Goal: Communication & Community: Answer question/provide support

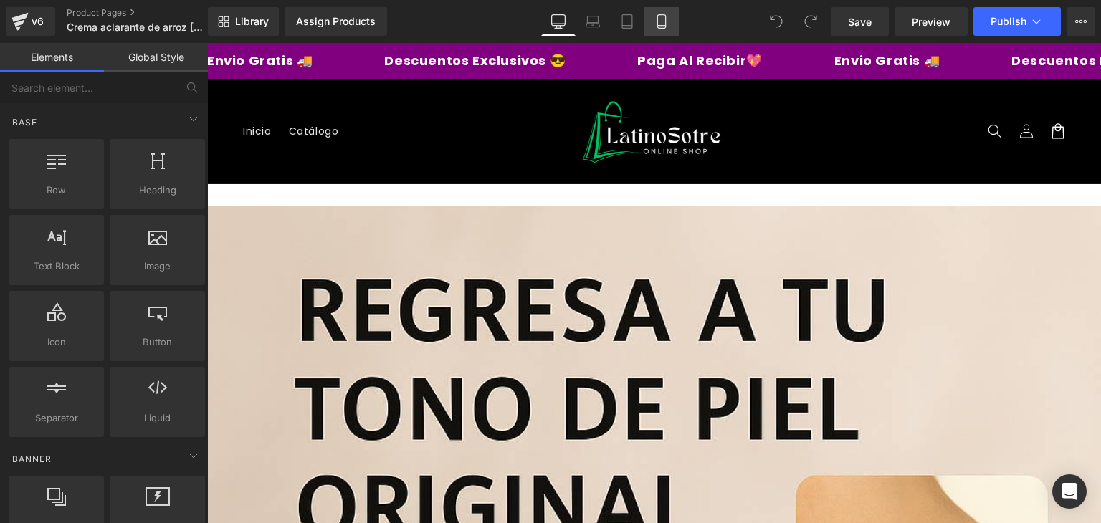
click at [658, 26] on icon at bounding box center [662, 26] width 8 height 0
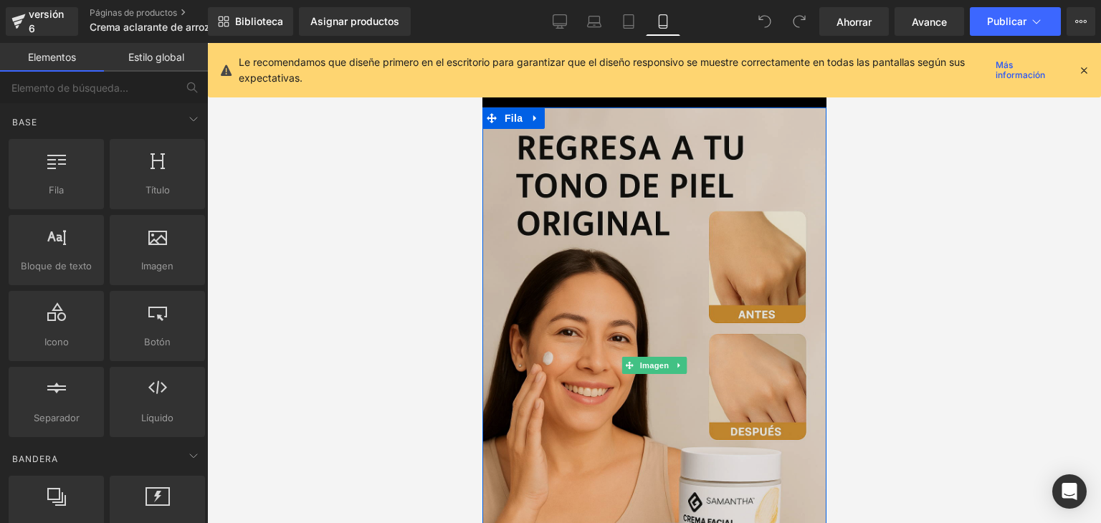
scroll to position [143, 0]
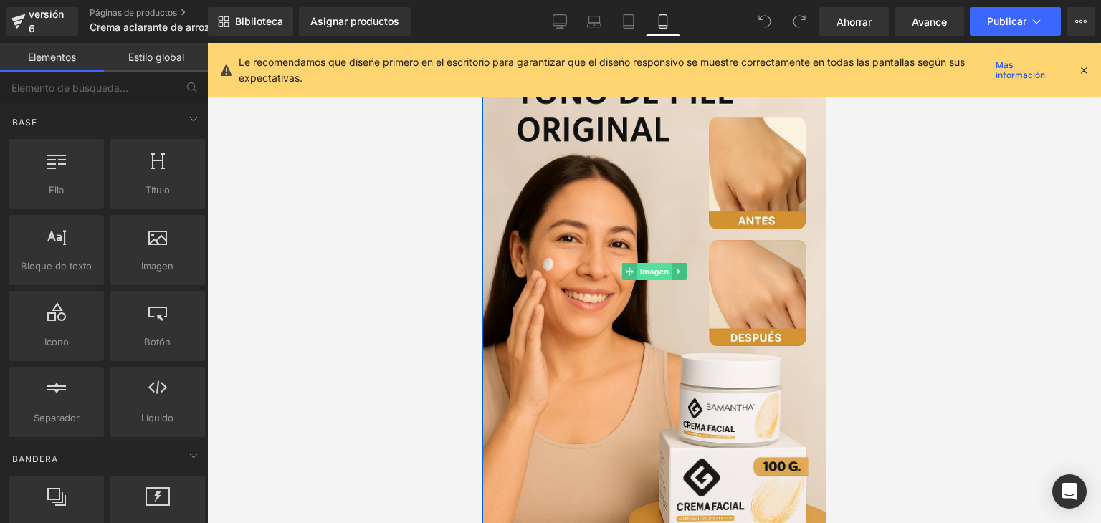
click at [646, 271] on font "Imagen" at bounding box center [654, 271] width 29 height 9
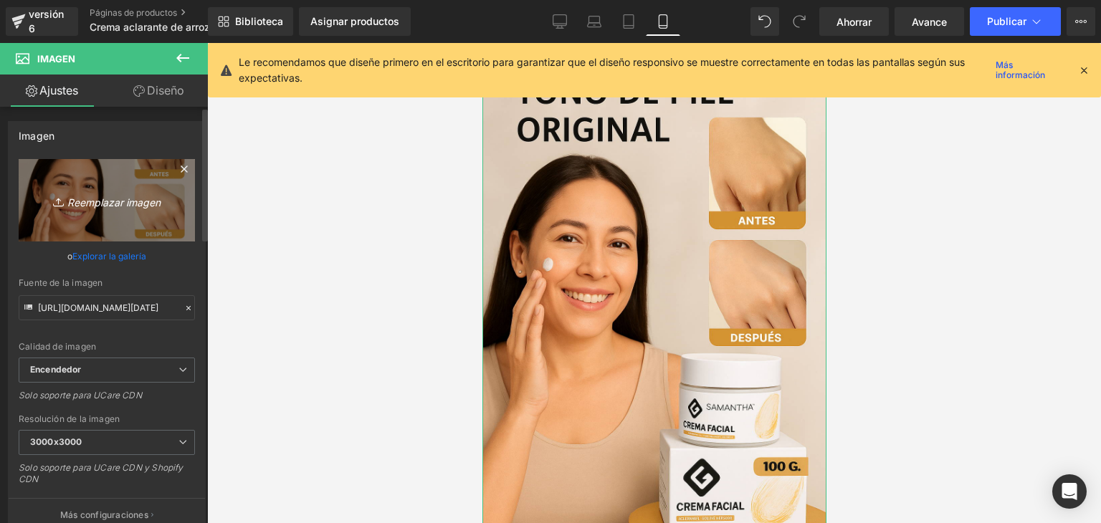
click at [105, 199] on font "Reemplazar imagen" at bounding box center [113, 202] width 93 height 12
type input "C:\fakepath\WhatsApp-Image-2025-08-20-at-1.55.53-AM.webp"
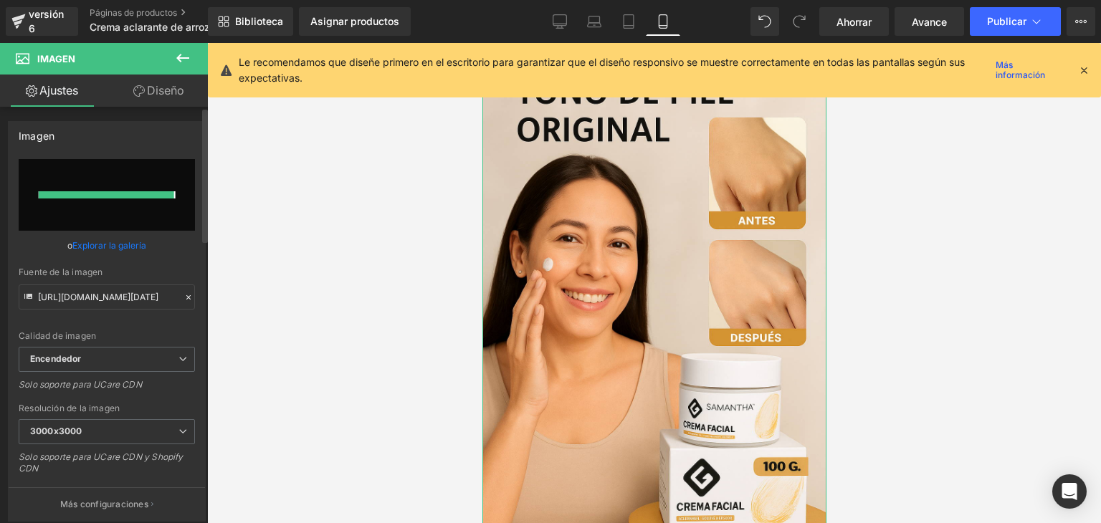
type input "https://ucarecdn.com/60ba303d-0529-4173-9b28-da53d5bf6c31/-/format/auto/-/previ…"
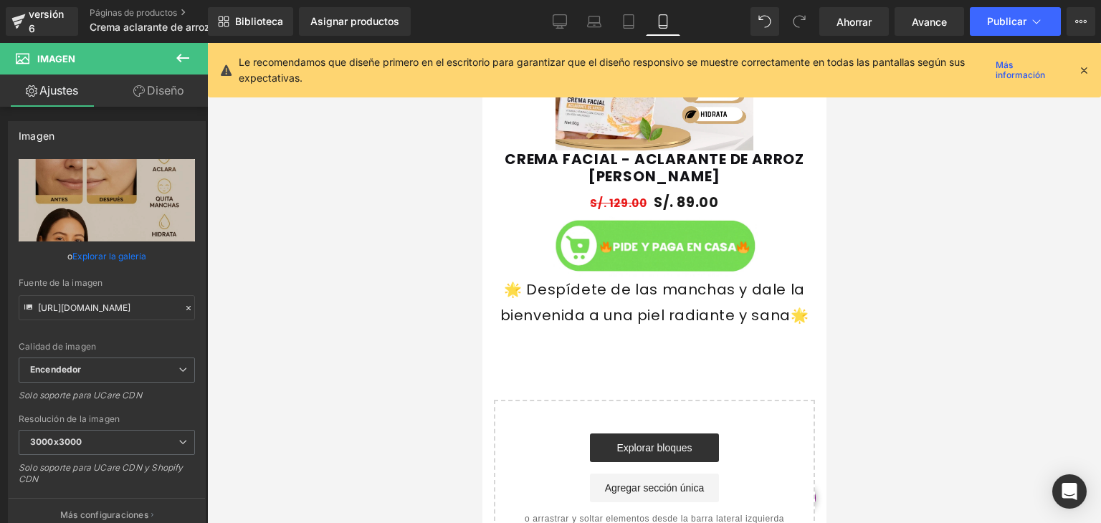
scroll to position [1081, 0]
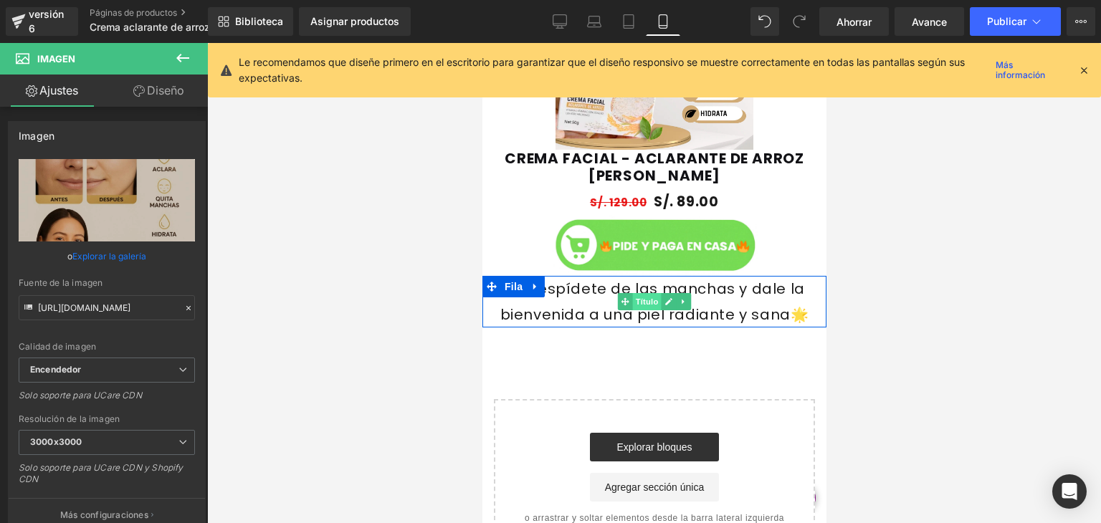
click at [639, 301] on font "Título" at bounding box center [646, 302] width 23 height 9
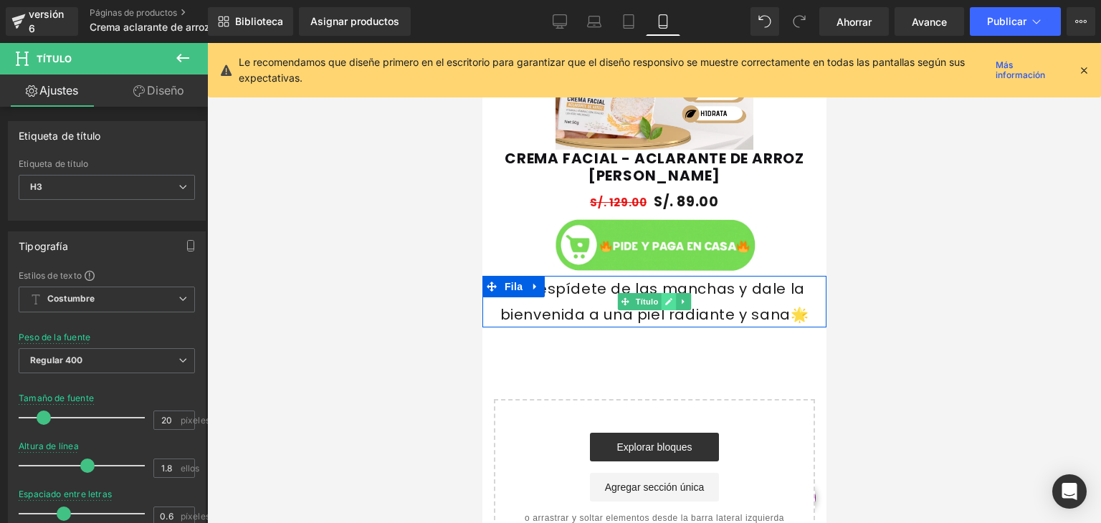
click at [669, 302] on link at bounding box center [668, 301] width 15 height 17
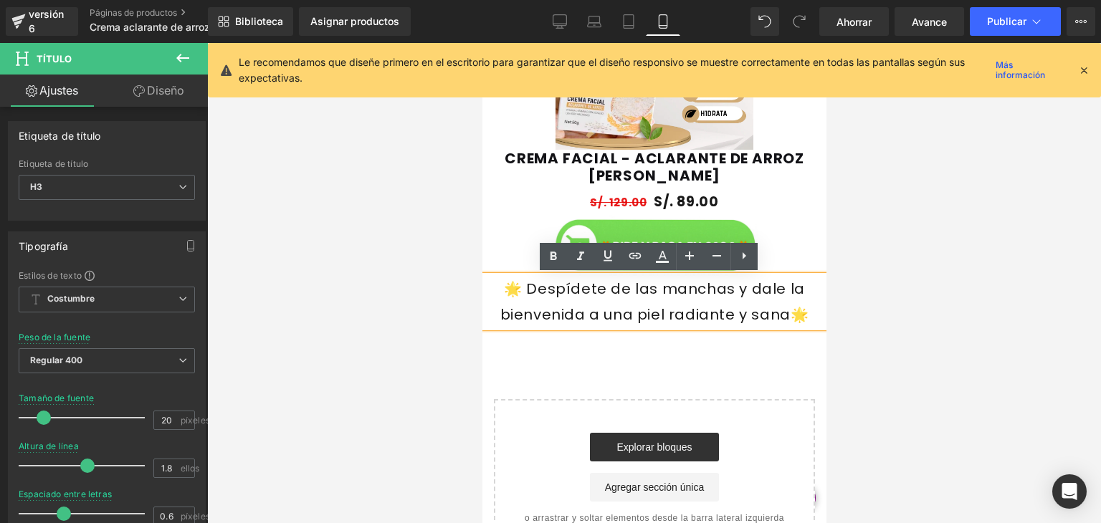
click at [669, 302] on div "🌟 Despídete de las manchas y dale la bienvenida a una piel radiante y sana🌟" at bounding box center [654, 302] width 344 height 52
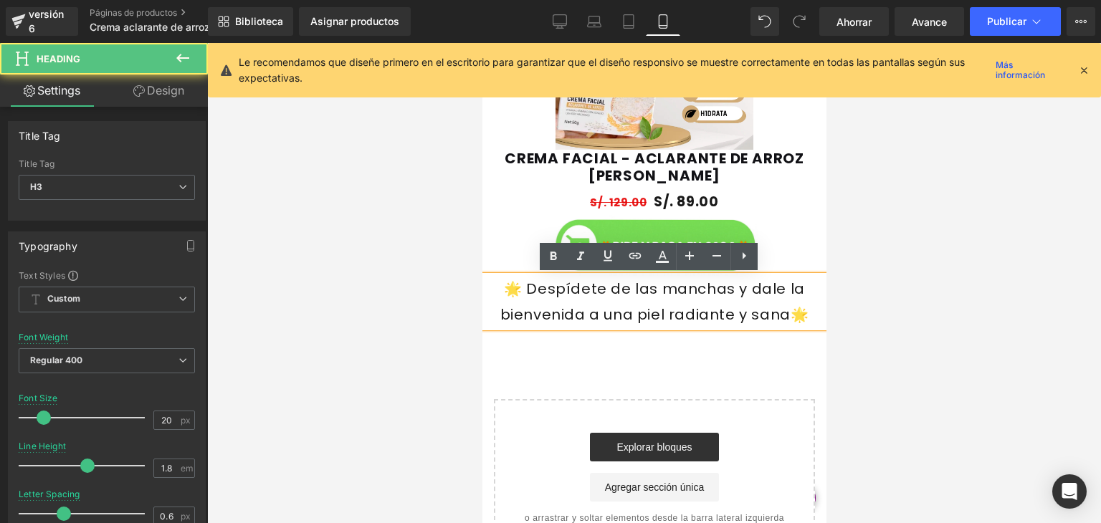
click at [713, 304] on div "🌟 Despídete de las manchas y dale la bienvenida a una piel radiante y sana🌟" at bounding box center [654, 302] width 344 height 52
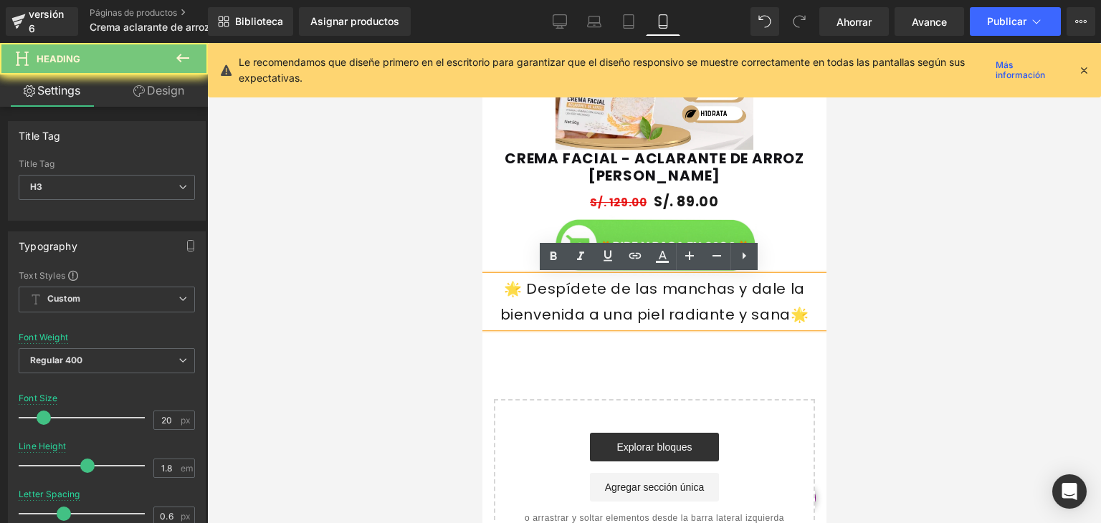
click at [713, 304] on div "🌟 Despídete de las manchas y dale la bienvenida a una piel radiante y sana🌟" at bounding box center [654, 302] width 344 height 52
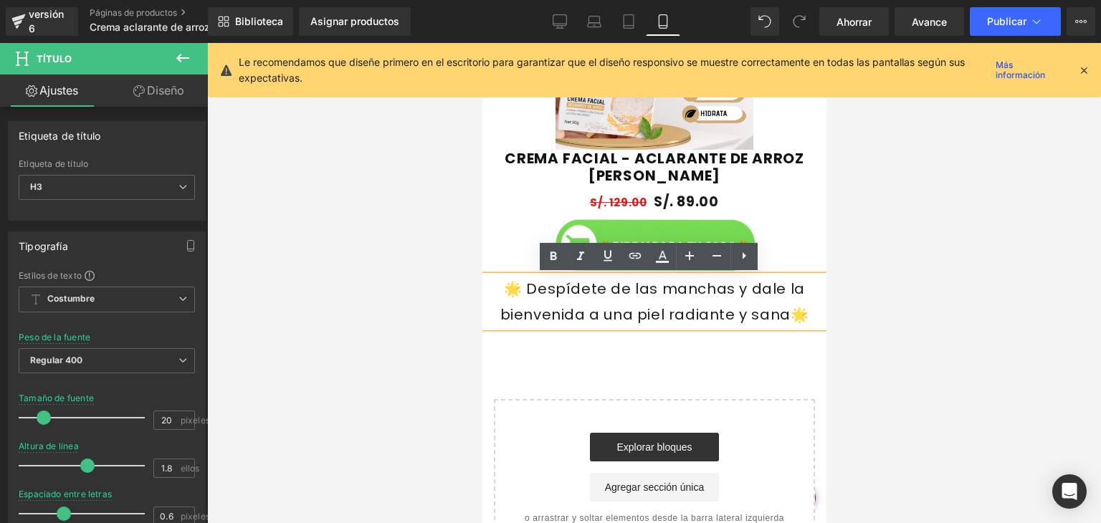
click at [713, 304] on div "🌟 Despídete de las manchas y dale la bienvenida a una piel radiante y sana🌟" at bounding box center [654, 302] width 344 height 52
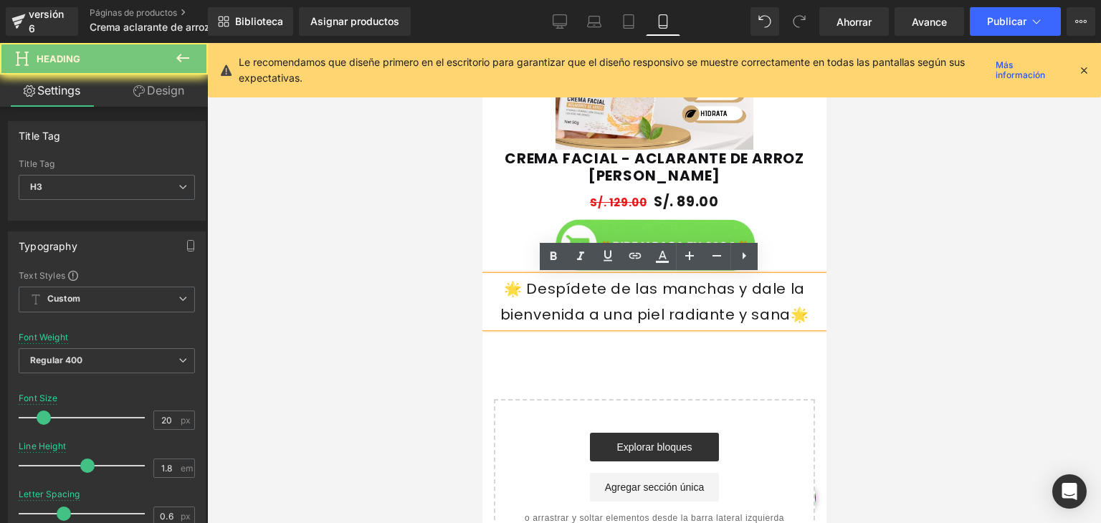
click at [713, 304] on div "🌟 Despídete de las manchas y dale la bienvenida a una piel radiante y sana🌟" at bounding box center [654, 302] width 344 height 52
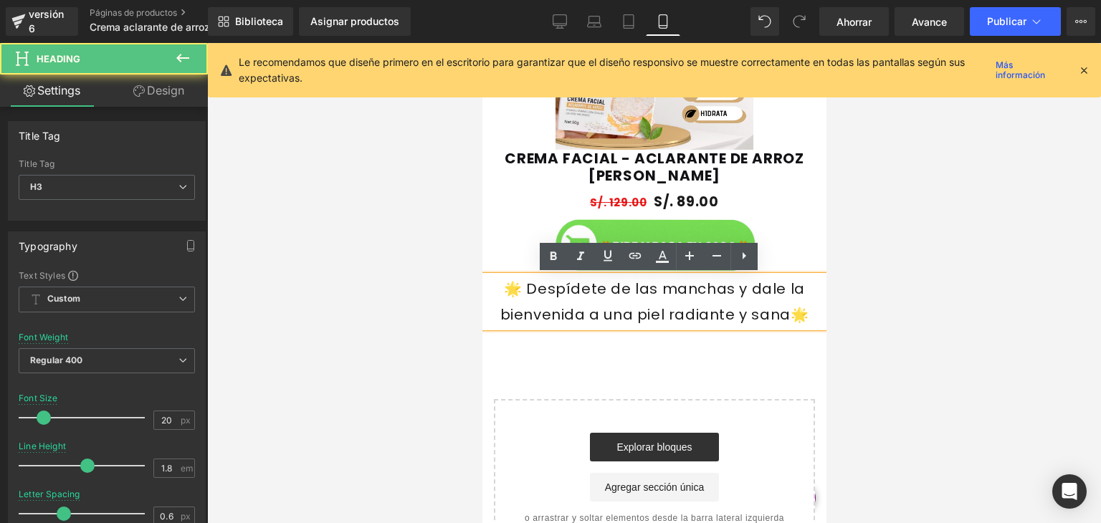
click at [713, 304] on div "🌟 Despídete de las manchas y dale la bienvenida a una piel radiante y sana🌟" at bounding box center [654, 302] width 344 height 52
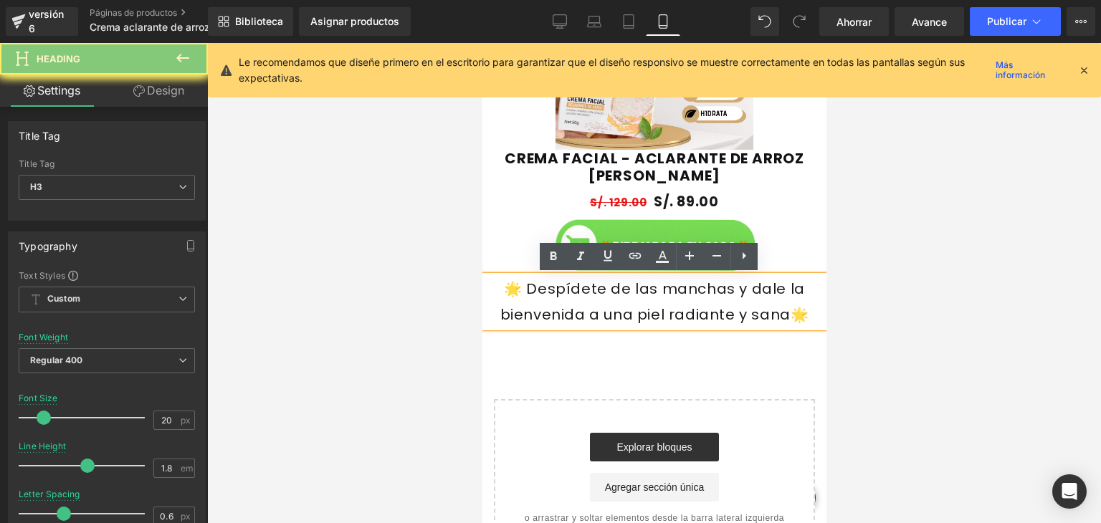
click at [713, 304] on div "🌟 Despídete de las manchas y dale la bienvenida a una piel radiante y sana🌟" at bounding box center [654, 302] width 344 height 52
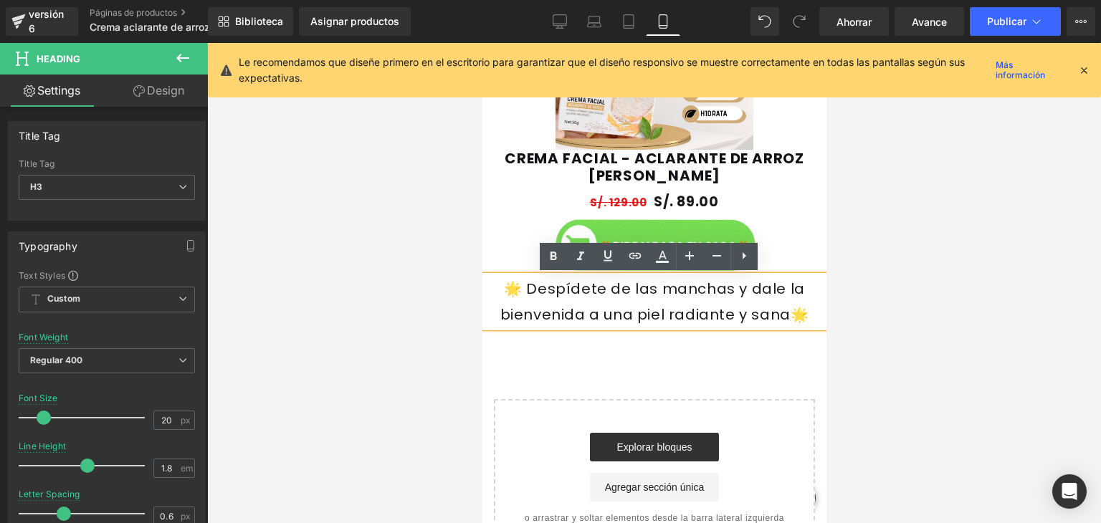
click at [713, 304] on div "🌟 Despídete de las manchas y dale la bienvenida a una piel radiante y sana🌟" at bounding box center [654, 302] width 344 height 52
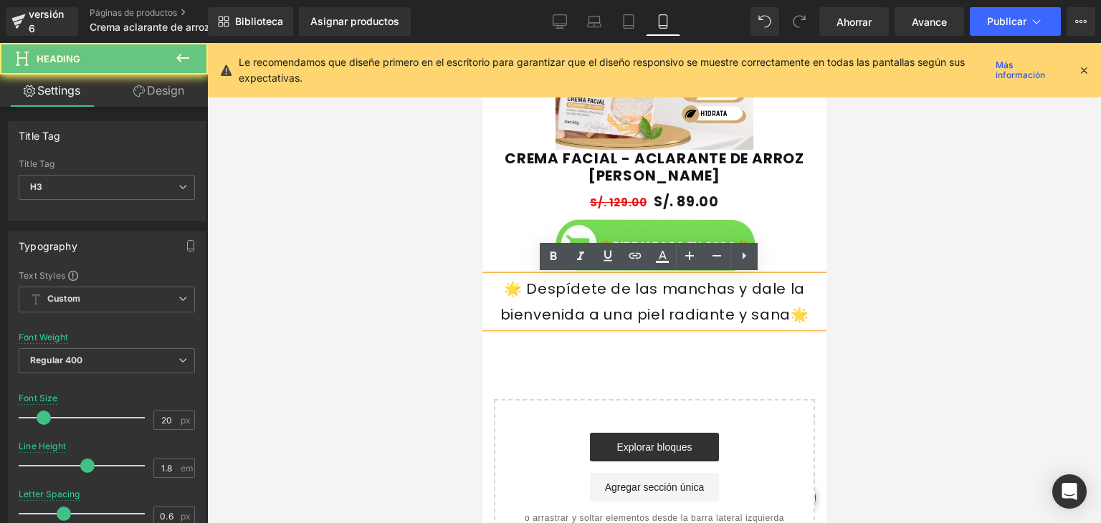
click at [713, 304] on div "🌟 Despídete de las manchas y dale la bienvenida a una piel radiante y sana🌟" at bounding box center [654, 302] width 344 height 52
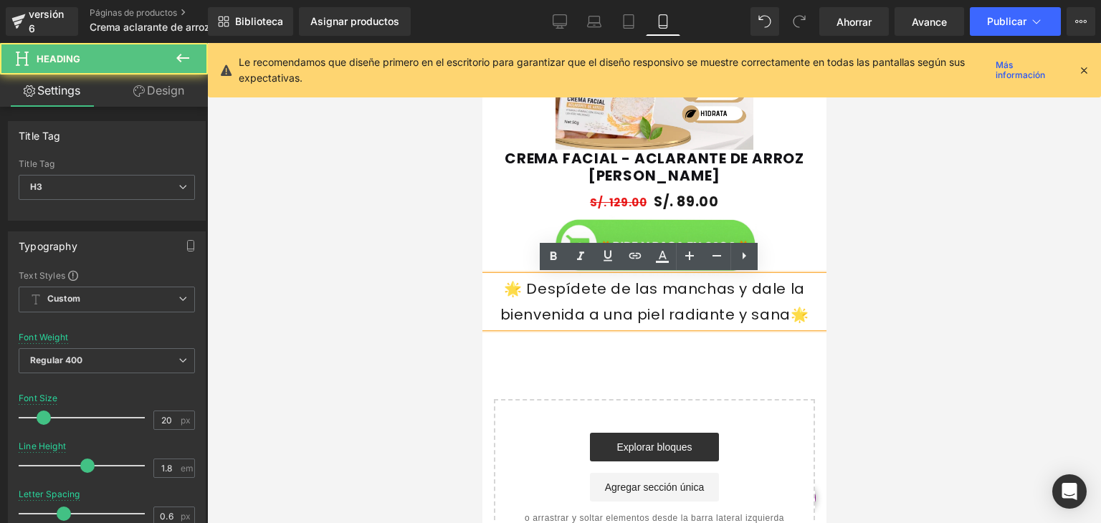
click at [713, 304] on div "🌟 Despídete de las manchas y dale la bienvenida a una piel radiante y sana🌟" at bounding box center [654, 302] width 344 height 52
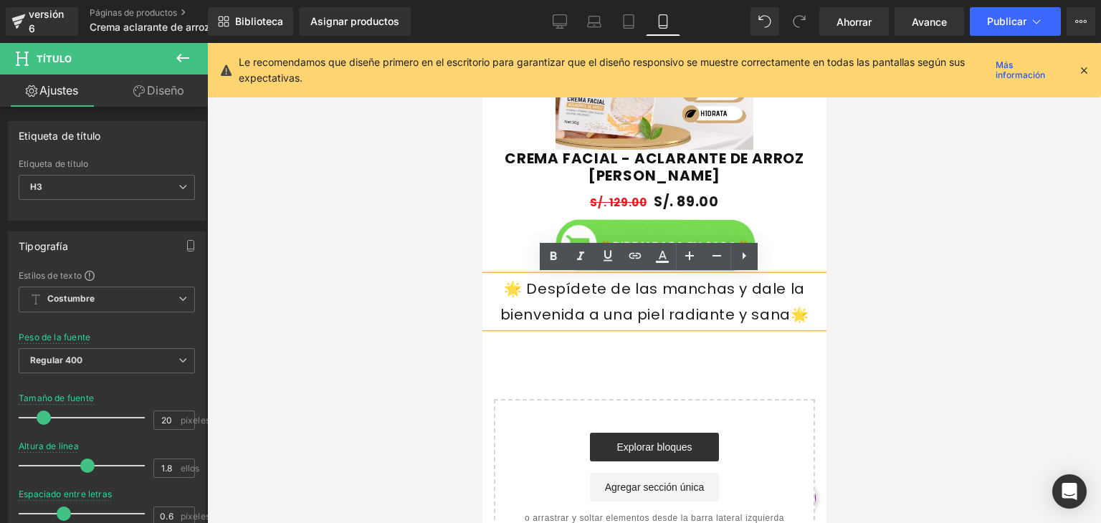
click at [713, 304] on div "🌟 Despídete de las manchas y dale la bienvenida a una piel radiante y sana🌟" at bounding box center [654, 302] width 344 height 52
click at [857, 276] on div at bounding box center [654, 283] width 894 height 480
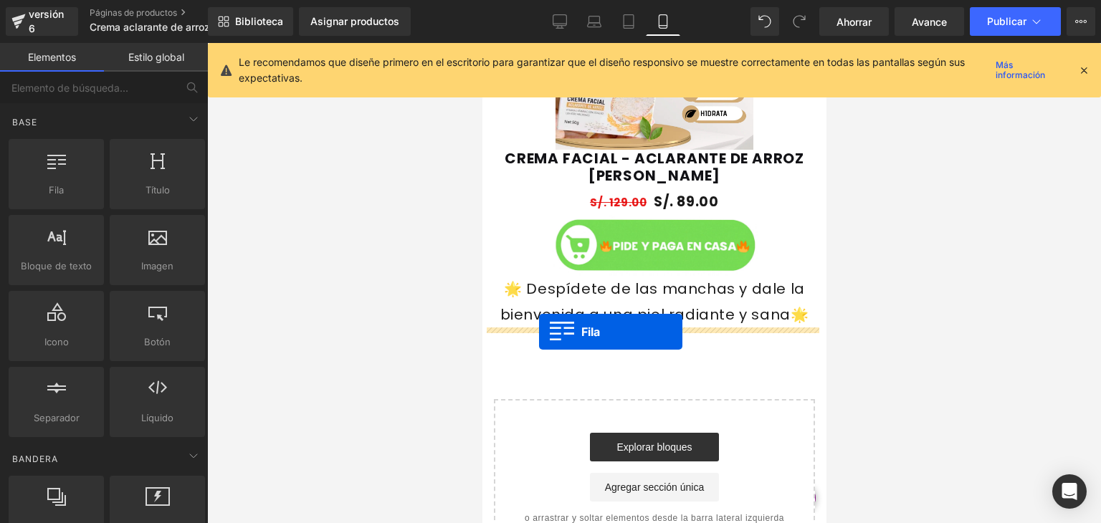
drag, startPoint x: 539, startPoint y: 209, endPoint x: 539, endPoint y: 332, distance: 122.6
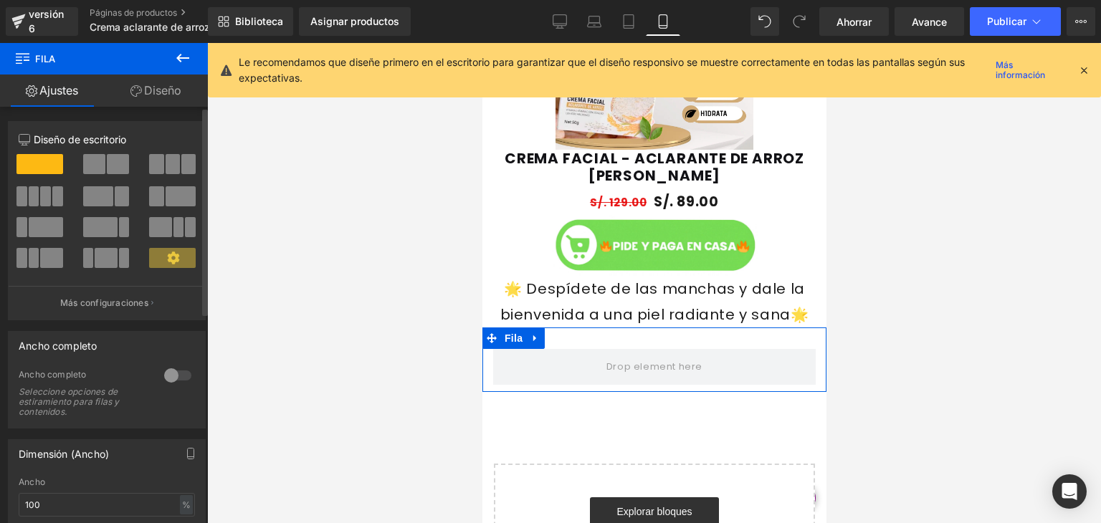
click at [171, 379] on div at bounding box center [178, 375] width 34 height 23
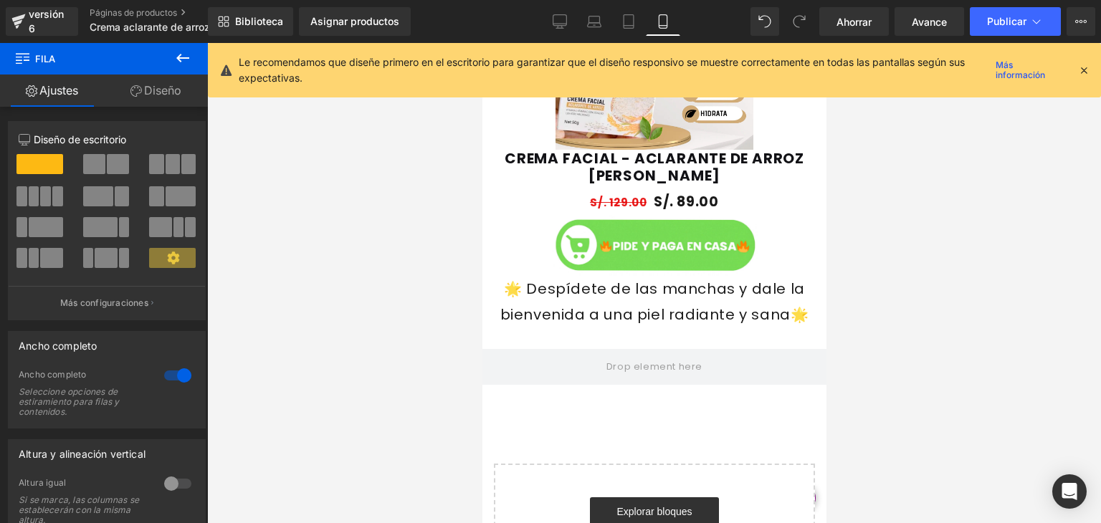
click at [183, 59] on icon at bounding box center [182, 57] width 17 height 17
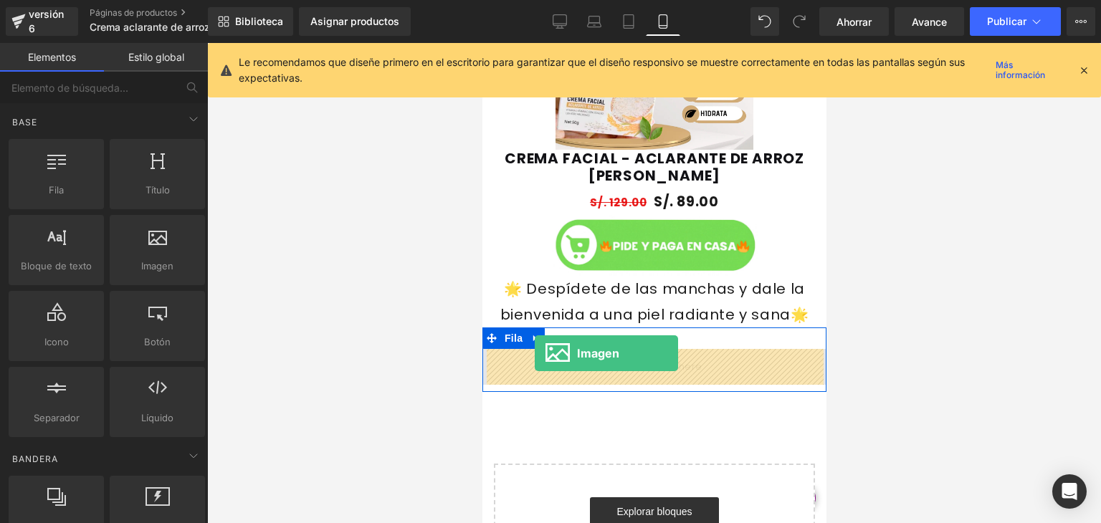
drag, startPoint x: 632, startPoint y: 305, endPoint x: 534, endPoint y: 354, distance: 109.0
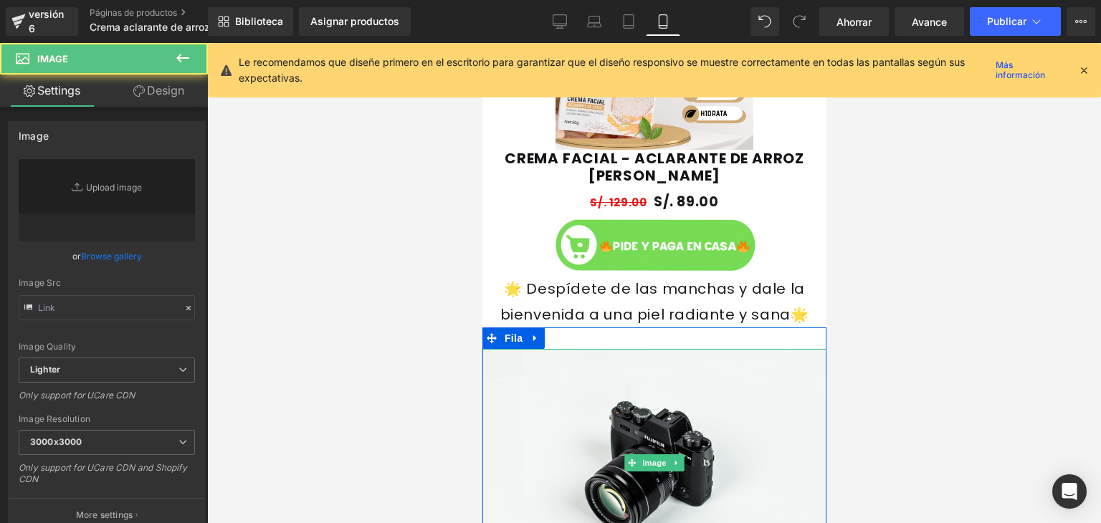
type input "//d1um8515vdn9kb.cloudfront.net/images/parallax.jpg"
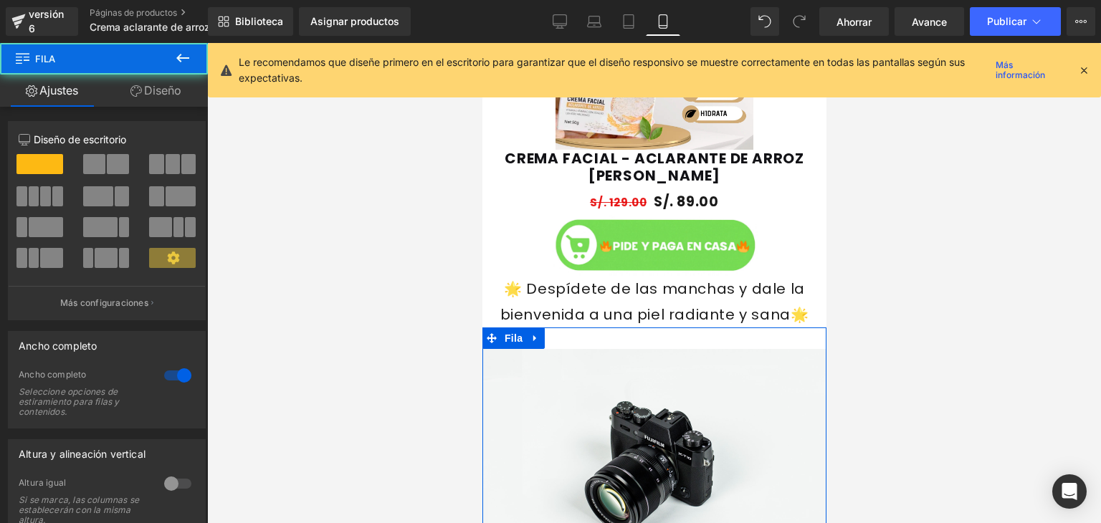
drag, startPoint x: 649, startPoint y: 348, endPoint x: 649, endPoint y: 339, distance: 8.6
click at [649, 339] on div "Imagen Fila" at bounding box center [654, 456] width 344 height 257
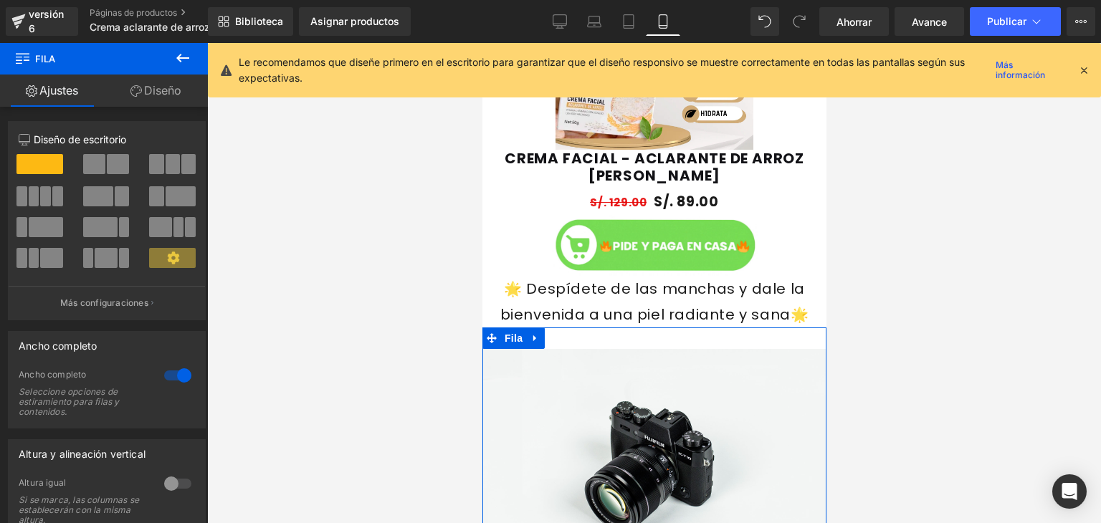
click at [635, 338] on div "Imagen Fila" at bounding box center [654, 456] width 344 height 257
click at [637, 345] on div "Imagen Fila" at bounding box center [654, 456] width 344 height 257
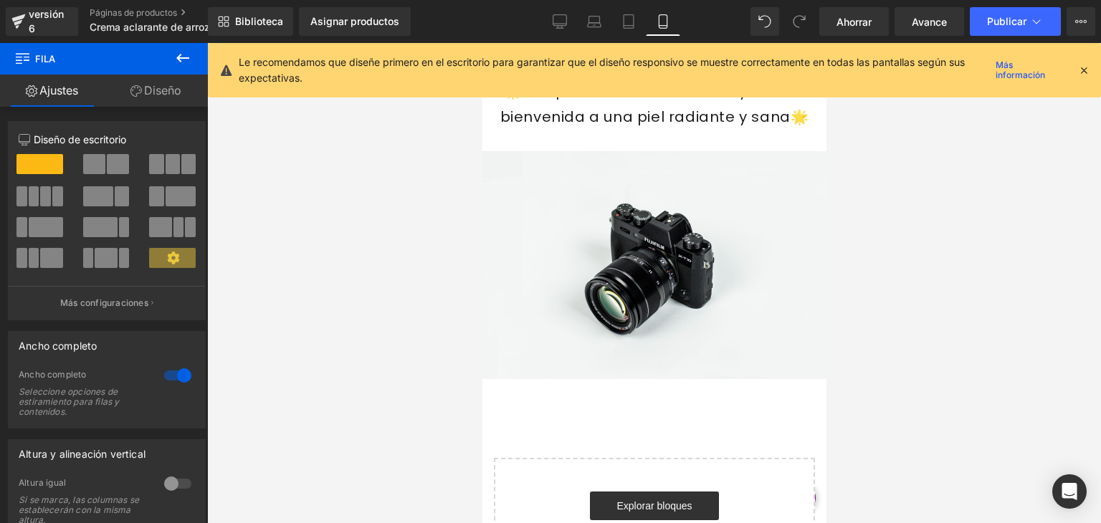
scroll to position [1276, 0]
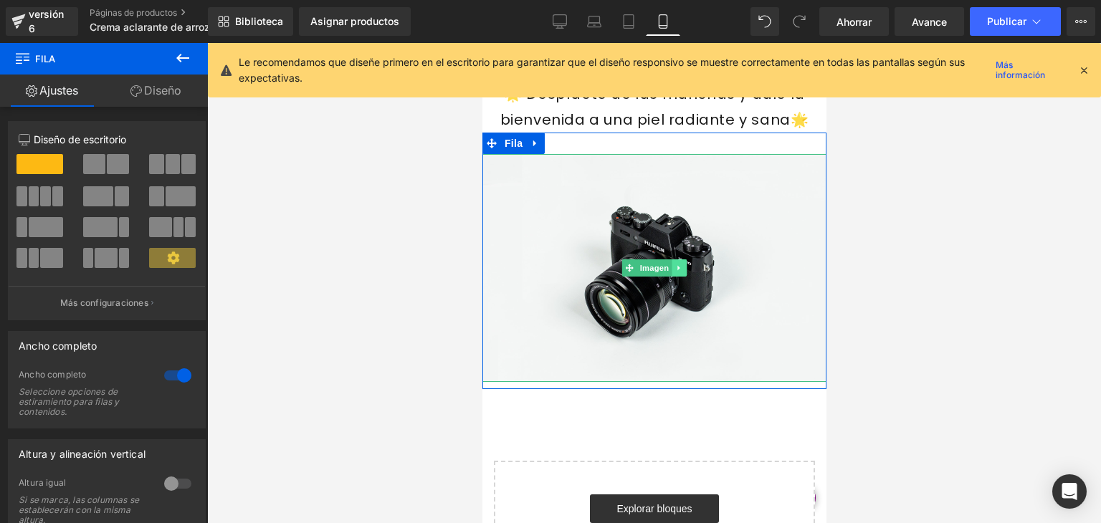
click at [671, 262] on link at bounding box center [678, 268] width 15 height 17
click at [683, 270] on icon at bounding box center [687, 268] width 8 height 9
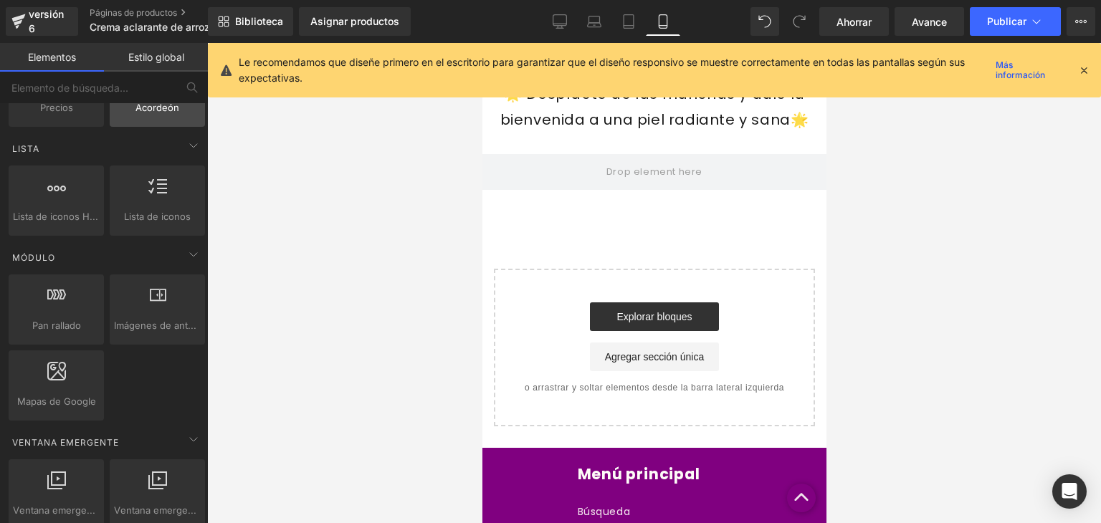
scroll to position [625, 0]
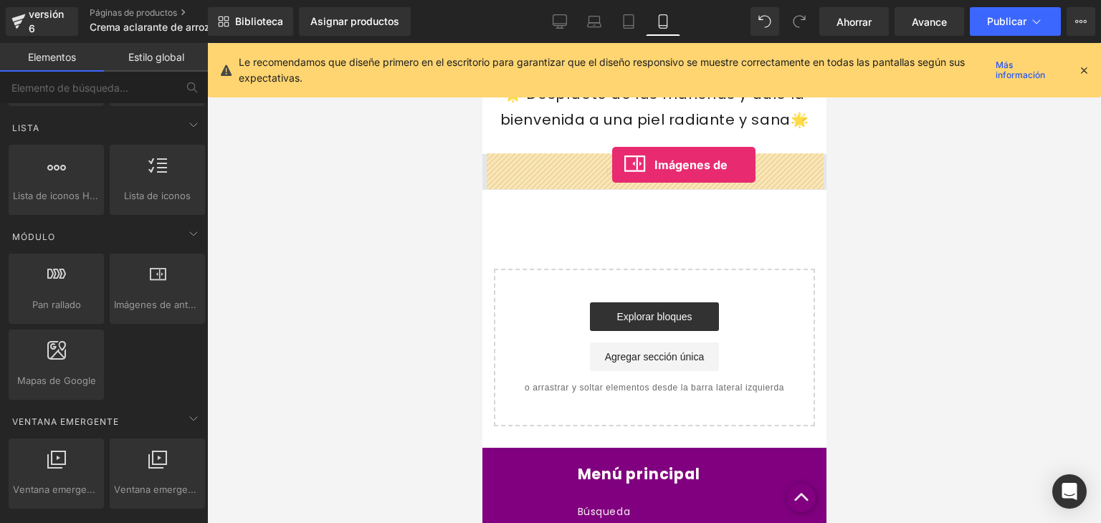
drag, startPoint x: 621, startPoint y: 348, endPoint x: 612, endPoint y: 165, distance: 183.1
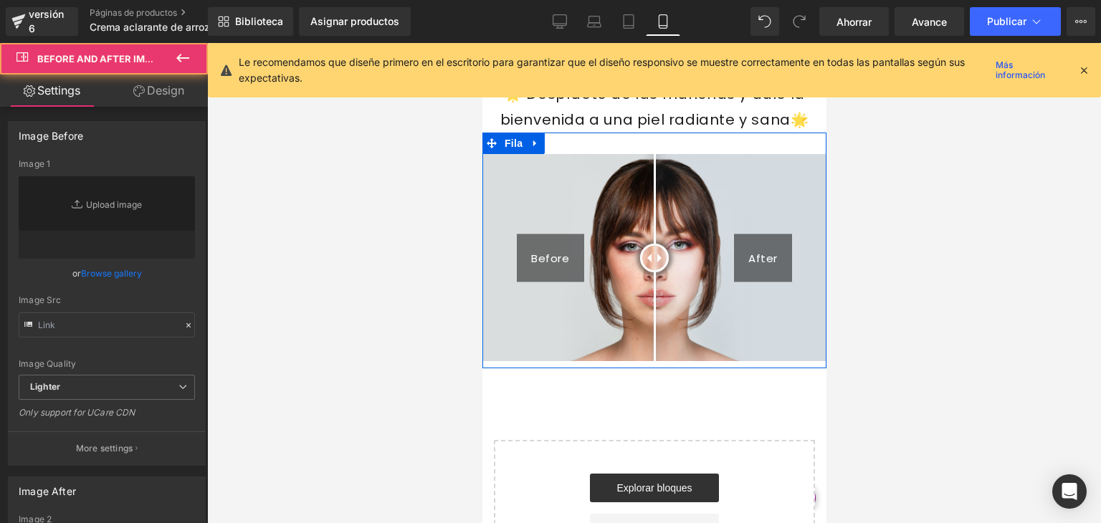
type input "https://cdn.shopify.com/s/files/1/2005/9307/files/Before-2_1024x1024.jpg"
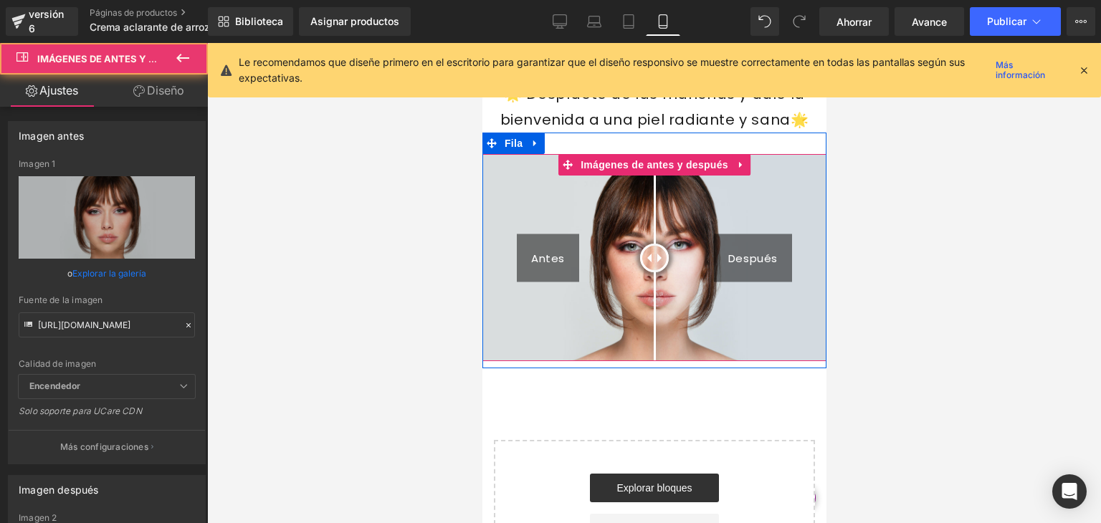
type input "https://cdn.shopify.com/s/files/1/2005/9307/files/After-2_1024x1024.jpg"
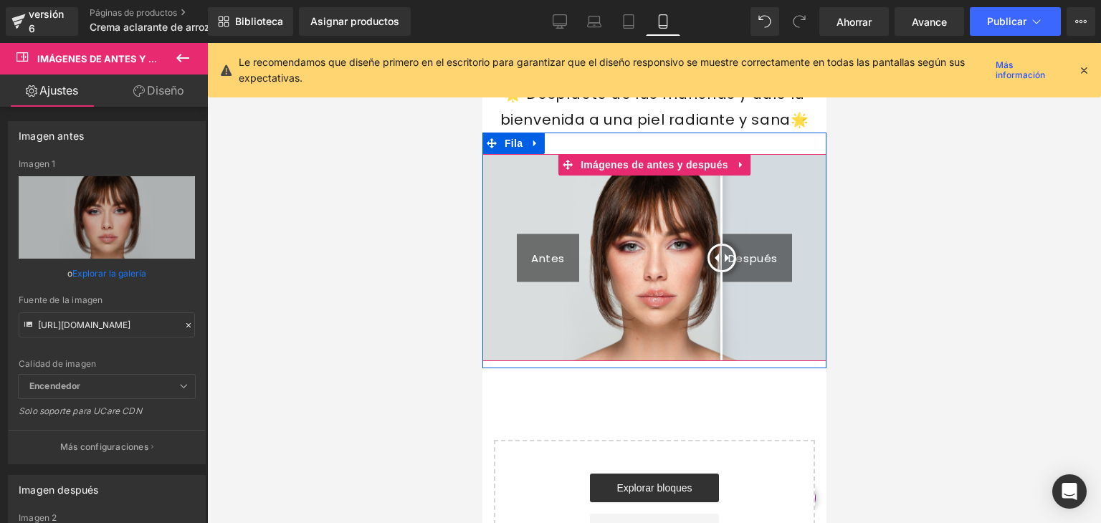
drag, startPoint x: 647, startPoint y: 247, endPoint x: 713, endPoint y: 250, distance: 66.0
click at [713, 250] on div at bounding box center [721, 258] width 29 height 29
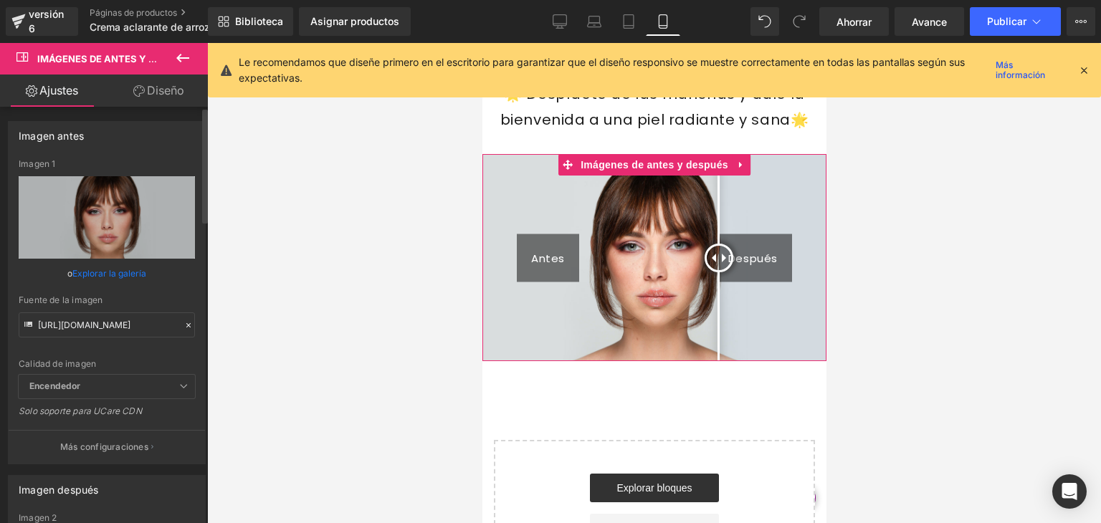
click at [115, 268] on font "Explorar la galería" at bounding box center [109, 273] width 74 height 11
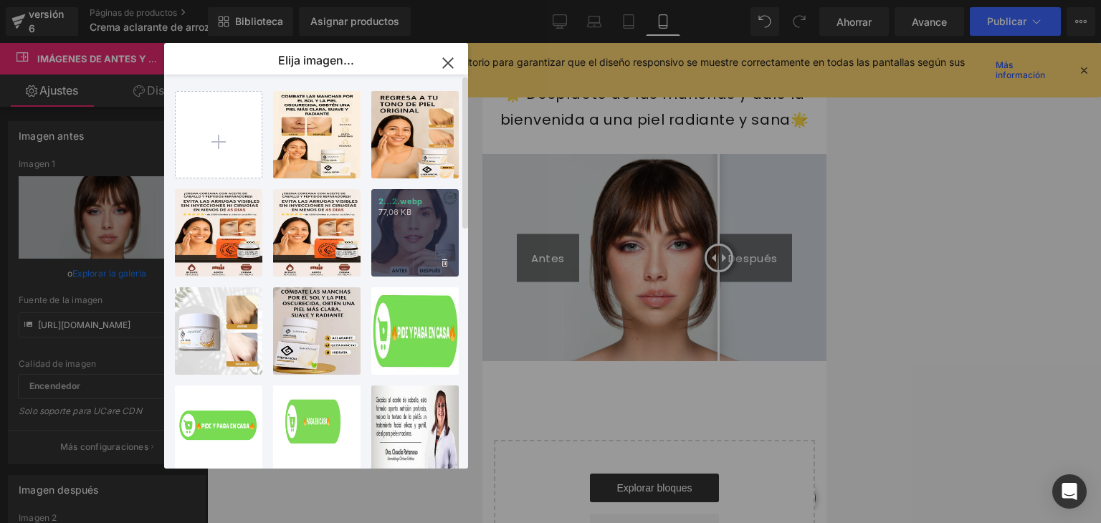
click at [407, 251] on div "2...2.webp 77,06 KB" at bounding box center [414, 232] width 87 height 87
type input "https://ucarecdn.com/509a1ab1-db44-4514-8184-f3fe4906338f/-/format/auto/-/previ…"
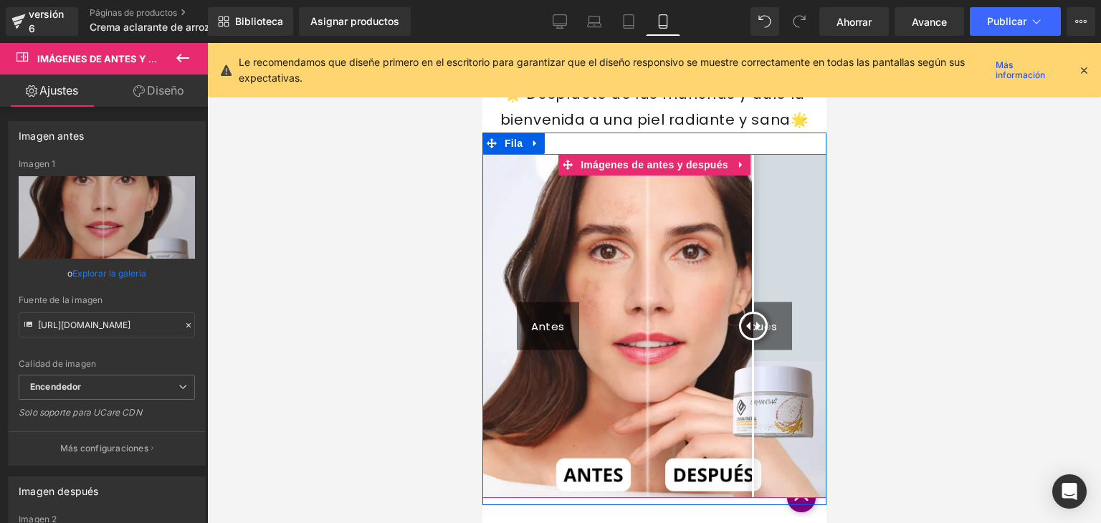
drag, startPoint x: 653, startPoint y: 316, endPoint x: 747, endPoint y: 326, distance: 94.5
click at [747, 326] on div at bounding box center [753, 326] width 29 height 29
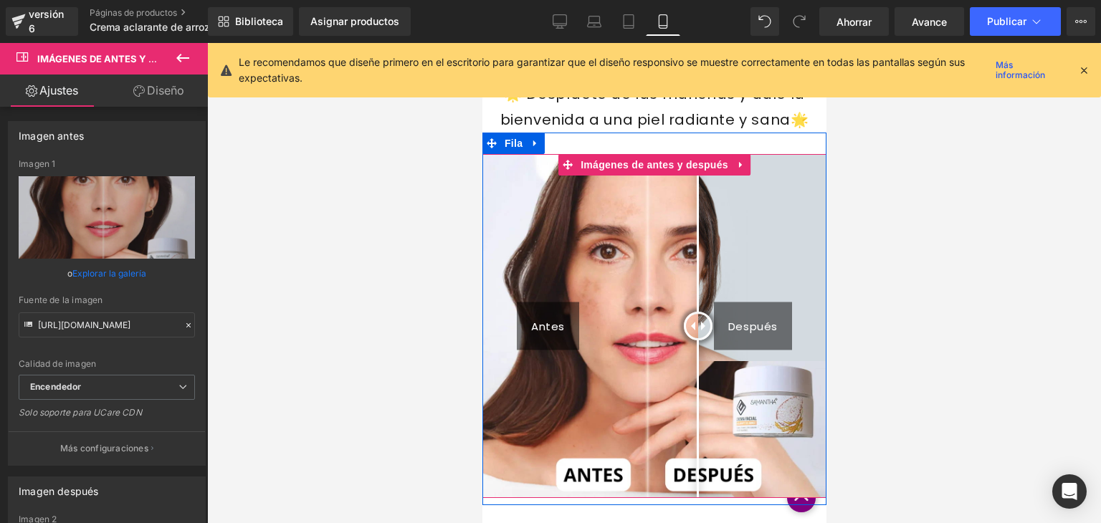
drag, startPoint x: 364, startPoint y: 299, endPoint x: 693, endPoint y: 311, distance: 330.1
click at [693, 312] on div at bounding box center [697, 326] width 29 height 29
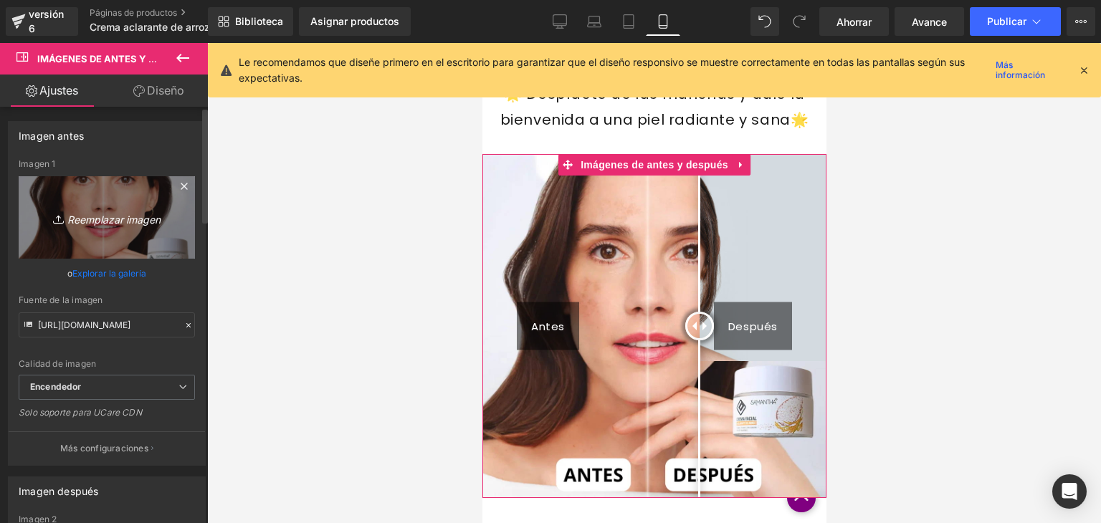
click at [141, 233] on link "Reemplazar imagen" at bounding box center [107, 217] width 176 height 82
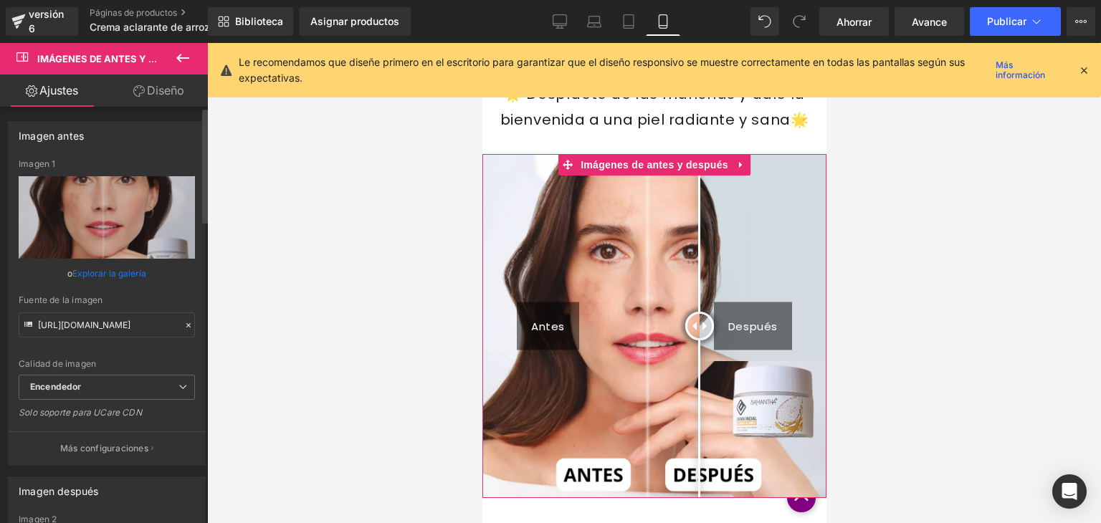
click at [115, 269] on font "Explorar la galería" at bounding box center [109, 273] width 74 height 11
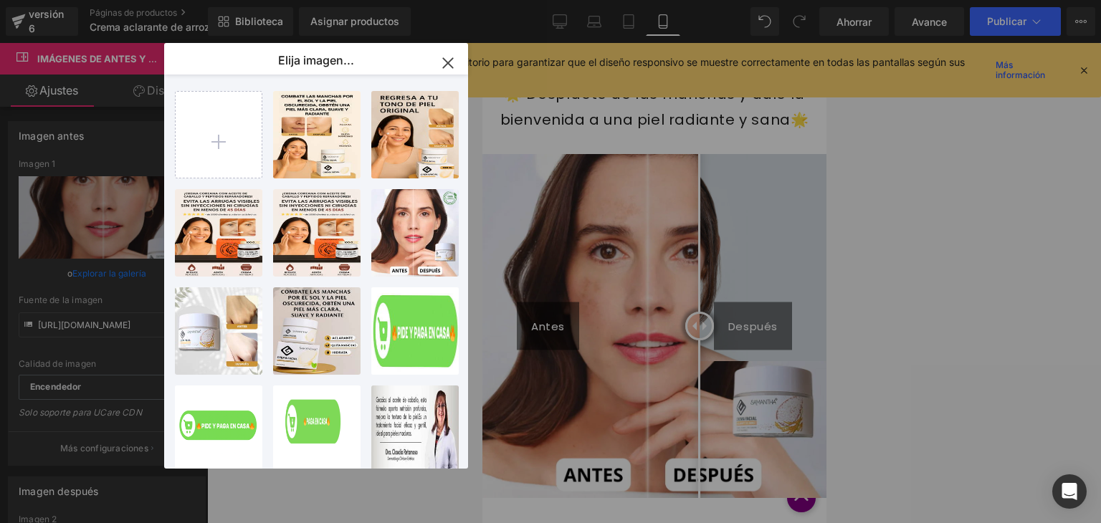
click at [451, 59] on icon "button" at bounding box center [447, 62] width 9 height 9
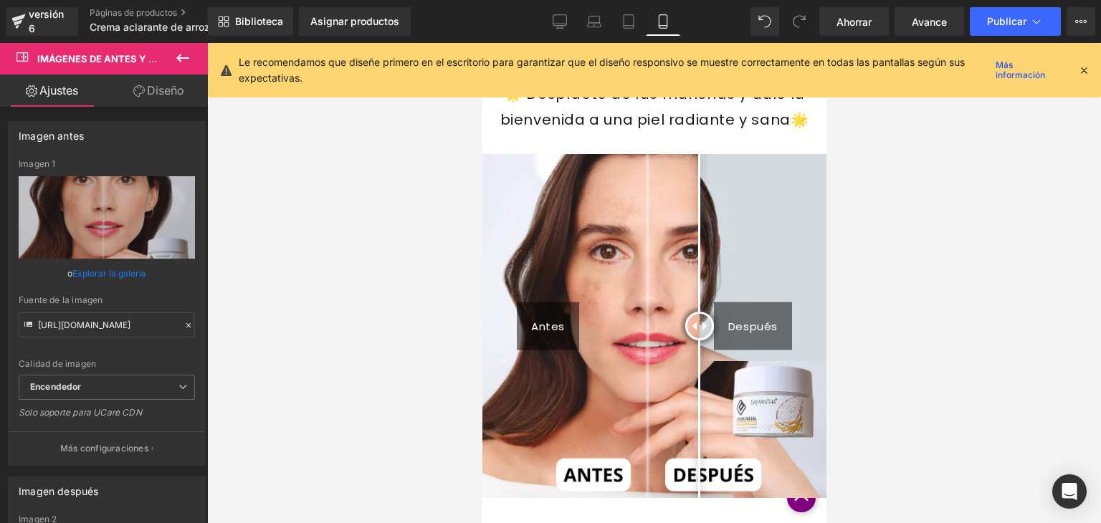
click at [1090, 62] on div "Le recomendamos que diseñe primero en el escritorio para garantizar que el dise…" at bounding box center [654, 70] width 893 height 54
click at [1088, 67] on icon at bounding box center [1084, 70] width 13 height 13
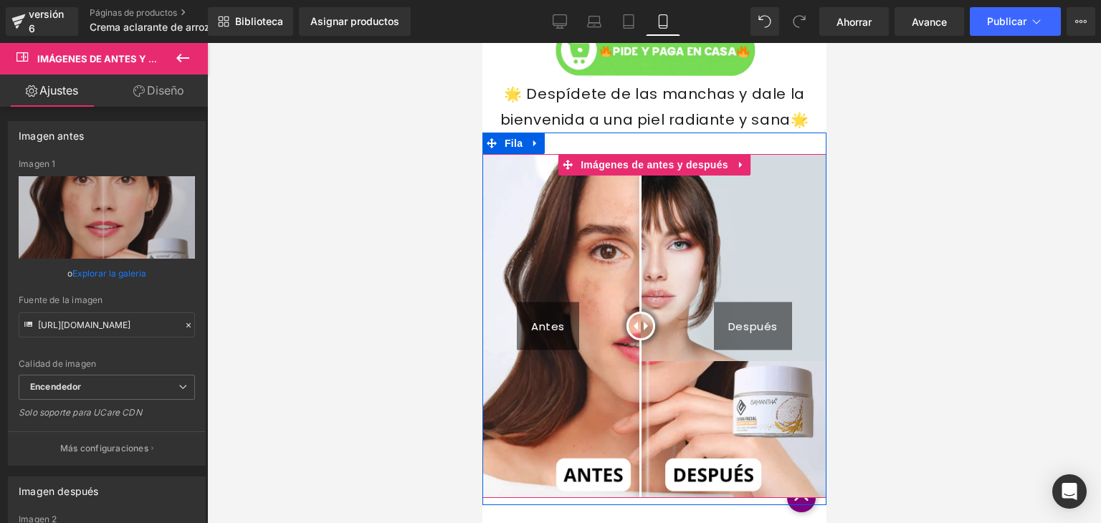
drag, startPoint x: 688, startPoint y: 323, endPoint x: 635, endPoint y: 300, distance: 58.8
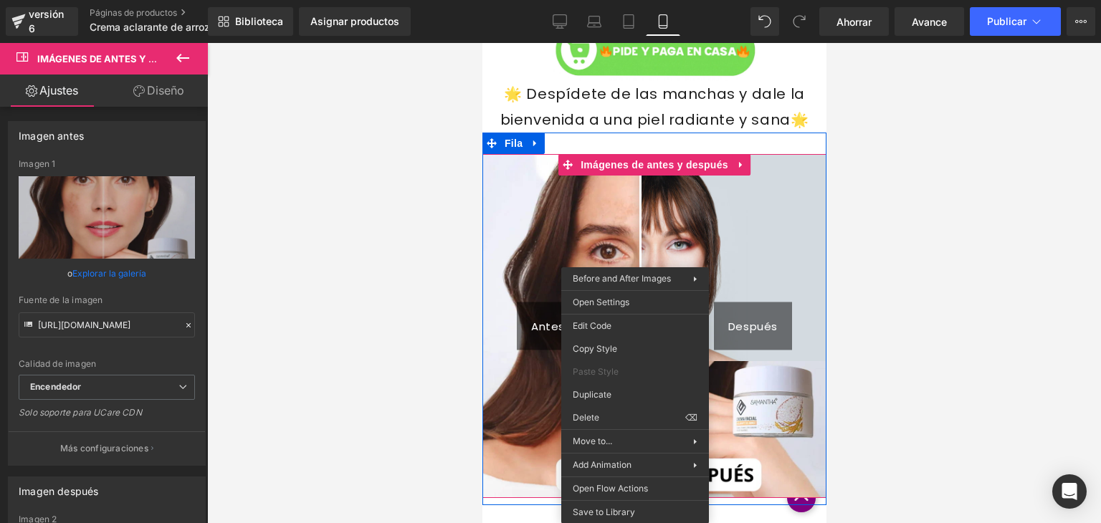
click at [767, 326] on font "Después" at bounding box center [752, 326] width 49 height 15
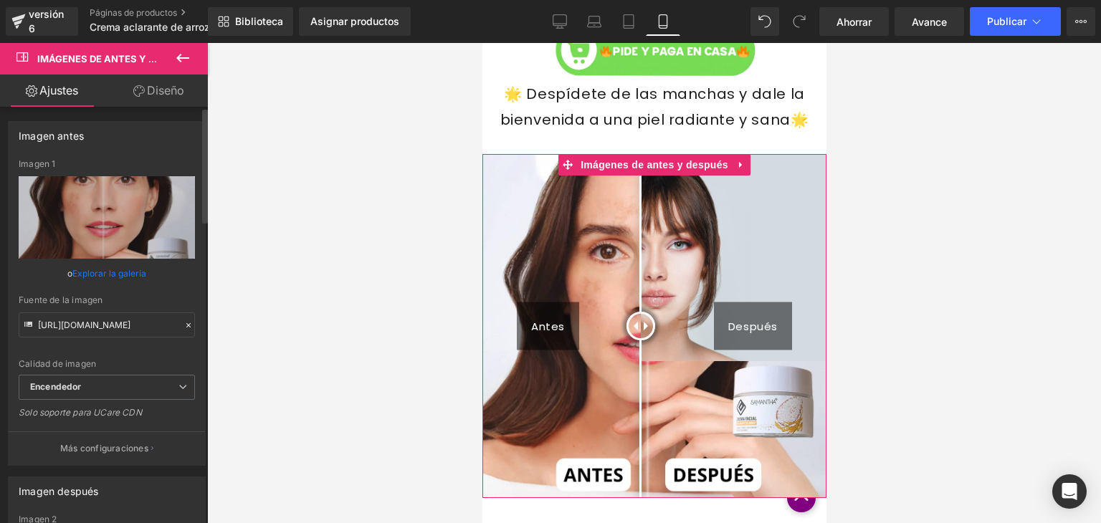
click at [120, 273] on font "Explorar la galería" at bounding box center [109, 273] width 74 height 11
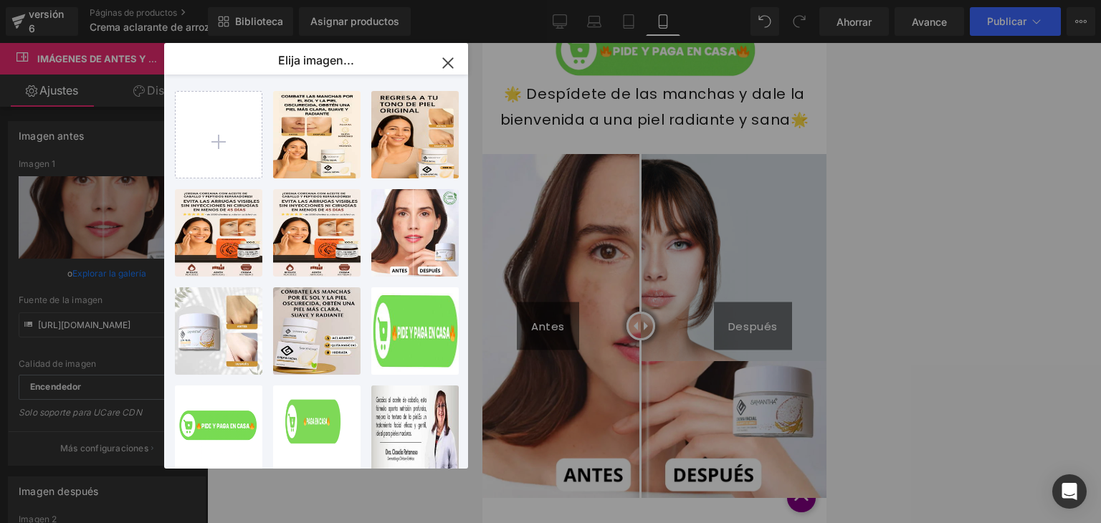
click at [450, 64] on icon "button" at bounding box center [448, 63] width 23 height 23
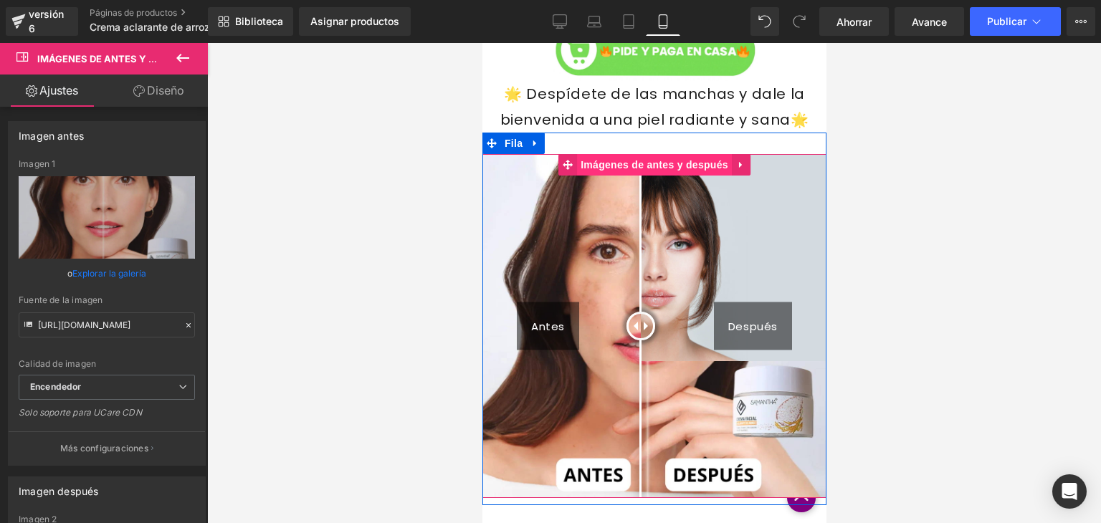
click at [701, 164] on font "Imágenes de antes y después" at bounding box center [654, 164] width 148 height 11
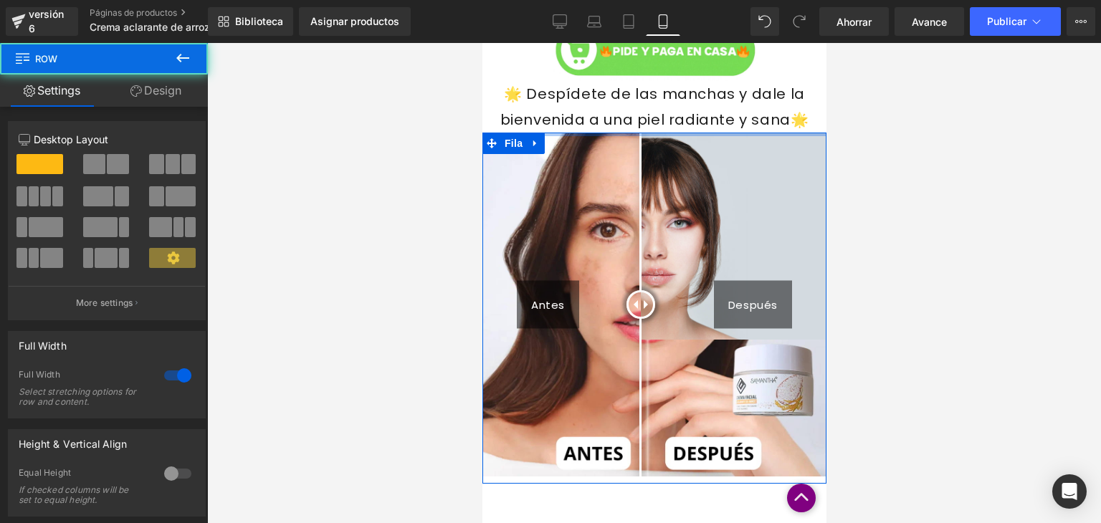
drag, startPoint x: 646, startPoint y: 146, endPoint x: 659, endPoint y: 110, distance: 38.1
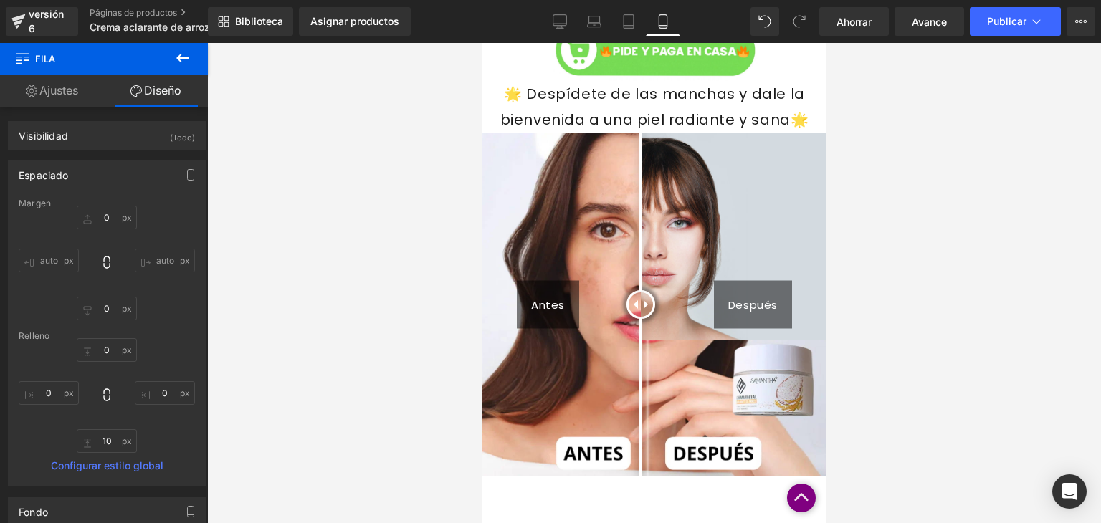
click at [189, 52] on icon at bounding box center [182, 57] width 17 height 17
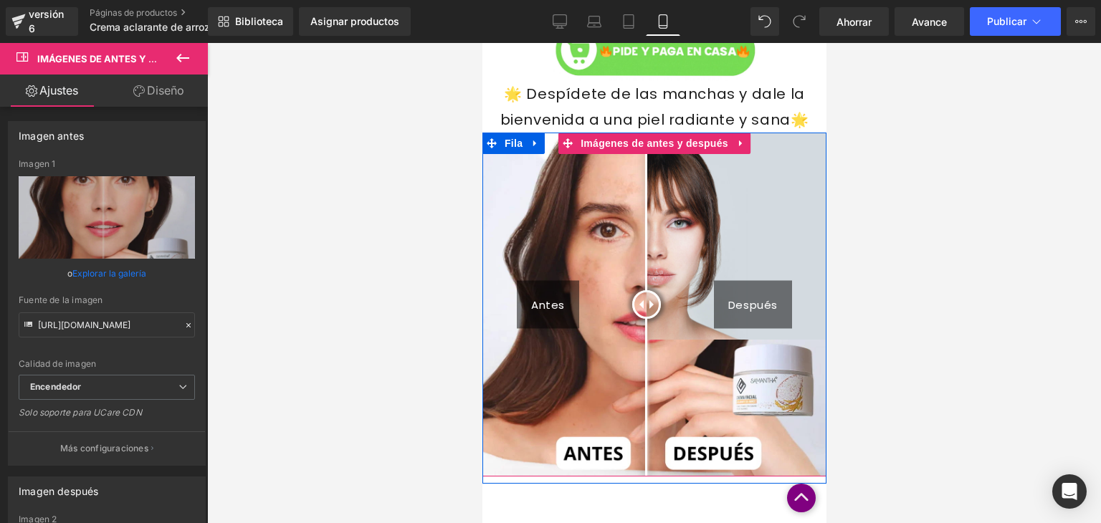
drag, startPoint x: 570, startPoint y: 308, endPoint x: 640, endPoint y: 287, distance: 73.3
click at [640, 290] on div at bounding box center [646, 304] width 29 height 29
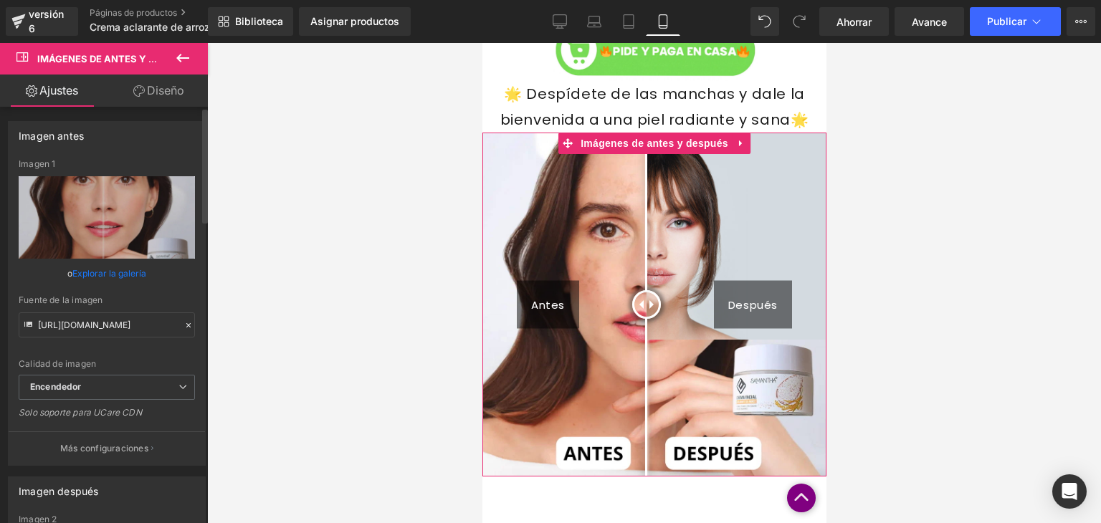
click at [125, 268] on font "Explorar la galería" at bounding box center [109, 273] width 74 height 11
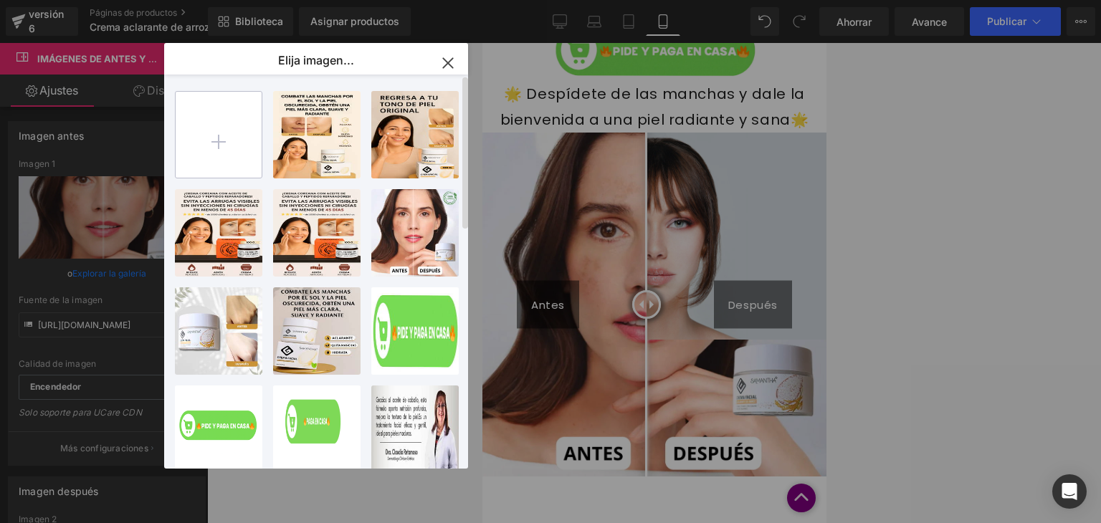
click at [219, 127] on input "file" at bounding box center [219, 135] width 86 height 86
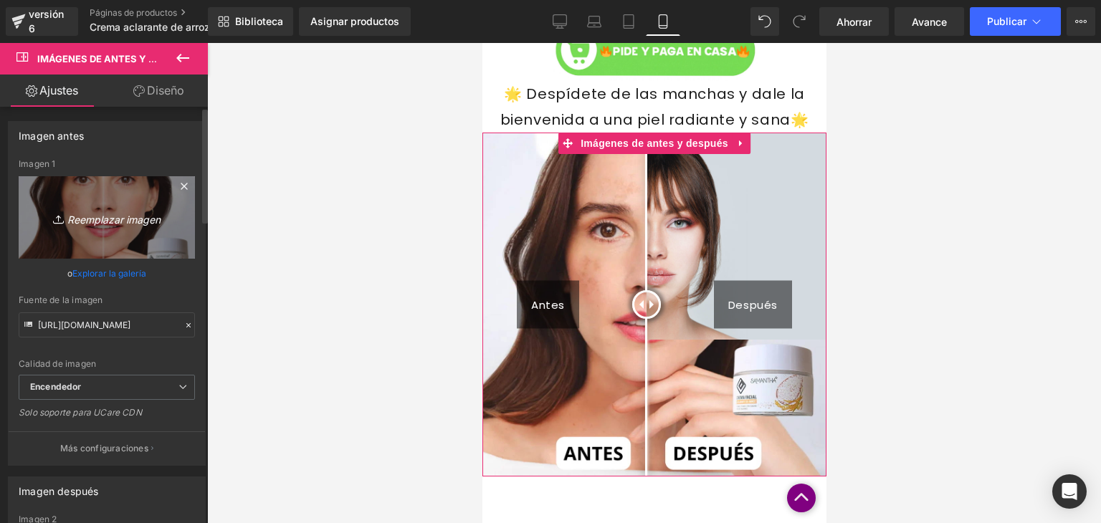
click at [120, 215] on font "Reemplazar imagen" at bounding box center [113, 219] width 93 height 12
type input "C:\fakepath\WhatsApp-Image-2025-08-20-at-2.05.07-AM.webp"
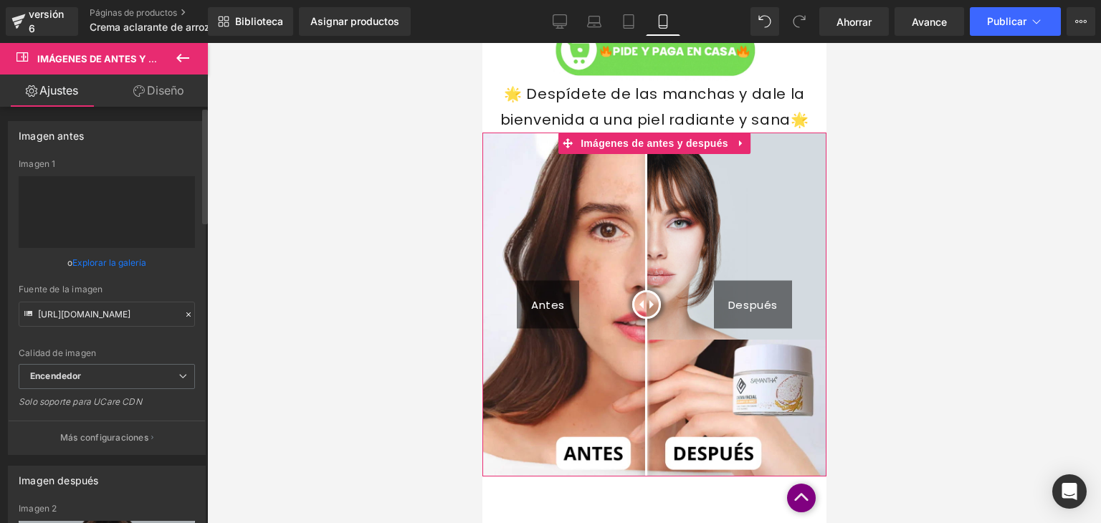
type input "https://ucarecdn.com/3467666d-131f-4fac-8619-5b7229374921/-/format/auto/-/previ…"
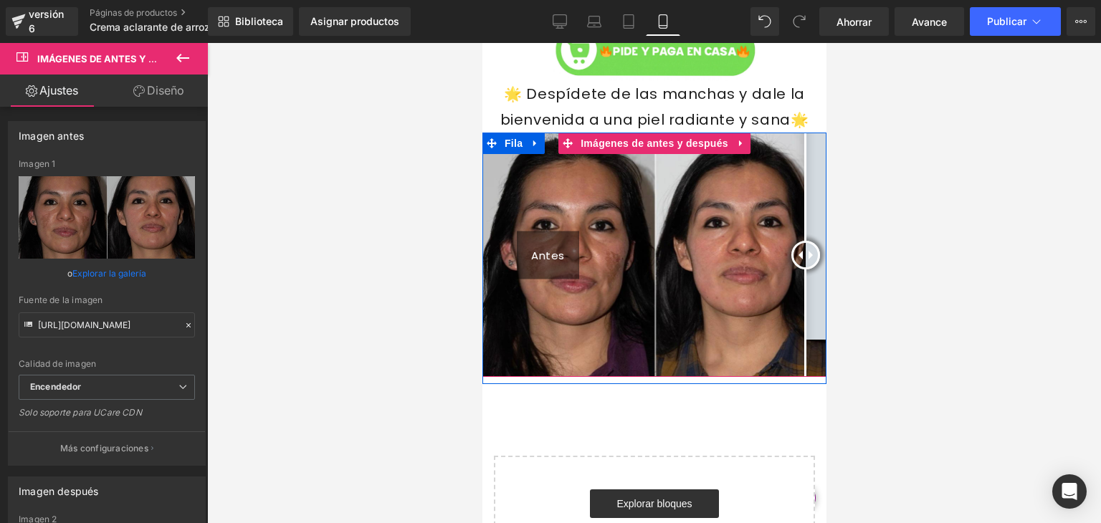
drag, startPoint x: 648, startPoint y: 249, endPoint x: 812, endPoint y: 236, distance: 164.7
click at [812, 236] on div "Antes Después" at bounding box center [654, 255] width 344 height 245
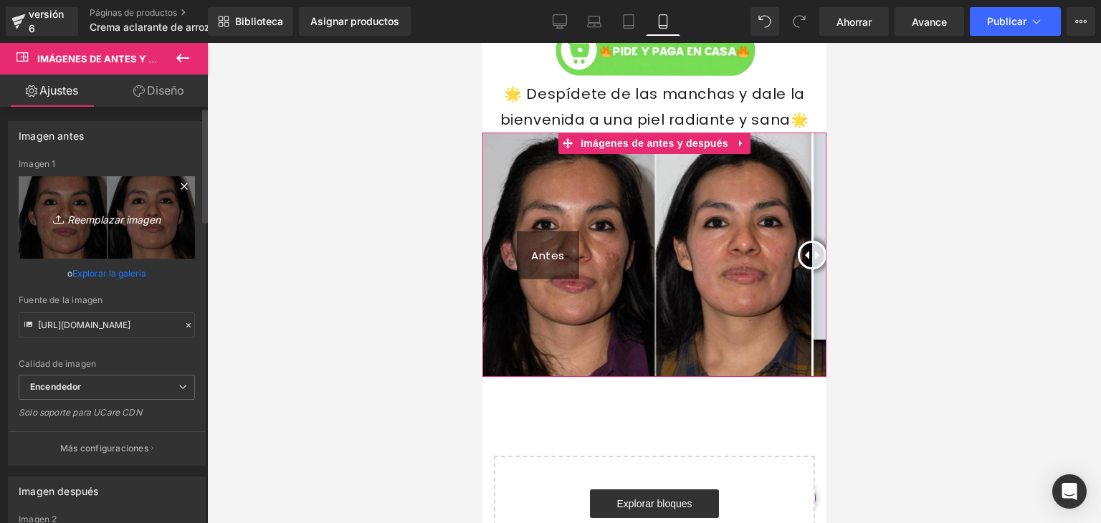
click at [112, 219] on font "Reemplazar imagen" at bounding box center [113, 219] width 93 height 12
type input "C:\fakepath\WhatsApp-Image-2025-08-20-at-2.12.51-AM.webp"
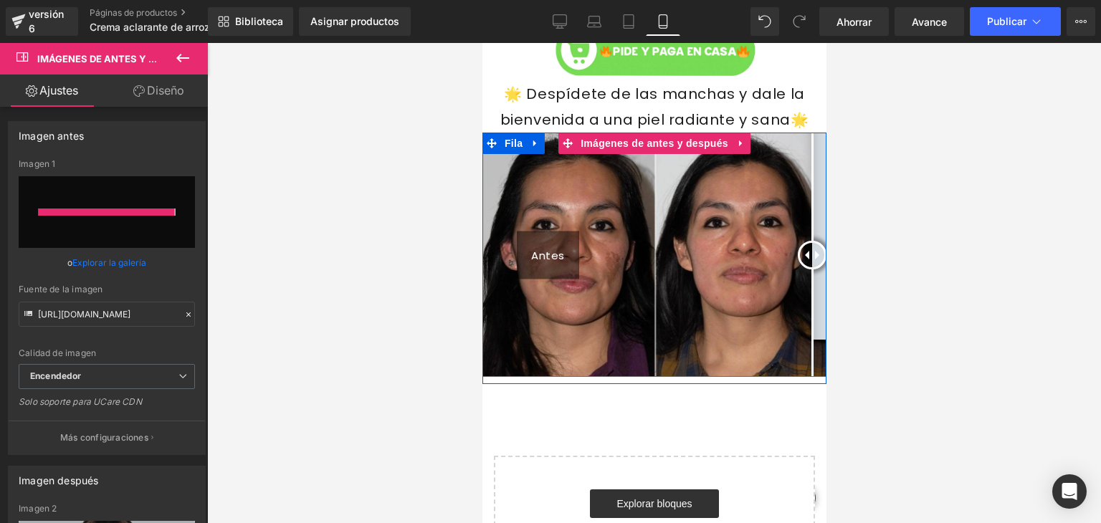
type input "https://ucarecdn.com/b891902e-1bdd-4b34-b36e-a616abf4550e/-/format/auto/-/previ…"
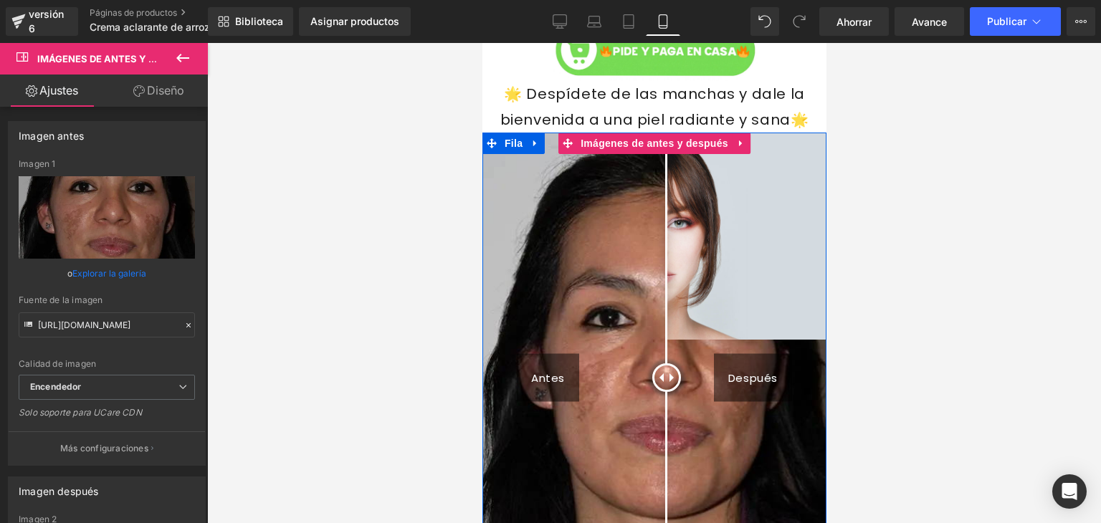
drag, startPoint x: 701, startPoint y: 369, endPoint x: 661, endPoint y: 366, distance: 39.6
click at [661, 366] on div at bounding box center [666, 378] width 29 height 29
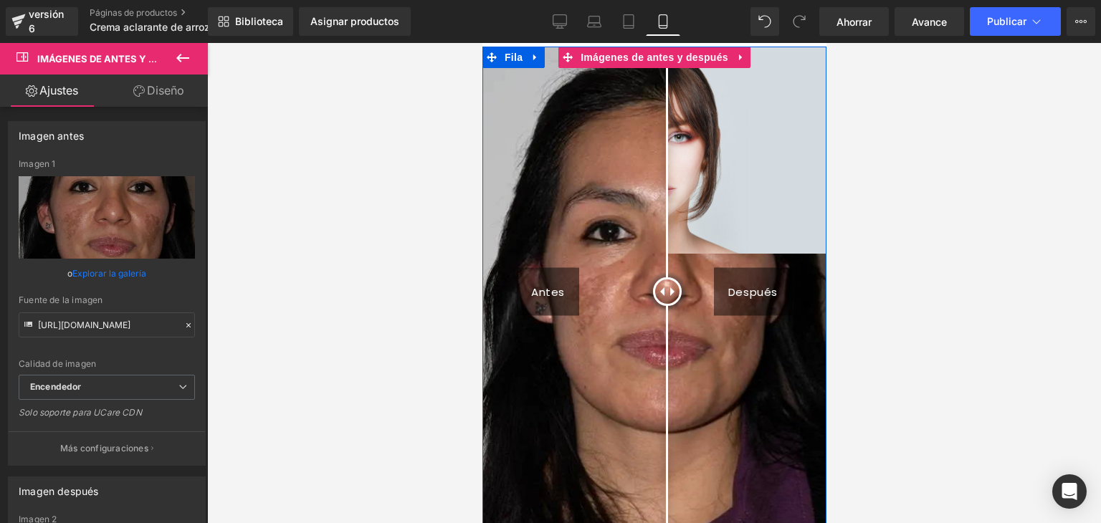
click at [555, 288] on div "Antes" at bounding box center [547, 291] width 62 height 48
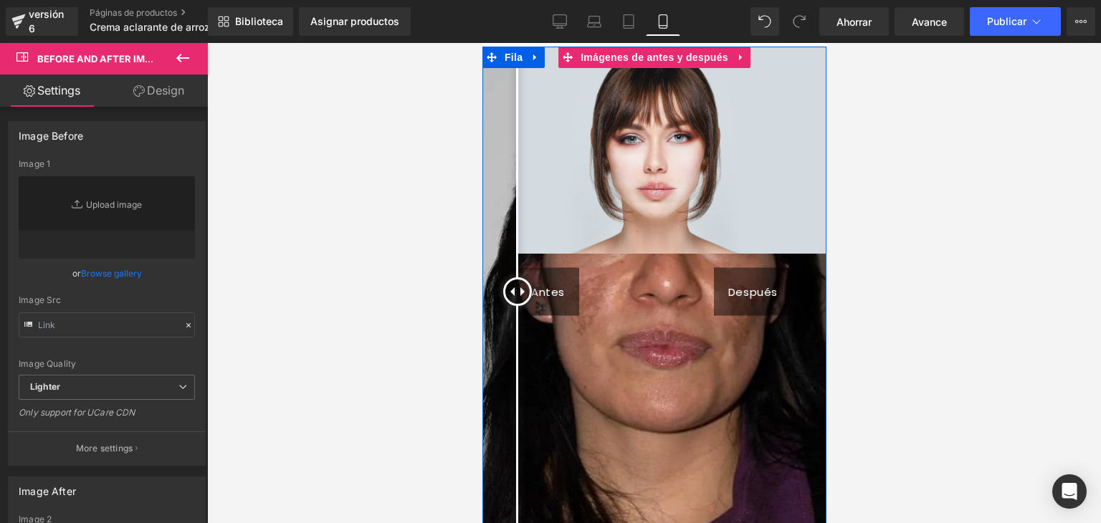
type input "https://ucarecdn.com/b891902e-1bdd-4b34-b36e-a616abf4550e/-/format/auto/-/previ…"
type input "https://cdn.shopify.com/s/files/1/2005/9307/files/After-2_1024x1024.jpg"
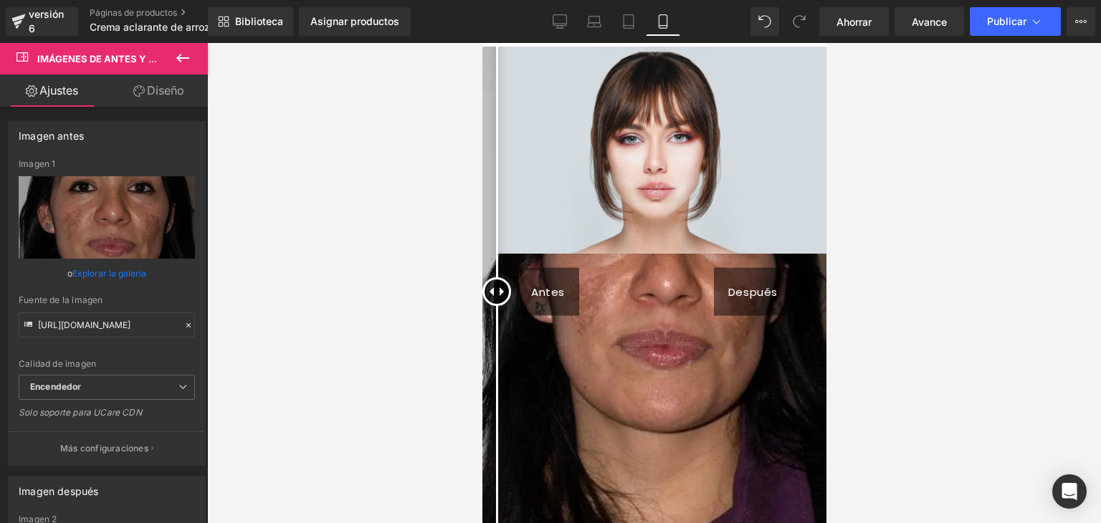
drag, startPoint x: 660, startPoint y: 289, endPoint x: 457, endPoint y: 304, distance: 204.2
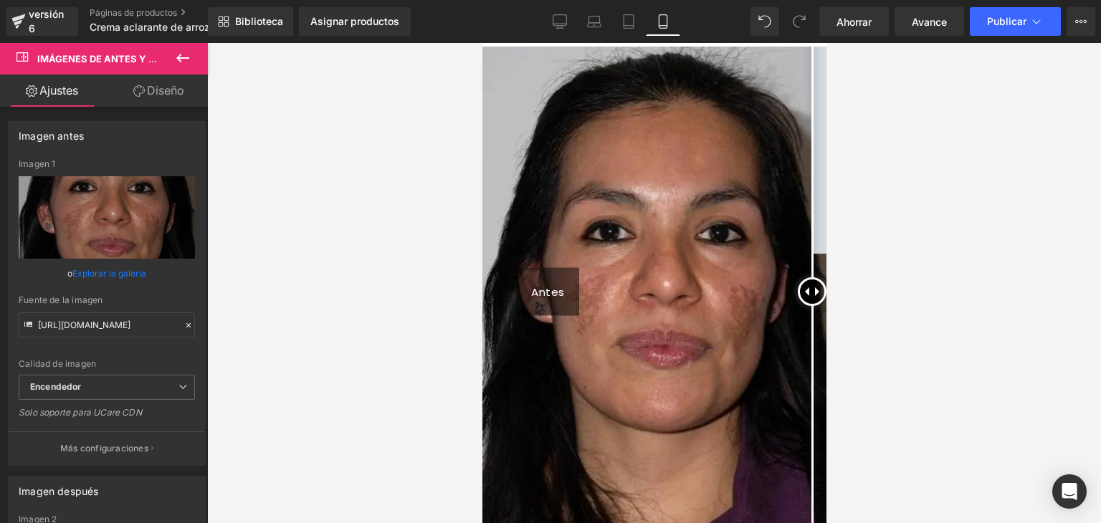
drag, startPoint x: 660, startPoint y: 282, endPoint x: 837, endPoint y: 289, distance: 177.3
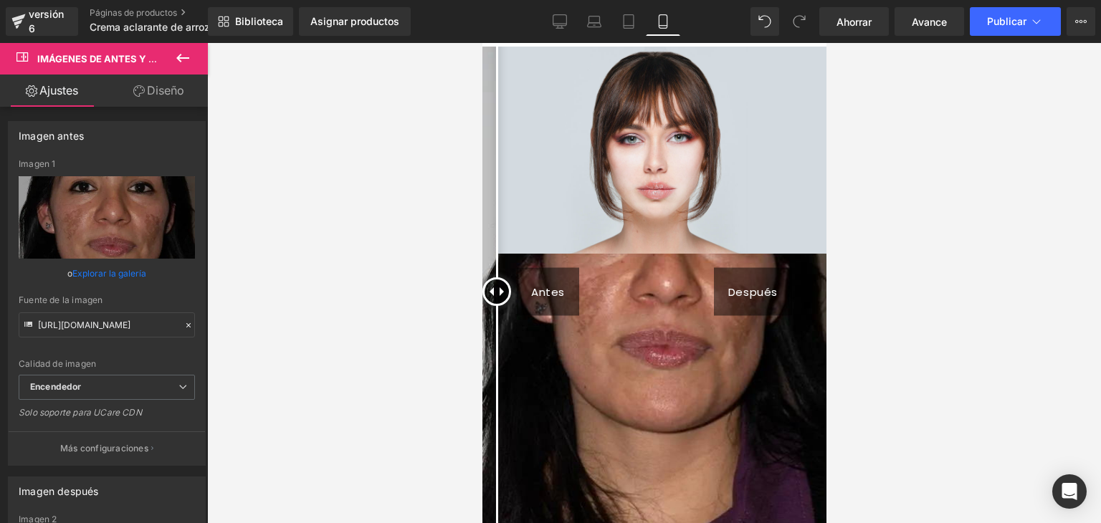
drag, startPoint x: 809, startPoint y: 292, endPoint x: 455, endPoint y: 302, distance: 353.7
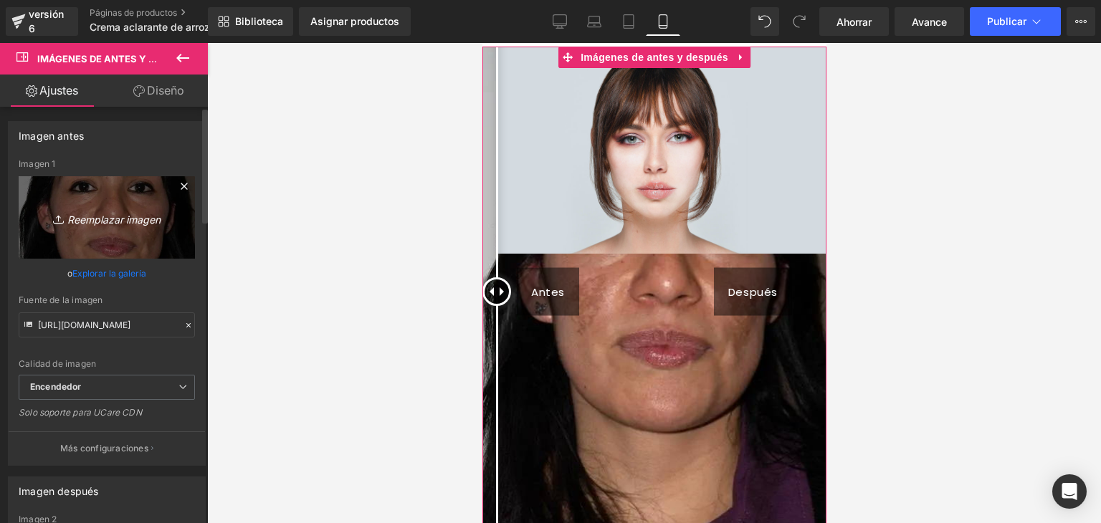
click at [103, 227] on link "Reemplazar imagen" at bounding box center [107, 217] width 176 height 82
type input "C:\fakepath\WhatsApp-Image-2025-08-20-at-2.13.07-AM.webp"
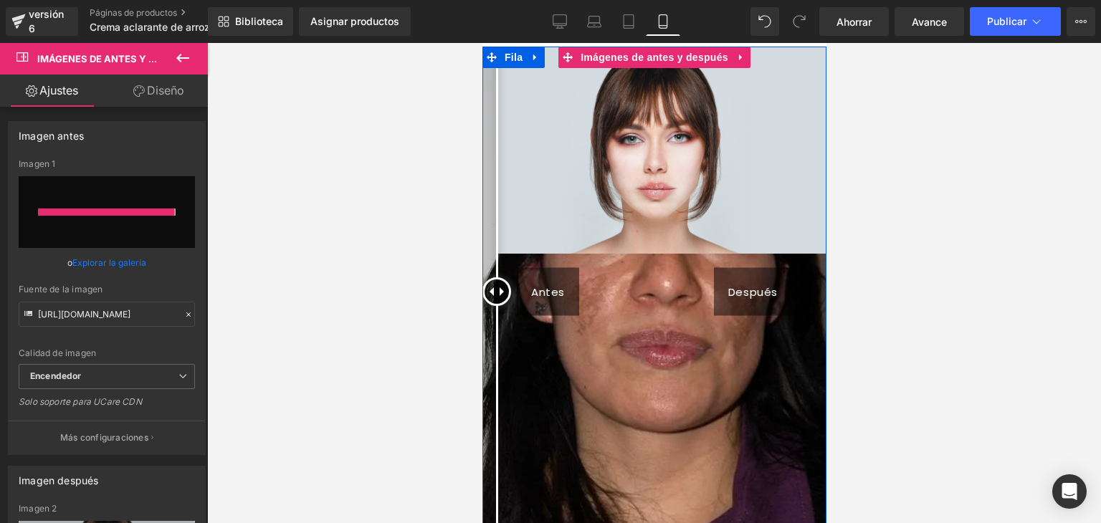
type input "https://ucarecdn.com/abf9e083-ff5c-4bb2-8d90-c273fd0c9e9a/-/format/auto/-/previ…"
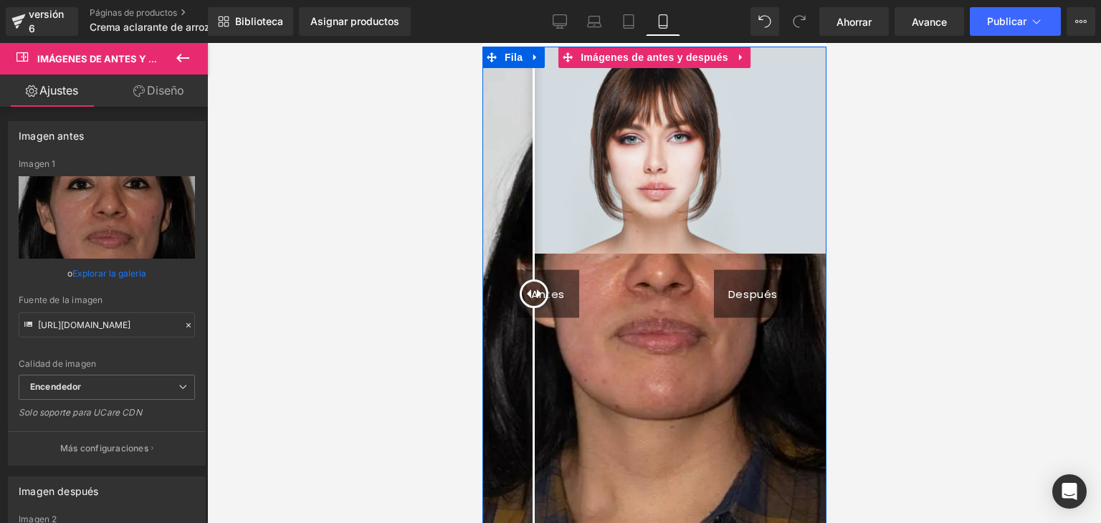
drag, startPoint x: 708, startPoint y: 285, endPoint x: 526, endPoint y: 233, distance: 188.6
click at [526, 280] on div at bounding box center [533, 294] width 29 height 29
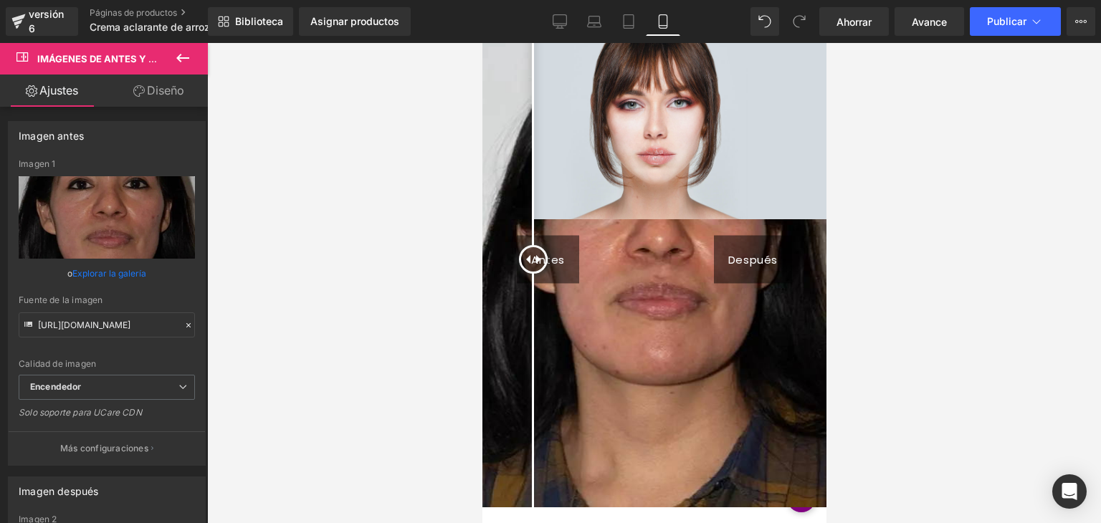
scroll to position [1256, 0]
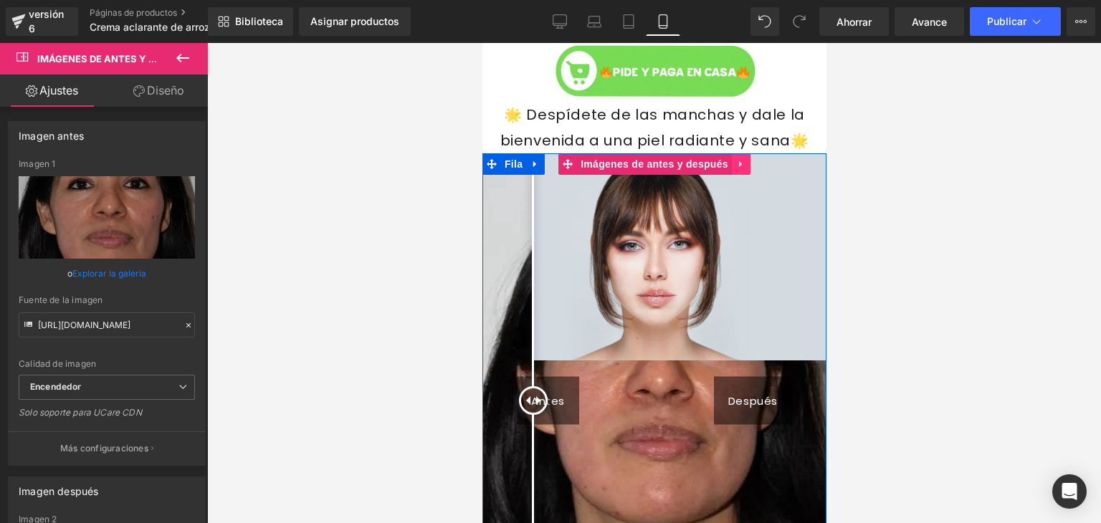
click at [739, 167] on icon at bounding box center [740, 164] width 3 height 6
click at [749, 167] on icon at bounding box center [750, 164] width 10 height 11
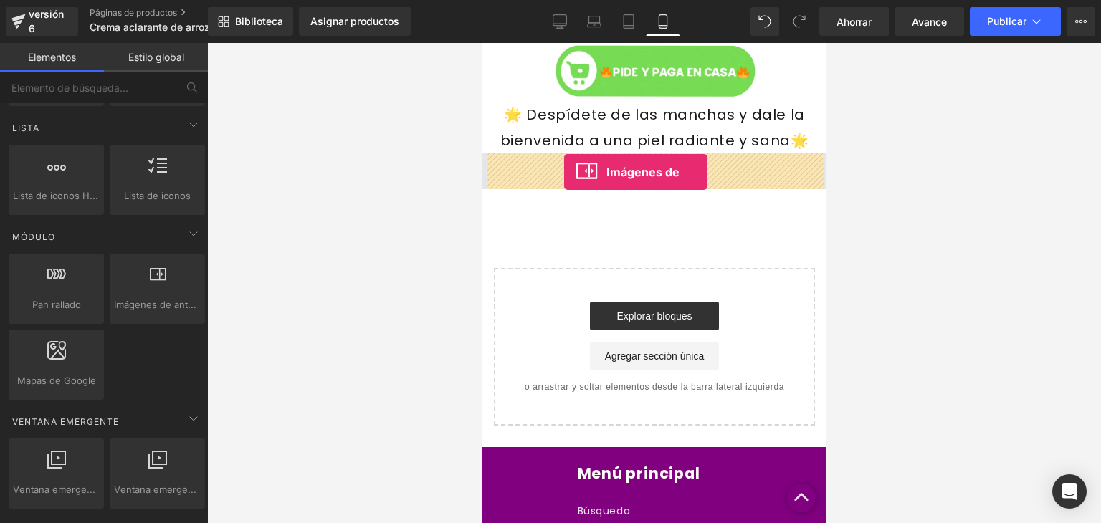
drag, startPoint x: 630, startPoint y: 328, endPoint x: 564, endPoint y: 172, distance: 169.3
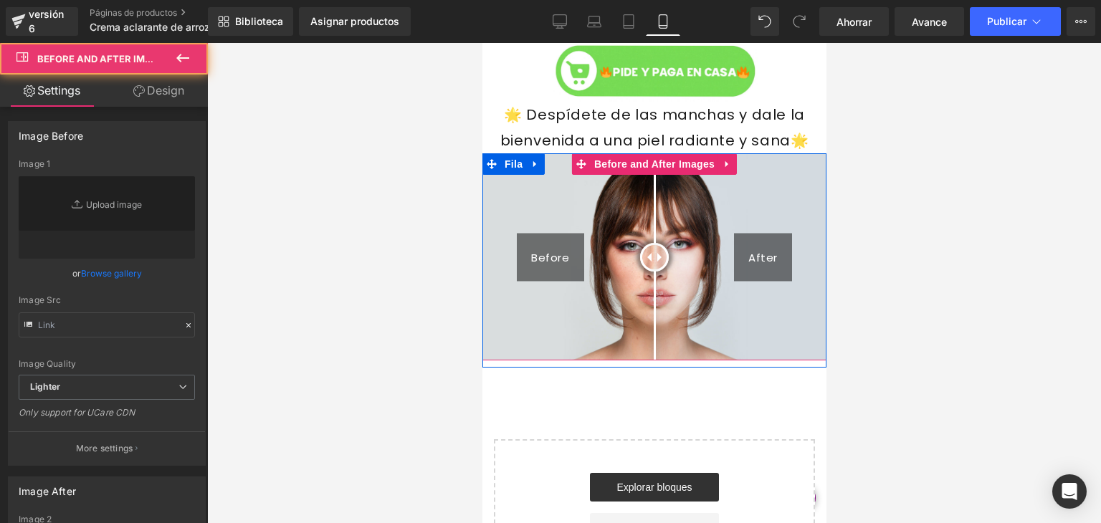
type input "https://cdn.shopify.com/s/files/1/2005/9307/files/Before-2_1024x1024.jpg"
type input "https://cdn.shopify.com/s/files/1/2005/9307/files/After-2_1024x1024.jpg"
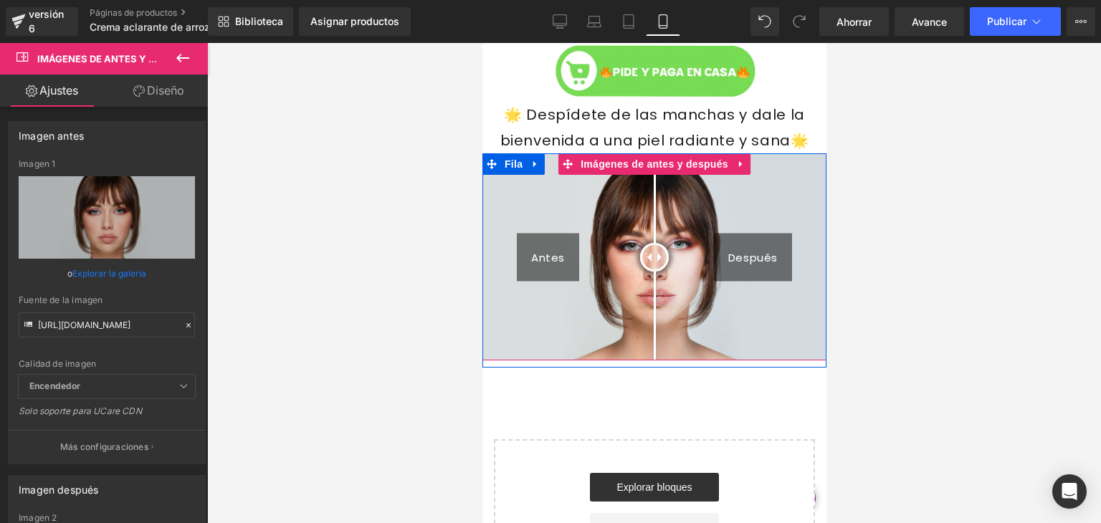
click at [650, 245] on div at bounding box center [654, 257] width 29 height 29
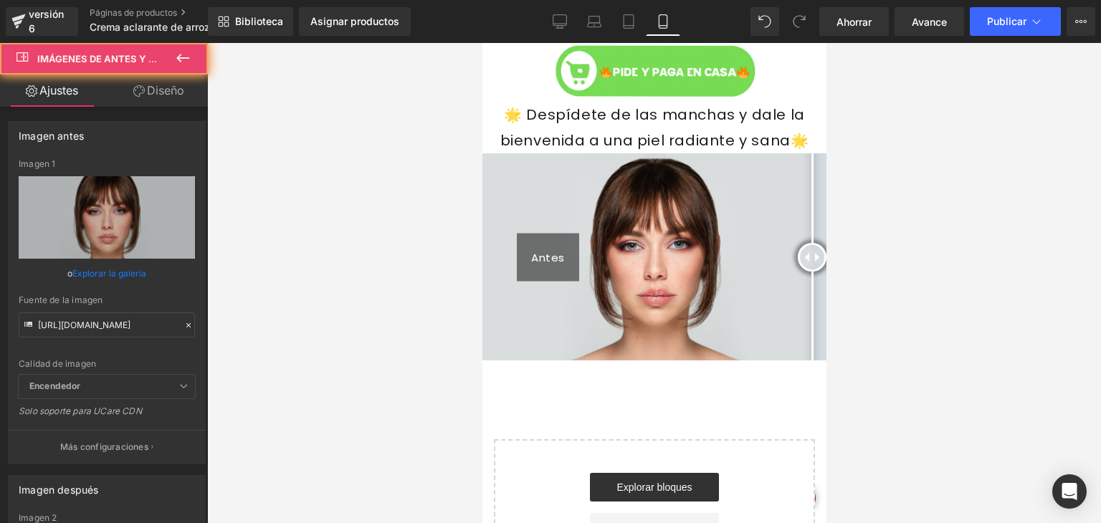
drag, startPoint x: 650, startPoint y: 245, endPoint x: 1314, endPoint y: 278, distance: 664.9
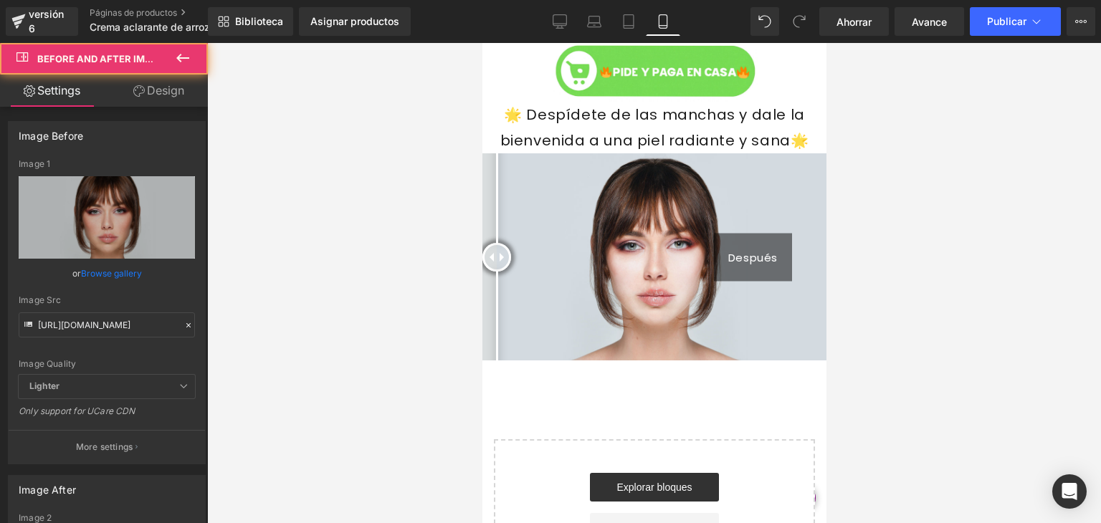
drag, startPoint x: 805, startPoint y: 256, endPoint x: 473, endPoint y: 268, distance: 332.2
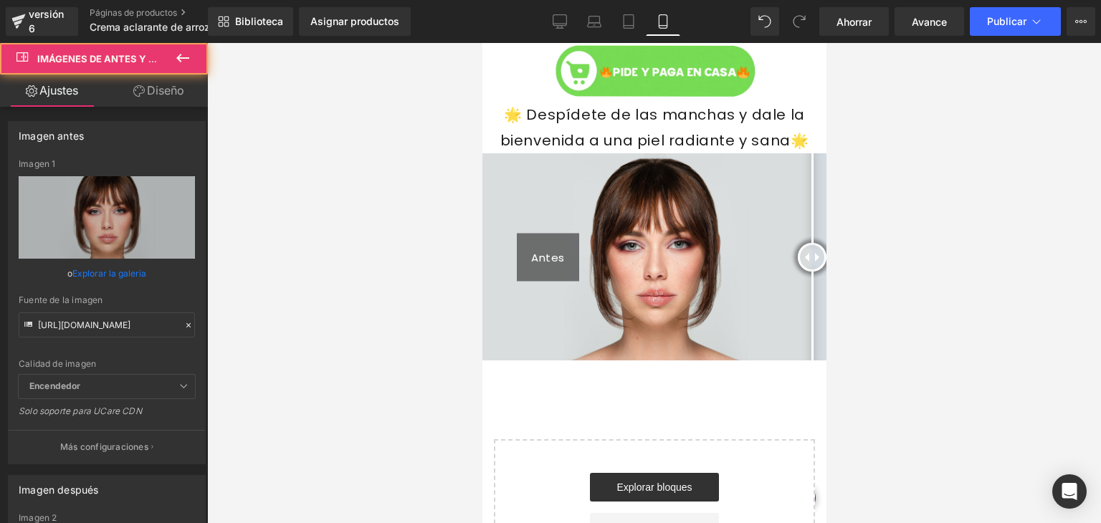
drag, startPoint x: 491, startPoint y: 256, endPoint x: 840, endPoint y: 247, distance: 348.6
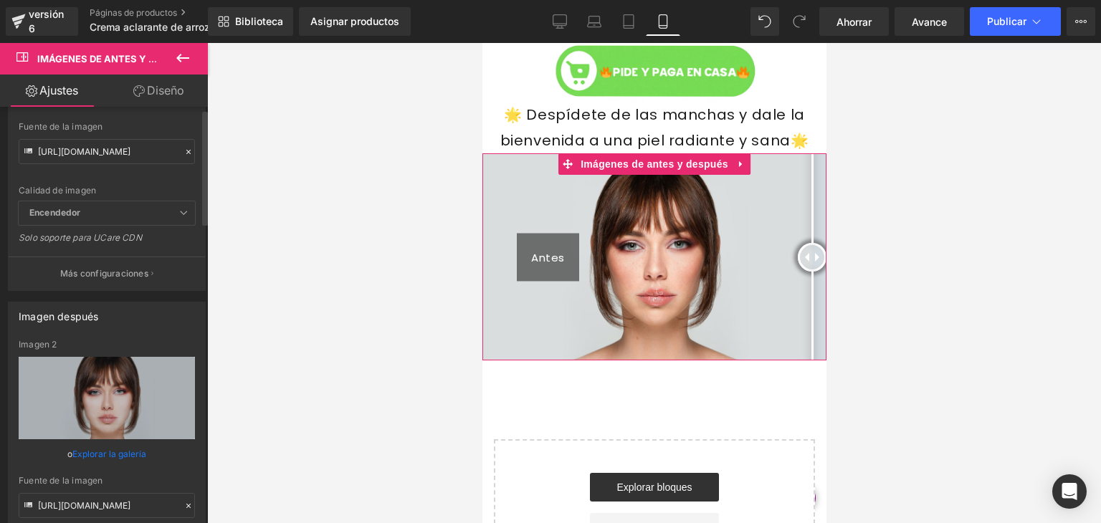
scroll to position [0, 0]
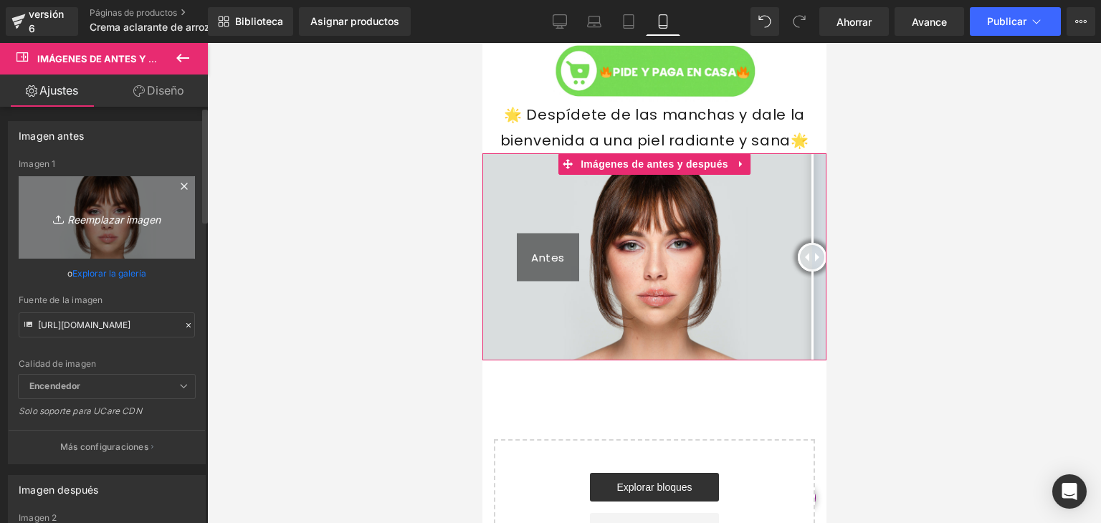
click at [104, 216] on font "Reemplazar imagen" at bounding box center [113, 219] width 93 height 12
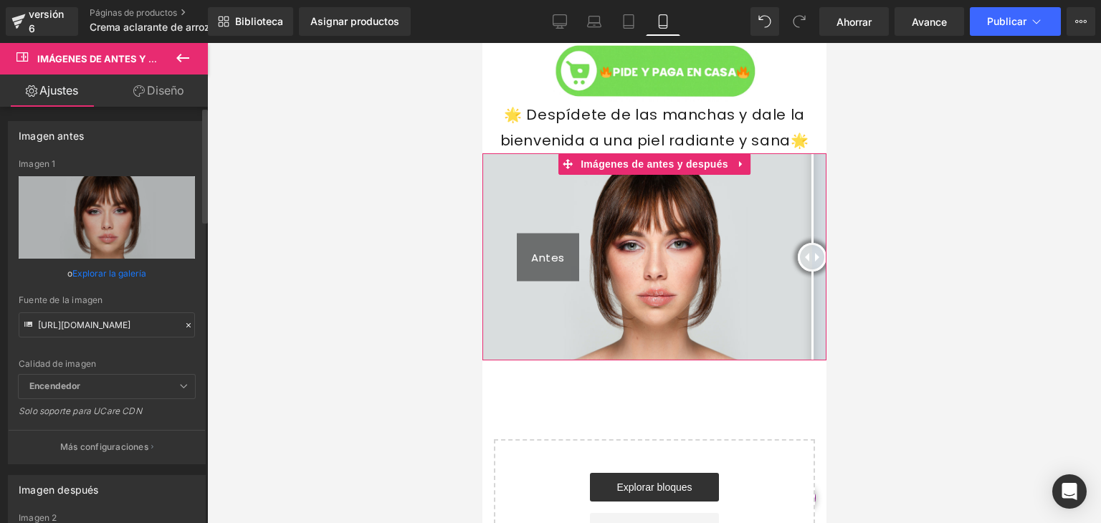
click at [135, 272] on font "Explorar la galería" at bounding box center [109, 273] width 74 height 11
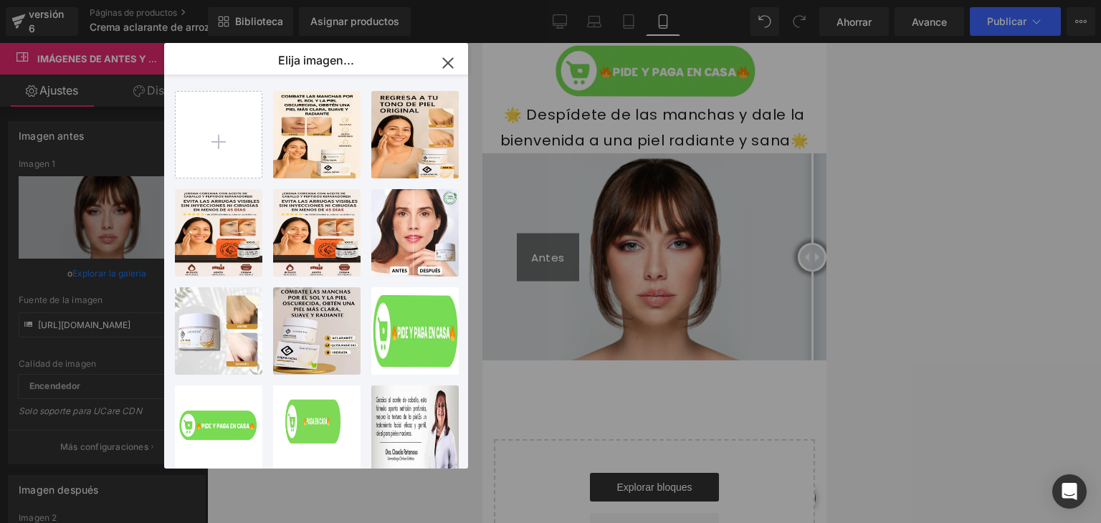
click at [87, 0] on div "Imágenes de antes y después Estás previsualizando cómo funciona el Reestilizará…" at bounding box center [550, 0] width 1101 height 0
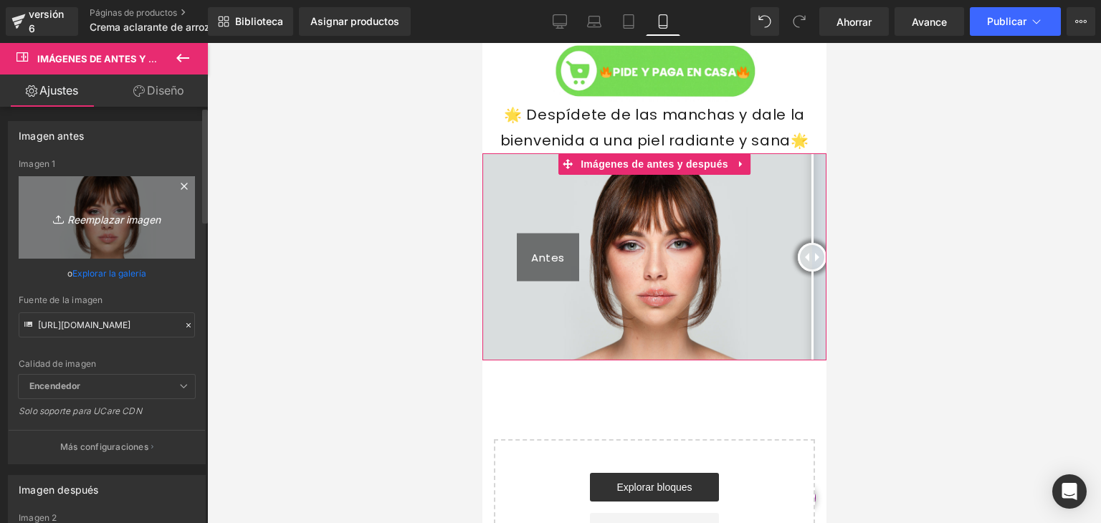
click at [105, 219] on font "Reemplazar imagen" at bounding box center [113, 219] width 93 height 12
type input "C:\fakepath\WhatsApp-Image-2025-08-20-at-2.12.51-AM.webp"
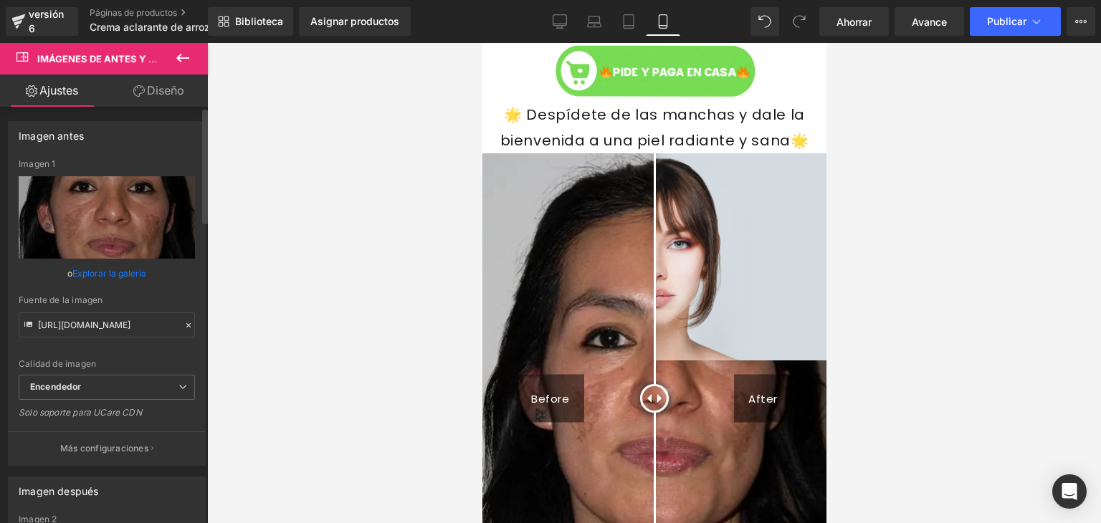
type input "https://ucarecdn.com/462f2f4c-62eb-4492-9e89-45f78d345c9c/-/format/auto/-/previ…"
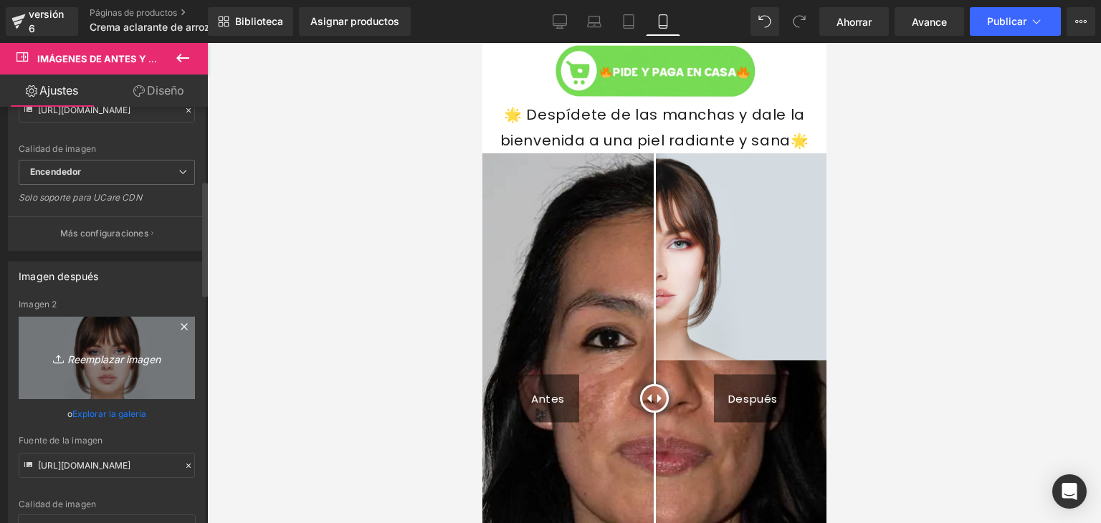
scroll to position [266, 0]
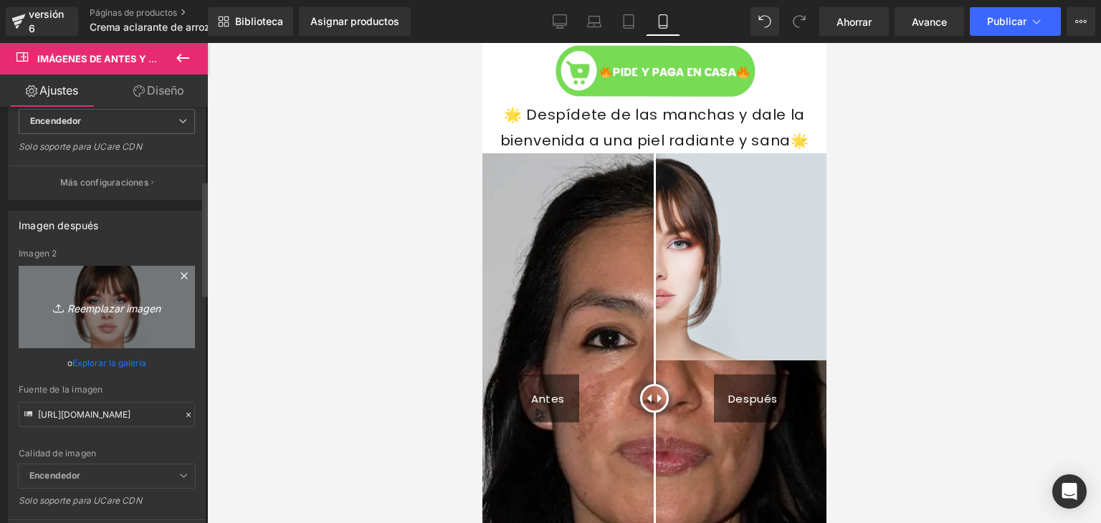
click at [106, 311] on font "Reemplazar imagen" at bounding box center [113, 309] width 93 height 12
type input "C:\fakepath\WhatsApp-Image-2025-08-20-at-2.13.07-AM.webp"
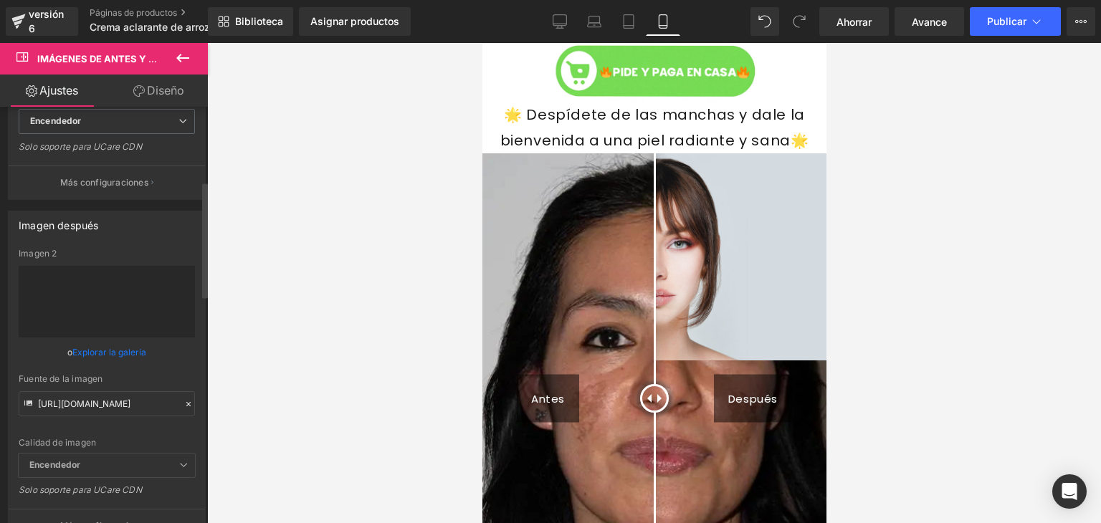
type input "https://ucarecdn.com/f7da0d4b-6c76-456d-8e6f-079204280a14/-/format/auto/-/previ…"
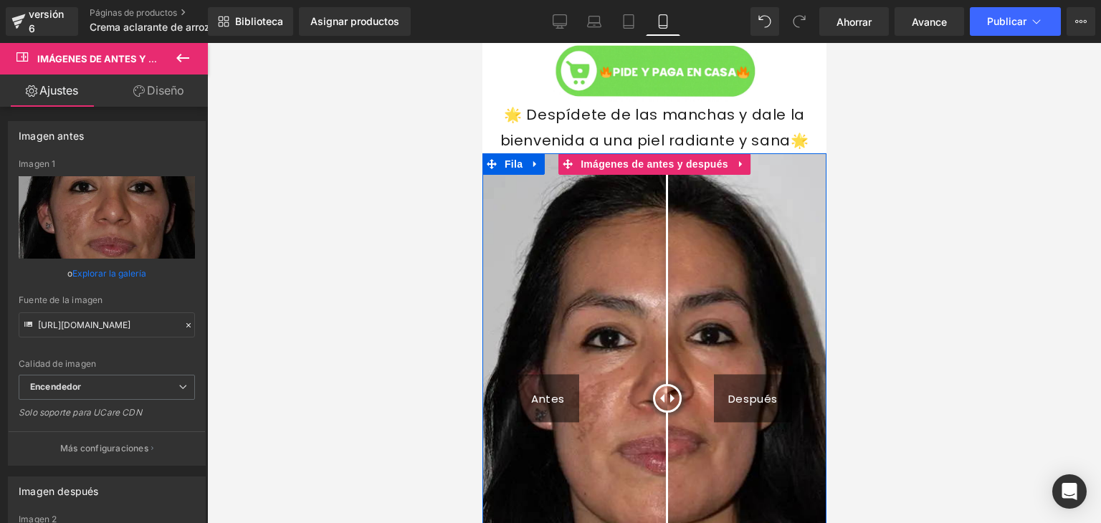
drag, startPoint x: 648, startPoint y: 402, endPoint x: 663, endPoint y: 431, distance: 32.4
click at [663, 431] on div "Antes Después" at bounding box center [654, 398] width 344 height 490
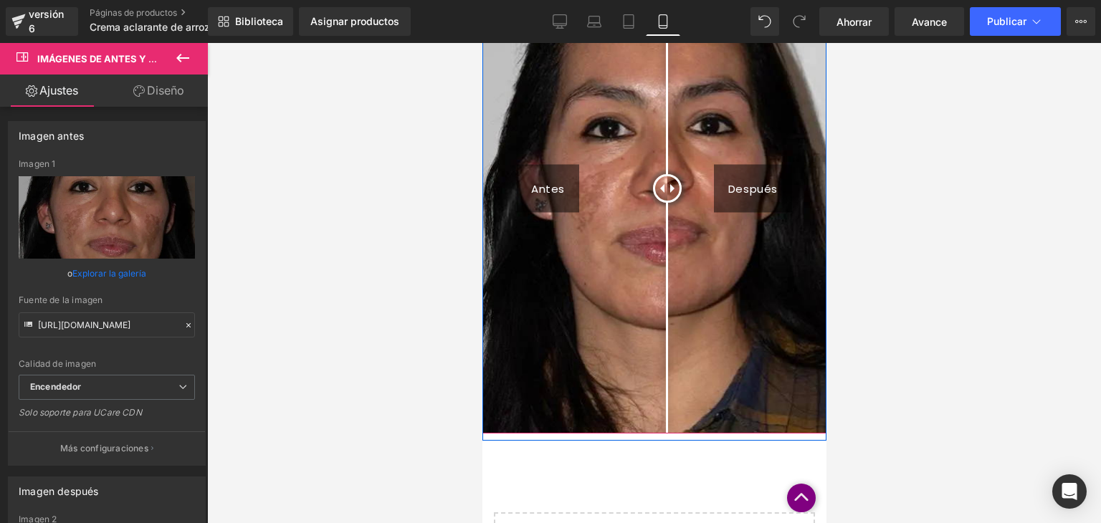
scroll to position [1574, 0]
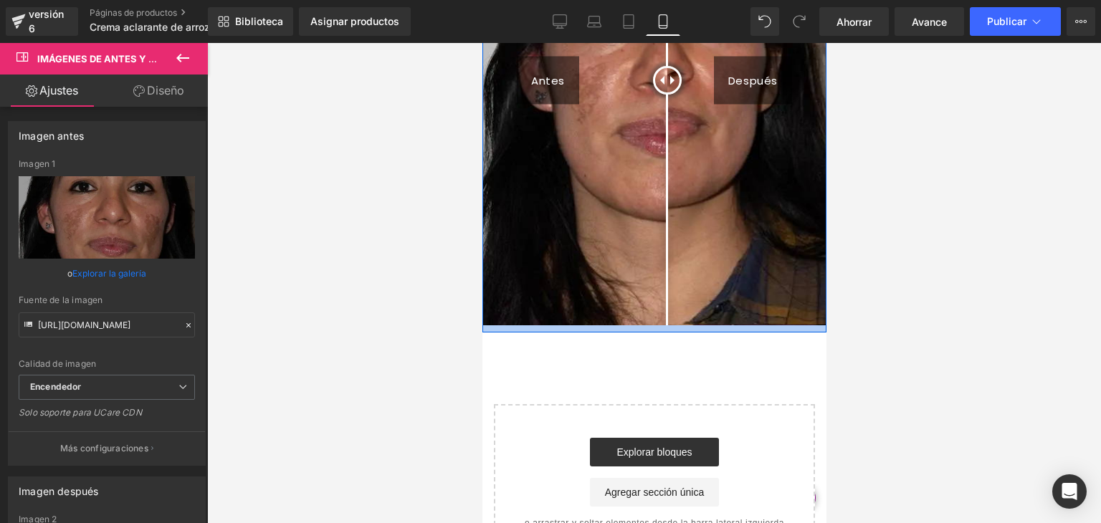
click at [504, 329] on div at bounding box center [654, 329] width 344 height 7
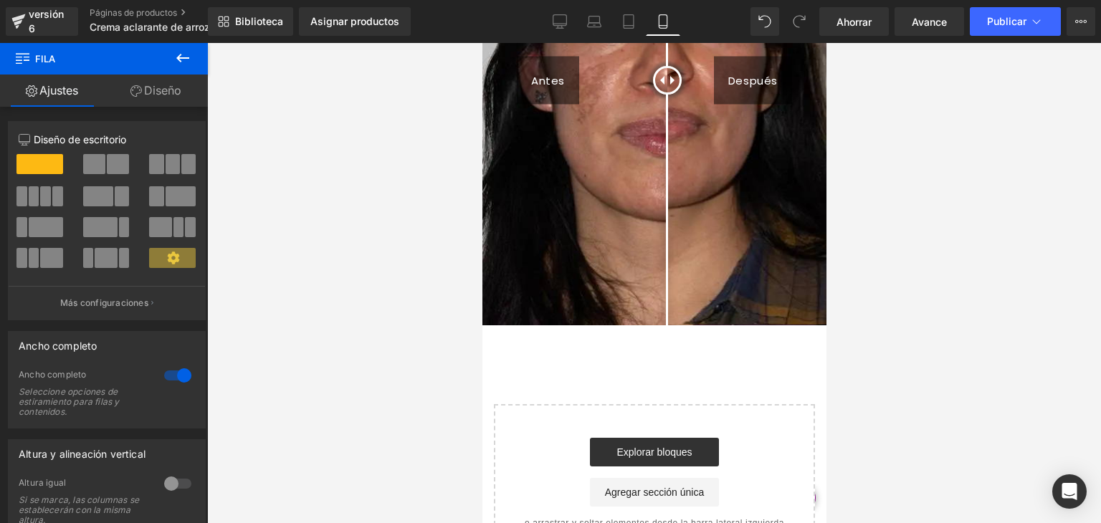
click at [178, 65] on icon at bounding box center [182, 57] width 17 height 17
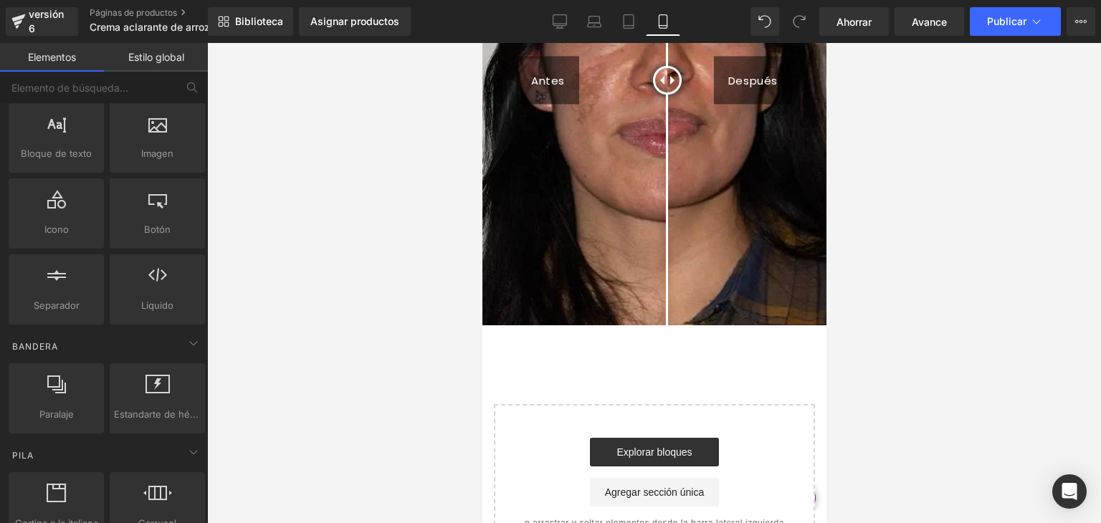
scroll to position [0, 0]
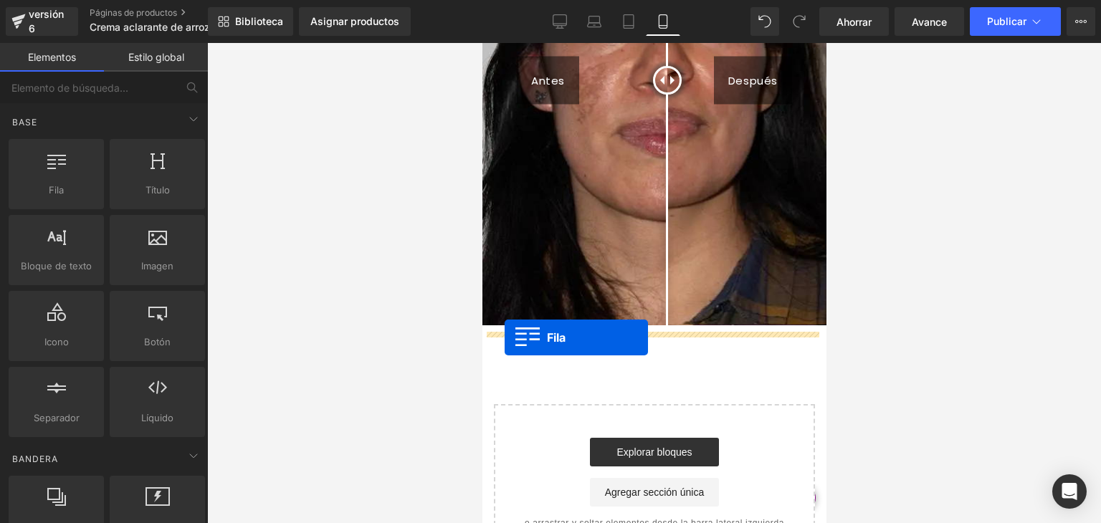
drag, startPoint x: 554, startPoint y: 245, endPoint x: 504, endPoint y: 338, distance: 105.2
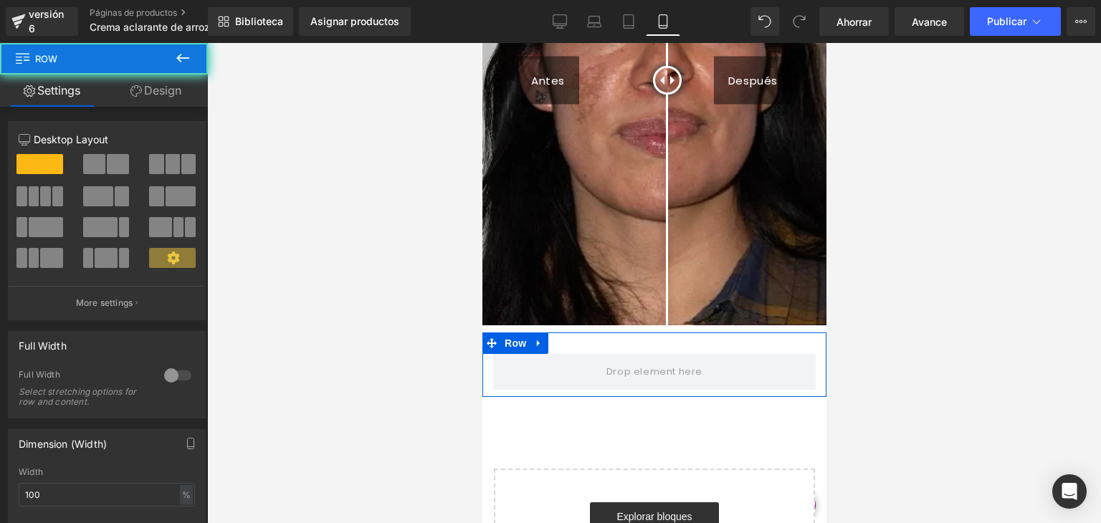
click at [504, 338] on div "Row" at bounding box center [654, 365] width 344 height 65
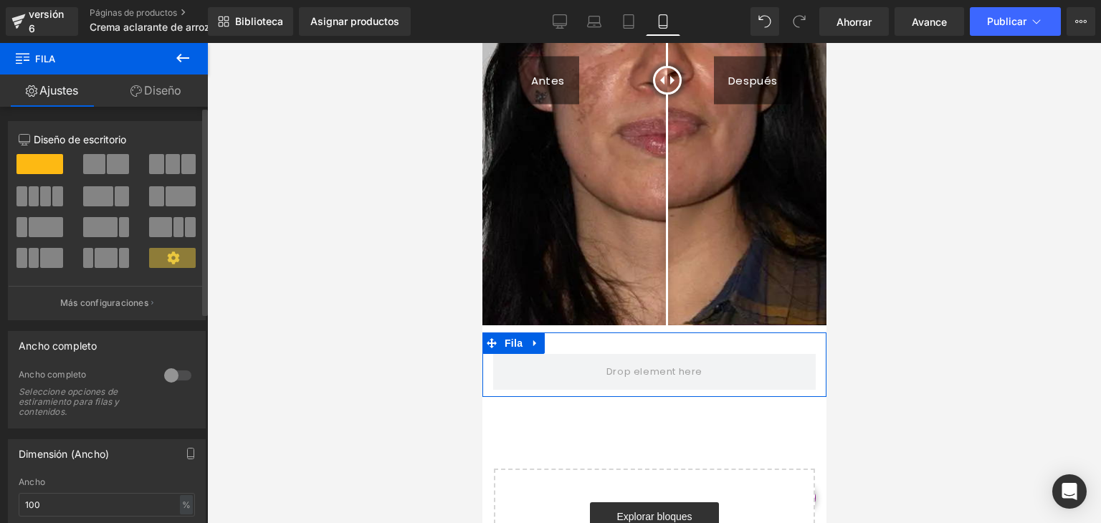
click at [175, 376] on div at bounding box center [178, 375] width 34 height 23
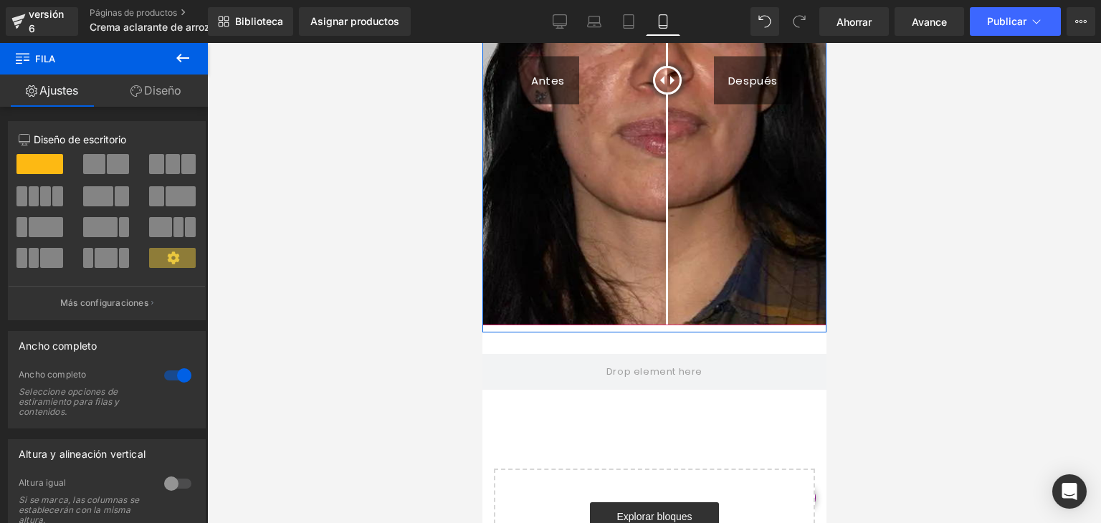
scroll to position [1454, 0]
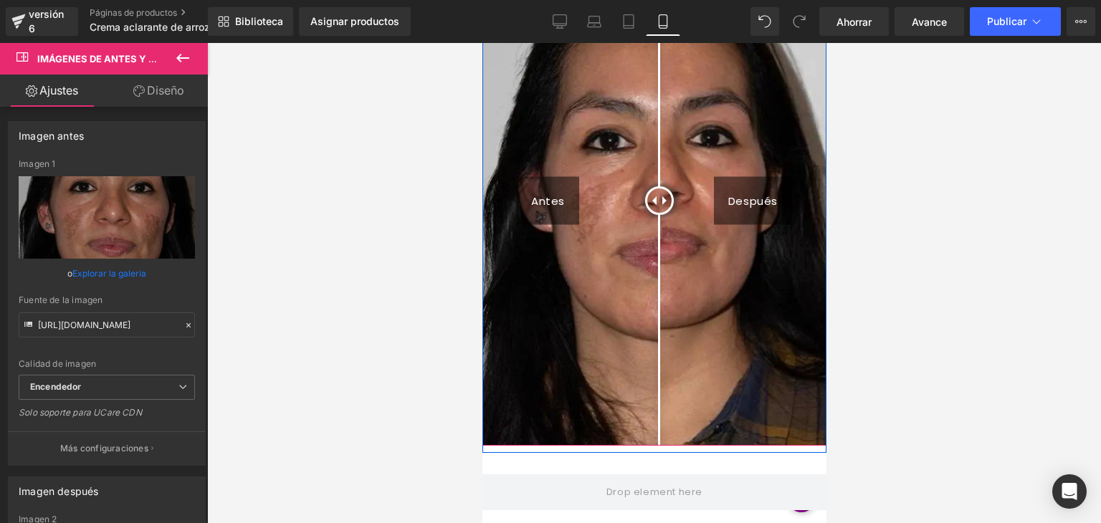
drag, startPoint x: 623, startPoint y: 201, endPoint x: 653, endPoint y: 227, distance: 40.1
click at [653, 215] on div at bounding box center [659, 200] width 29 height 29
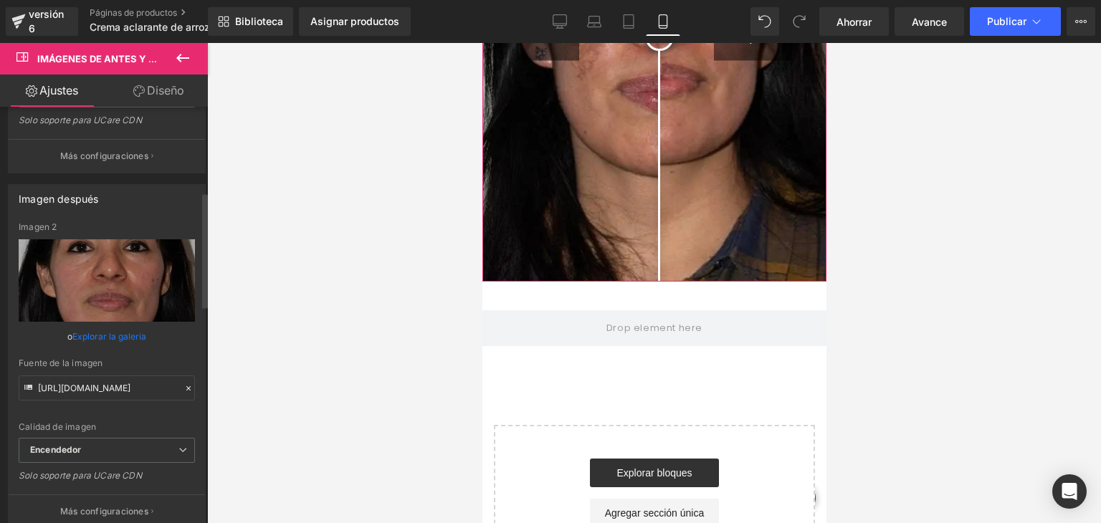
scroll to position [312, 0]
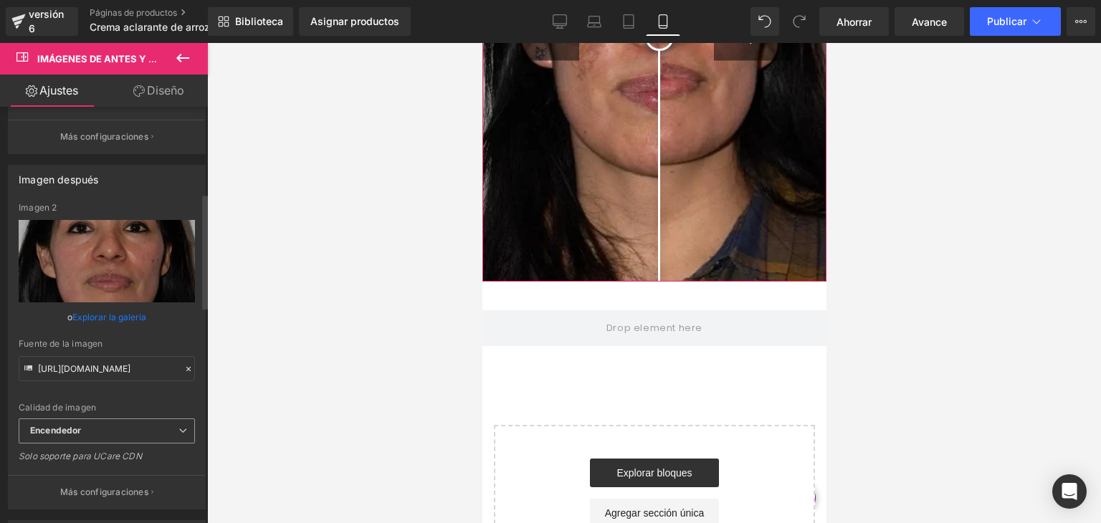
click at [163, 422] on span "Encendedor" at bounding box center [107, 431] width 176 height 25
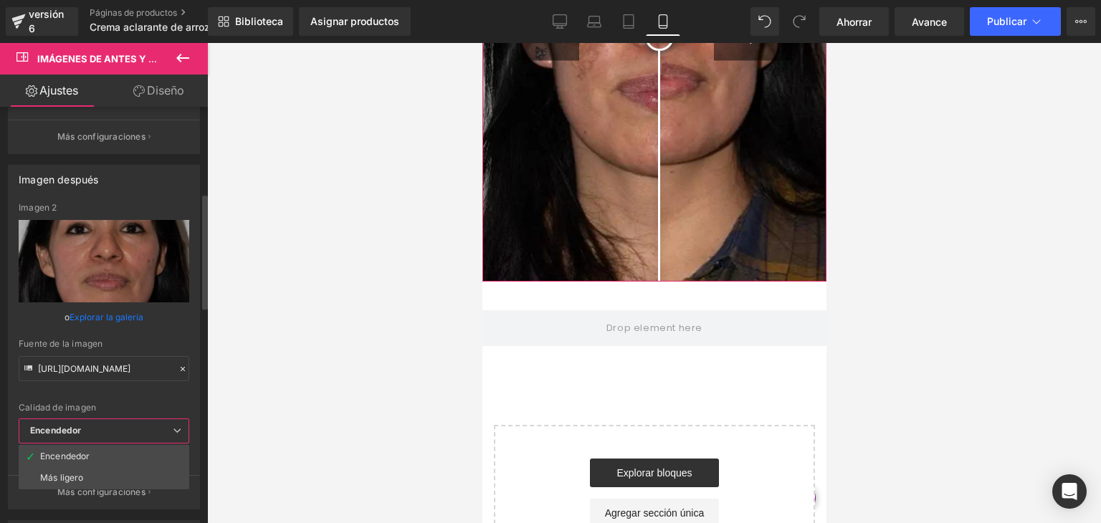
click at [163, 422] on span "Encendedor" at bounding box center [104, 431] width 171 height 25
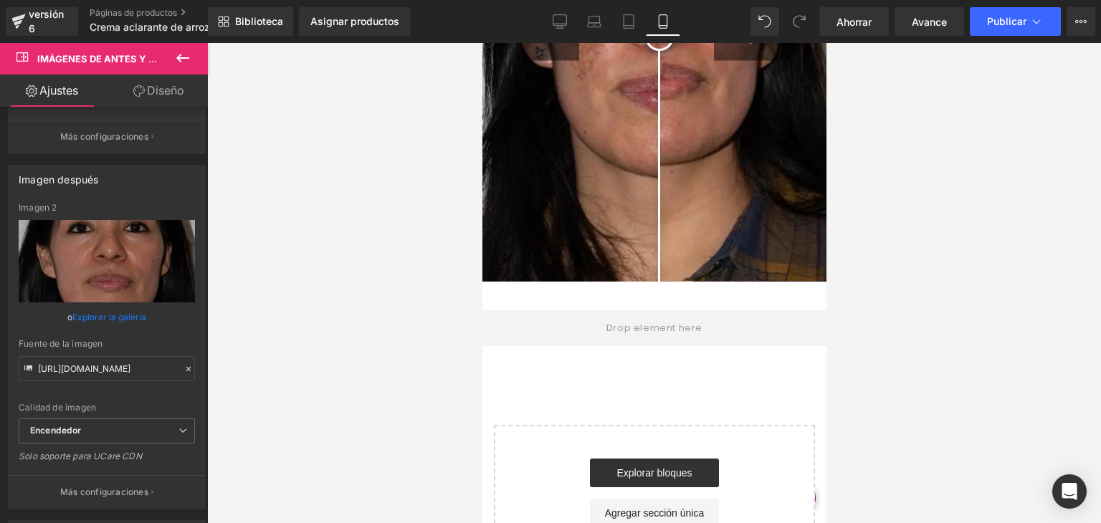
click at [181, 70] on button at bounding box center [183, 59] width 50 height 32
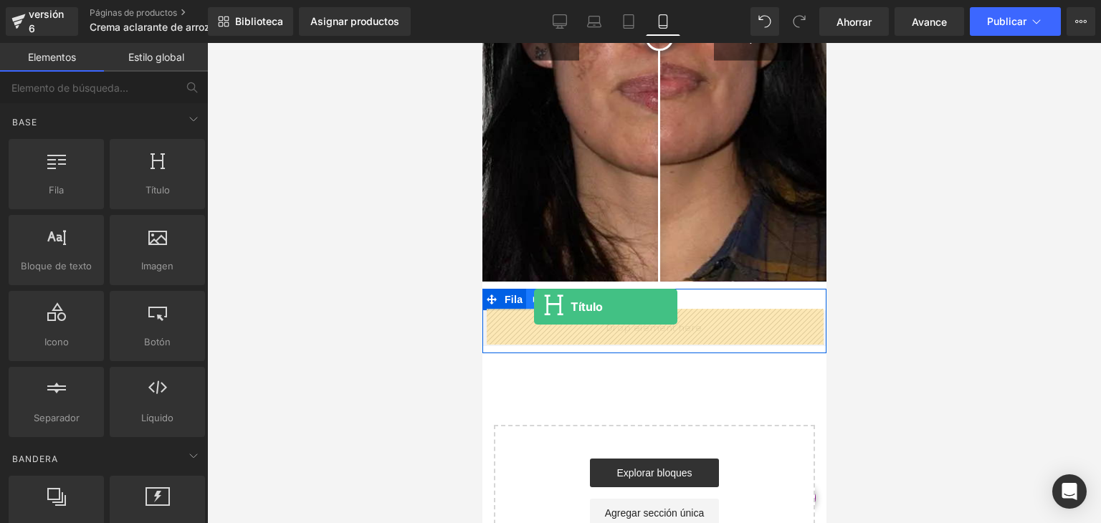
drag, startPoint x: 632, startPoint y: 212, endPoint x: 534, endPoint y: 307, distance: 136.9
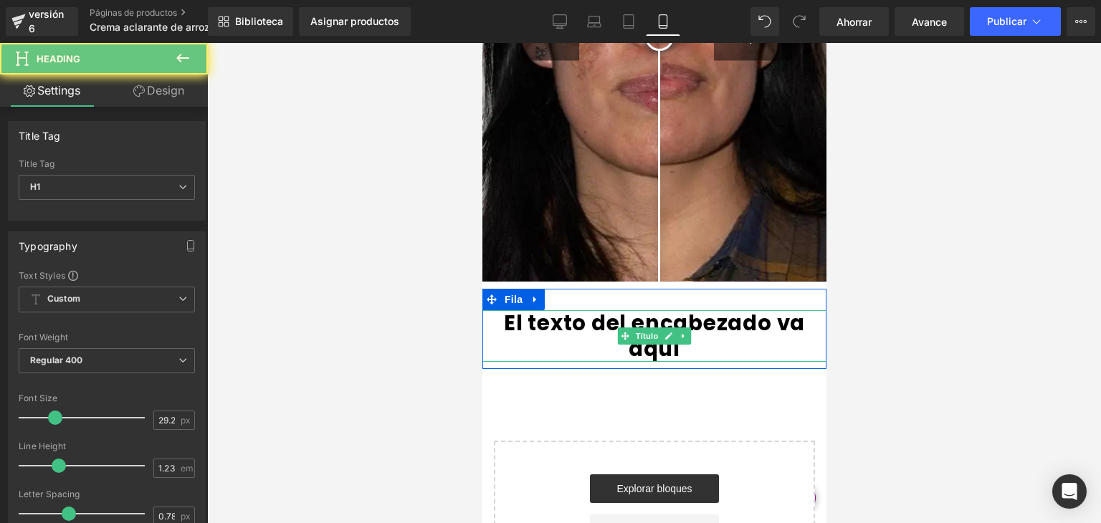
click at [724, 321] on font "El texto del encabezado va aquí" at bounding box center [653, 335] width 301 height 55
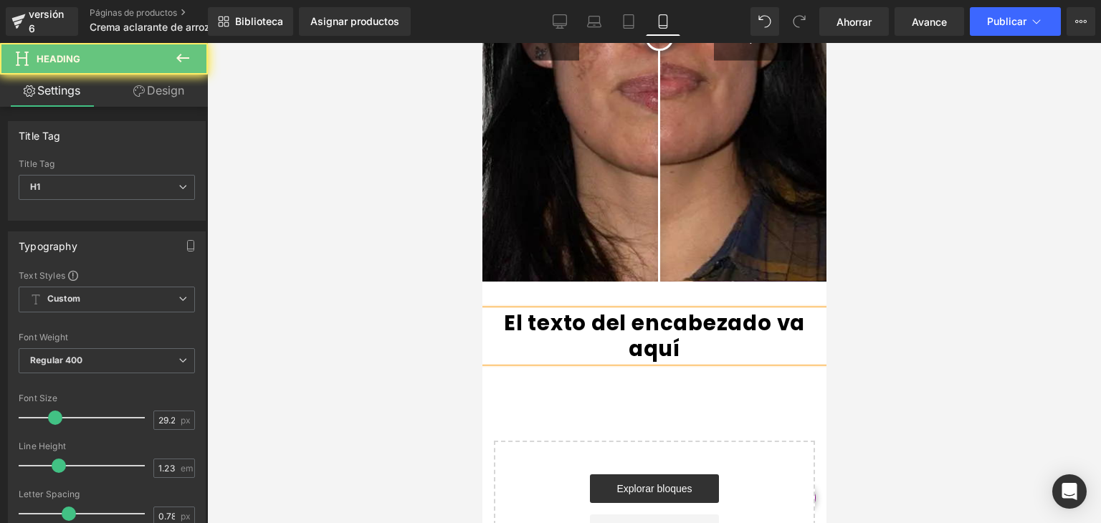
click at [738, 323] on font "El texto del encabezado va aquí" at bounding box center [653, 335] width 301 height 55
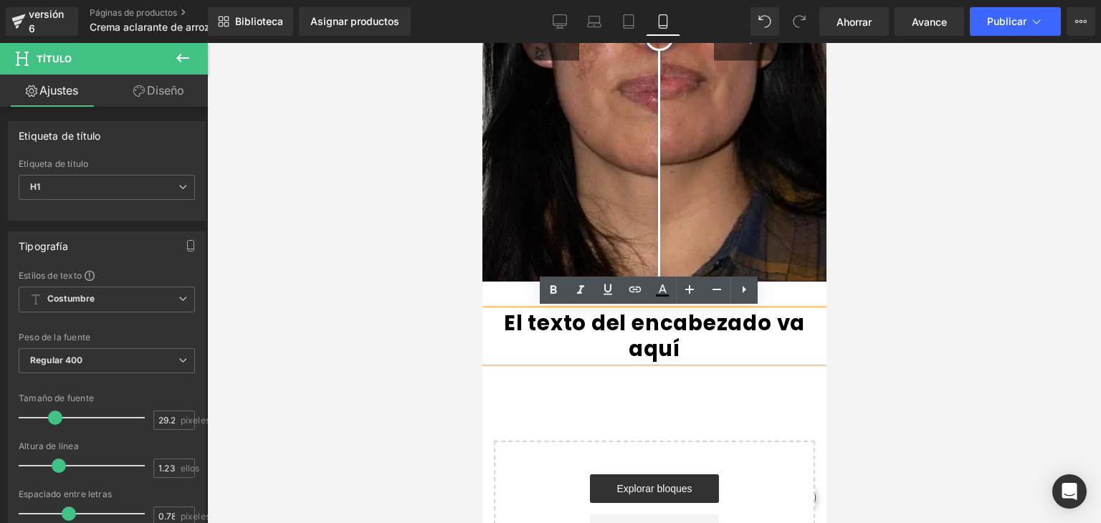
click at [752, 324] on font "El texto del encabezado va aquí" at bounding box center [653, 335] width 301 height 55
click at [688, 327] on font "El texto del encabezado va aquí" at bounding box center [653, 335] width 301 height 55
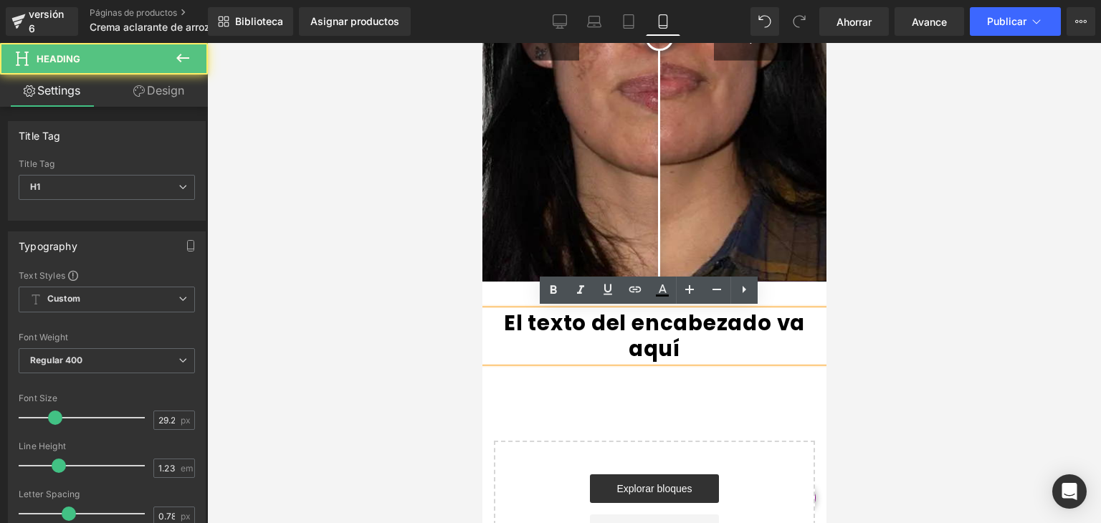
click at [604, 326] on font "El texto del encabezado va aquí" at bounding box center [653, 335] width 301 height 55
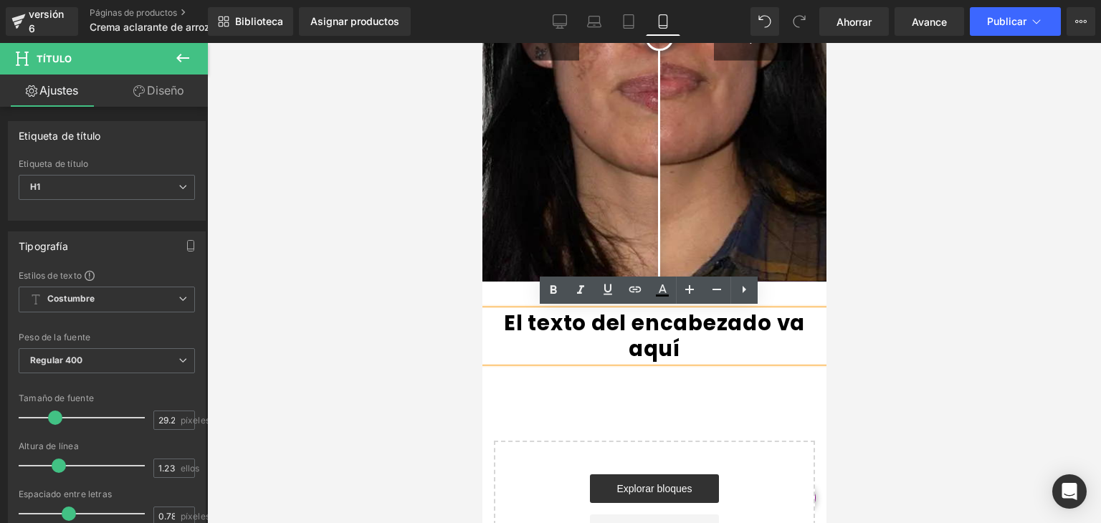
click at [503, 316] on font "El texto del encabezado va aquí" at bounding box center [653, 335] width 301 height 55
click at [692, 325] on font "El texto del encabezado va aquí" at bounding box center [653, 335] width 301 height 55
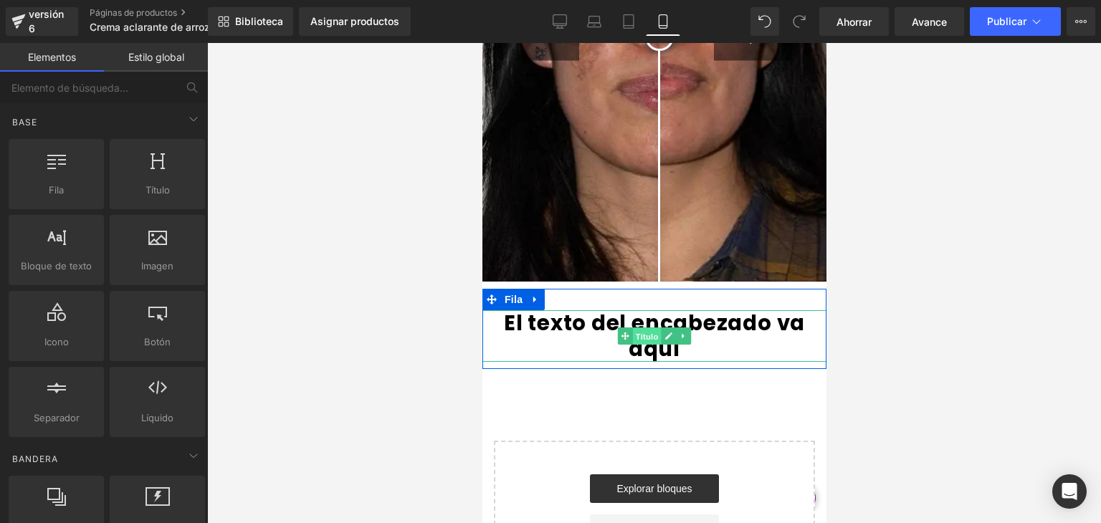
click at [643, 328] on font "Título" at bounding box center [646, 336] width 23 height 17
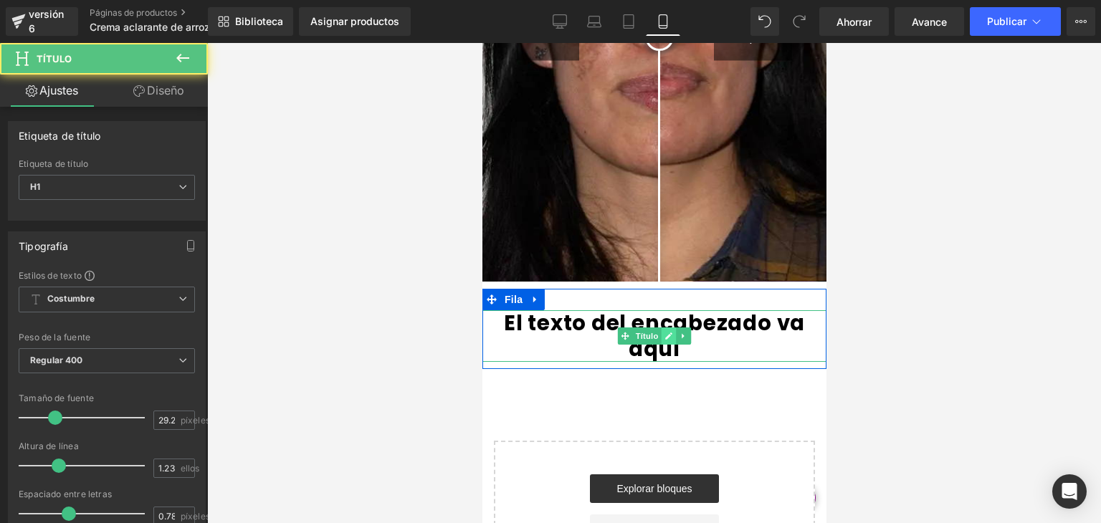
click at [665, 333] on icon at bounding box center [668, 336] width 7 height 7
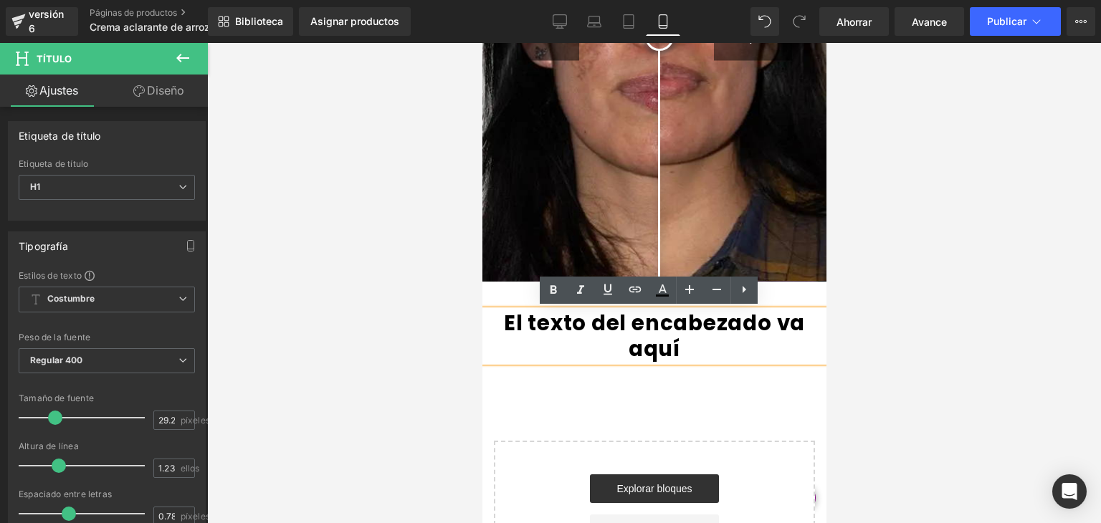
click at [513, 323] on font "El texto del encabezado va aquí" at bounding box center [653, 335] width 301 height 55
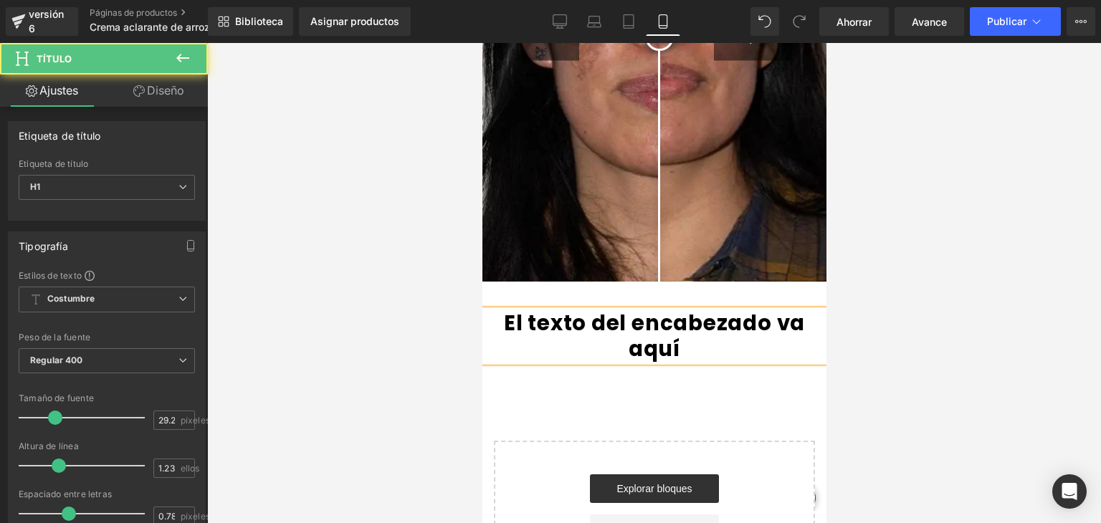
scroll to position [1646, 0]
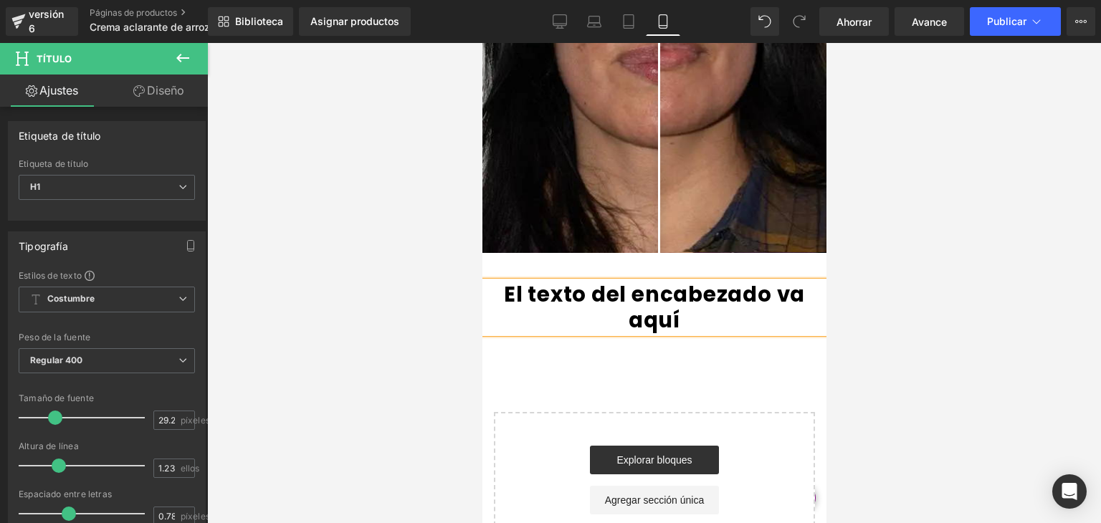
click at [508, 298] on font "El texto del encabezado va aquí" at bounding box center [653, 307] width 301 height 55
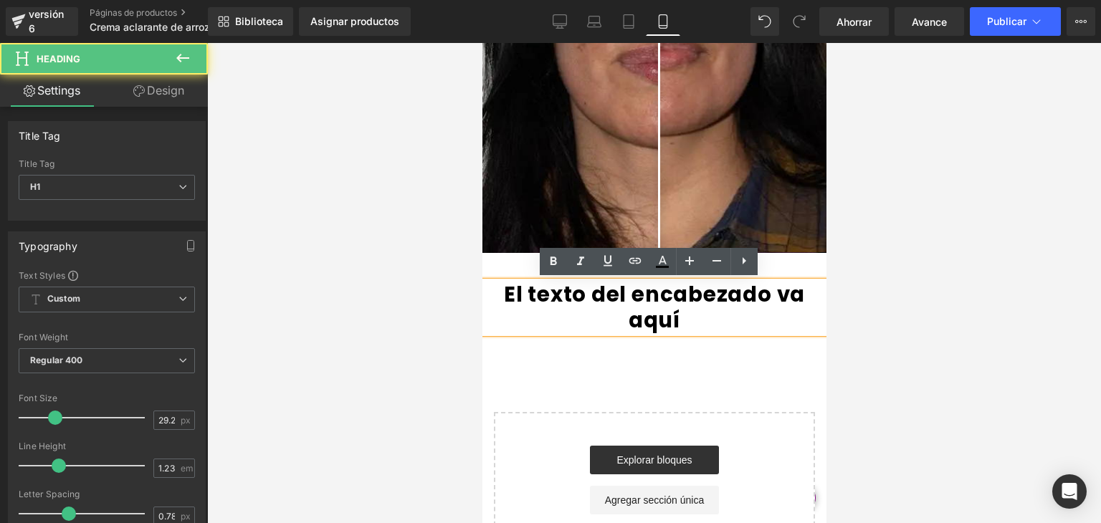
click at [503, 294] on font "El texto del encabezado va aquí" at bounding box center [653, 307] width 301 height 55
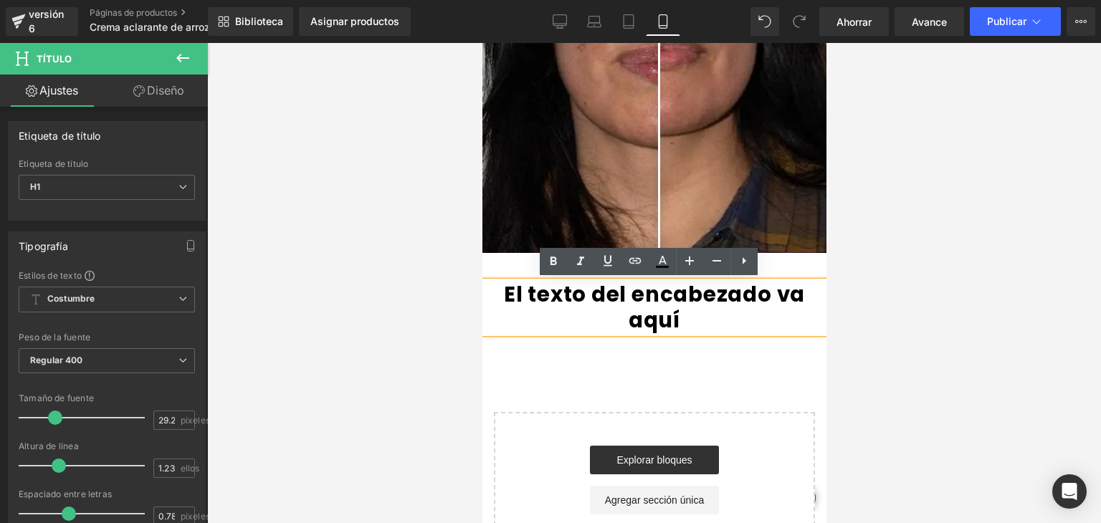
click at [503, 294] on font "El texto del encabezado va aquí" at bounding box center [653, 307] width 301 height 55
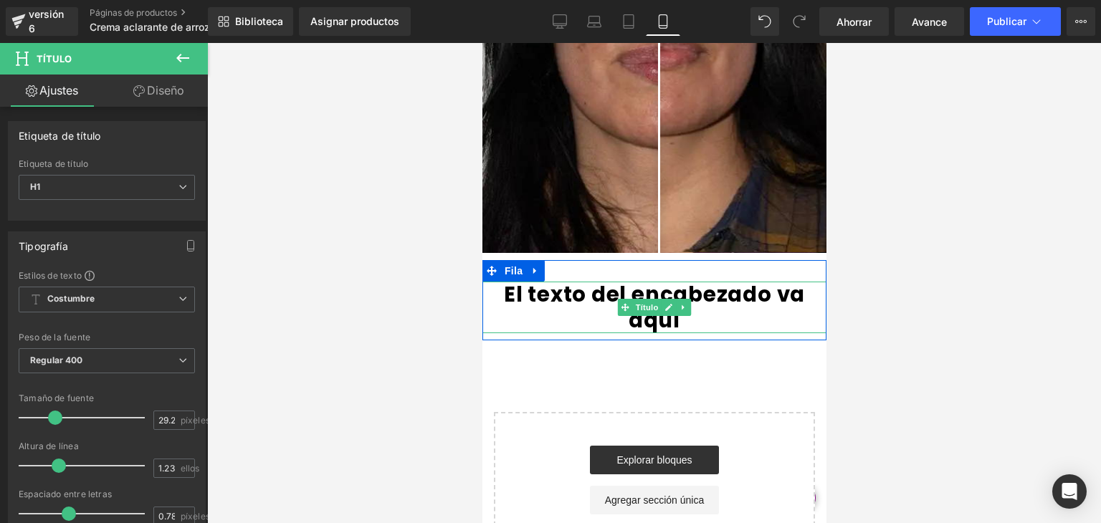
click at [503, 297] on font "El texto del encabezado va aquí" at bounding box center [653, 307] width 301 height 55
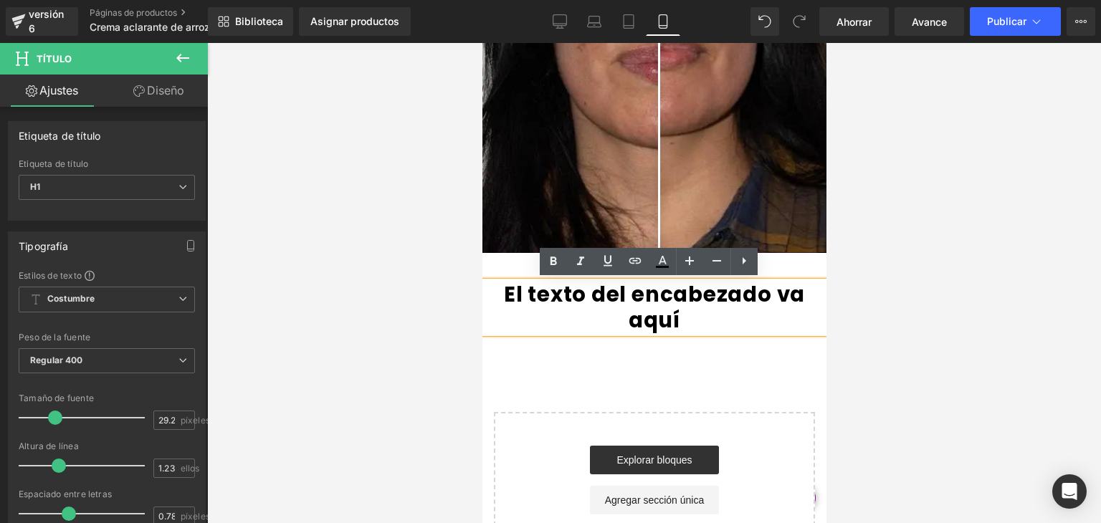
click at [511, 288] on font "El texto del encabezado va aquí" at bounding box center [653, 307] width 301 height 55
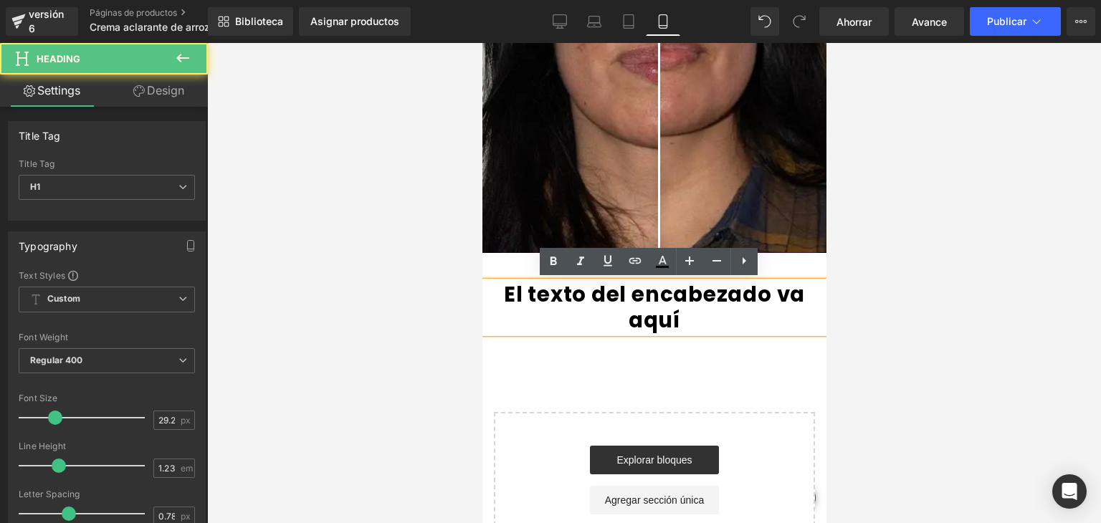
click at [503, 288] on font "El texto del encabezado va aquí" at bounding box center [653, 307] width 301 height 55
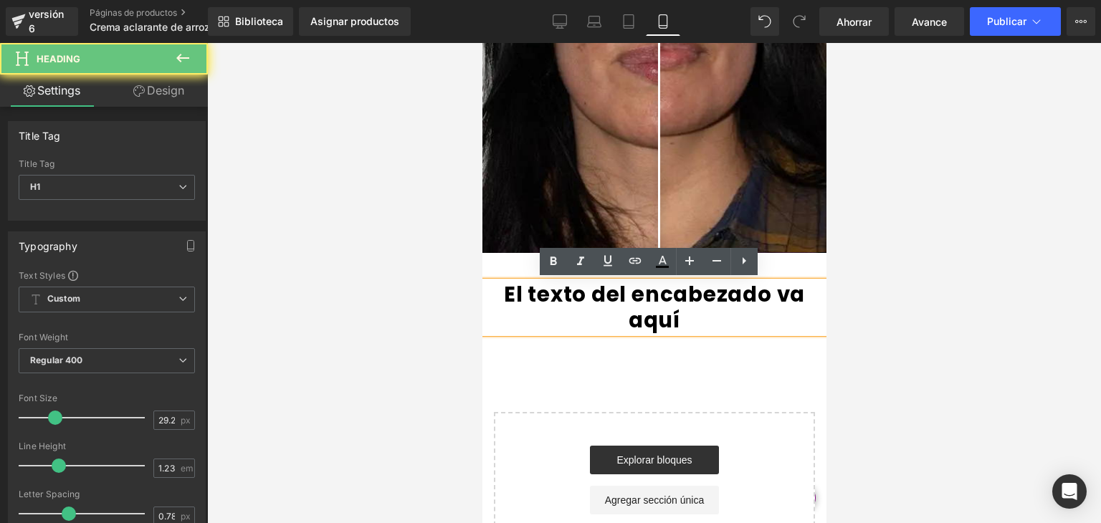
click at [503, 288] on font "El texto del encabezado va aquí" at bounding box center [653, 307] width 301 height 55
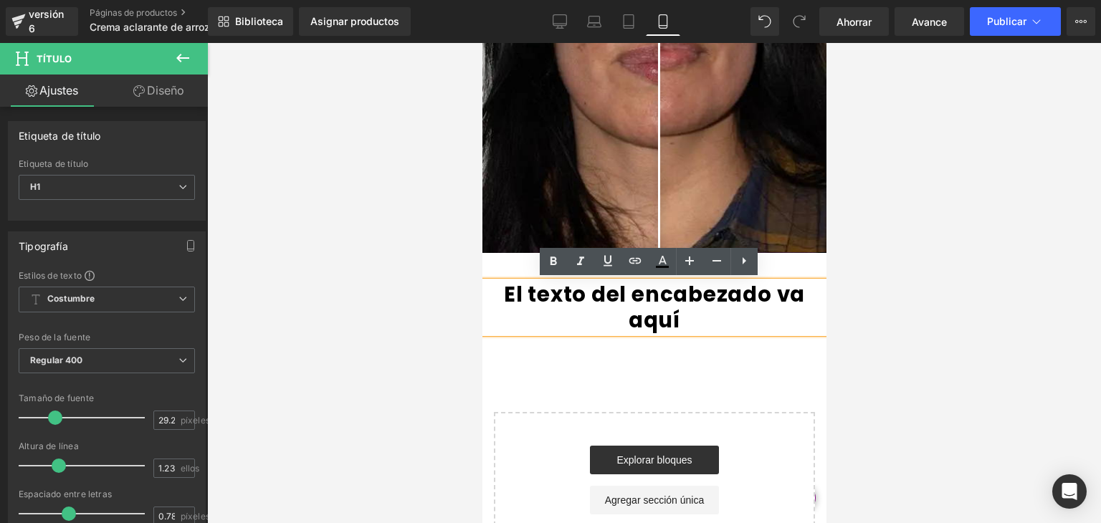
click at [503, 290] on font "El texto del encabezado va aquí" at bounding box center [653, 307] width 301 height 55
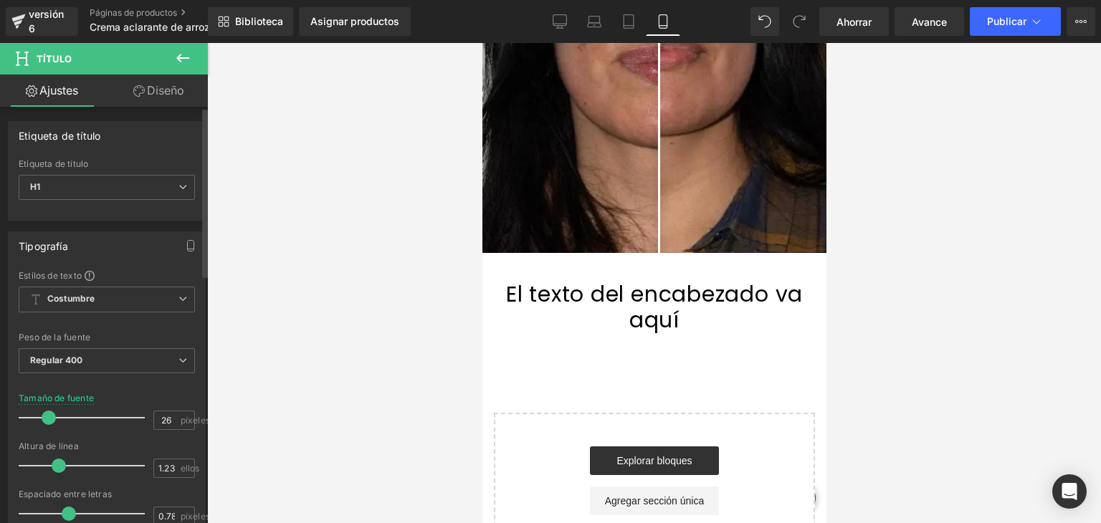
type input "24"
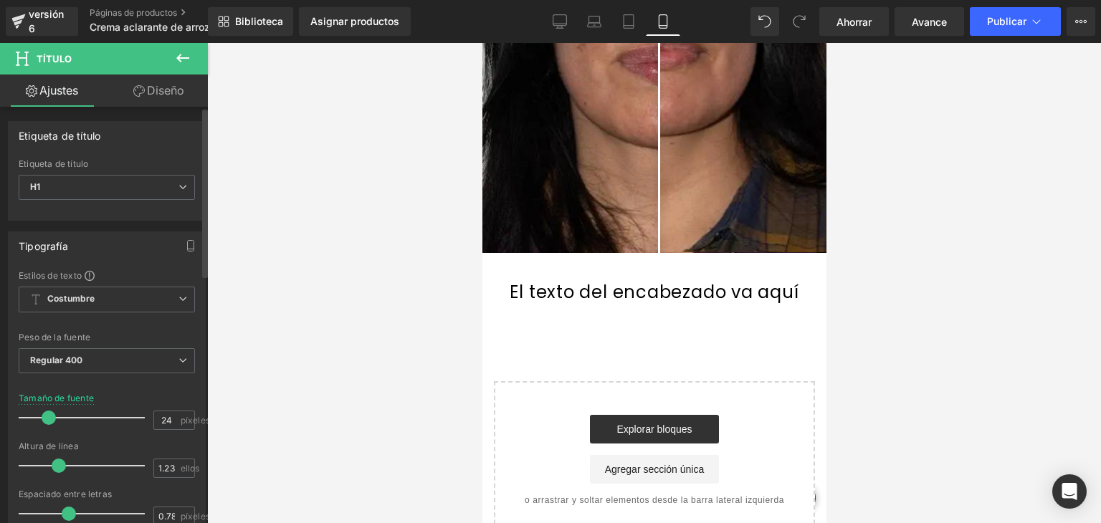
drag, startPoint x: 62, startPoint y: 419, endPoint x: 47, endPoint y: 415, distance: 15.7
click at [47, 415] on span at bounding box center [49, 418] width 14 height 14
click at [543, 293] on font "El texto del encabezado va aquí" at bounding box center [653, 292] width 289 height 24
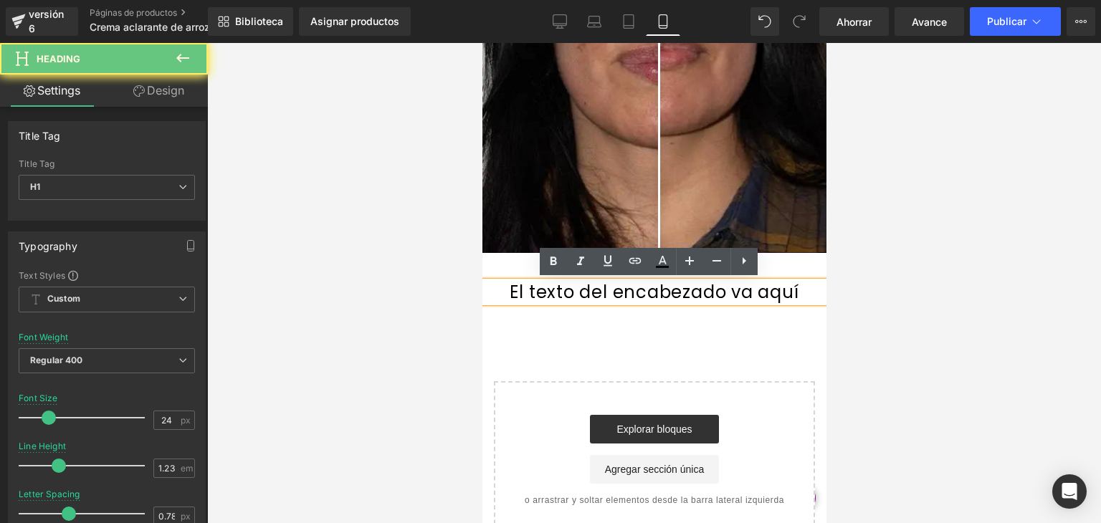
click at [529, 293] on font "El texto del encabezado va aquí" at bounding box center [653, 292] width 289 height 24
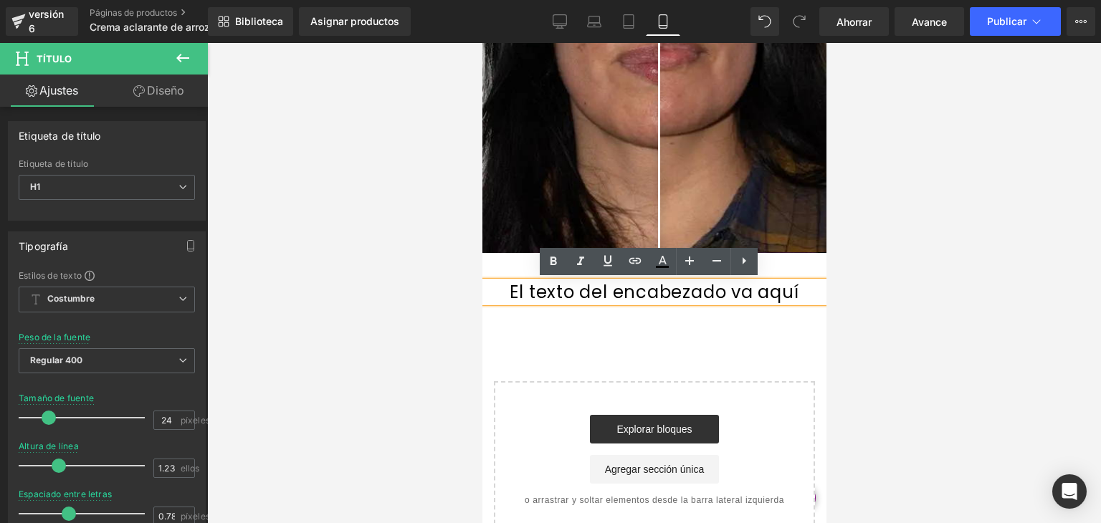
click at [668, 282] on font "El texto del encabezado va aquí" at bounding box center [653, 292] width 289 height 24
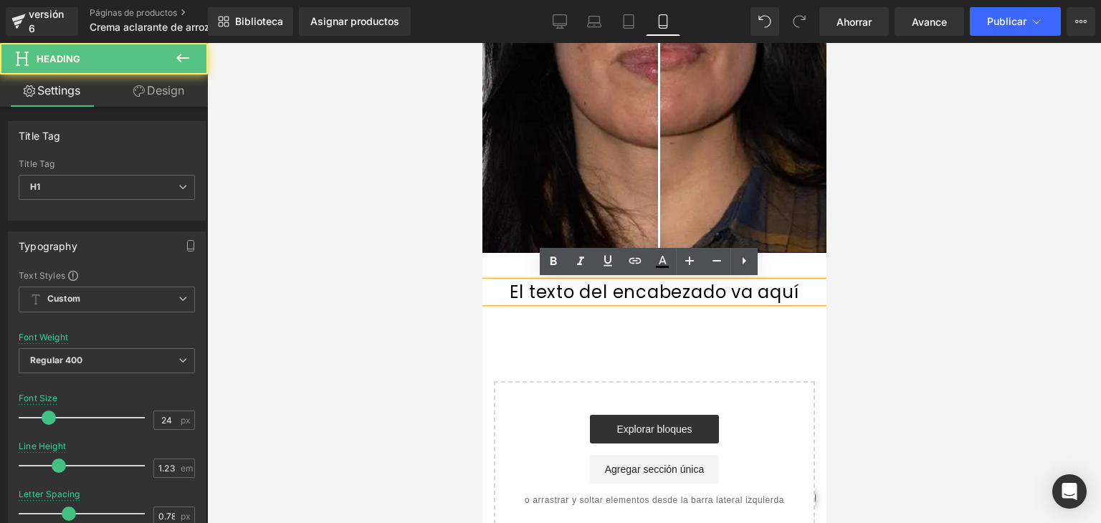
click at [682, 291] on font "El texto del encabezado va aquí" at bounding box center [653, 292] width 289 height 24
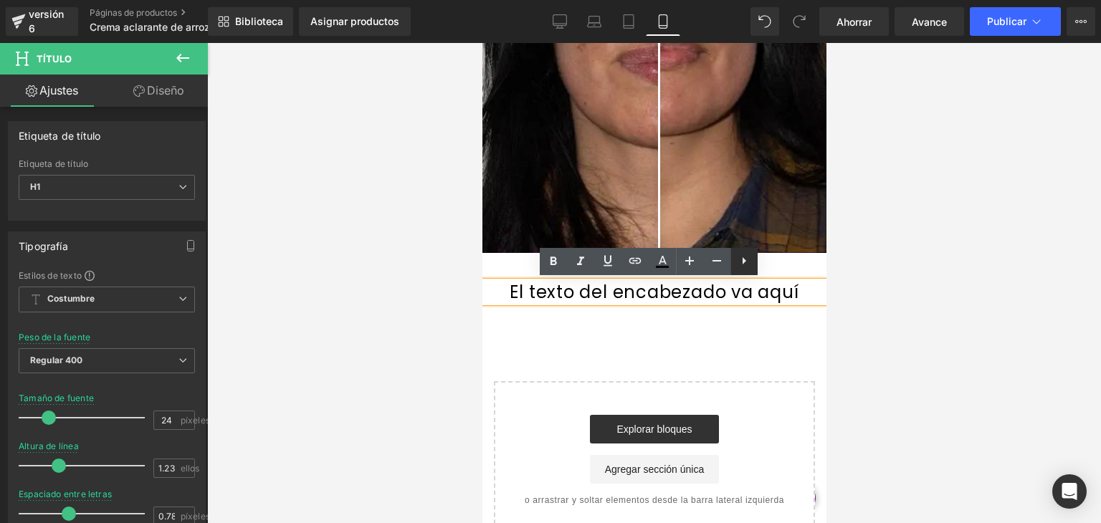
click at [737, 265] on icon at bounding box center [744, 260] width 17 height 17
click at [532, 261] on icon at bounding box center [526, 261] width 17 height 17
click at [637, 282] on font "El texto del encabezado va aquí" at bounding box center [653, 292] width 289 height 24
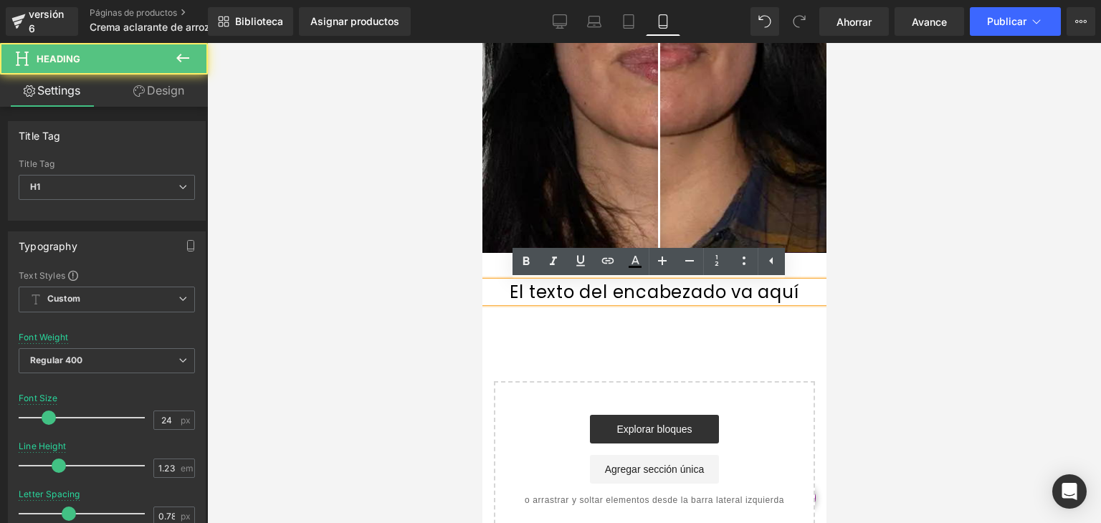
click at [643, 291] on font "El texto del encabezado va aquí" at bounding box center [653, 292] width 289 height 24
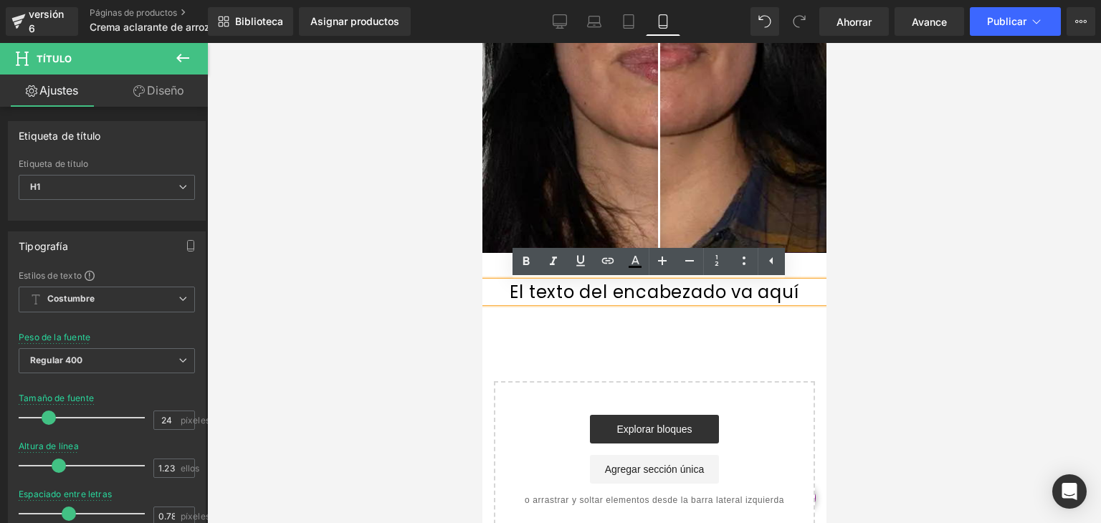
click at [703, 291] on font "El texto del encabezado va aquí" at bounding box center [653, 292] width 289 height 24
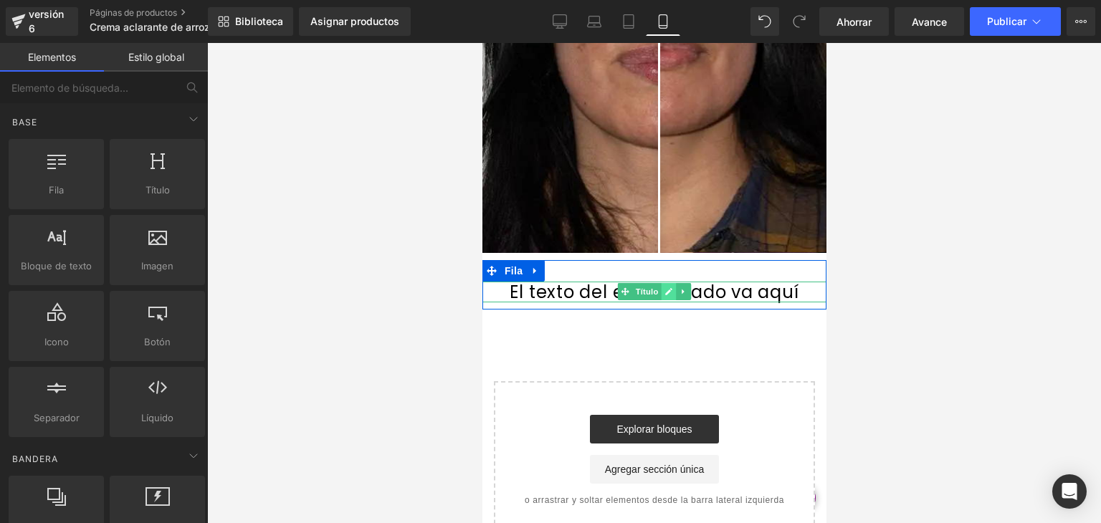
click at [665, 293] on icon at bounding box center [668, 291] width 7 height 7
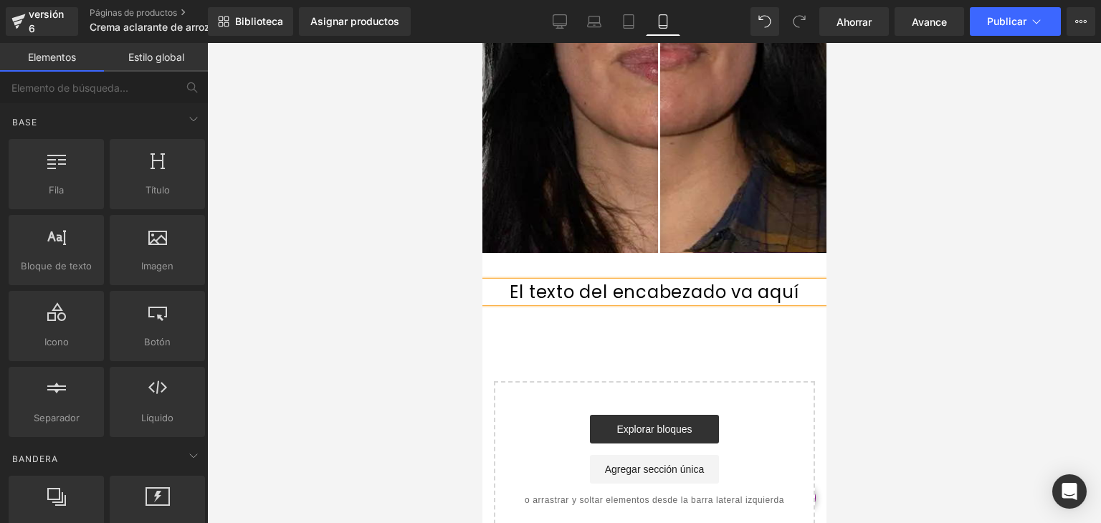
click at [521, 290] on font "El texto del encabezado va aquí" at bounding box center [653, 292] width 289 height 24
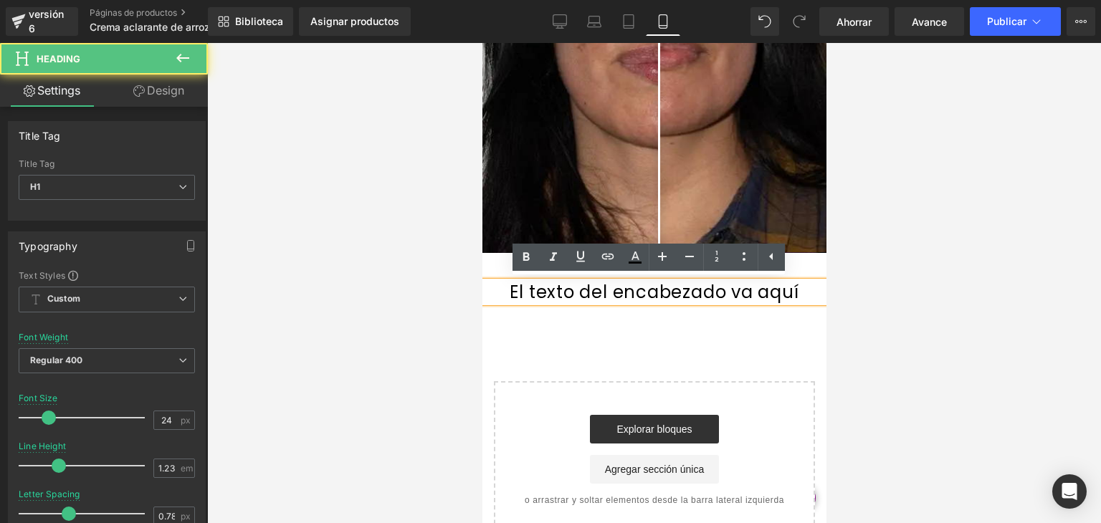
click at [521, 290] on font "El texto del encabezado va aquí" at bounding box center [653, 292] width 289 height 24
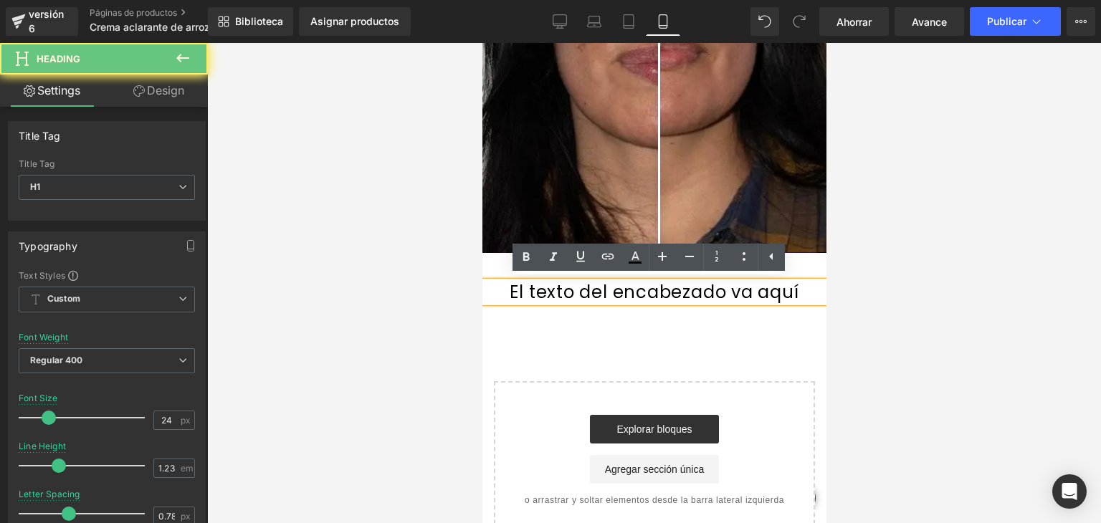
click at [521, 290] on font "El texto del encabezado va aquí" at bounding box center [653, 292] width 289 height 24
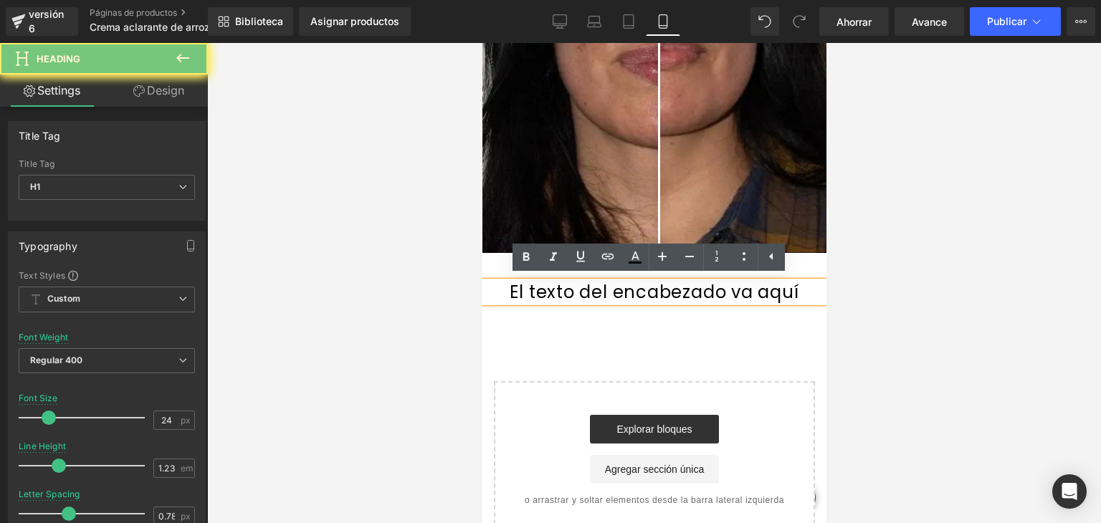
click at [521, 290] on font "El texto del encabezado va aquí" at bounding box center [653, 292] width 289 height 24
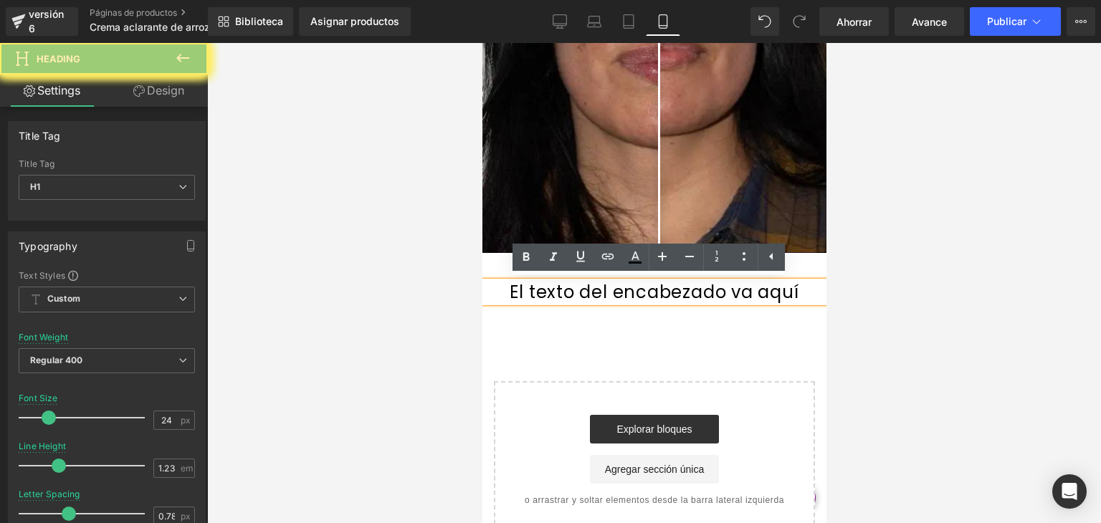
click at [521, 290] on font "El texto del encabezado va aquí" at bounding box center [653, 292] width 289 height 24
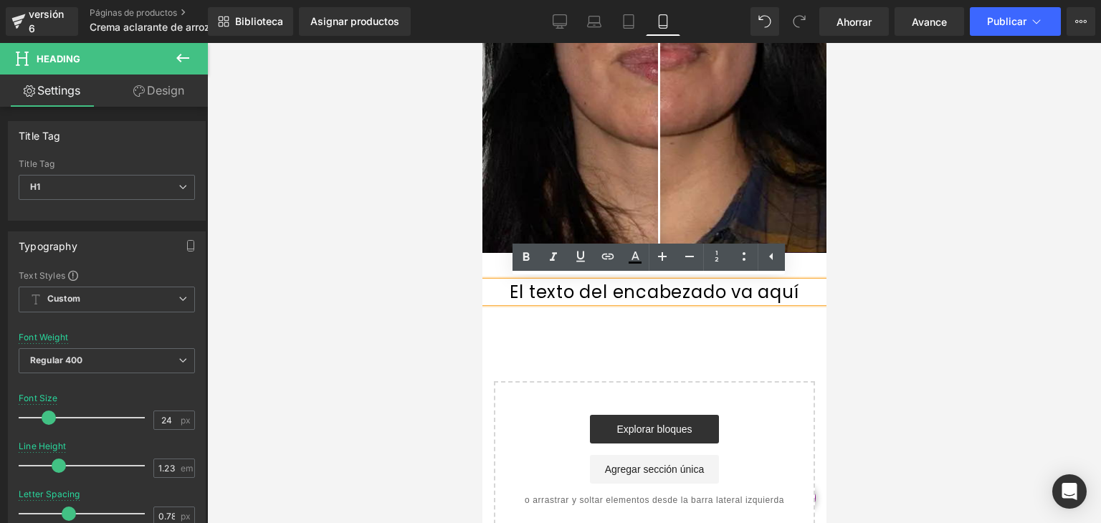
click at [521, 290] on font "El texto del encabezado va aquí" at bounding box center [653, 292] width 289 height 24
click at [863, 26] on font "Ahorrar" at bounding box center [854, 22] width 35 height 12
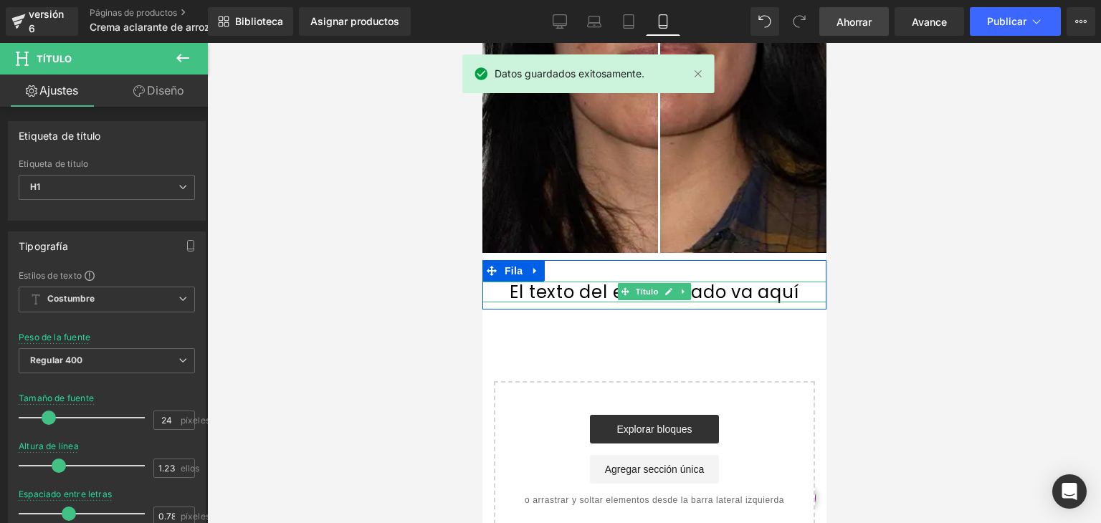
click at [752, 289] on font "El texto del encabezado va aquí" at bounding box center [653, 292] width 289 height 24
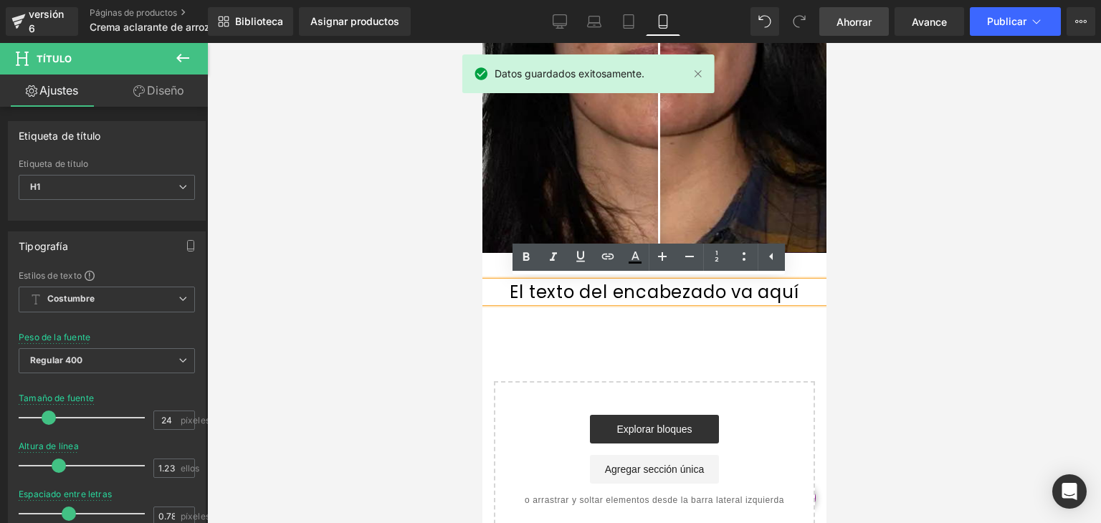
click at [661, 288] on font "El texto del encabezado va aquí" at bounding box center [653, 292] width 289 height 24
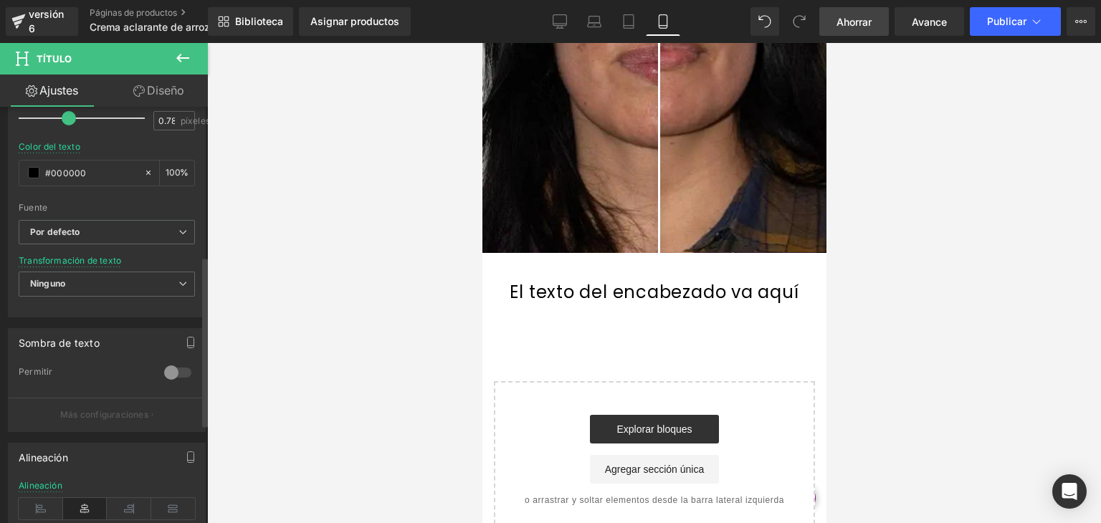
scroll to position [356, 0]
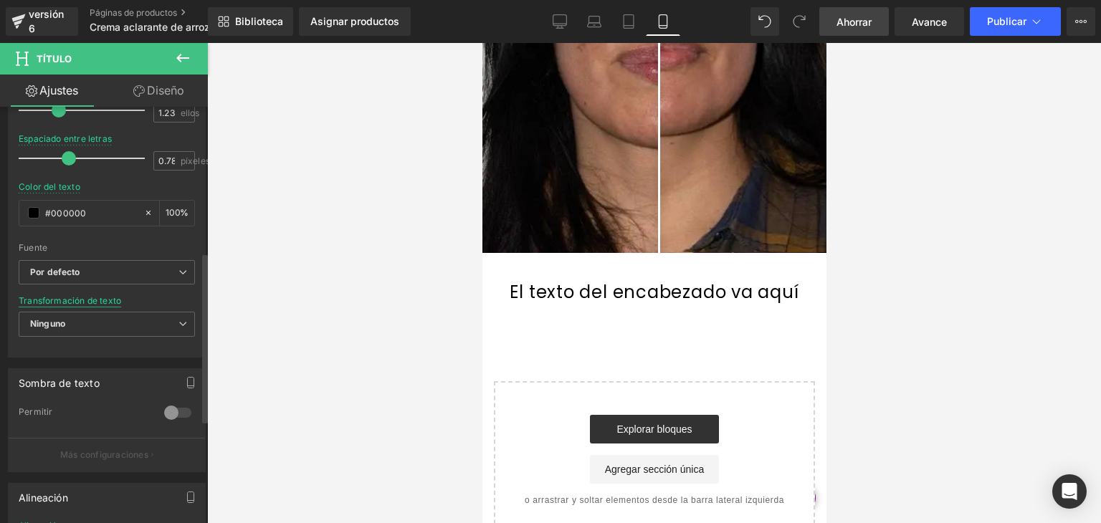
click at [115, 299] on font "Transformación de texto" at bounding box center [70, 300] width 103 height 11
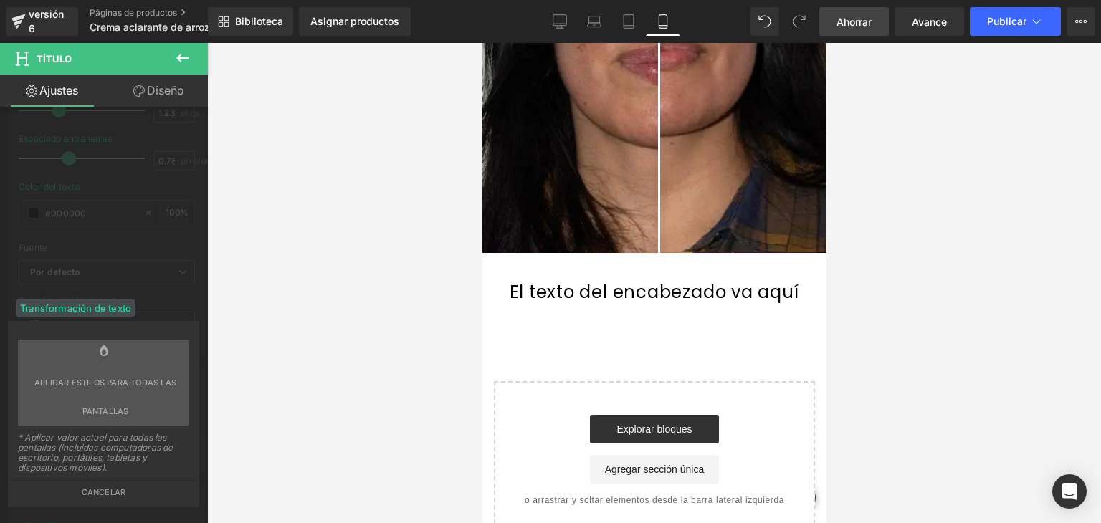
click at [113, 301] on div "Transformación de texto" at bounding box center [75, 308] width 118 height 17
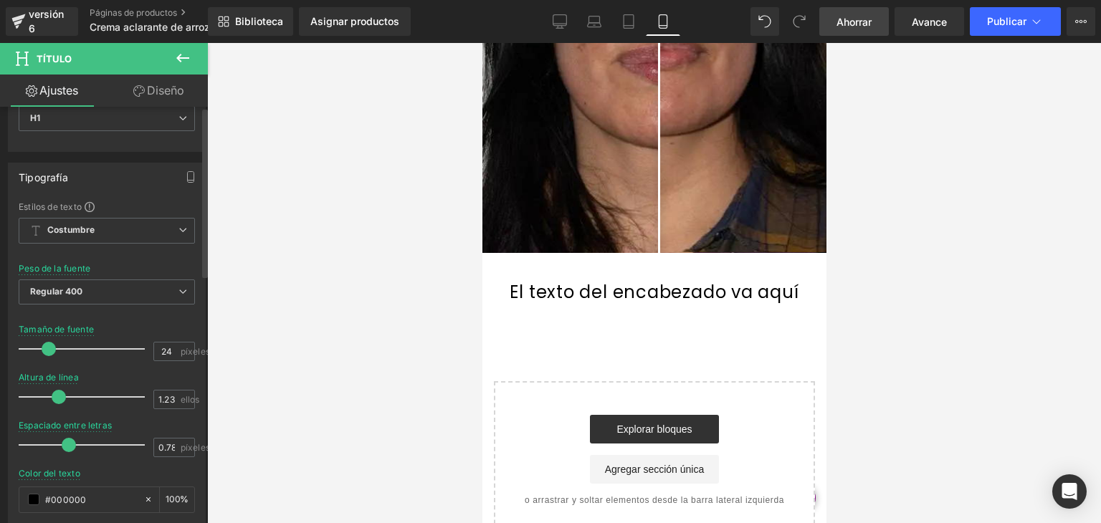
scroll to position [0, 0]
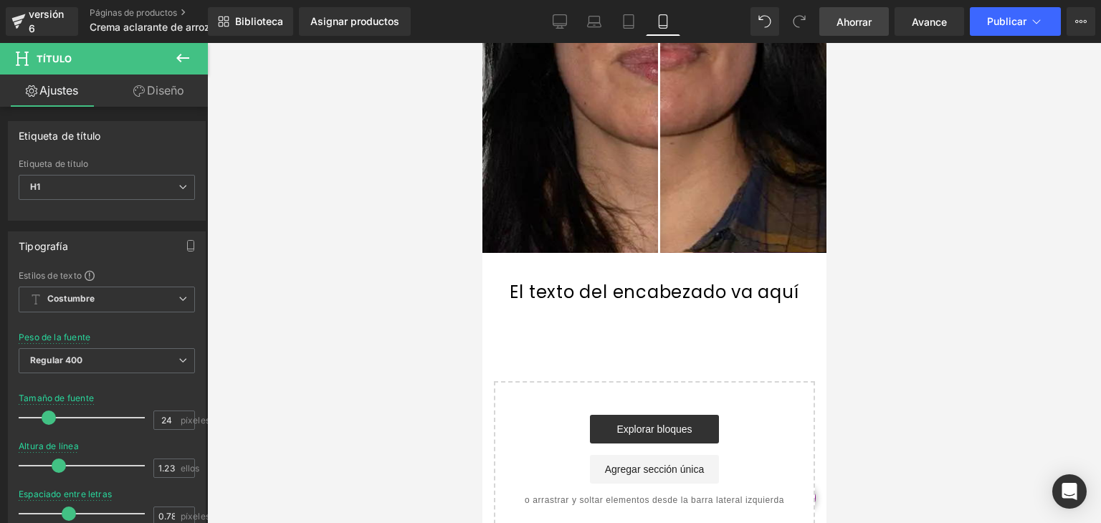
click at [171, 91] on font "Diseño" at bounding box center [165, 90] width 37 height 14
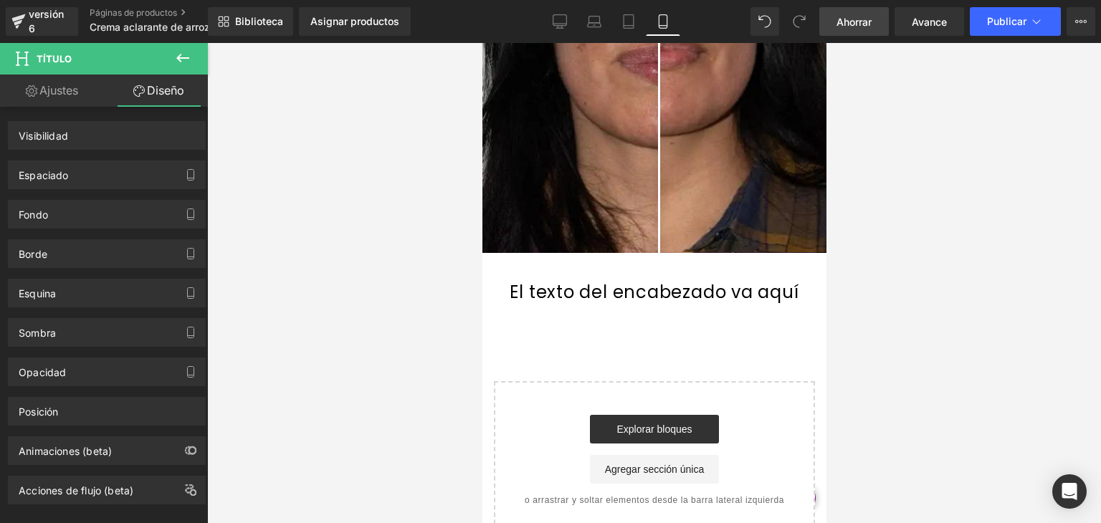
click at [43, 98] on link "Ajustes" at bounding box center [52, 91] width 104 height 32
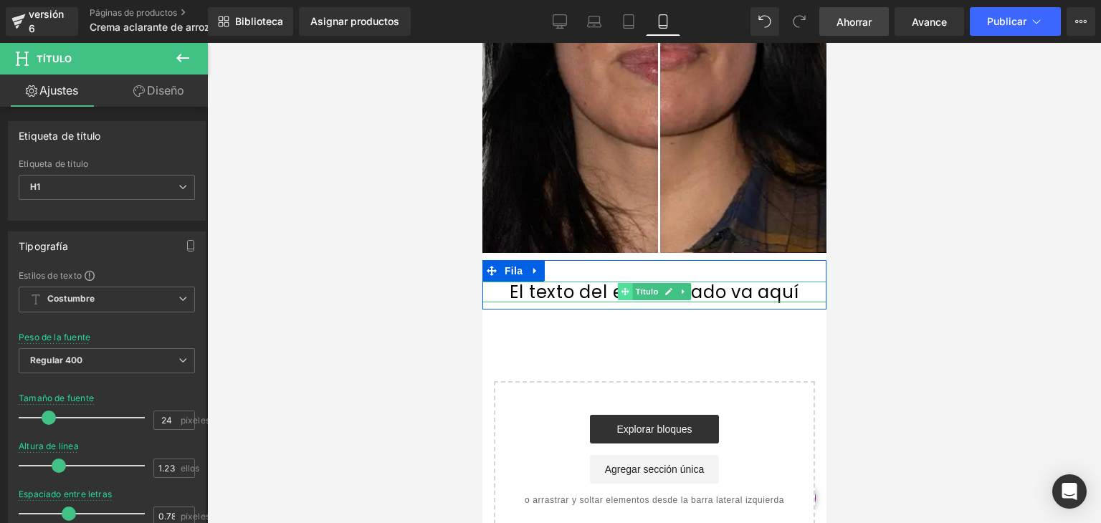
click at [618, 285] on span at bounding box center [624, 291] width 15 height 17
click at [653, 276] on div "El texto del encabezado va aquí Título Fila" at bounding box center [654, 285] width 344 height 50
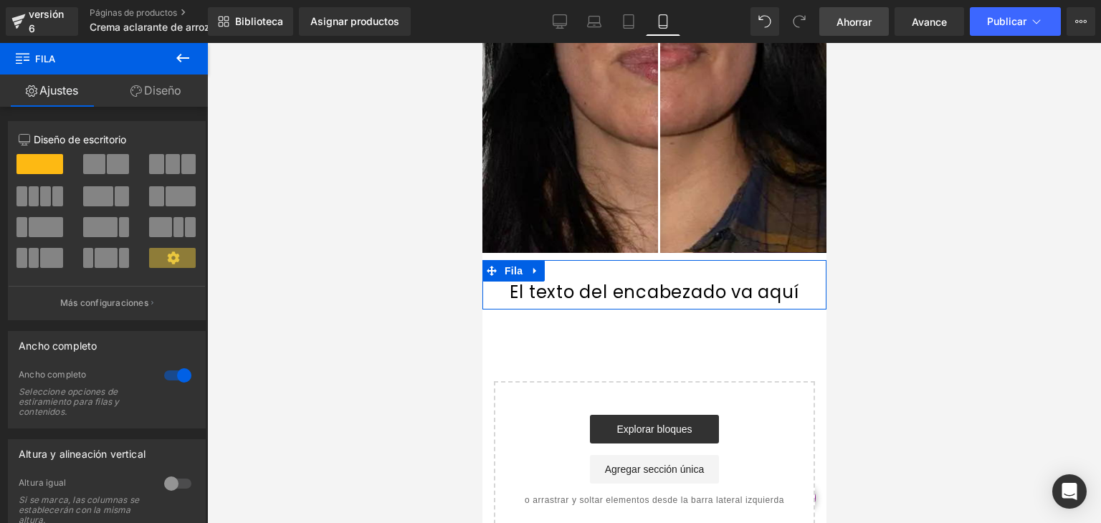
click at [670, 271] on div "El texto del encabezado va aquí Título Fila" at bounding box center [654, 285] width 344 height 50
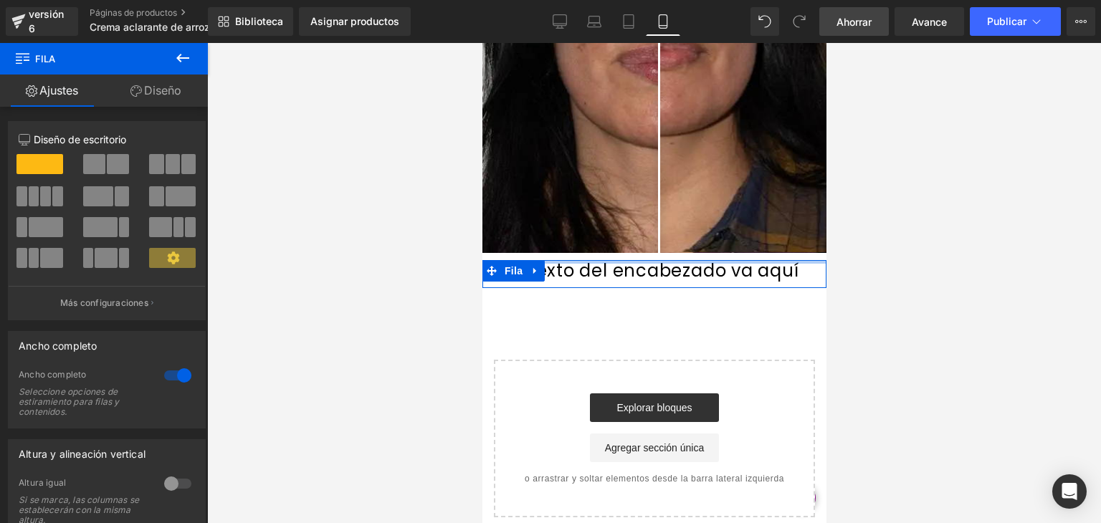
drag, startPoint x: 635, startPoint y: 261, endPoint x: 637, endPoint y: 218, distance: 43.1
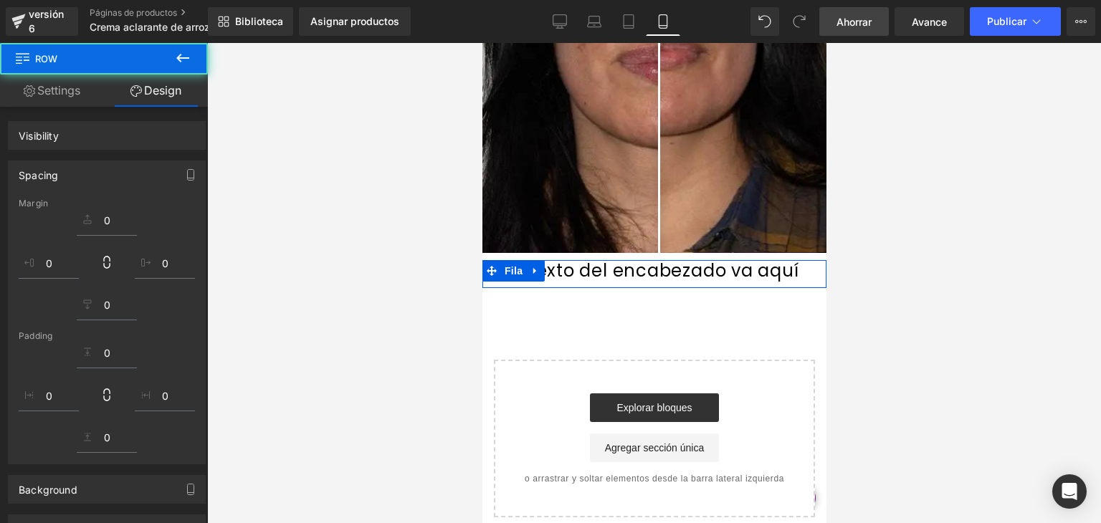
click at [780, 271] on h1 "El texto del encabezado va aquí" at bounding box center [654, 271] width 344 height 22
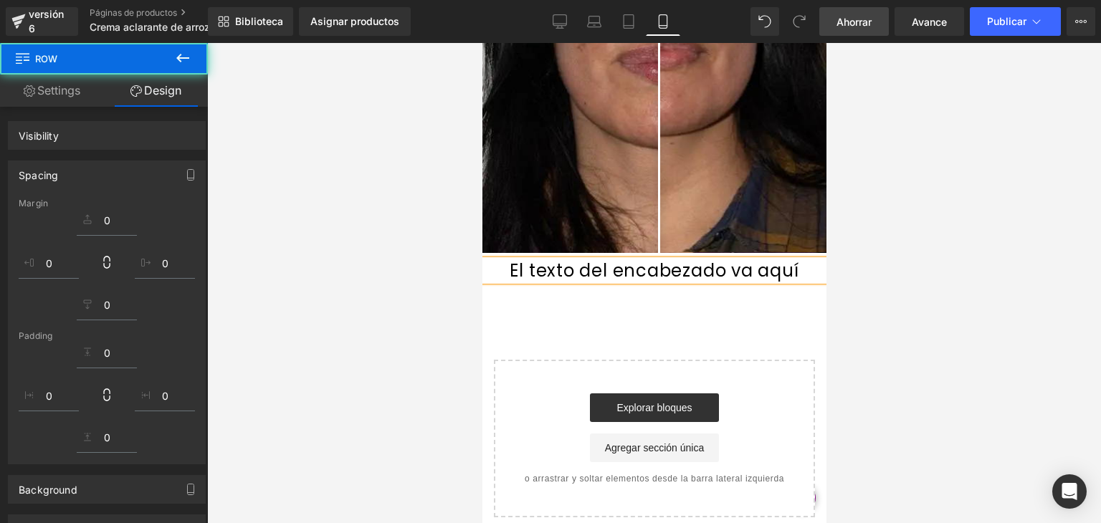
click at [770, 270] on font "El texto del encabezado va aquí" at bounding box center [653, 271] width 289 height 24
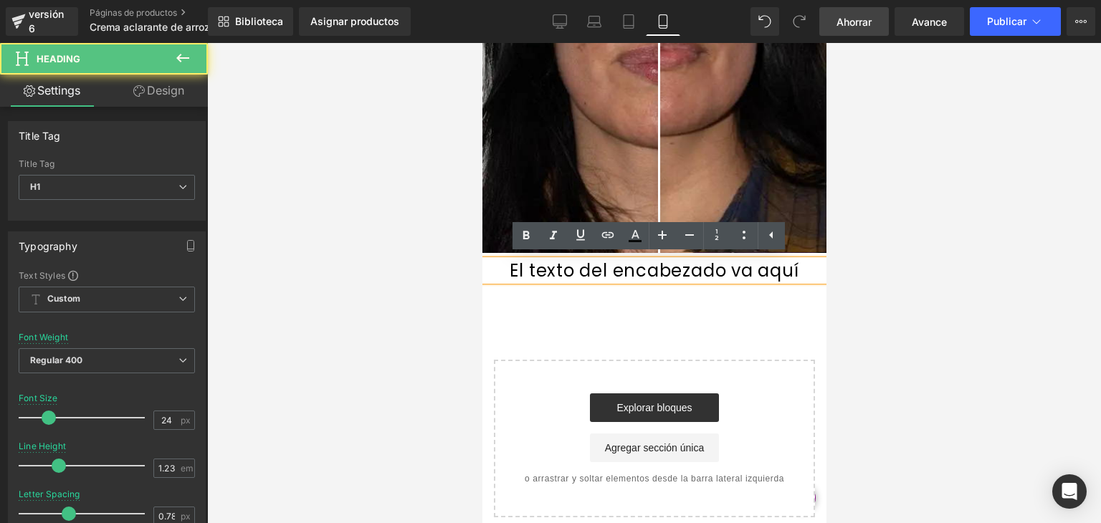
click at [769, 270] on font "El texto del encabezado va aquí" at bounding box center [653, 271] width 289 height 24
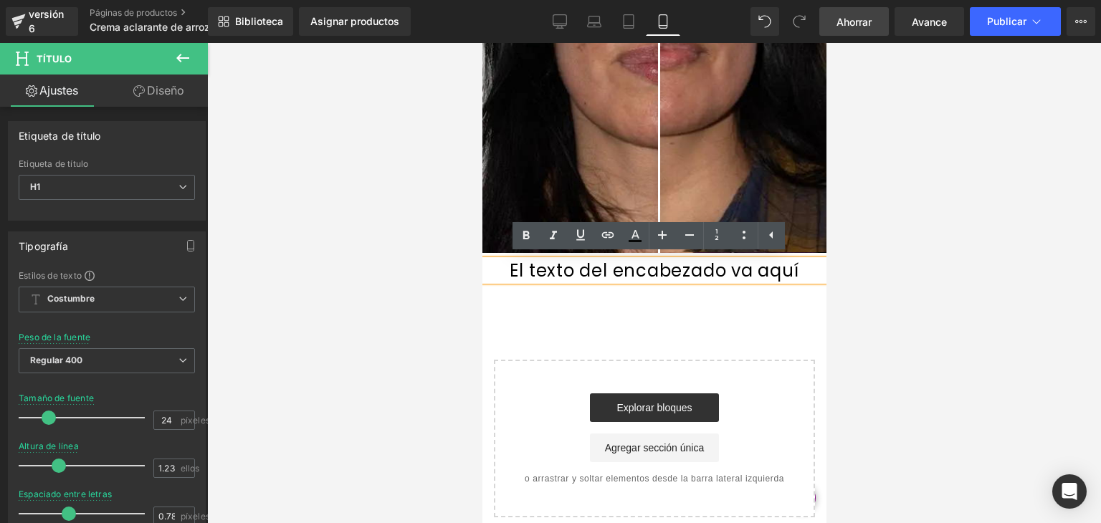
click at [757, 270] on font "El texto del encabezado va aquí" at bounding box center [653, 271] width 289 height 24
click at [716, 232] on icon at bounding box center [716, 235] width 17 height 17
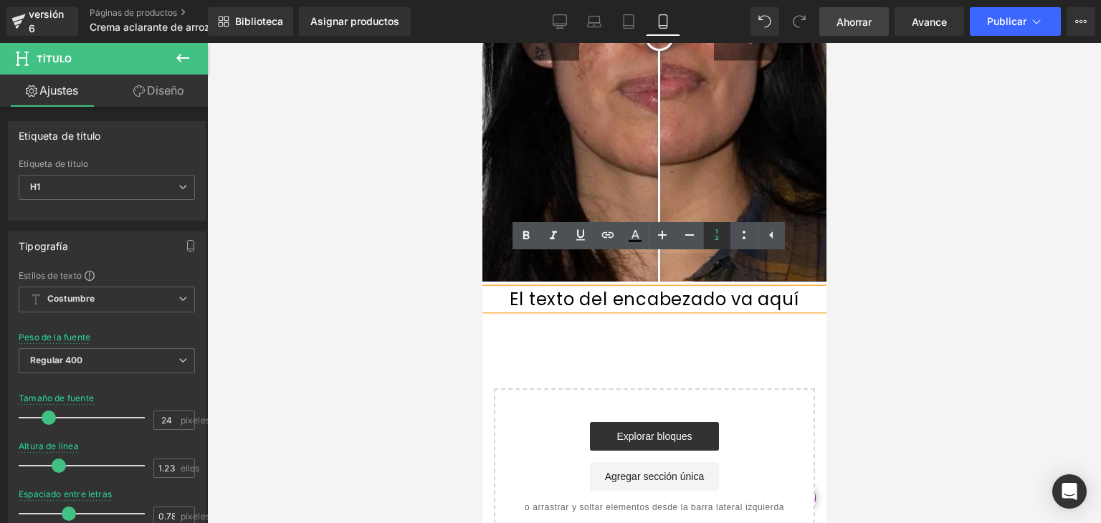
scroll to position [1675, 0]
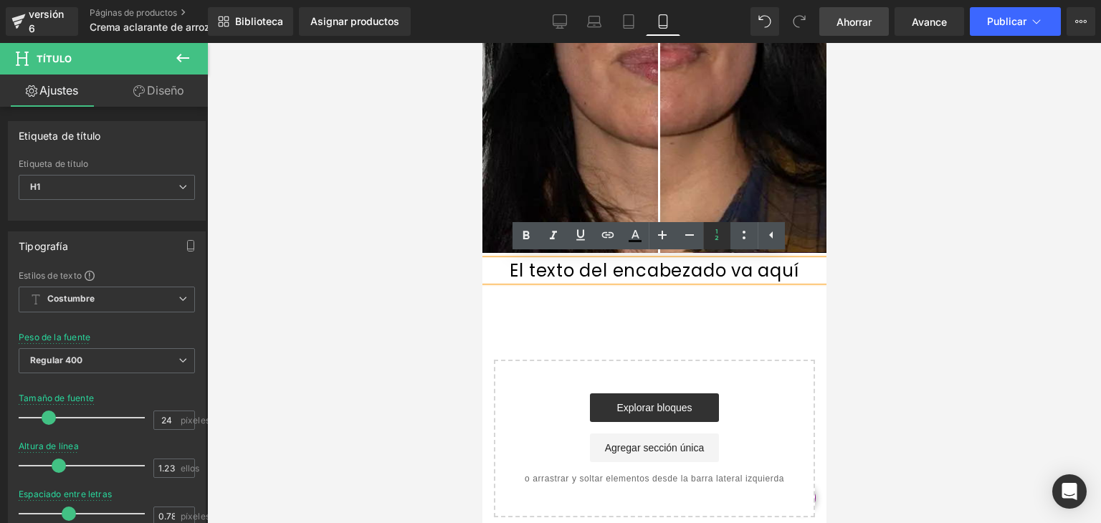
click at [709, 237] on icon at bounding box center [716, 235] width 17 height 17
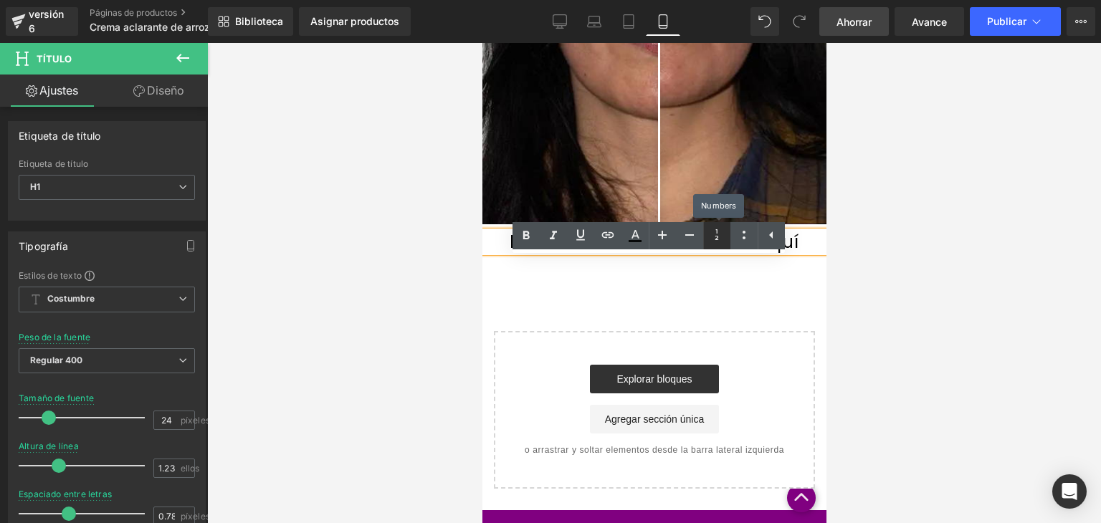
scroll to position [1646, 0]
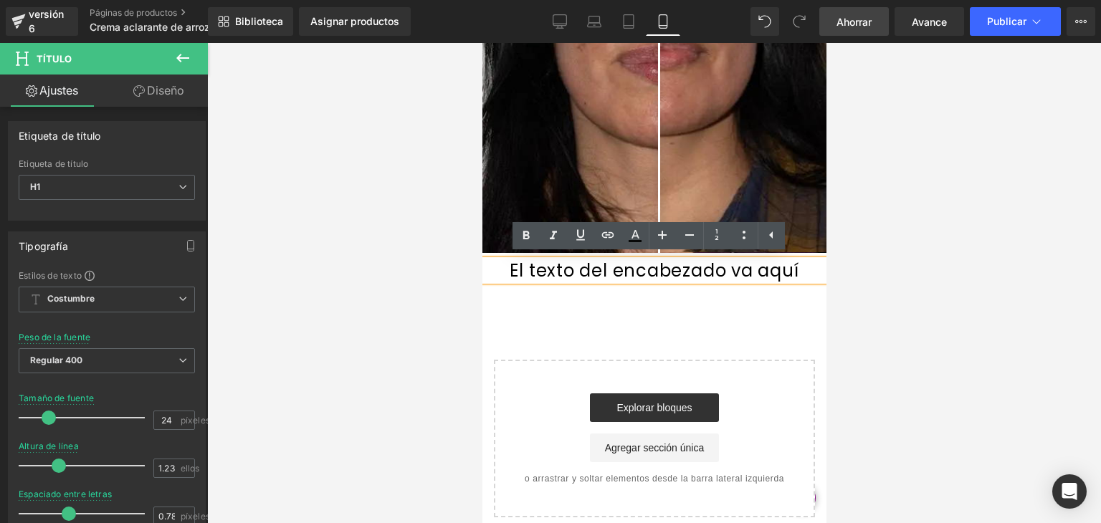
click at [705, 273] on font "El texto del encabezado va aquí" at bounding box center [653, 271] width 289 height 24
click at [755, 260] on font "El texto del encabezado va aquí" at bounding box center [653, 271] width 289 height 24
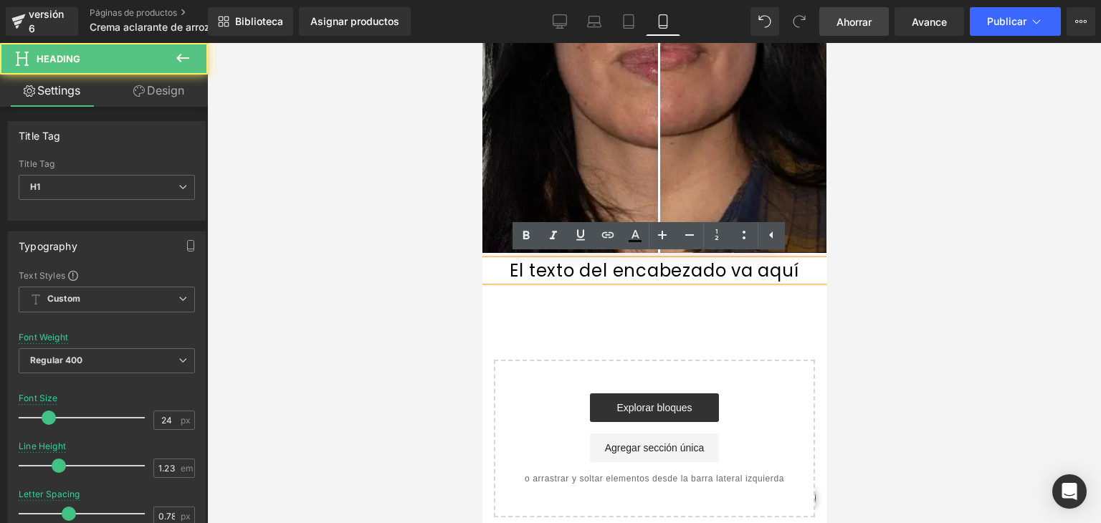
click at [544, 262] on font "El texto del encabezado va aquí" at bounding box center [653, 271] width 289 height 24
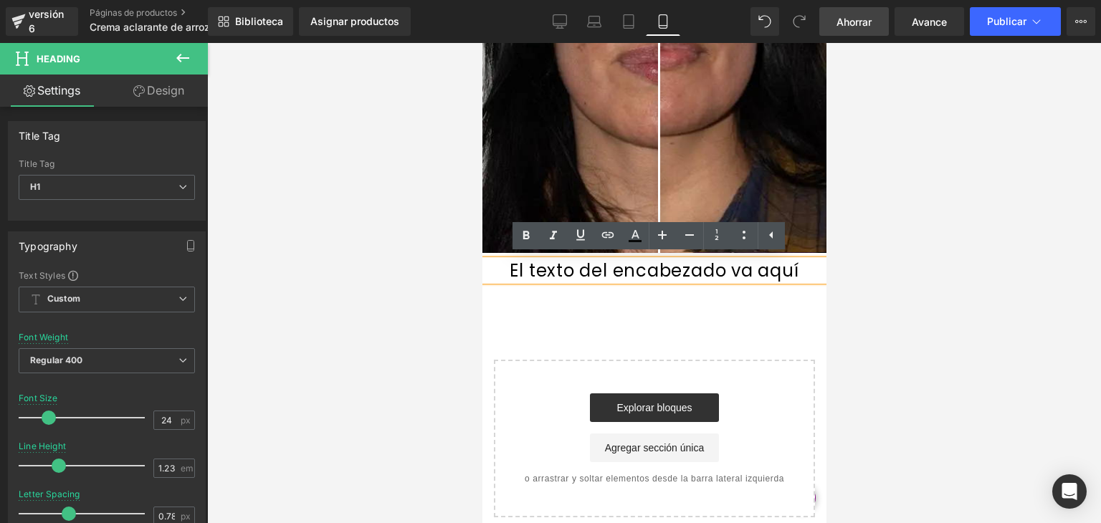
click at [530, 265] on font "El texto del encabezado va aquí" at bounding box center [653, 271] width 289 height 24
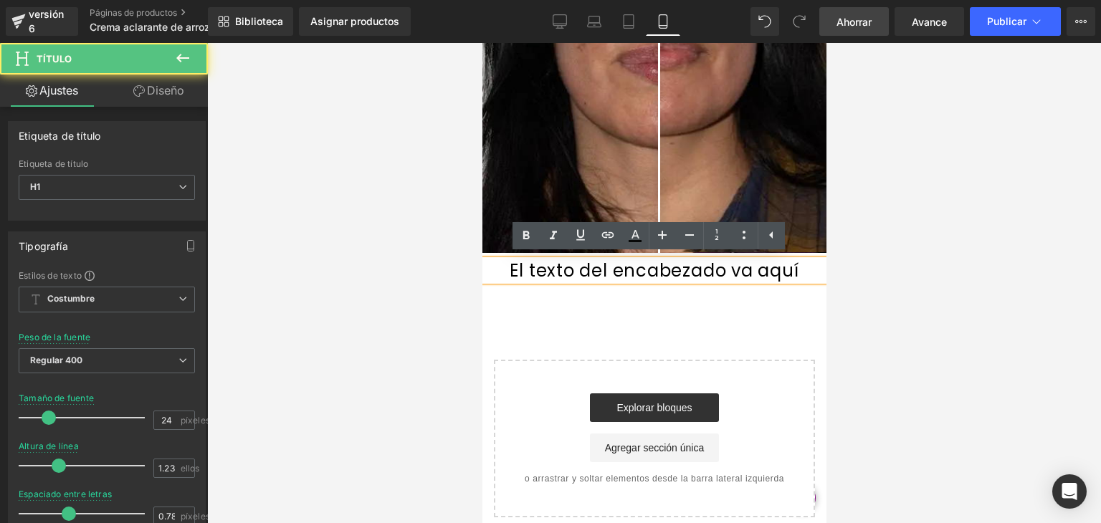
click at [530, 265] on font "El texto del encabezado va aquí" at bounding box center [653, 271] width 289 height 24
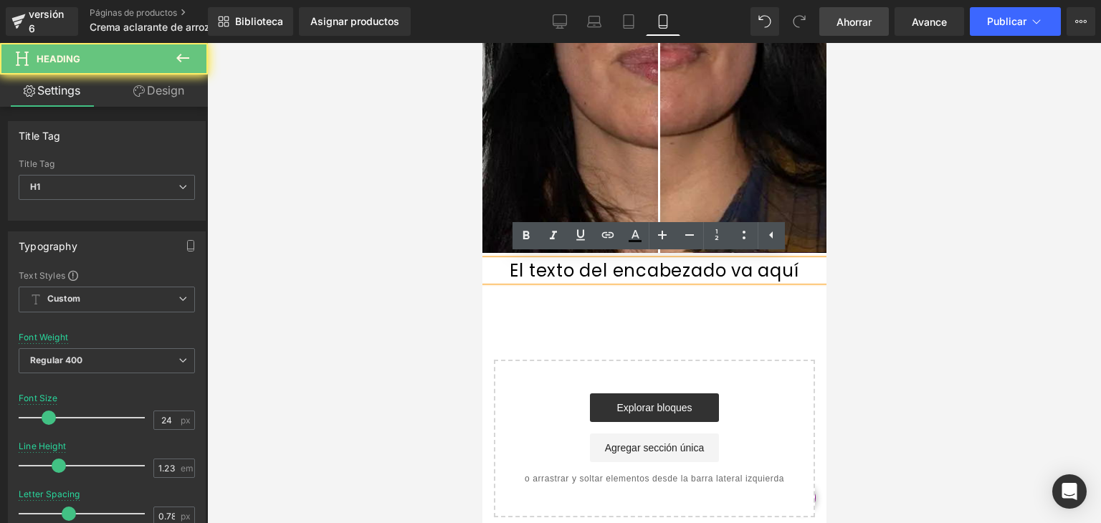
click at [526, 265] on font "El texto del encabezado va aquí" at bounding box center [653, 271] width 289 height 24
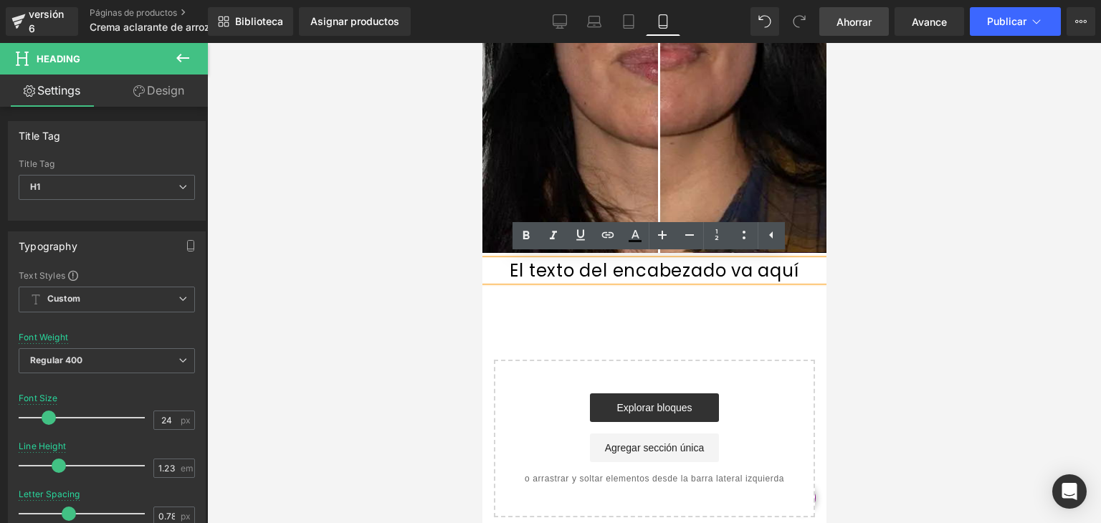
click at [526, 265] on font "El texto del encabezado va aquí" at bounding box center [653, 271] width 289 height 24
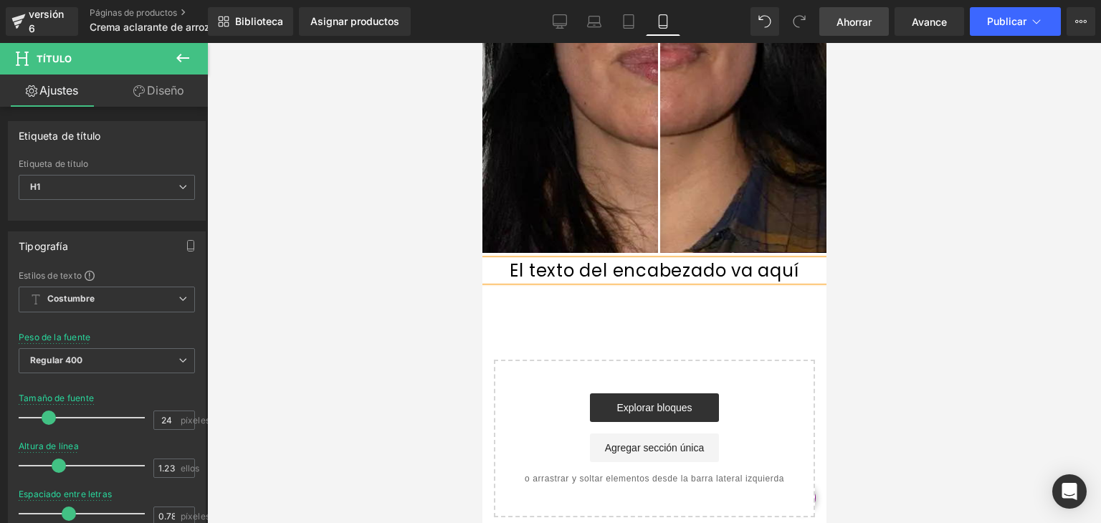
click at [526, 265] on font "El texto del encabezado va aquí" at bounding box center [653, 271] width 289 height 24
click at [607, 270] on font "El texto del encabezado va aquí" at bounding box center [653, 271] width 289 height 24
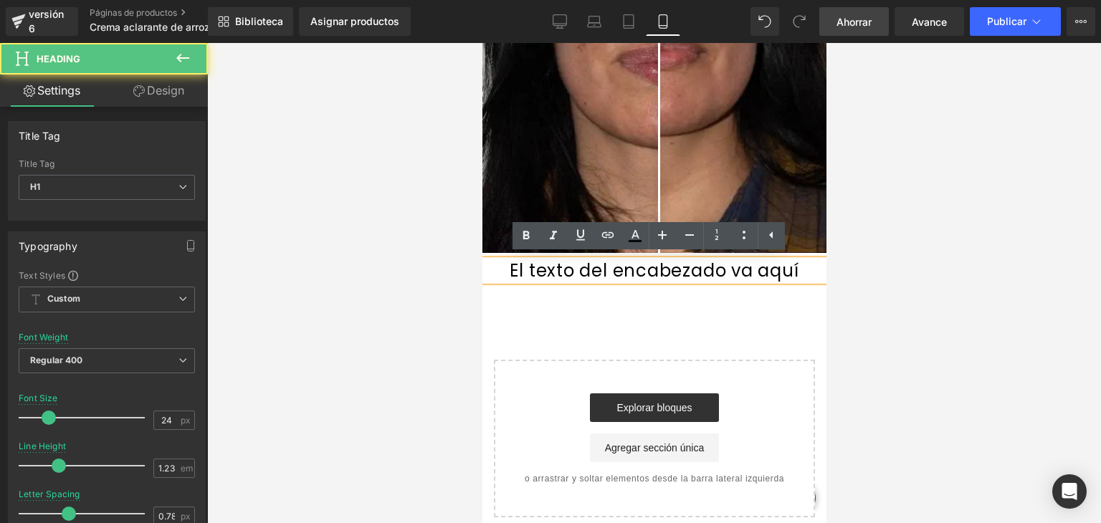
click at [670, 277] on font "El texto del encabezado va aquí" at bounding box center [653, 271] width 289 height 24
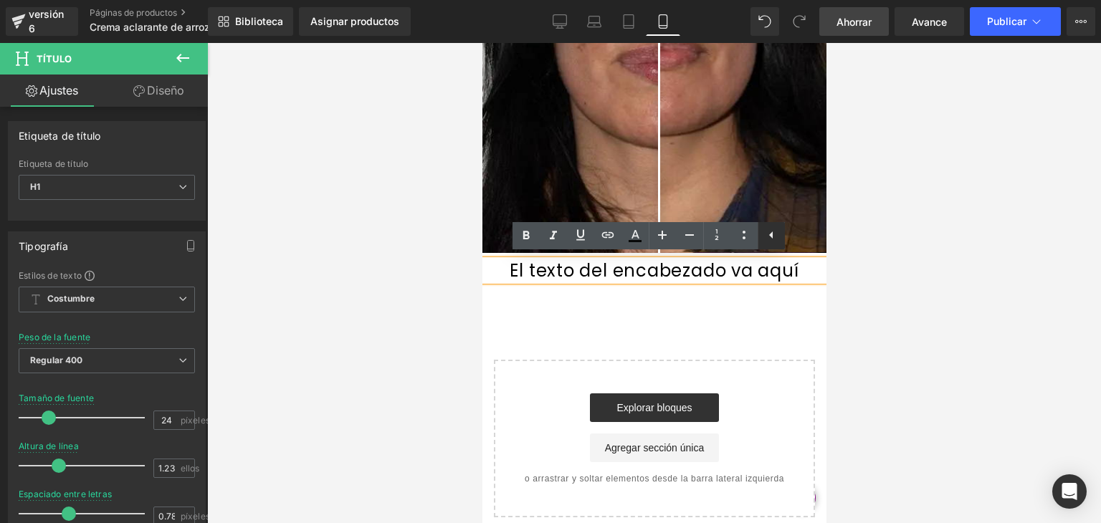
click at [769, 238] on icon at bounding box center [771, 235] width 17 height 17
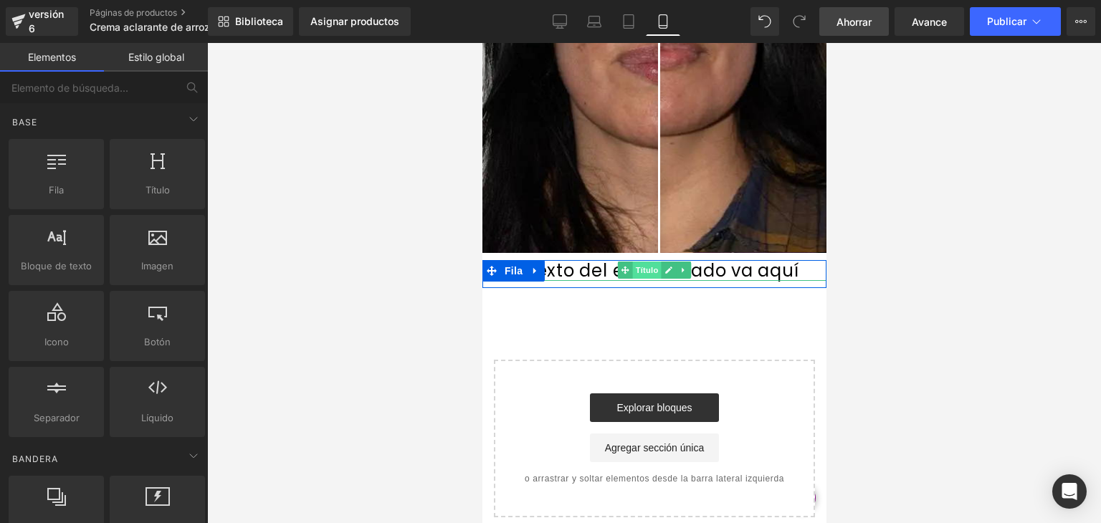
click at [645, 270] on font "Título" at bounding box center [646, 270] width 23 height 9
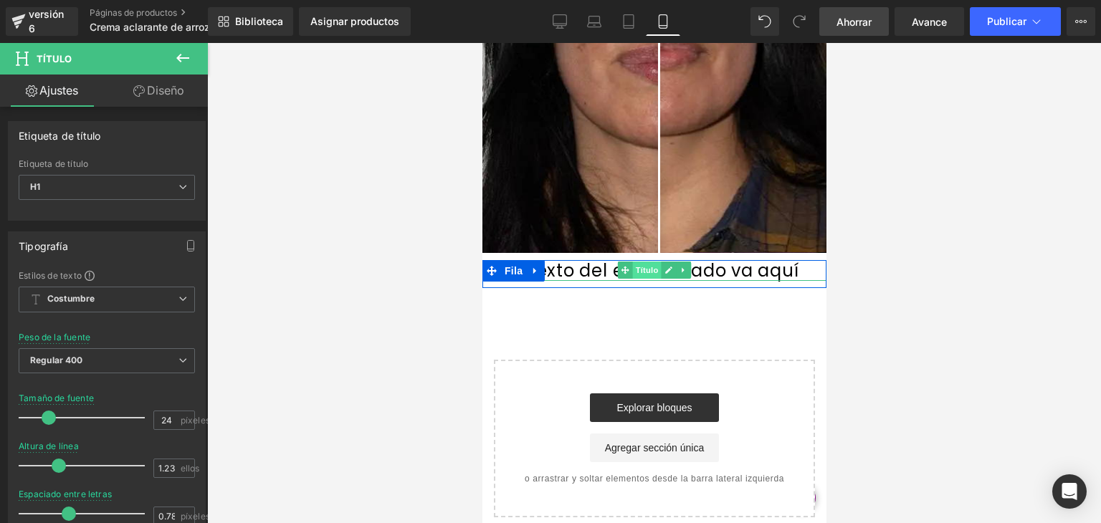
click at [652, 270] on font "Título" at bounding box center [646, 270] width 23 height 9
click at [665, 270] on icon at bounding box center [668, 270] width 7 height 7
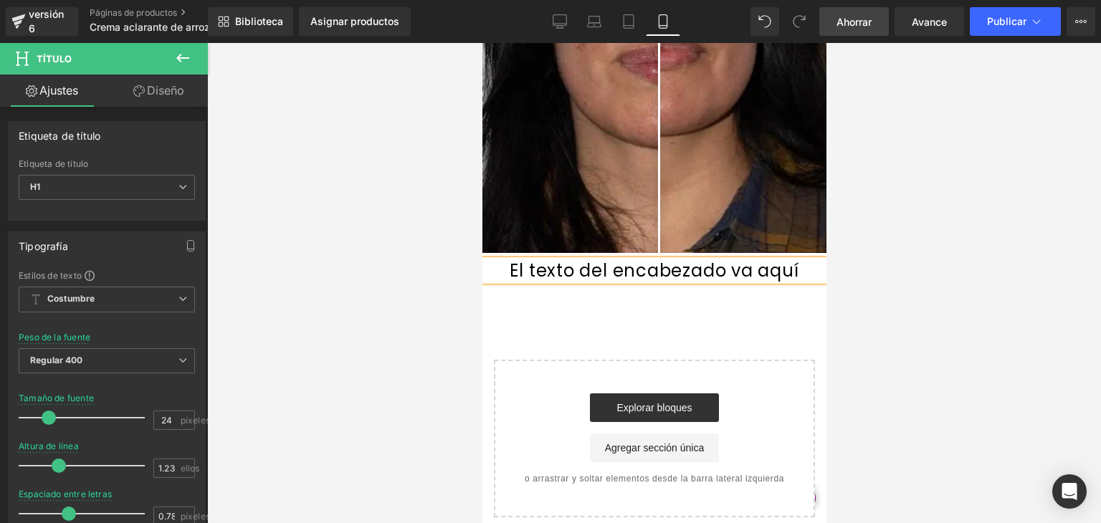
click at [583, 260] on div "El texto del encabezado va aquí" at bounding box center [654, 271] width 344 height 22
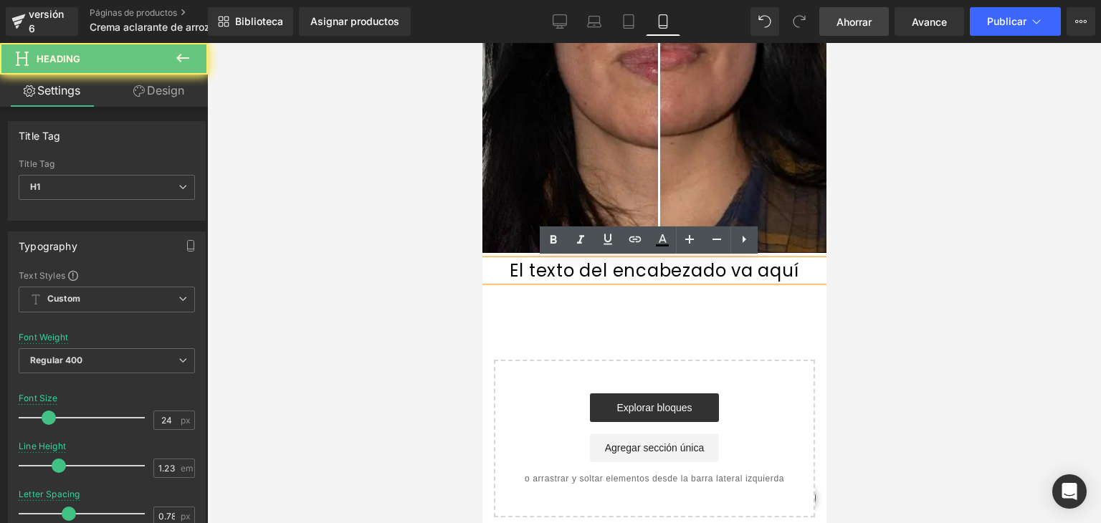
click at [513, 278] on h1 "El texto del encabezado va aquí" at bounding box center [654, 271] width 344 height 22
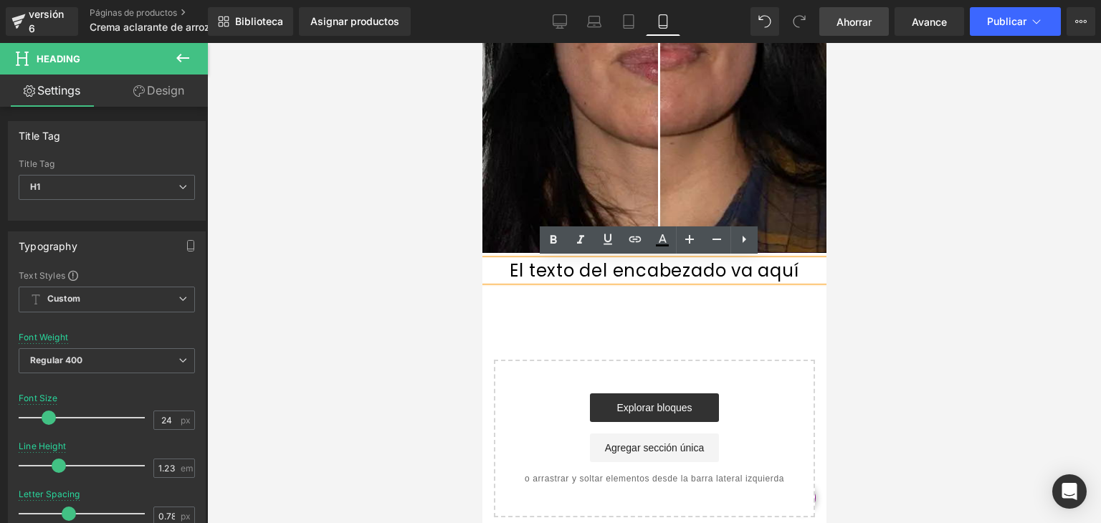
click at [540, 264] on font "El texto del encabezado va aquí" at bounding box center [653, 271] width 289 height 24
click at [747, 243] on icon at bounding box center [744, 239] width 17 height 17
click at [764, 242] on icon at bounding box center [771, 239] width 17 height 17
click at [870, 21] on font "Ahorrar" at bounding box center [854, 22] width 35 height 12
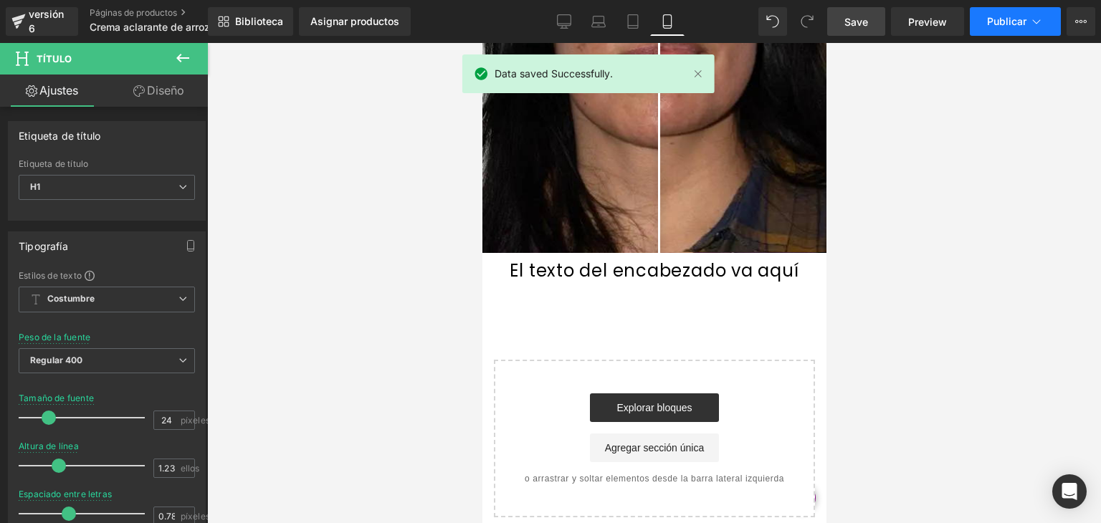
click at [1025, 19] on font "Publicar" at bounding box center [1006, 21] width 39 height 12
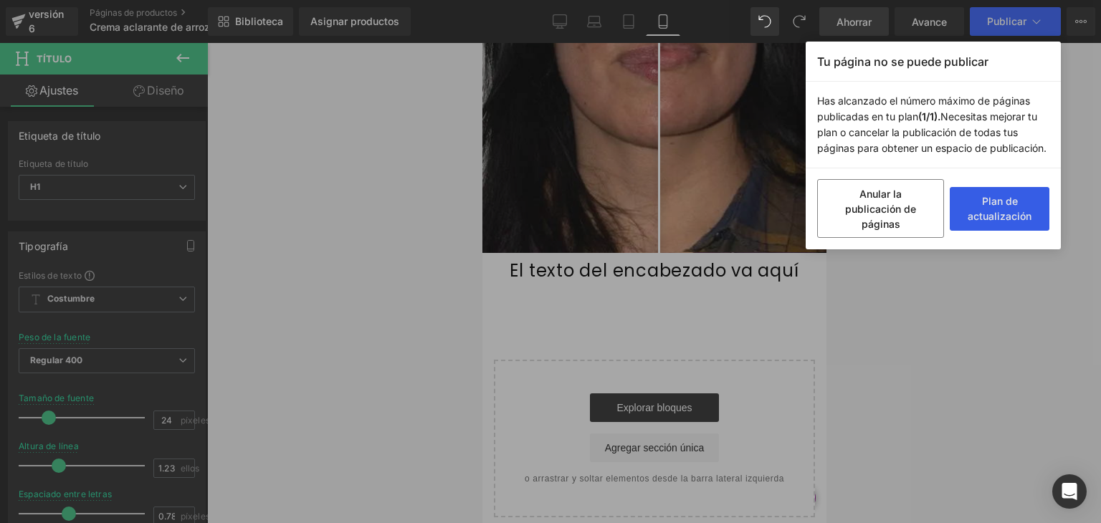
click at [964, 197] on button "Plan de actualización" at bounding box center [1000, 209] width 100 height 44
click at [1021, 214] on button "Plan de actualización" at bounding box center [1000, 209] width 100 height 44
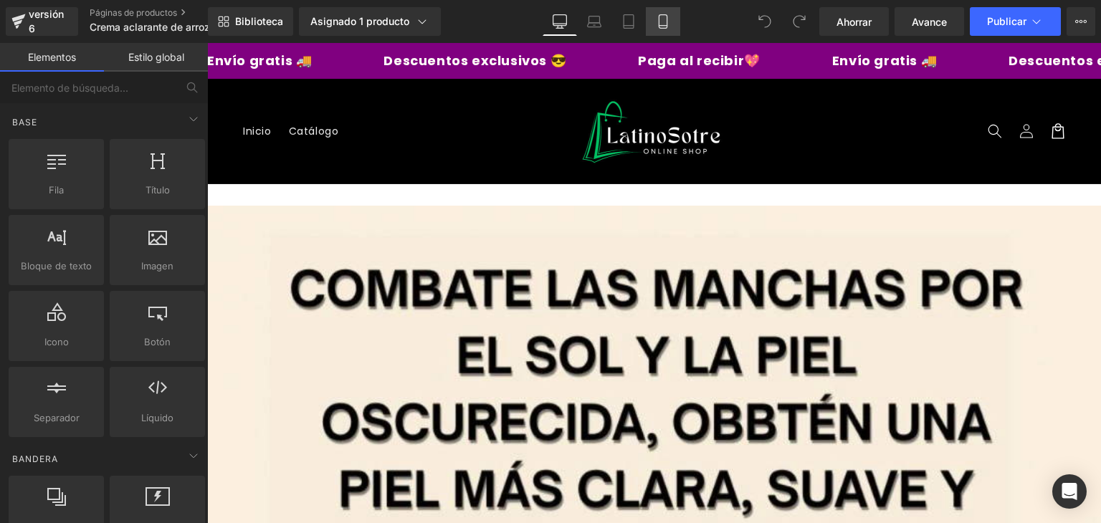
click at [670, 23] on link "Móvil" at bounding box center [663, 21] width 34 height 29
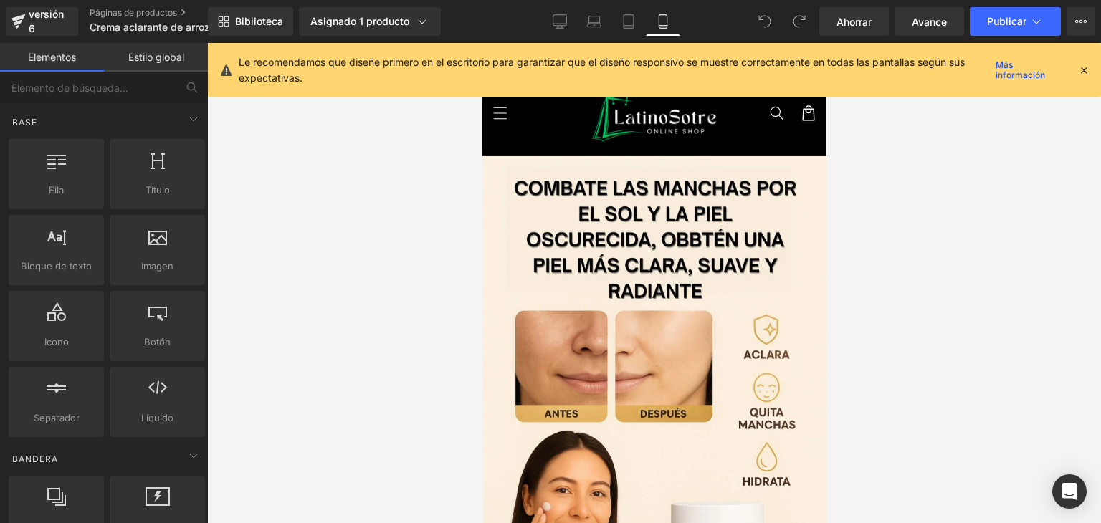
click at [1083, 68] on icon at bounding box center [1084, 70] width 13 height 13
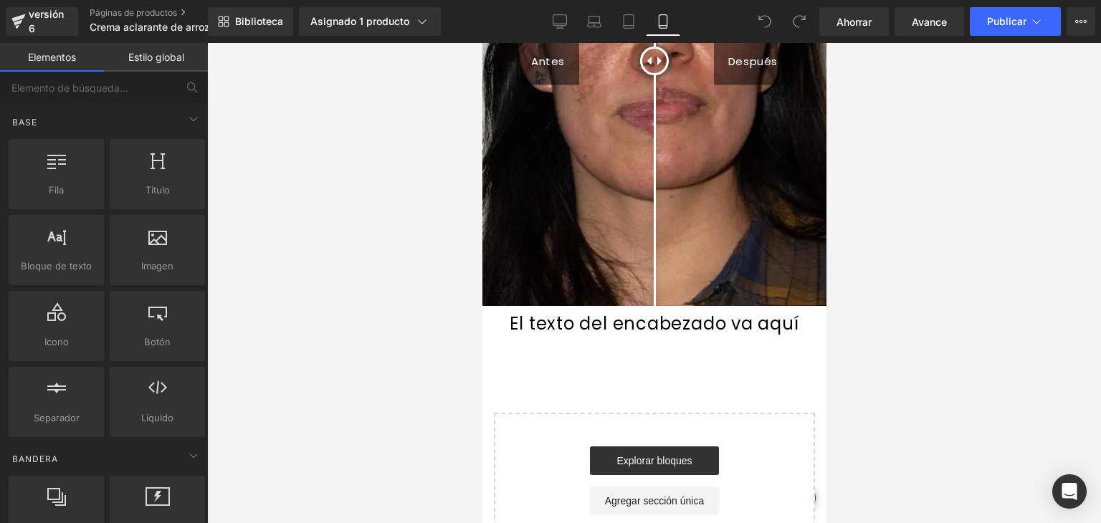
scroll to position [1671, 0]
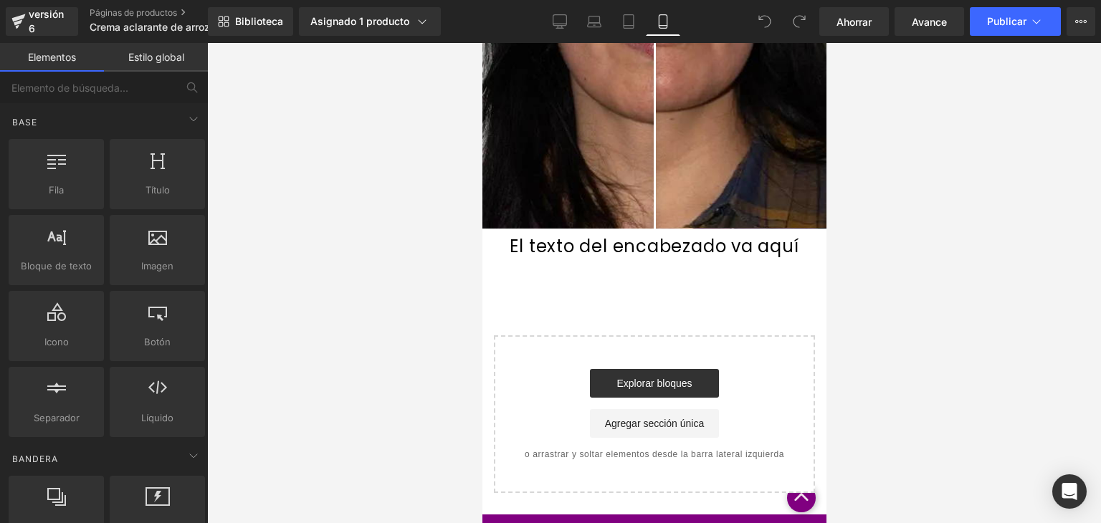
click at [705, 242] on font "El texto del encabezado va aquí" at bounding box center [653, 246] width 289 height 24
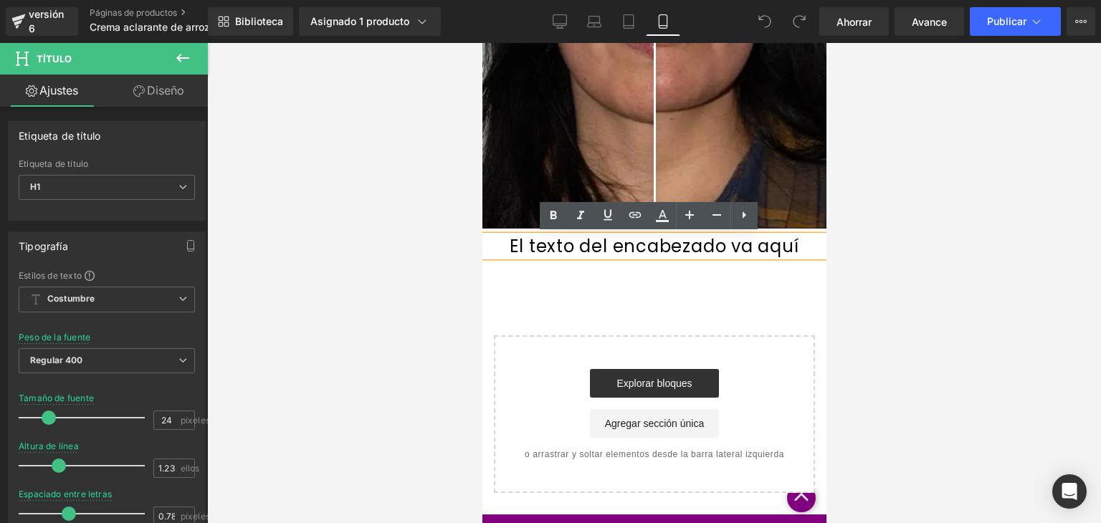
click at [732, 235] on font "El texto del encabezado va aquí" at bounding box center [653, 246] width 289 height 24
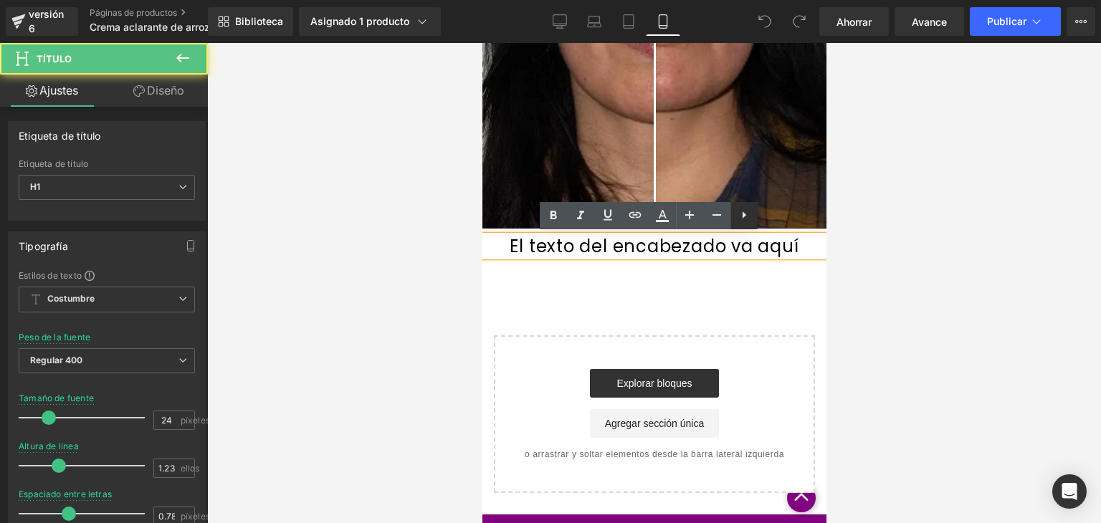
click at [751, 208] on icon at bounding box center [744, 215] width 17 height 17
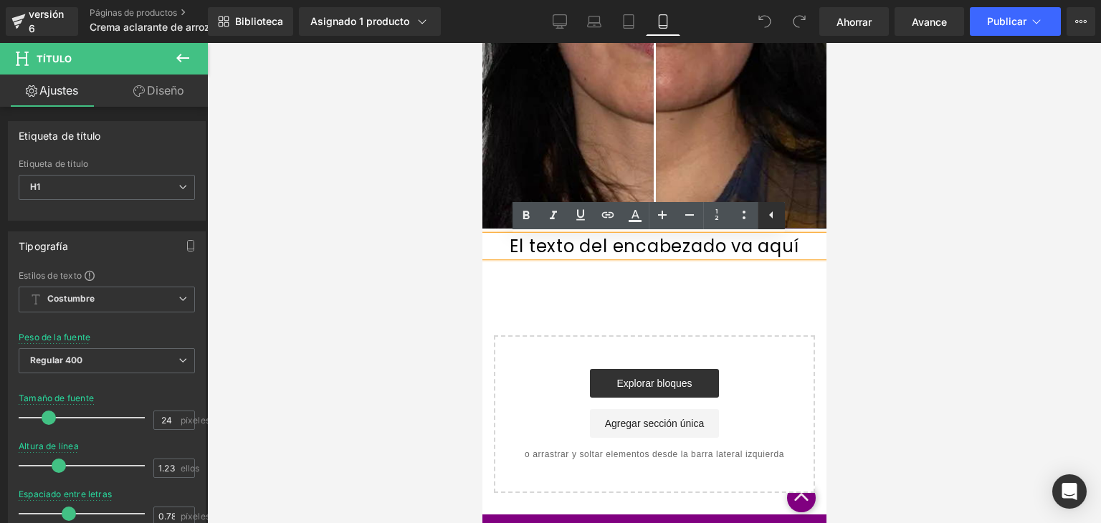
click at [774, 216] on icon at bounding box center [771, 215] width 17 height 17
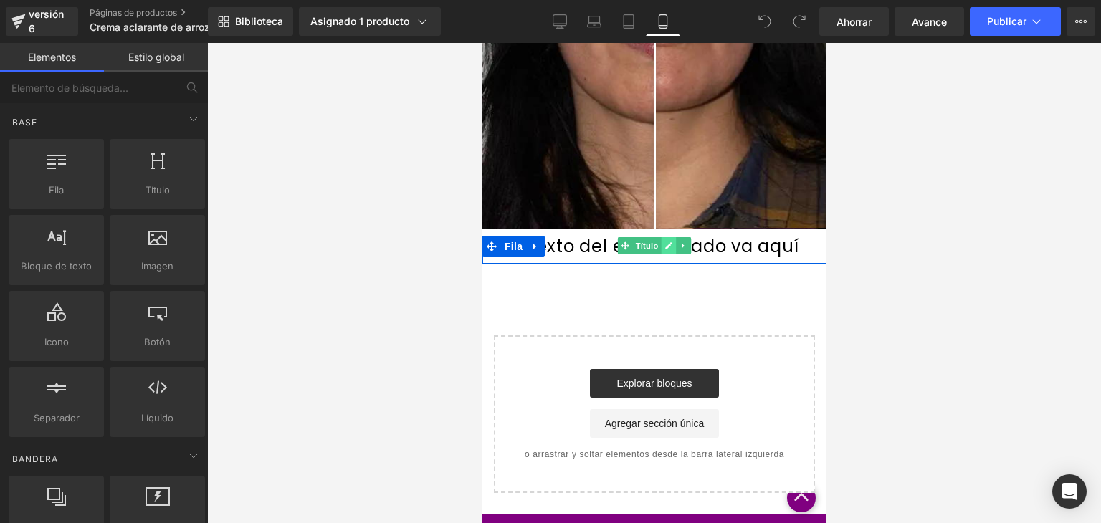
click at [665, 245] on icon at bounding box center [668, 245] width 7 height 7
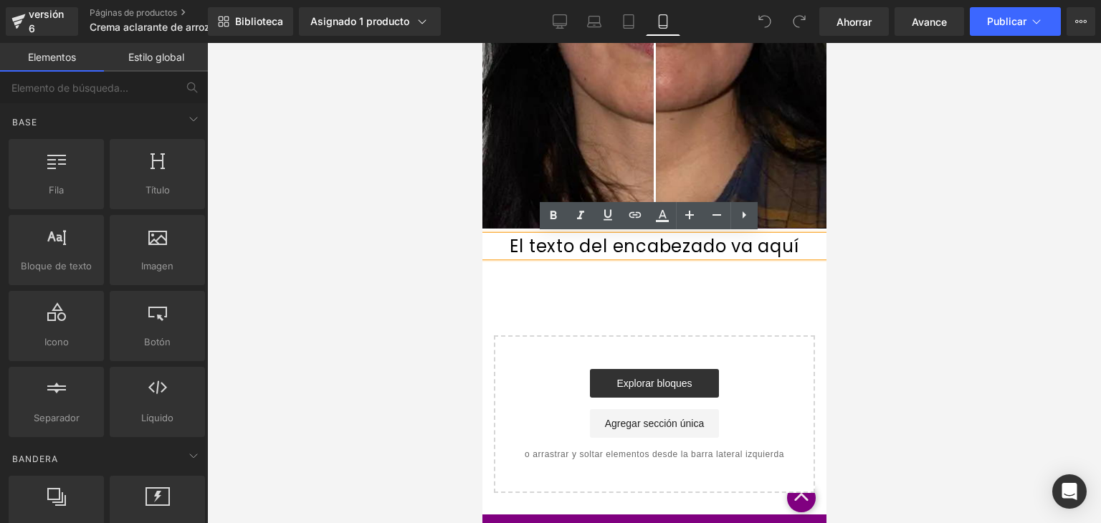
click at [635, 244] on font "El texto del encabezado va aquí" at bounding box center [653, 246] width 289 height 24
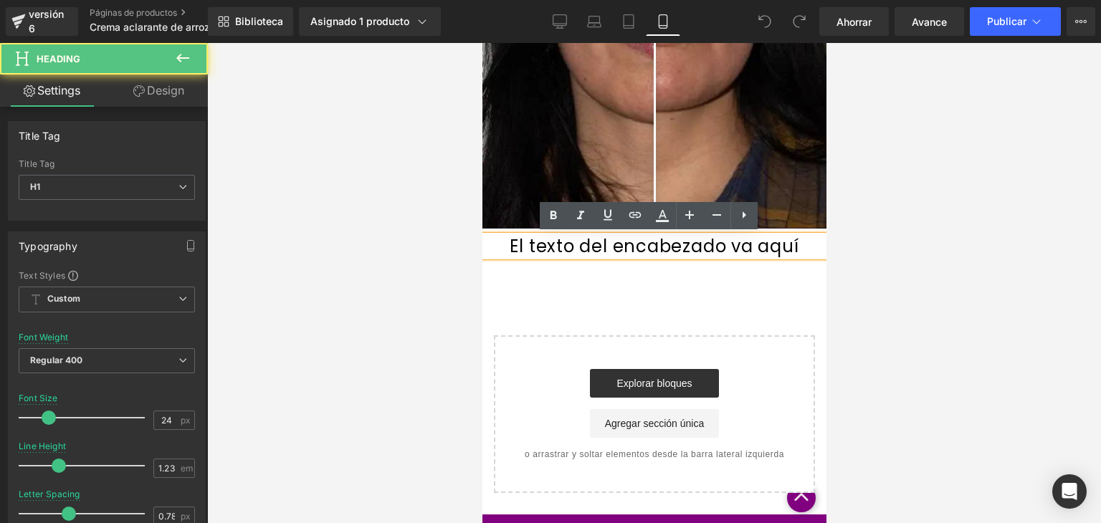
click at [635, 244] on font "El texto del encabezado va aquí" at bounding box center [653, 246] width 289 height 24
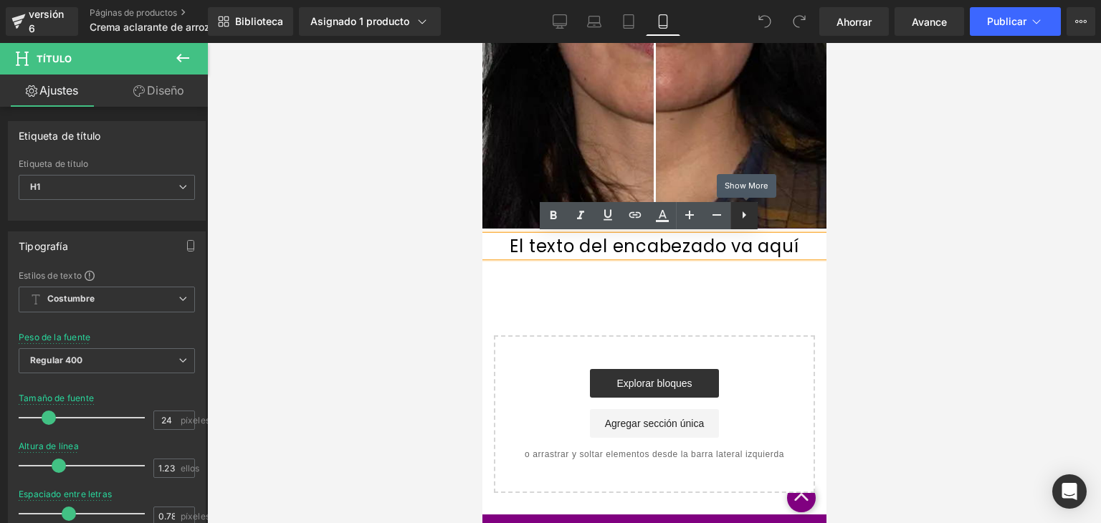
click at [747, 219] on icon at bounding box center [744, 215] width 17 height 17
click at [769, 216] on icon at bounding box center [771, 215] width 17 height 17
click at [711, 246] on font "El texto del encabezado va aquí" at bounding box center [653, 246] width 289 height 24
click at [666, 253] on font "El texto del encabezado va aquí" at bounding box center [653, 246] width 289 height 24
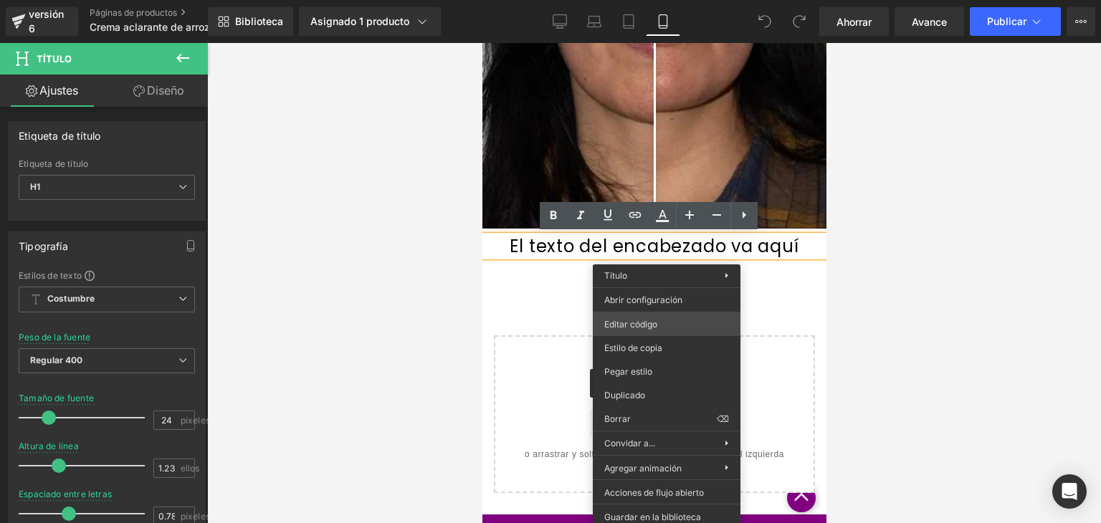
click at [660, 0] on div "Estás previsualizando cómo funciona el Reestilizará tu página. No puedes editar…" at bounding box center [550, 0] width 1101 height 0
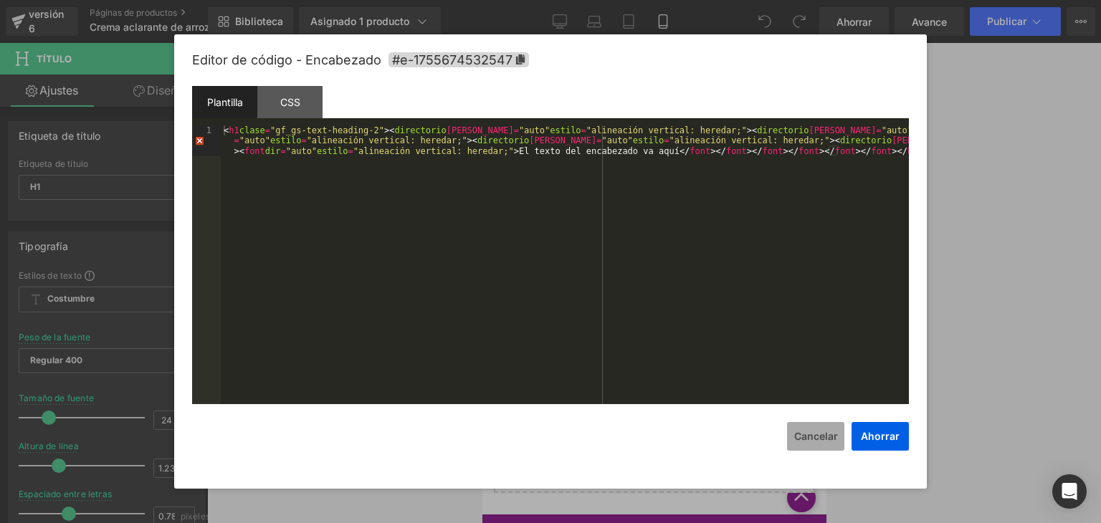
click at [801, 430] on font "Cancelar" at bounding box center [817, 436] width 44 height 12
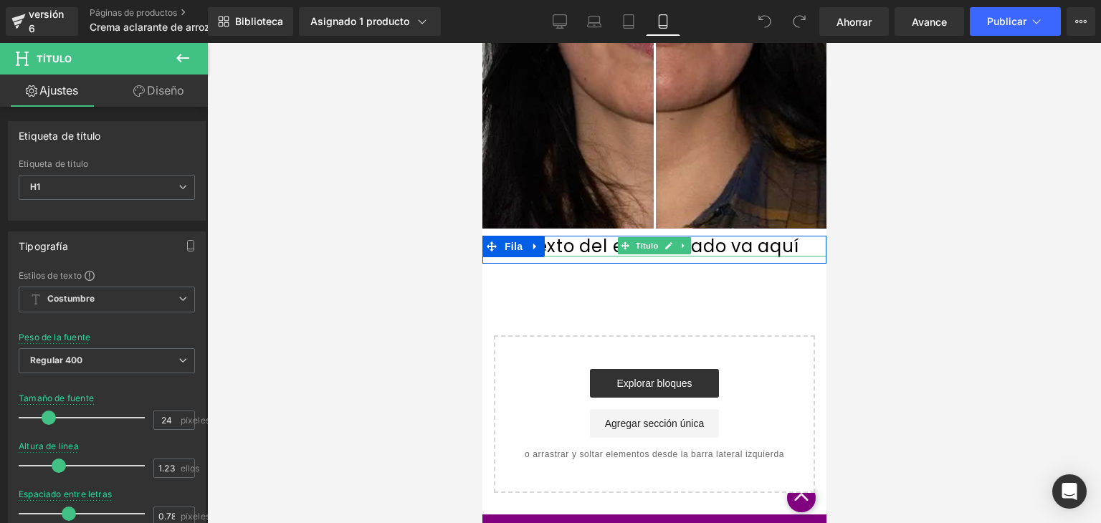
click at [736, 243] on font "El texto del encabezado va aquí" at bounding box center [653, 246] width 289 height 24
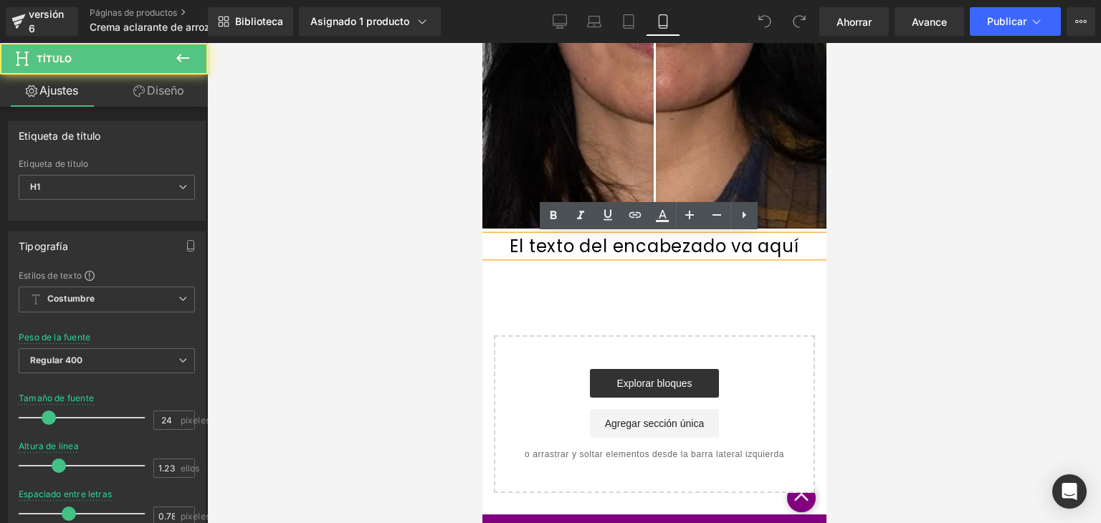
click at [667, 245] on font "El texto del encabezado va aquí" at bounding box center [653, 246] width 289 height 24
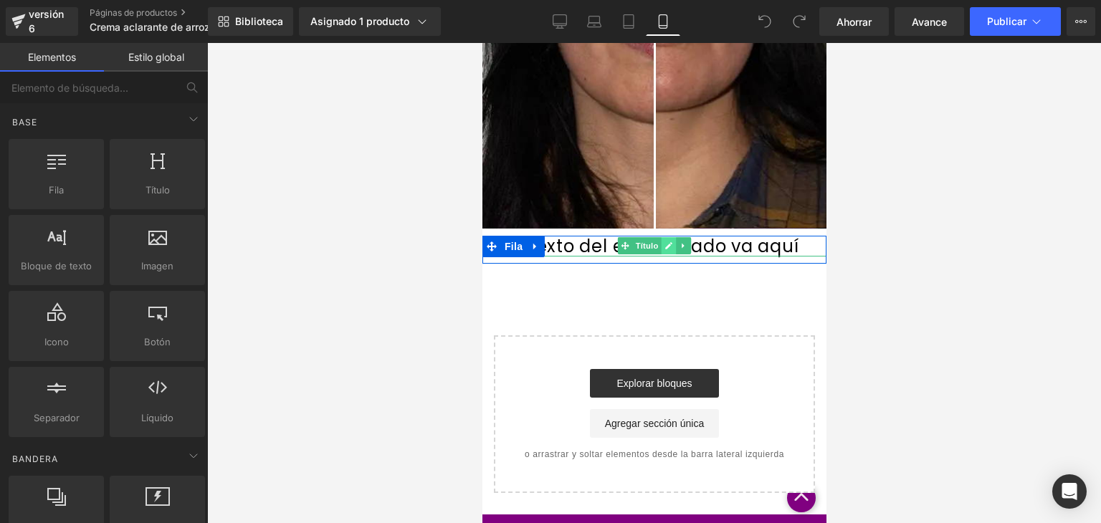
click at [665, 243] on icon at bounding box center [668, 245] width 7 height 7
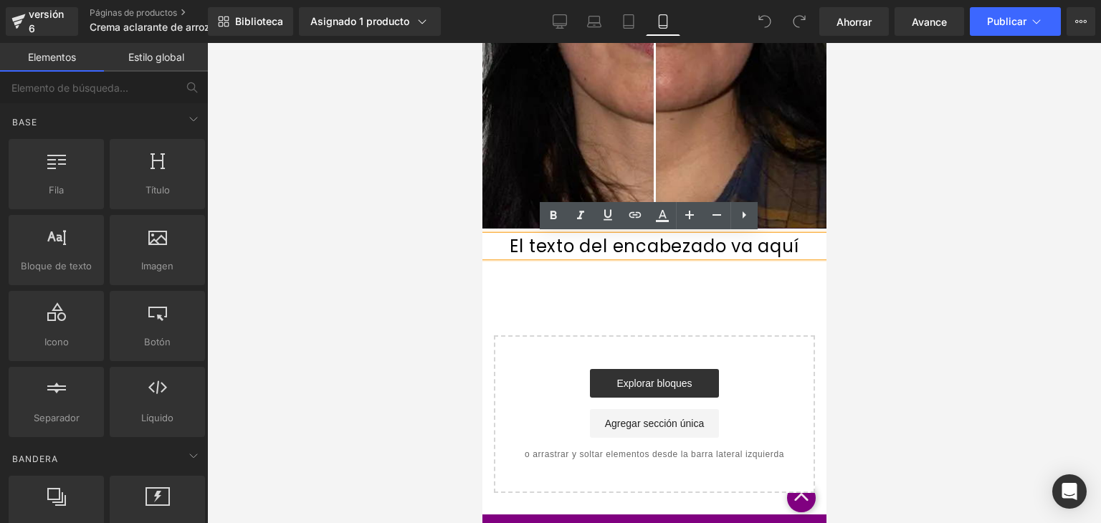
click at [635, 247] on font "El texto del encabezado va aquí" at bounding box center [653, 246] width 289 height 24
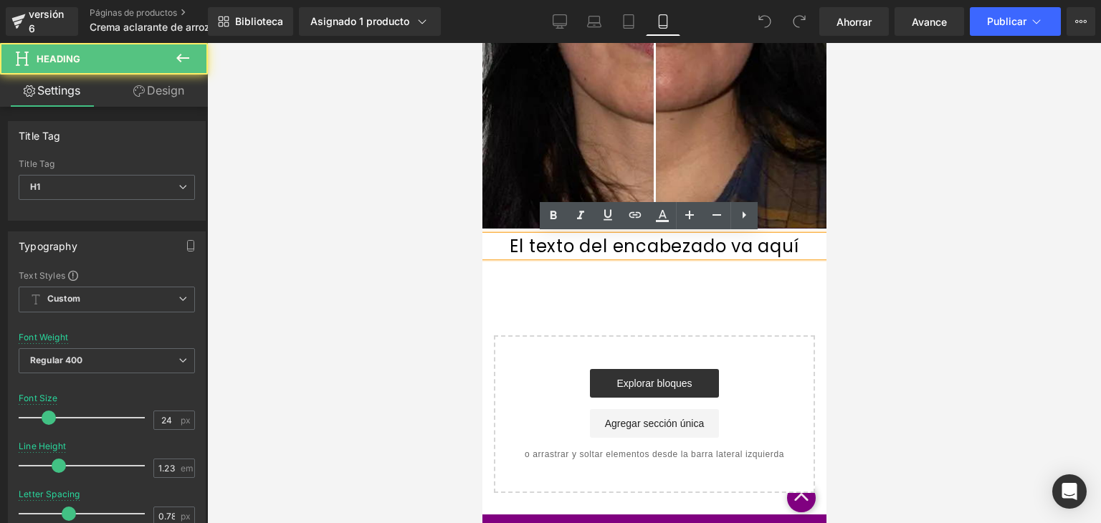
click at [611, 247] on font "El texto del encabezado va aquí" at bounding box center [653, 246] width 289 height 24
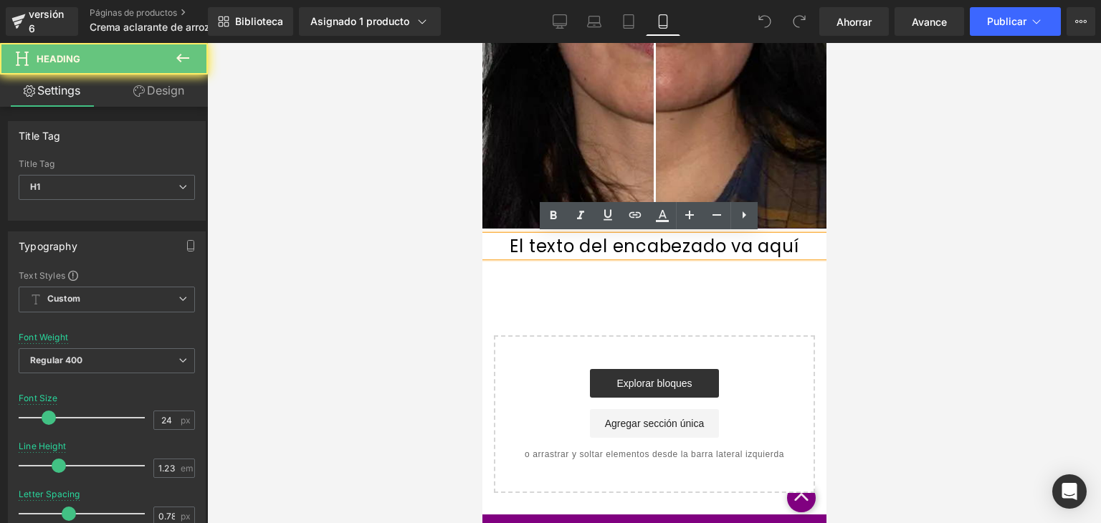
click at [611, 247] on font "El texto del encabezado va aquí" at bounding box center [653, 246] width 289 height 24
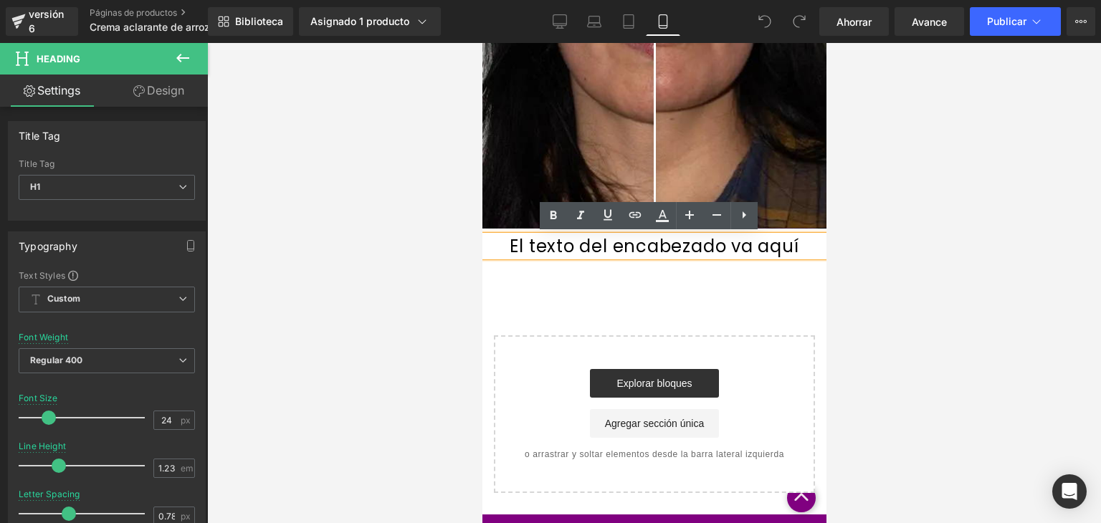
click at [611, 247] on font "El texto del encabezado va aquí" at bounding box center [653, 246] width 289 height 24
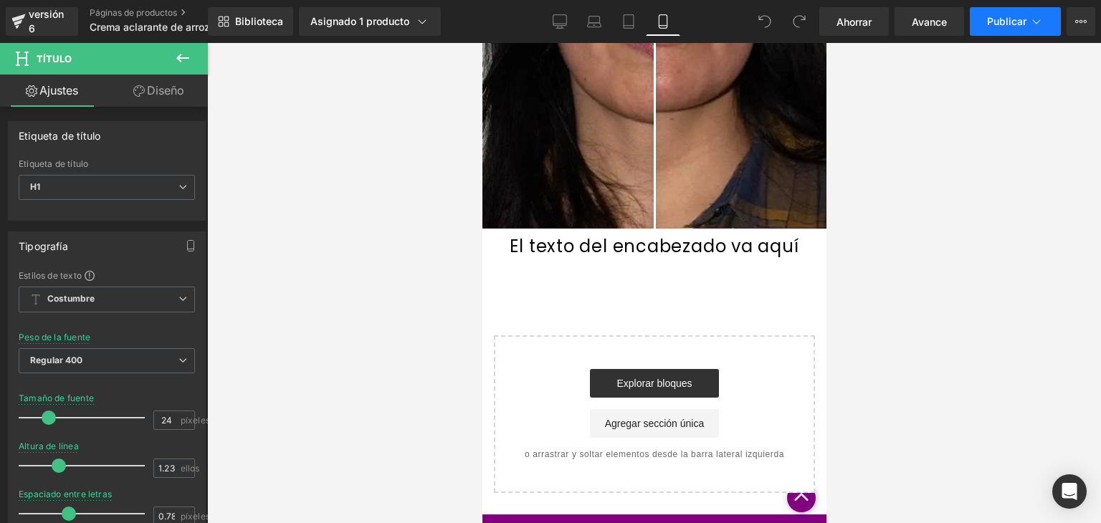
click at [996, 18] on font "Publicar" at bounding box center [1006, 21] width 39 height 12
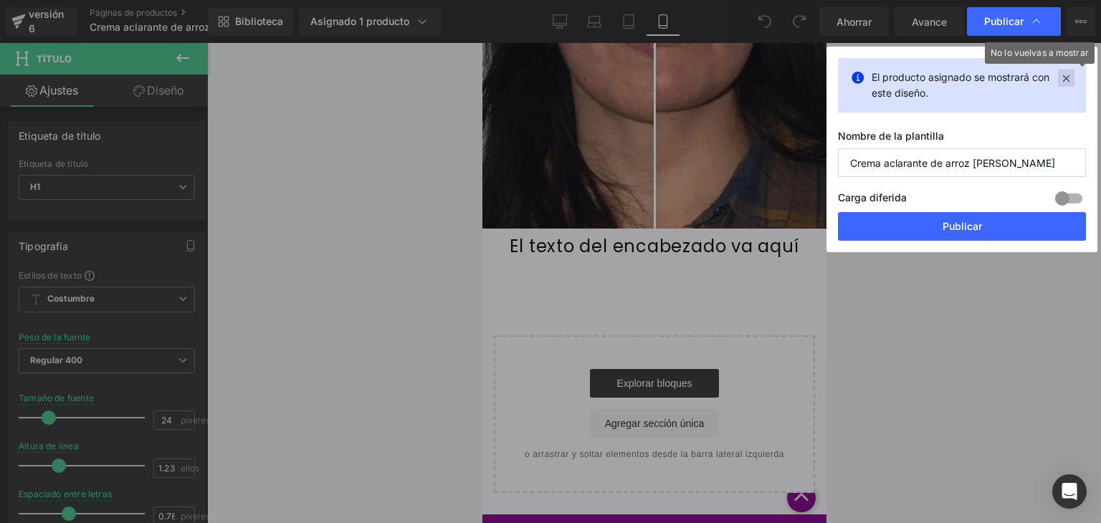
click at [1068, 75] on icon at bounding box center [1066, 78] width 16 height 17
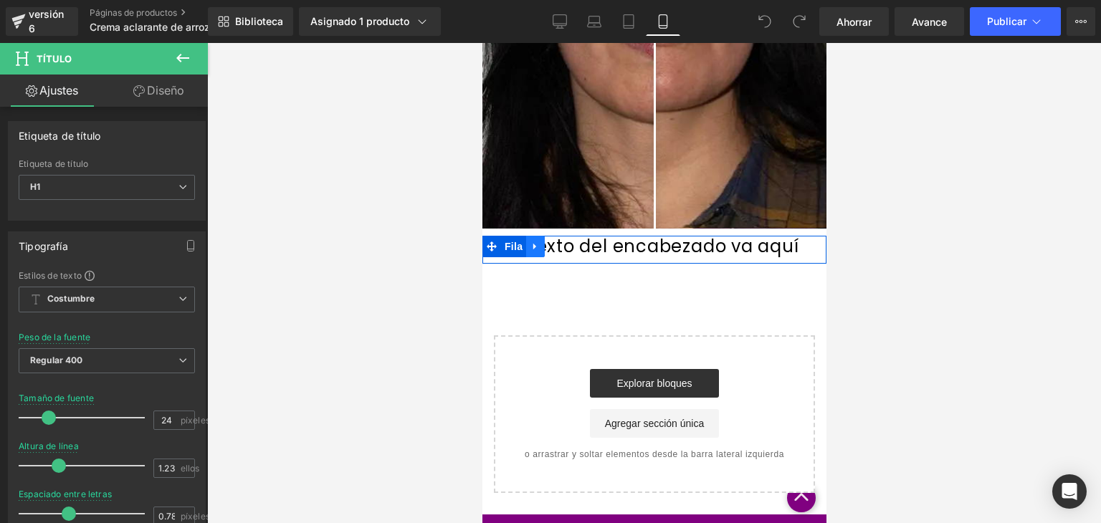
click at [534, 250] on icon at bounding box center [535, 246] width 10 height 11
click at [621, 242] on icon at bounding box center [625, 246] width 8 height 9
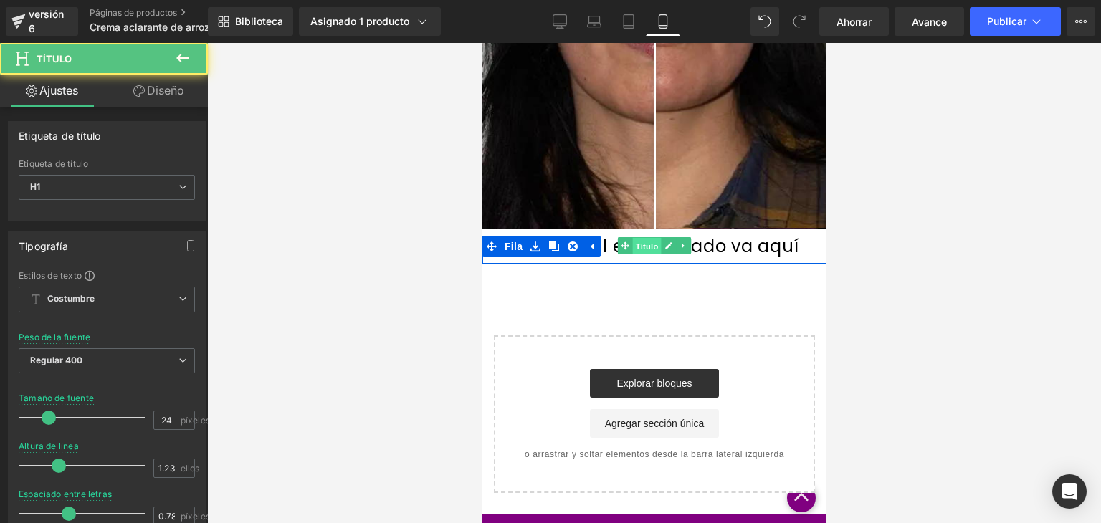
click at [650, 245] on font "Título" at bounding box center [646, 246] width 23 height 9
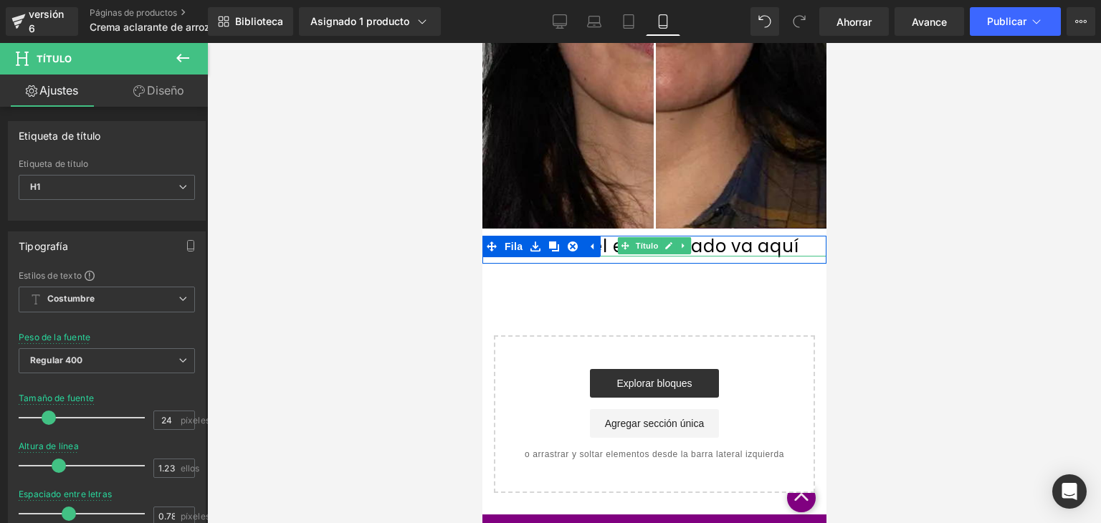
click at [682, 247] on link at bounding box center [682, 245] width 15 height 17
click at [643, 245] on icon at bounding box center [646, 245] width 7 height 7
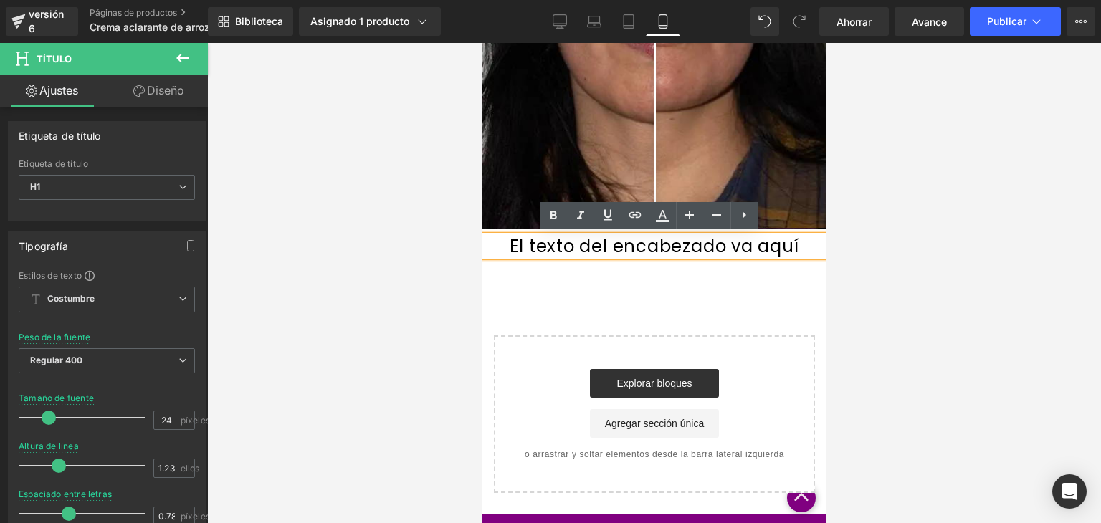
click at [603, 247] on font "El texto del encabezado va aquí" at bounding box center [653, 246] width 289 height 24
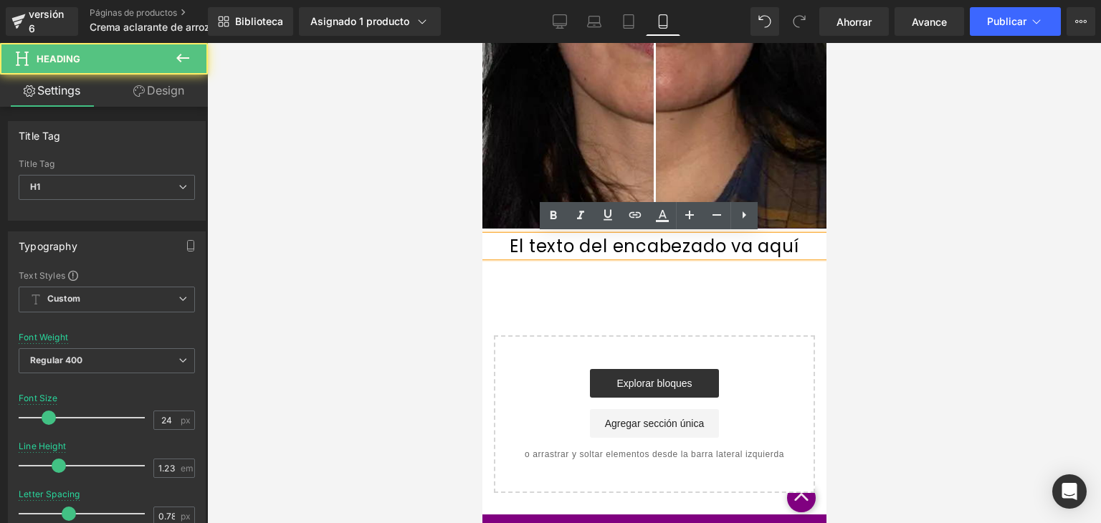
click at [585, 250] on font "El texto del encabezado va aquí" at bounding box center [653, 246] width 289 height 24
click at [557, 245] on font "El texto del encabezado va aquí" at bounding box center [653, 246] width 289 height 24
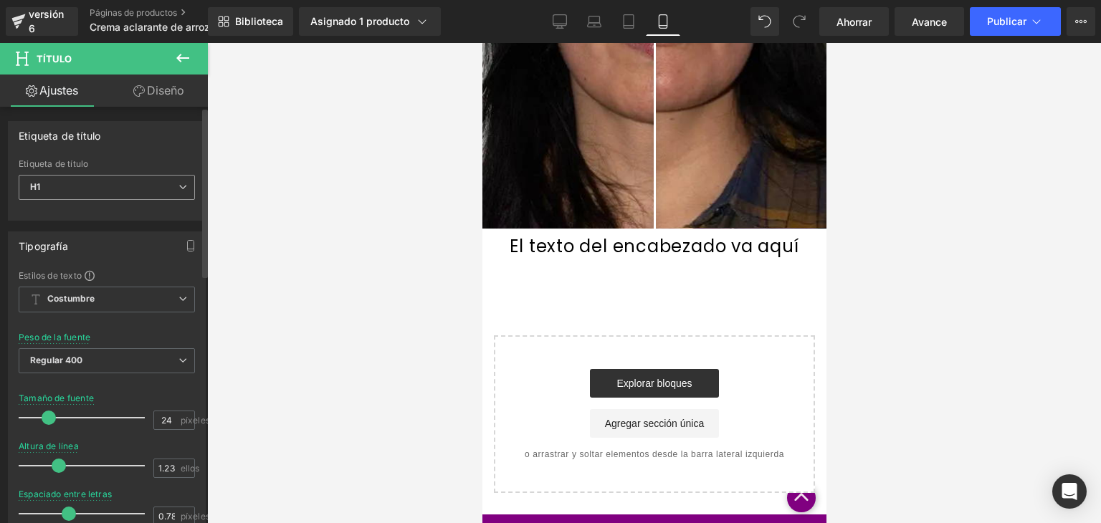
click at [167, 187] on span "H1" at bounding box center [107, 187] width 176 height 25
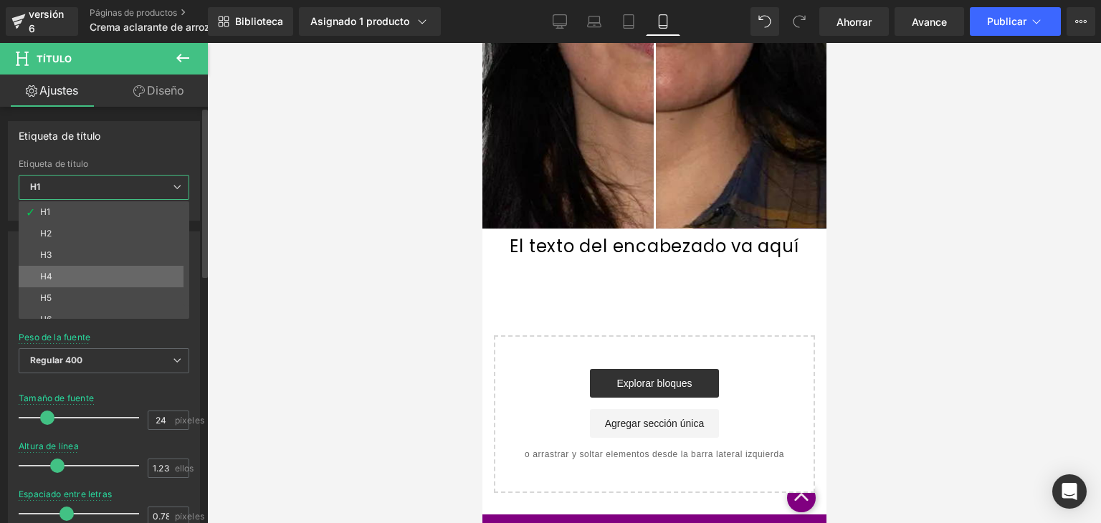
click at [58, 267] on li "H4" at bounding box center [107, 277] width 177 height 22
type input "18.85"
type input "100"
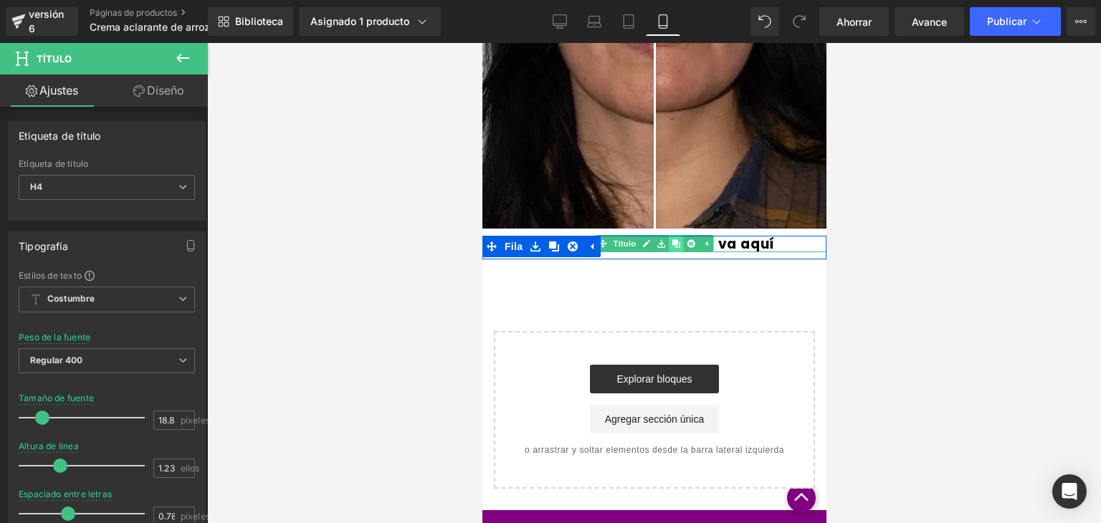
click at [672, 247] on icon at bounding box center [676, 244] width 8 height 8
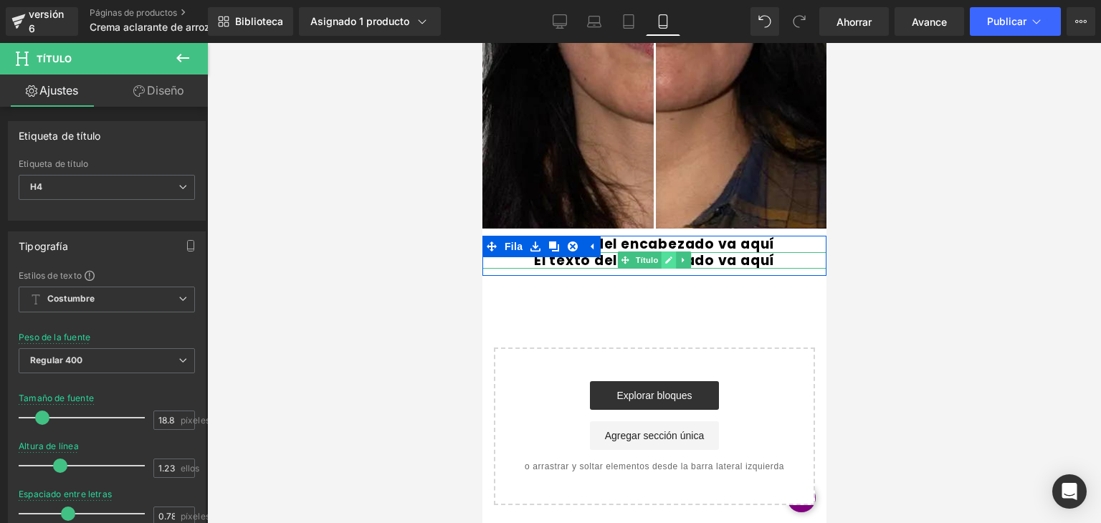
click at [665, 266] on link at bounding box center [668, 260] width 15 height 17
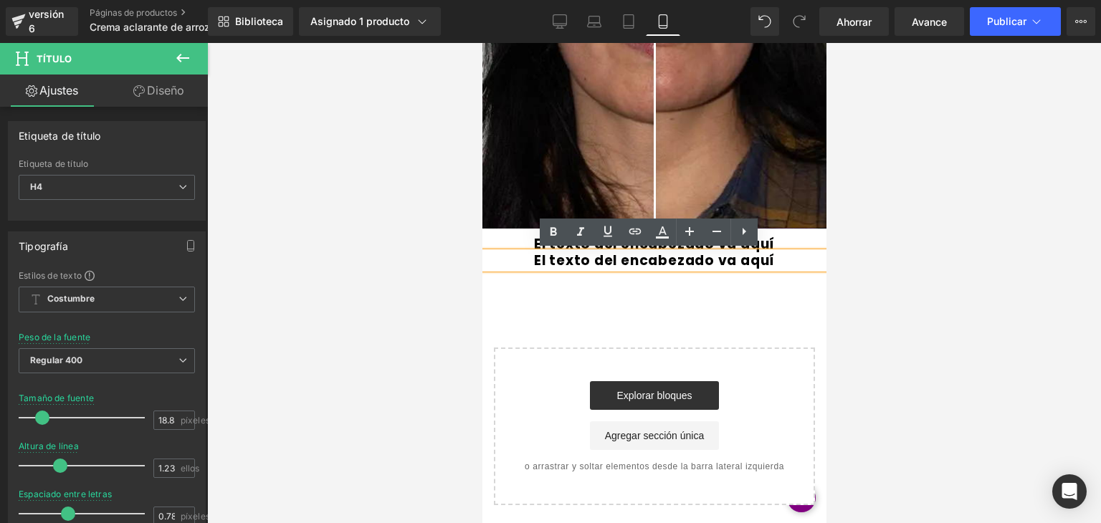
click at [669, 257] on font "El texto del encabezado va aquí" at bounding box center [654, 260] width 241 height 19
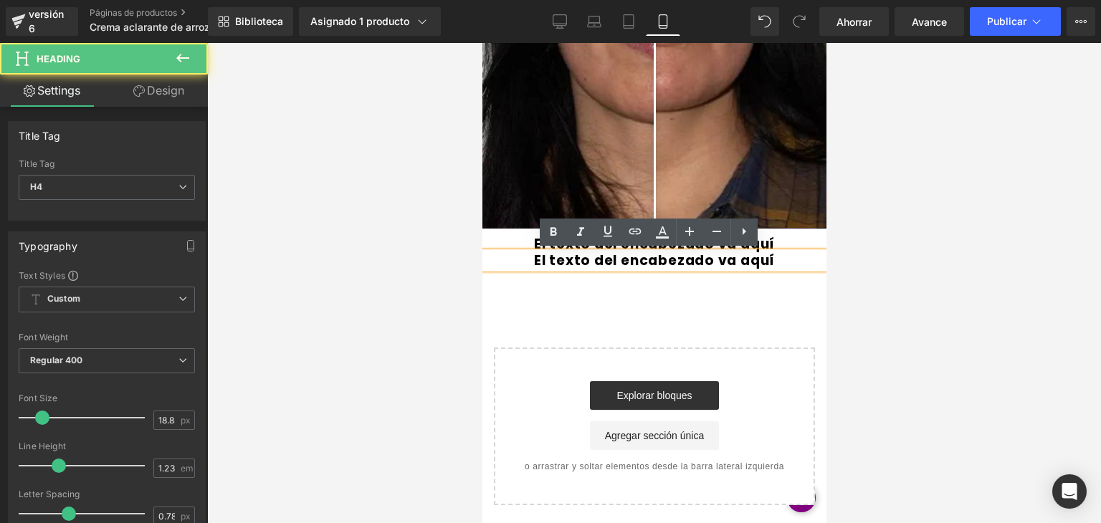
click at [671, 257] on font "El texto del encabezado va aquí" at bounding box center [654, 260] width 241 height 19
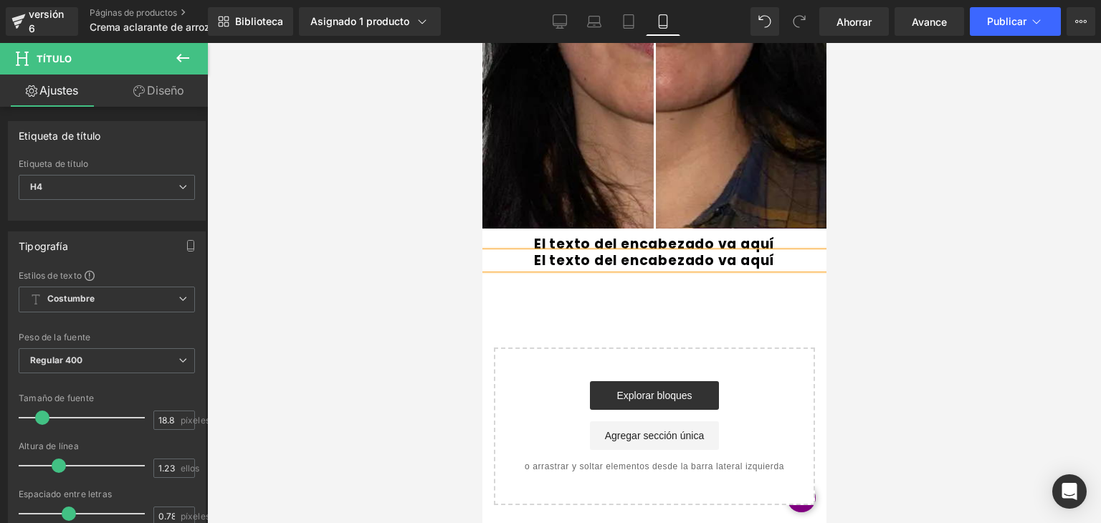
click at [548, 267] on h4 "El texto del encabezado va aquí" at bounding box center [654, 260] width 344 height 16
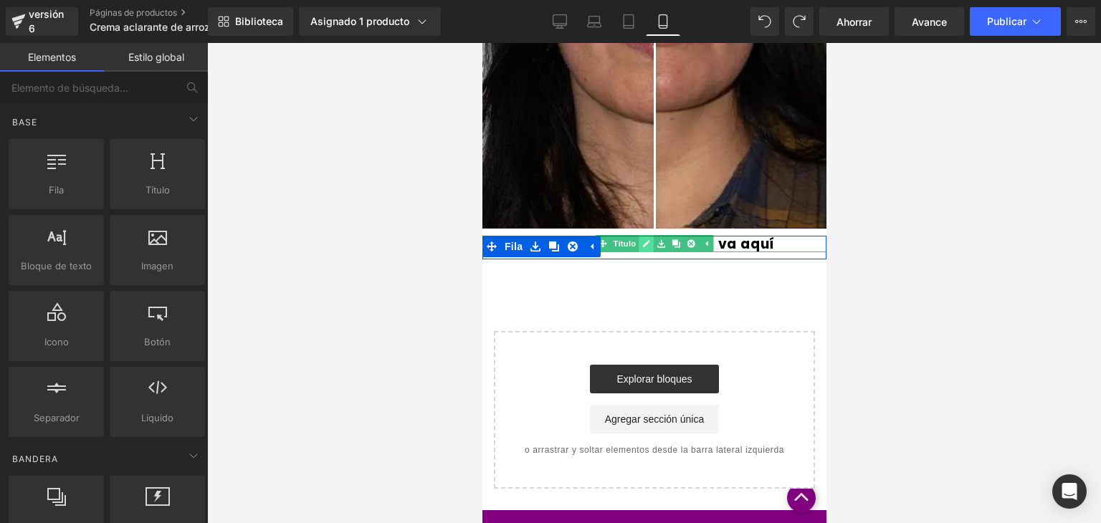
click at [638, 242] on link at bounding box center [645, 243] width 15 height 17
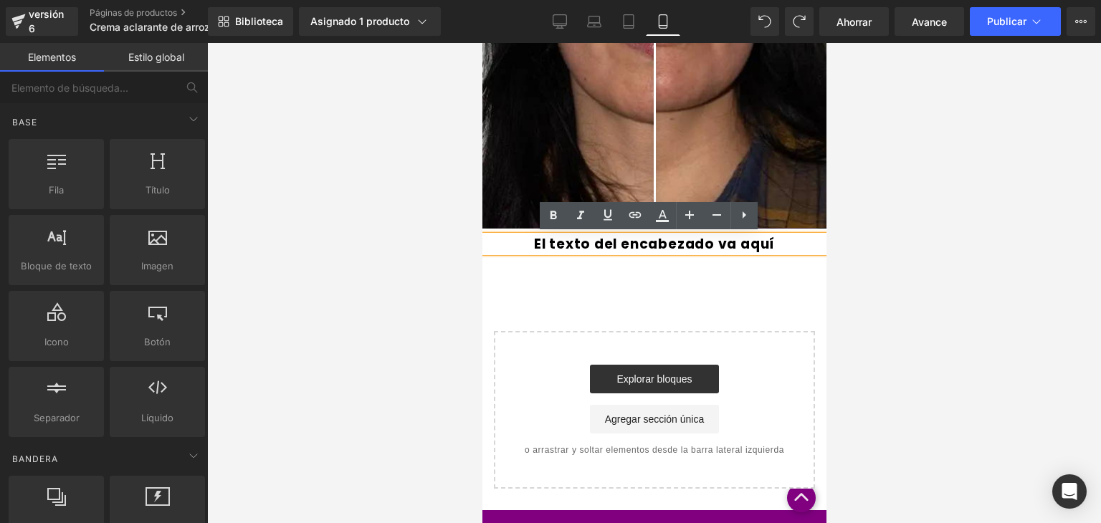
click at [681, 250] on font "El texto del encabezado va aquí" at bounding box center [654, 243] width 241 height 19
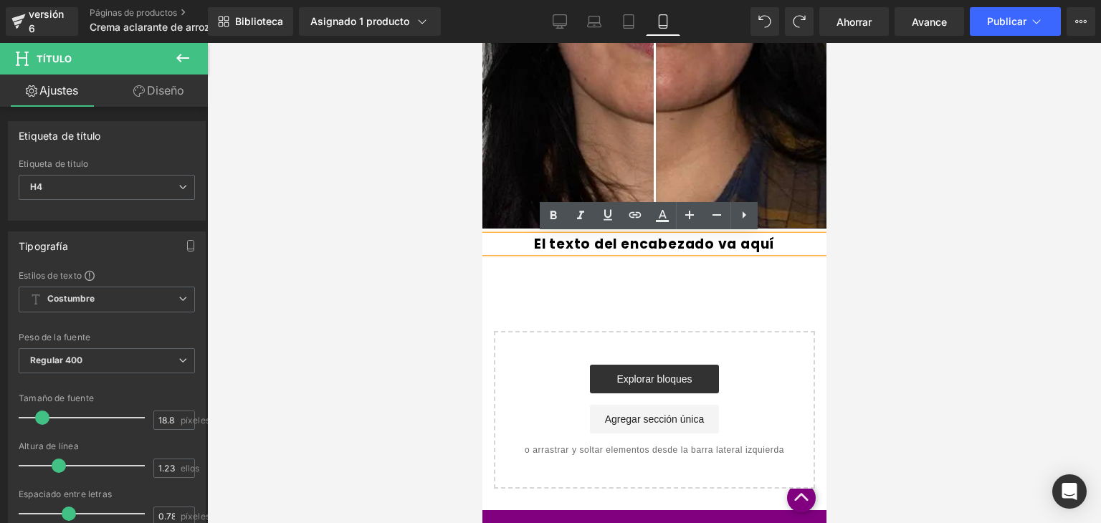
click at [497, 240] on h4 "El texto del encabezado va aquí" at bounding box center [654, 244] width 344 height 16
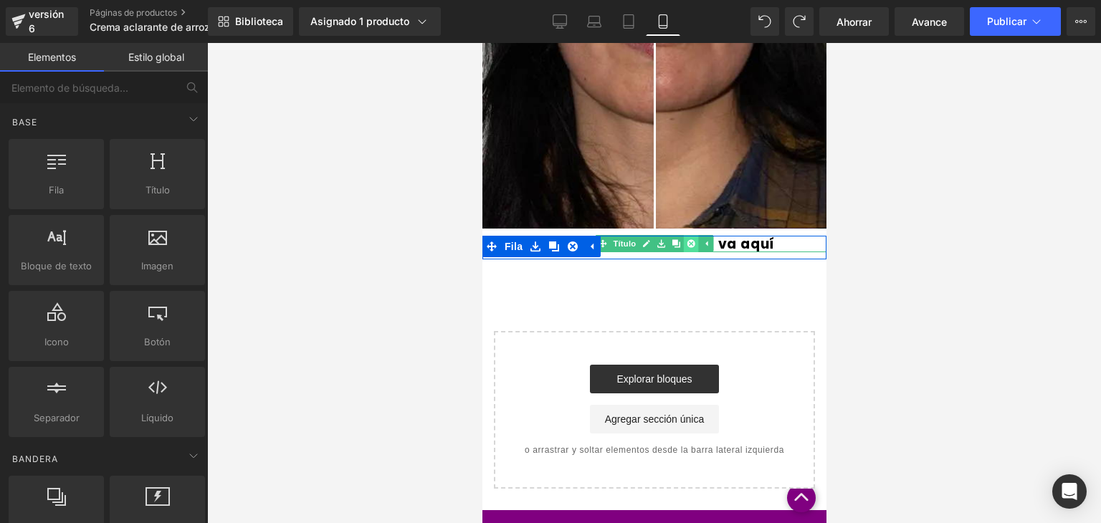
click at [687, 242] on icon at bounding box center [691, 244] width 8 height 9
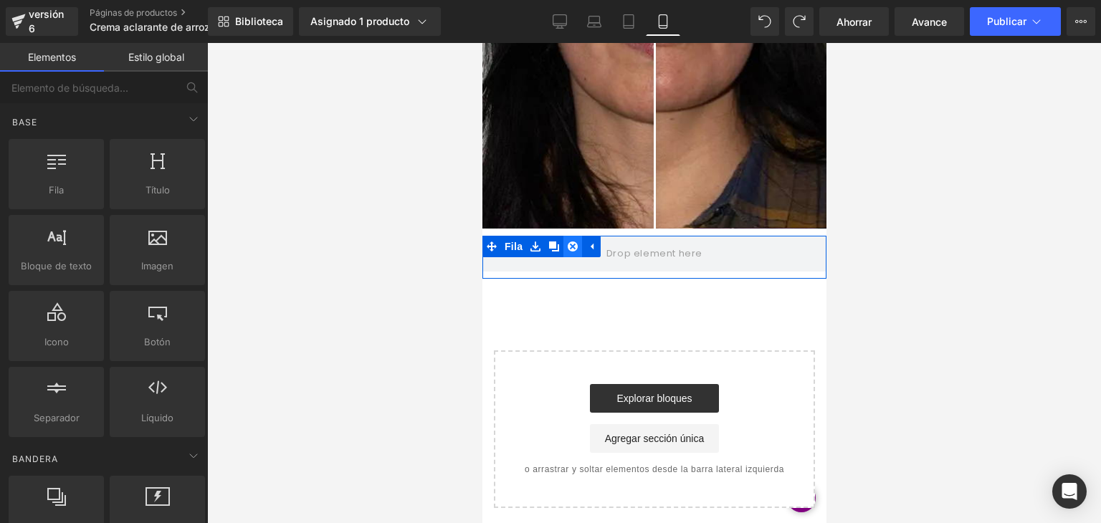
click at [569, 242] on icon at bounding box center [572, 247] width 10 height 10
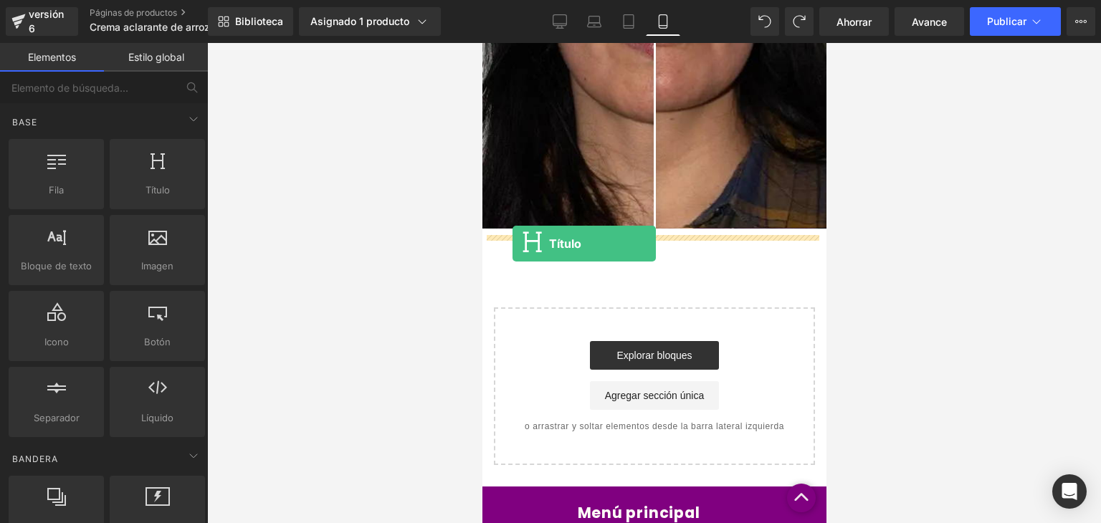
drag, startPoint x: 634, startPoint y: 224, endPoint x: 512, endPoint y: 242, distance: 123.1
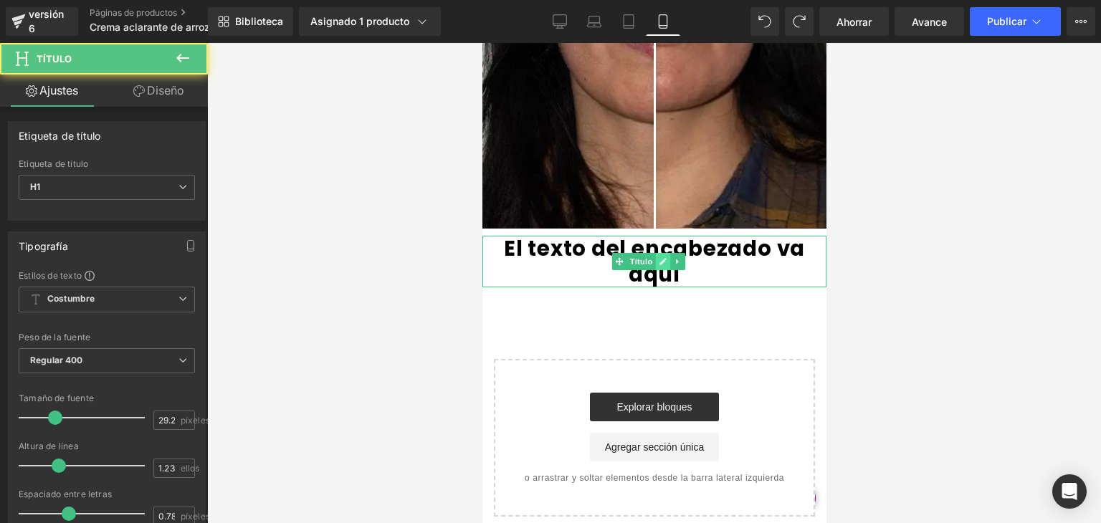
click at [667, 253] on link at bounding box center [662, 261] width 15 height 17
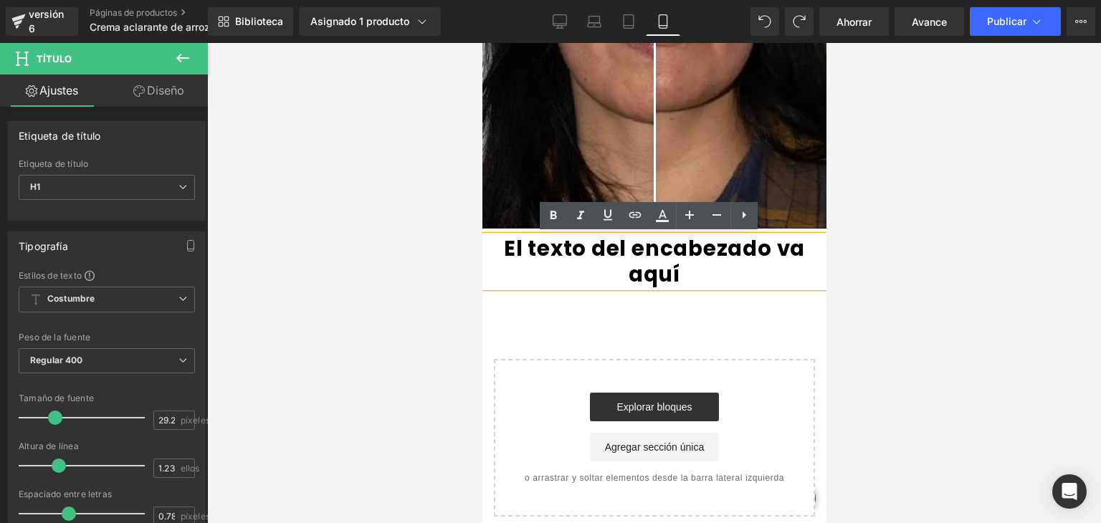
click at [597, 247] on font "El texto del encabezado va aquí" at bounding box center [653, 261] width 301 height 55
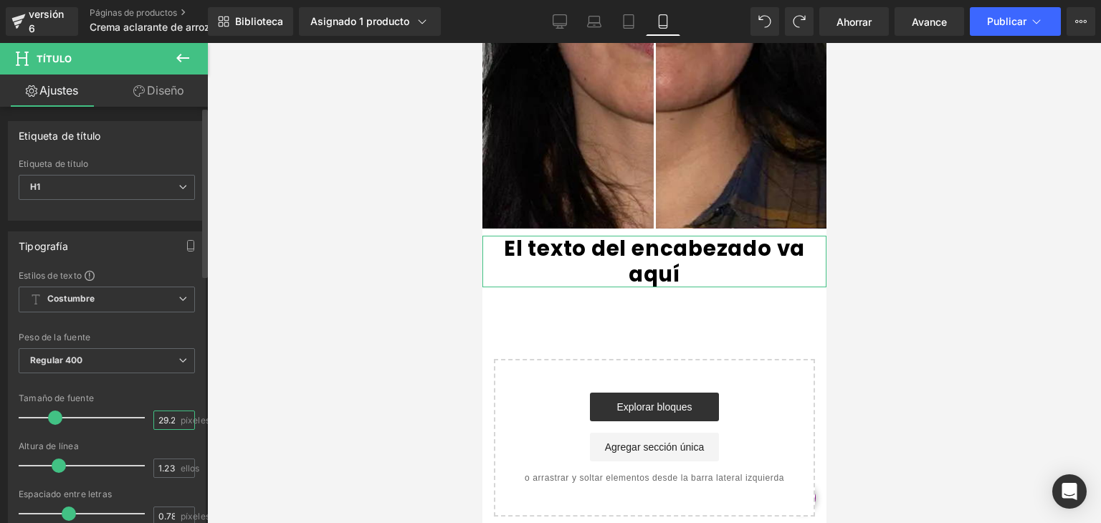
click at [167, 417] on input "29.25" at bounding box center [166, 421] width 25 height 18
type input "2"
type input "8"
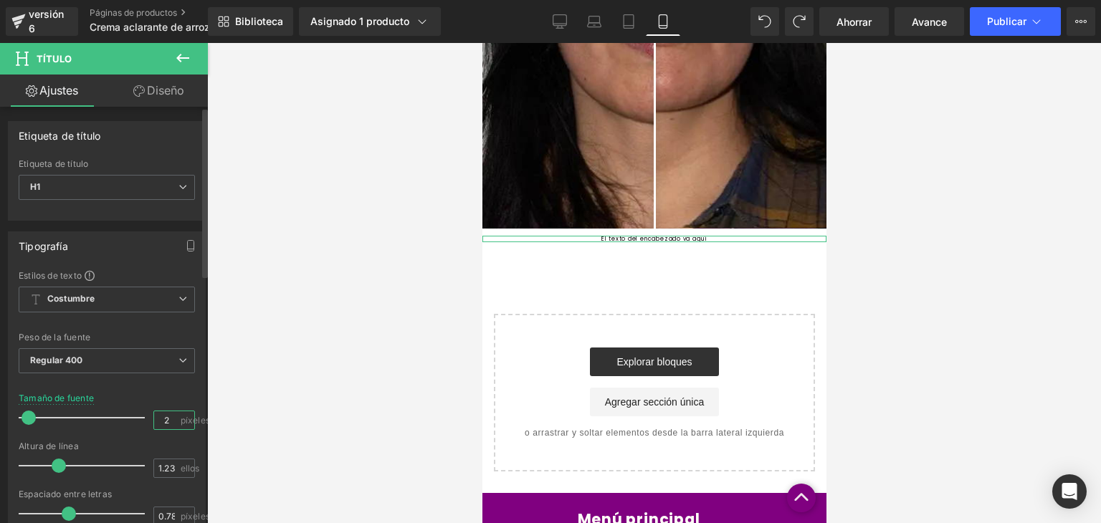
type input "28"
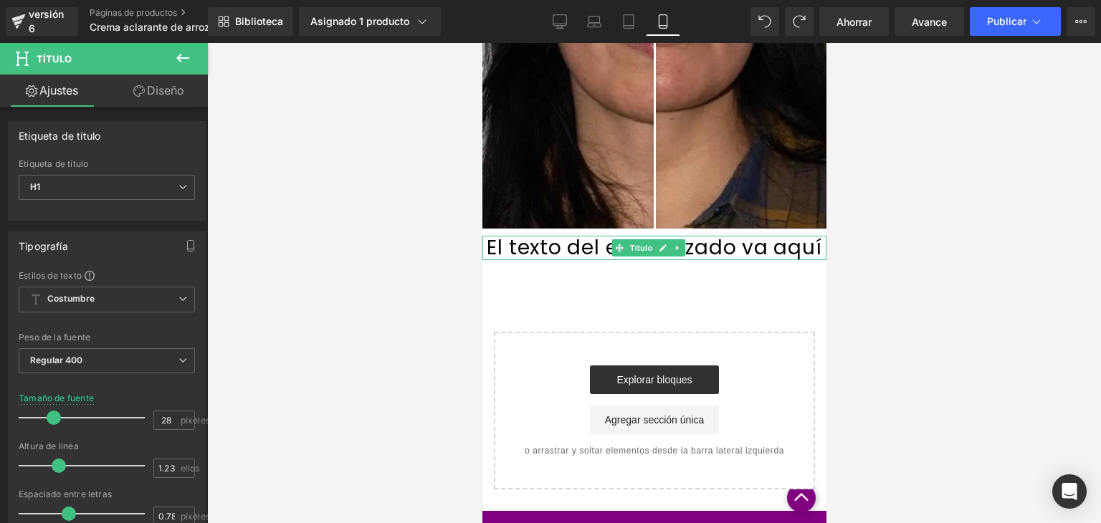
click at [501, 252] on font "El texto del encabezado va aquí" at bounding box center [653, 248] width 335 height 28
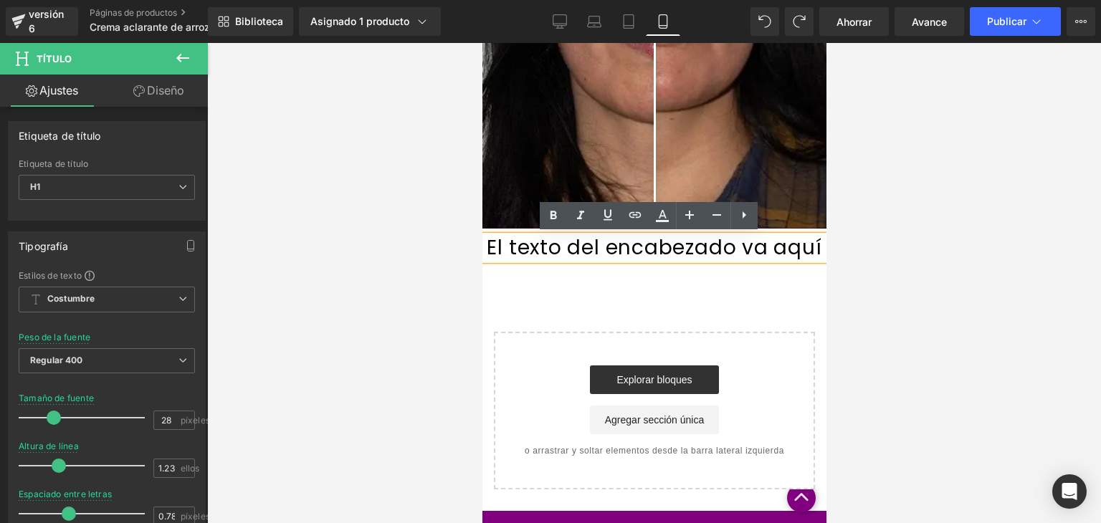
click at [516, 242] on font "El texto del encabezado va aquí" at bounding box center [653, 248] width 335 height 28
click at [714, 212] on icon at bounding box center [716, 215] width 17 height 17
type input "26"
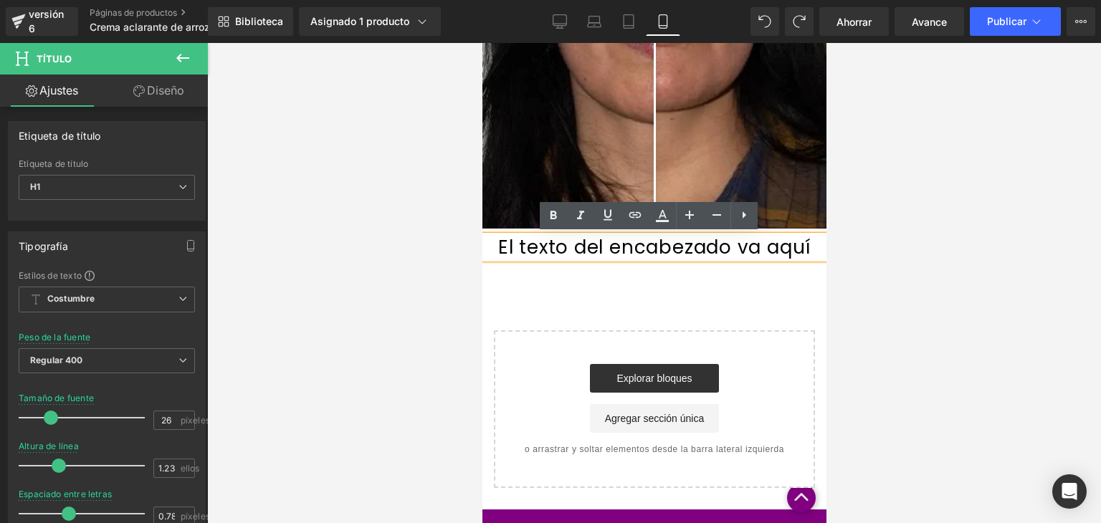
click at [637, 250] on font "El texto del encabezado va aquí" at bounding box center [654, 247] width 313 height 26
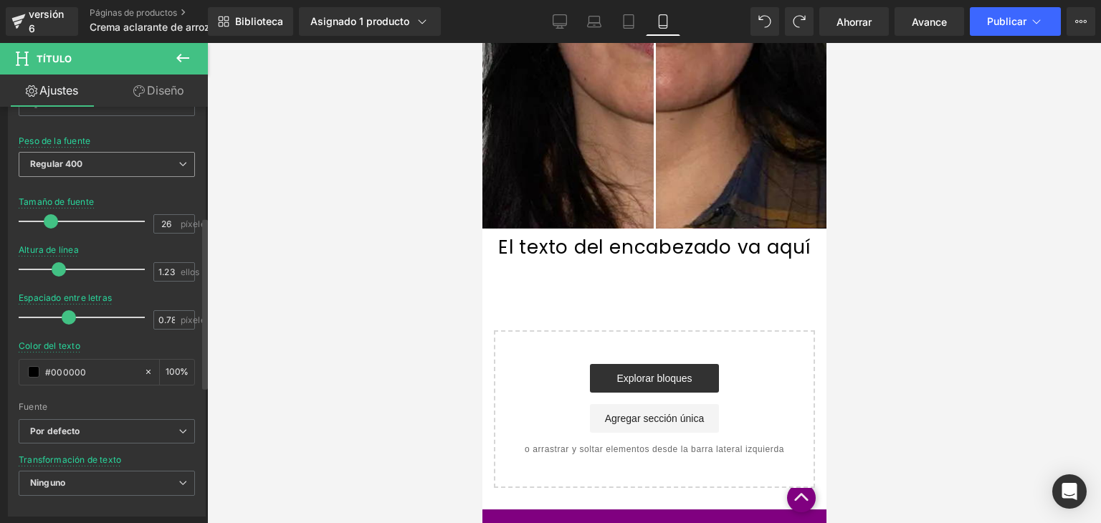
scroll to position [270, 0]
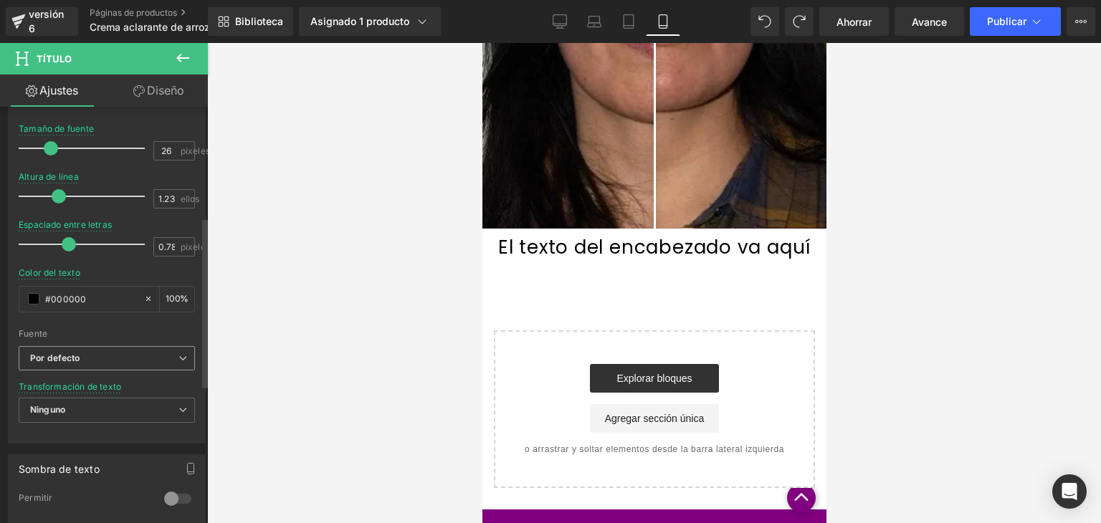
click at [168, 361] on b "Por defecto" at bounding box center [104, 359] width 148 height 12
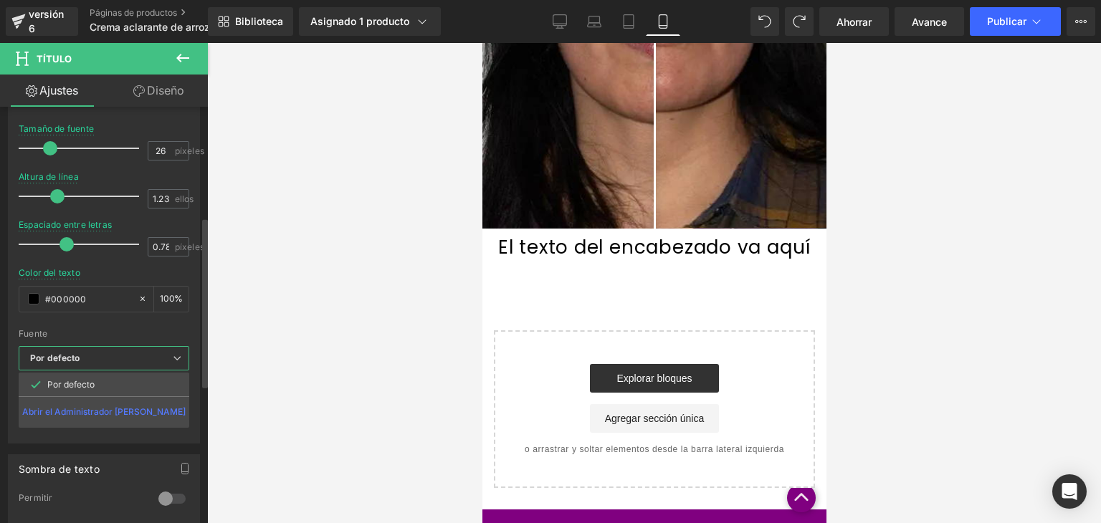
click at [168, 361] on b "Por defecto" at bounding box center [101, 359] width 143 height 12
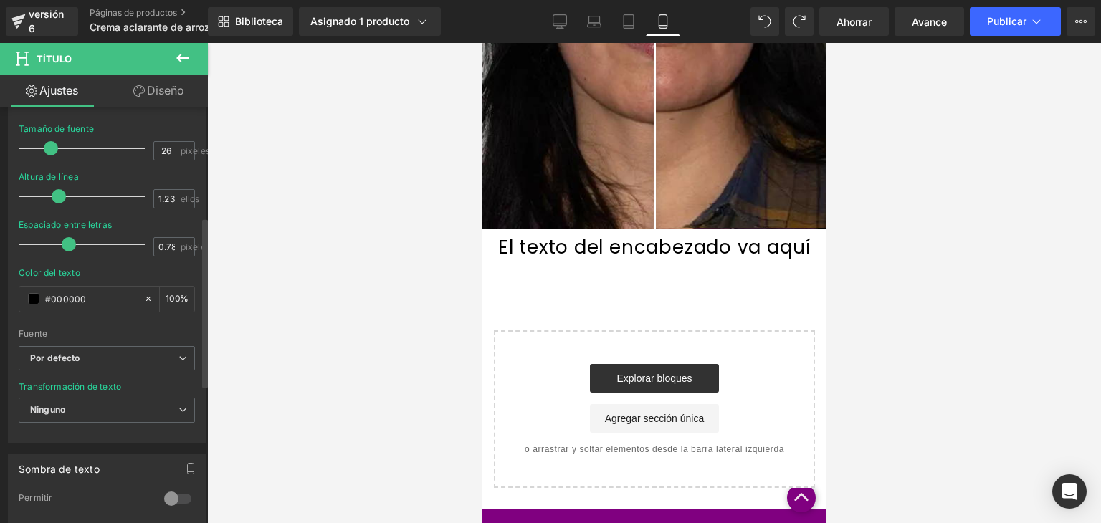
click at [105, 388] on font "Transformación de texto" at bounding box center [70, 386] width 103 height 11
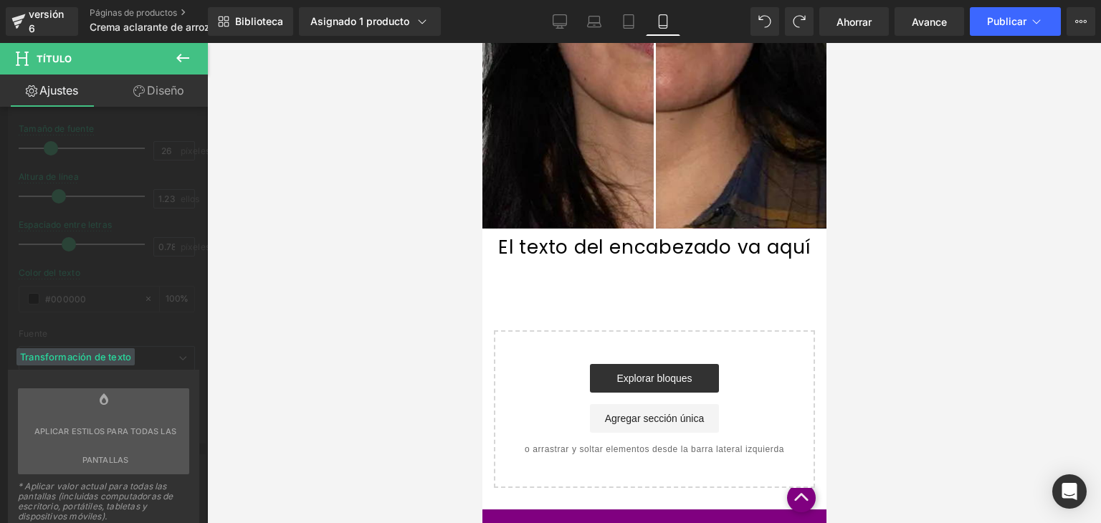
click at [123, 359] on font "Transformación de texto" at bounding box center [75, 356] width 111 height 11
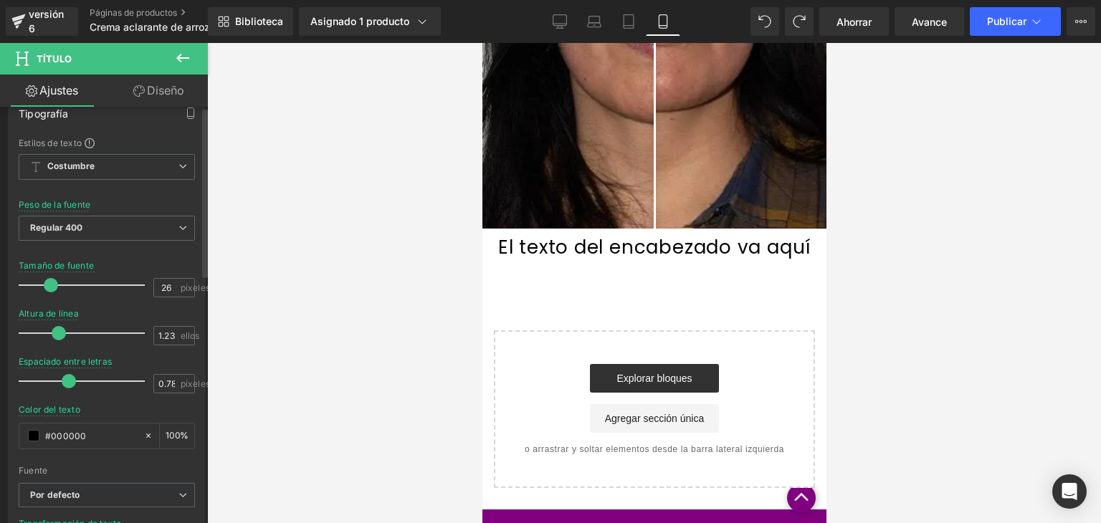
scroll to position [0, 0]
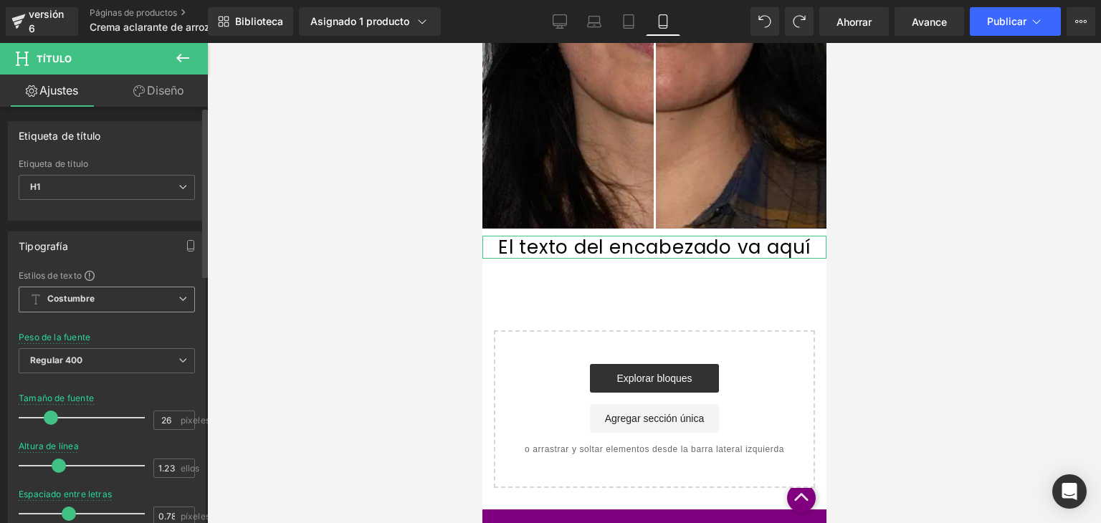
click at [138, 296] on span "Costumbre Configurar estilo global" at bounding box center [107, 300] width 176 height 26
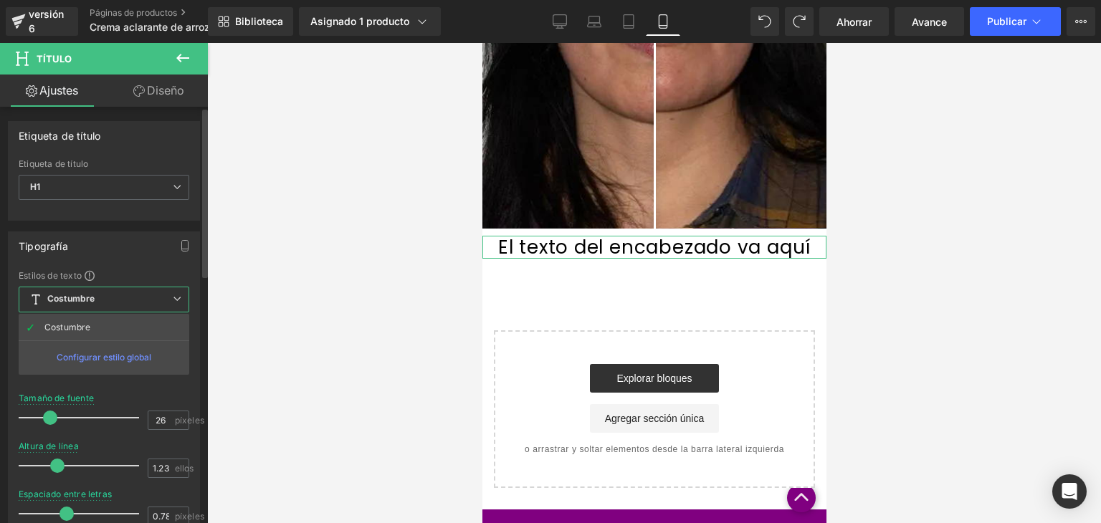
click at [138, 296] on span "Costumbre Configurar estilo global" at bounding box center [104, 300] width 171 height 26
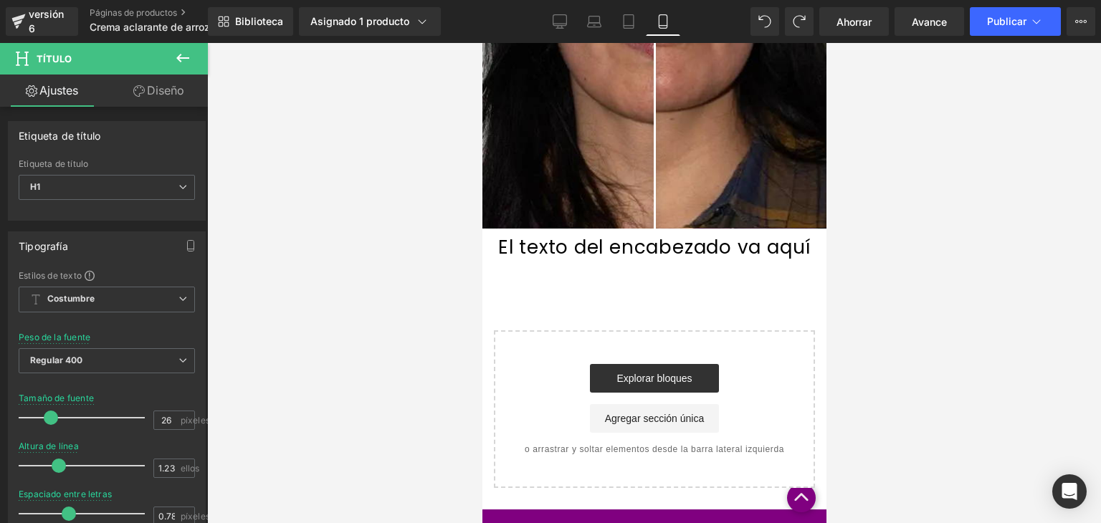
click at [0, 42] on div "versión 6 Páginas de productos Crema aclarante de arroz samantha" at bounding box center [104, 21] width 208 height 43
click at [26, 21] on div "versión 6" at bounding box center [48, 21] width 44 height 33
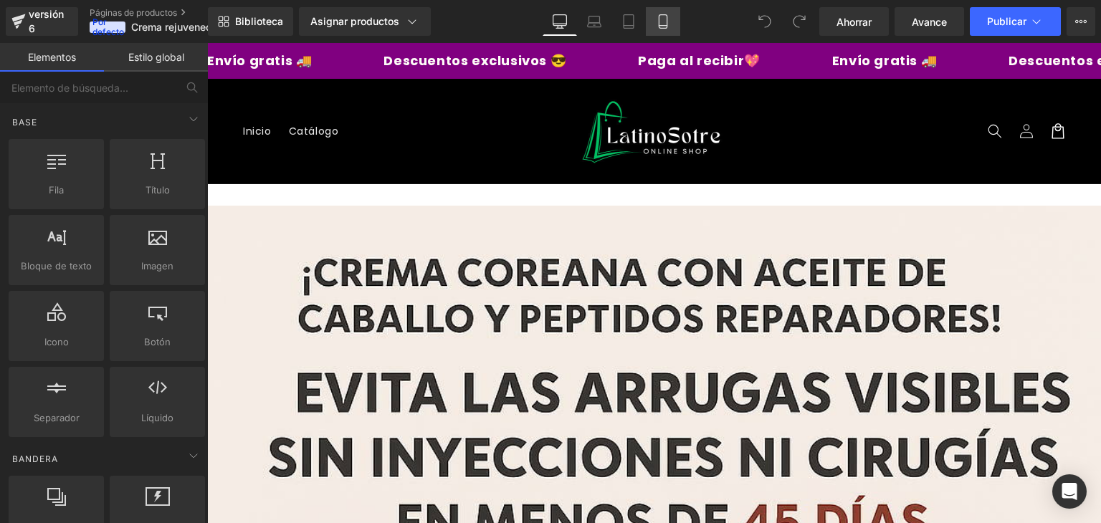
click at [669, 17] on link "Móvil" at bounding box center [663, 21] width 34 height 29
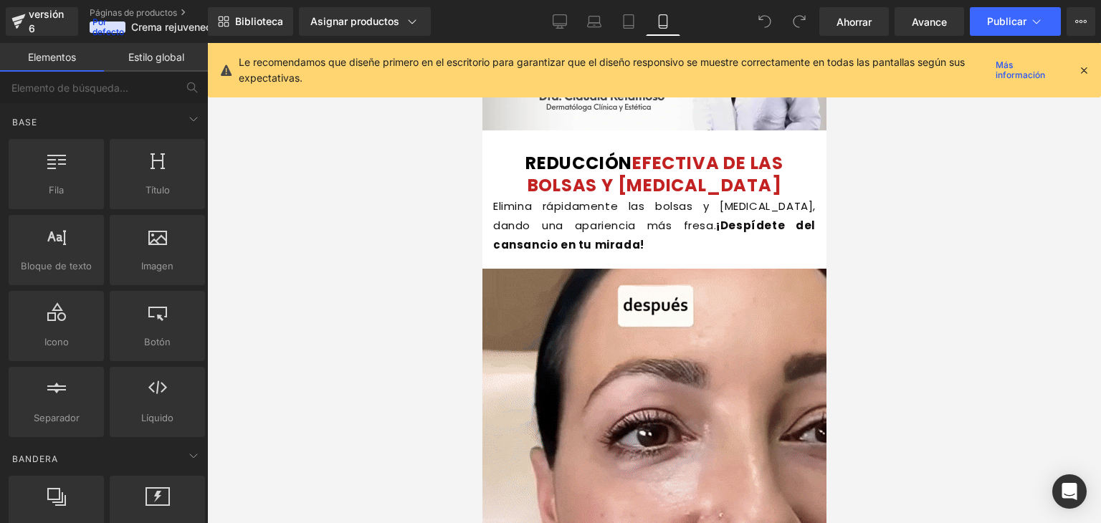
scroll to position [1752, 0]
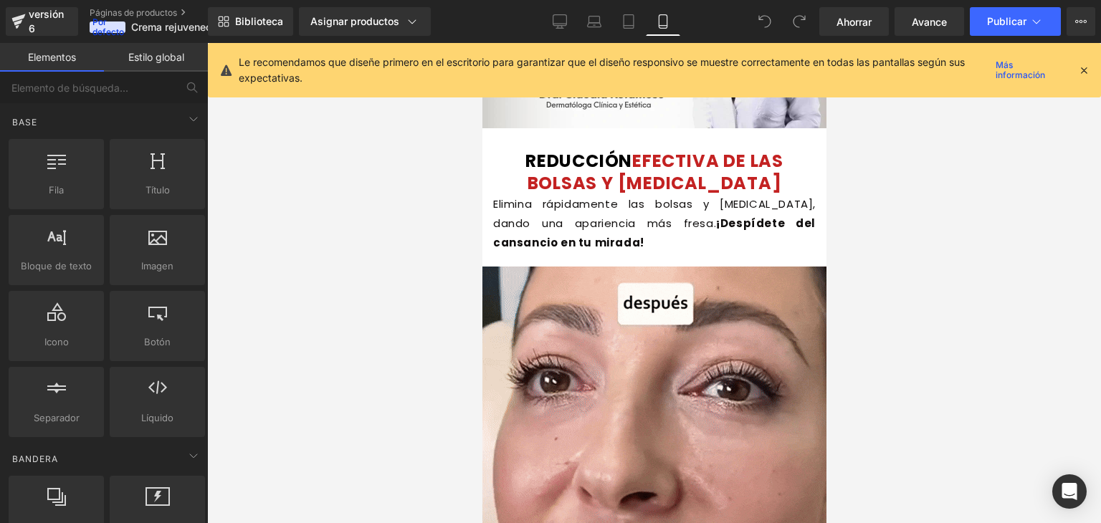
click at [635, 179] on div "REDUCCIÓN EFECTIVA DE LAS BOLSAS Y OJERAS Título" at bounding box center [654, 172] width 323 height 44
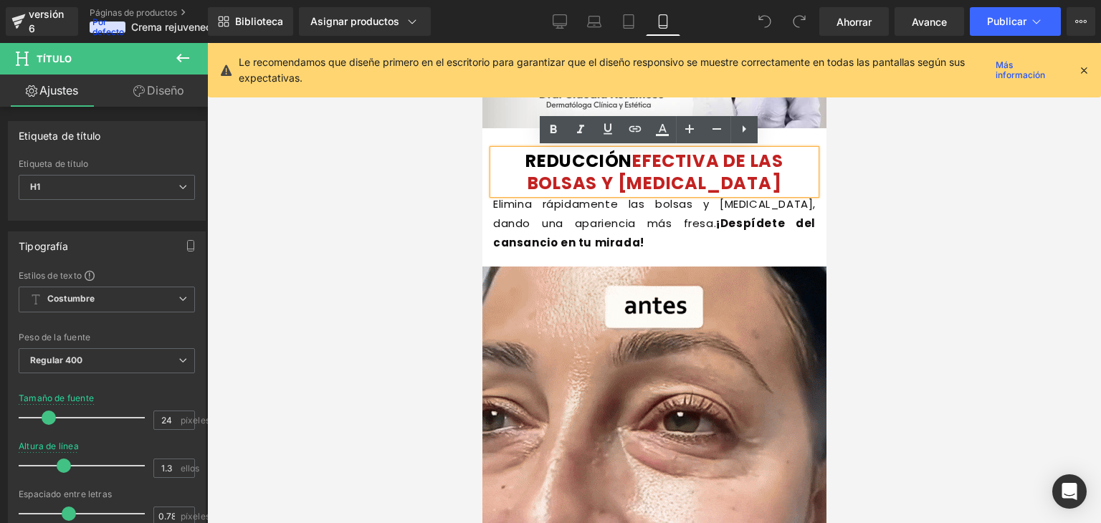
click at [633, 158] on font "EFECTIVA DE LAS BOLSAS Y OJERAS" at bounding box center [655, 172] width 256 height 46
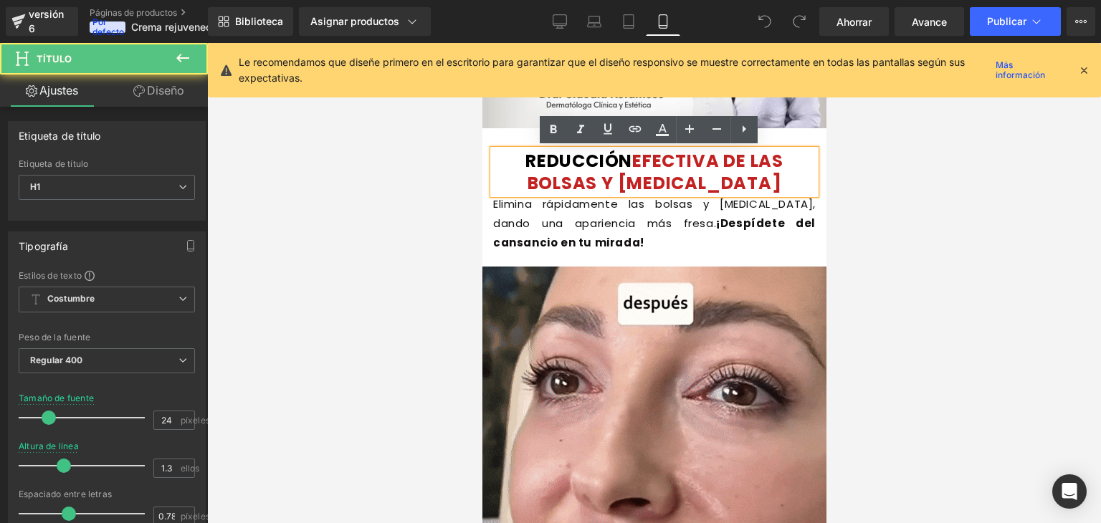
click at [633, 163] on font "EFECTIVA DE LAS BOLSAS Y OJERAS" at bounding box center [655, 172] width 256 height 46
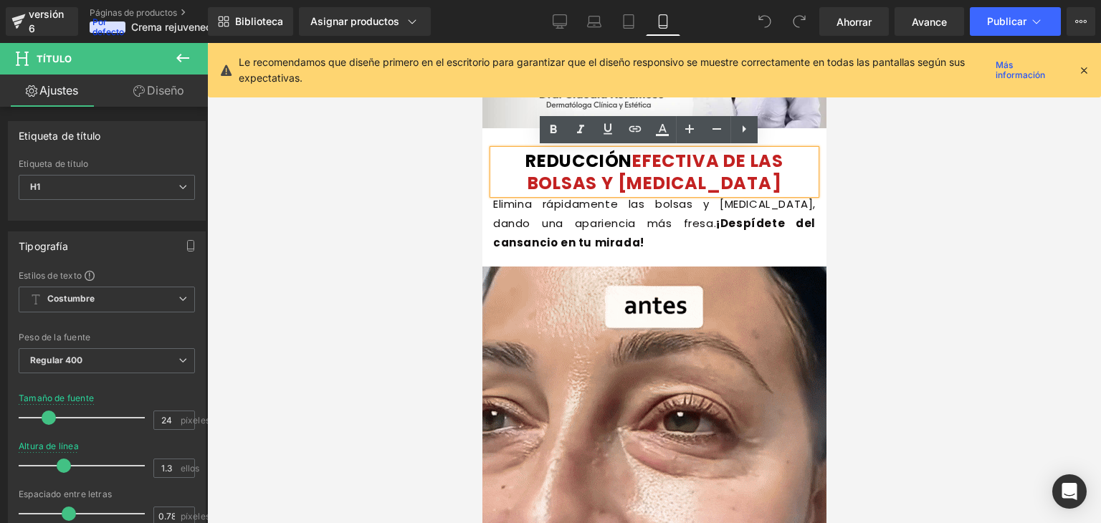
click at [681, 163] on font "EFECTIVA DE LAS BOLSAS Y OJERAS" at bounding box center [655, 172] width 256 height 46
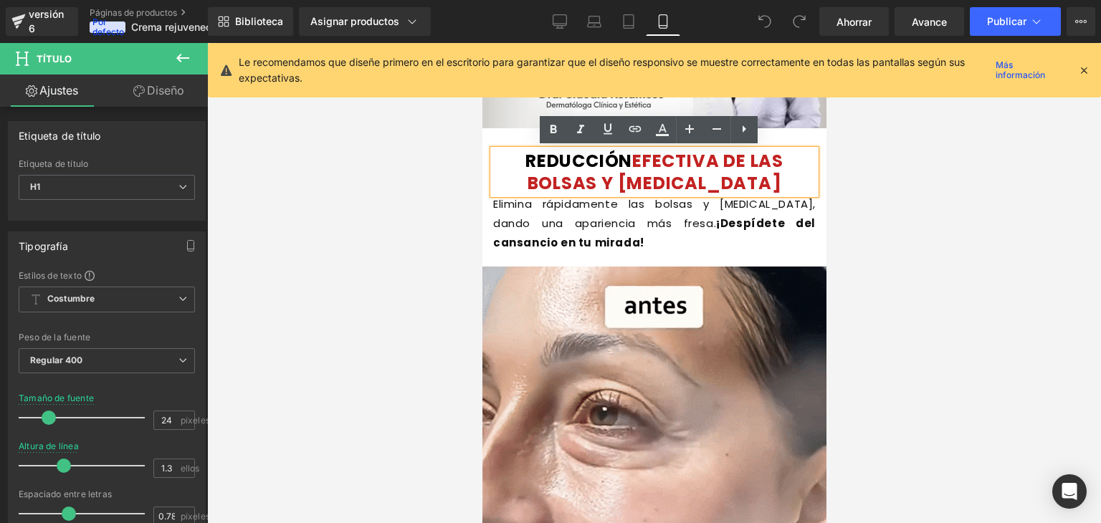
click at [681, 163] on font "EFECTIVA DE LAS BOLSAS Y OJERAS" at bounding box center [655, 172] width 256 height 46
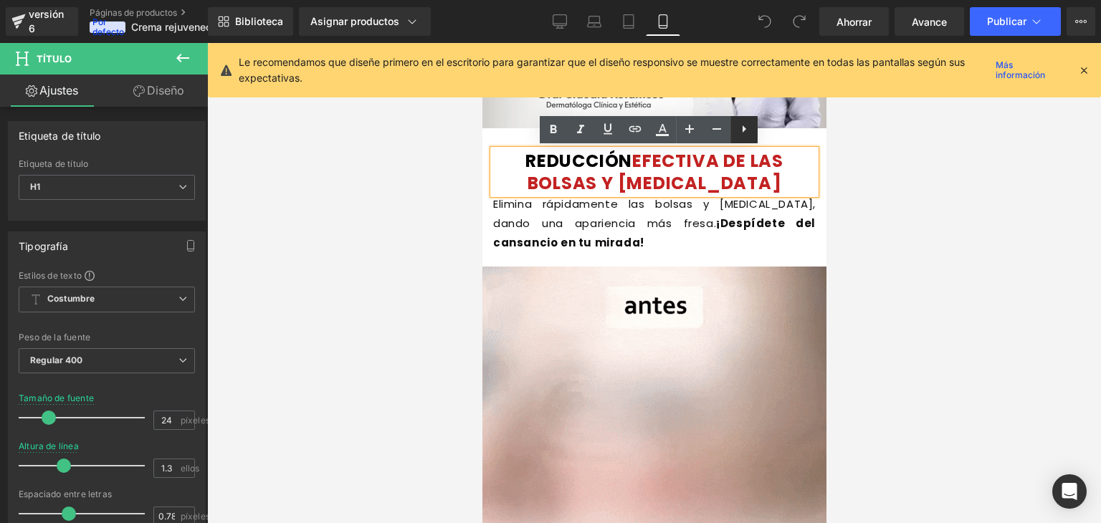
click at [738, 128] on icon at bounding box center [744, 128] width 17 height 17
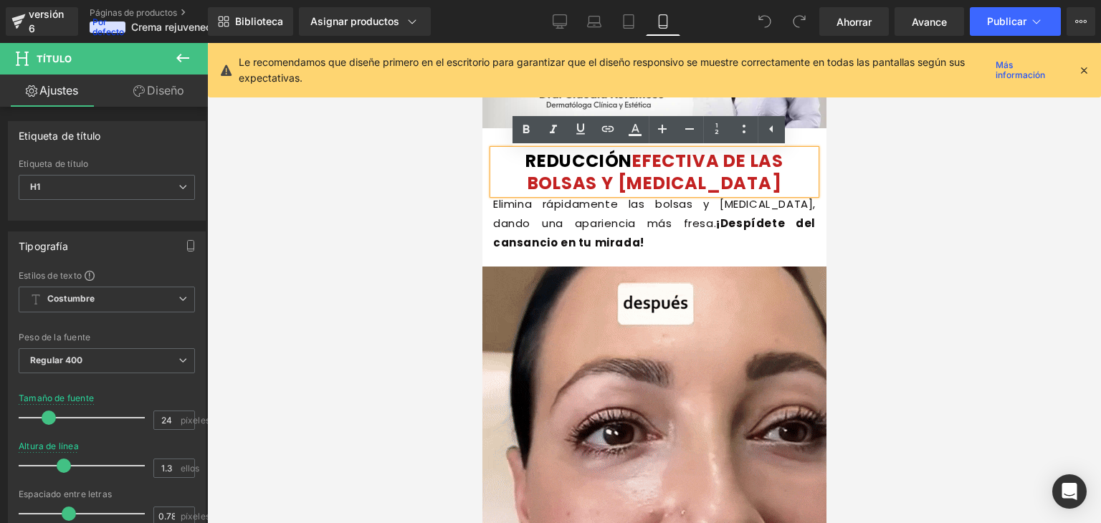
click at [563, 187] on font "EFECTIVA DE LAS BOLSAS Y OJERAS" at bounding box center [655, 172] width 256 height 46
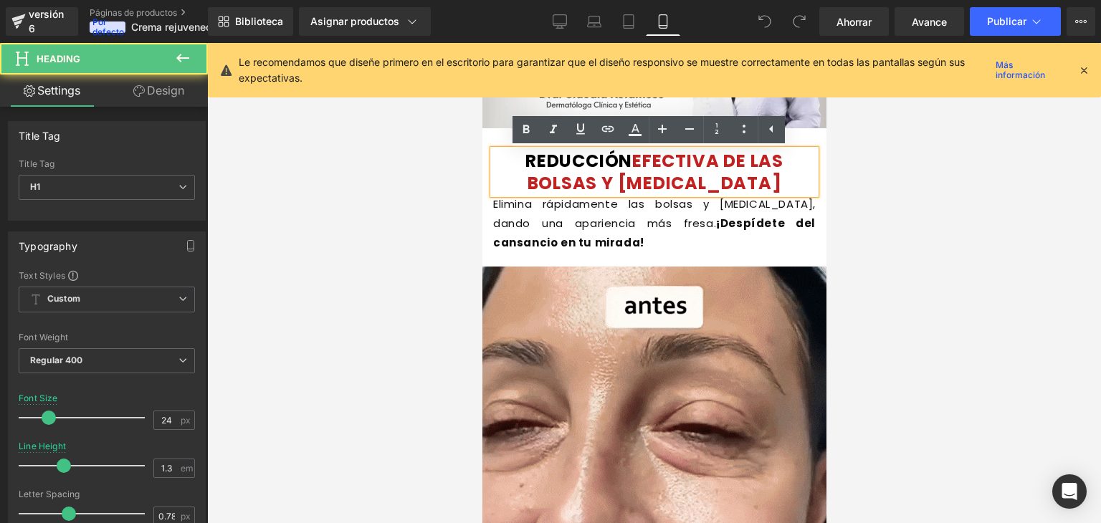
click at [525, 158] on font "REDUCCIÓN" at bounding box center [578, 161] width 107 height 24
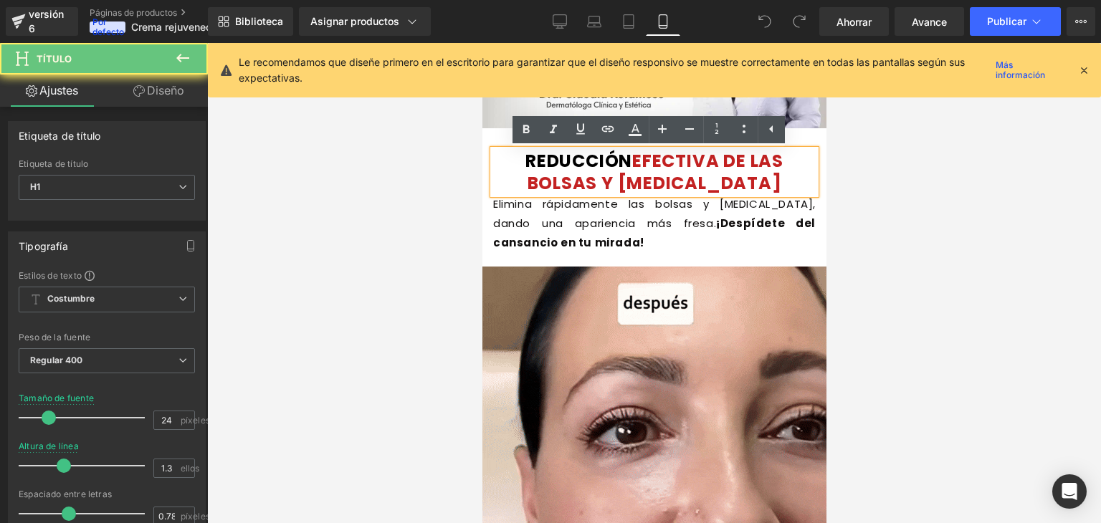
click at [525, 160] on font "REDUCCIÓN" at bounding box center [578, 161] width 107 height 24
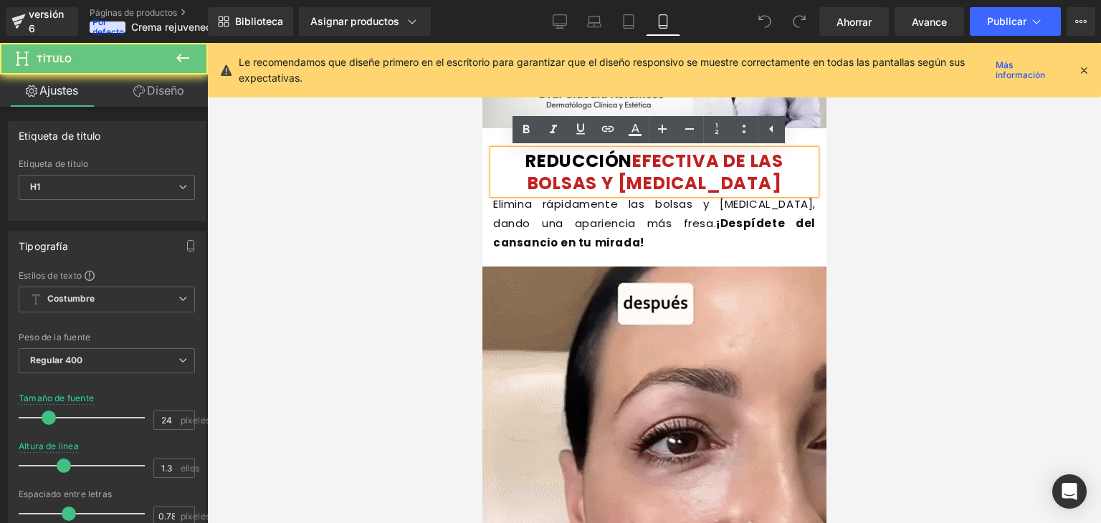
click at [525, 160] on font "REDUCCIÓN" at bounding box center [578, 161] width 107 height 24
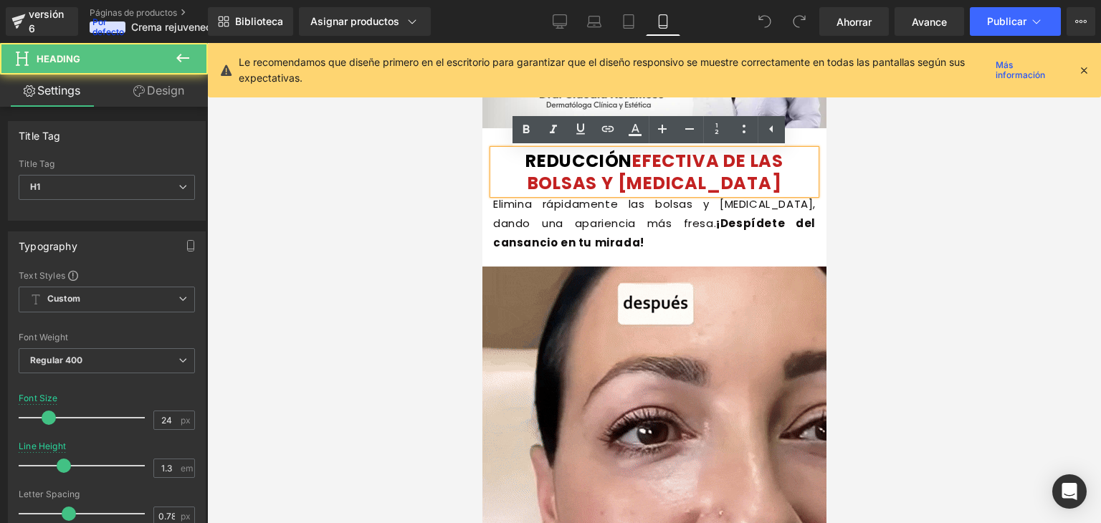
click at [525, 160] on font "REDUCCIÓN" at bounding box center [578, 161] width 107 height 24
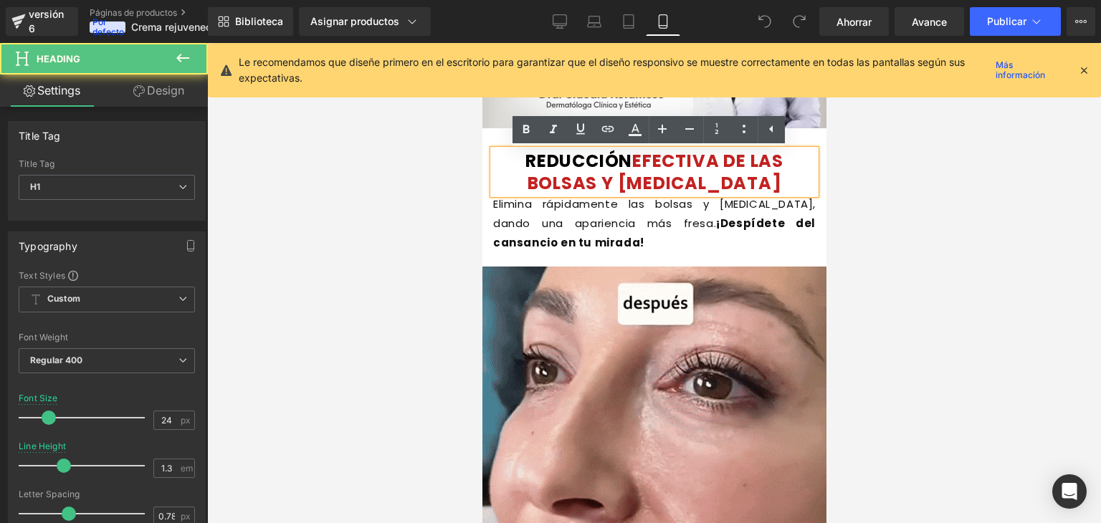
click at [525, 160] on font "REDUCCIÓN" at bounding box center [578, 161] width 107 height 24
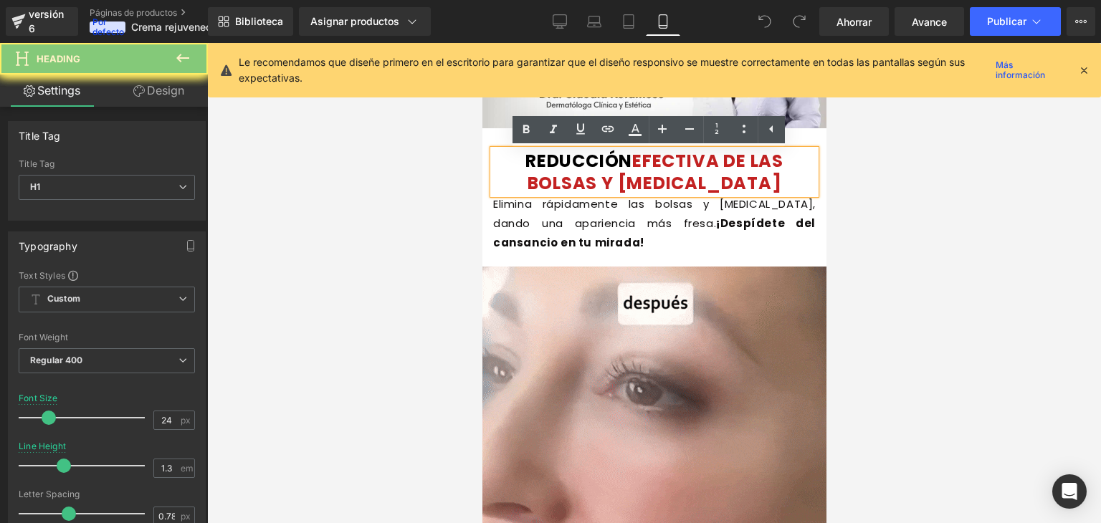
click at [525, 160] on font "REDUCCIÓN" at bounding box center [578, 161] width 107 height 24
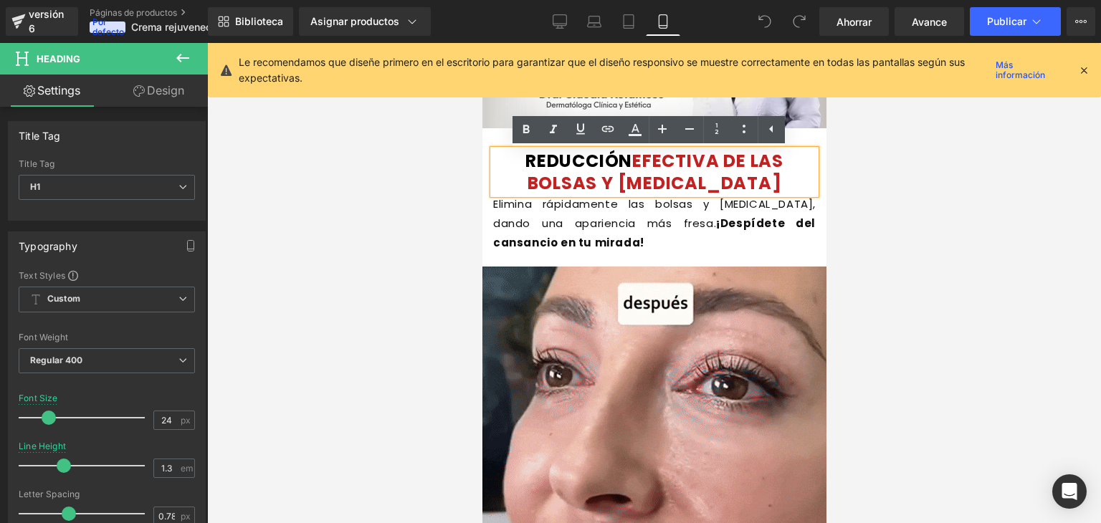
click at [525, 166] on font "REDUCCIÓN" at bounding box center [578, 161] width 107 height 24
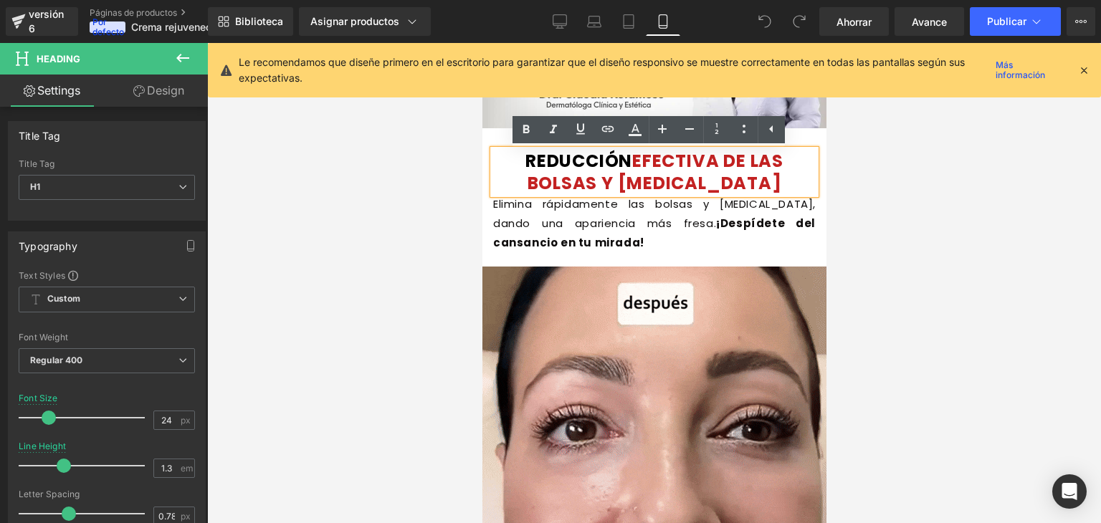
click at [525, 166] on font "REDUCCIÓN" at bounding box center [578, 161] width 107 height 24
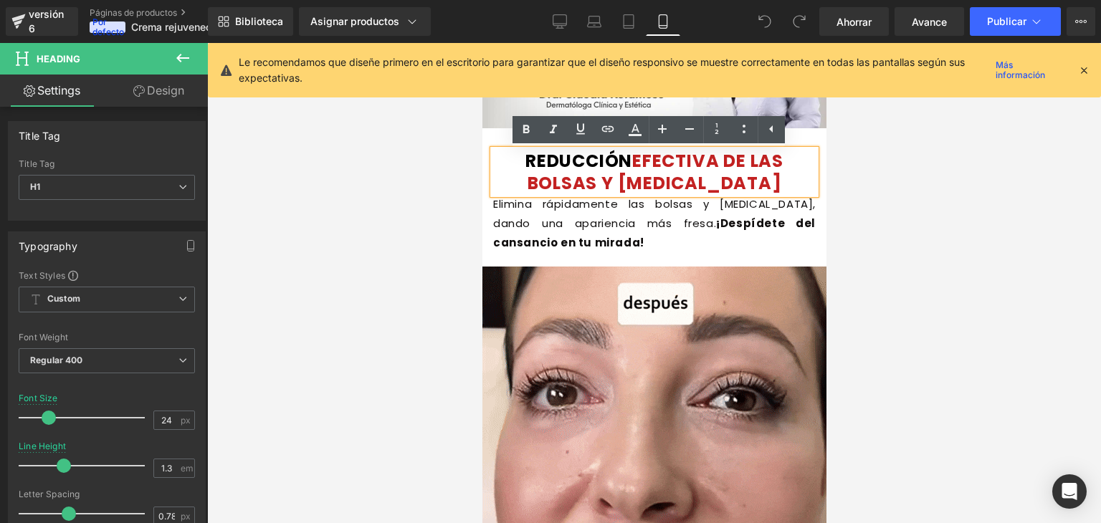
click at [525, 163] on font "REDUCCIÓN" at bounding box center [578, 161] width 107 height 24
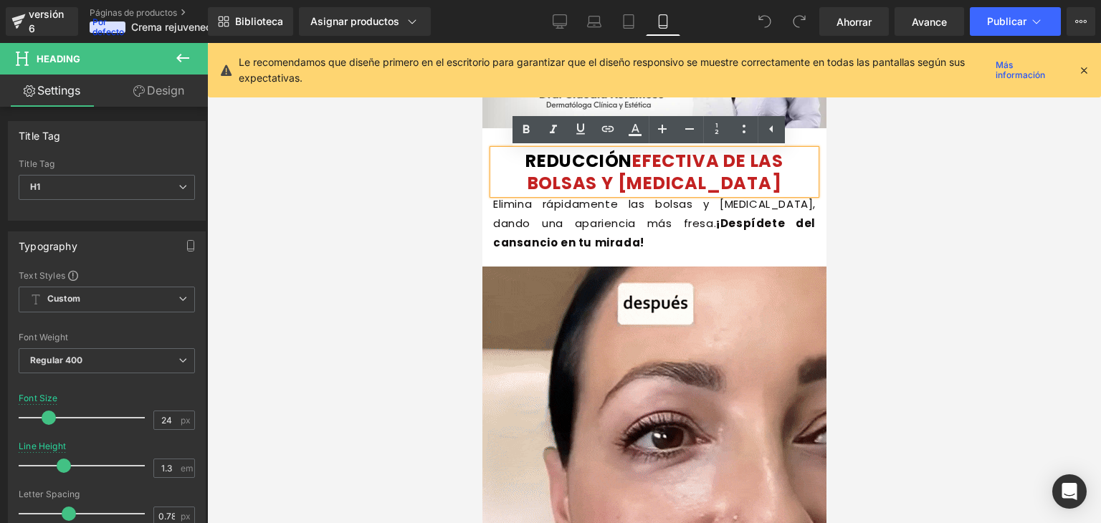
click at [525, 163] on font "REDUCCIÓN" at bounding box center [578, 161] width 107 height 24
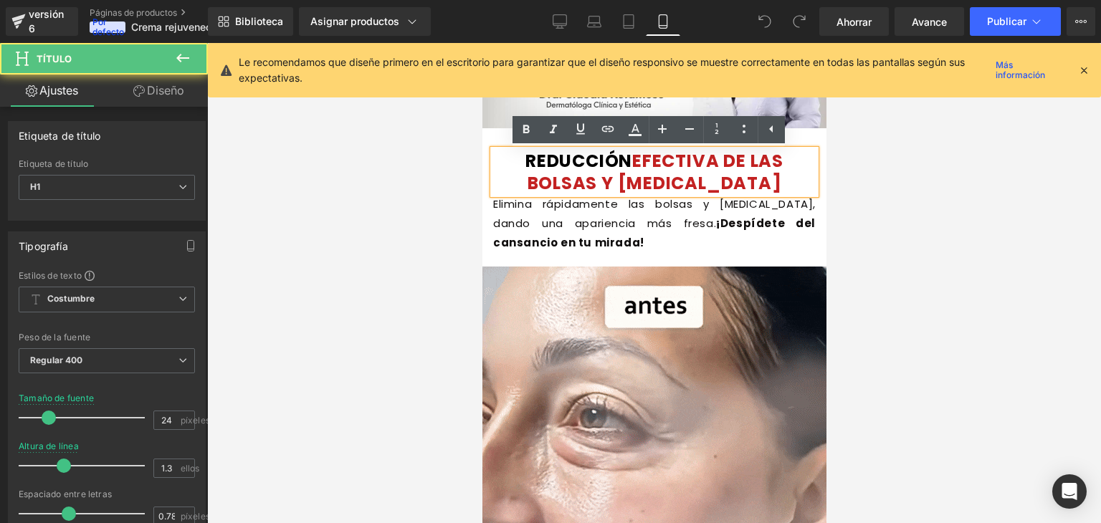
click at [525, 163] on font "REDUCCIÓN" at bounding box center [578, 161] width 107 height 24
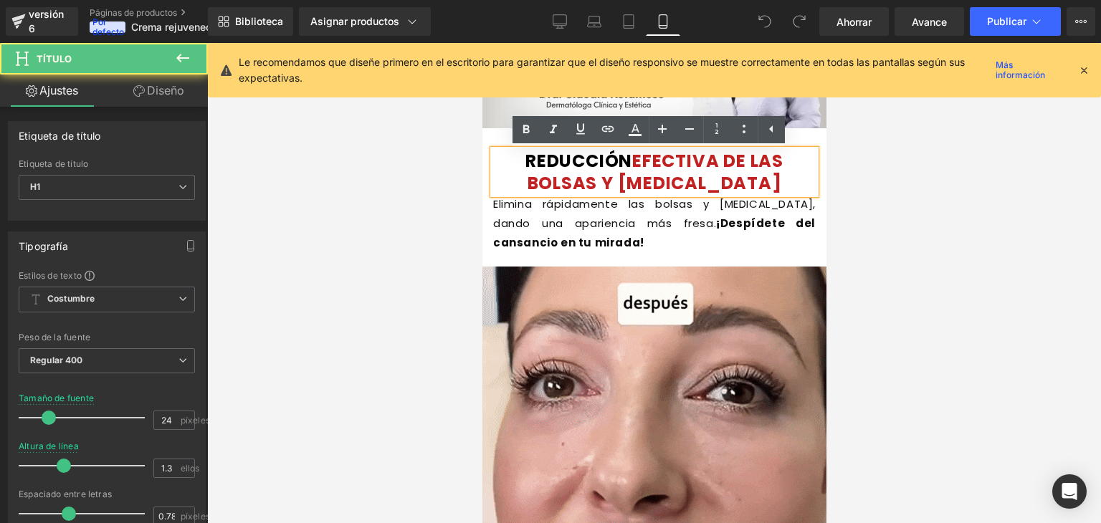
click at [525, 163] on font "REDUCCIÓN" at bounding box center [578, 161] width 107 height 24
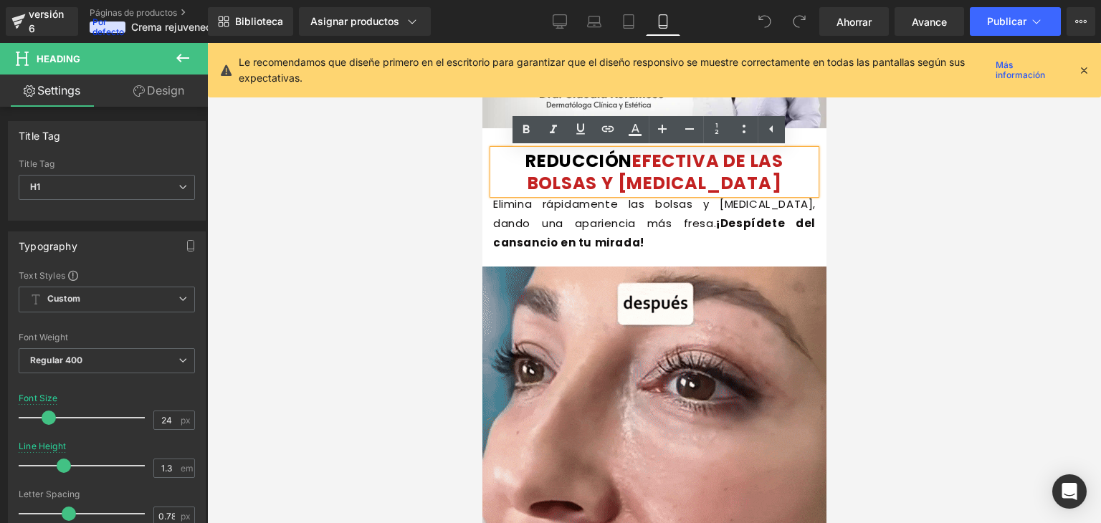
click at [525, 163] on font "REDUCCIÓN" at bounding box center [578, 161] width 107 height 24
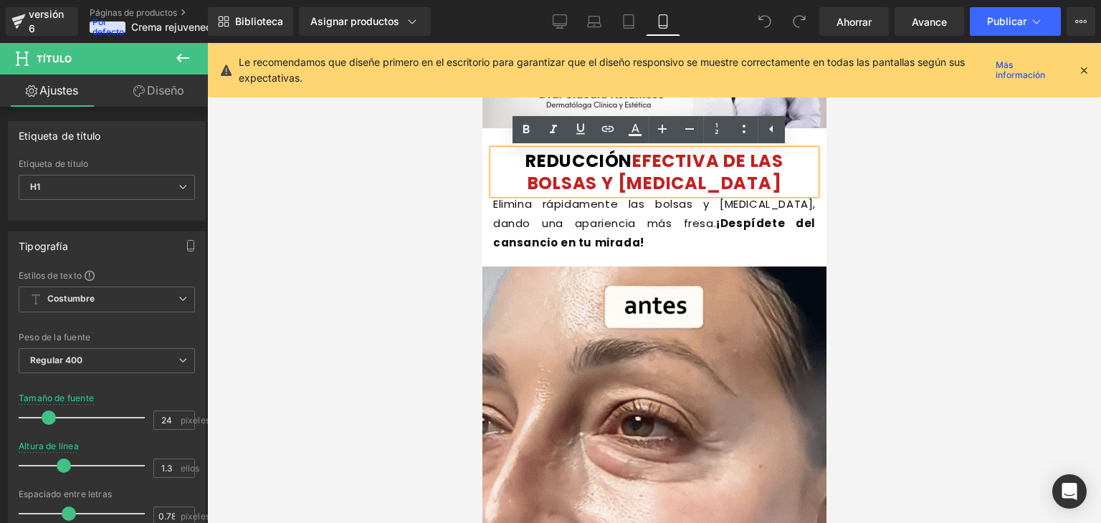
click at [608, 166] on font "REDUCCIÓN" at bounding box center [578, 161] width 107 height 24
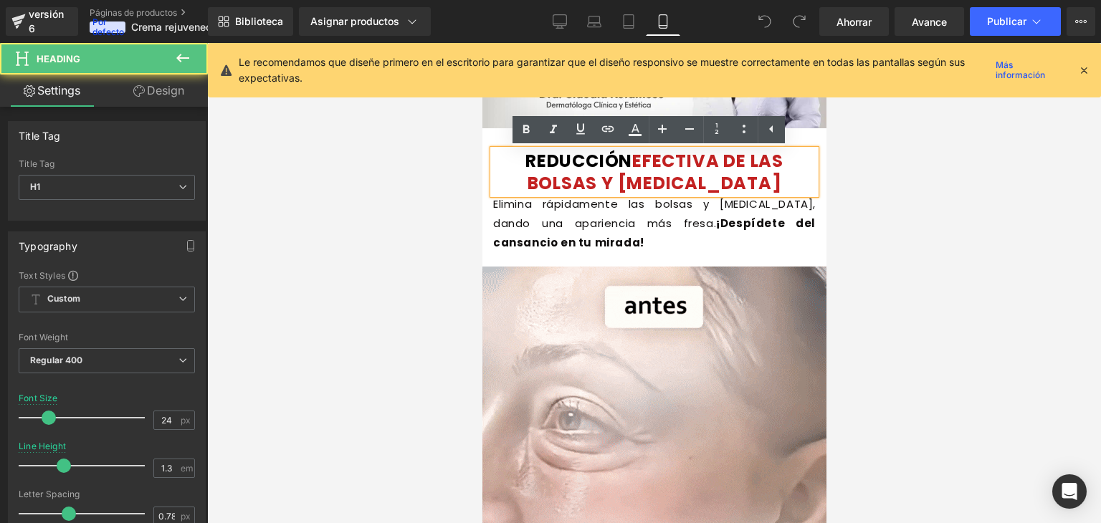
click at [724, 181] on font "EFECTIVA DE LAS BOLSAS Y OJERAS" at bounding box center [655, 172] width 256 height 46
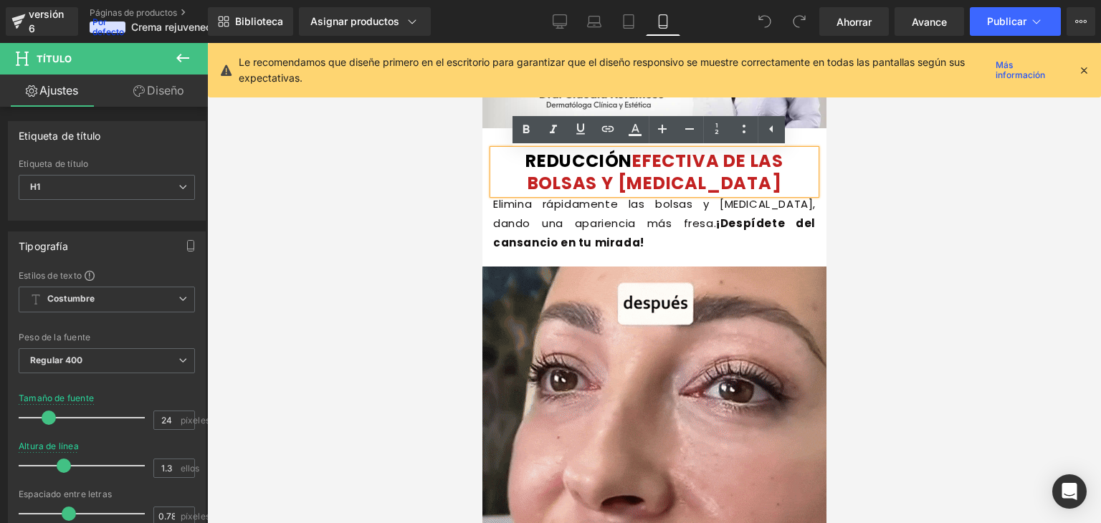
click at [752, 187] on h1 "REDUCCIÓN EFECTIVA DE LAS BOLSAS Y OJERAS" at bounding box center [654, 172] width 323 height 44
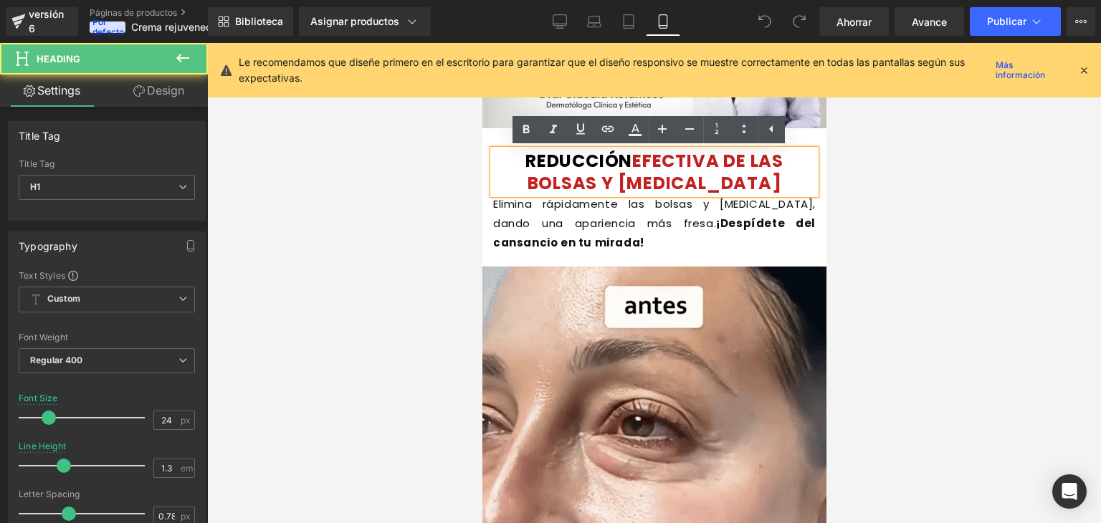
click at [752, 187] on h1 "REDUCCIÓN EFECTIVA DE LAS BOLSAS Y OJERAS" at bounding box center [654, 172] width 323 height 44
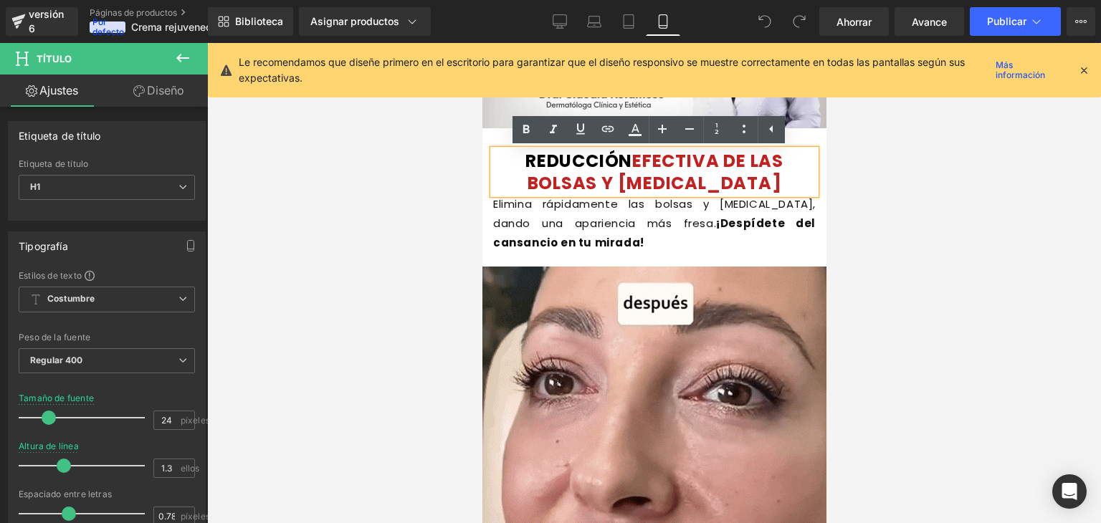
drag, startPoint x: 752, startPoint y: 187, endPoint x: 997, endPoint y: 75, distance: 268.9
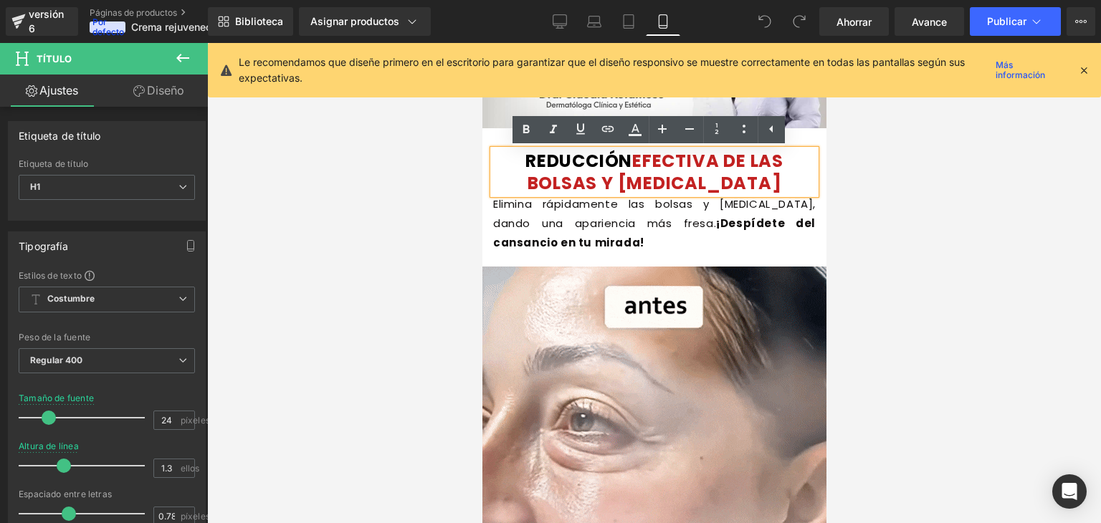
click at [1089, 65] on icon at bounding box center [1084, 70] width 13 height 13
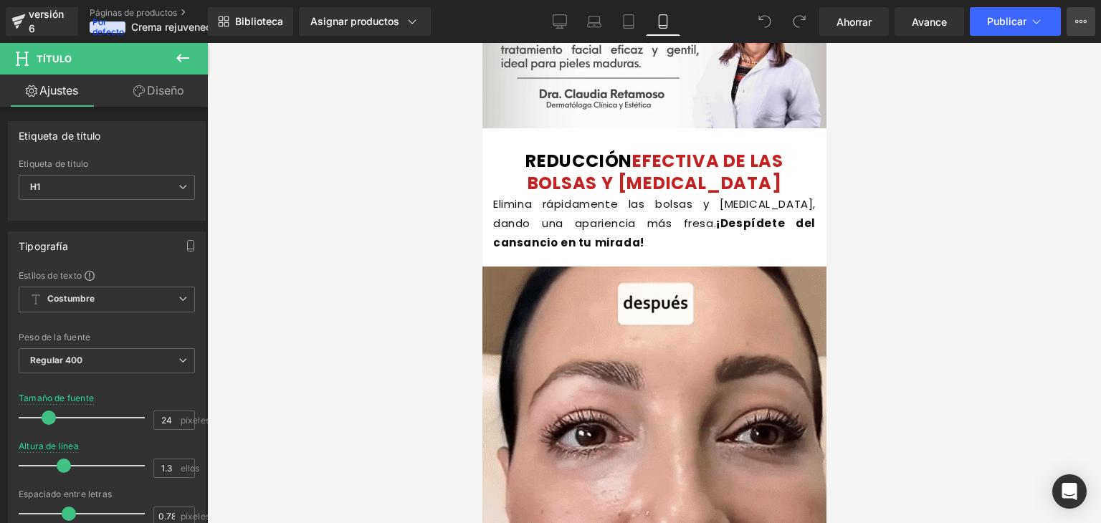
click at [1081, 24] on icon at bounding box center [1081, 21] width 11 height 11
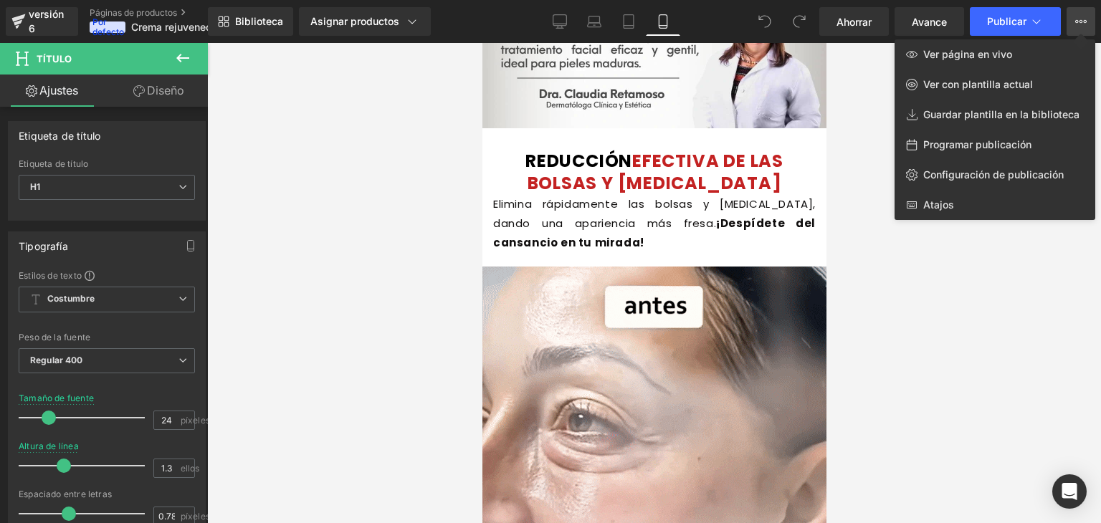
click at [685, 187] on div at bounding box center [654, 283] width 894 height 480
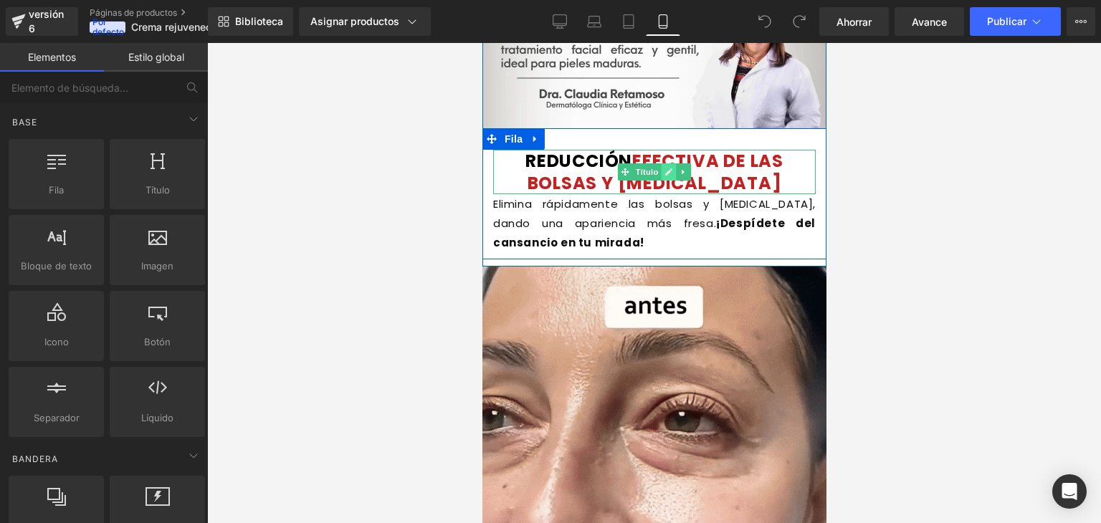
click at [666, 174] on icon at bounding box center [668, 172] width 8 height 9
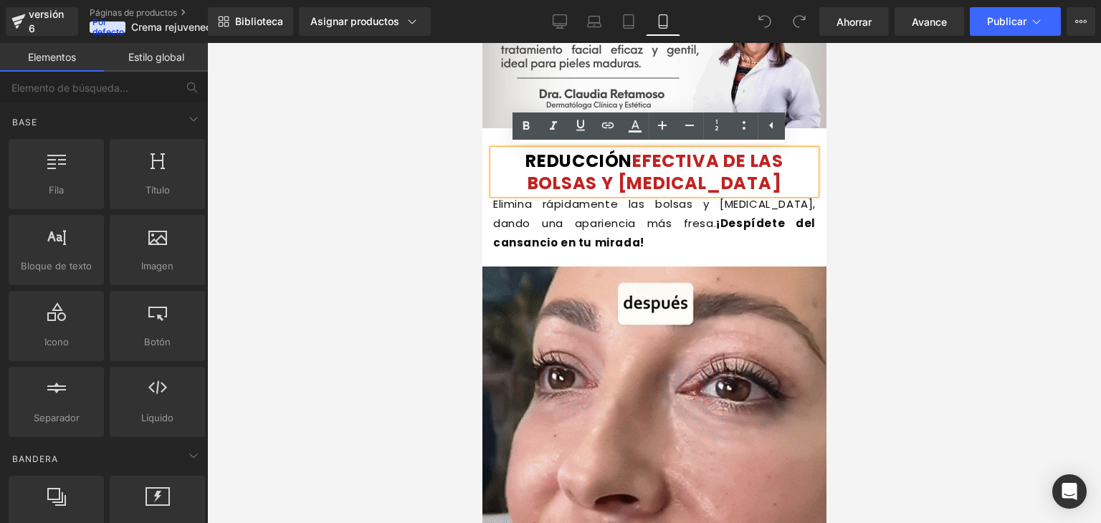
click at [634, 171] on font "EFECTIVA DE LAS BOLSAS Y OJERAS" at bounding box center [655, 172] width 256 height 46
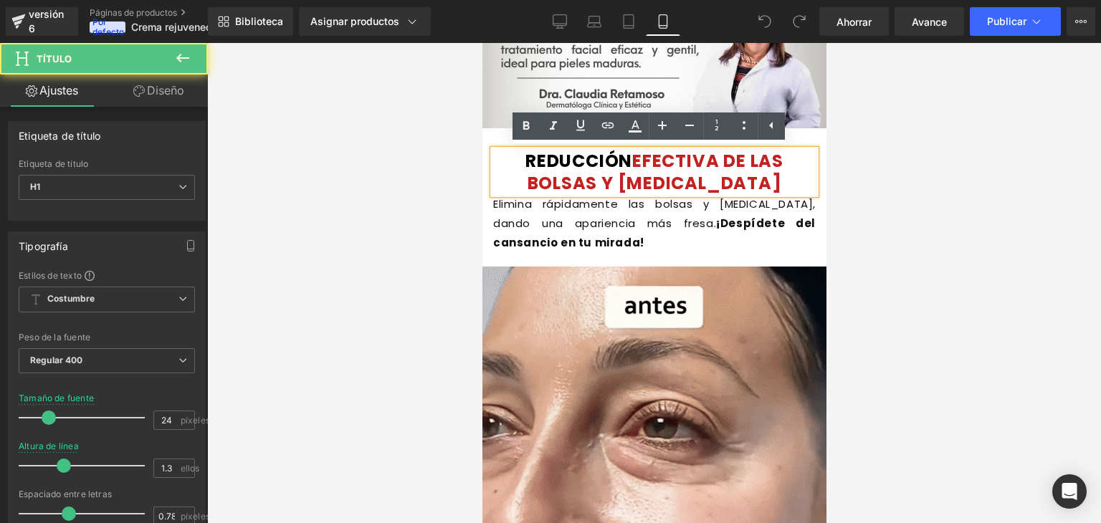
click at [642, 172] on font "EFECTIVA DE LAS BOLSAS Y OJERAS" at bounding box center [655, 172] width 256 height 46
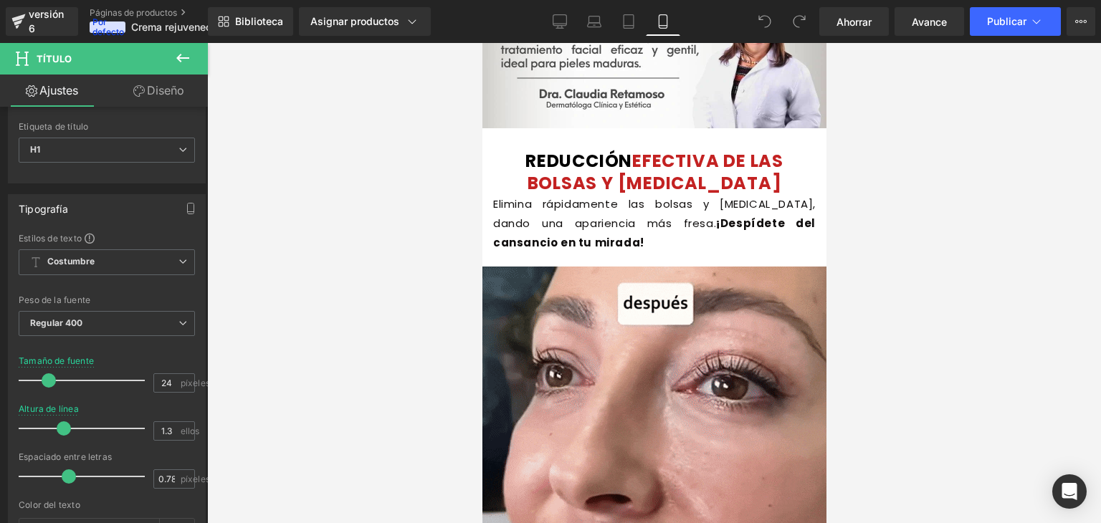
scroll to position [22, 0]
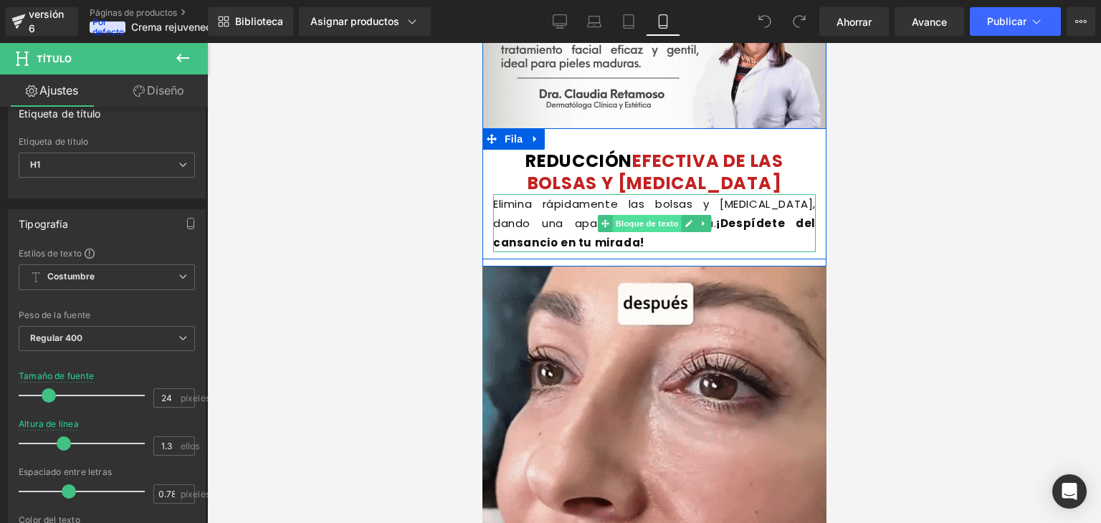
click at [658, 222] on font "Bloque de texto" at bounding box center [646, 223] width 63 height 9
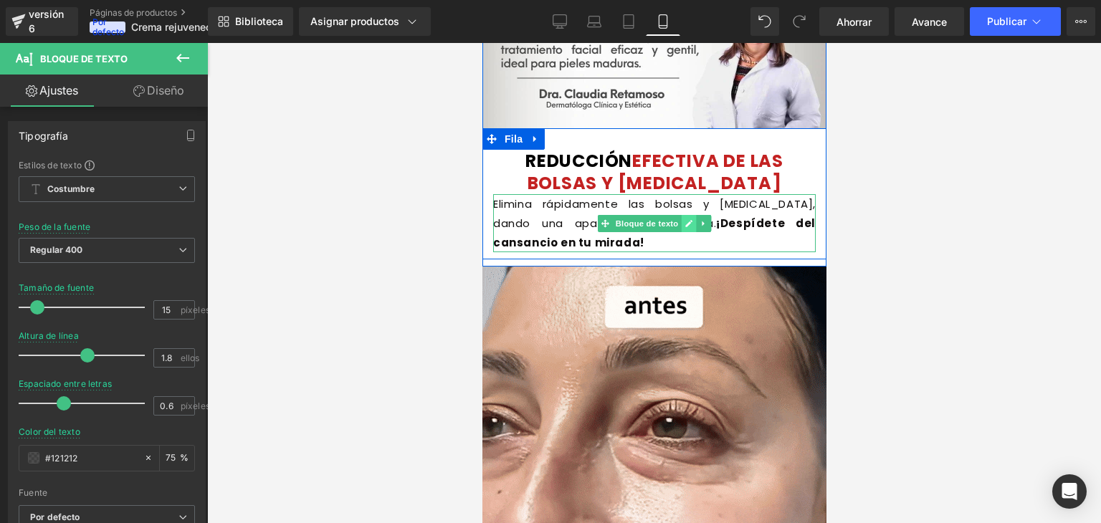
click at [684, 224] on icon at bounding box center [688, 223] width 8 height 9
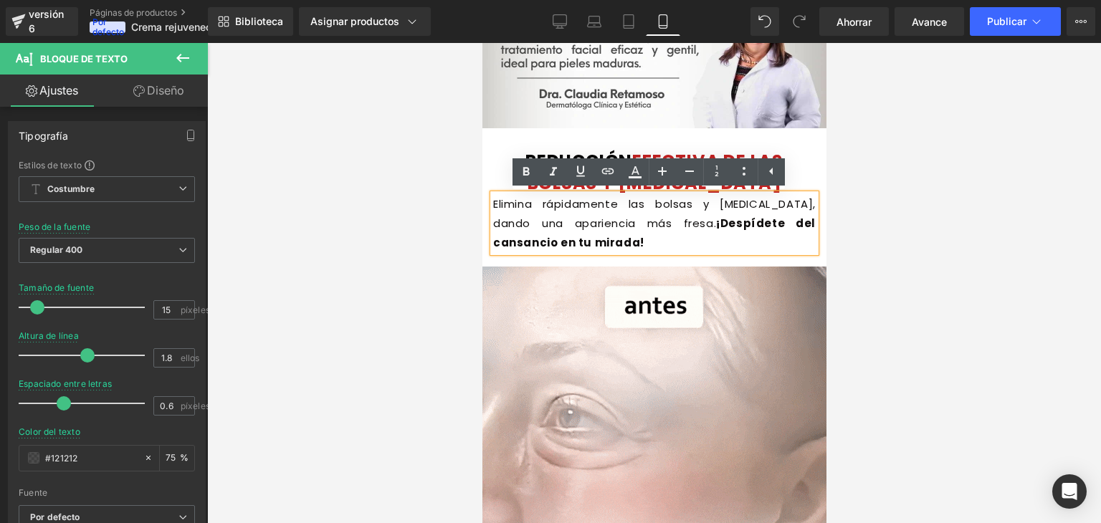
click at [562, 210] on font "Elimina rápidamente las bolsas y ojeras, dando una apariencia más fresa." at bounding box center [654, 213] width 323 height 34
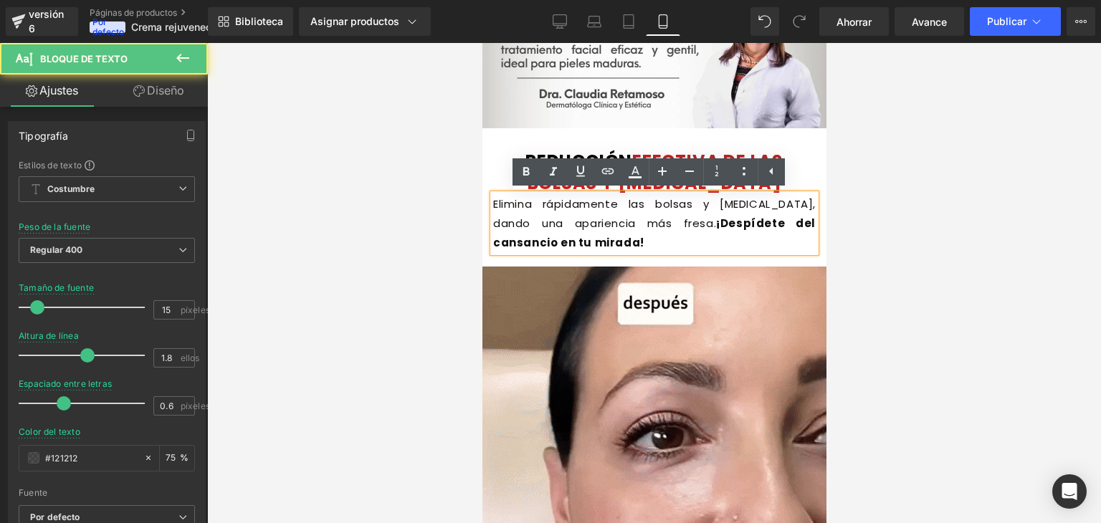
click at [501, 184] on h1 "REDUCCIÓN EFECTIVA DE LAS BOLSAS Y OJERAS" at bounding box center [654, 172] width 323 height 44
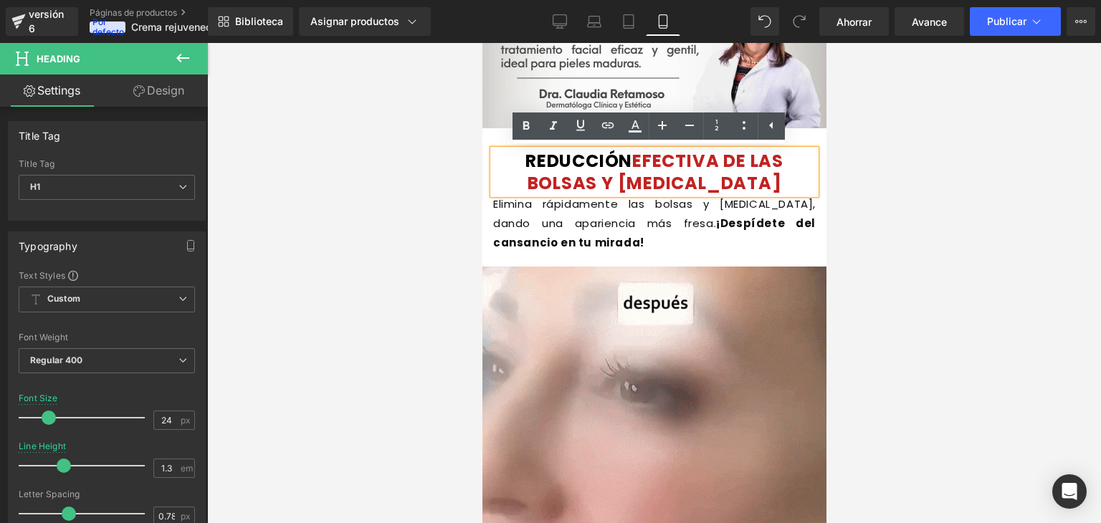
click at [499, 204] on font "Elimina rápidamente las bolsas y ojeras, dando una apariencia más fresa." at bounding box center [654, 213] width 323 height 34
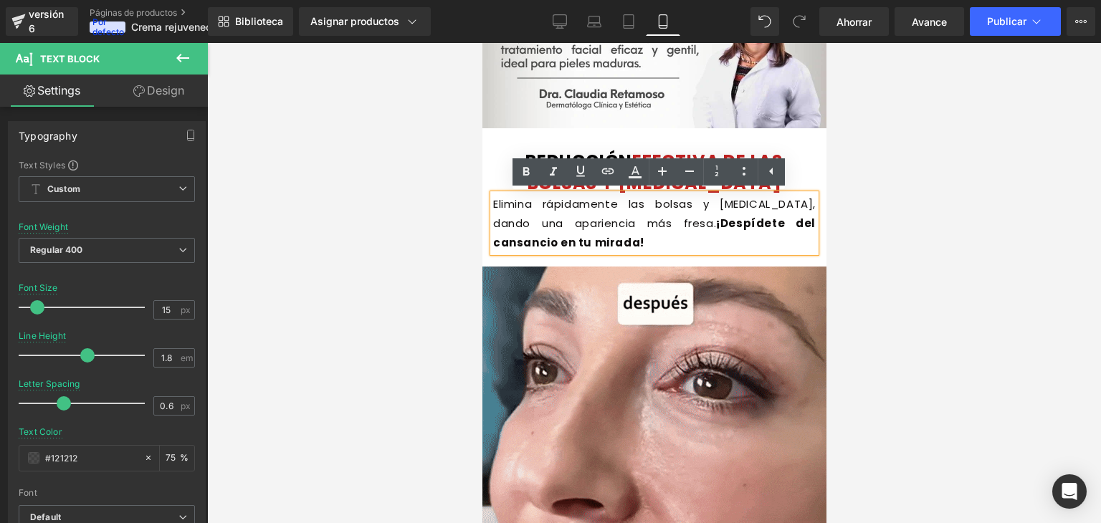
click at [498, 207] on font "Elimina rápidamente las bolsas y ojeras, dando una apariencia más fresa." at bounding box center [654, 213] width 323 height 34
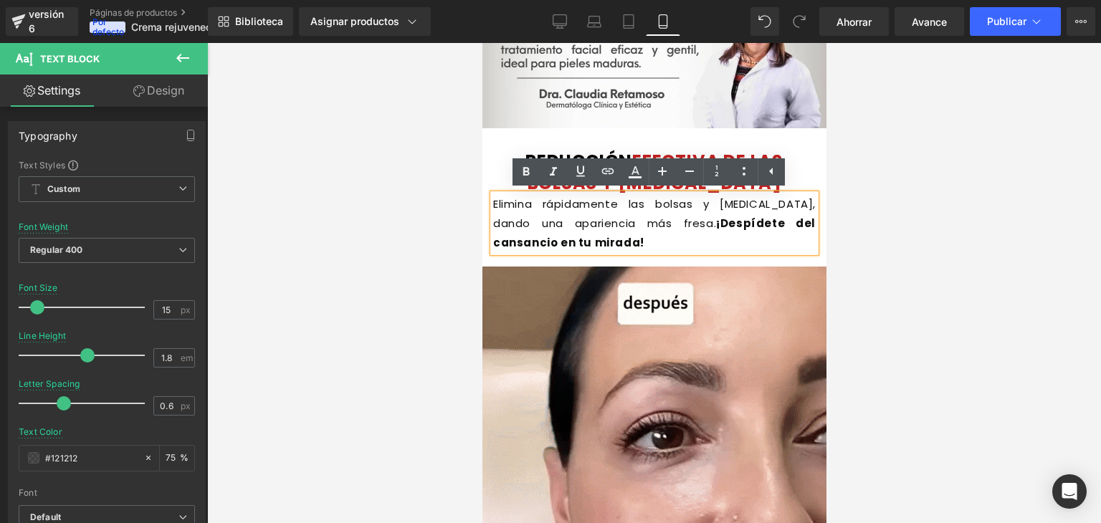
click at [498, 207] on font "Elimina rápidamente las bolsas y ojeras, dando una apariencia más fresa." at bounding box center [654, 213] width 323 height 34
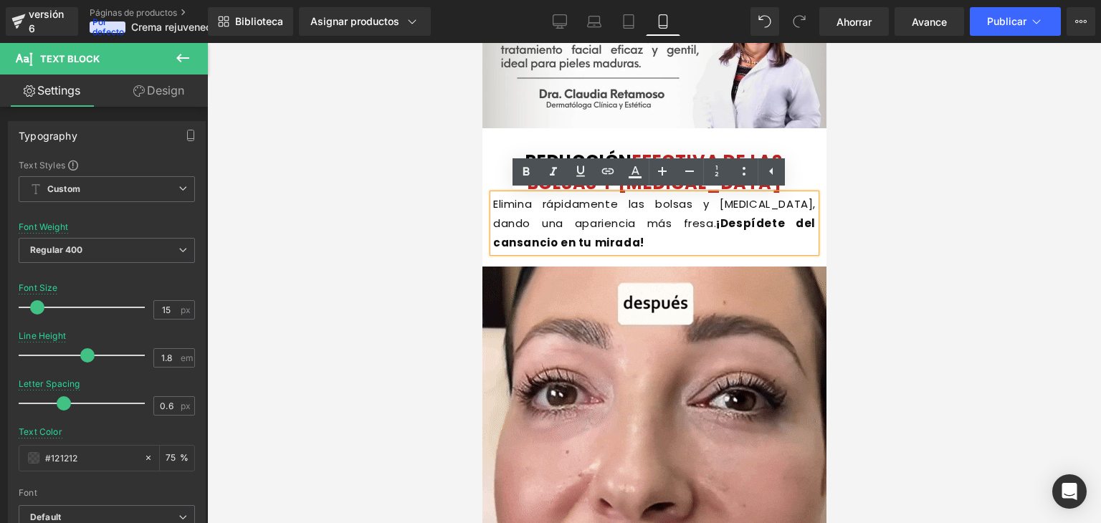
click at [498, 207] on font "Elimina rápidamente las bolsas y ojeras, dando una apariencia más fresa." at bounding box center [654, 213] width 323 height 34
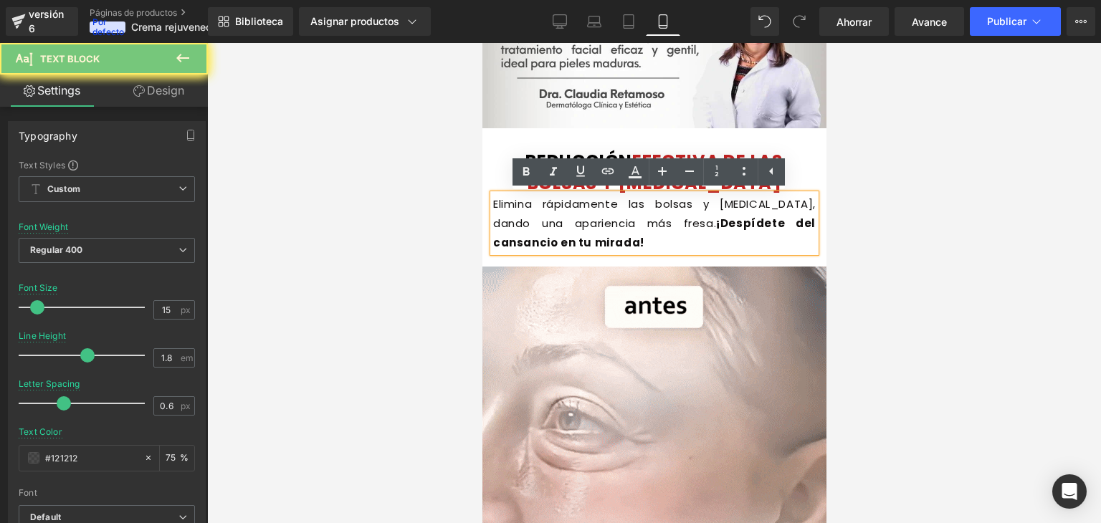
click at [498, 207] on font "Elimina rápidamente las bolsas y ojeras, dando una apariencia más fresa." at bounding box center [654, 213] width 323 height 34
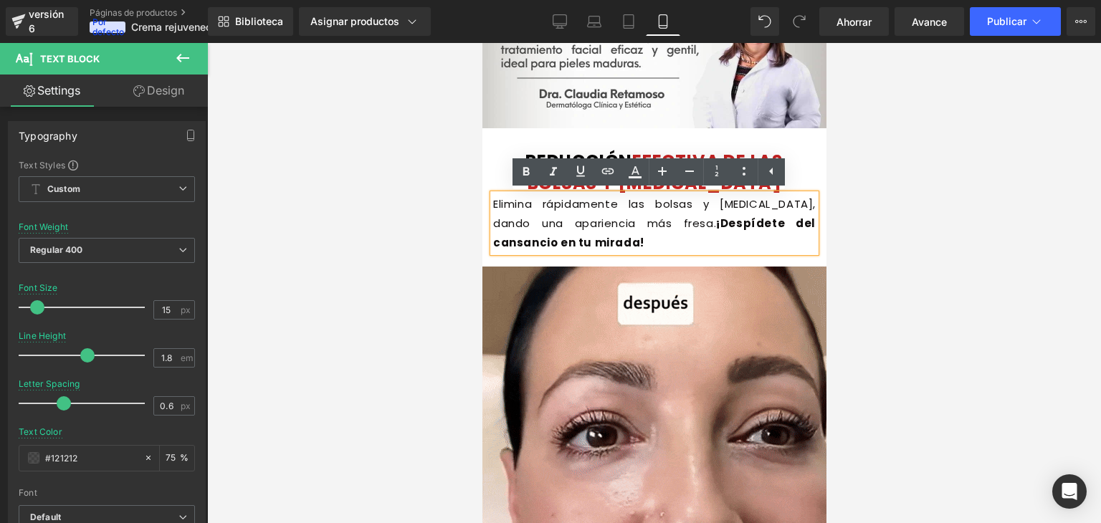
click at [498, 207] on font "Elimina rápidamente las bolsas y ojeras, dando una apariencia más fresa." at bounding box center [654, 213] width 323 height 34
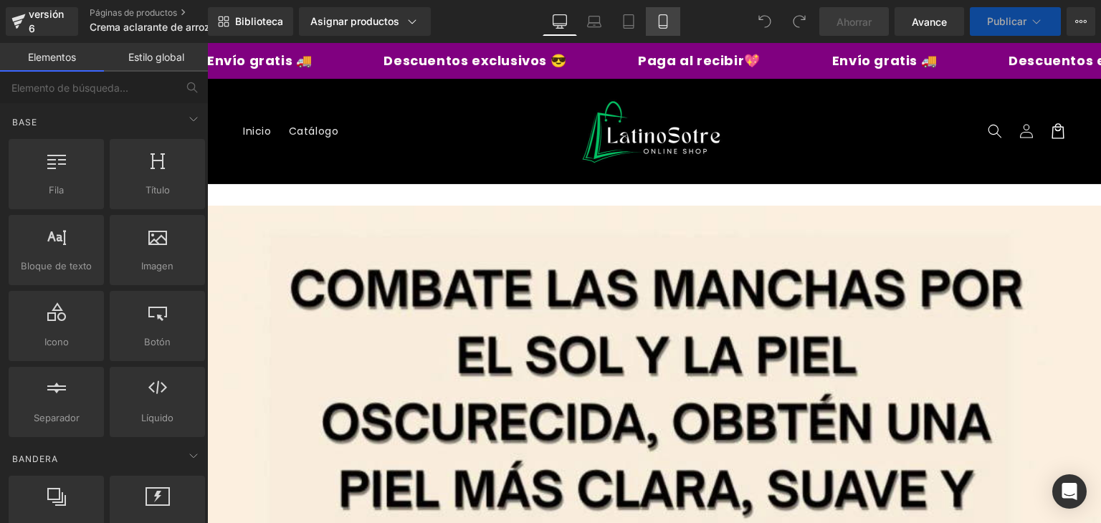
click at [658, 17] on icon at bounding box center [663, 21] width 14 height 14
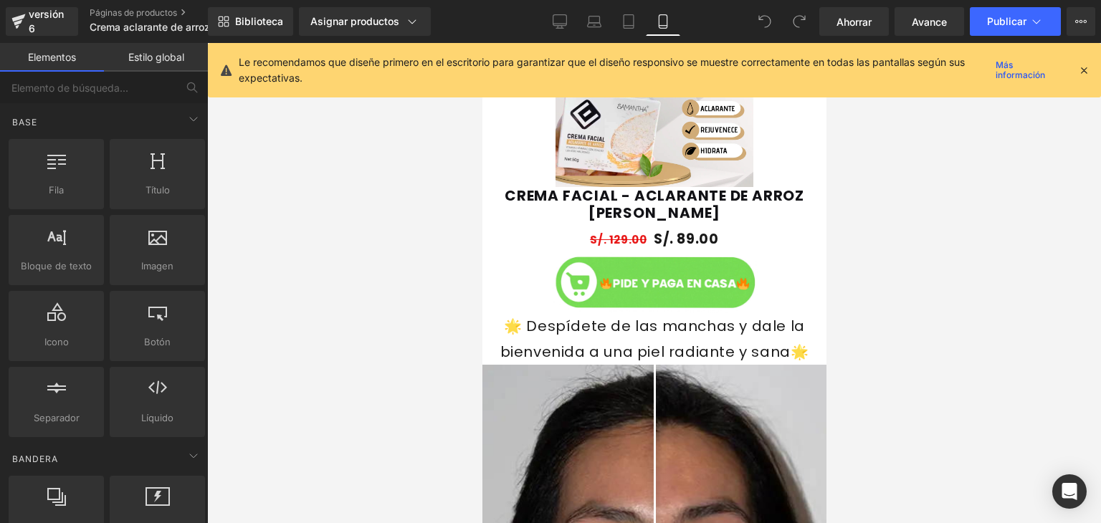
scroll to position [1045, 0]
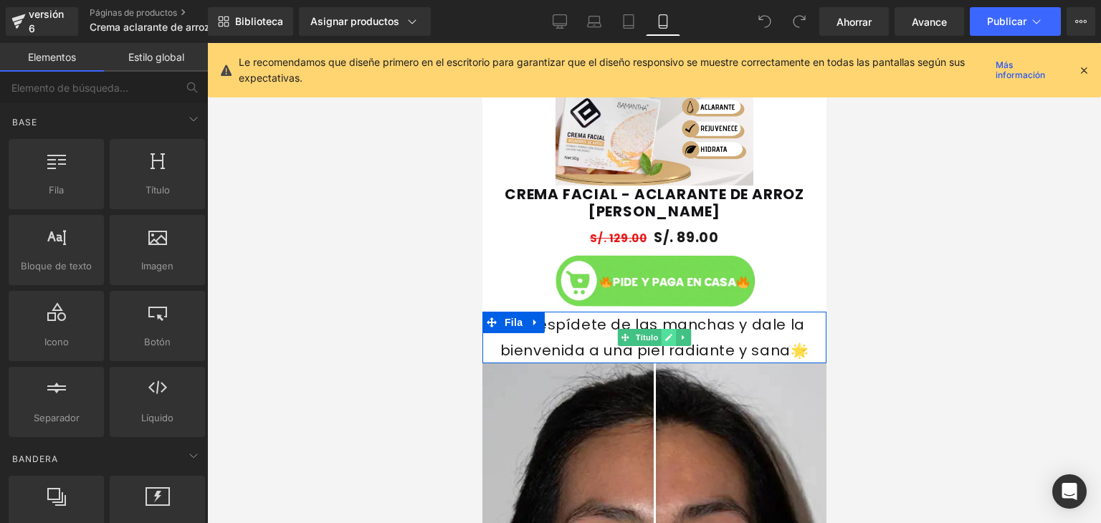
click at [663, 331] on link at bounding box center [668, 337] width 15 height 17
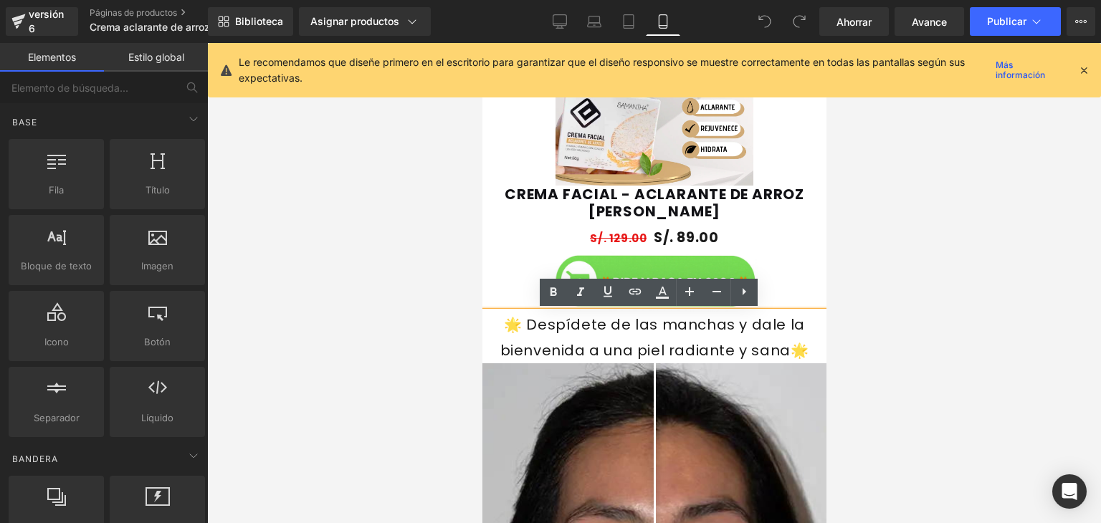
click at [670, 332] on font "🌟 Despídete de las manchas y dale la bienvenida a una piel radiante y sana🌟" at bounding box center [654, 338] width 309 height 46
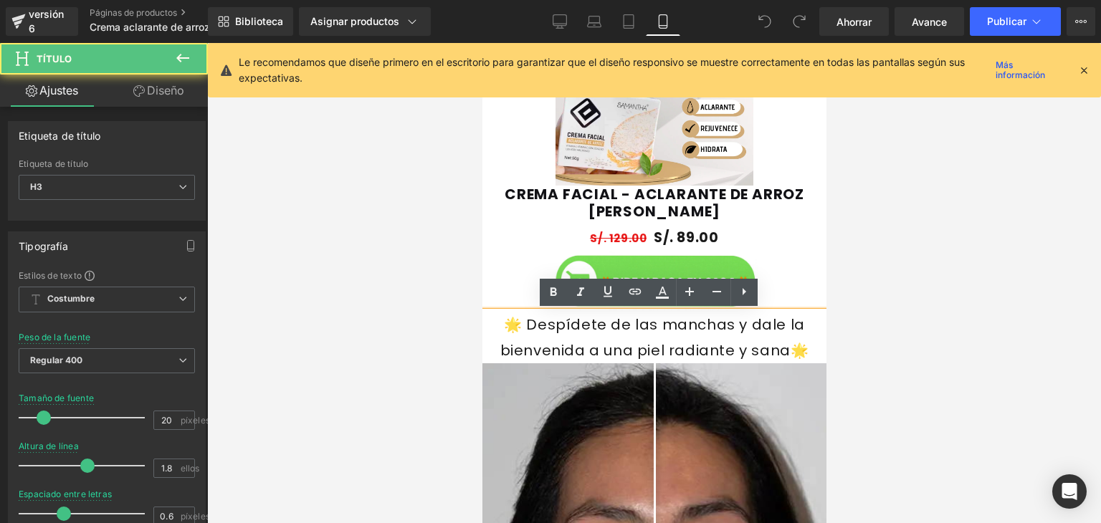
click at [647, 332] on font "🌟 Despídete de las manchas y dale la bienvenida a una piel radiante y sana🌟" at bounding box center [654, 338] width 309 height 46
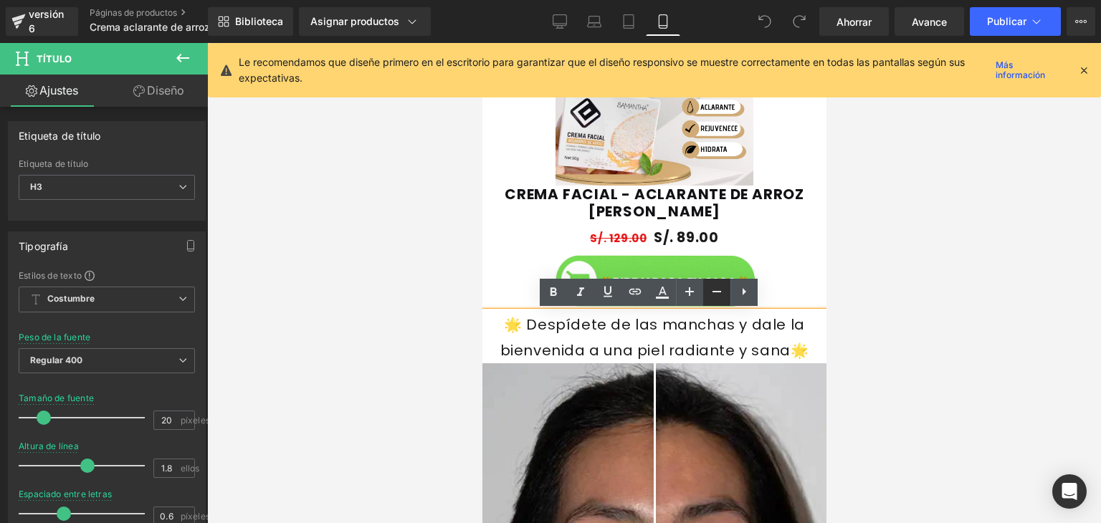
click at [710, 293] on icon at bounding box center [716, 291] width 17 height 17
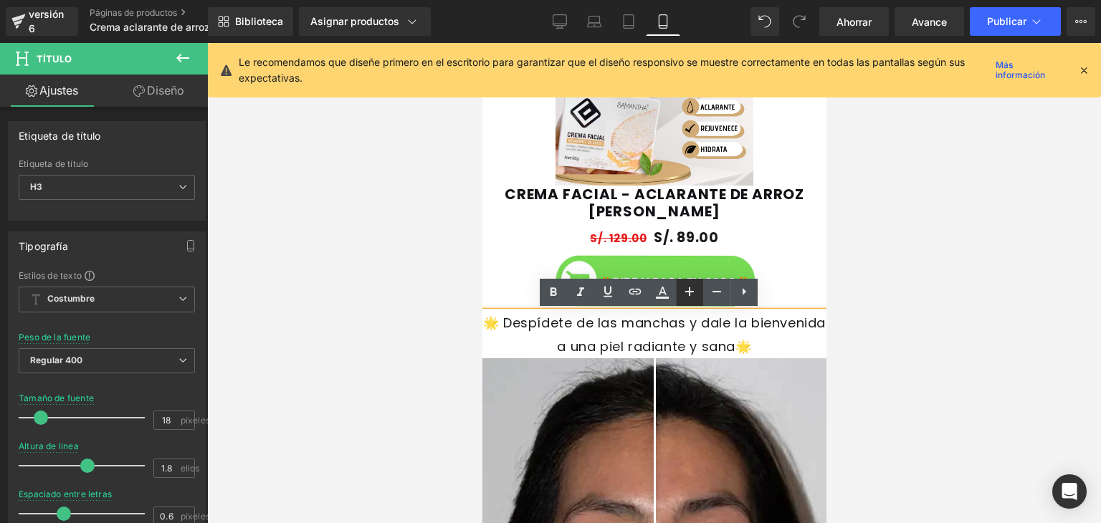
click at [696, 291] on icon at bounding box center [689, 291] width 17 height 17
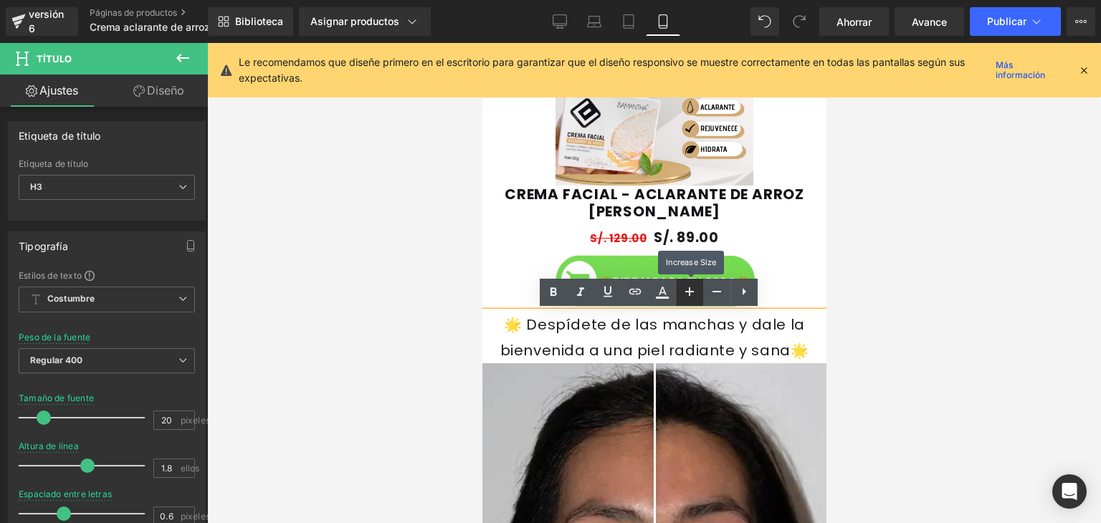
click at [696, 291] on icon at bounding box center [689, 291] width 17 height 17
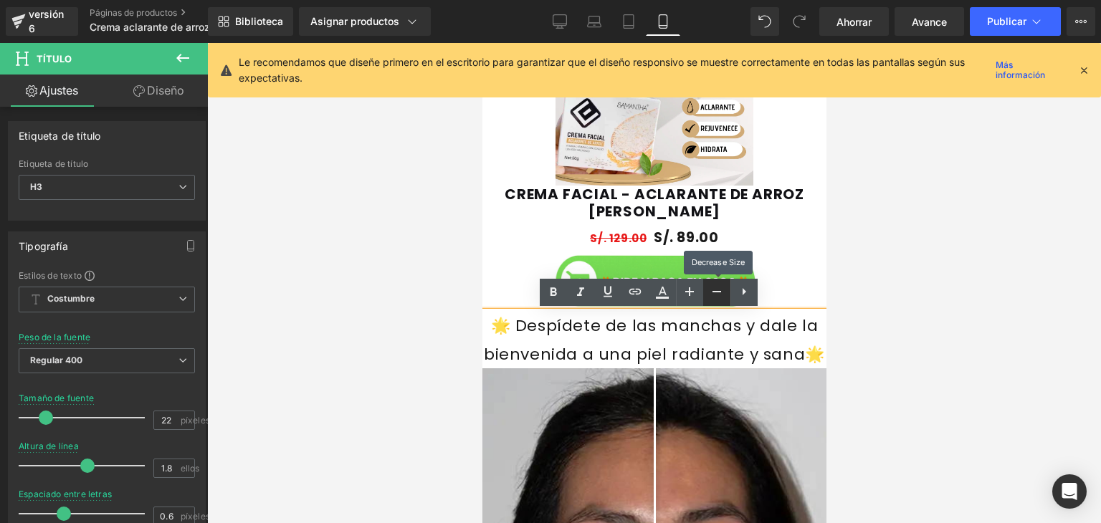
click at [708, 293] on icon at bounding box center [716, 291] width 17 height 17
type input "20"
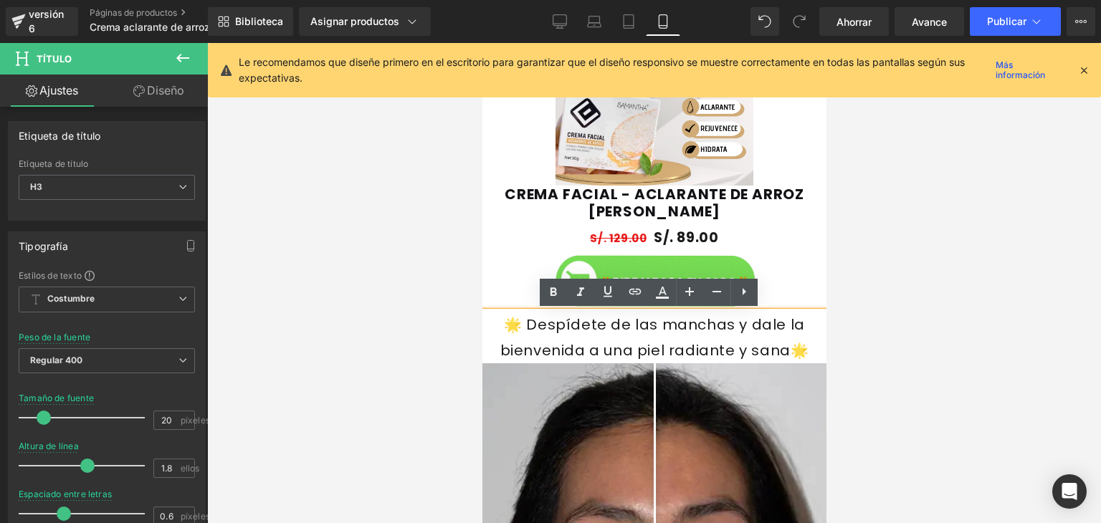
click at [724, 340] on div "🌟 Despídete de las manchas y dale la bienvenida a una piel radiante y sana🌟" at bounding box center [654, 338] width 344 height 52
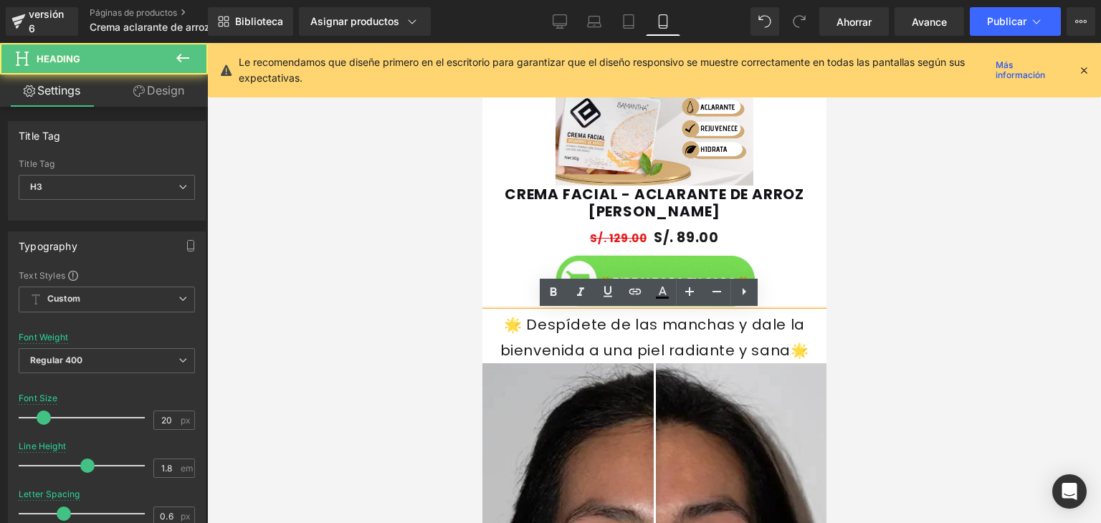
drag, startPoint x: 562, startPoint y: 322, endPoint x: 589, endPoint y: 328, distance: 27.8
click at [589, 328] on div "🌟 Despídete de las manchas y dale la bienvenida a una piel radiante y sana🌟" at bounding box center [654, 338] width 344 height 52
drag, startPoint x: 589, startPoint y: 328, endPoint x: 658, endPoint y: 325, distance: 68.2
click at [658, 325] on font "🌟 Despídete de las manchas y dale la bienvenida a una piel radiante y sana🌟" at bounding box center [654, 338] width 309 height 46
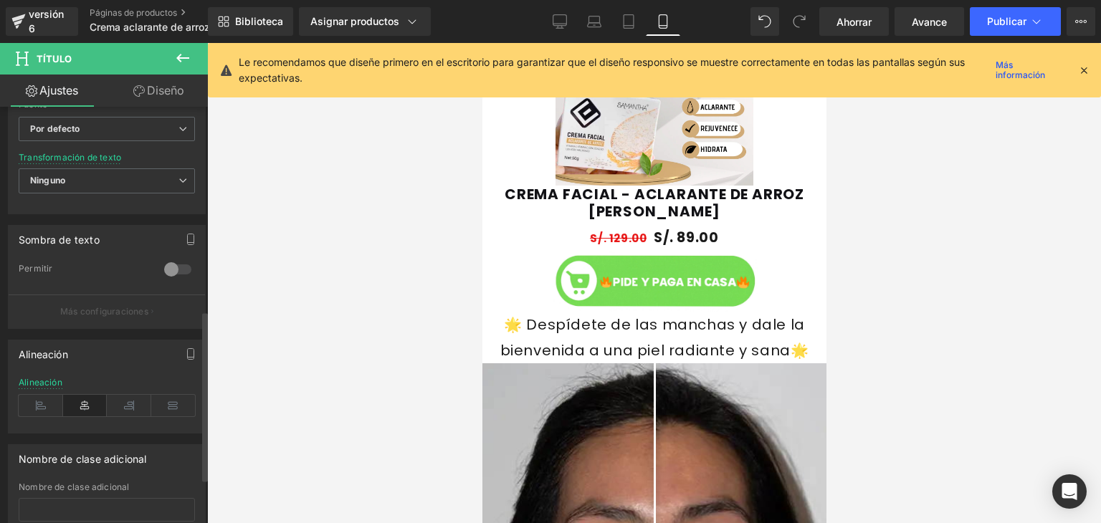
scroll to position [499, 0]
click at [169, 266] on div at bounding box center [178, 269] width 34 height 23
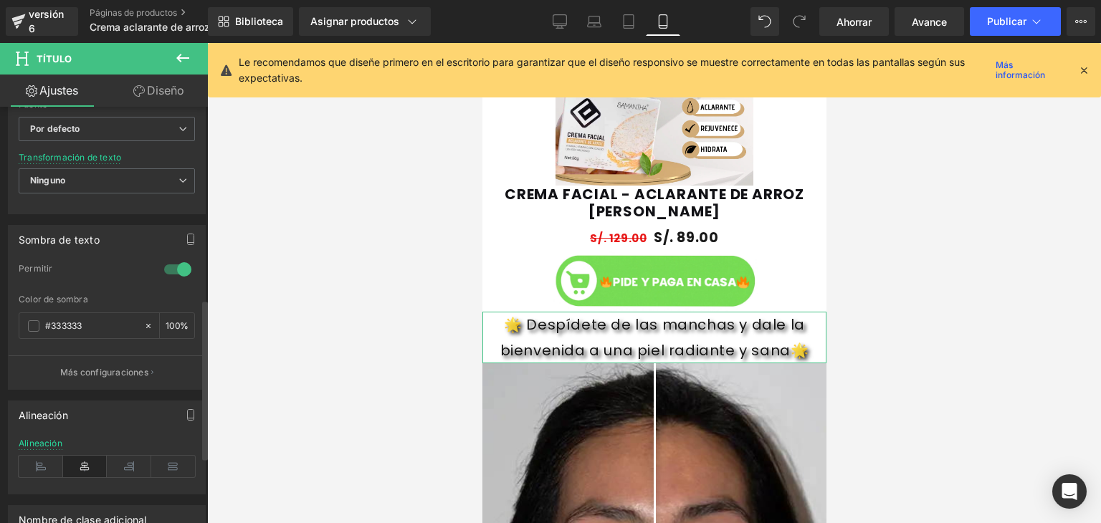
click at [173, 265] on div at bounding box center [178, 269] width 34 height 23
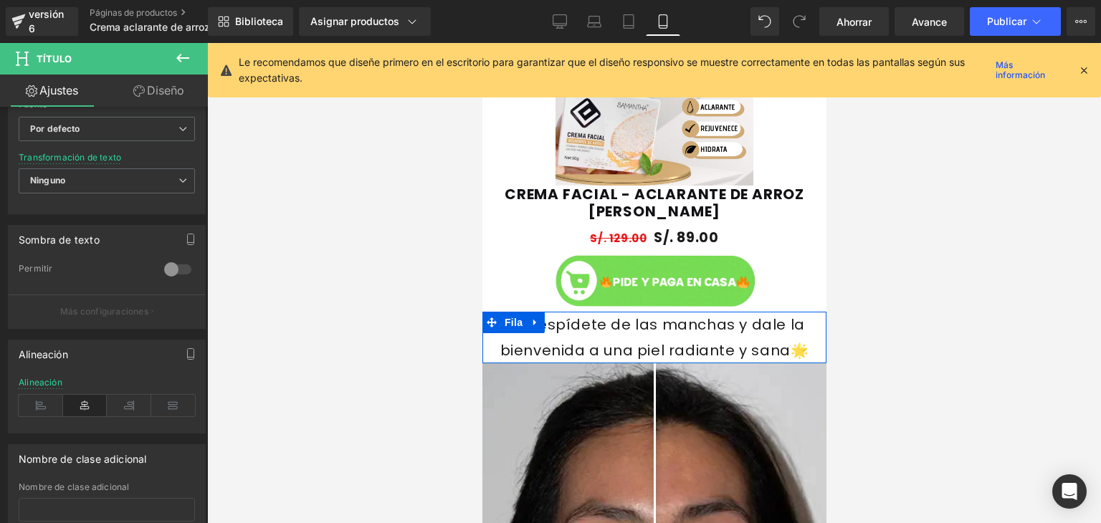
click at [554, 336] on div "🌟 Despídete de las manchas y dale la bienvenida a una piel radiante y sana🌟" at bounding box center [654, 338] width 344 height 52
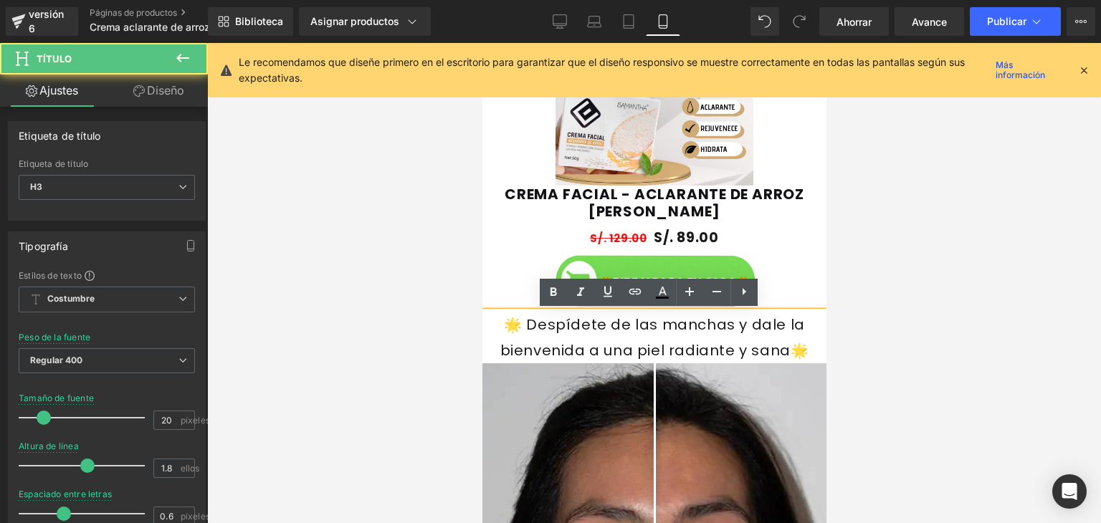
click at [549, 326] on font "🌟 Despídete de las manchas y dale la bienvenida a una piel radiante y sana🌟" at bounding box center [654, 338] width 309 height 46
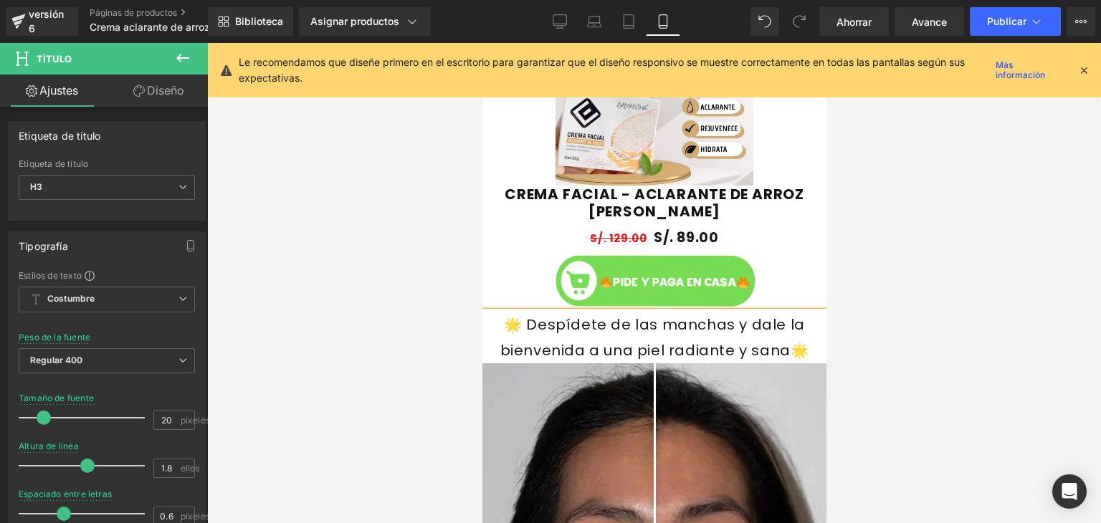
drag, startPoint x: 591, startPoint y: 324, endPoint x: 528, endPoint y: 326, distance: 62.4
click at [528, 326] on font "🌟 Despídete de las manchas y dale la bienvenida a una piel radiante y sana🌟" at bounding box center [654, 338] width 309 height 46
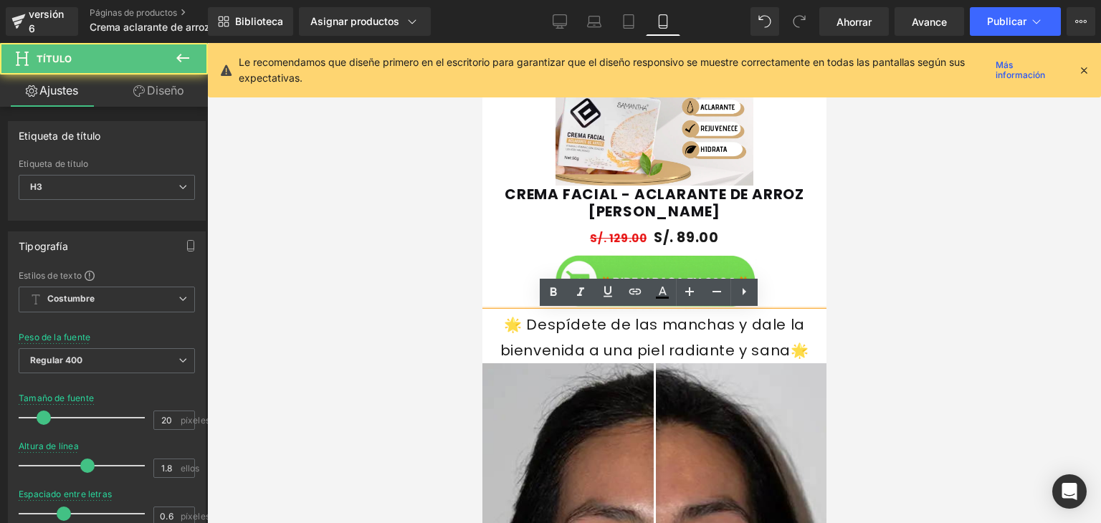
drag, startPoint x: 603, startPoint y: 325, endPoint x: 536, endPoint y: 321, distance: 67.5
click at [536, 321] on font "🌟 Despídete de las manchas y dale la bienvenida a una piel radiante y sana🌟" at bounding box center [654, 338] width 309 height 46
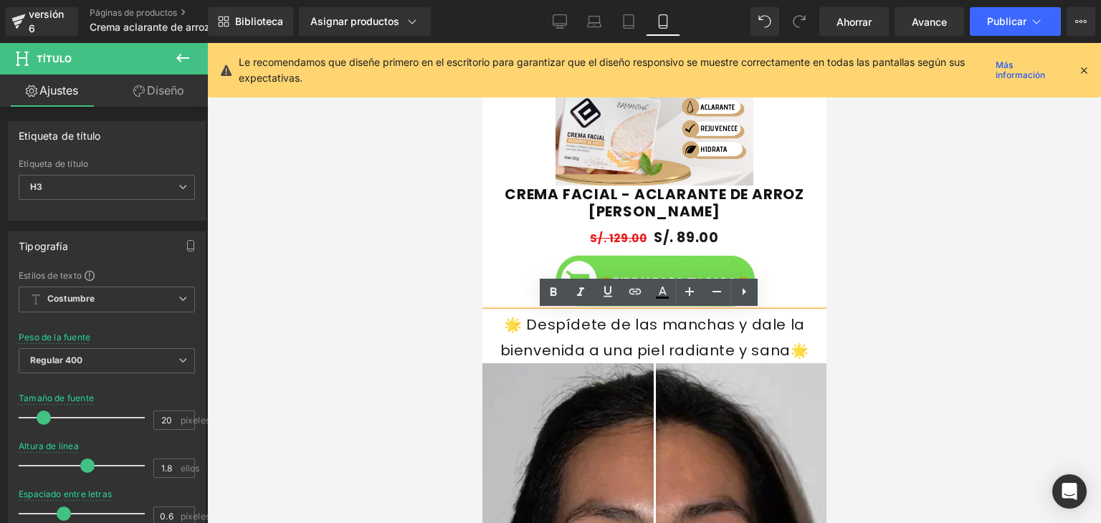
click at [1084, 73] on icon at bounding box center [1084, 70] width 13 height 13
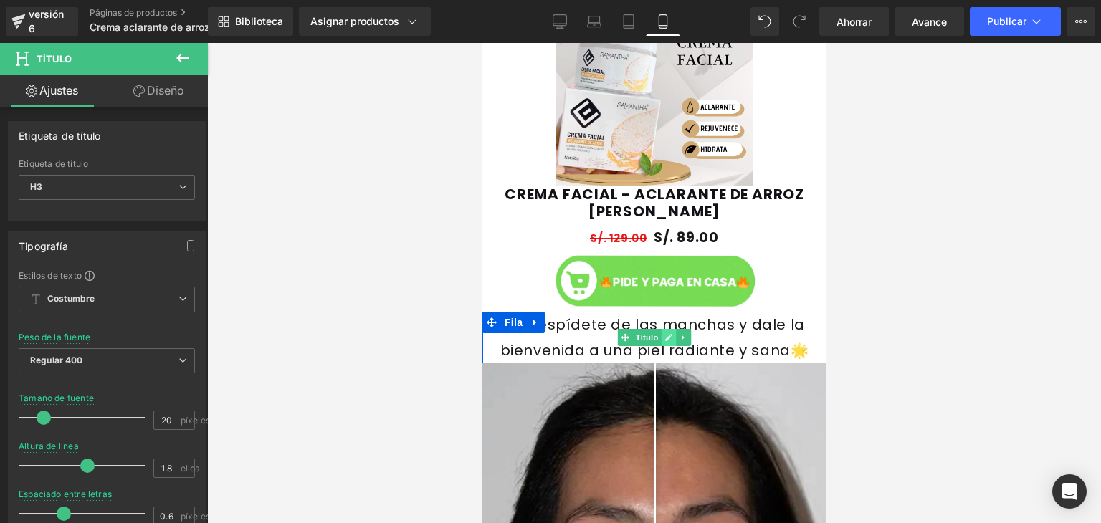
click at [665, 338] on icon at bounding box center [668, 337] width 7 height 7
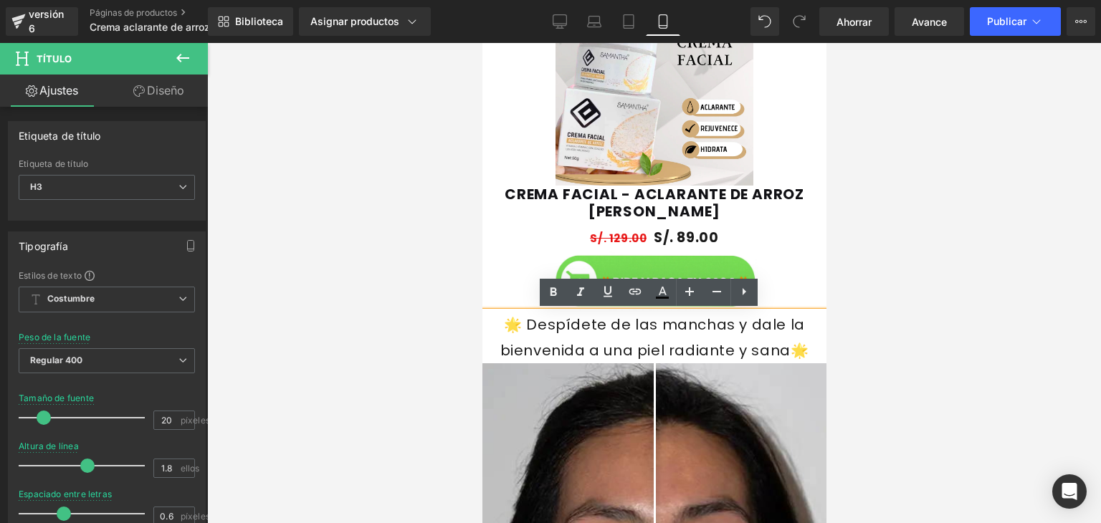
click at [645, 329] on font "🌟 Despídete de las manchas y dale la bienvenida a una piel radiante y sana🌟" at bounding box center [654, 338] width 309 height 46
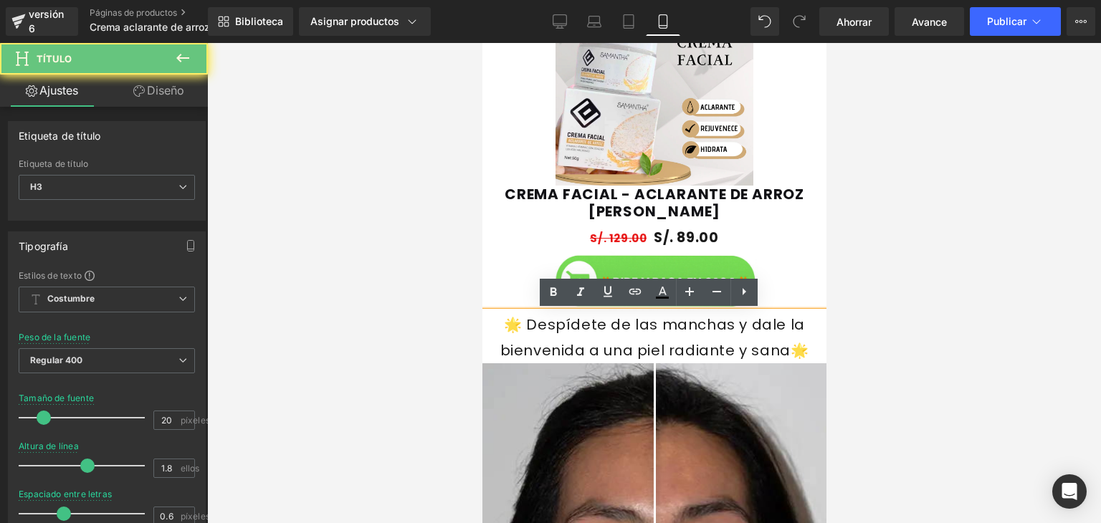
drag, startPoint x: 643, startPoint y: 329, endPoint x: 538, endPoint y: 310, distance: 106.3
click at [538, 312] on div "🌟 Despídete de las manchas y dale la bienvenida a una piel radiante y sana🌟" at bounding box center [654, 338] width 344 height 52
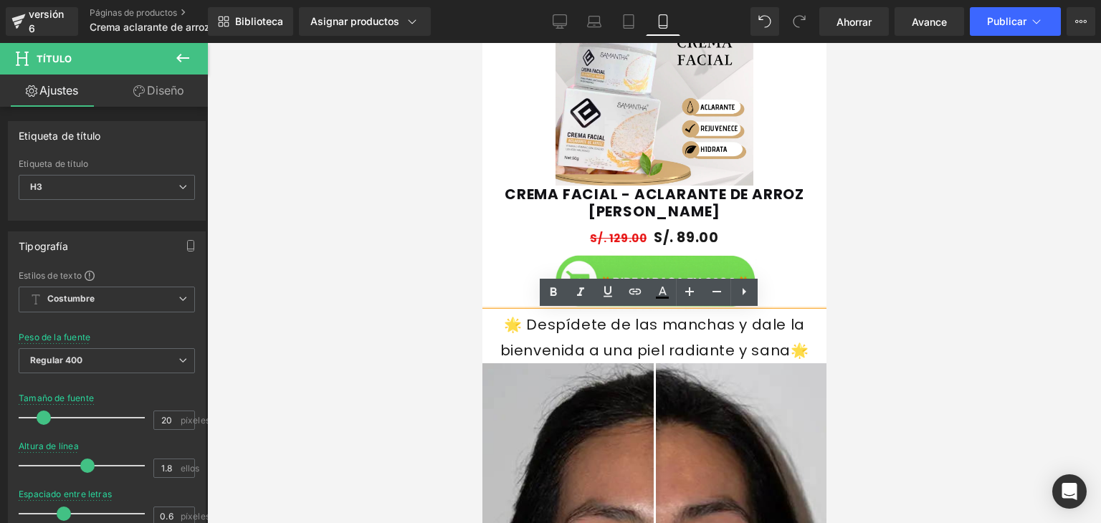
click at [539, 329] on font "🌟 Despídete de las manchas y dale la bienvenida a una piel radiante y sana🌟" at bounding box center [654, 338] width 309 height 46
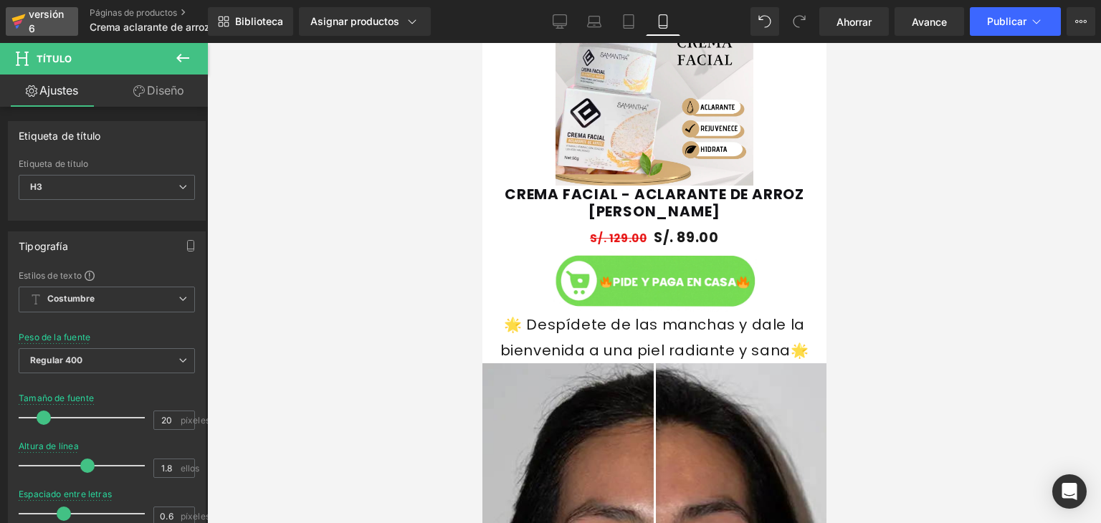
click at [65, 20] on div "versión 6" at bounding box center [48, 21] width 44 height 33
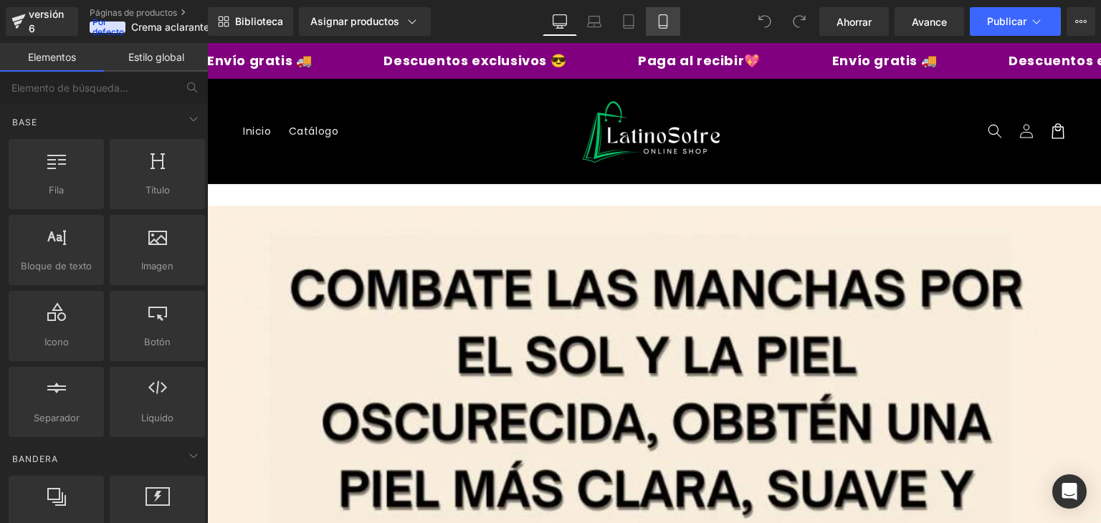
click at [663, 29] on link "Móvil" at bounding box center [663, 21] width 34 height 29
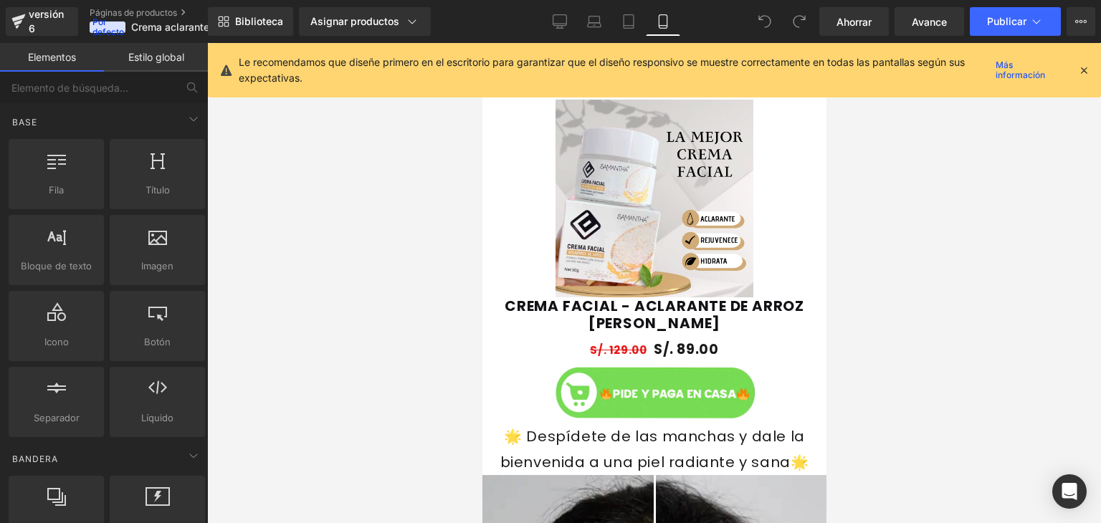
scroll to position [1003, 0]
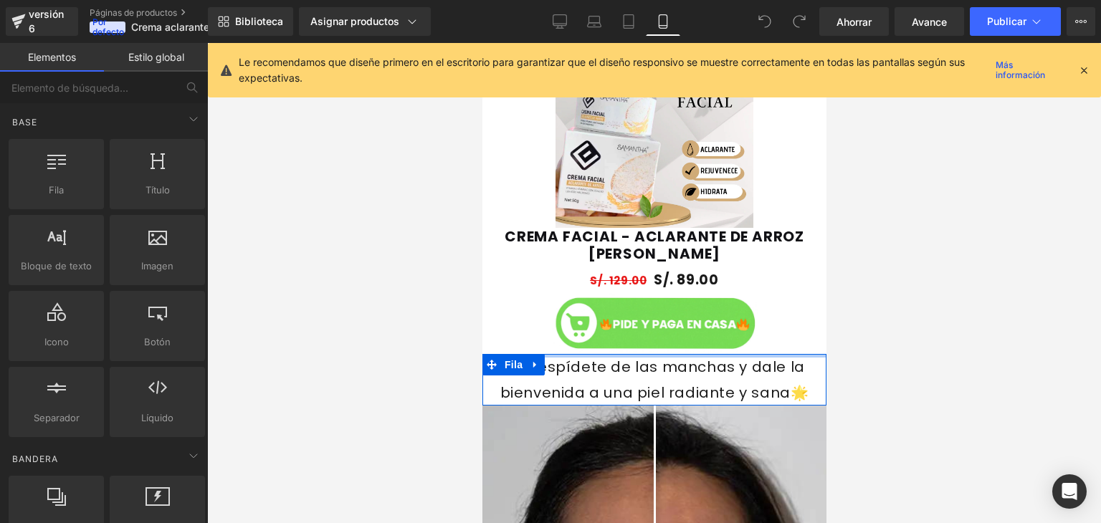
click at [689, 354] on div at bounding box center [654, 356] width 344 height 4
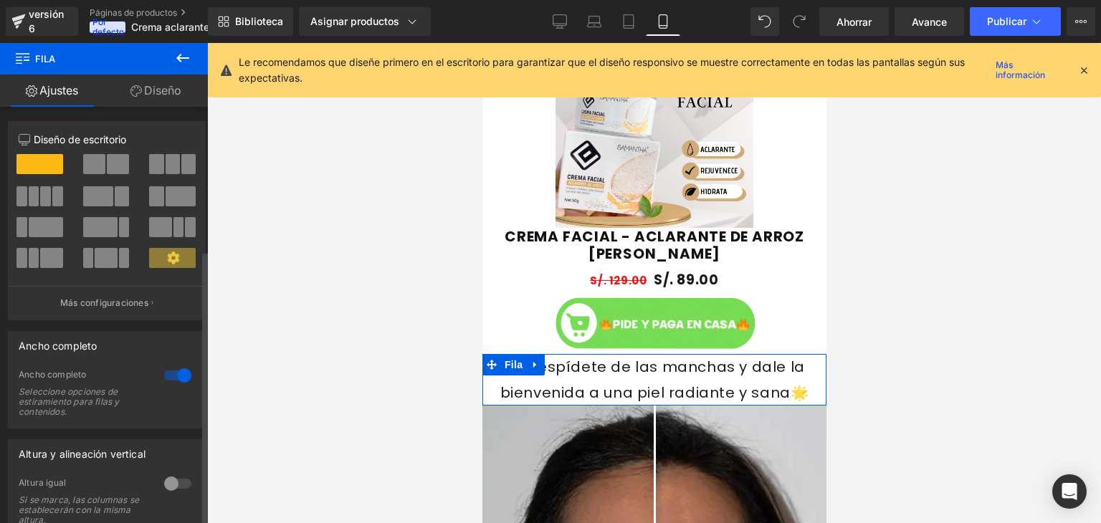
scroll to position [216, 0]
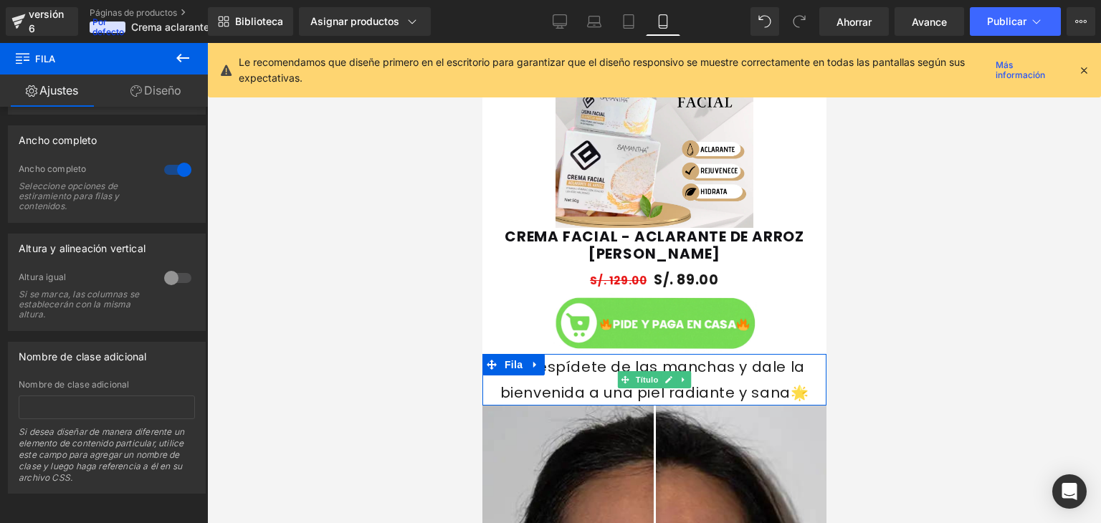
click at [550, 359] on font "🌟 Despídete de las manchas y dale la bienvenida a una piel radiante y sana🌟" at bounding box center [654, 380] width 309 height 46
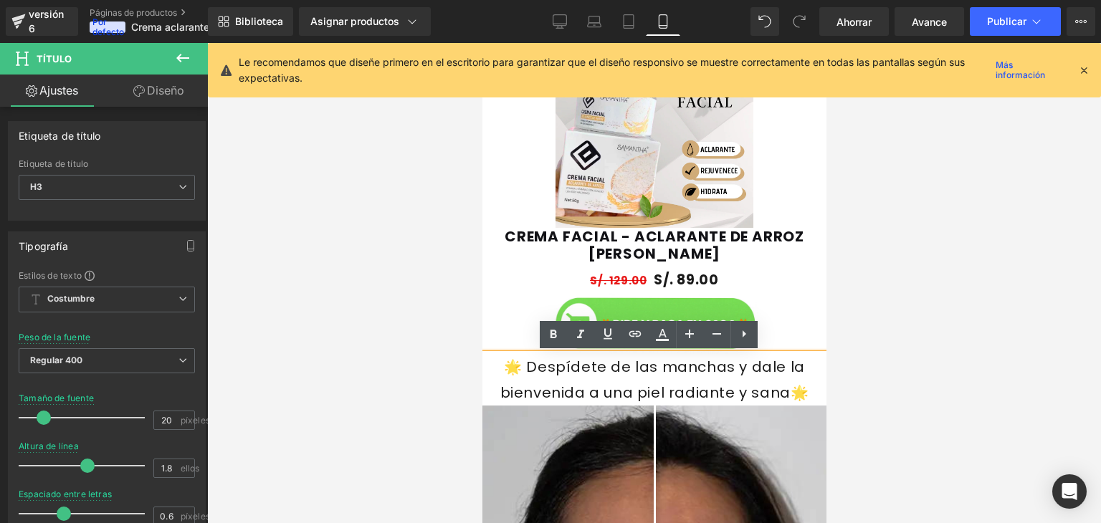
click at [676, 374] on font "🌟 Despídete de las manchas y dale la bienvenida a una piel radiante y sana🌟" at bounding box center [654, 380] width 309 height 46
click at [741, 337] on icon at bounding box center [744, 334] width 17 height 17
click at [780, 333] on link at bounding box center [771, 334] width 27 height 27
click at [678, 382] on div "🌟 Despídete de las manchas y dale la bienvenida a una piel radiante y sana🌟" at bounding box center [654, 380] width 344 height 52
click at [711, 376] on div "🌟 Despídete de las manchas y dale la bienvenida a una piel radiante y sana🌟" at bounding box center [654, 380] width 344 height 52
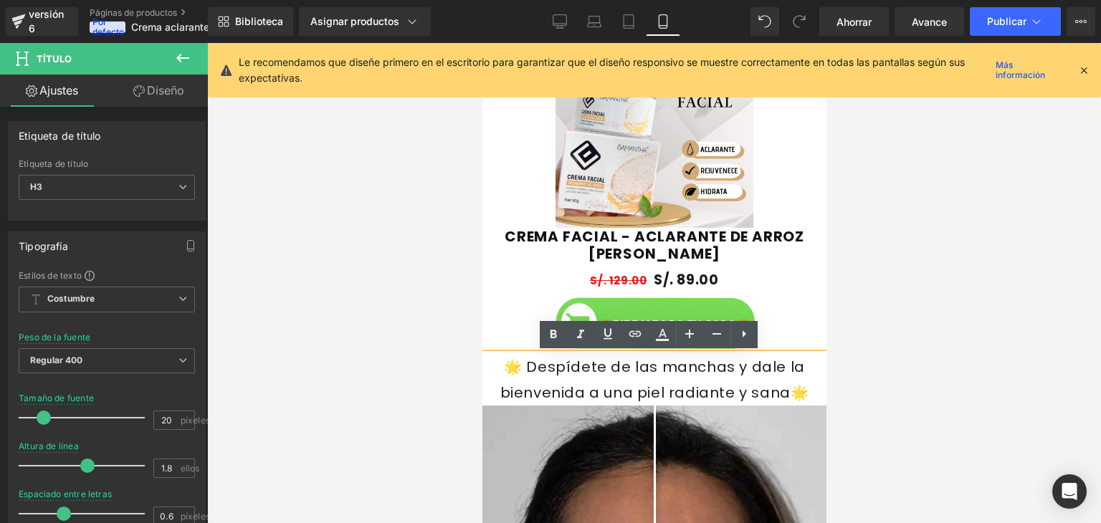
click at [534, 387] on font "🌟 Despídete de las manchas y dale la bienvenida a una piel radiante y sana🌟" at bounding box center [654, 380] width 309 height 46
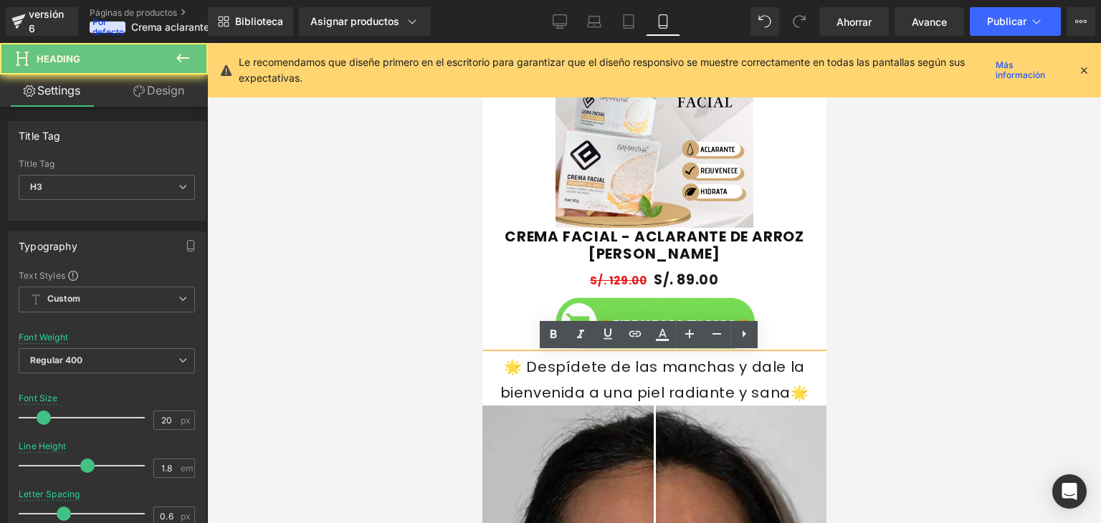
click at [534, 372] on font "🌟 Despídete de las manchas y dale la bienvenida a una piel radiante y sana🌟" at bounding box center [654, 380] width 309 height 46
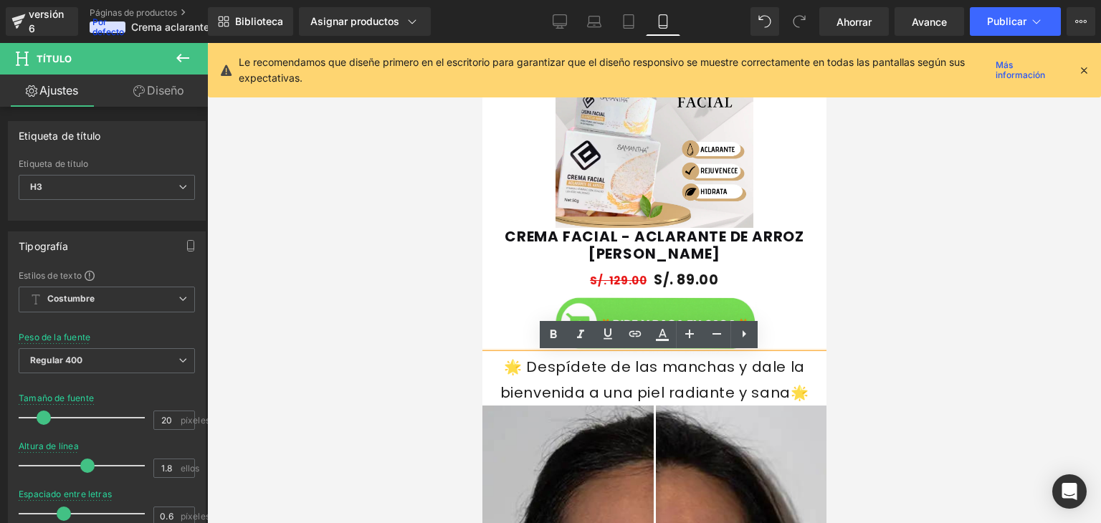
click at [519, 365] on font "🌟 Despídete de las manchas y dale la bienvenida a una piel radiante y sana🌟" at bounding box center [654, 380] width 309 height 46
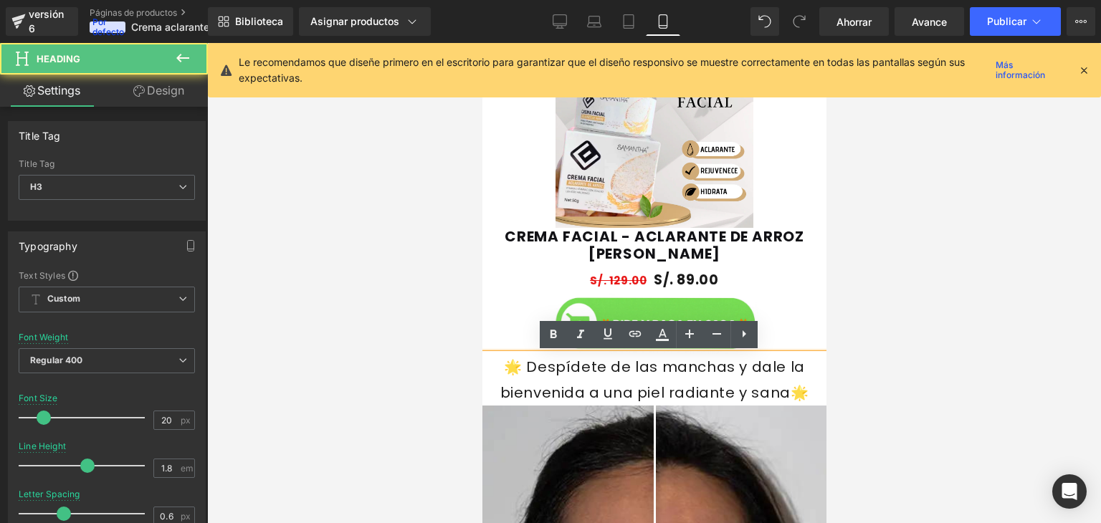
click at [519, 365] on font "🌟 Despídete de las manchas y dale la bienvenida a una piel radiante y sana🌟" at bounding box center [654, 380] width 309 height 46
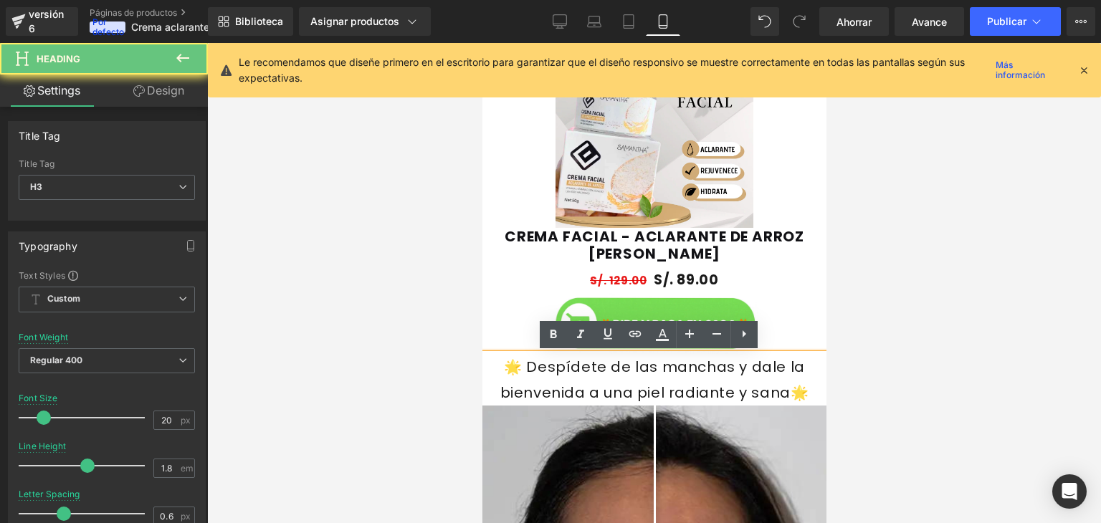
click at [519, 365] on font "🌟 Despídete de las manchas y dale la bienvenida a una piel radiante y sana🌟" at bounding box center [654, 380] width 309 height 46
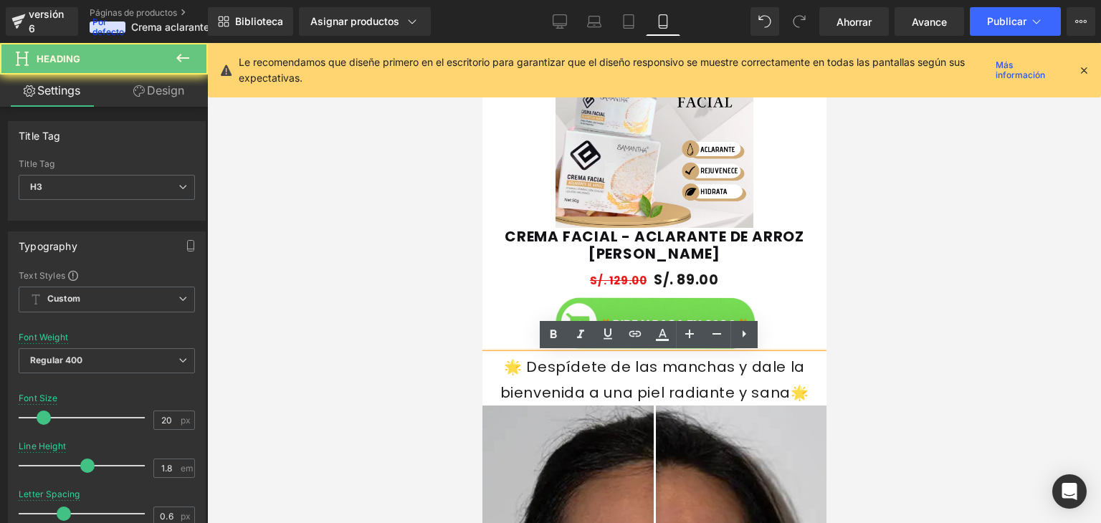
click at [519, 365] on font "🌟 Despídete de las manchas y dale la bienvenida a una piel radiante y sana🌟" at bounding box center [654, 380] width 309 height 46
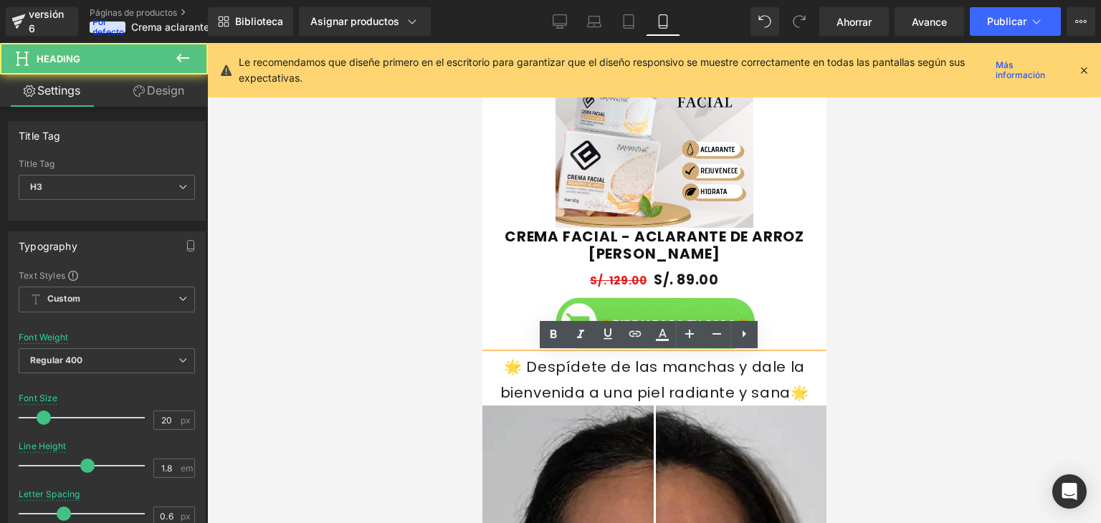
click at [519, 365] on font "🌟 Despídete de las manchas y dale la bienvenida a una piel radiante y sana🌟" at bounding box center [654, 380] width 309 height 46
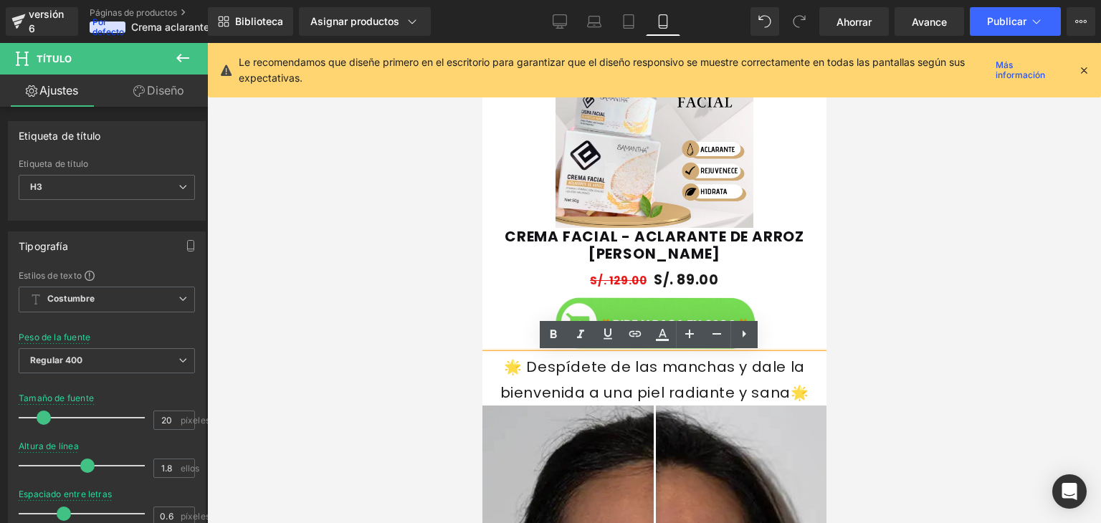
click at [1086, 67] on icon at bounding box center [1084, 70] width 13 height 13
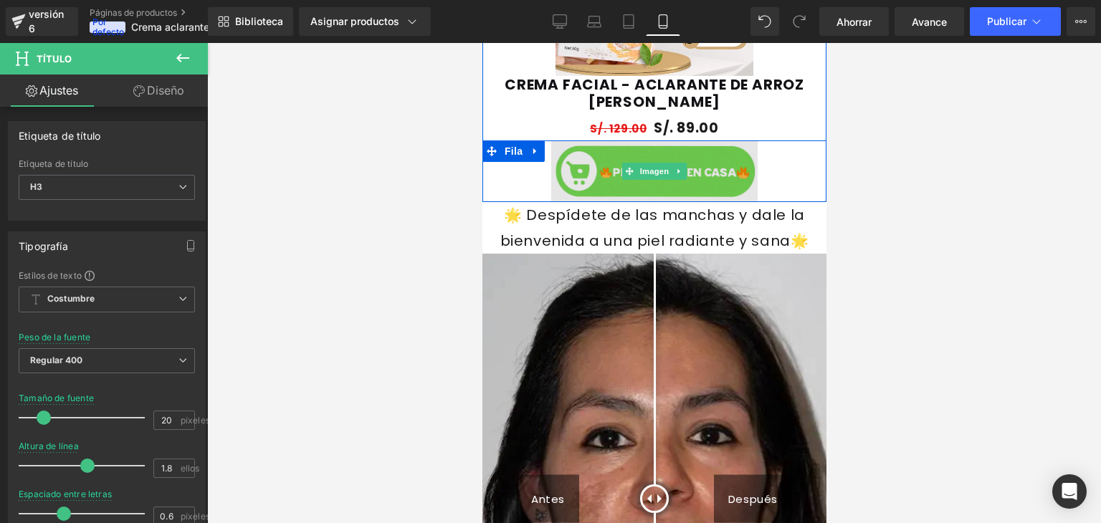
scroll to position [1156, 0]
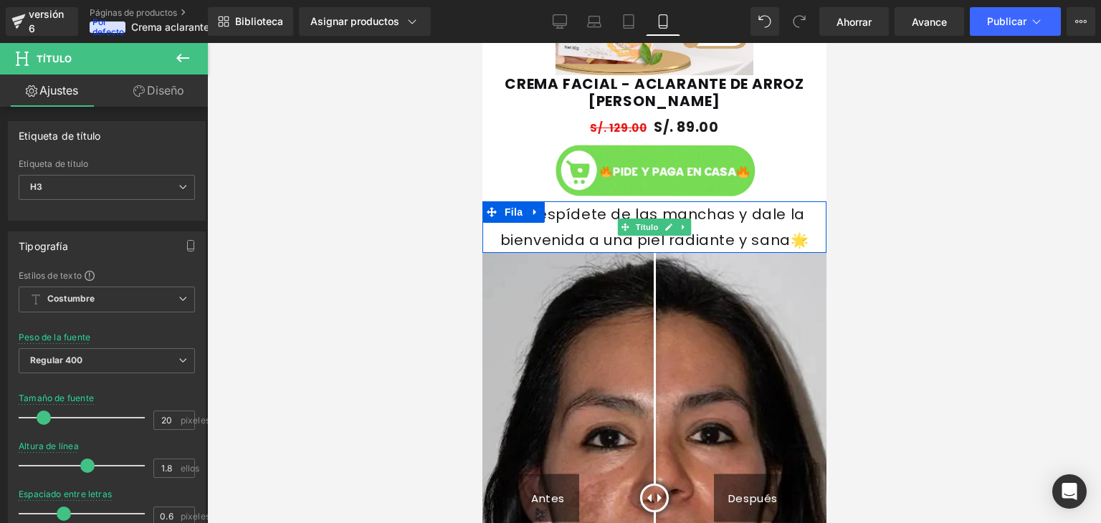
click at [709, 236] on font "🌟 Despídete de las manchas y dale la bienvenida a una piel radiante y sana🌟" at bounding box center [654, 227] width 309 height 46
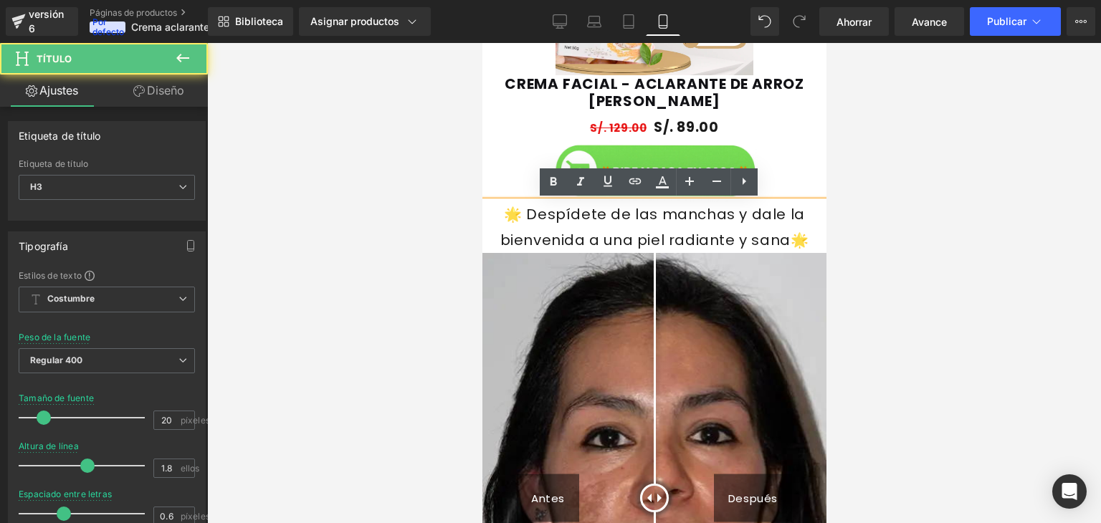
click at [881, 236] on div at bounding box center [654, 283] width 894 height 480
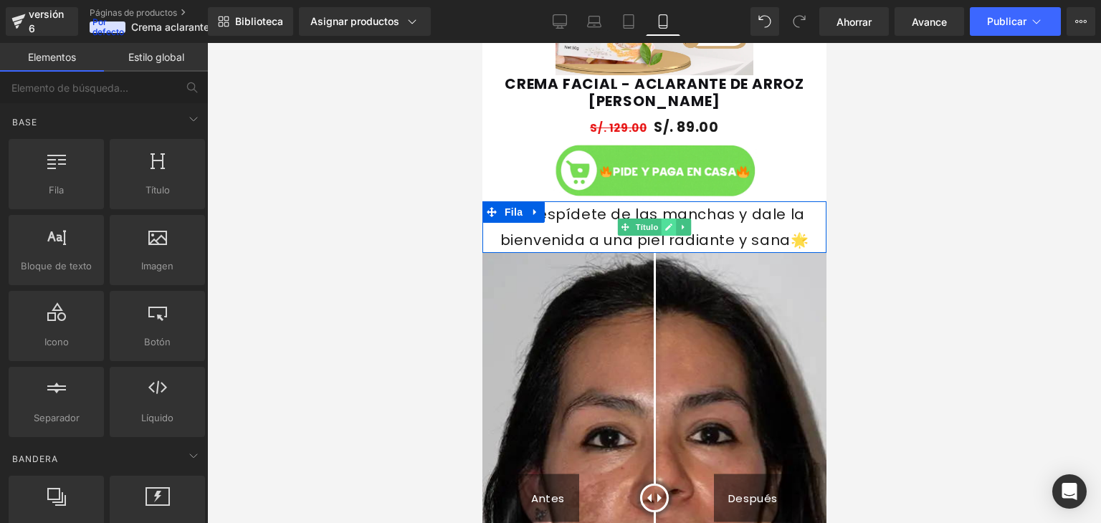
click at [668, 230] on link at bounding box center [668, 227] width 15 height 17
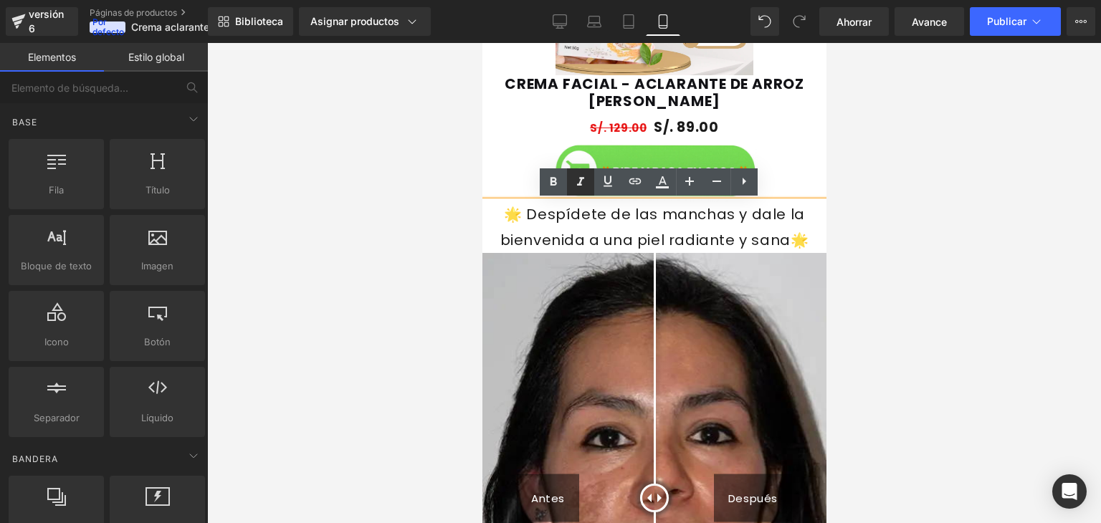
click at [577, 188] on icon at bounding box center [580, 182] width 17 height 17
click at [556, 185] on icon at bounding box center [553, 182] width 17 height 17
click at [577, 182] on icon at bounding box center [580, 182] width 17 height 17
click at [601, 182] on icon at bounding box center [607, 181] width 17 height 17
click at [585, 184] on icon at bounding box center [580, 182] width 17 height 17
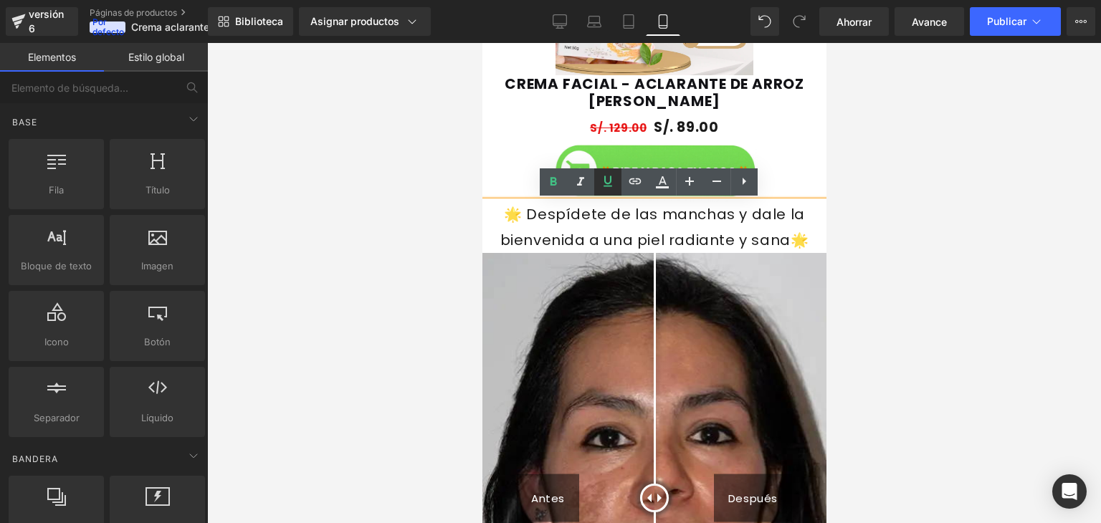
click at [604, 184] on icon at bounding box center [607, 181] width 17 height 17
click at [577, 233] on font "🌟 Despídete de las manchas y dale la bienvenida a una piel radiante y sana🌟" at bounding box center [654, 227] width 309 height 46
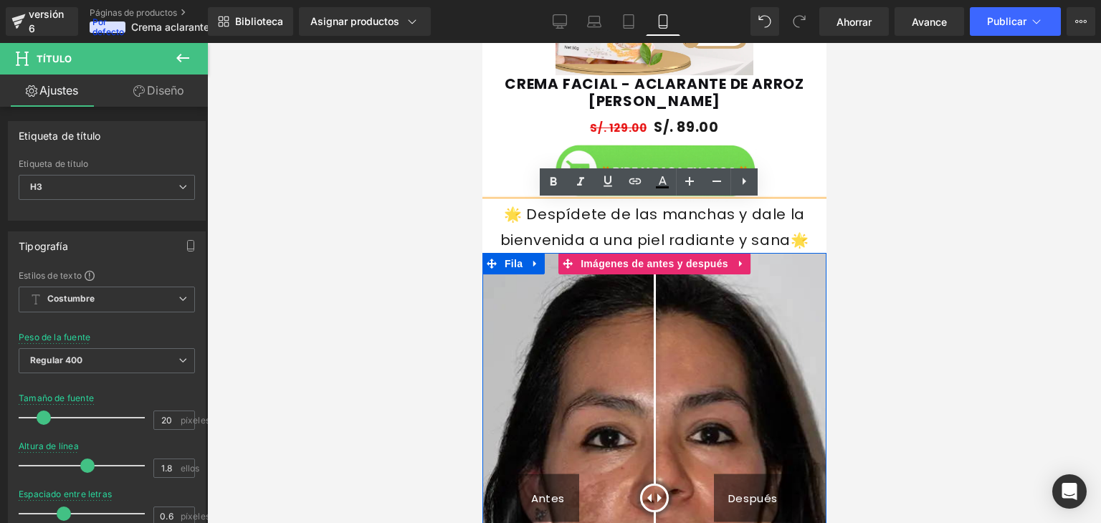
drag, startPoint x: 524, startPoint y: 219, endPoint x: 712, endPoint y: 326, distance: 216.1
click at [712, 326] on div "Imagen Fila Imagen Fila Venta de liquidación (P) Imagen CREMA FACIAL - ACLARANT…" at bounding box center [654, 4] width 344 height 2008
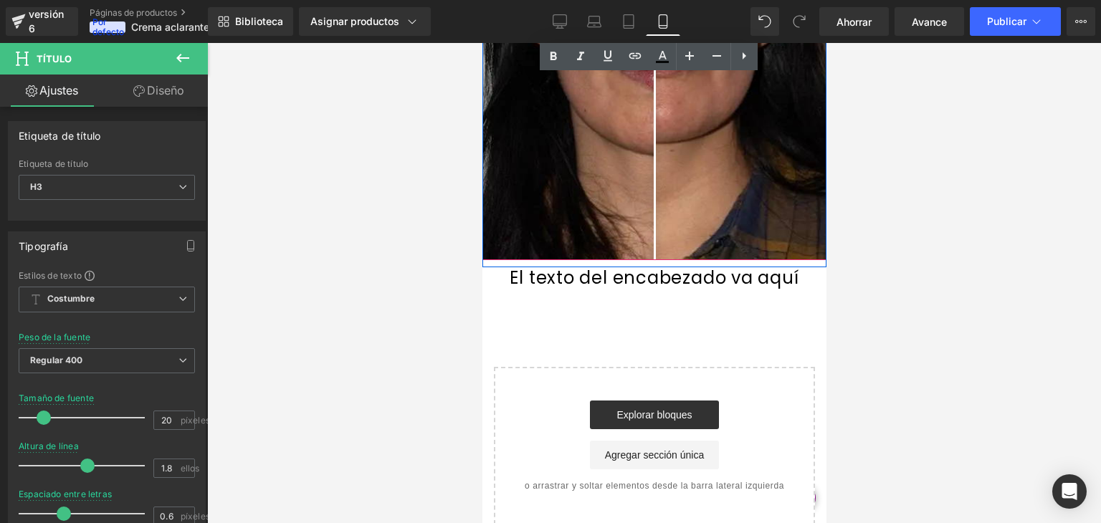
scroll to position [1640, 0]
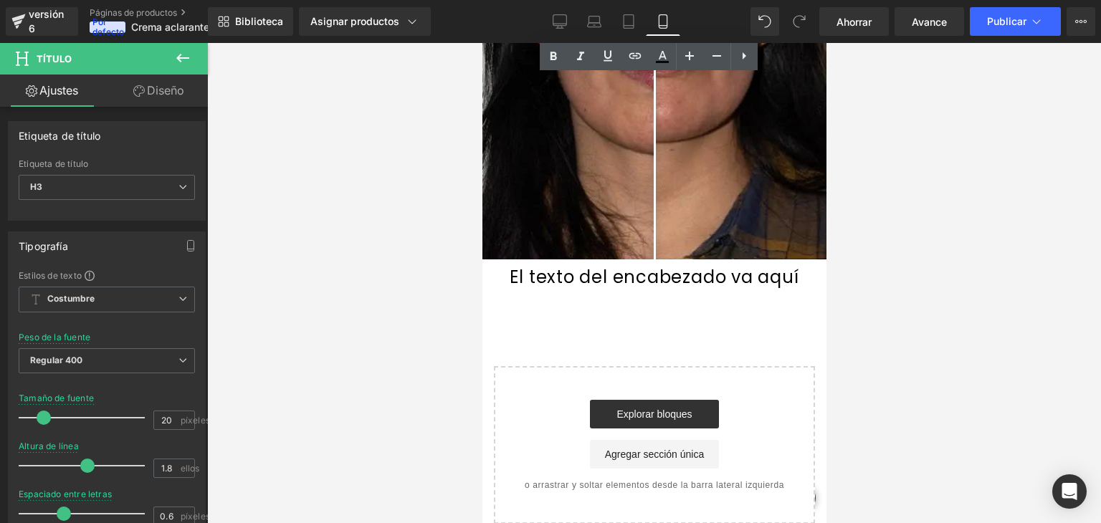
click at [637, 278] on div "El texto del encabezado va aquí Título" at bounding box center [654, 278] width 344 height 22
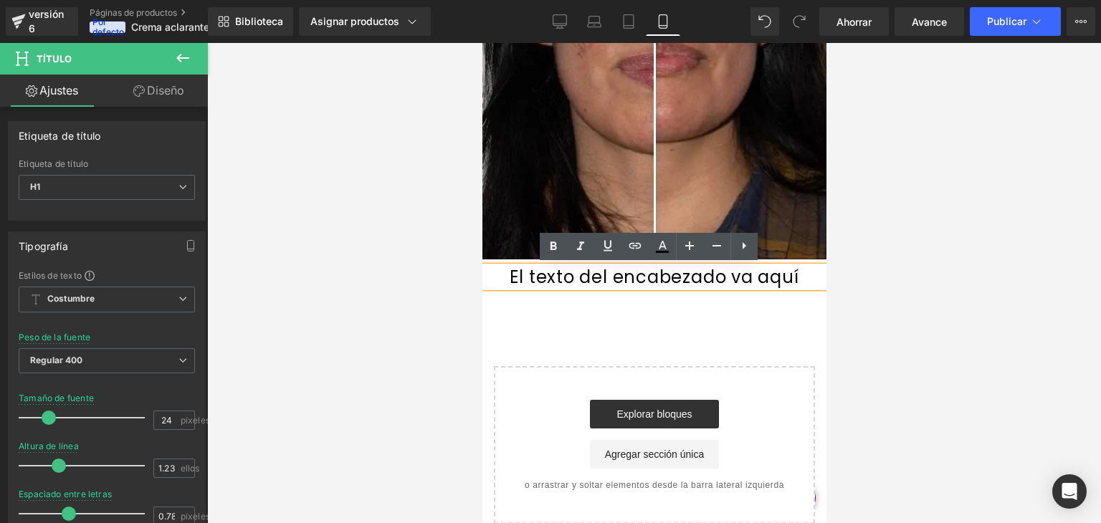
click at [526, 277] on font "El texto del encabezado va aquí" at bounding box center [653, 277] width 289 height 24
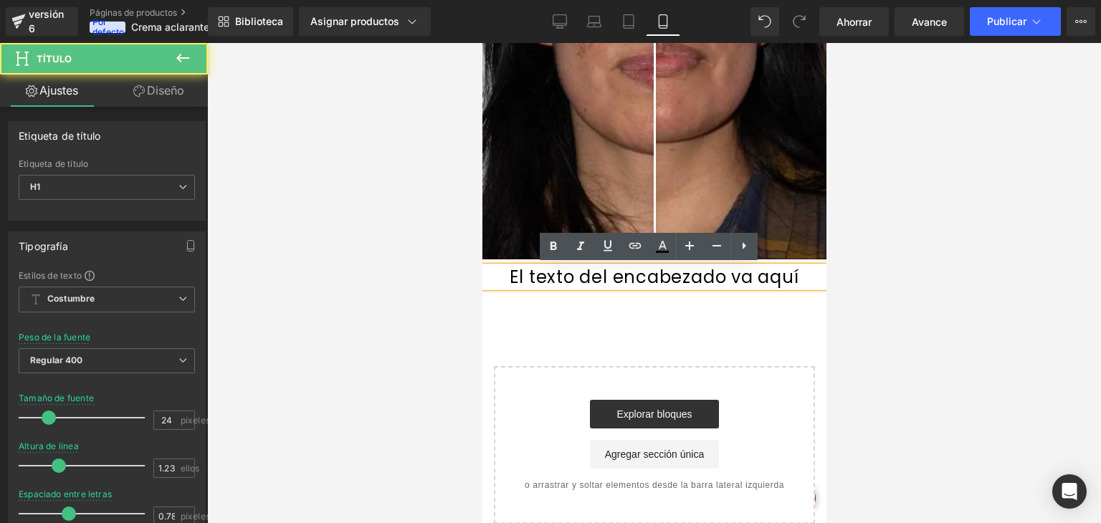
click at [526, 275] on font "El texto del encabezado va aquí" at bounding box center [653, 277] width 289 height 24
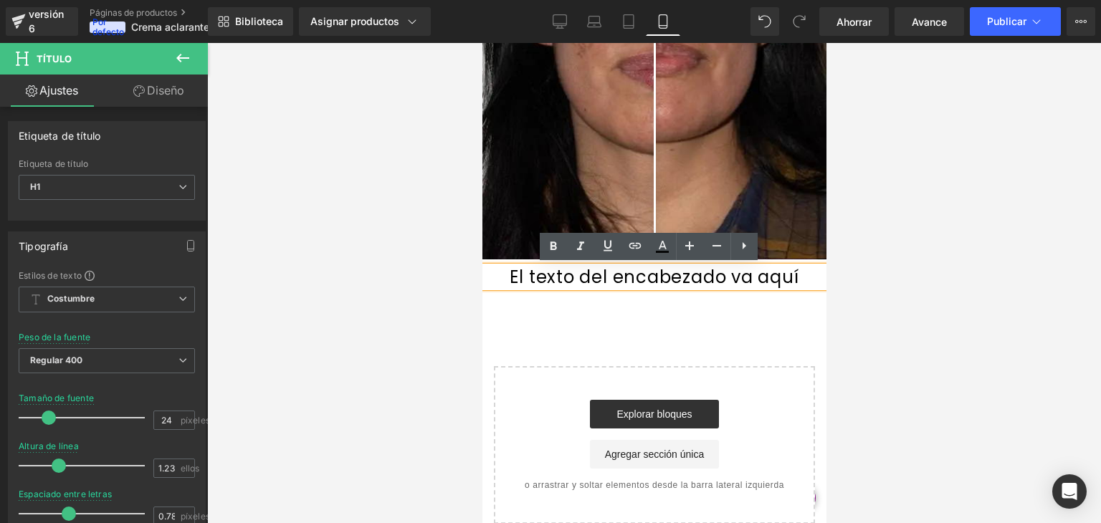
drag, startPoint x: 544, startPoint y: 272, endPoint x: 527, endPoint y: 272, distance: 16.5
click at [544, 272] on font "El texto del encabezado va aquí" at bounding box center [653, 277] width 289 height 24
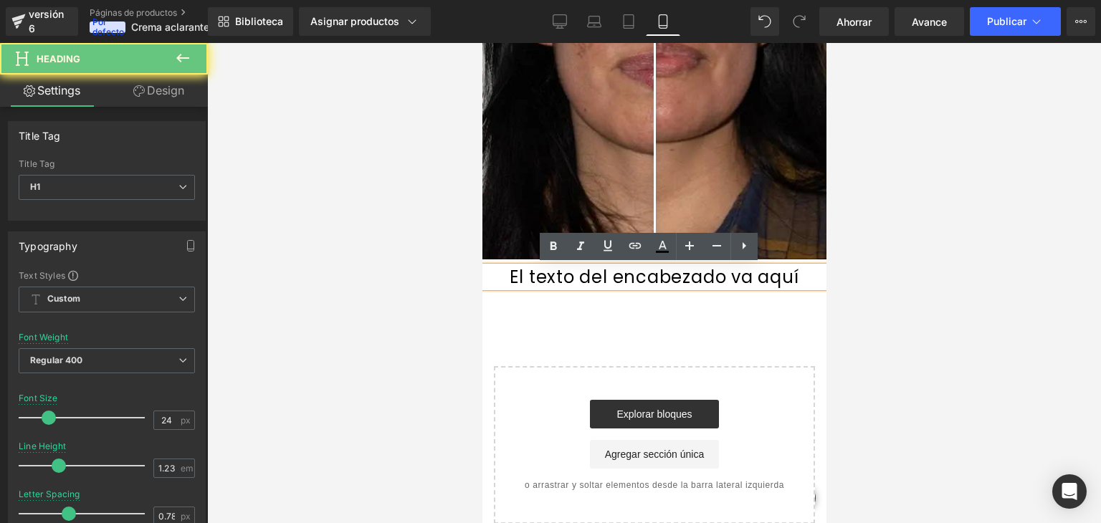
click at [510, 273] on h1 "El texto del encabezado va aquí" at bounding box center [654, 278] width 344 height 22
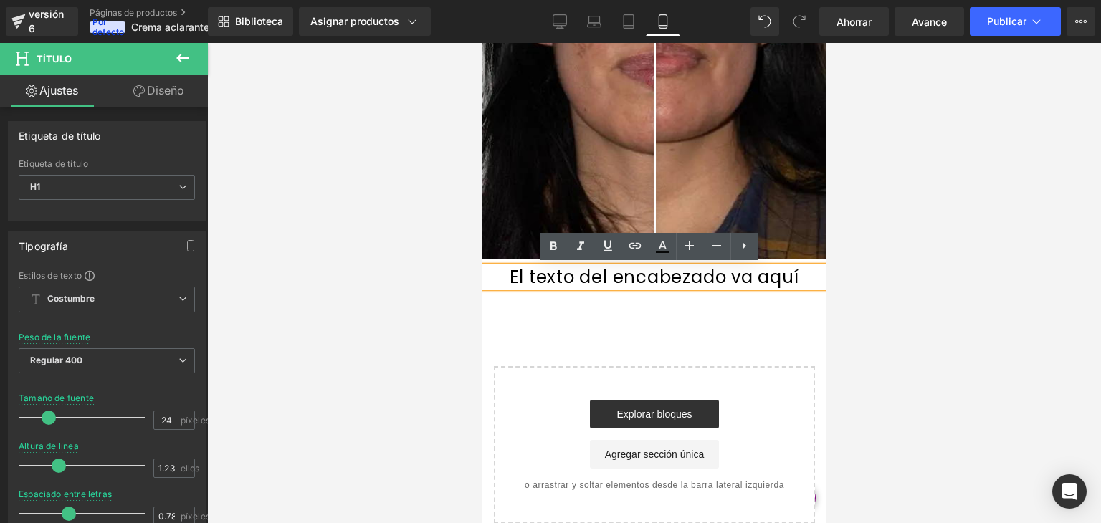
click at [523, 273] on font "El texto del encabezado va aquí" at bounding box center [653, 277] width 289 height 24
click at [551, 277] on font "El texto del encabezado va aquí" at bounding box center [653, 277] width 289 height 24
click at [748, 250] on icon at bounding box center [744, 245] width 17 height 17
click at [687, 245] on icon at bounding box center [689, 245] width 17 height 17
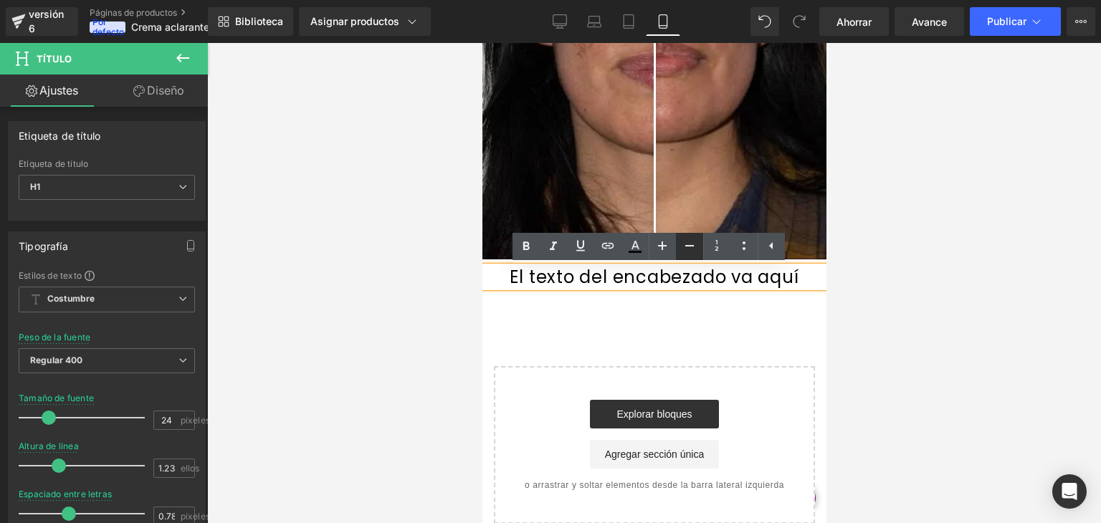
type input "22"
click at [554, 275] on font "El texto del encabezado va aquí" at bounding box center [654, 276] width 274 height 22
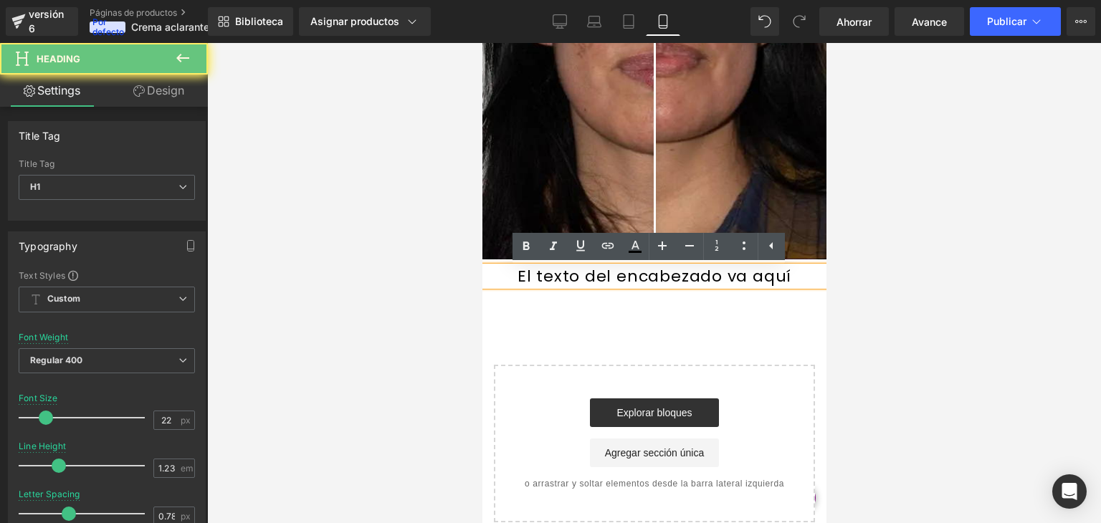
click at [534, 275] on font "El texto del encabezado va aquí" at bounding box center [654, 276] width 274 height 22
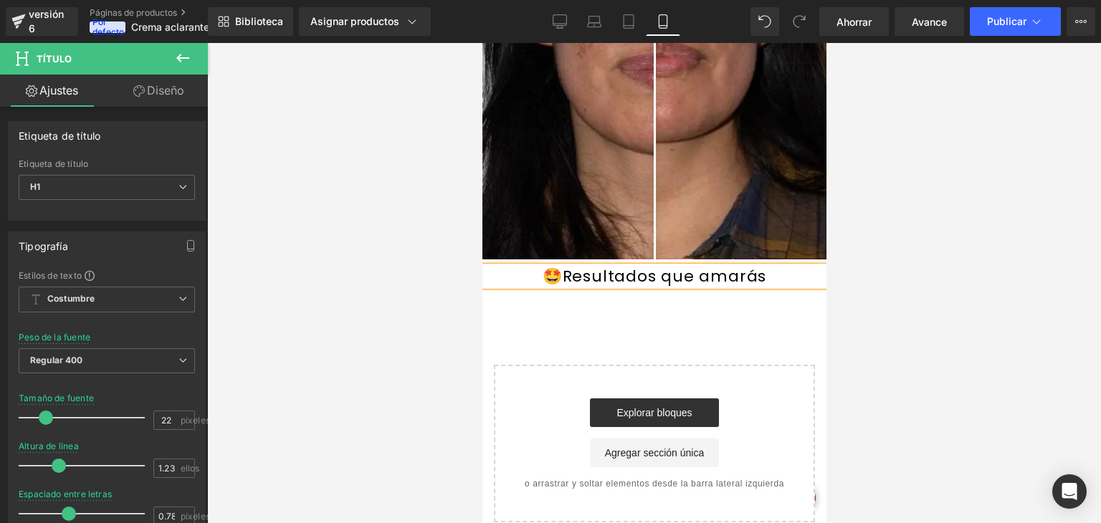
click at [773, 283] on h1 "🤩Resultados que amarás" at bounding box center [654, 276] width 344 height 19
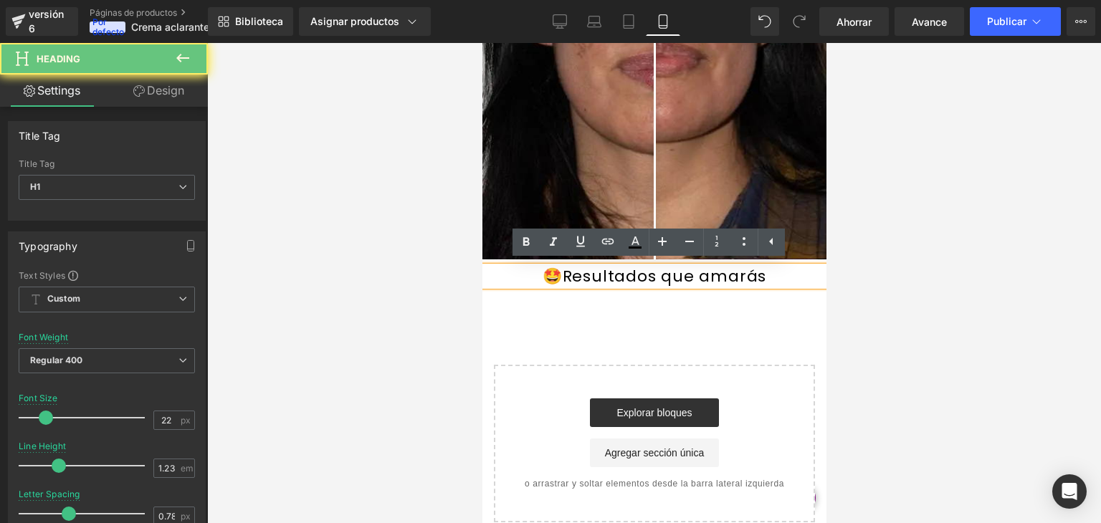
click at [746, 282] on h1 "🤩Resultados que amarás" at bounding box center [654, 276] width 344 height 19
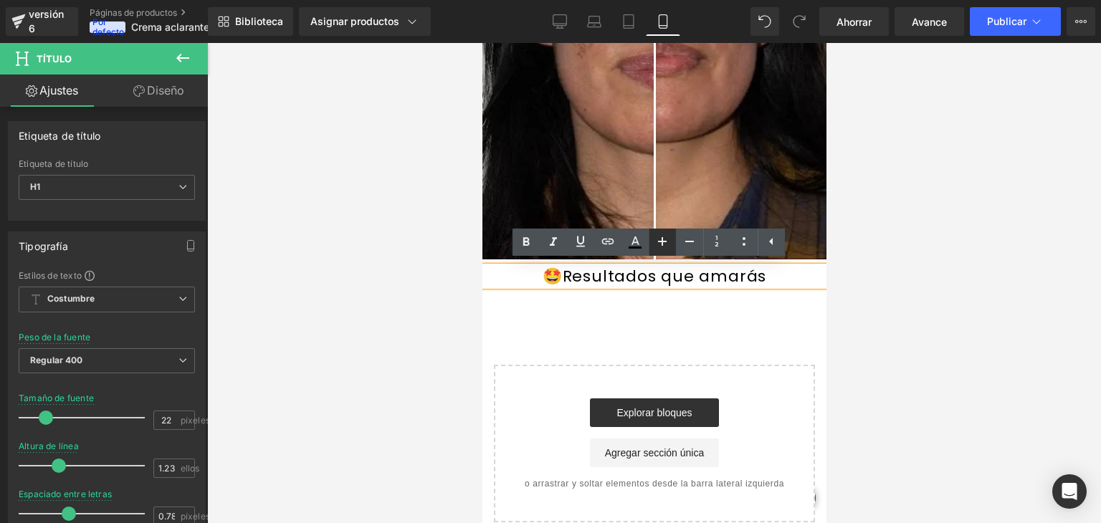
click at [667, 240] on icon at bounding box center [662, 241] width 17 height 17
type input "24"
click at [771, 274] on h1 "🤩Resultados que amarás" at bounding box center [654, 278] width 344 height 22
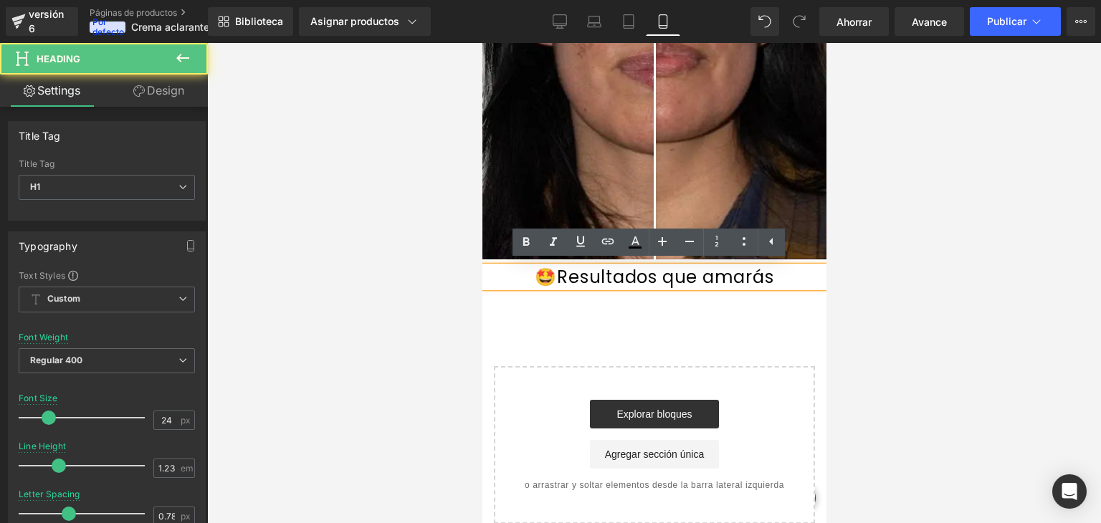
click at [759, 275] on h1 "🤩Resultados que amarás" at bounding box center [654, 278] width 344 height 22
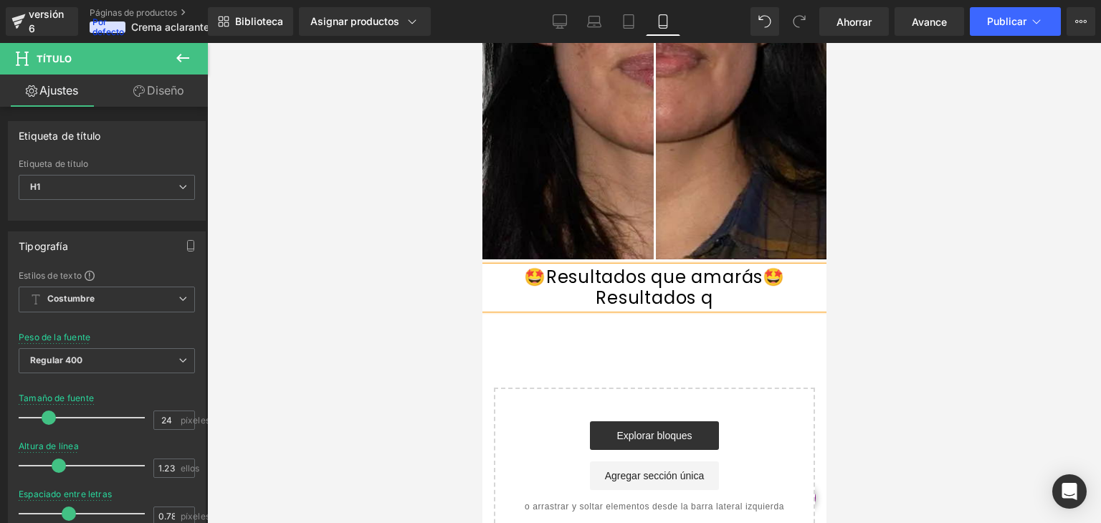
scroll to position [0, 3]
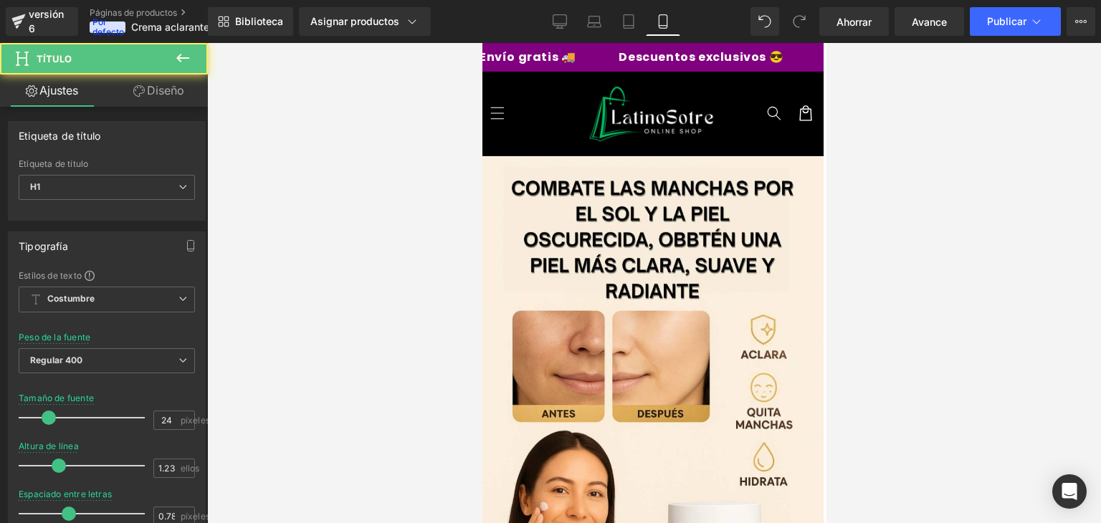
drag, startPoint x: 657, startPoint y: 283, endPoint x: 594, endPoint y: 279, distance: 62.5
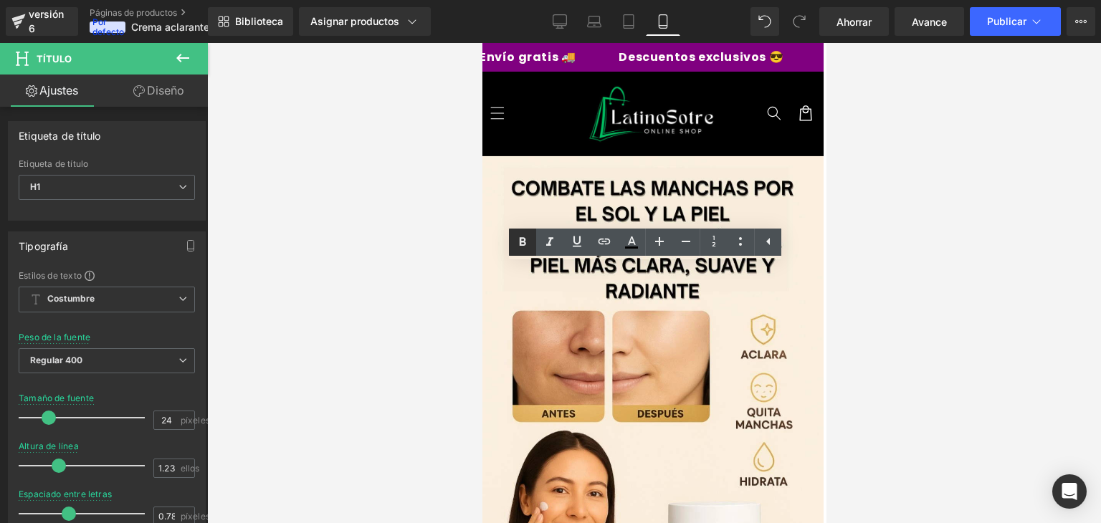
click at [521, 234] on icon at bounding box center [522, 242] width 17 height 17
drag, startPoint x: 735, startPoint y: 269, endPoint x: 665, endPoint y: 278, distance: 70.1
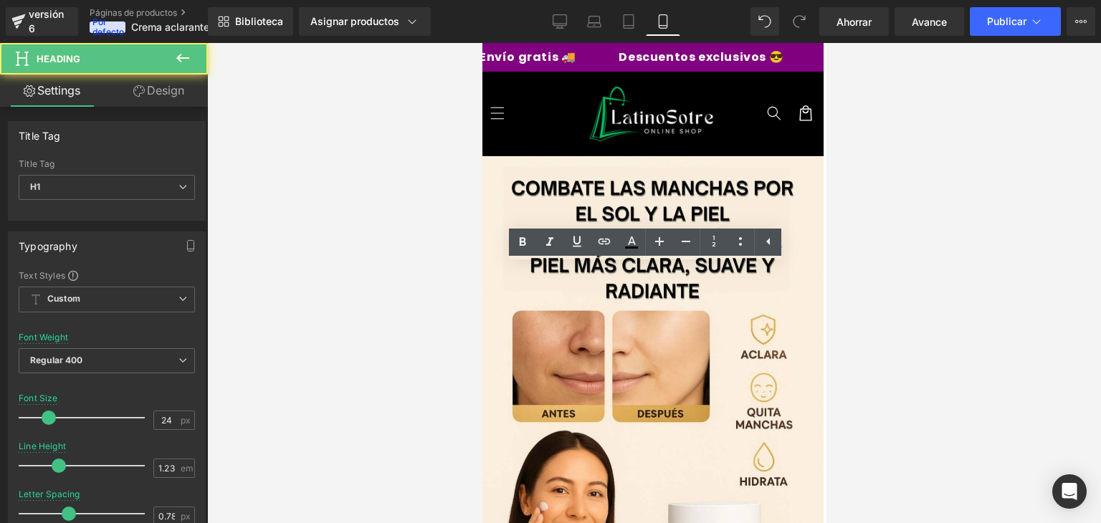
drag, startPoint x: 684, startPoint y: 274, endPoint x: 692, endPoint y: 274, distance: 7.9
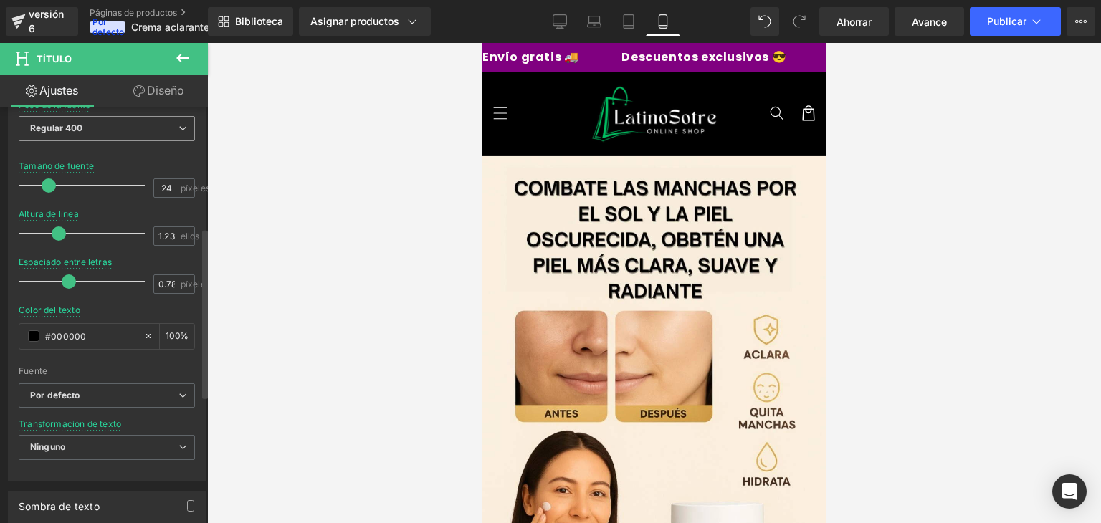
scroll to position [300, 0]
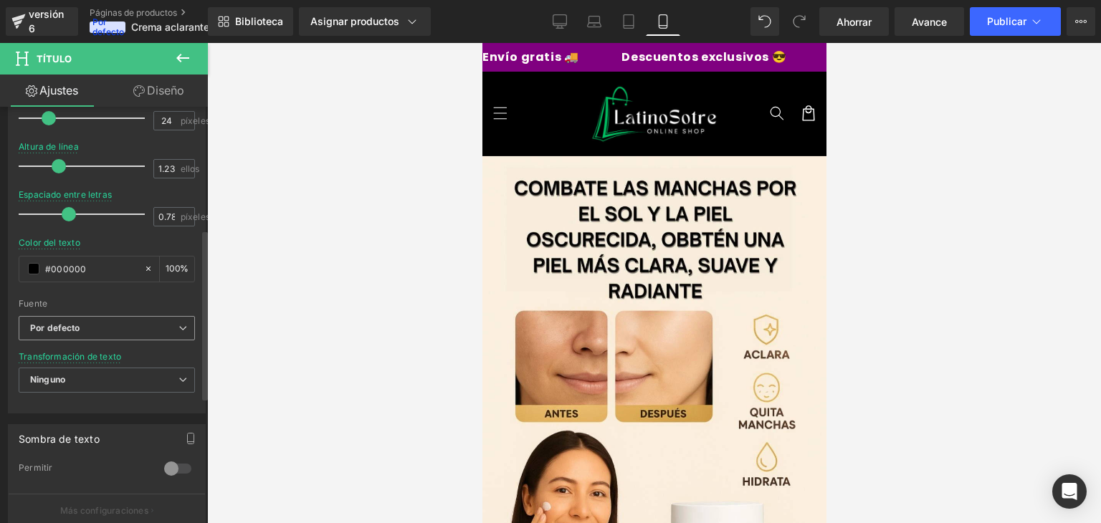
click at [158, 333] on span "Por defecto" at bounding box center [107, 328] width 176 height 25
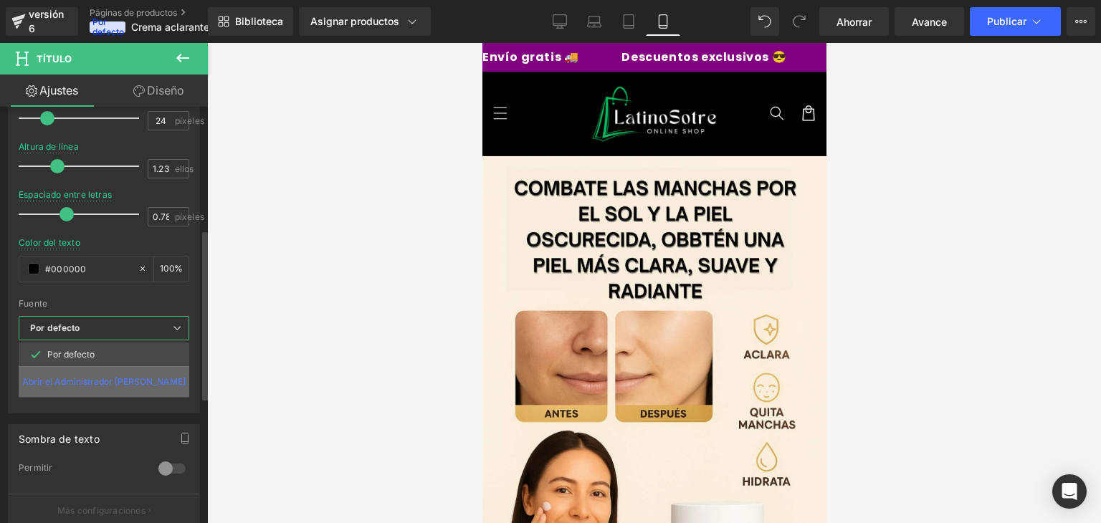
click at [98, 379] on font "Abrir el Administrador [PERSON_NAME]" at bounding box center [103, 381] width 163 height 11
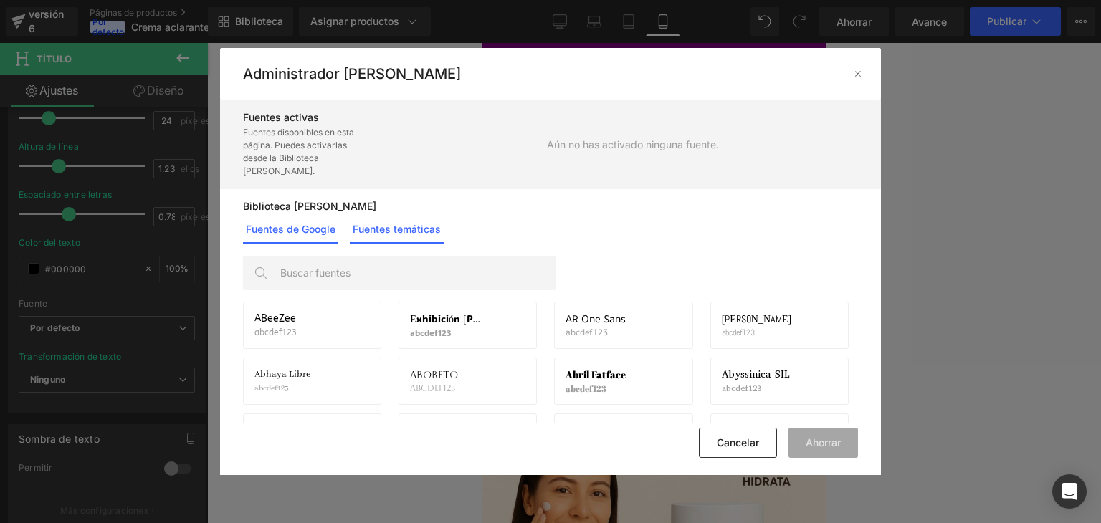
click at [404, 226] on font "Fuentes temáticas" at bounding box center [397, 229] width 88 height 12
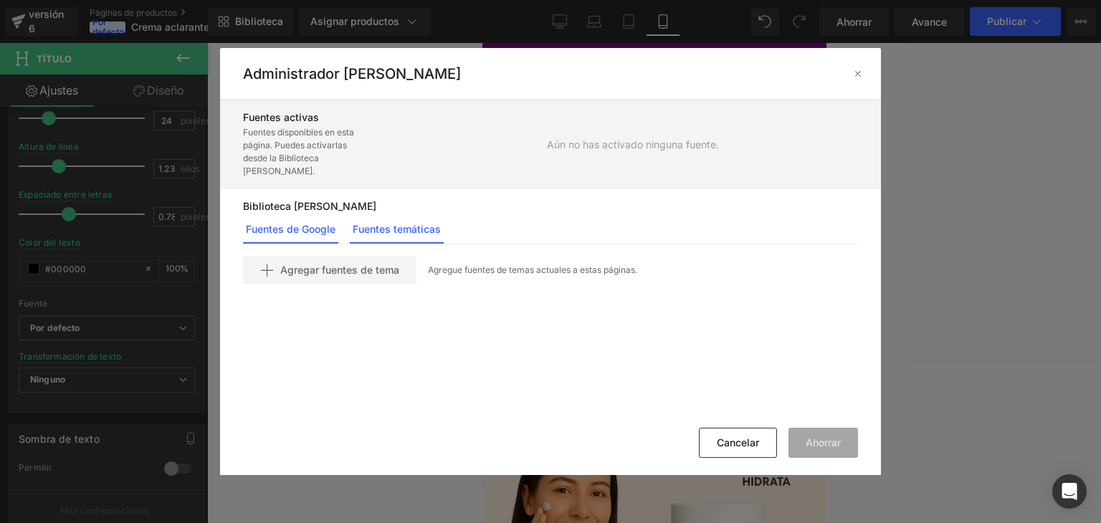
click at [295, 228] on font "Fuentes de Google" at bounding box center [291, 229] width 90 height 12
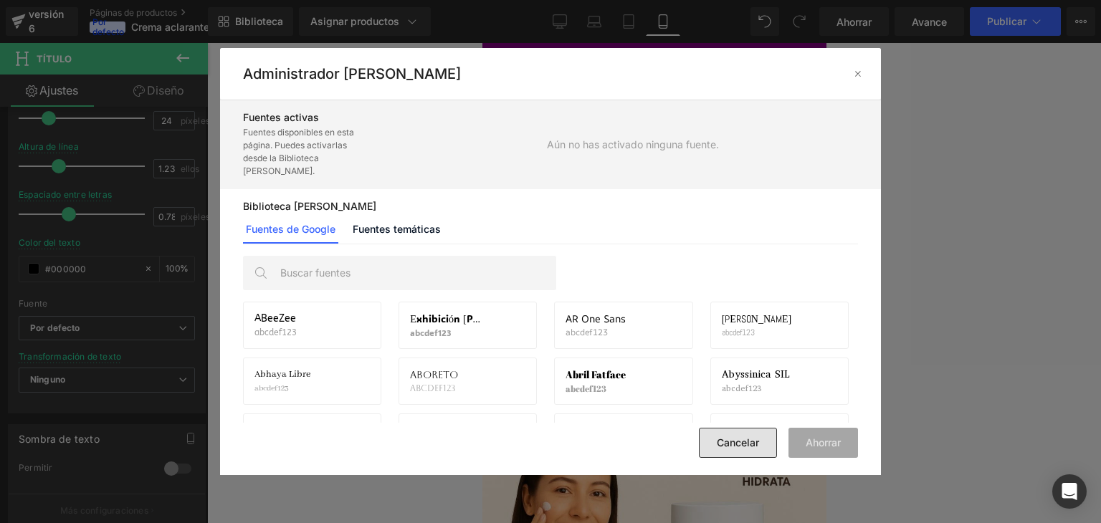
click at [762, 440] on button "Cancelar" at bounding box center [738, 443] width 78 height 30
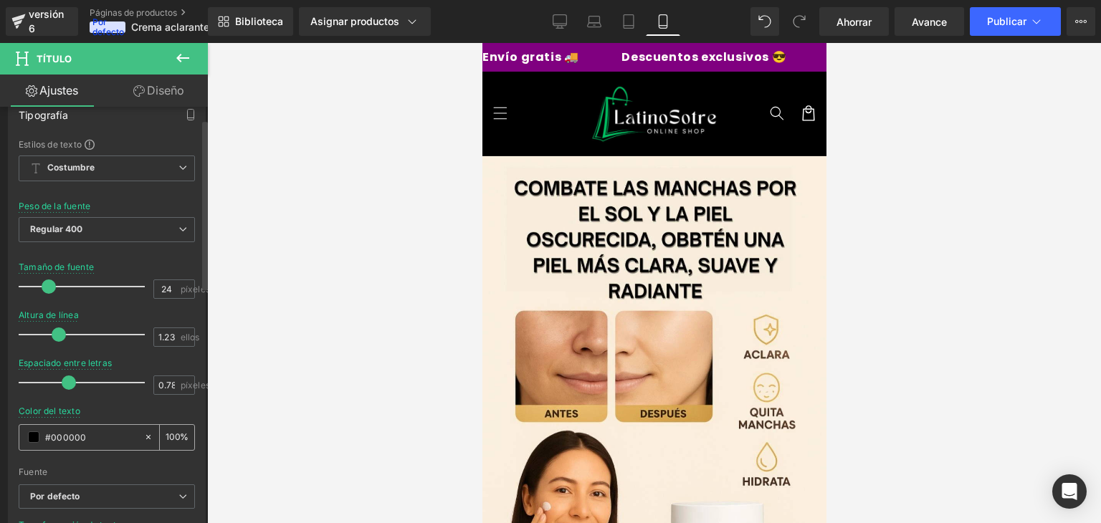
scroll to position [0, 0]
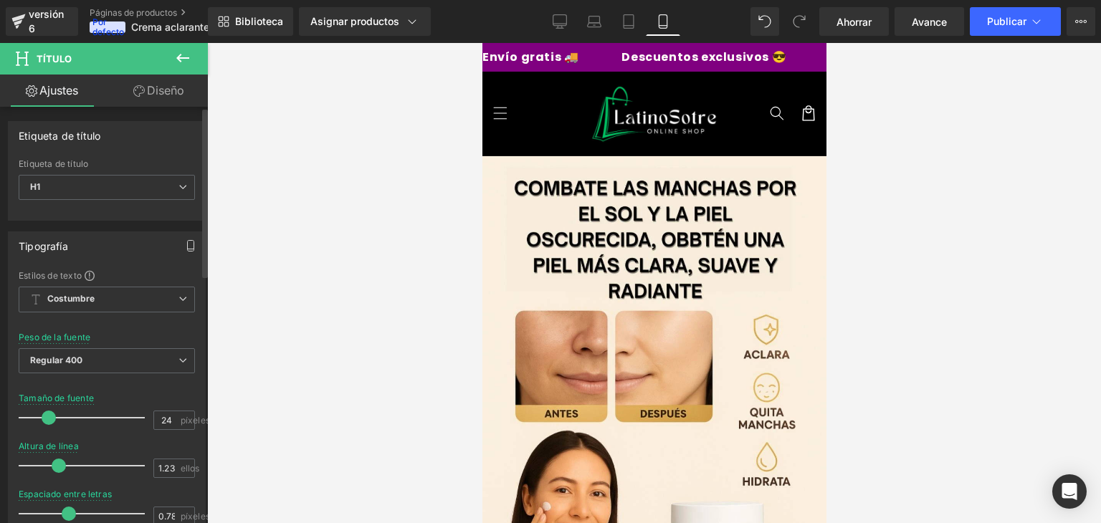
click at [189, 245] on icon "button" at bounding box center [190, 245] width 11 height 11
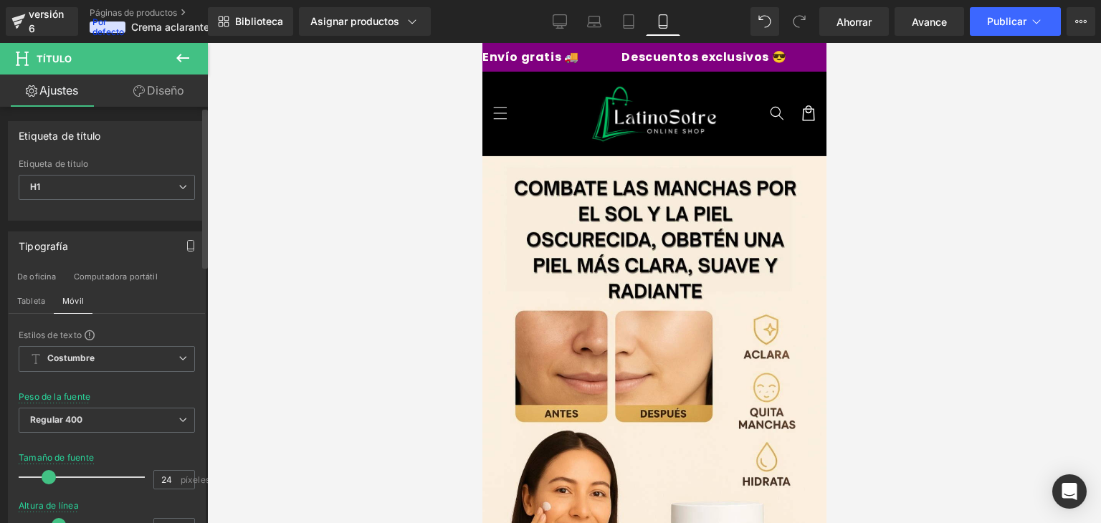
click at [189, 245] on icon "button" at bounding box center [190, 245] width 11 height 11
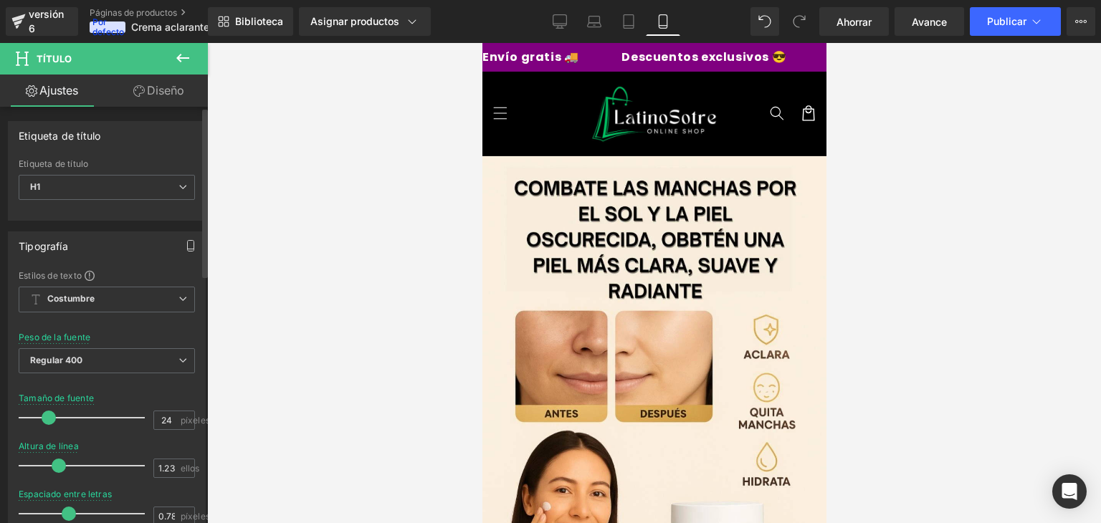
click at [189, 245] on icon "button" at bounding box center [190, 245] width 11 height 11
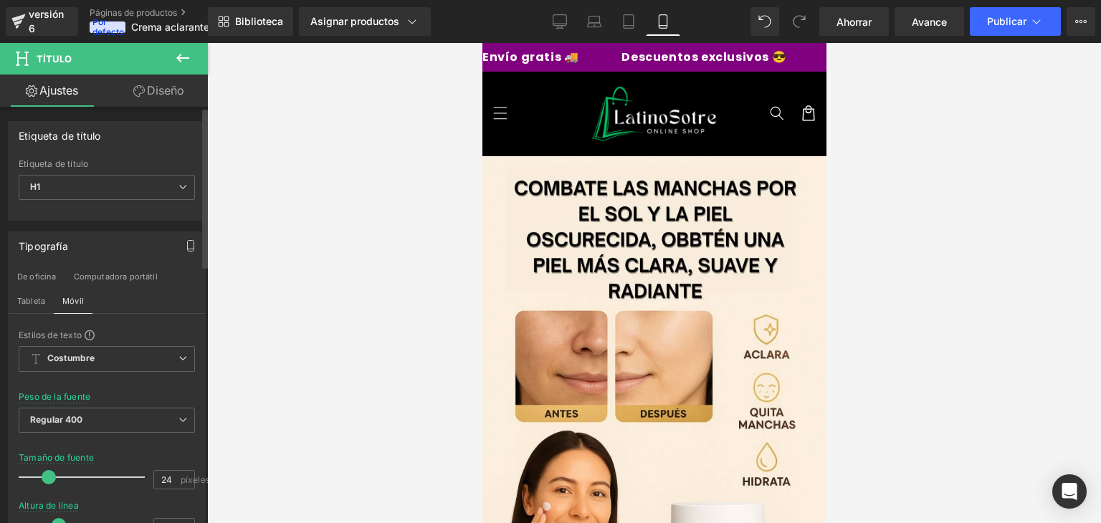
click at [186, 249] on icon "button" at bounding box center [190, 245] width 11 height 11
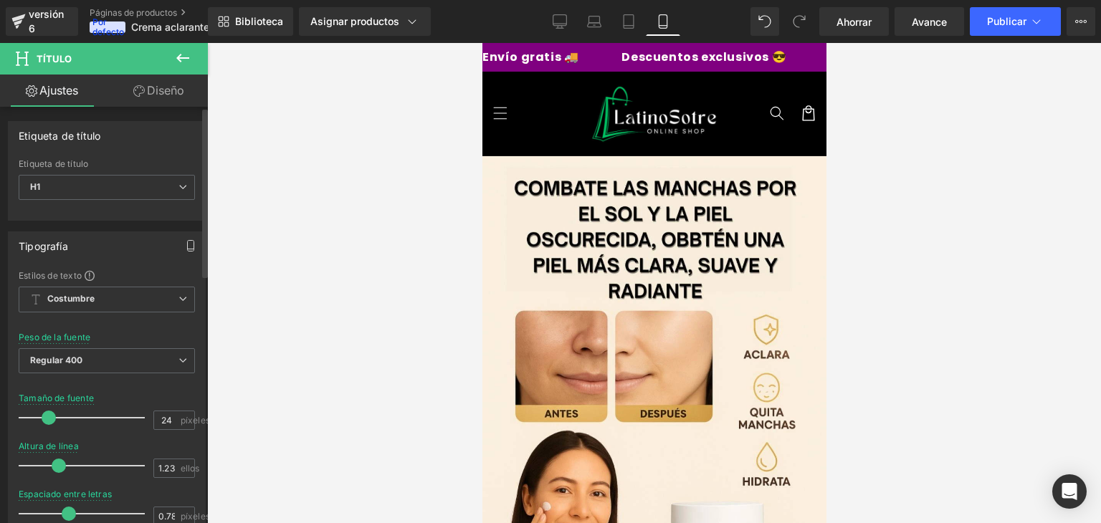
click at [186, 249] on icon "button" at bounding box center [190, 245] width 11 height 11
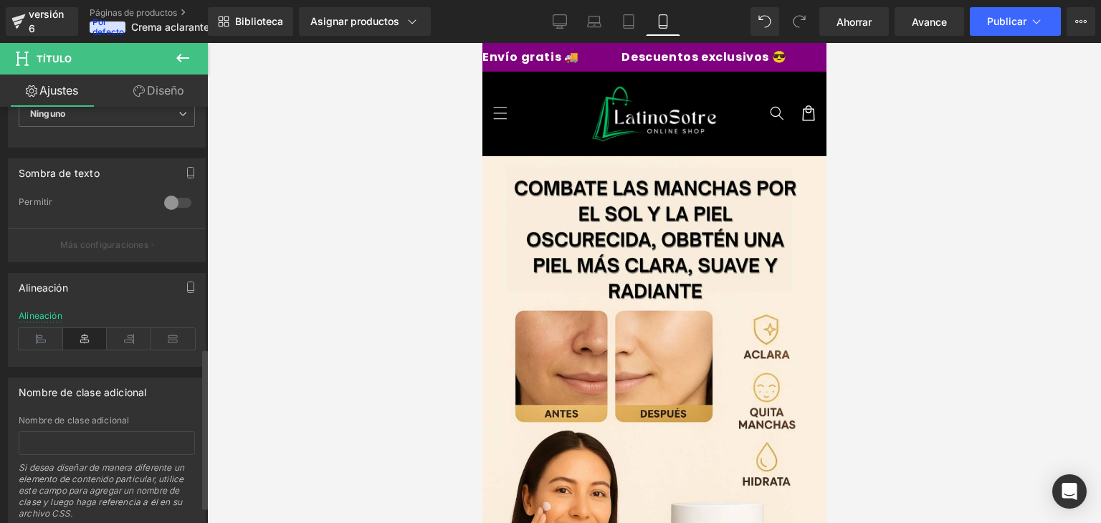
scroll to position [630, 0]
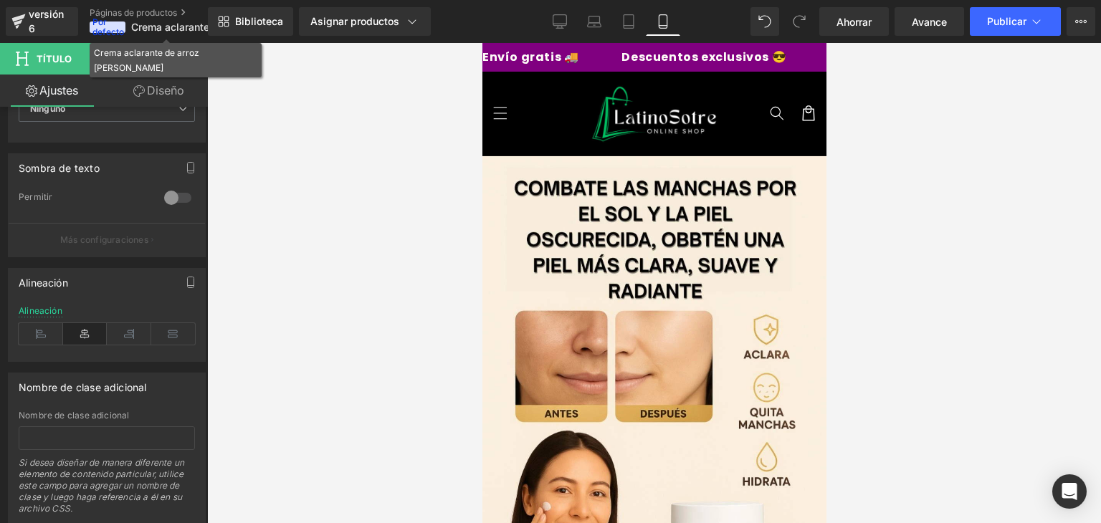
click at [190, 57] on div "Crema aclarante de arroz [PERSON_NAME]" at bounding box center [175, 60] width 163 height 30
click at [368, 145] on div at bounding box center [654, 283] width 894 height 480
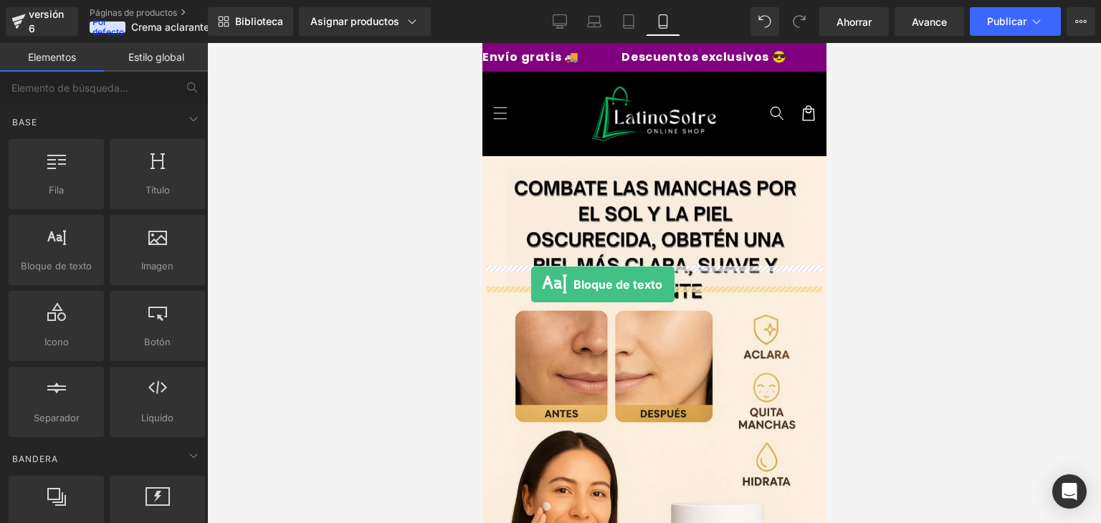
drag, startPoint x: 549, startPoint y: 292, endPoint x: 531, endPoint y: 285, distance: 20.0
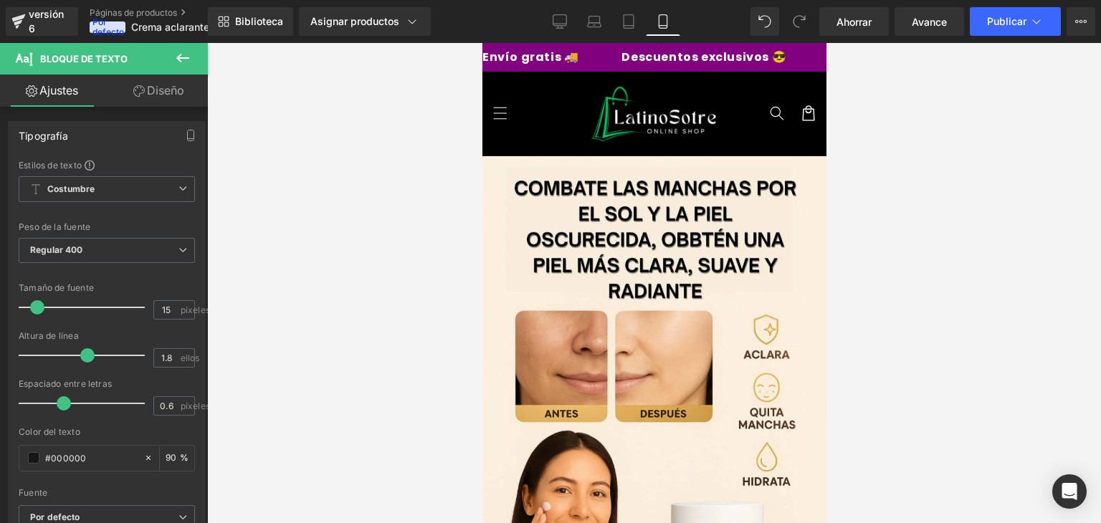
click at [178, 59] on icon at bounding box center [182, 58] width 13 height 9
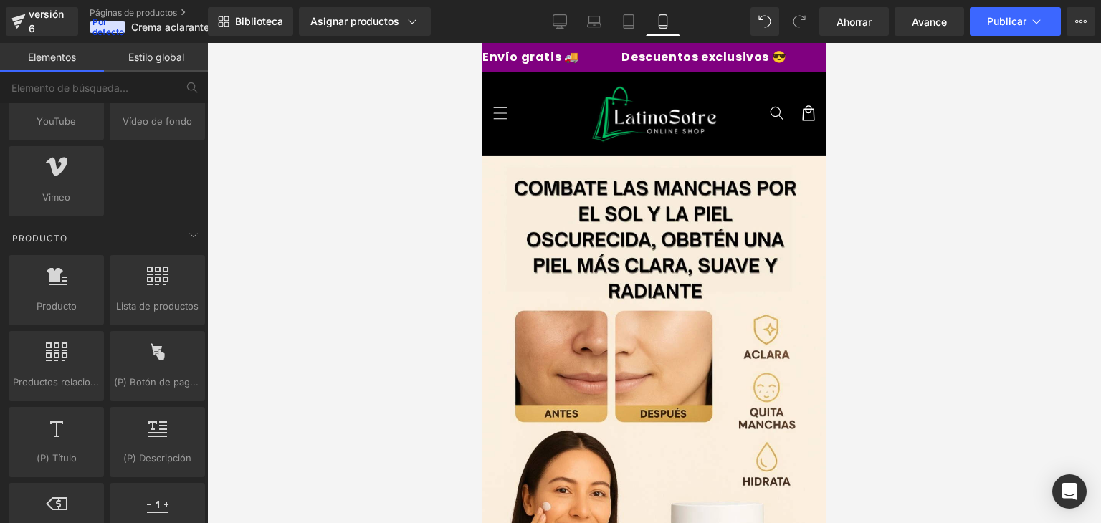
scroll to position [1205, 0]
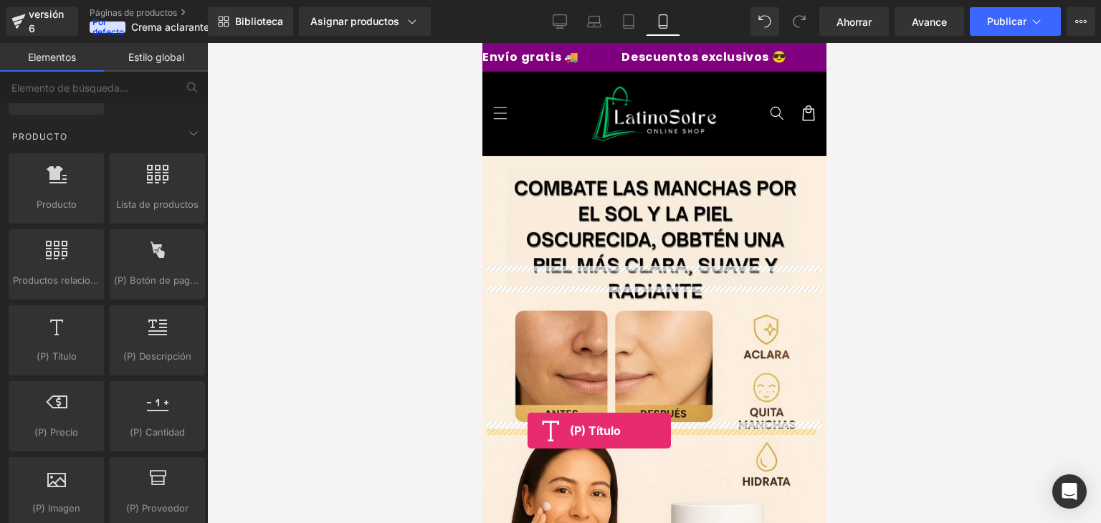
drag, startPoint x: 546, startPoint y: 371, endPoint x: 527, endPoint y: 431, distance: 63.3
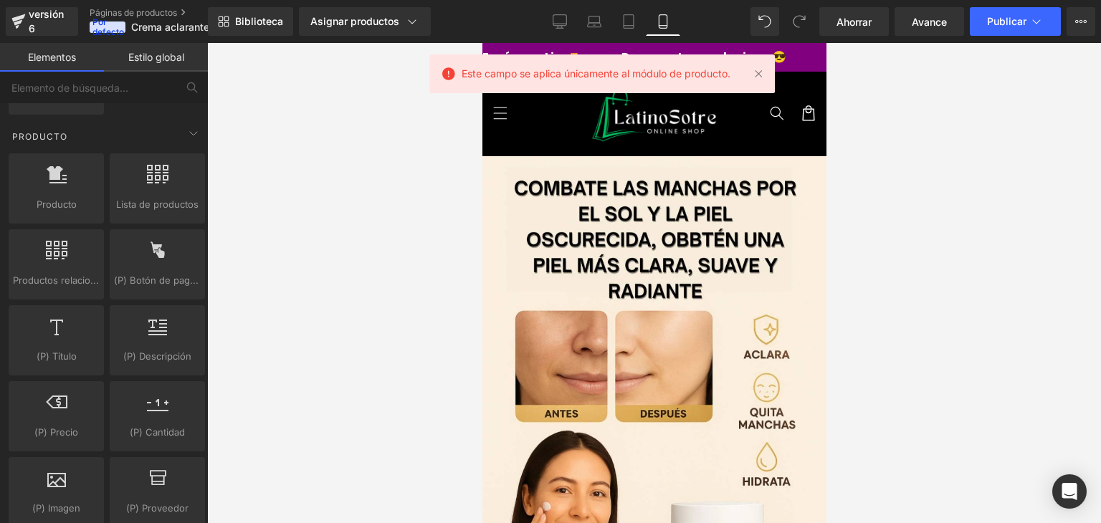
scroll to position [1790, 0]
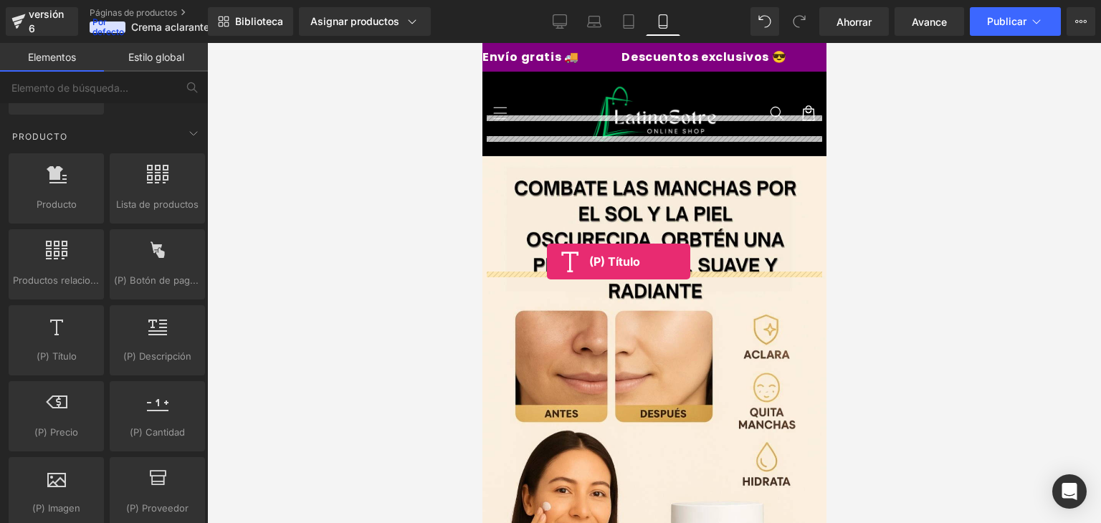
drag, startPoint x: 555, startPoint y: 379, endPoint x: 546, endPoint y: 262, distance: 117.2
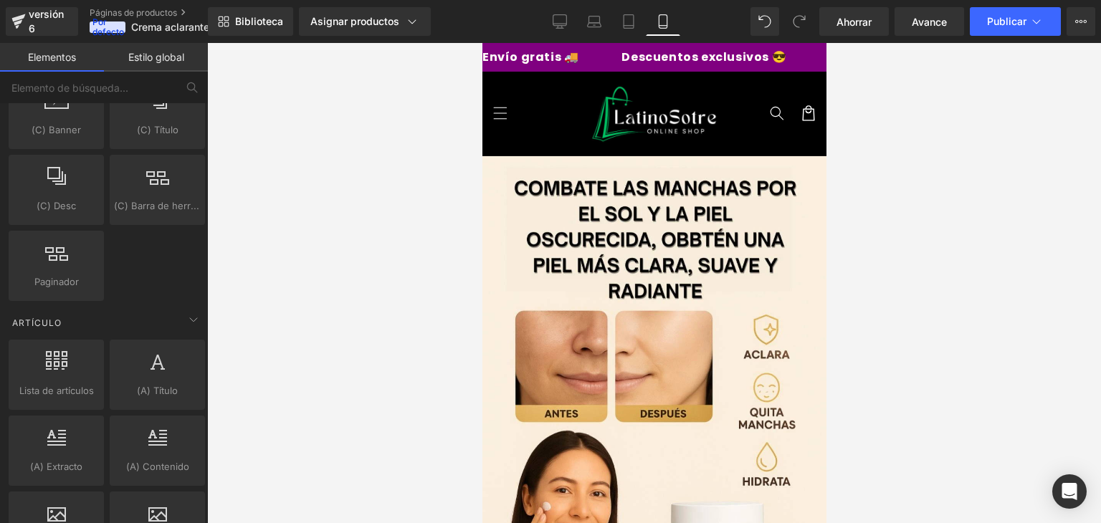
scroll to position [2520, 0]
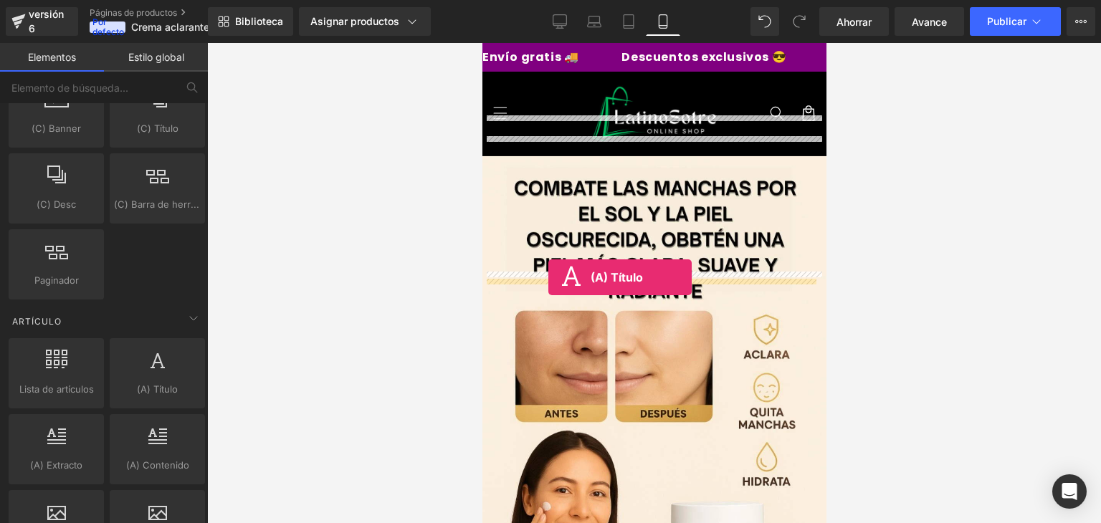
drag, startPoint x: 632, startPoint y: 400, endPoint x: 548, endPoint y: 278, distance: 149.0
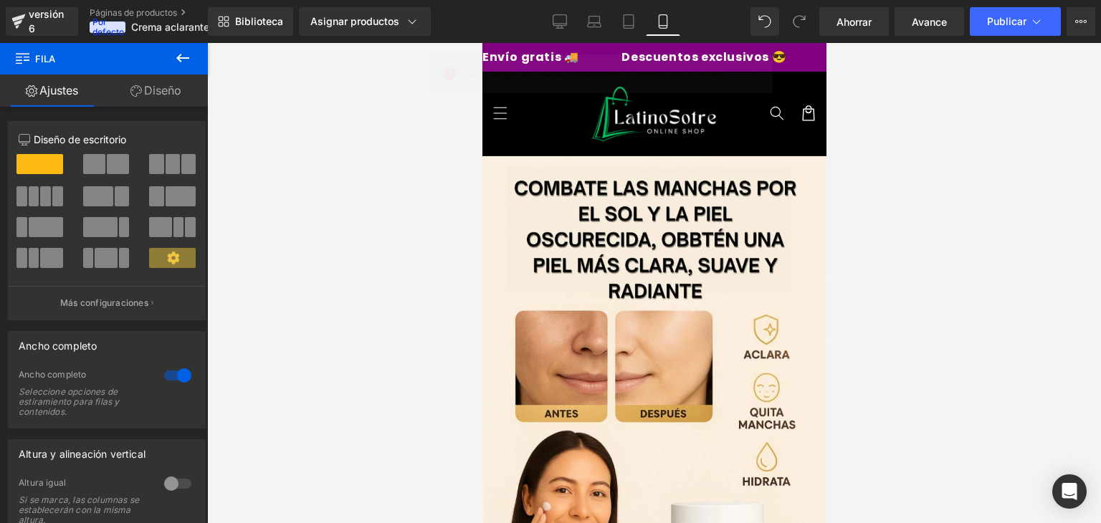
click at [192, 69] on button at bounding box center [183, 59] width 50 height 32
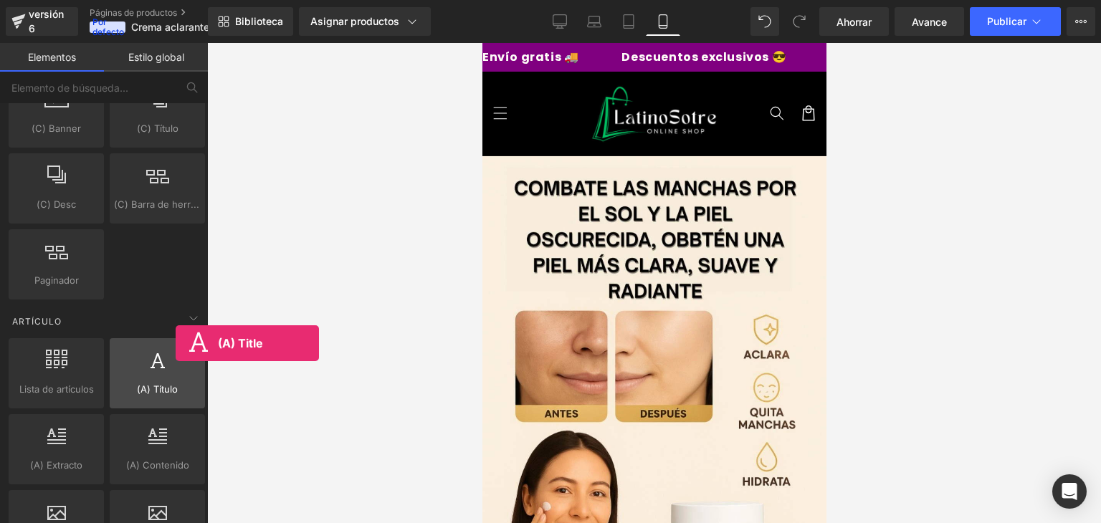
drag, startPoint x: 158, startPoint y: 349, endPoint x: 176, endPoint y: 343, distance: 18.8
click at [176, 350] on div at bounding box center [157, 366] width 87 height 32
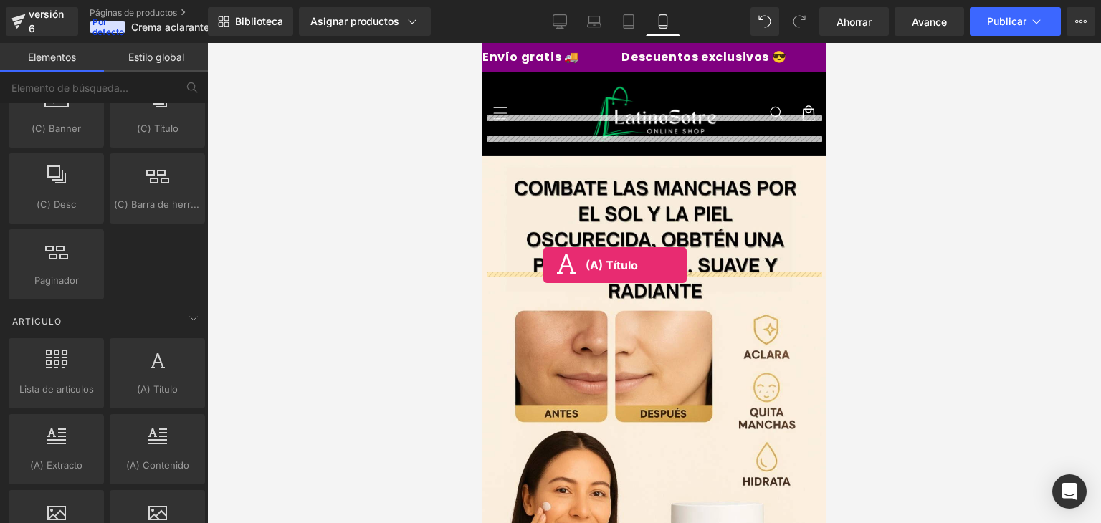
drag, startPoint x: 660, startPoint y: 385, endPoint x: 543, endPoint y: 265, distance: 167.3
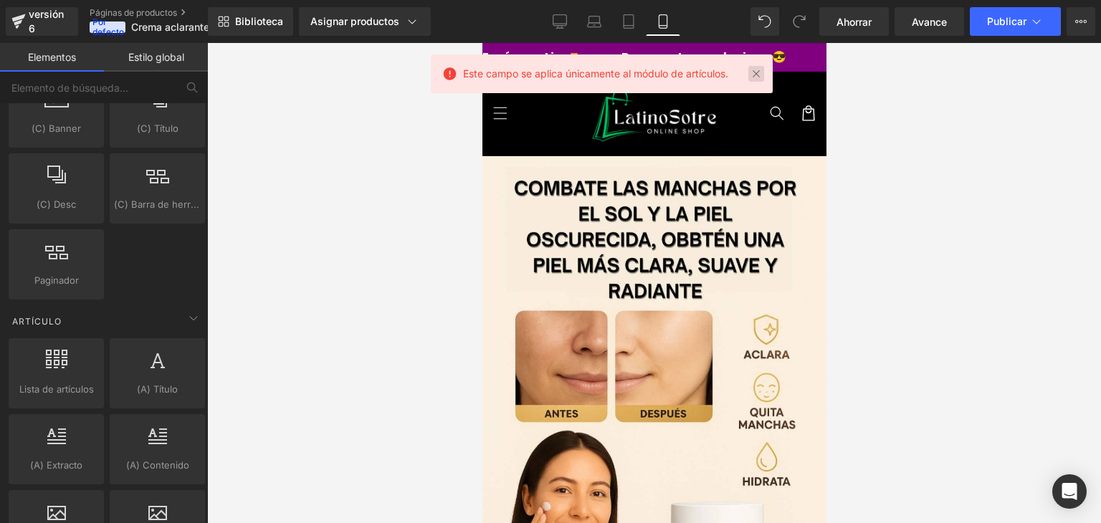
click at [759, 75] on link at bounding box center [757, 74] width 16 height 16
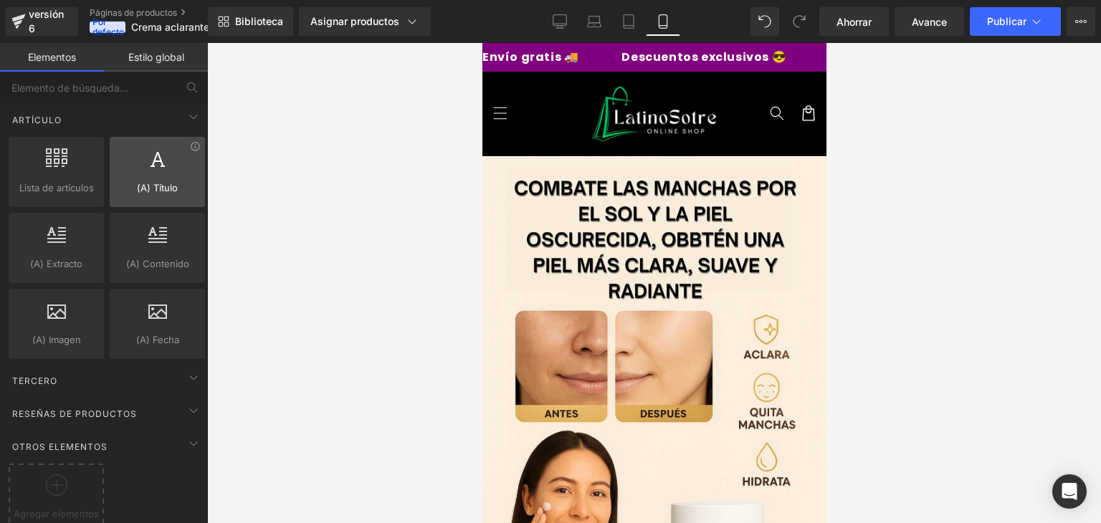
scroll to position [2731, 0]
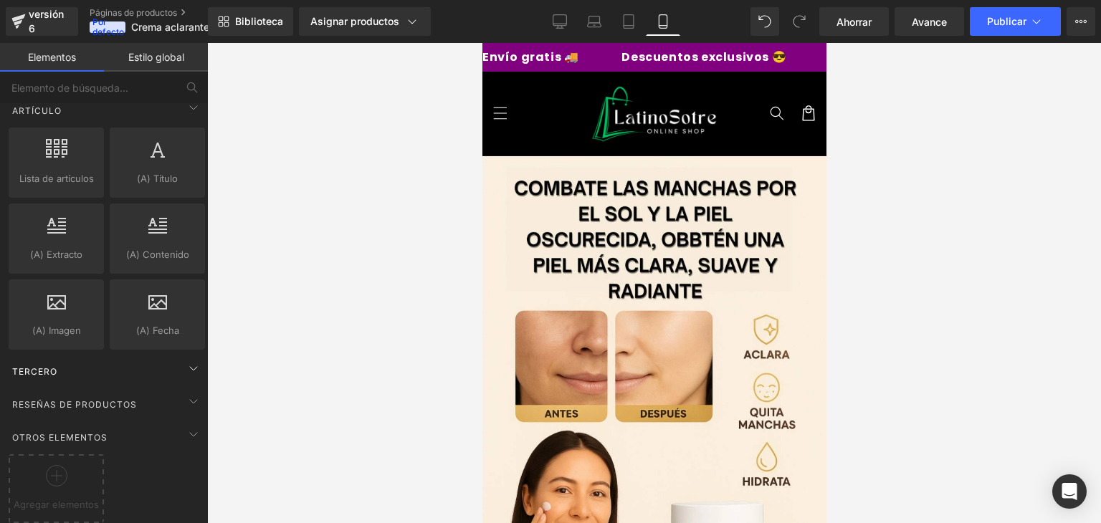
click at [129, 357] on div "Tercero" at bounding box center [107, 371] width 202 height 29
click at [151, 390] on div "Reseñas de productos" at bounding box center [107, 404] width 202 height 29
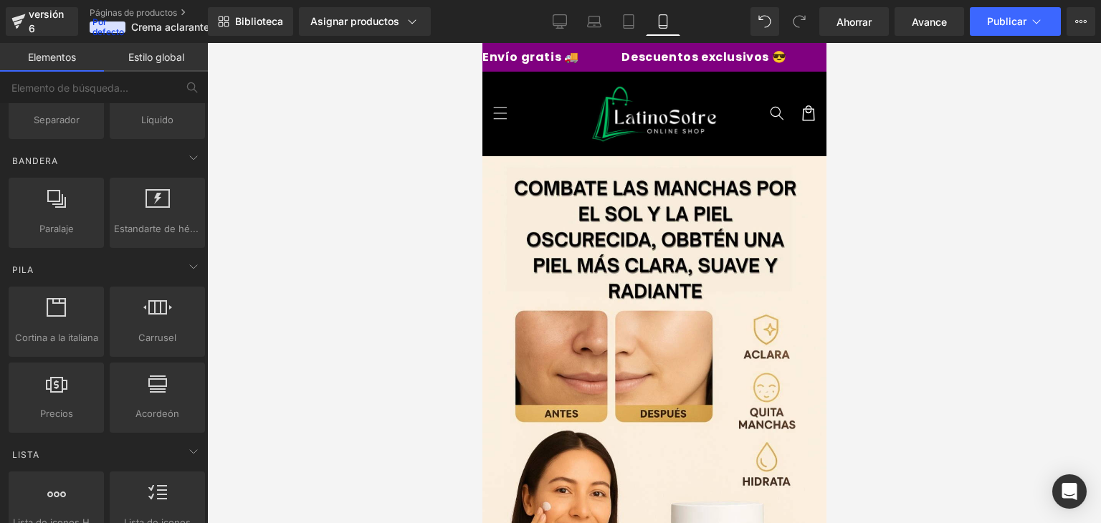
scroll to position [0, 0]
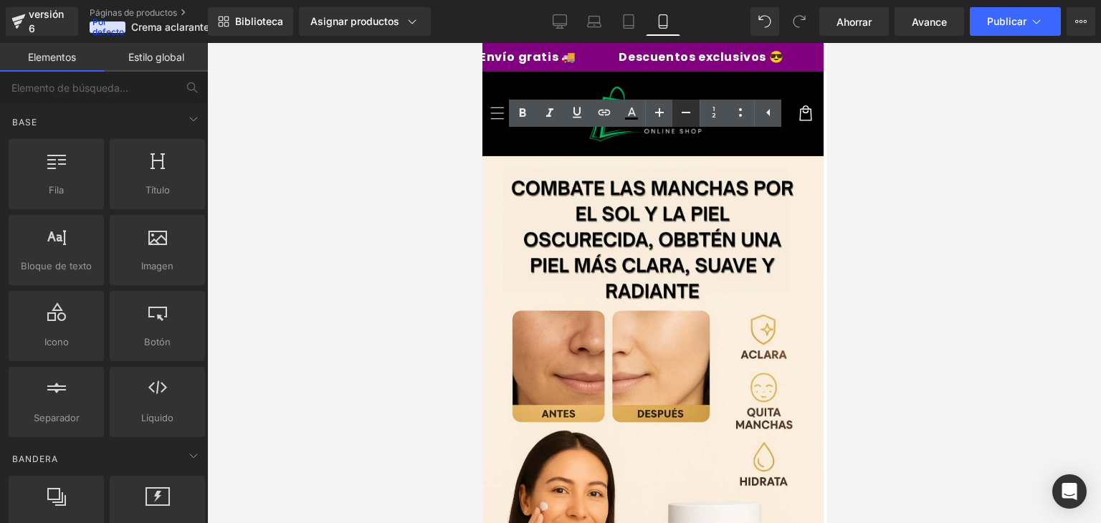
click at [688, 115] on icon at bounding box center [686, 112] width 17 height 17
click at [665, 115] on icon at bounding box center [659, 112] width 17 height 17
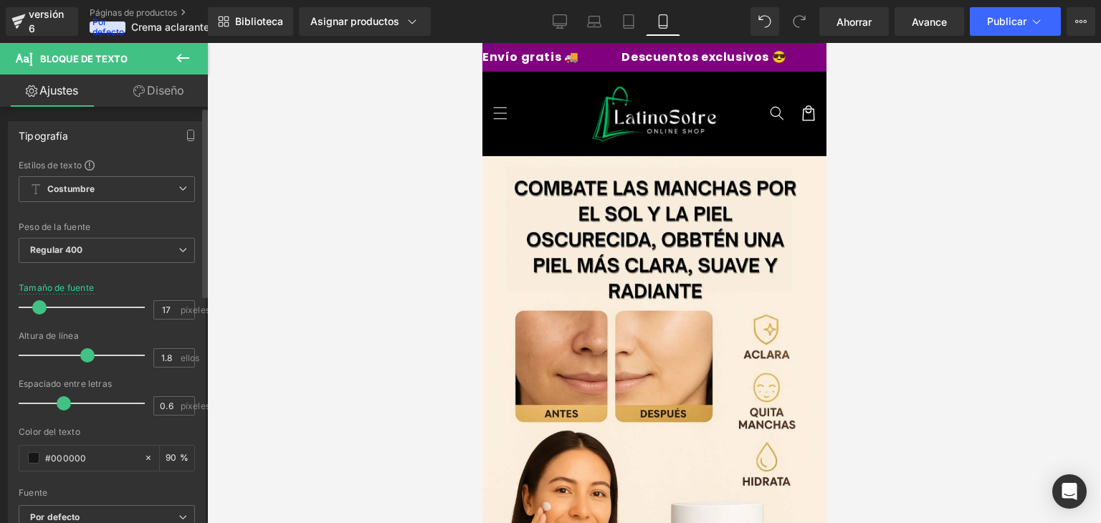
type input "16"
click at [39, 305] on span at bounding box center [39, 307] width 14 height 14
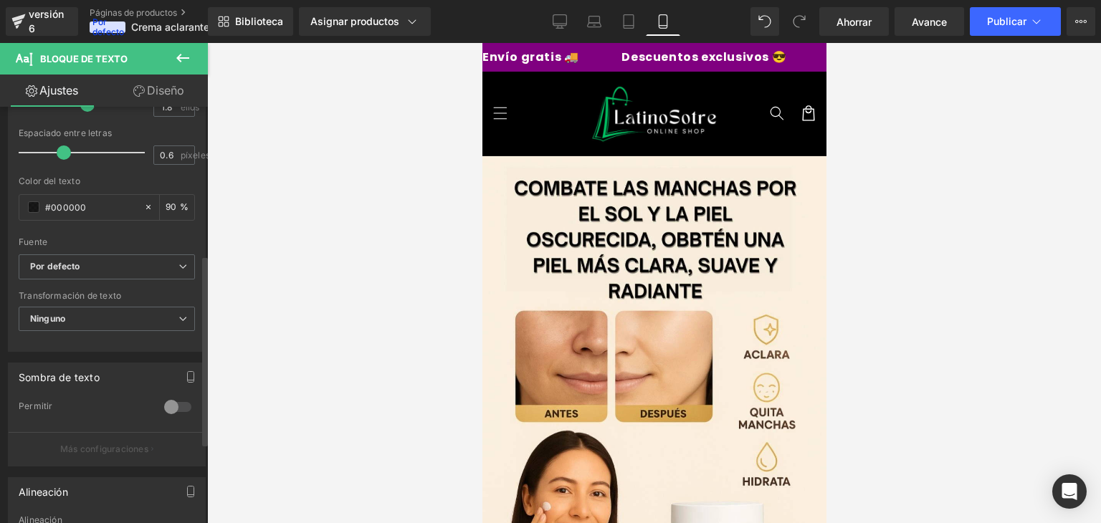
scroll to position [354, 0]
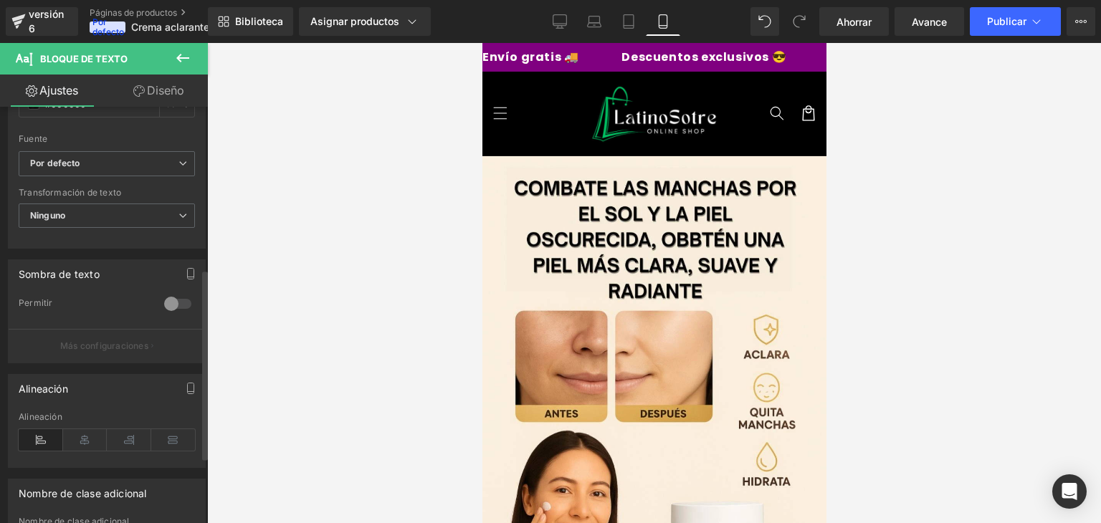
click at [178, 300] on div at bounding box center [178, 304] width 34 height 23
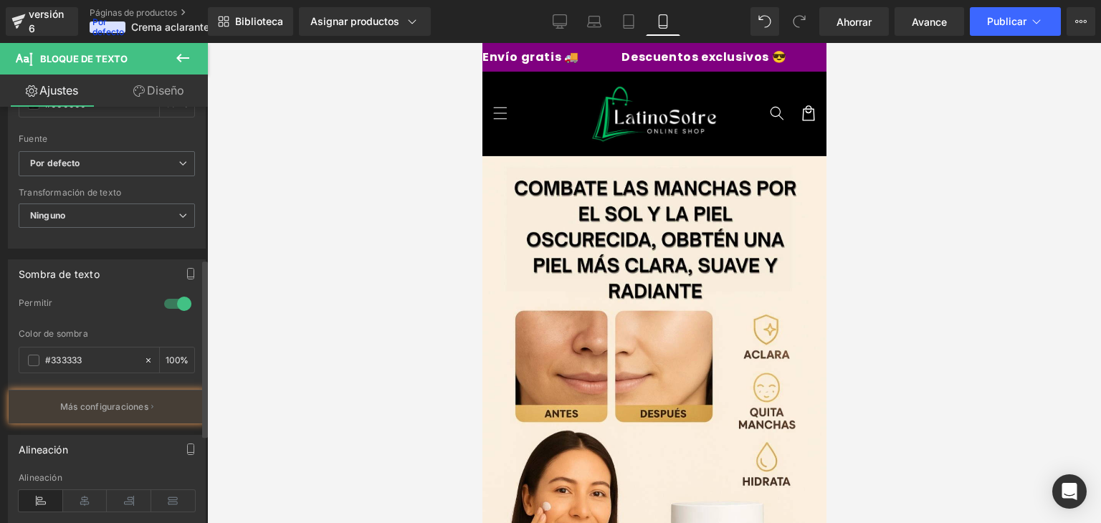
click at [178, 300] on div at bounding box center [178, 304] width 34 height 23
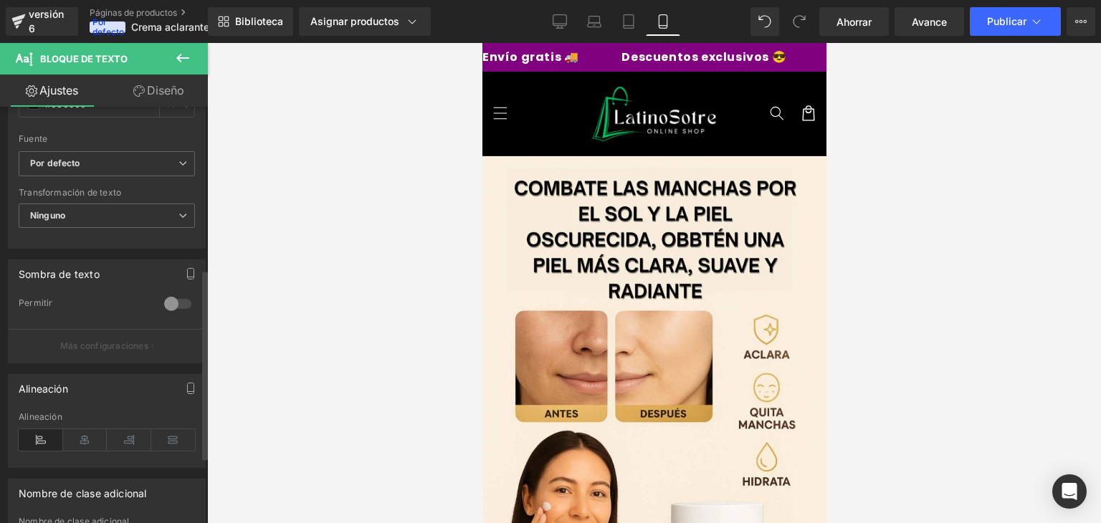
click at [137, 349] on p "Más configuraciones" at bounding box center [104, 346] width 88 height 13
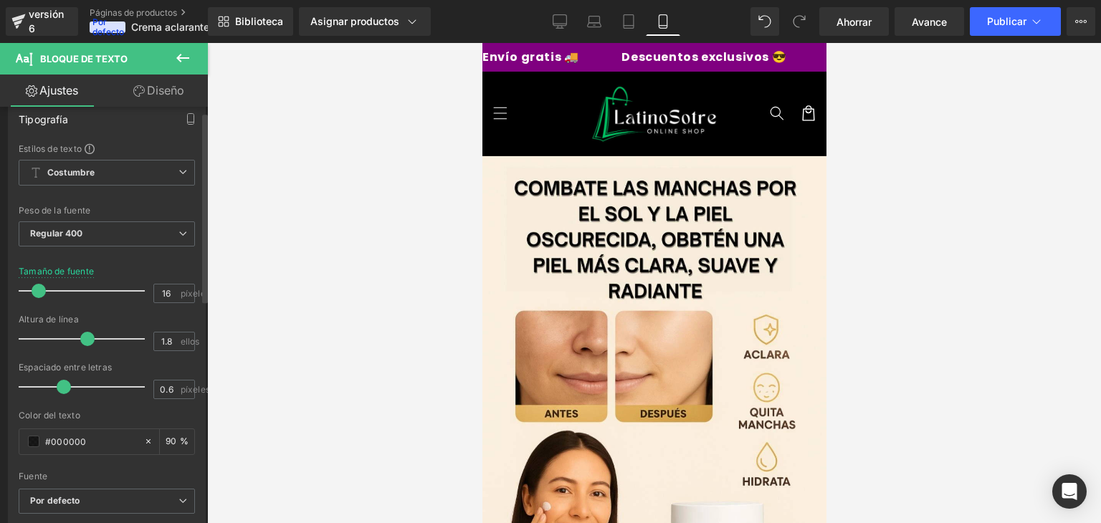
scroll to position [0, 0]
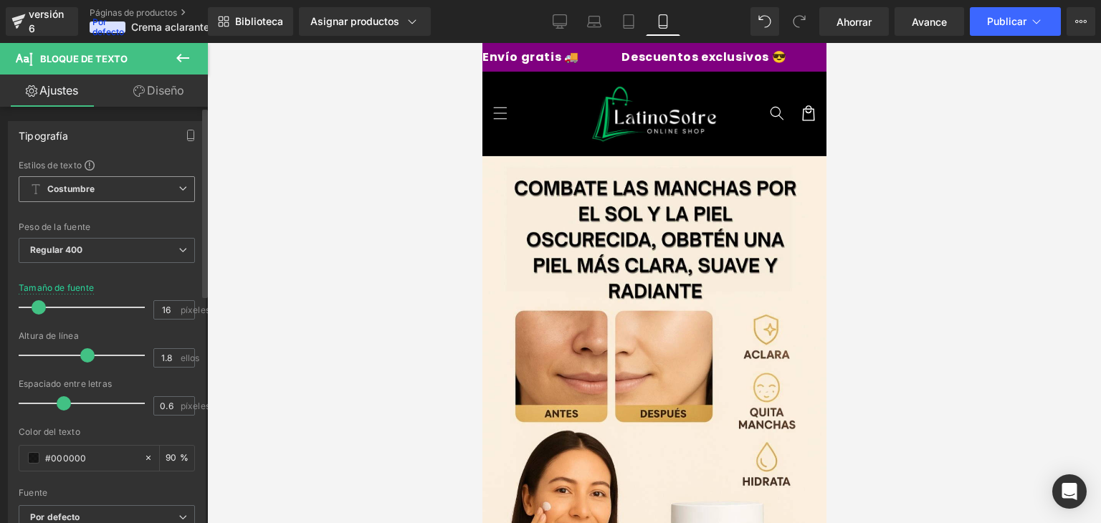
click at [166, 187] on span "Costumbre Configurar estilo global" at bounding box center [107, 189] width 176 height 26
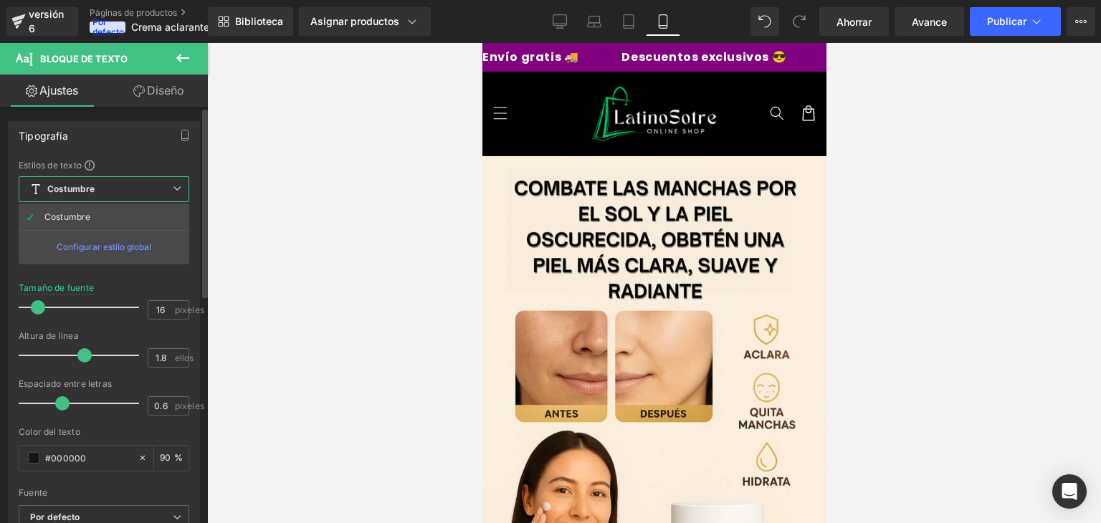
click at [118, 236] on div "Configurar estilo global" at bounding box center [104, 247] width 171 height 34
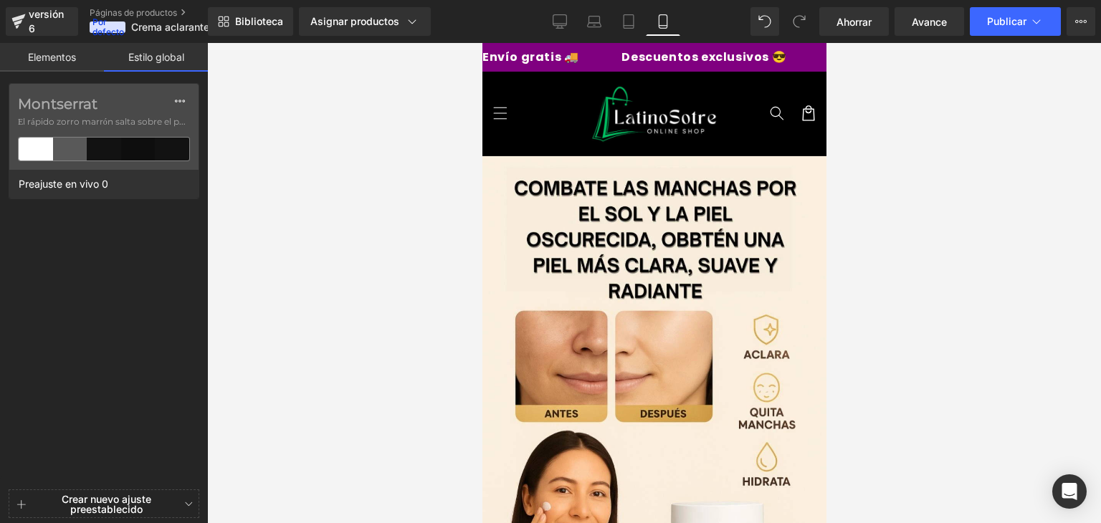
click at [75, 44] on link "Elementos" at bounding box center [52, 57] width 104 height 29
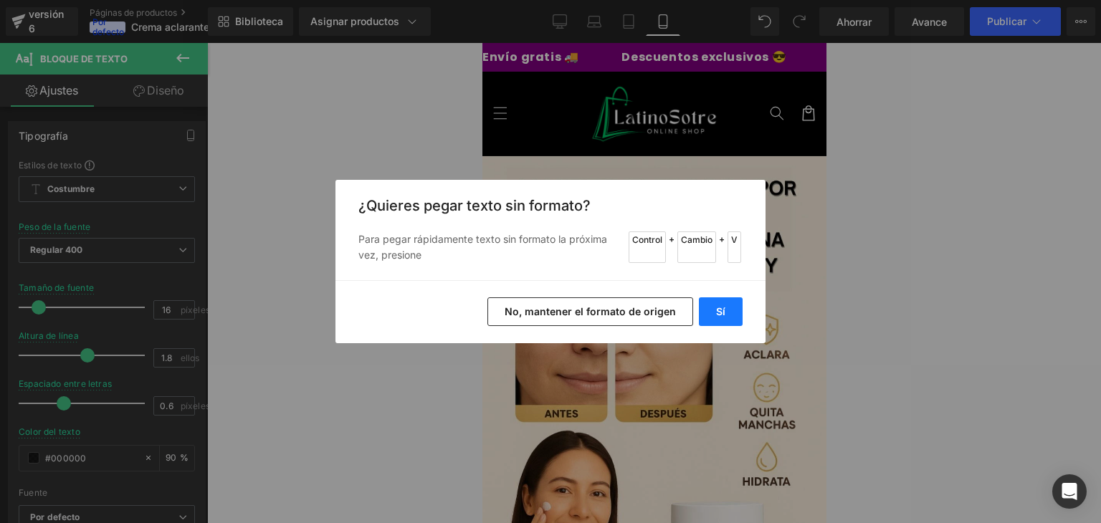
click at [731, 302] on button "Sí" at bounding box center [721, 312] width 44 height 29
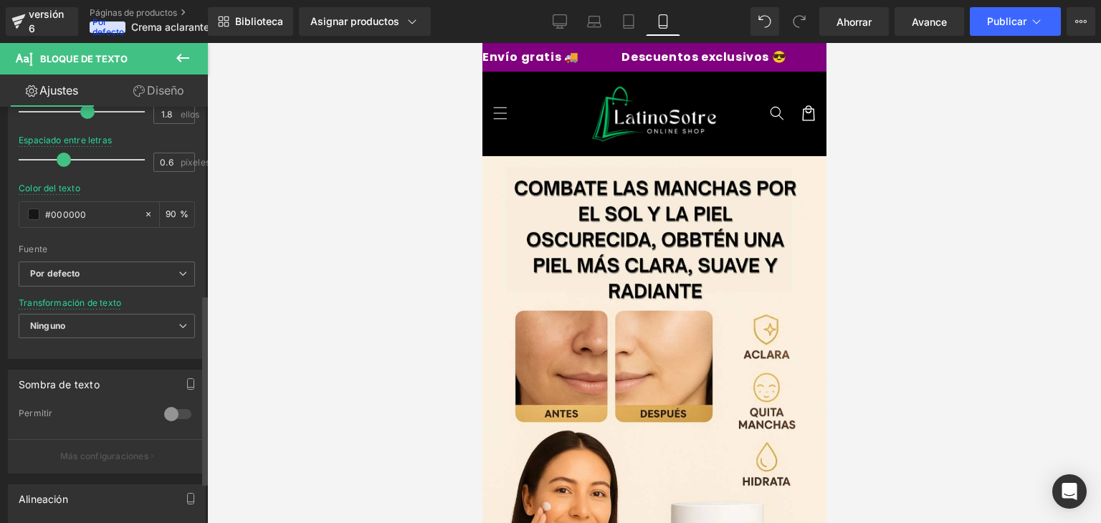
scroll to position [426, 0]
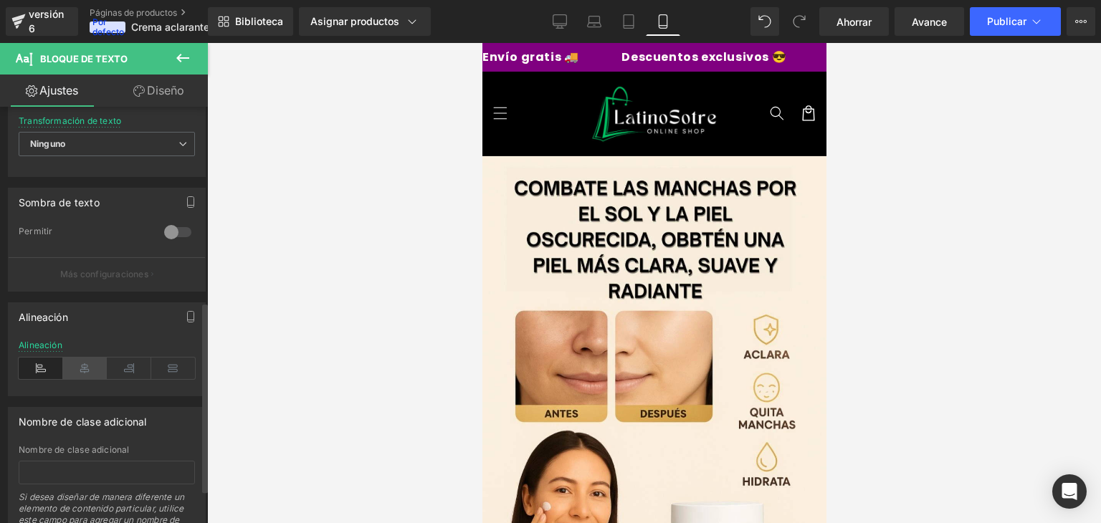
click at [93, 365] on icon at bounding box center [85, 369] width 44 height 22
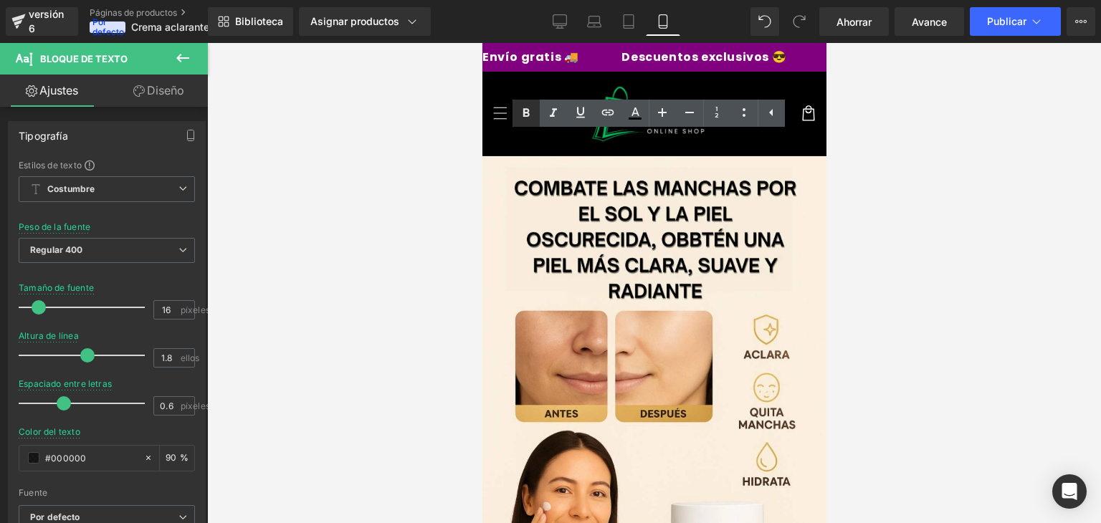
click at [522, 105] on icon at bounding box center [526, 113] width 17 height 17
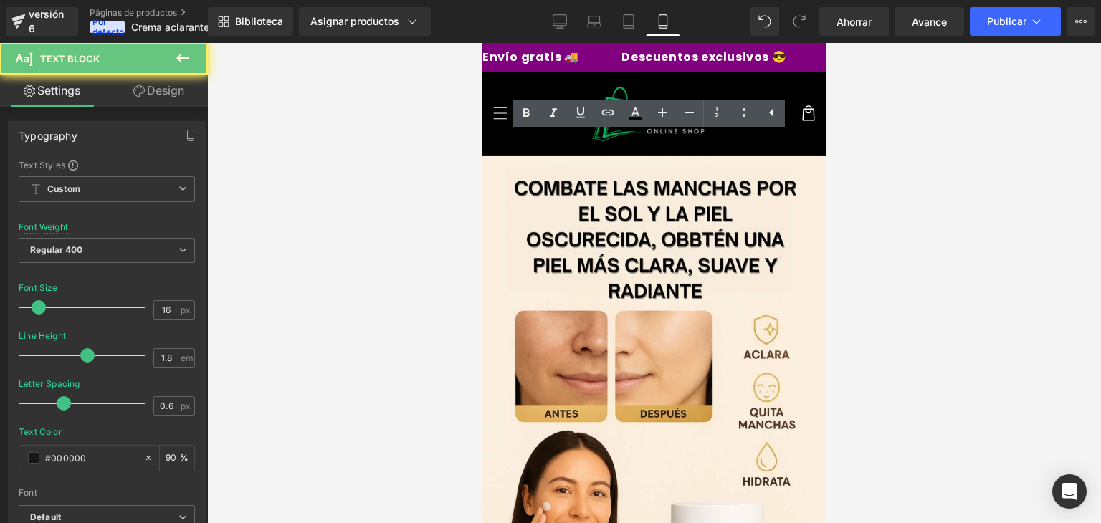
click at [846, 153] on div at bounding box center [654, 283] width 894 height 480
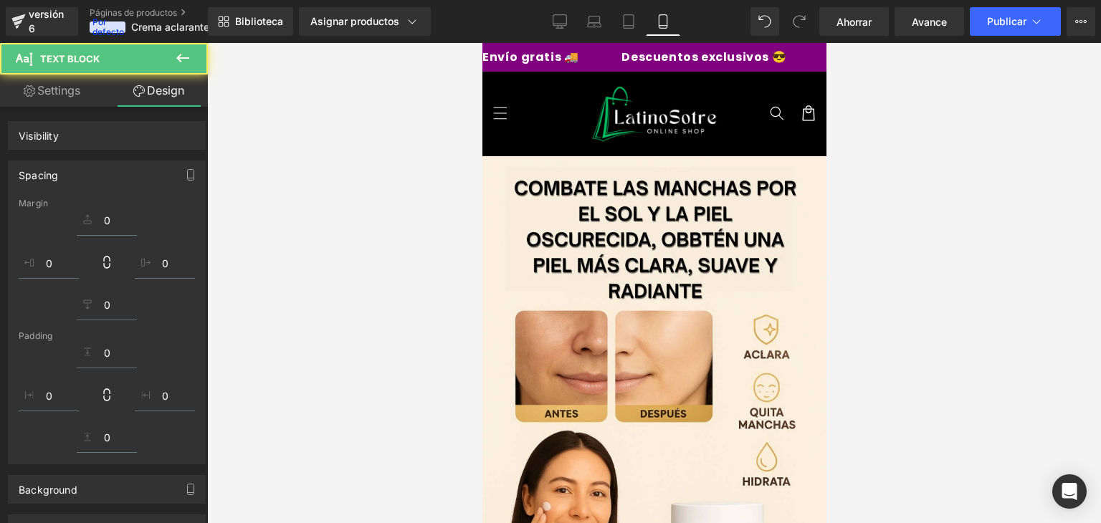
click at [855, 154] on div at bounding box center [654, 283] width 894 height 480
click at [906, 157] on div at bounding box center [654, 283] width 894 height 480
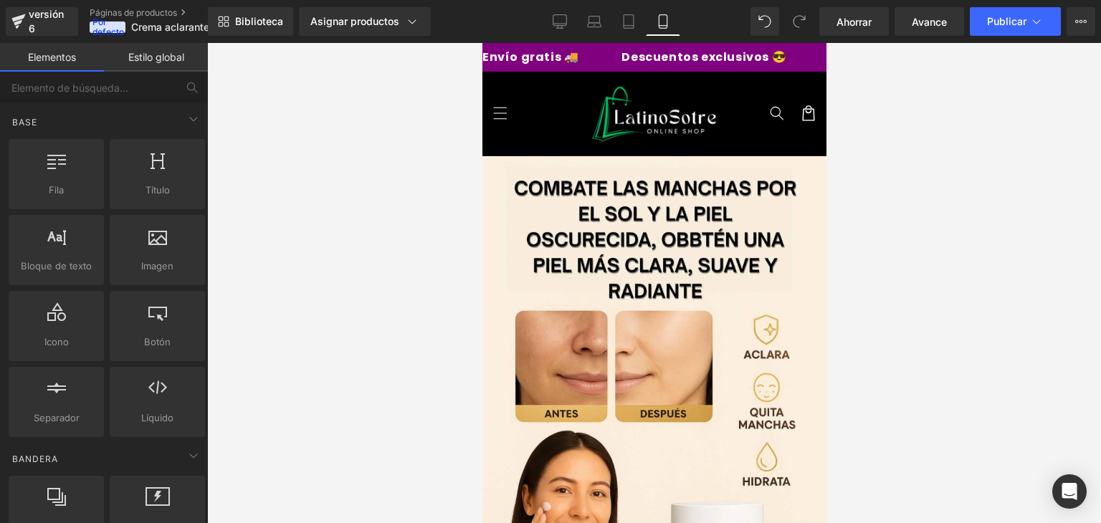
scroll to position [1742, 0]
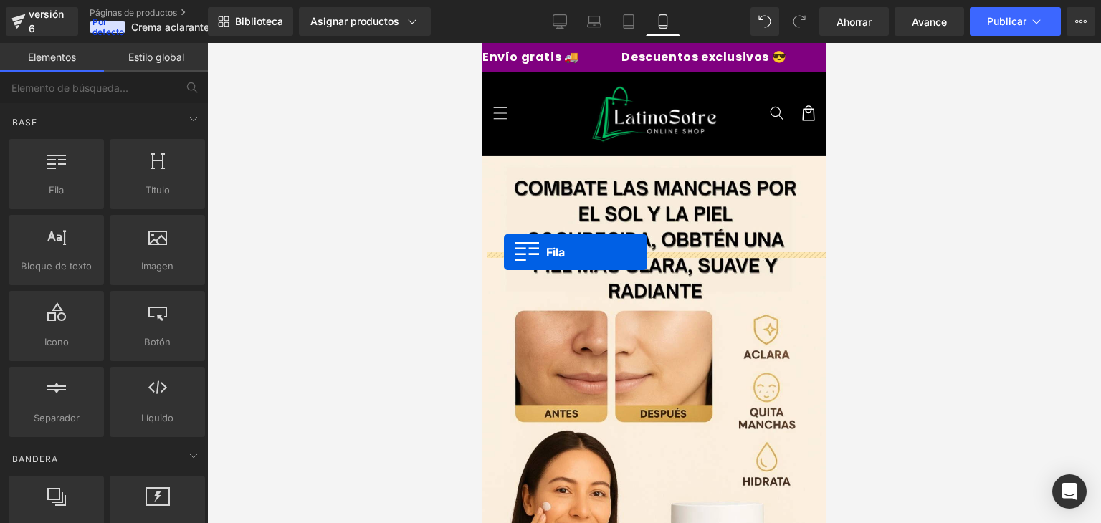
drag, startPoint x: 545, startPoint y: 199, endPoint x: 504, endPoint y: 251, distance: 65.9
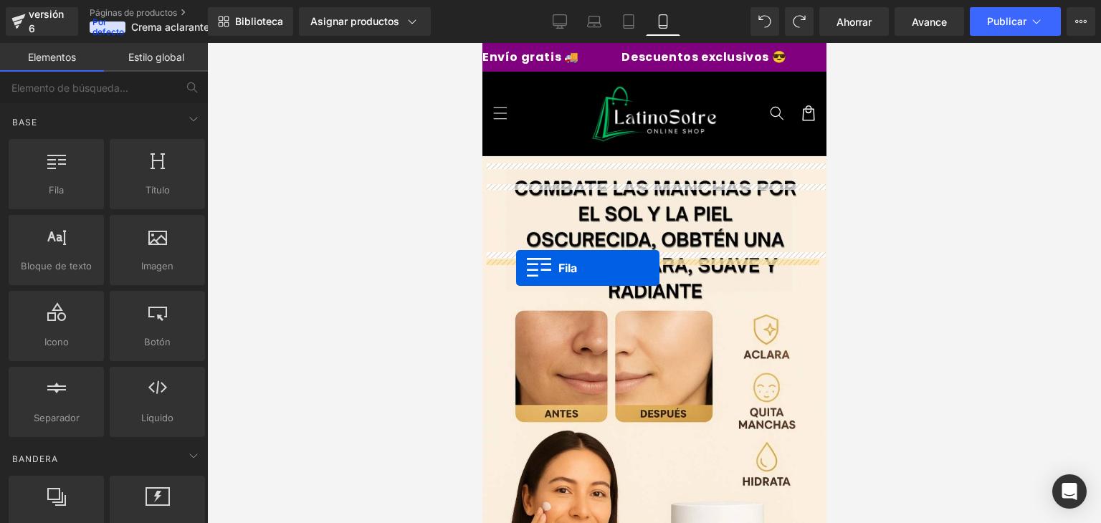
drag, startPoint x: 536, startPoint y: 207, endPoint x: 516, endPoint y: 268, distance: 64.6
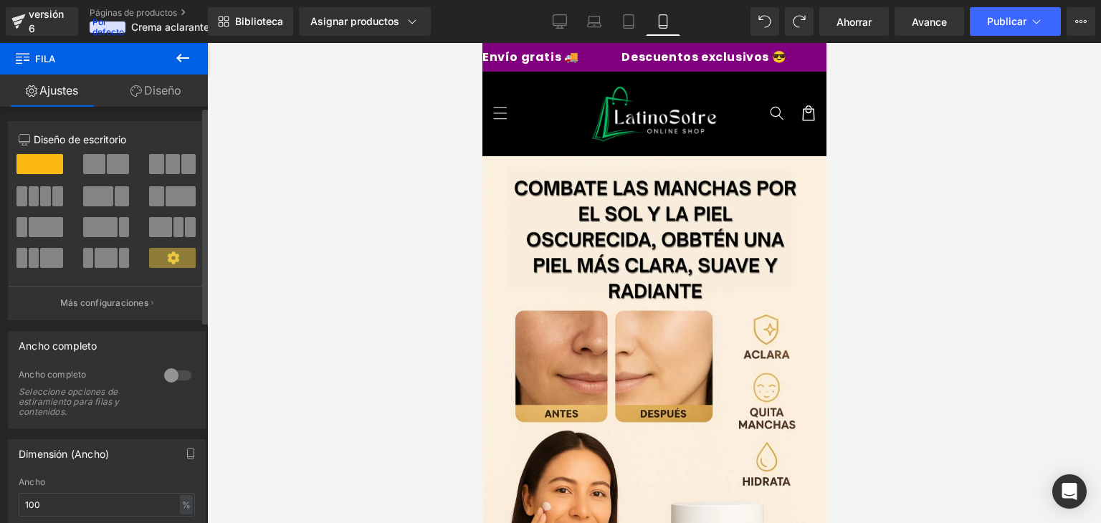
click at [178, 375] on div at bounding box center [178, 375] width 34 height 23
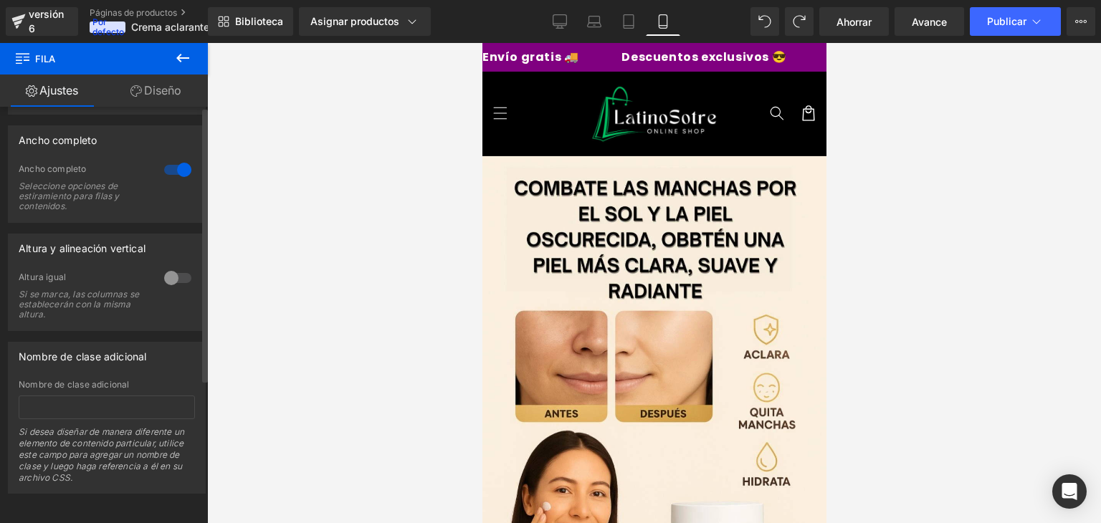
scroll to position [0, 0]
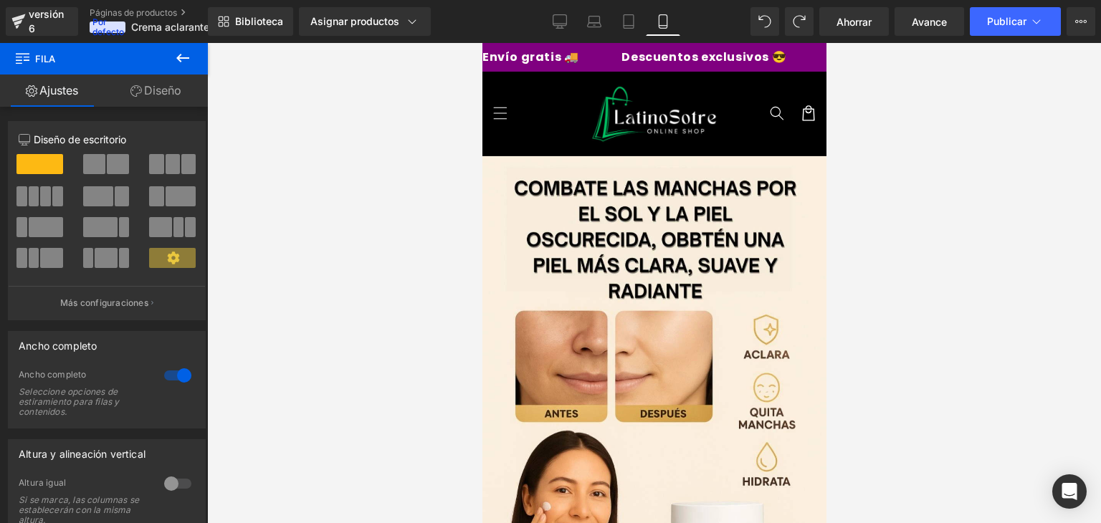
click at [176, 63] on icon at bounding box center [182, 57] width 17 height 17
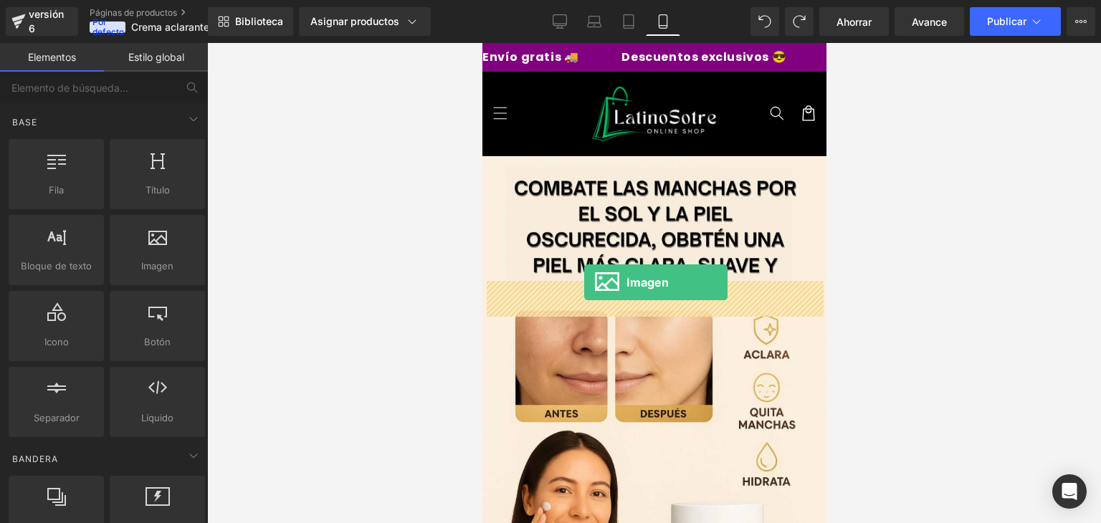
drag, startPoint x: 648, startPoint y: 308, endPoint x: 584, endPoint y: 284, distance: 68.7
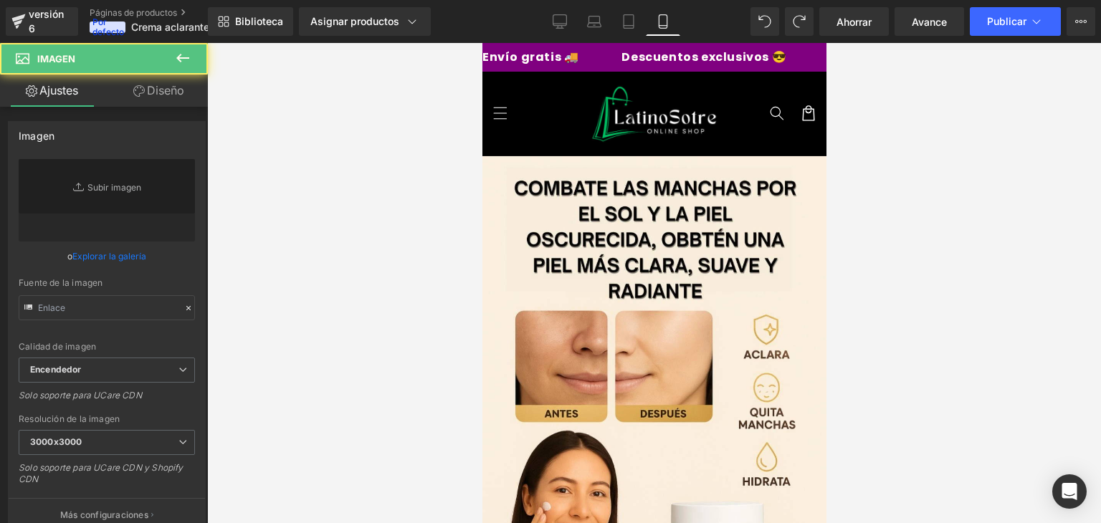
type input "//d1um8515vdn9kb.cloudfront.net/images/parallax.jpg"
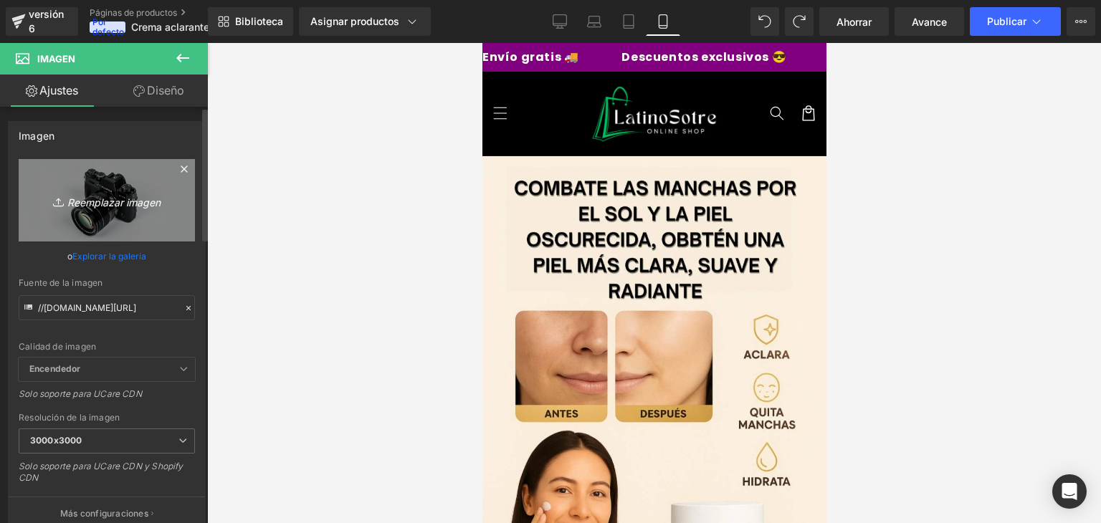
click at [92, 197] on font "Reemplazar imagen" at bounding box center [113, 202] width 93 height 12
type input "C:\fakepath\ChatGPT-Image-20-ago-2025_-02_43_41-a.m.-_1_.webp"
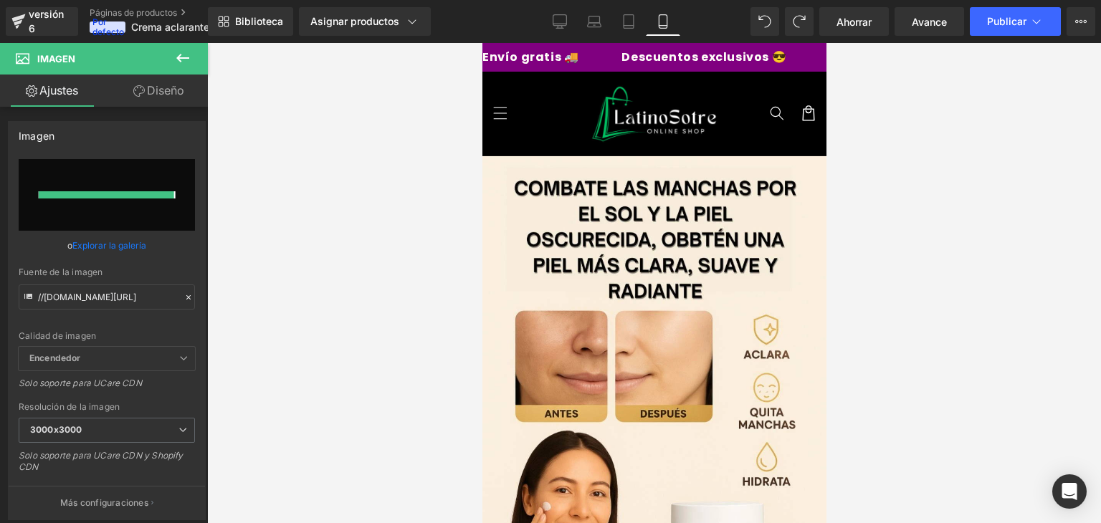
type input "[URL][DOMAIN_NAME][DATE]"
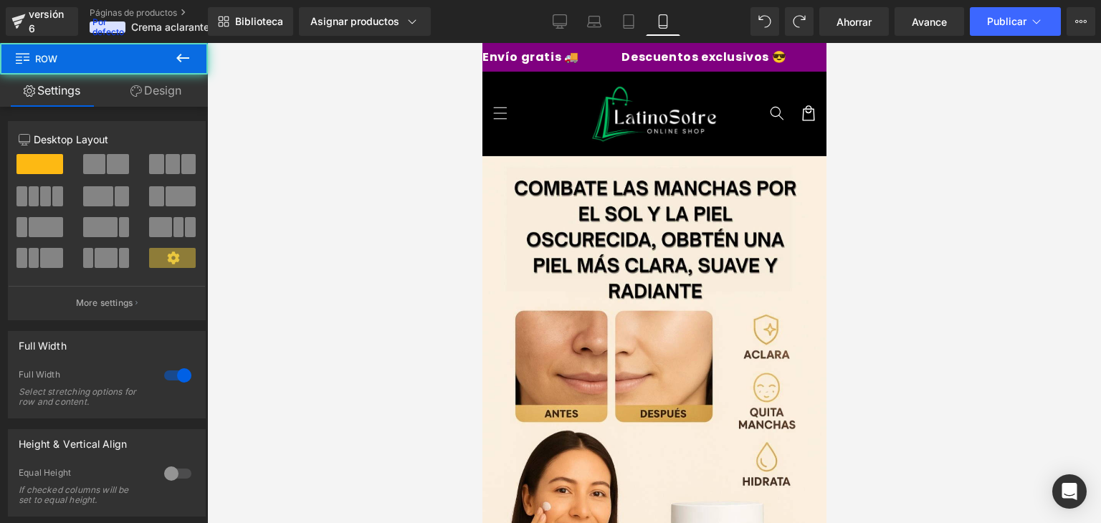
drag, startPoint x: 653, startPoint y: 266, endPoint x: 659, endPoint y: 250, distance: 17.5
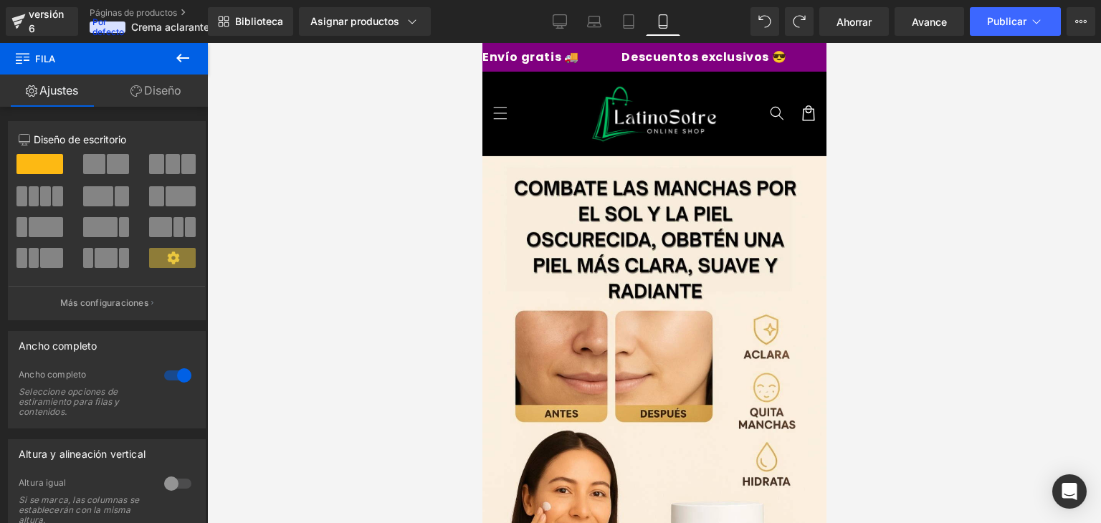
drag, startPoint x: 646, startPoint y: 268, endPoint x: 1340, endPoint y: 284, distance: 693.6
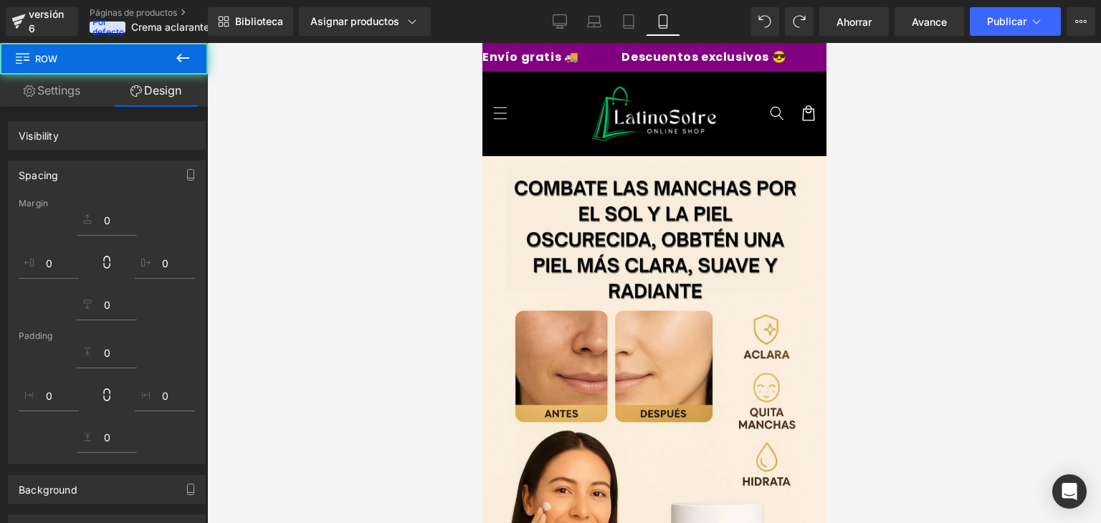
click at [905, 262] on div at bounding box center [654, 283] width 894 height 480
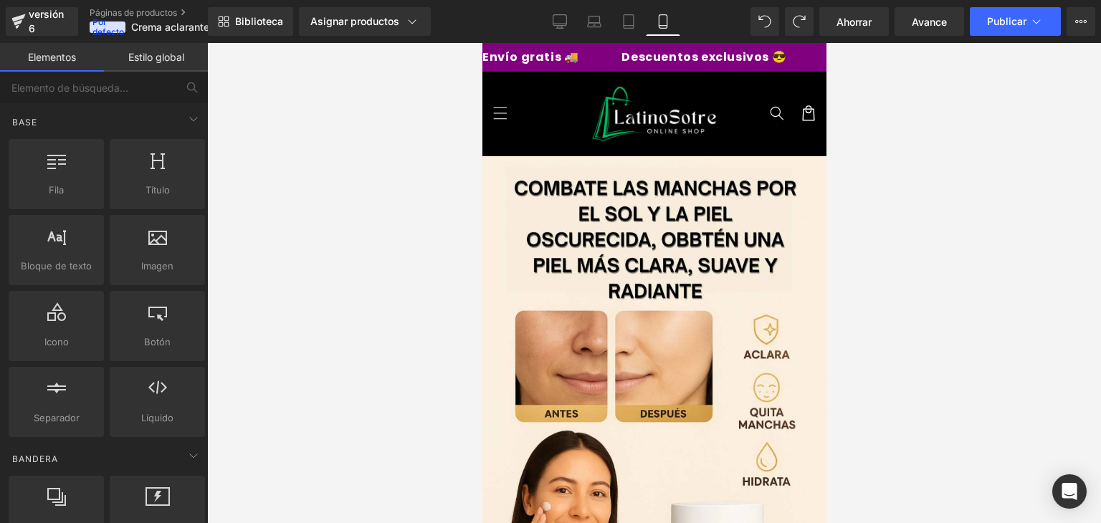
scroll to position [2048, 0]
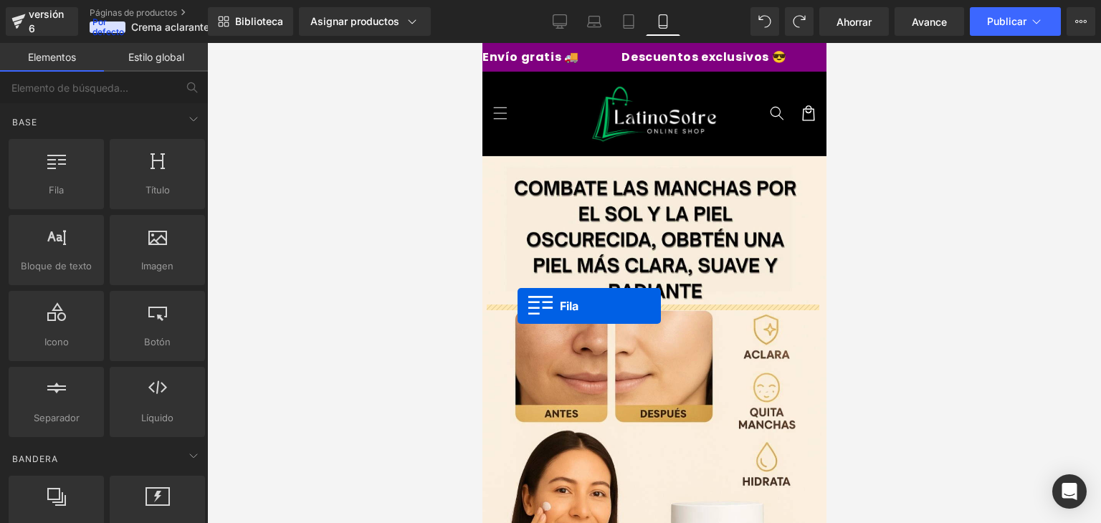
drag, startPoint x: 539, startPoint y: 221, endPoint x: 517, endPoint y: 307, distance: 88.7
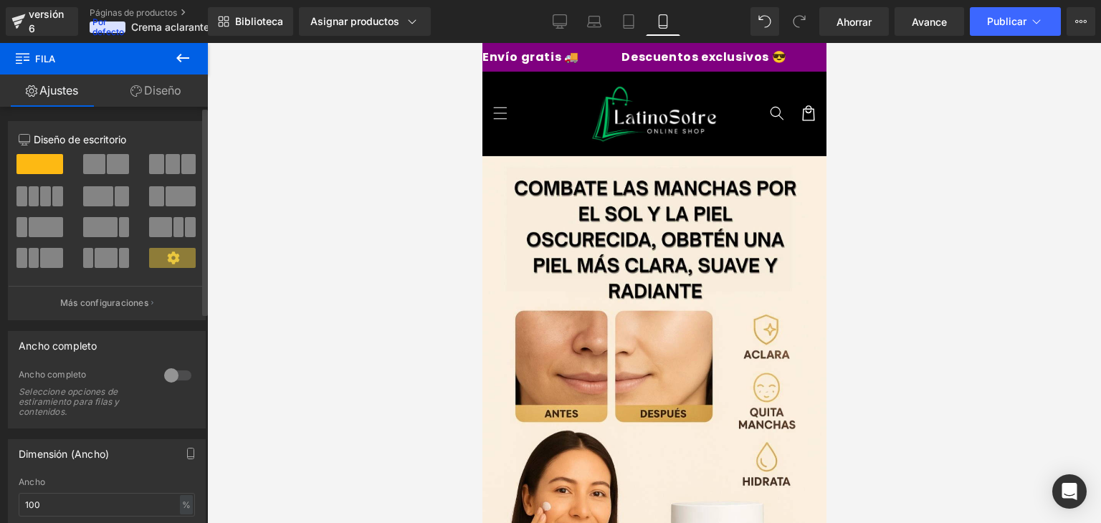
click at [166, 369] on div at bounding box center [178, 375] width 34 height 23
click at [189, 55] on icon at bounding box center [182, 57] width 17 height 17
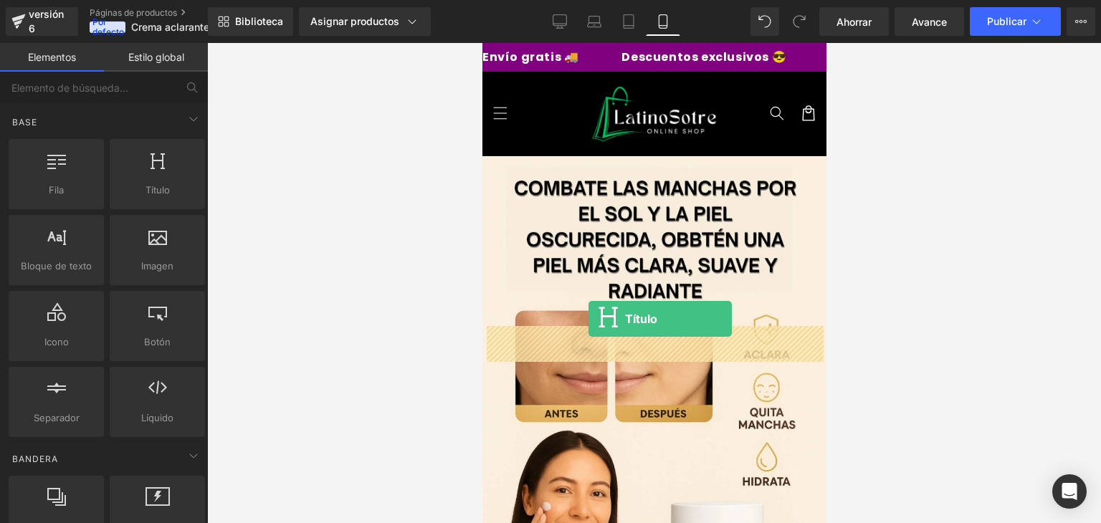
drag, startPoint x: 625, startPoint y: 230, endPoint x: 588, endPoint y: 319, distance: 96.4
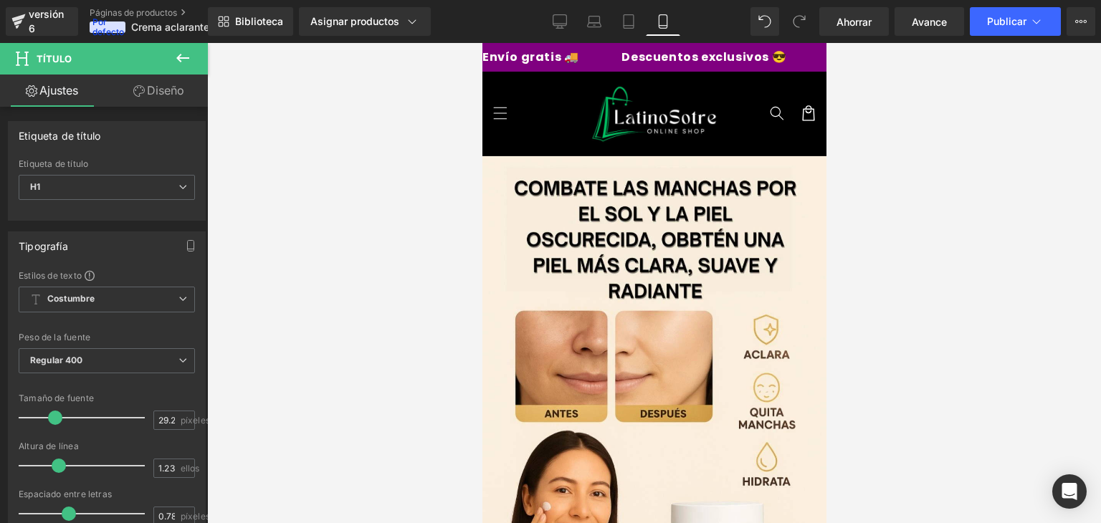
scroll to position [2105, 0]
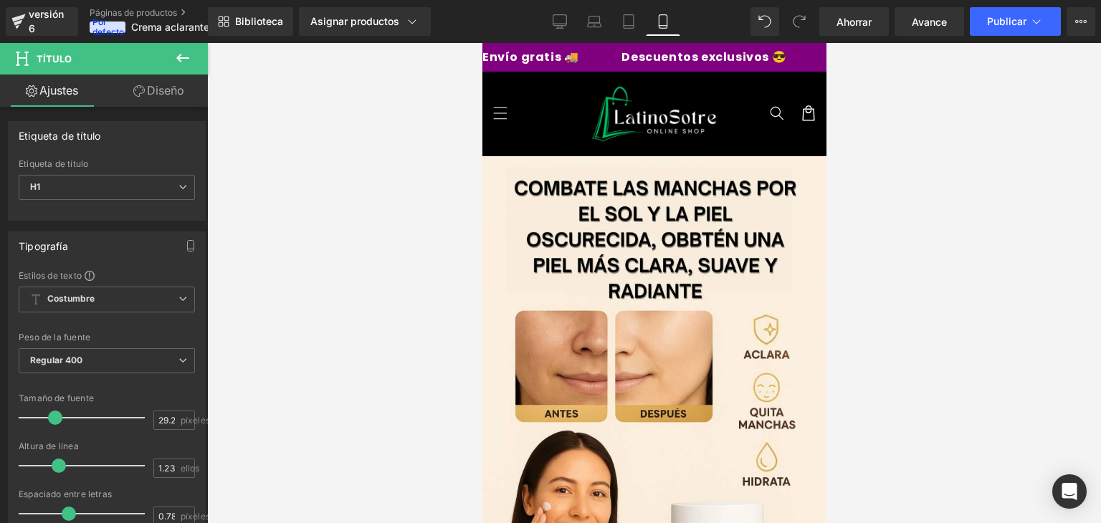
scroll to position [2134, 0]
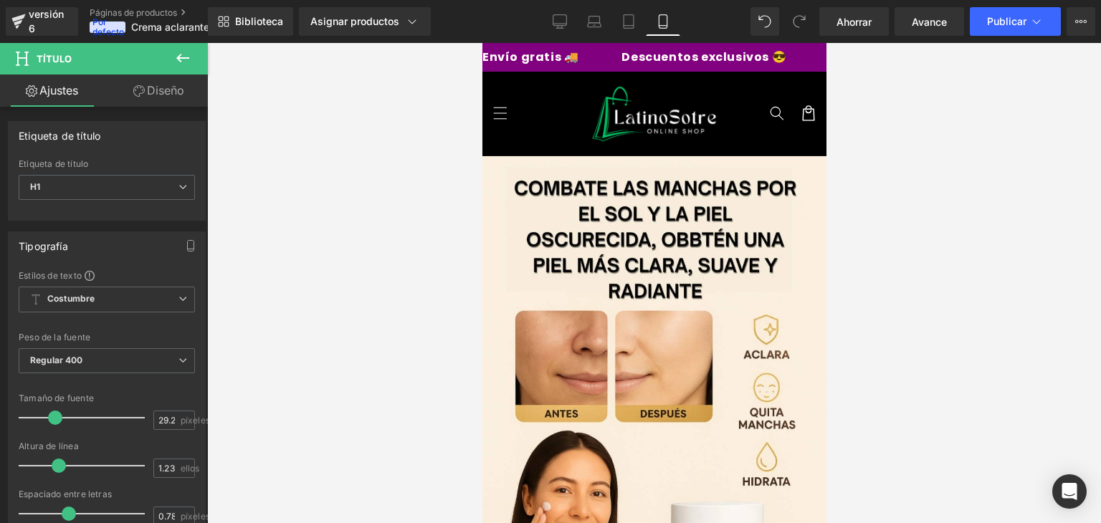
scroll to position [2282, 0]
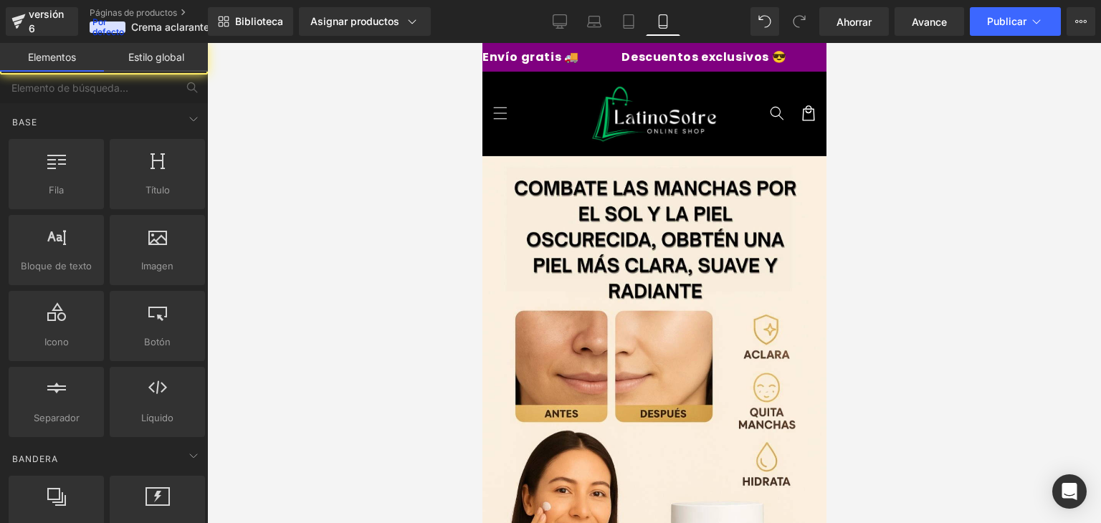
click at [481, 101] on div at bounding box center [654, 283] width 894 height 480
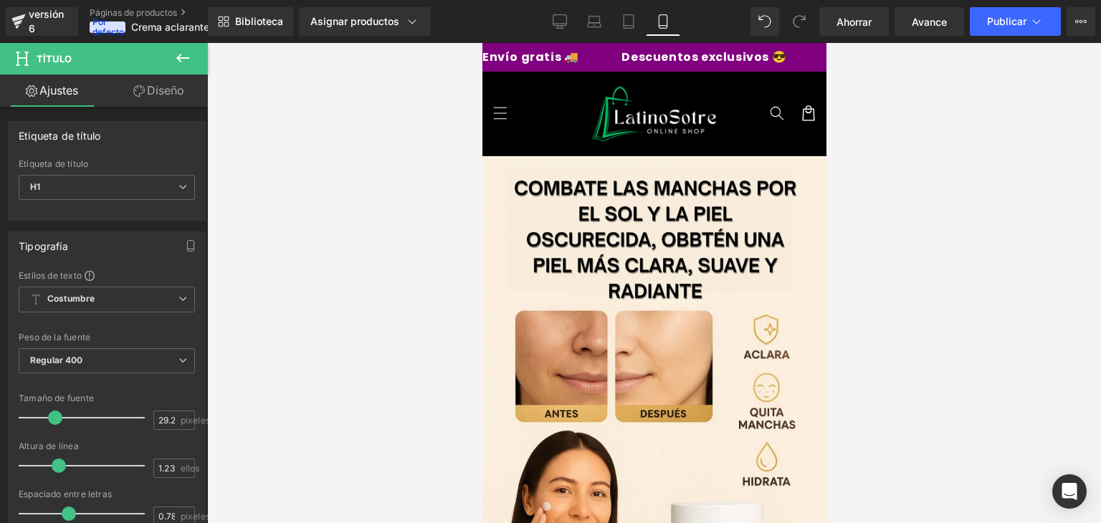
scroll to position [2156, 0]
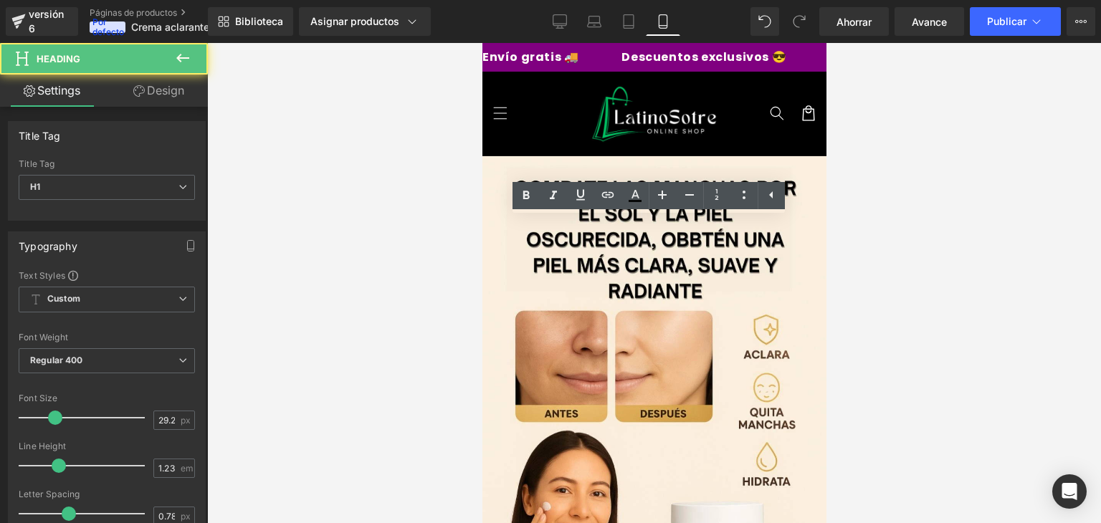
click at [828, 298] on div at bounding box center [654, 283] width 894 height 480
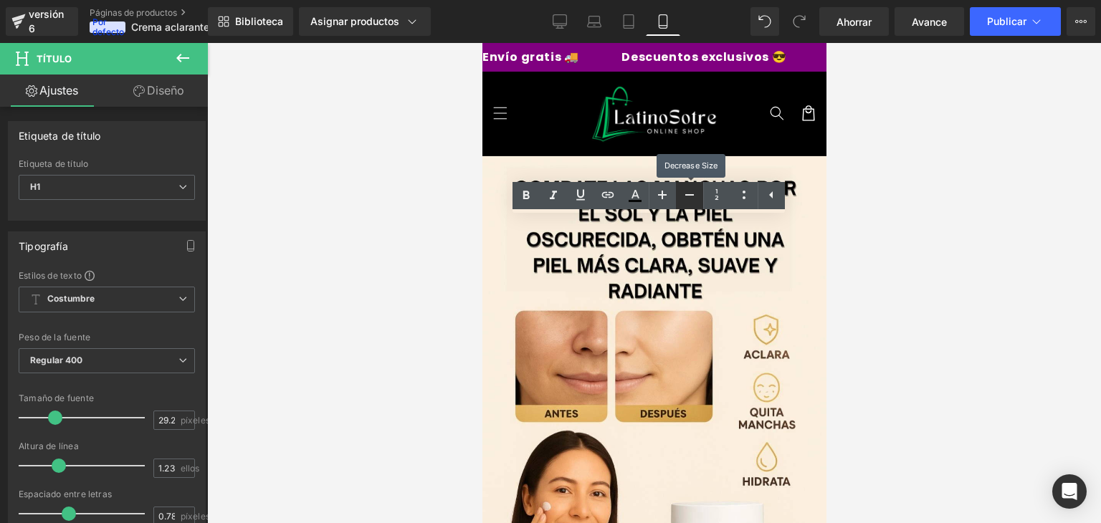
click at [691, 191] on icon at bounding box center [689, 194] width 17 height 17
type input "27.25"
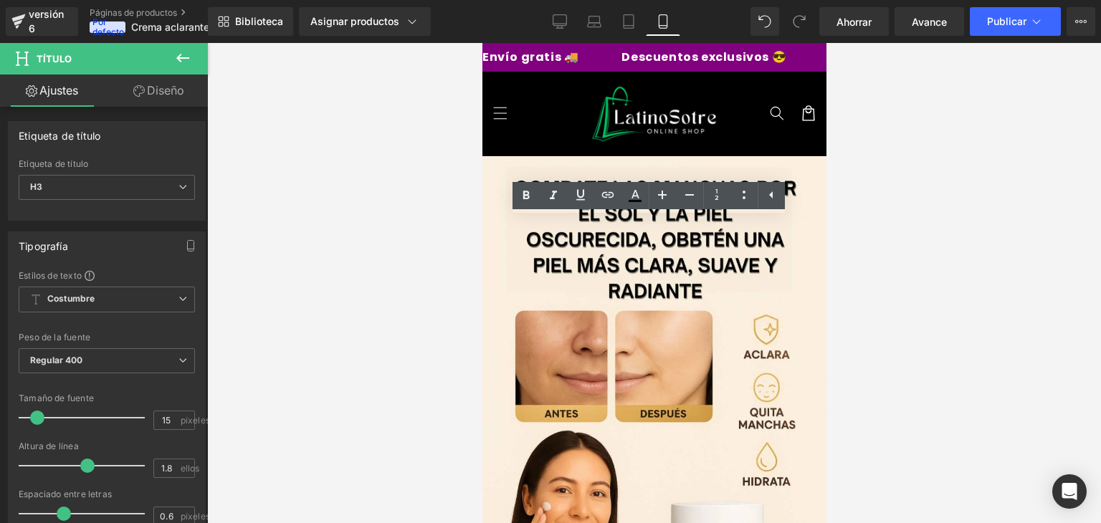
click at [676, 213] on ul "Color del texto Color de resaltado #333333" at bounding box center [649, 197] width 272 height 31
click at [658, 198] on icon at bounding box center [662, 194] width 17 height 17
type input "17"
click at [521, 192] on icon at bounding box center [526, 195] width 17 height 17
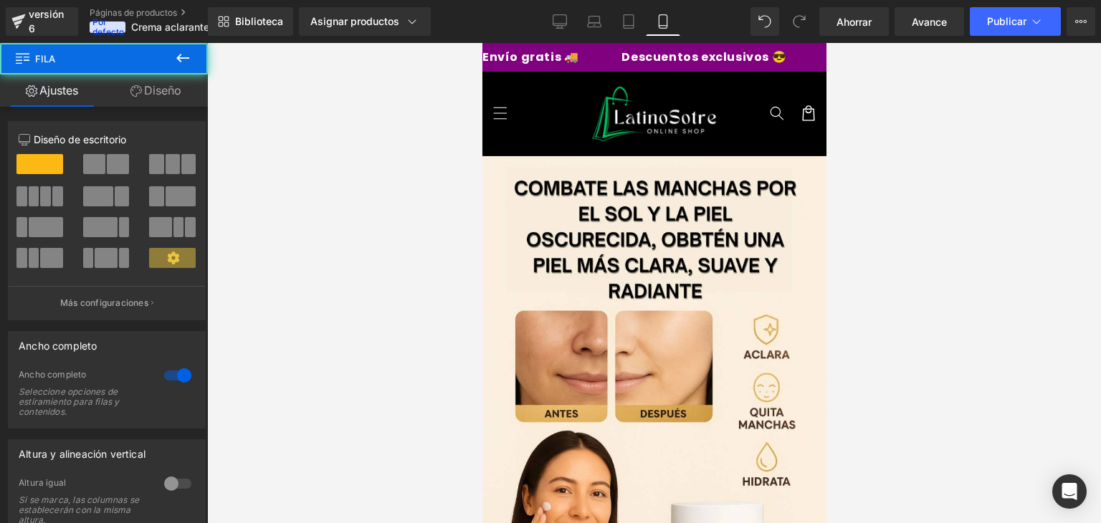
drag, startPoint x: 672, startPoint y: 213, endPoint x: 669, endPoint y: 203, distance: 10.4
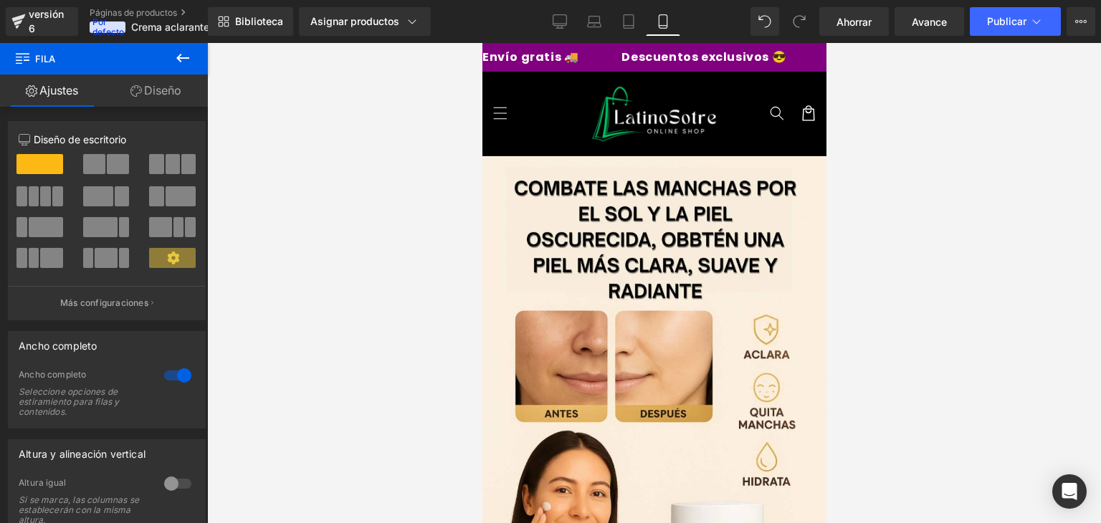
drag, startPoint x: 626, startPoint y: 200, endPoint x: 630, endPoint y: 164, distance: 36.1
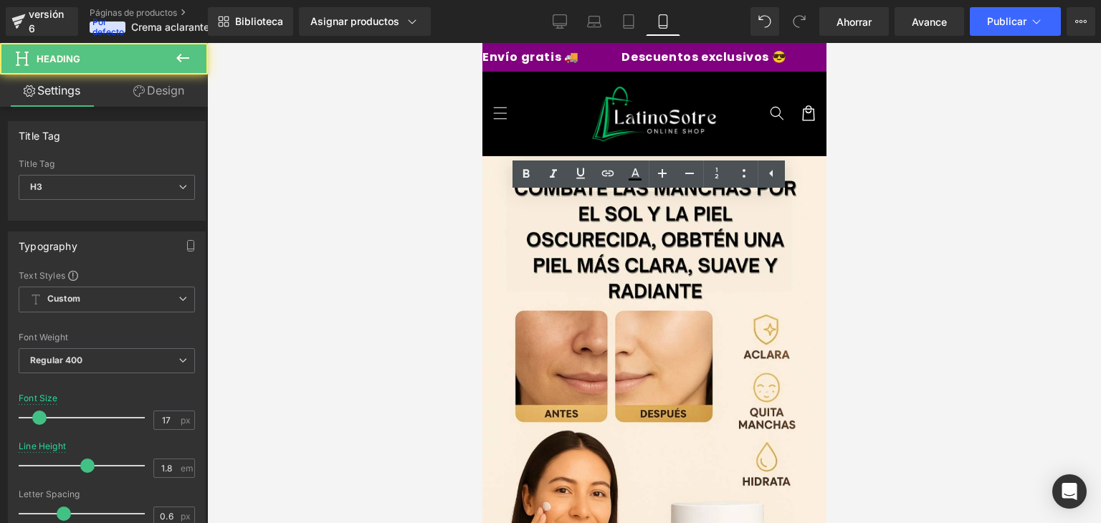
drag, startPoint x: 773, startPoint y: 206, endPoint x: 676, endPoint y: 214, distance: 97.1
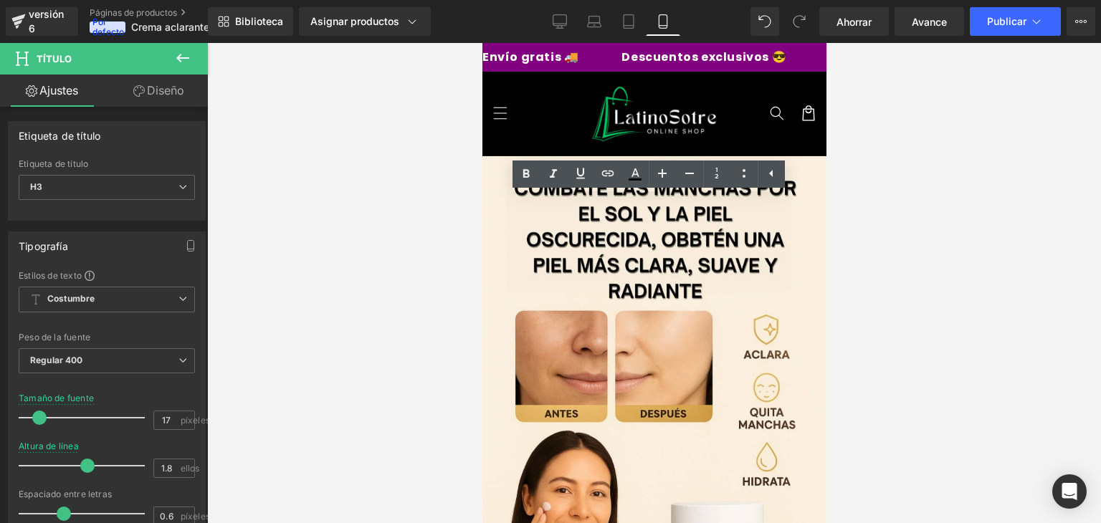
drag, startPoint x: 512, startPoint y: 207, endPoint x: 768, endPoint y: 212, distance: 256.0
drag, startPoint x: 514, startPoint y: 209, endPoint x: 781, endPoint y: 201, distance: 266.8
click at [520, 179] on icon at bounding box center [526, 174] width 17 height 17
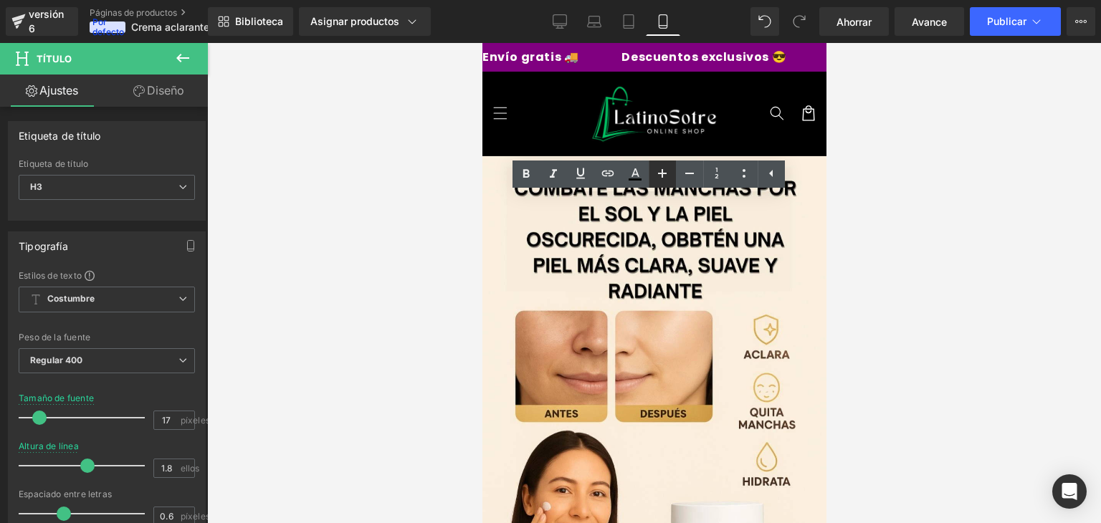
click at [667, 176] on icon at bounding box center [662, 173] width 17 height 17
click at [681, 176] on icon at bounding box center [689, 173] width 17 height 17
type input "19"
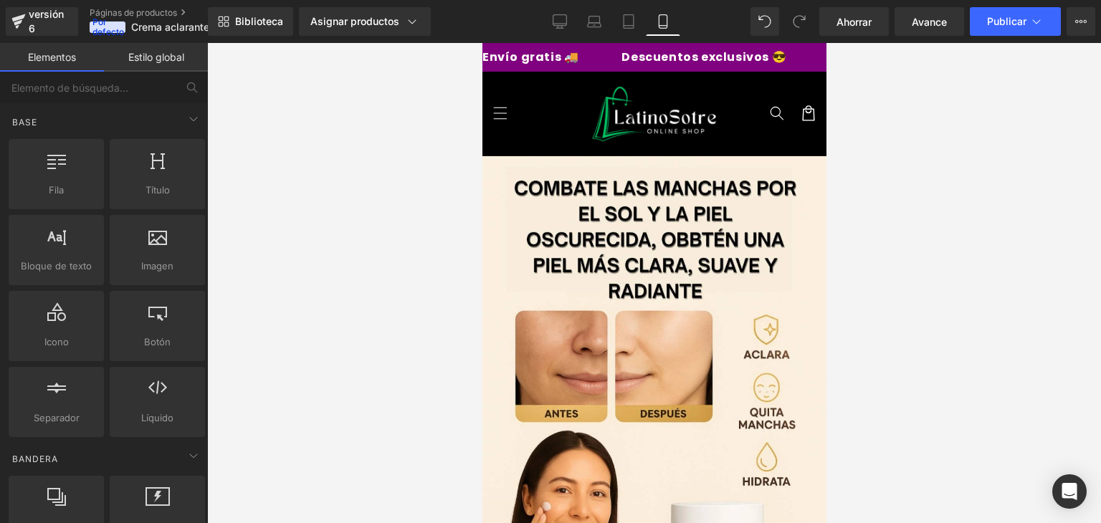
scroll to position [2168, 0]
click at [198, 118] on span at bounding box center [193, 119] width 23 height 23
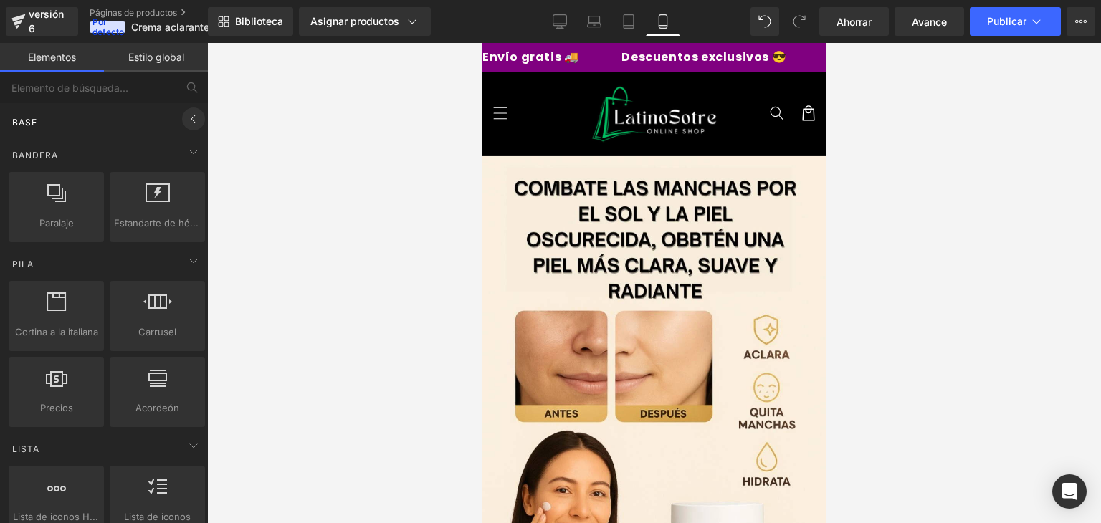
click at [196, 120] on icon at bounding box center [193, 118] width 17 height 17
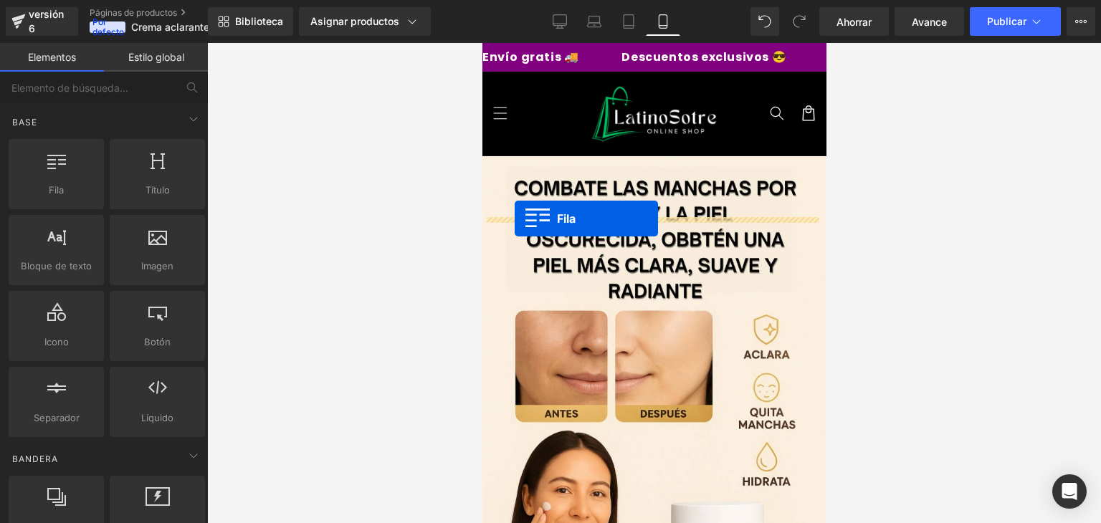
drag, startPoint x: 533, startPoint y: 211, endPoint x: 514, endPoint y: 219, distance: 20.2
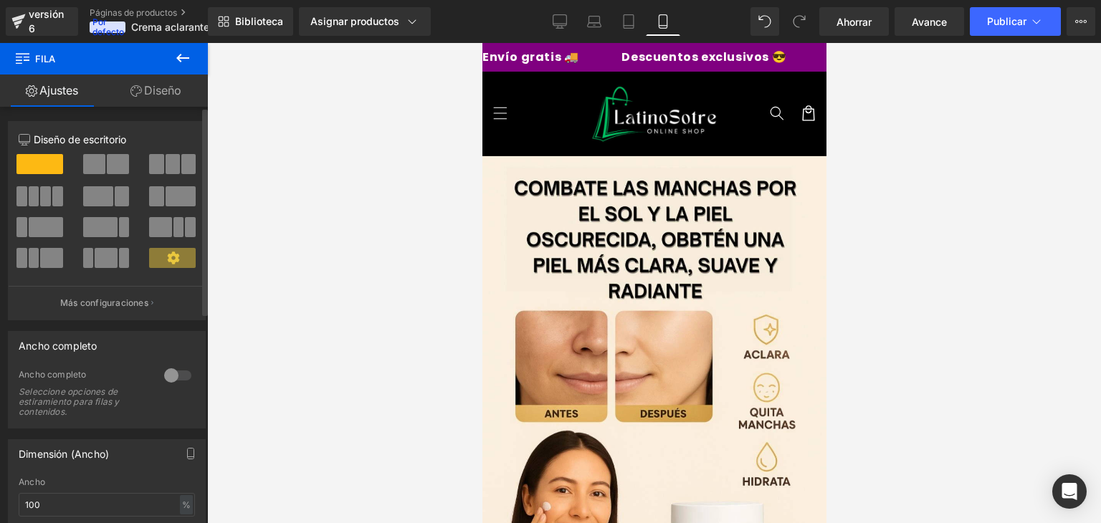
click at [176, 374] on div at bounding box center [178, 375] width 34 height 23
click at [185, 94] on link "Diseño" at bounding box center [156, 91] width 104 height 32
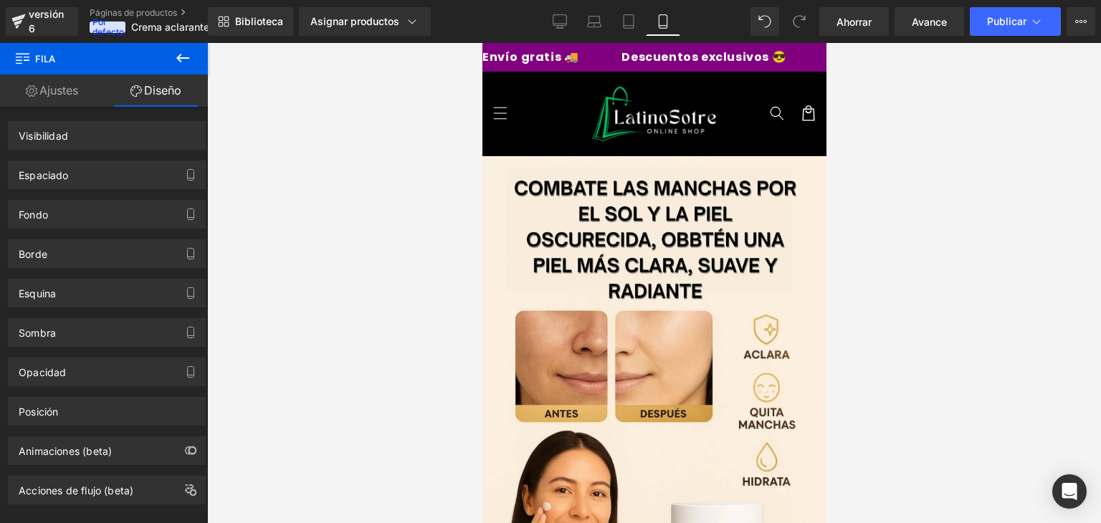
scroll to position [2130, 0]
click at [174, 65] on icon at bounding box center [182, 57] width 17 height 17
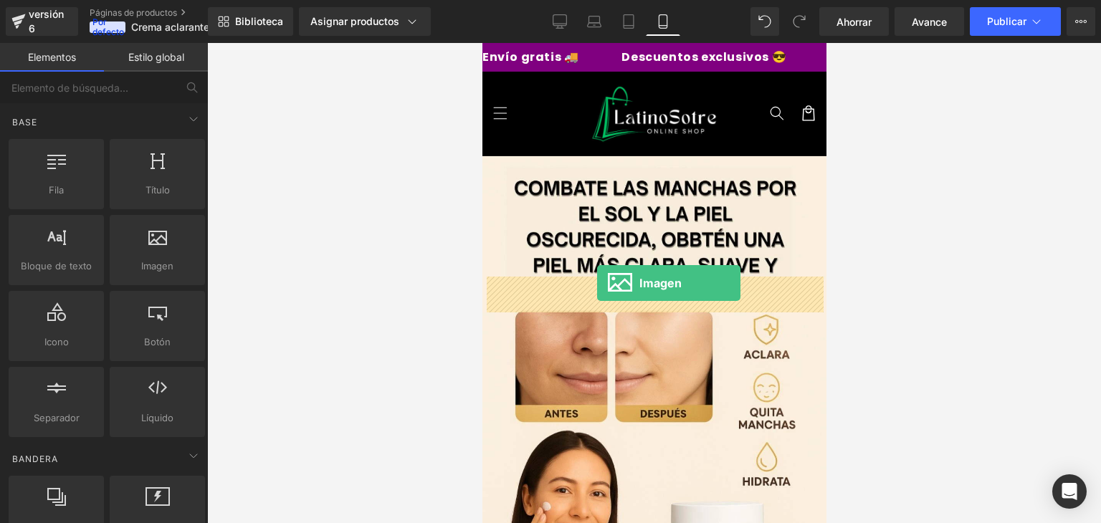
drag, startPoint x: 642, startPoint y: 303, endPoint x: 597, endPoint y: 283, distance: 49.4
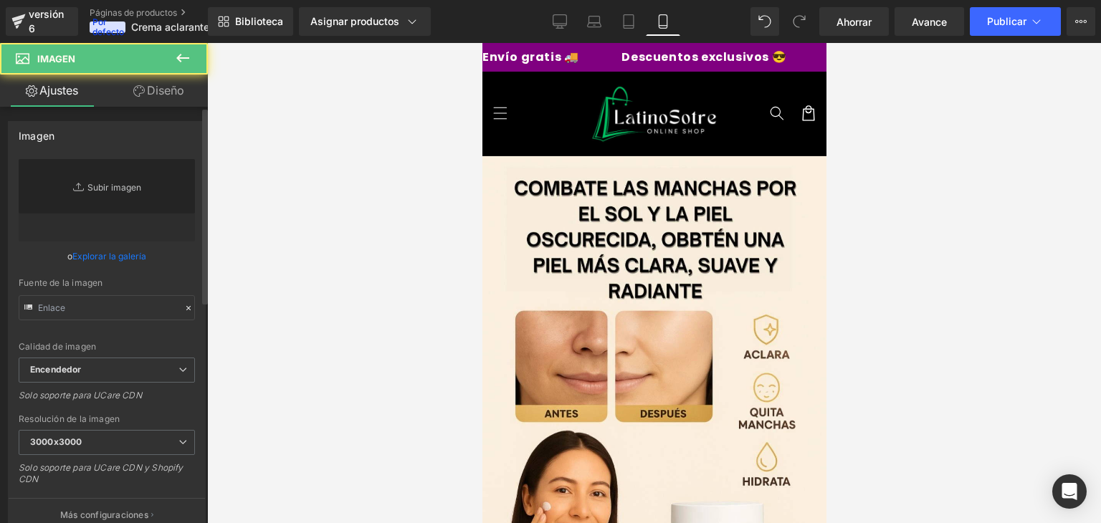
type input "//d1um8515vdn9kb.cloudfront.net/images/parallax.jpg"
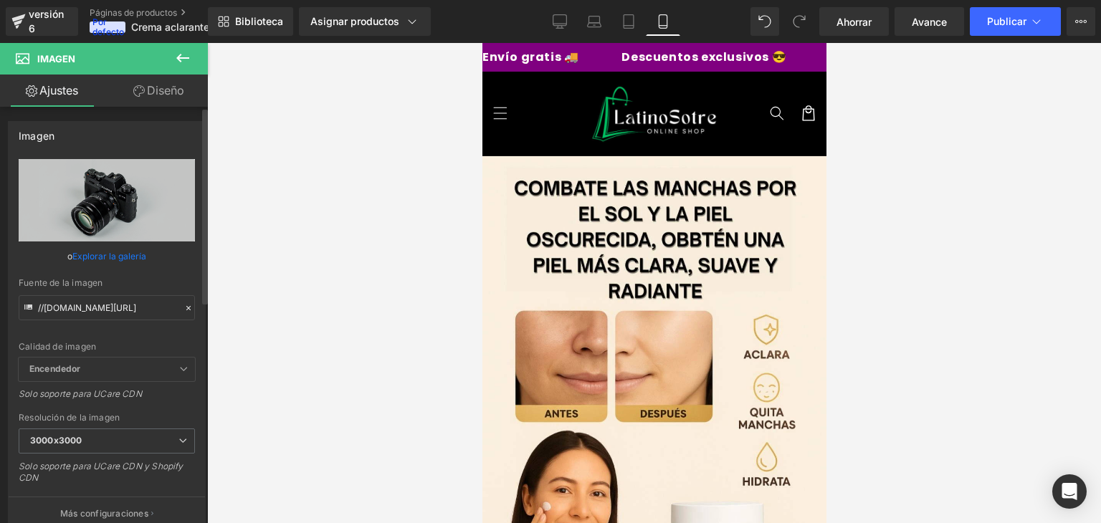
click at [184, 309] on icon at bounding box center [189, 308] width 10 height 10
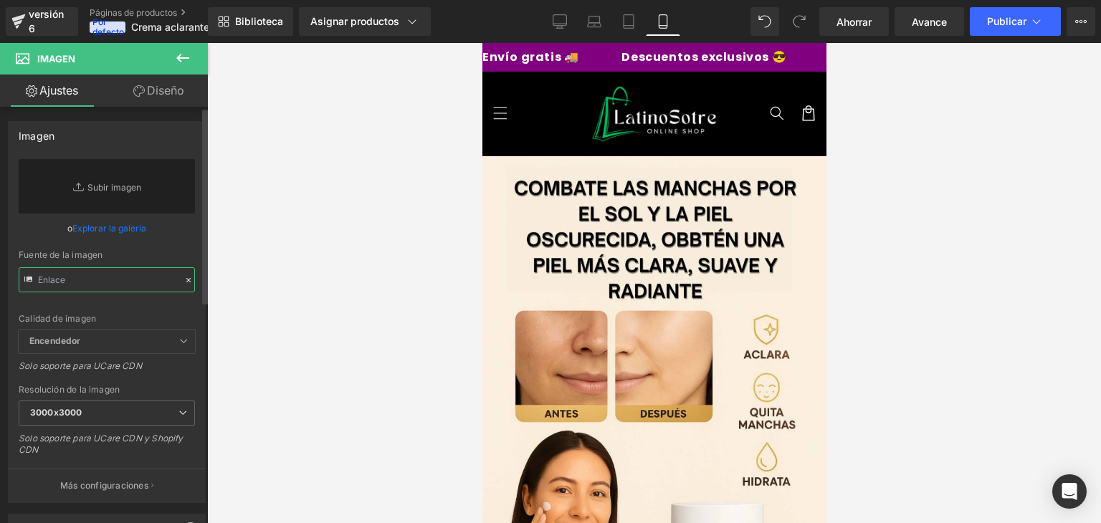
click at [109, 282] on input "text" at bounding box center [107, 279] width 176 height 25
paste input "https://media.giphy.com/media/v1.Y2lkPWVjZjA1ZTQ3ZjJhYmc0Y256NnV3ODYwM3BiY2ExMG…"
type input "https://media.giphy.com/media/v1.Y2lkPWVjZjA1ZTQ3ZjJhYmc0Y256NnV3ODYwM3BiY2ExMG…"
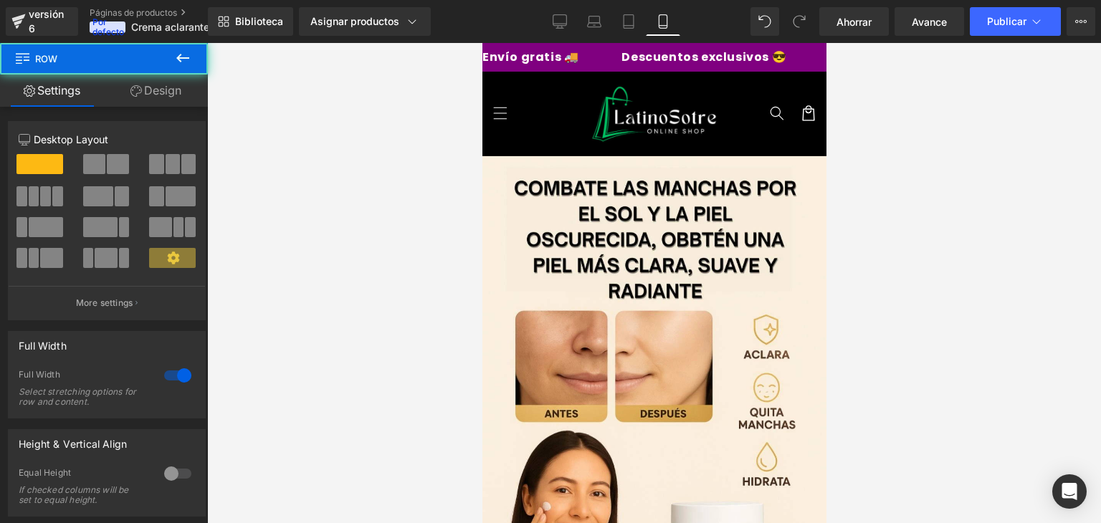
drag, startPoint x: 667, startPoint y: 256, endPoint x: 1431, endPoint y: 337, distance: 768.7
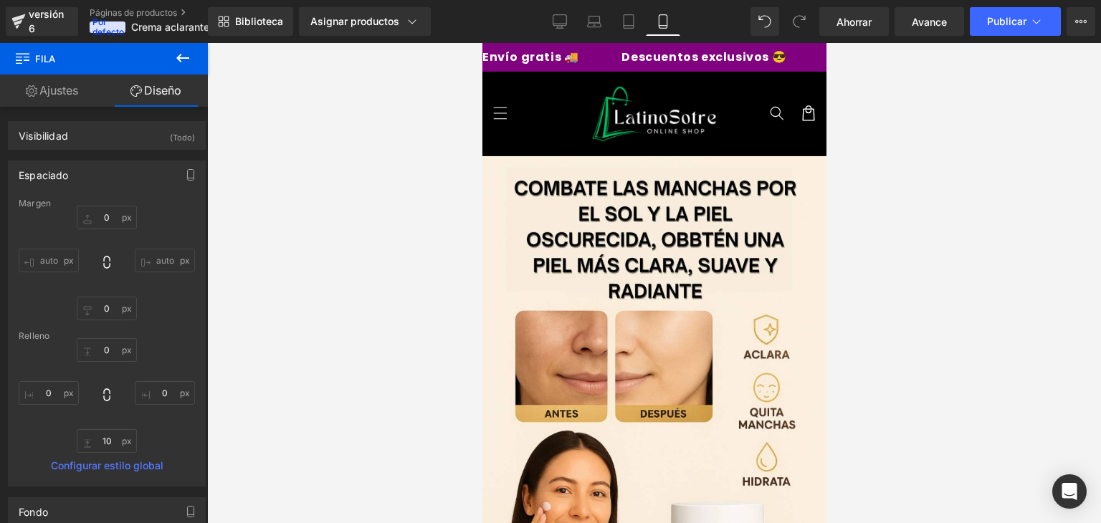
scroll to position [2502, 0]
click at [176, 52] on icon at bounding box center [182, 57] width 17 height 17
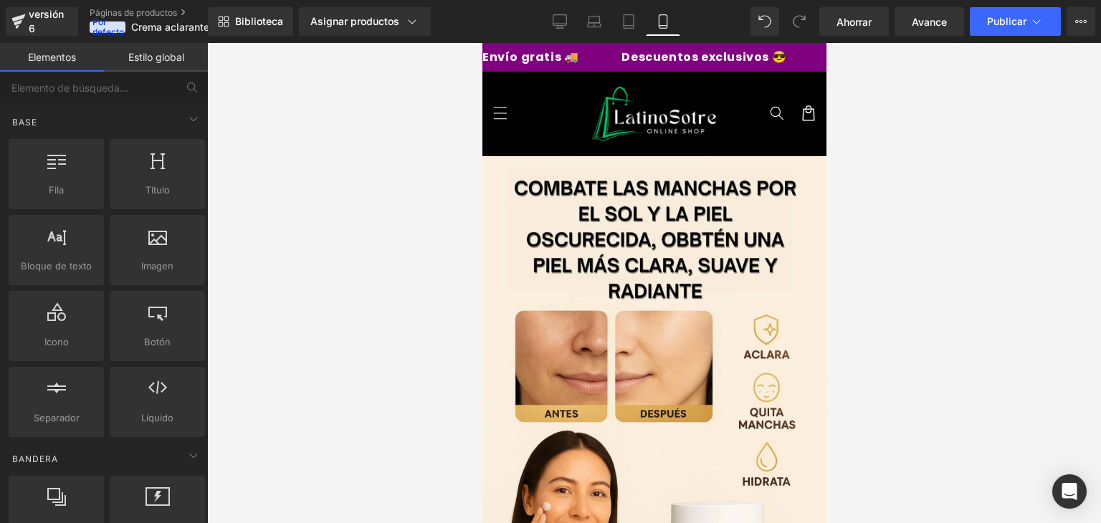
click at [154, 63] on link "Estilo global" at bounding box center [156, 57] width 104 height 29
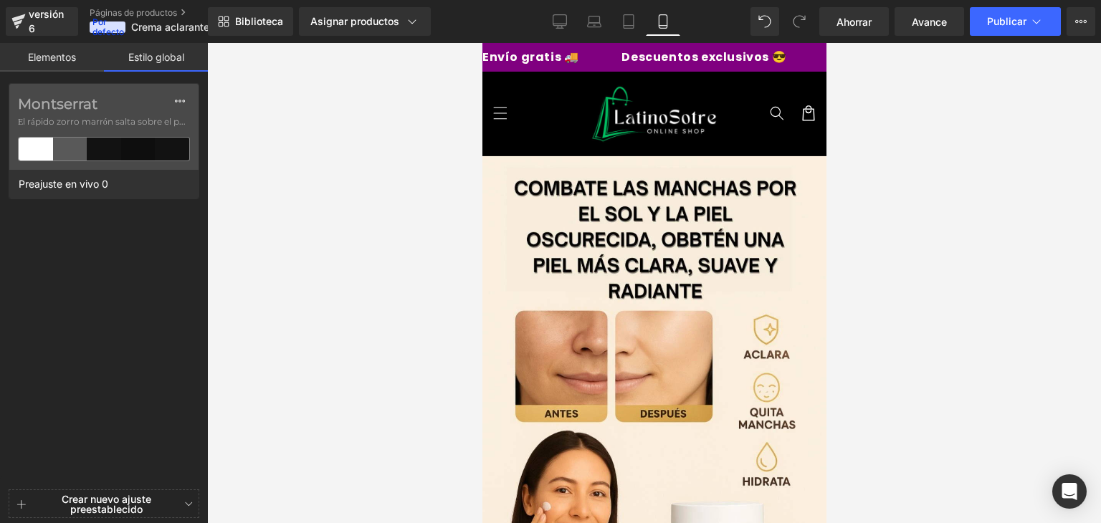
click at [86, 53] on link "Elementos" at bounding box center [52, 57] width 104 height 29
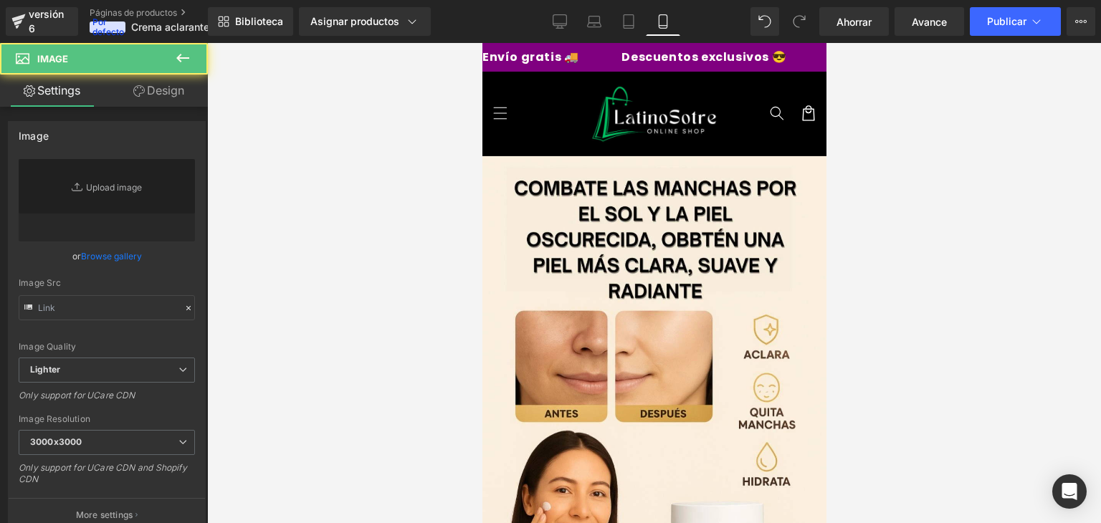
type input "https://media.giphy.com/media/v1.Y2lkPWVjZjA1ZTQ3ZjJhYmc0Y256NnV3ODYwM3BiY2ExMG…"
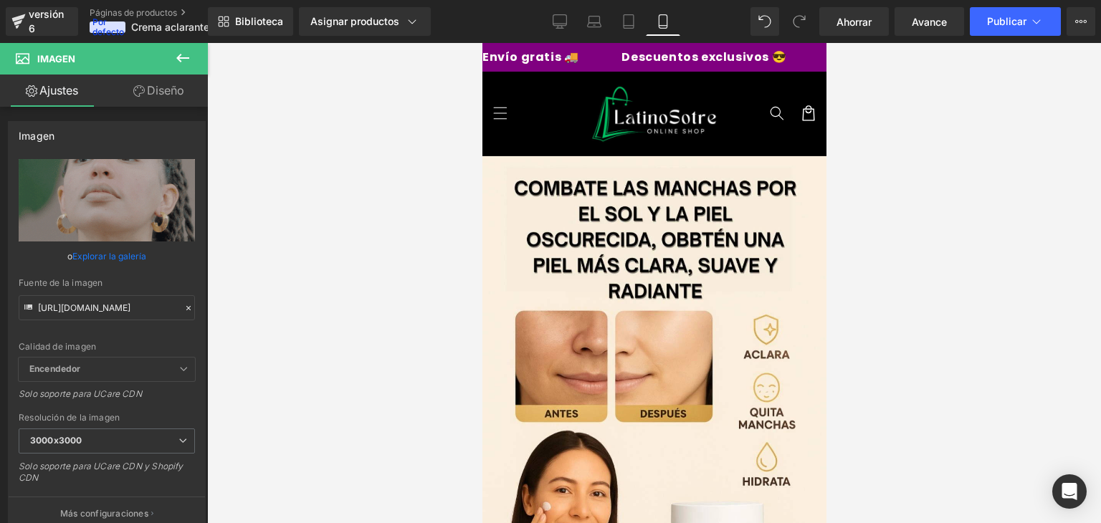
click at [159, 98] on link "Diseño" at bounding box center [159, 91] width 104 height 32
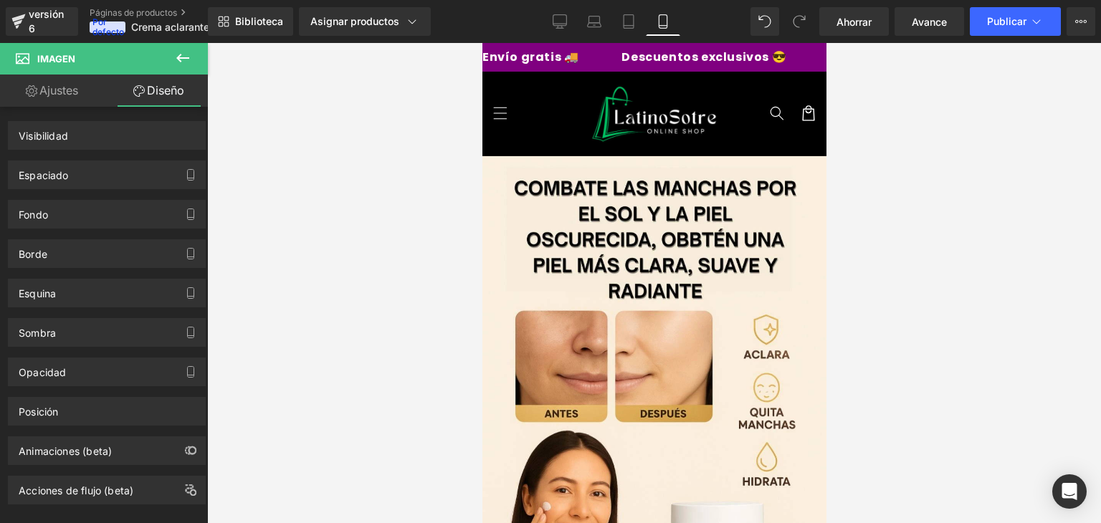
scroll to position [1059, 0]
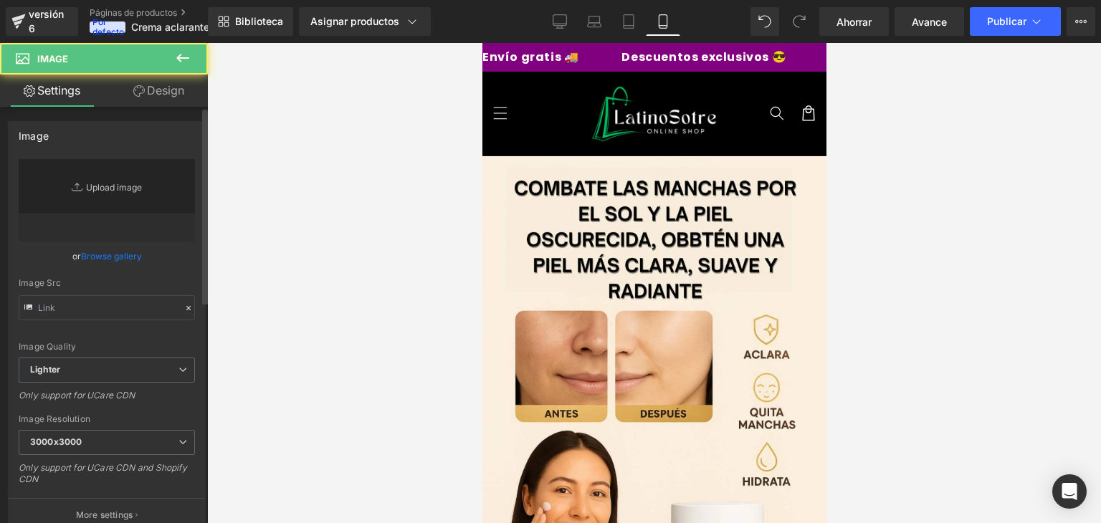
type input "https://ucarecdn.com/04dc0988-9d8f-46fa-948c-ab05d220fbbf/-/format/auto/-/previ…"
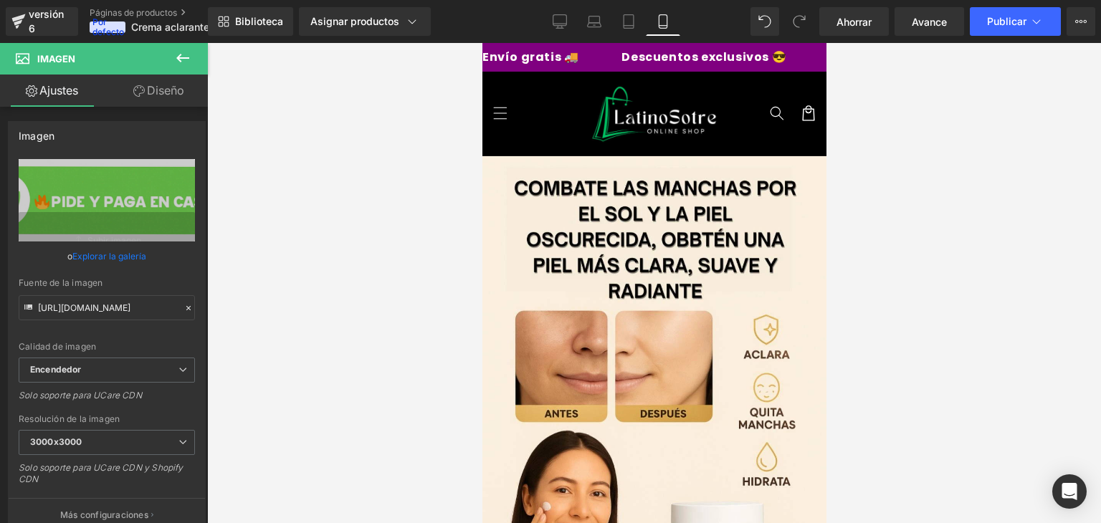
click at [181, 90] on font "Diseño" at bounding box center [165, 90] width 37 height 14
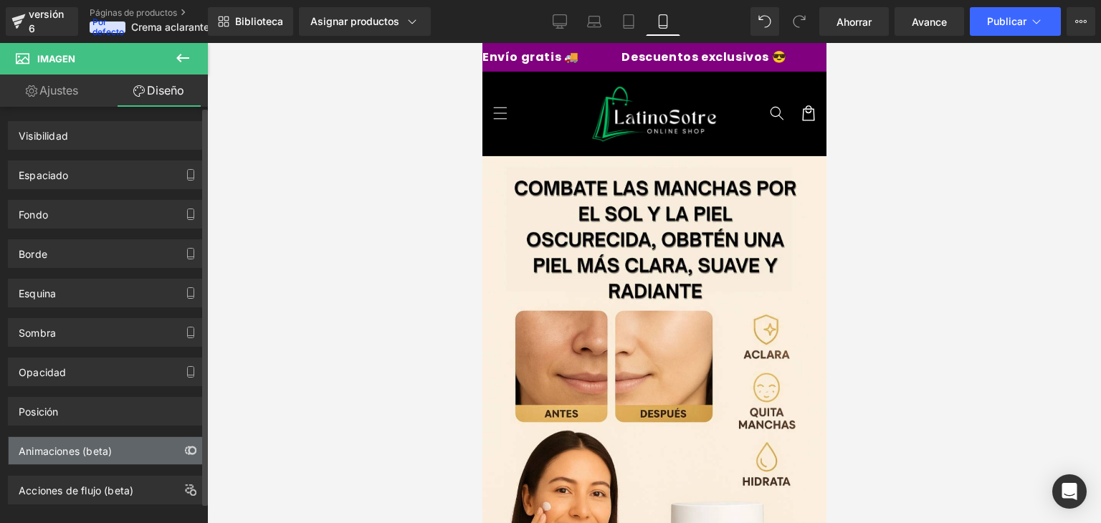
click at [181, 457] on button "button" at bounding box center [190, 450] width 23 height 27
click at [195, 445] on button "button" at bounding box center [190, 450] width 23 height 27
click at [185, 447] on icon "button" at bounding box center [188, 451] width 6 height 8
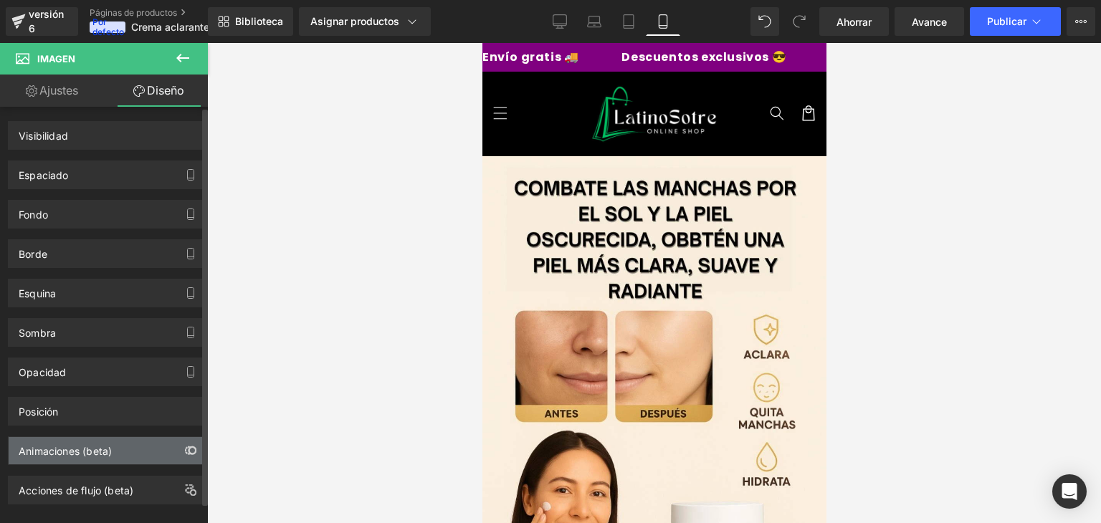
click at [185, 447] on icon "button" at bounding box center [188, 451] width 6 height 8
click at [142, 448] on div "Animaciones (beta)" at bounding box center [107, 450] width 196 height 27
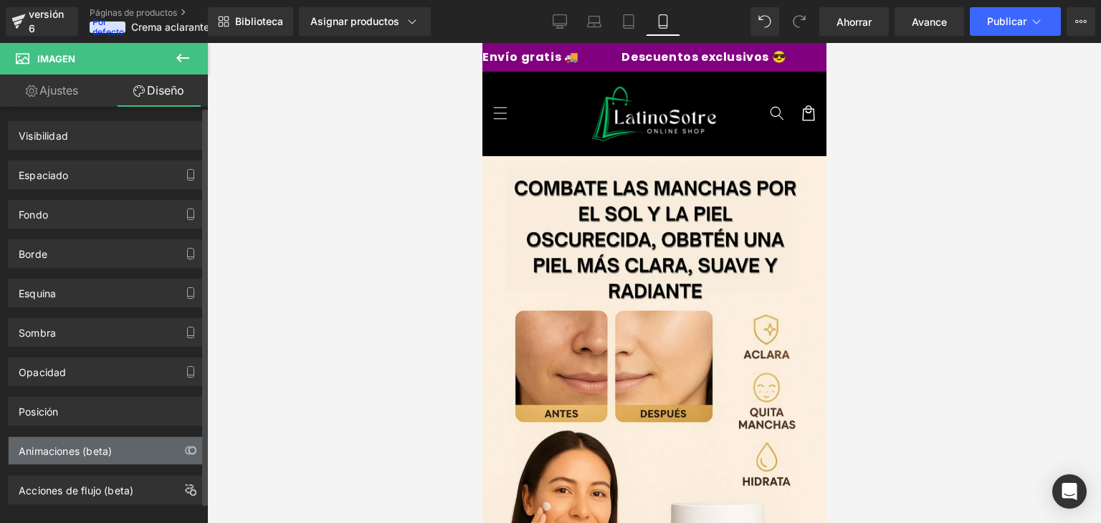
click at [57, 452] on font "Animaciones (beta)" at bounding box center [65, 451] width 93 height 12
click at [170, 440] on div "Animaciones (beta)" at bounding box center [107, 450] width 196 height 27
click at [186, 445] on icon "button" at bounding box center [190, 450] width 11 height 11
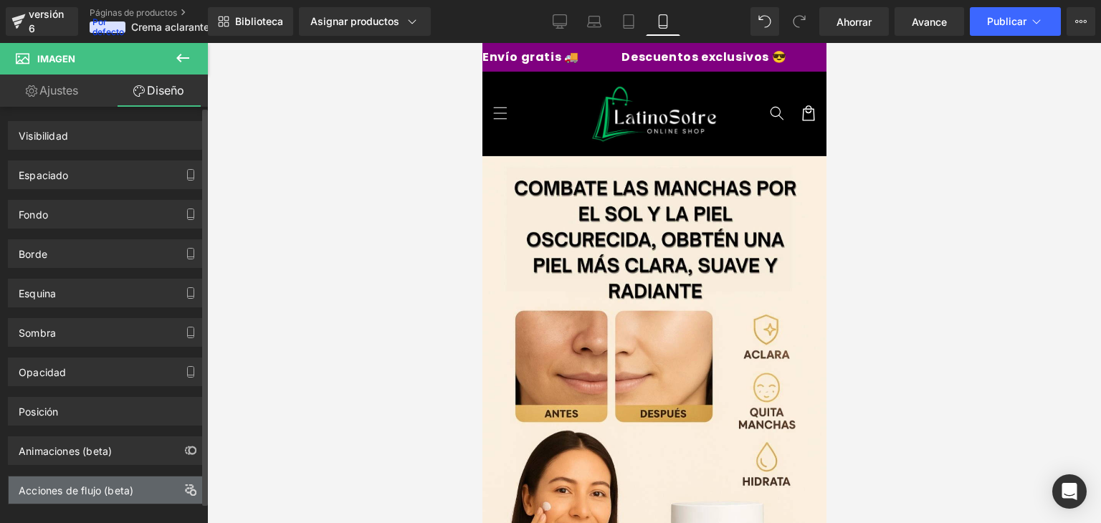
click at [185, 485] on icon "button" at bounding box center [190, 490] width 11 height 11
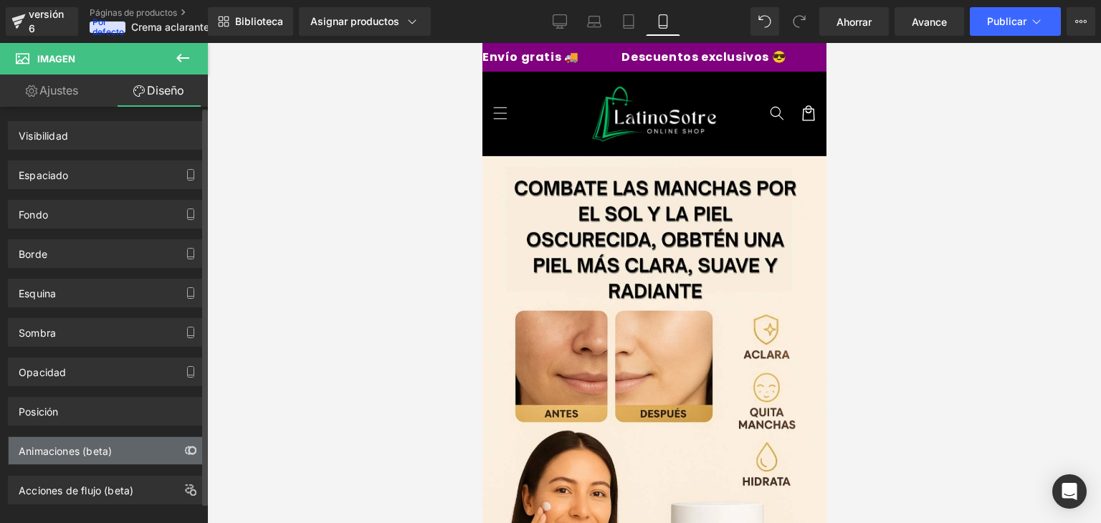
click at [185, 452] on icon "button" at bounding box center [190, 450] width 11 height 11
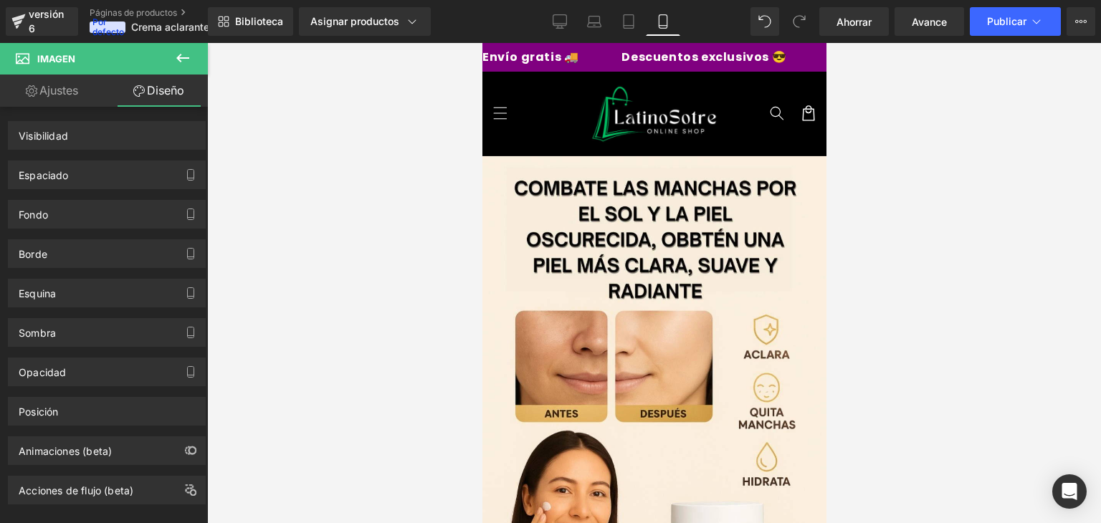
click at [92, 99] on link "Ajustes" at bounding box center [52, 91] width 104 height 32
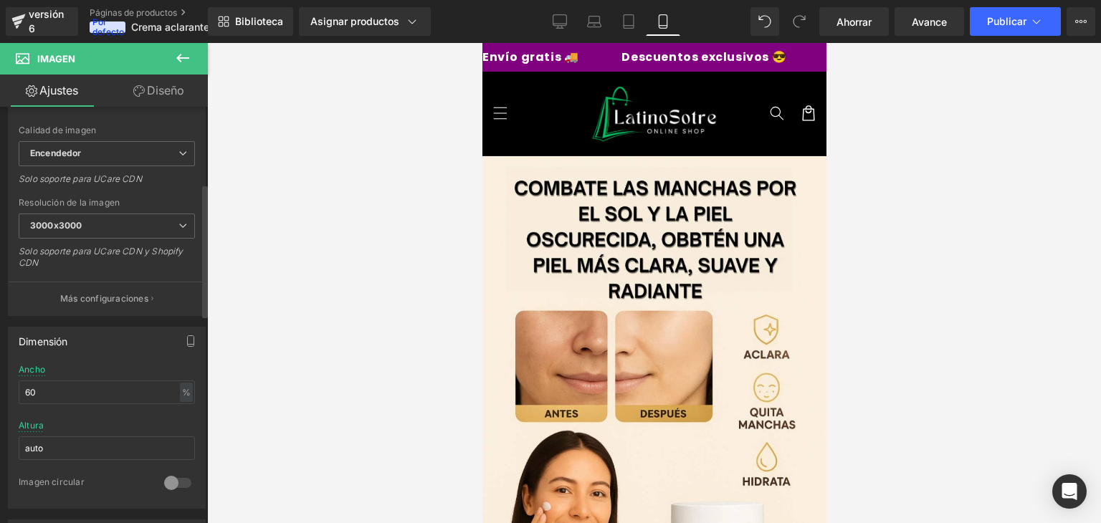
scroll to position [258, 0]
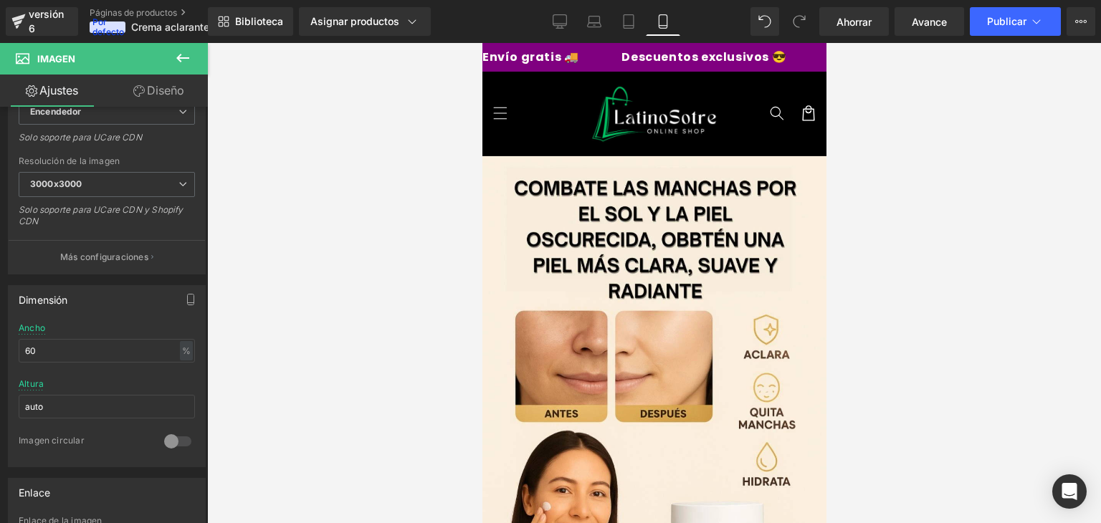
click at [184, 49] on button at bounding box center [183, 59] width 50 height 32
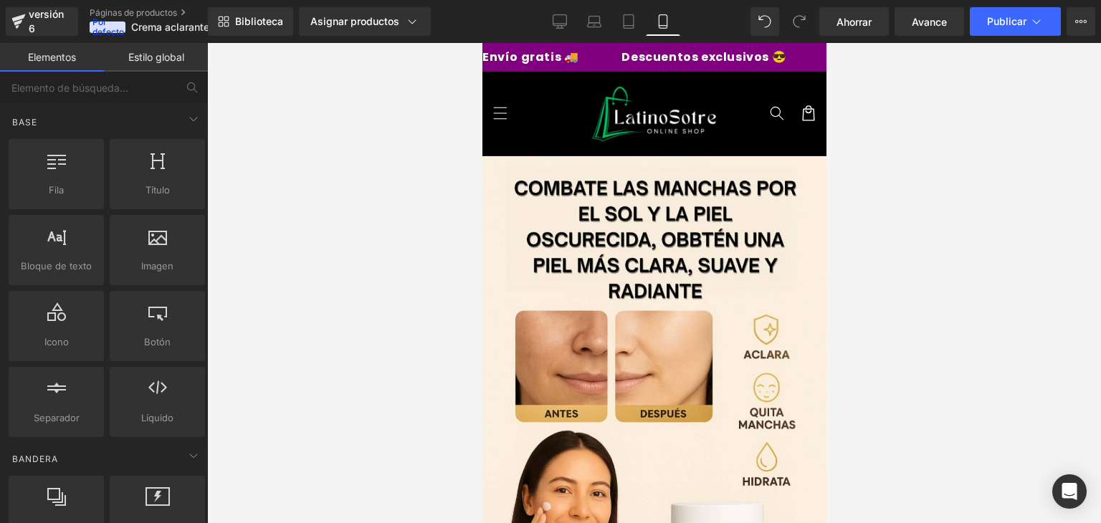
scroll to position [2414, 0]
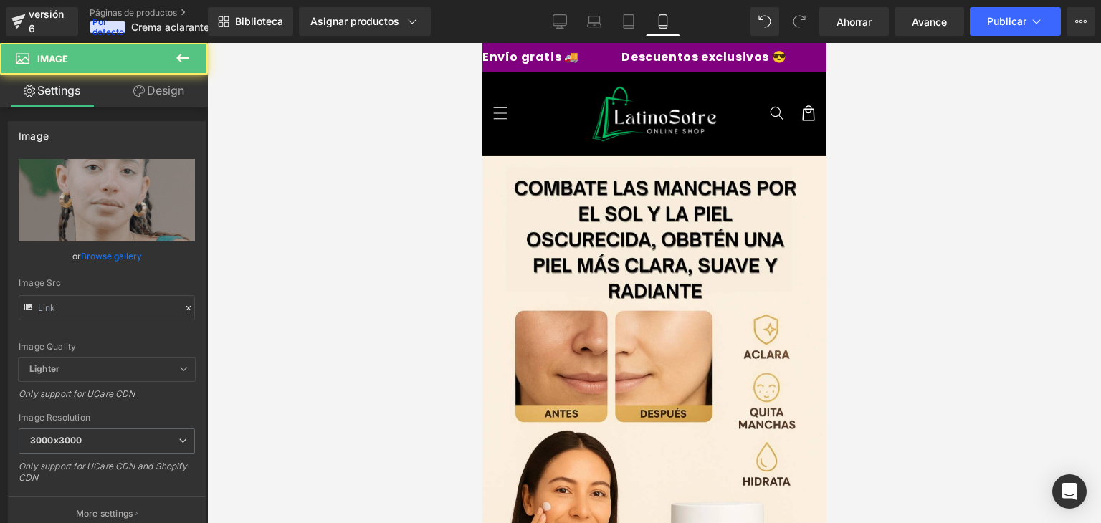
type input "https://media.giphy.com/media/v1.Y2lkPWVjZjA1ZTQ3ZjJhYmc0Y256NnV3ODYwM3BiY2ExMG…"
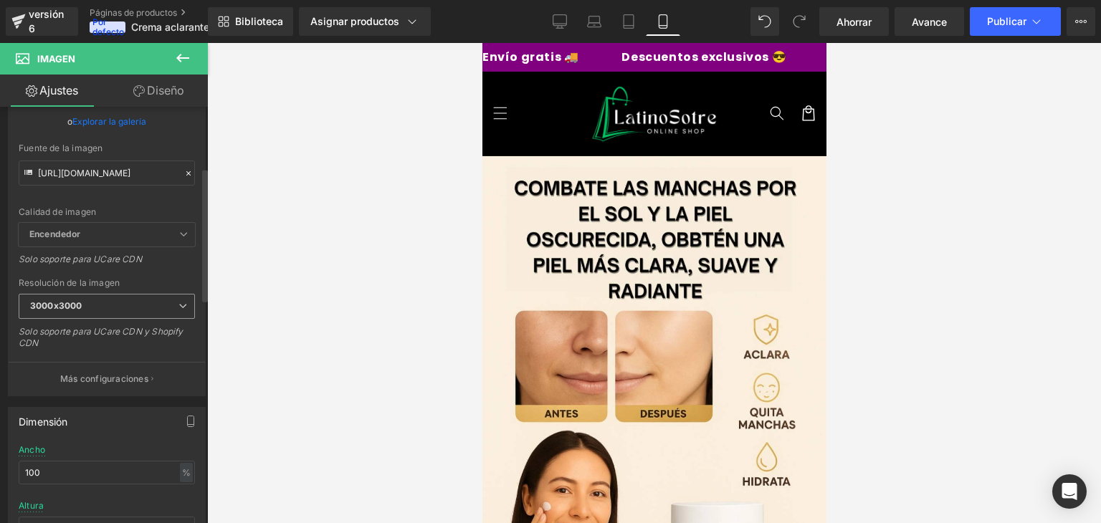
scroll to position [189, 0]
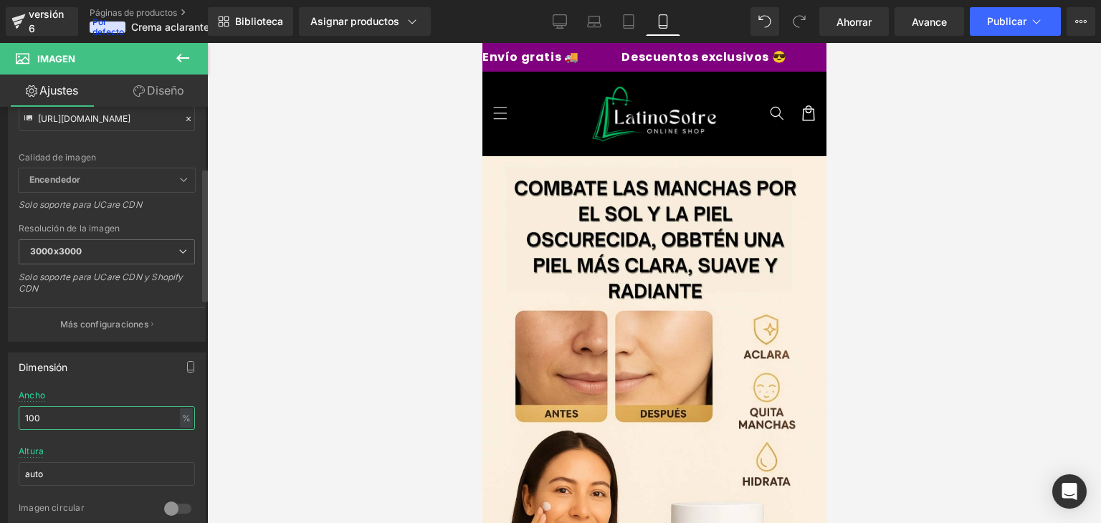
click at [85, 411] on input "100" at bounding box center [107, 419] width 176 height 24
type input "1"
type input "8"
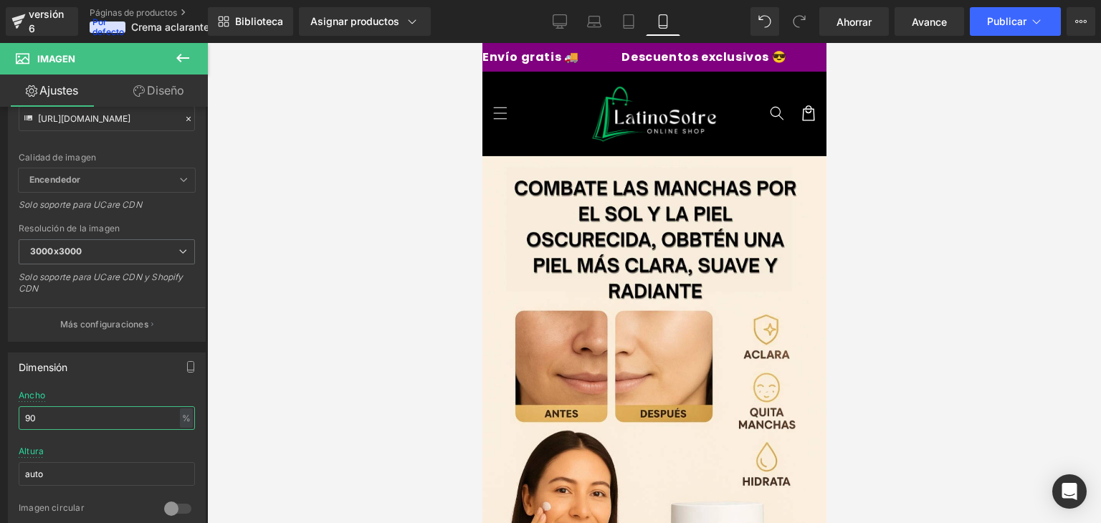
type input "90"
click at [186, 60] on icon at bounding box center [182, 57] width 17 height 17
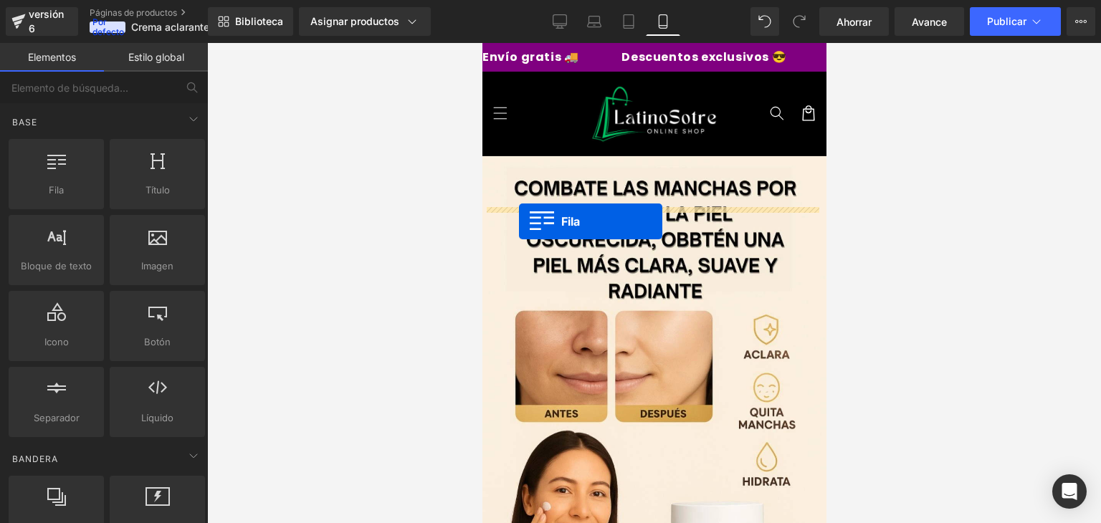
drag, startPoint x: 556, startPoint y: 216, endPoint x: 518, endPoint y: 221, distance: 38.3
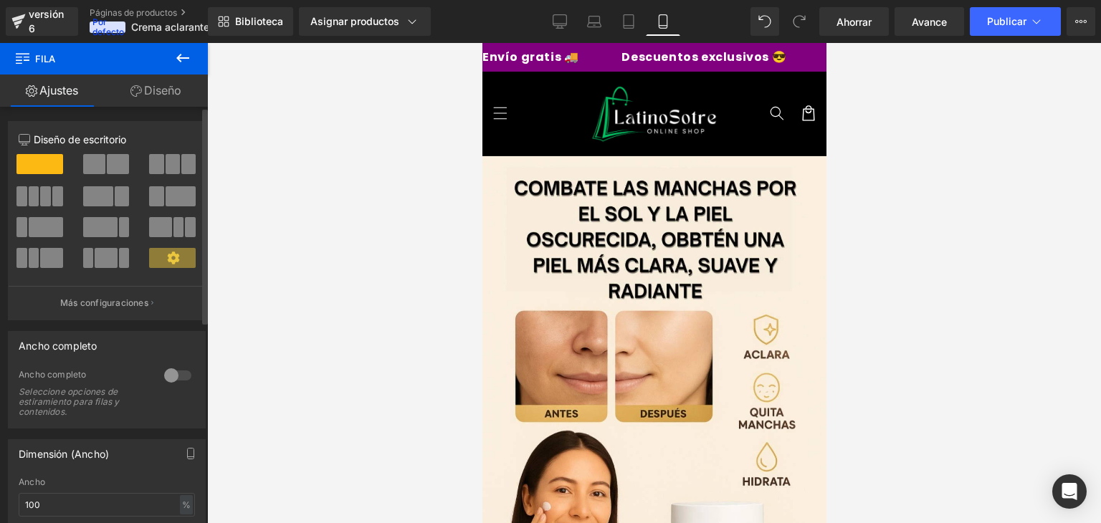
click at [175, 370] on div at bounding box center [178, 375] width 34 height 23
click at [158, 101] on link "Diseño" at bounding box center [156, 91] width 104 height 32
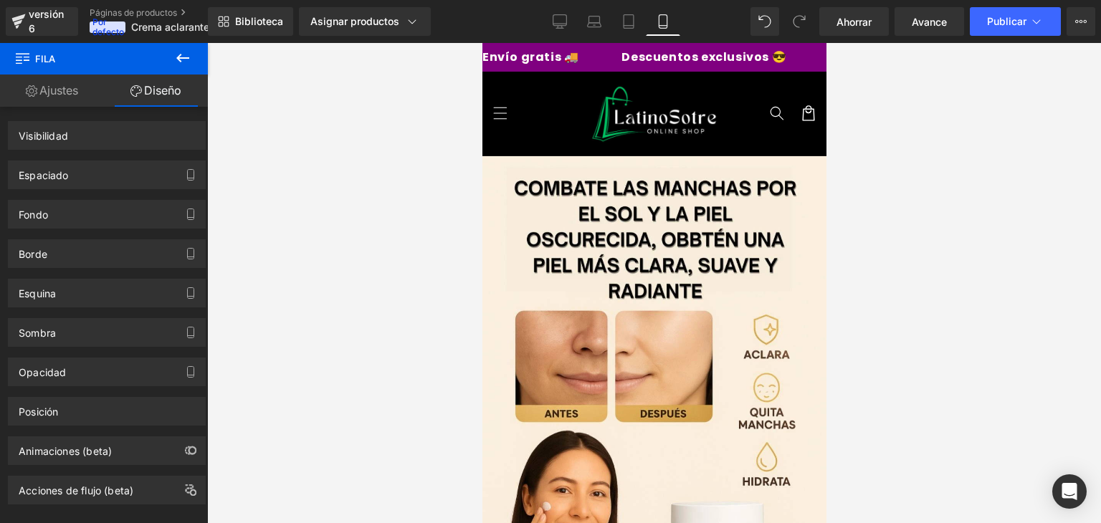
click at [186, 61] on icon at bounding box center [182, 57] width 17 height 17
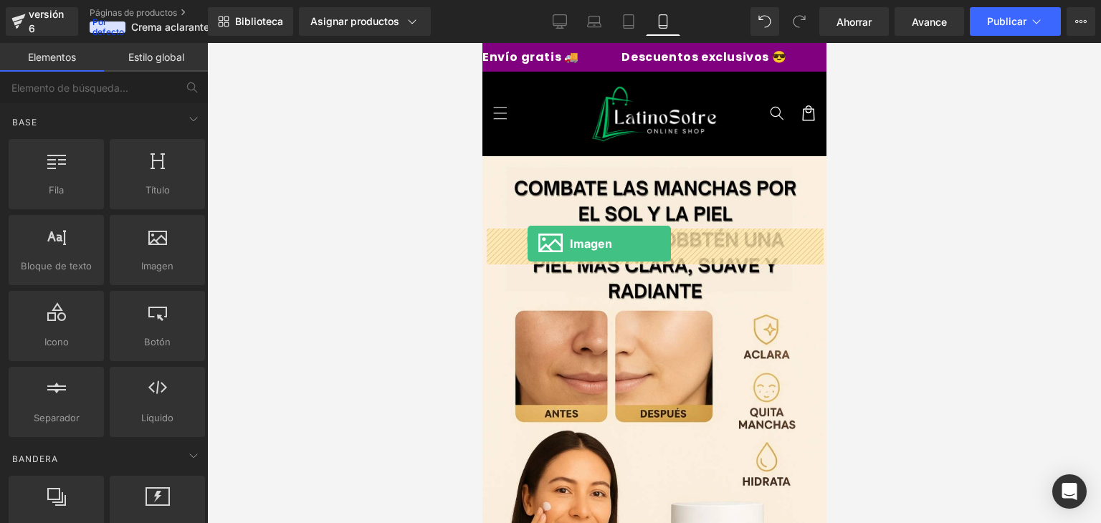
drag, startPoint x: 660, startPoint y: 308, endPoint x: 527, endPoint y: 244, distance: 147.2
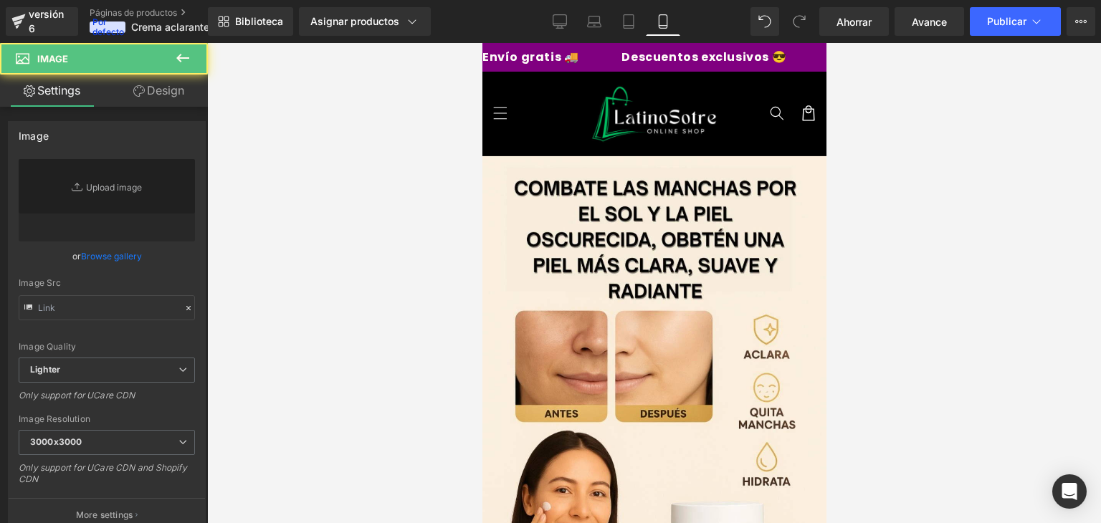
type input "//d1um8515vdn9kb.cloudfront.net/images/parallax.jpg"
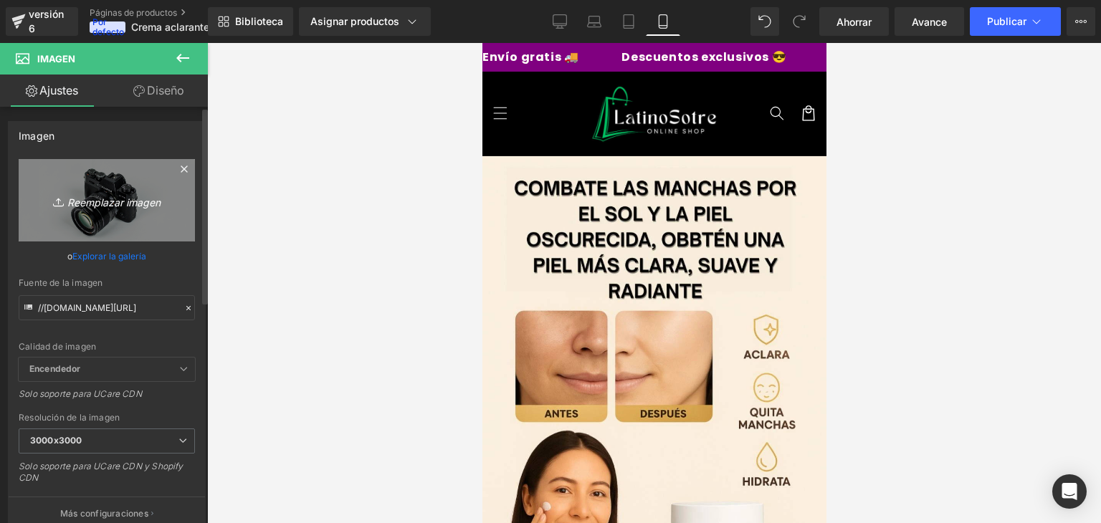
click at [98, 196] on font "Reemplazar imagen" at bounding box center [113, 202] width 93 height 12
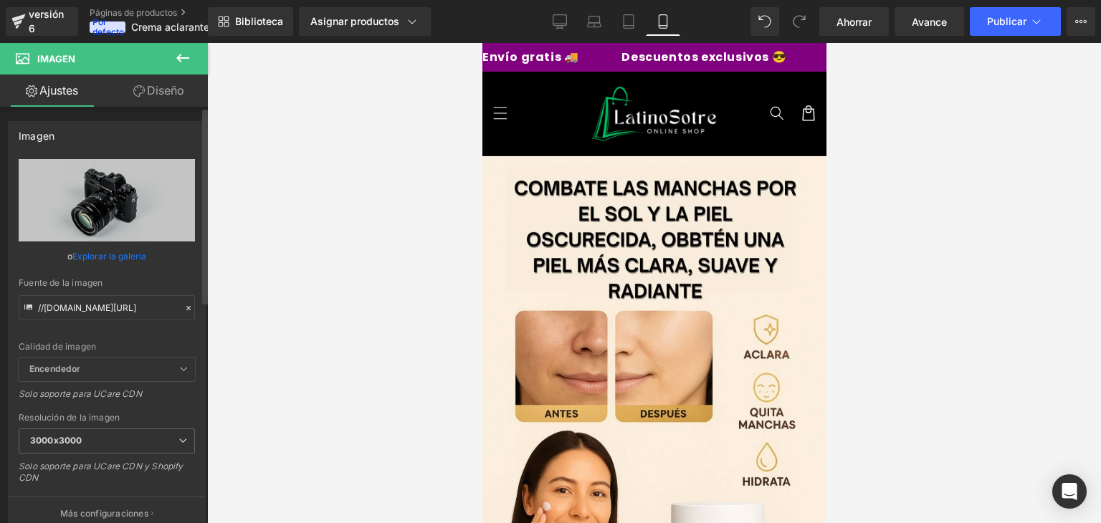
click at [113, 258] on font "Explorar la galería" at bounding box center [109, 256] width 74 height 11
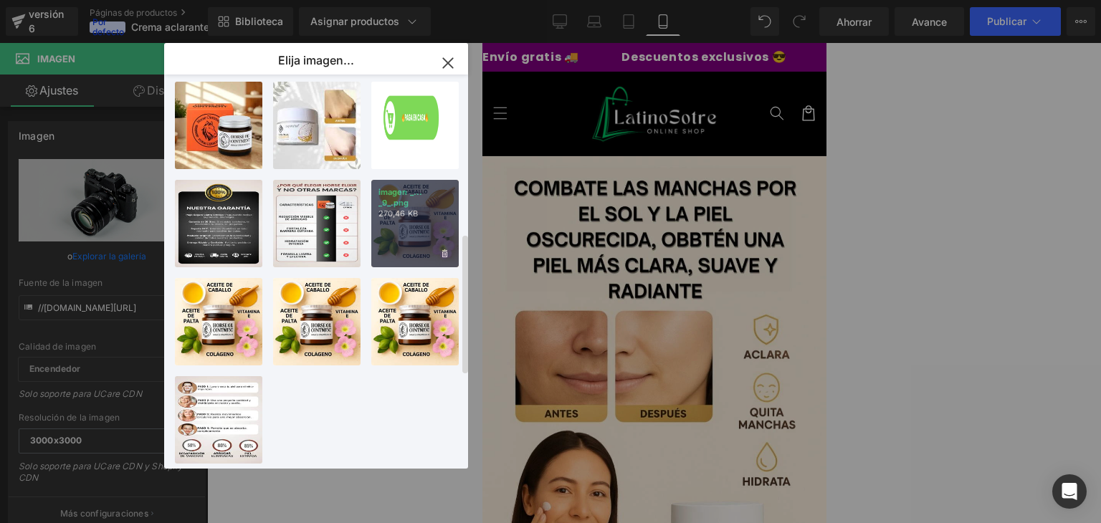
scroll to position [447, 0]
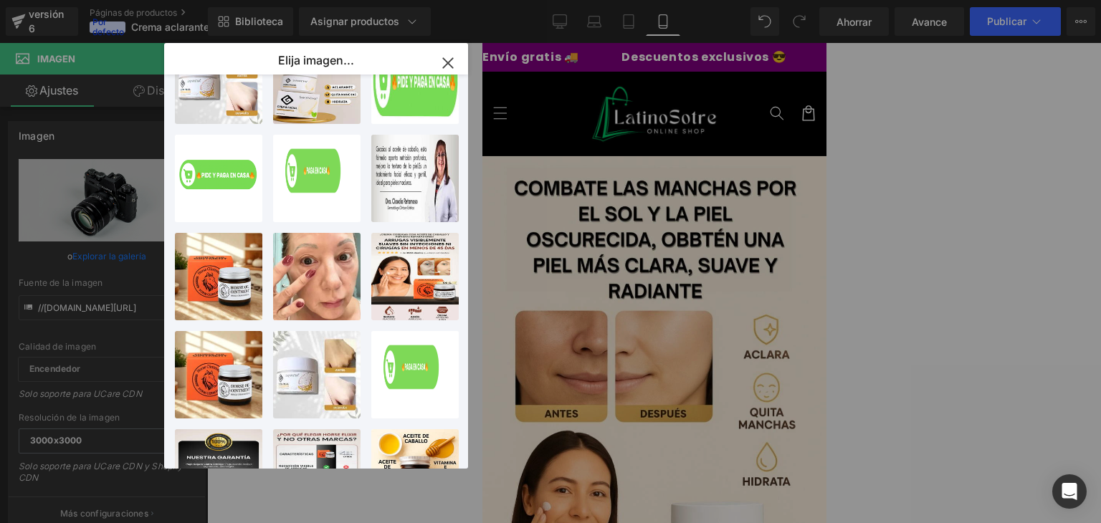
click at [452, 62] on icon "button" at bounding box center [448, 63] width 23 height 23
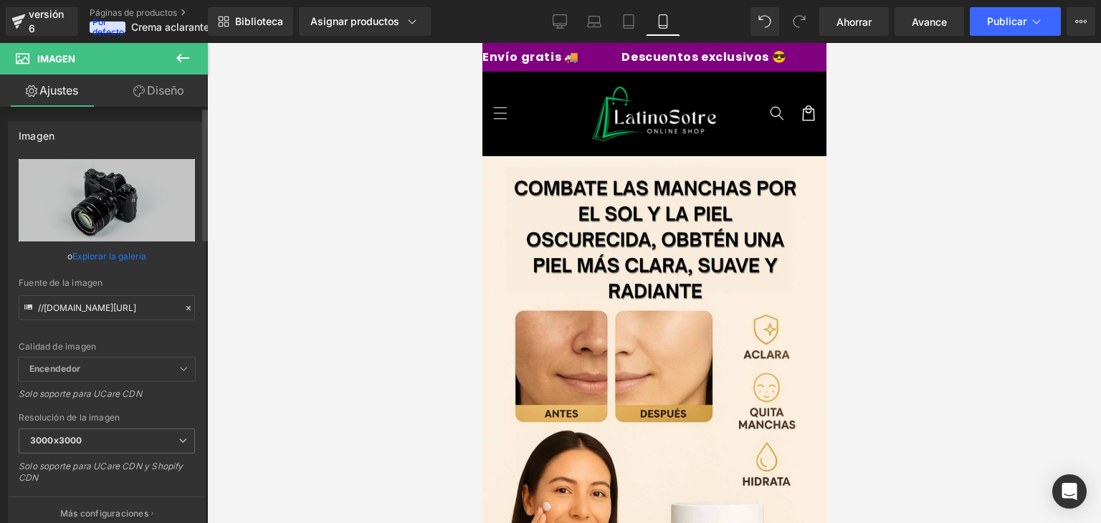
click at [184, 308] on icon at bounding box center [189, 308] width 10 height 10
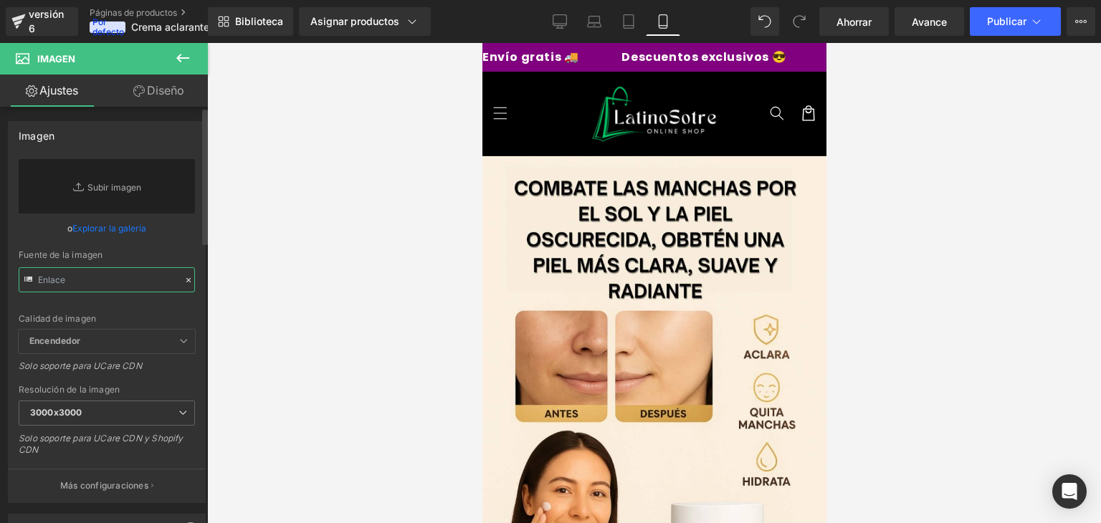
click at [100, 273] on input "text" at bounding box center [107, 279] width 176 height 25
paste input "https://media.giphy.com/media/PN54bh63ejHFPXtWCS/giphy.gif"
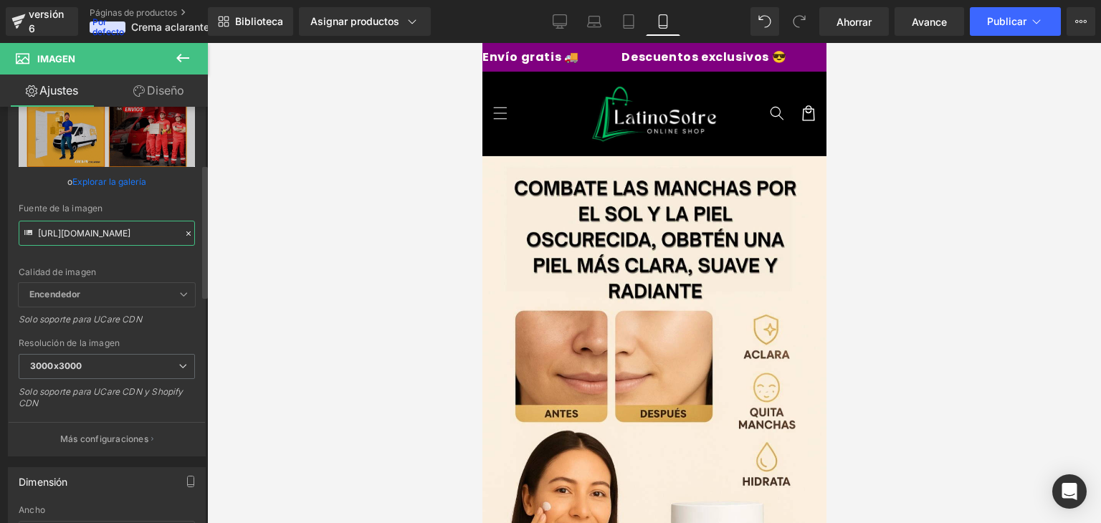
scroll to position [208, 0]
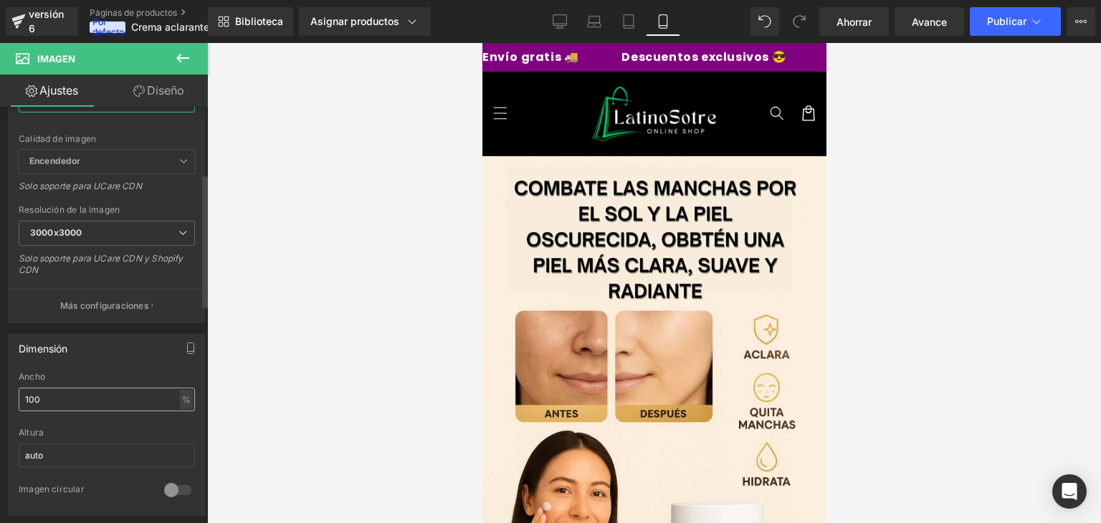
type input "https://media.giphy.com/media/PN54bh63ejHFPXtWCS/giphy.gif"
click at [101, 391] on input "100" at bounding box center [107, 400] width 176 height 24
type input "1"
type input "9"
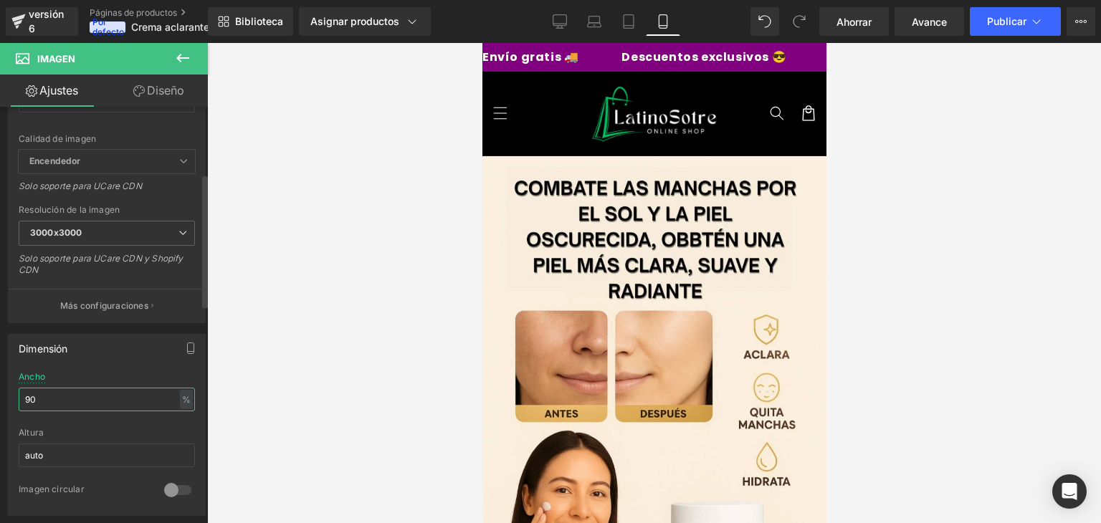
type input "9"
type input "80"
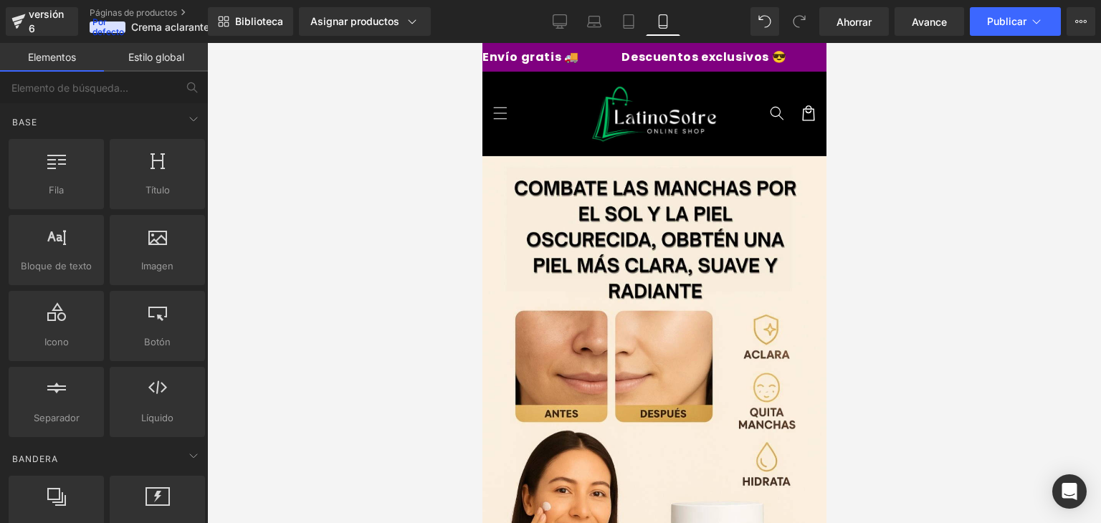
drag, startPoint x: 886, startPoint y: 388, endPoint x: 824, endPoint y: 98, distance: 296.2
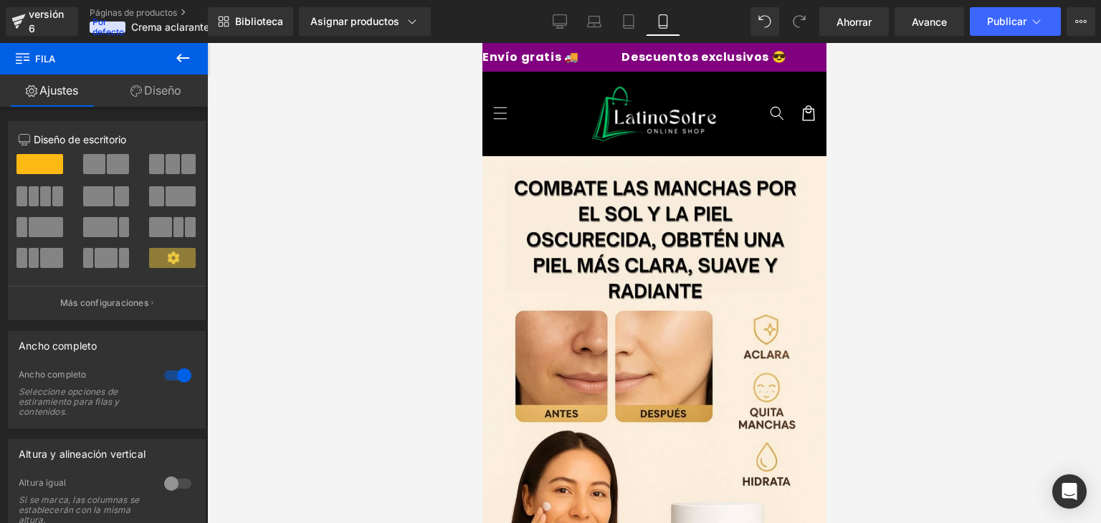
drag, startPoint x: 672, startPoint y: 224, endPoint x: 782, endPoint y: 379, distance: 189.8
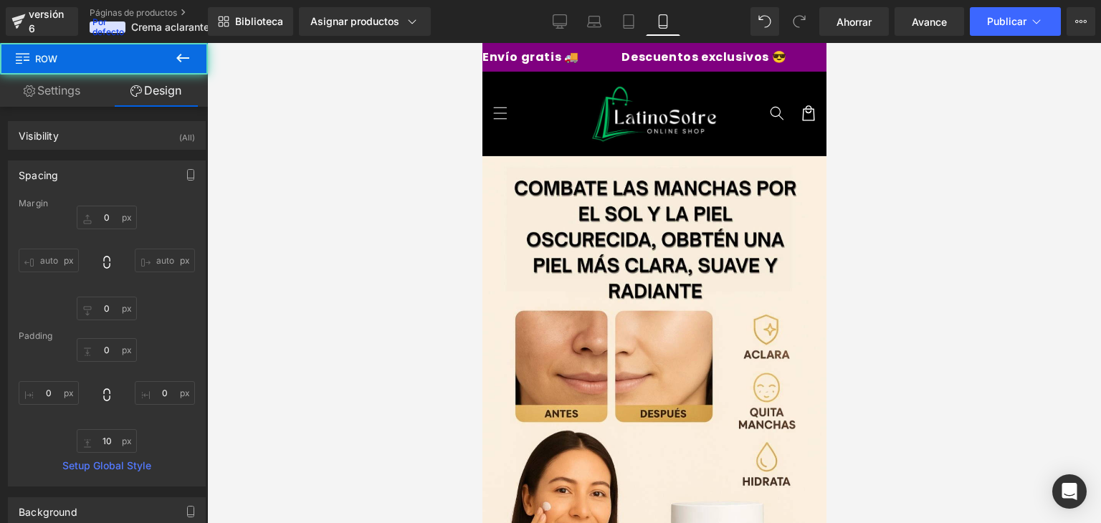
type input "0"
type input "10"
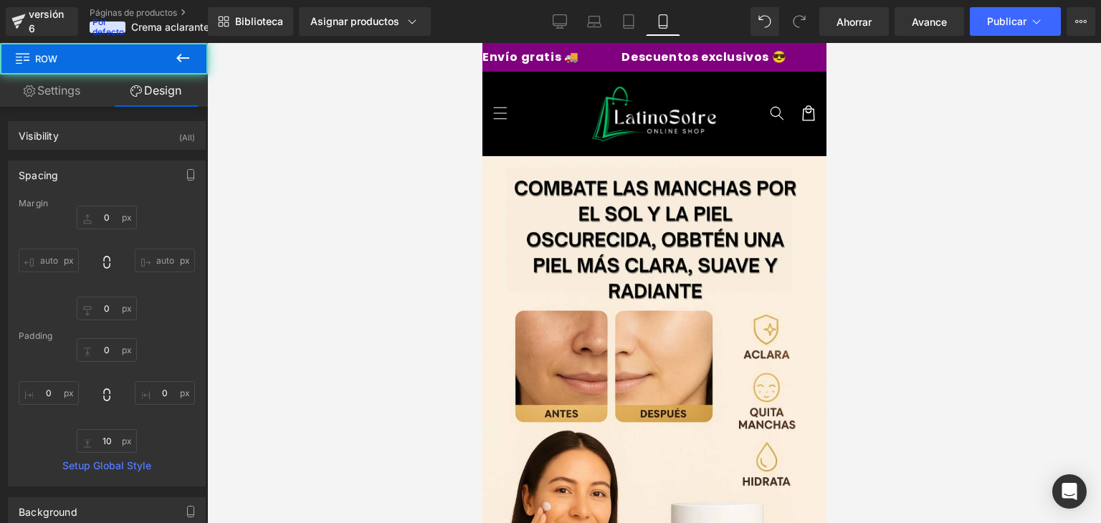
type input "0"
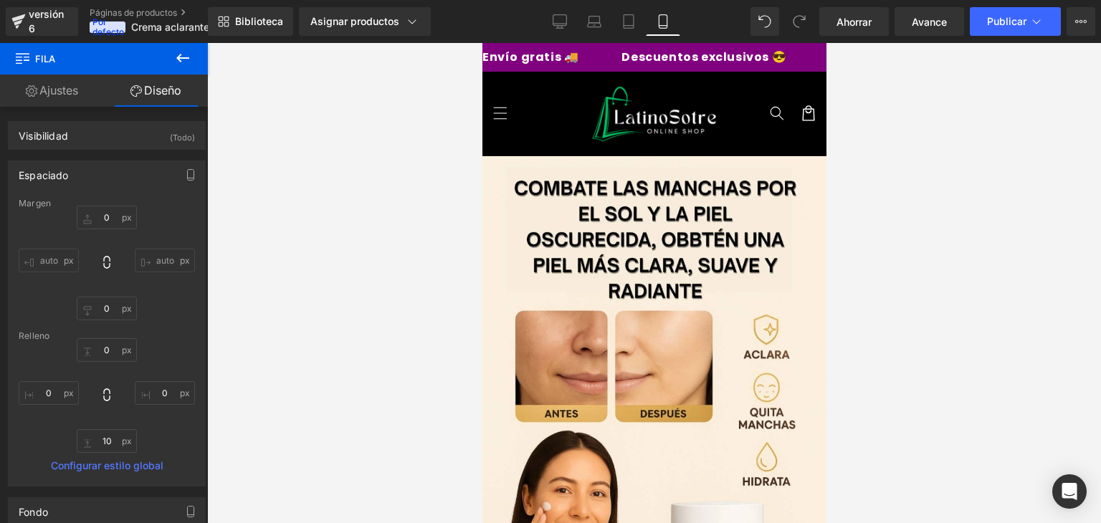
click at [179, 66] on icon at bounding box center [182, 57] width 17 height 17
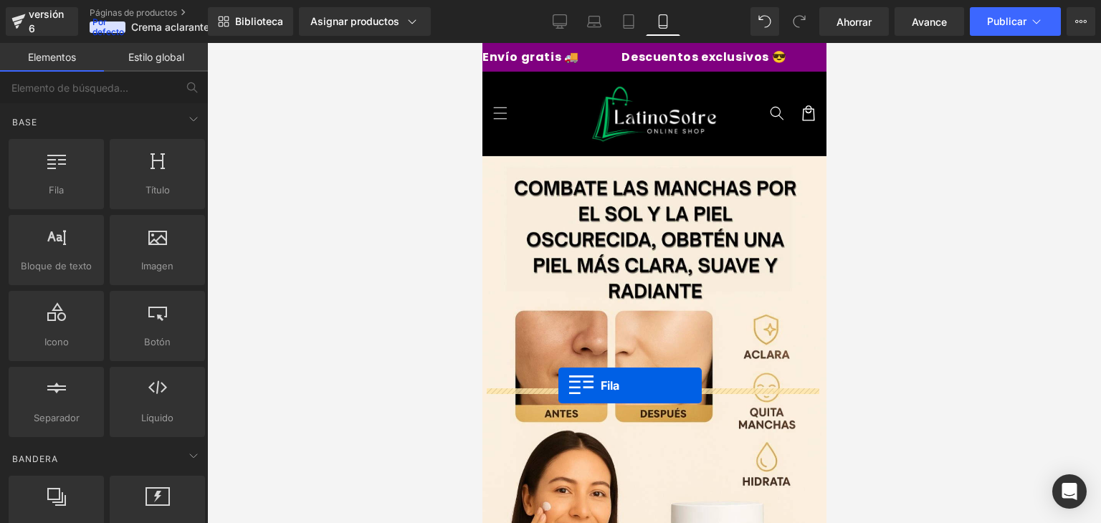
scroll to position [2601, 0]
drag, startPoint x: 544, startPoint y: 213, endPoint x: 557, endPoint y: 386, distance: 173.4
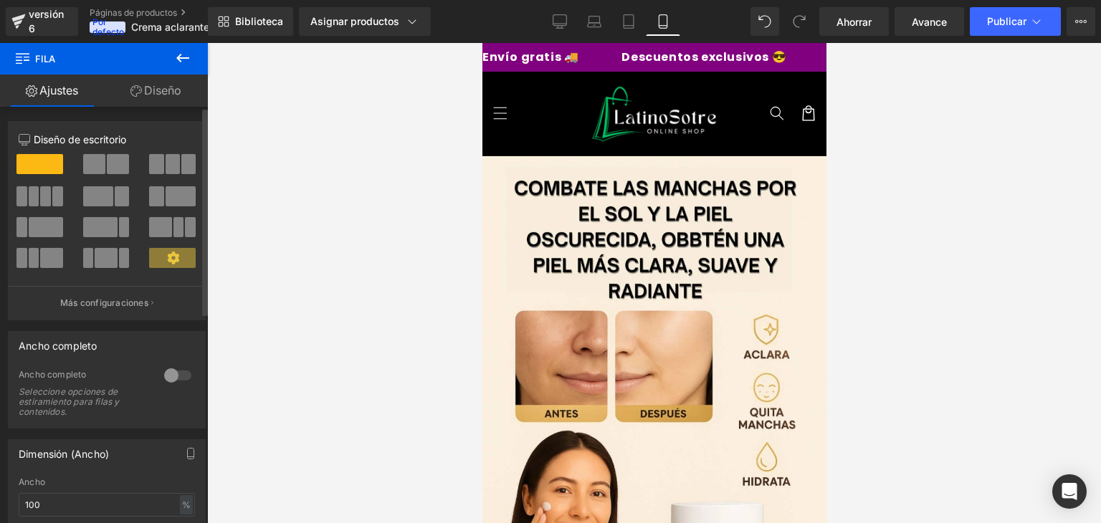
click at [163, 369] on div at bounding box center [178, 375] width 34 height 23
click at [179, 59] on icon at bounding box center [182, 58] width 13 height 9
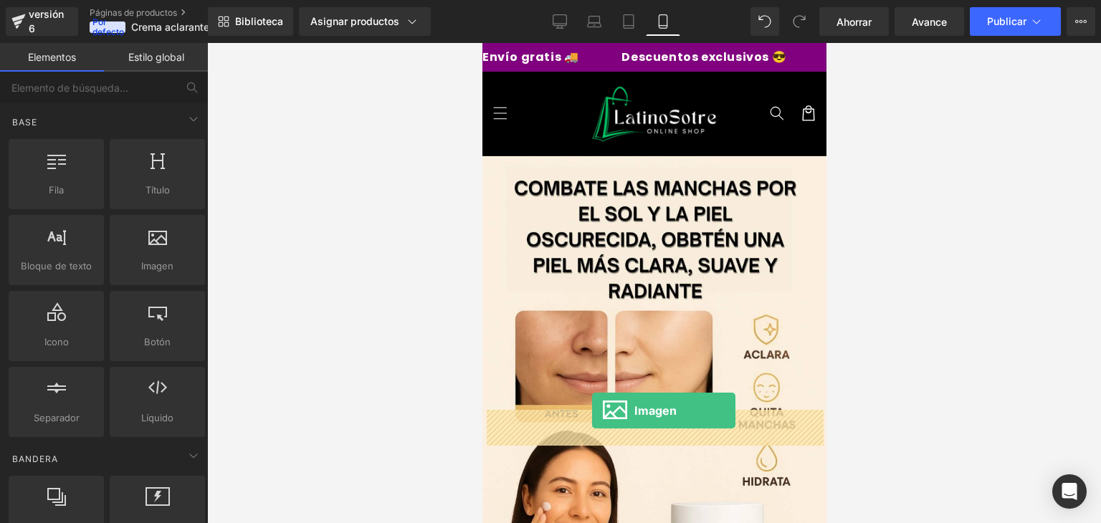
drag, startPoint x: 635, startPoint y: 287, endPoint x: 592, endPoint y: 411, distance: 131.3
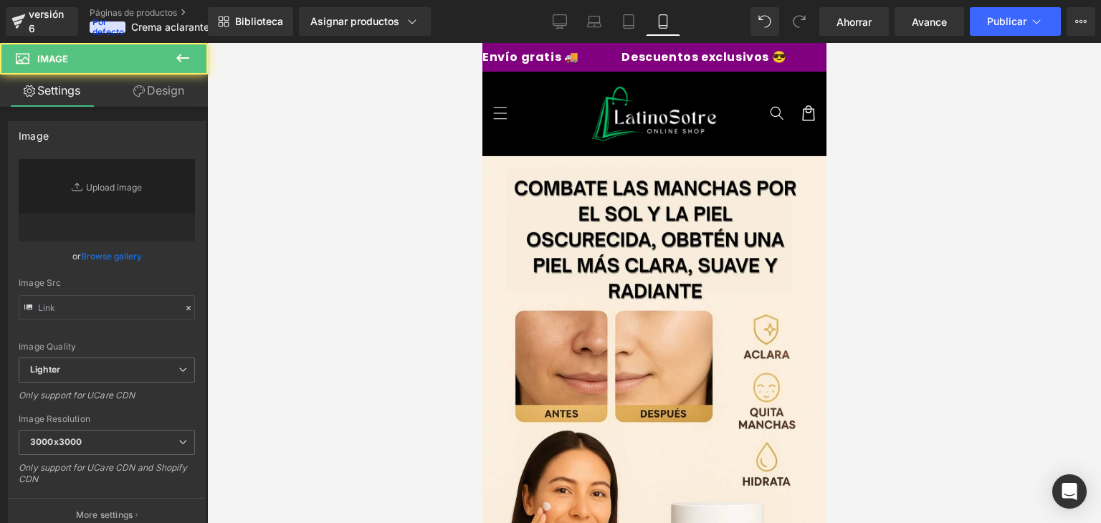
type input "//d1um8515vdn9kb.cloudfront.net/images/parallax.jpg"
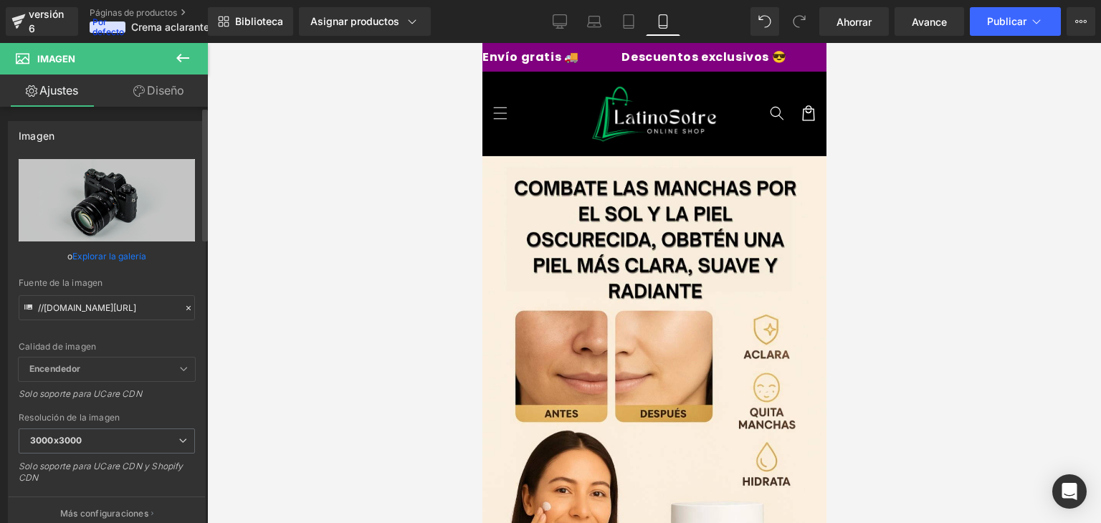
click at [136, 249] on link "Explorar la galería" at bounding box center [109, 256] width 74 height 25
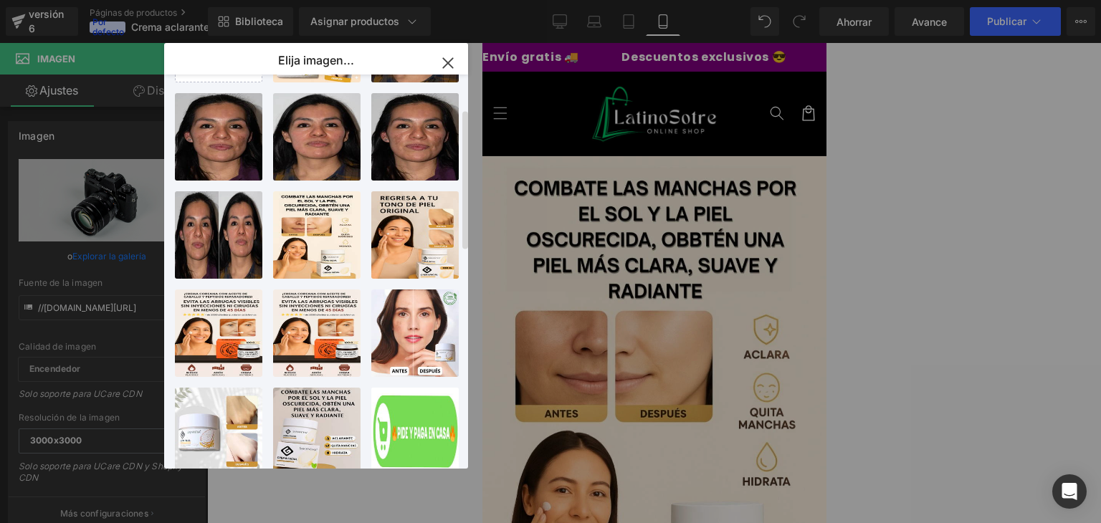
scroll to position [0, 0]
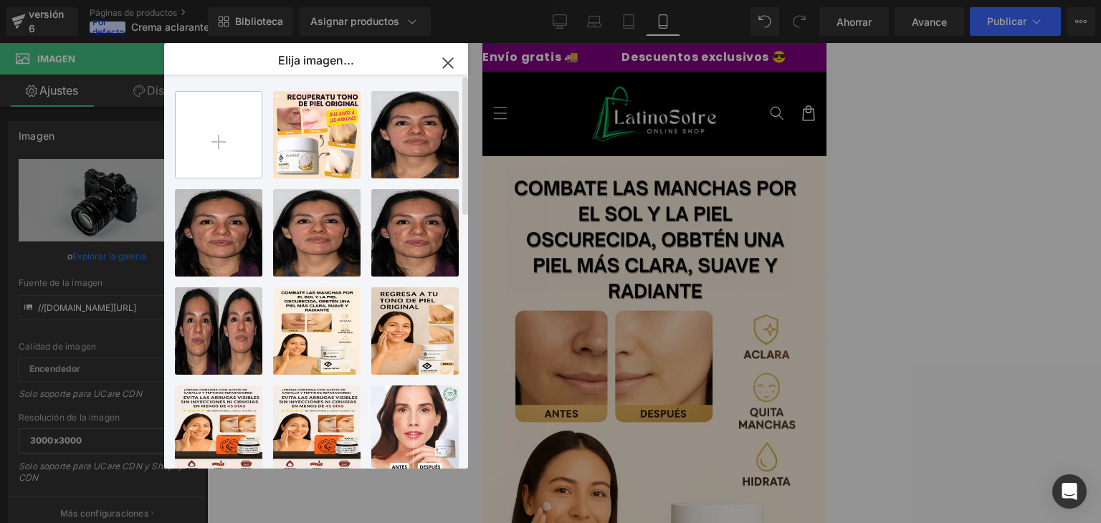
click at [222, 140] on input "file" at bounding box center [219, 135] width 86 height 86
type input "C:\fakepath\Logotipo.webp"
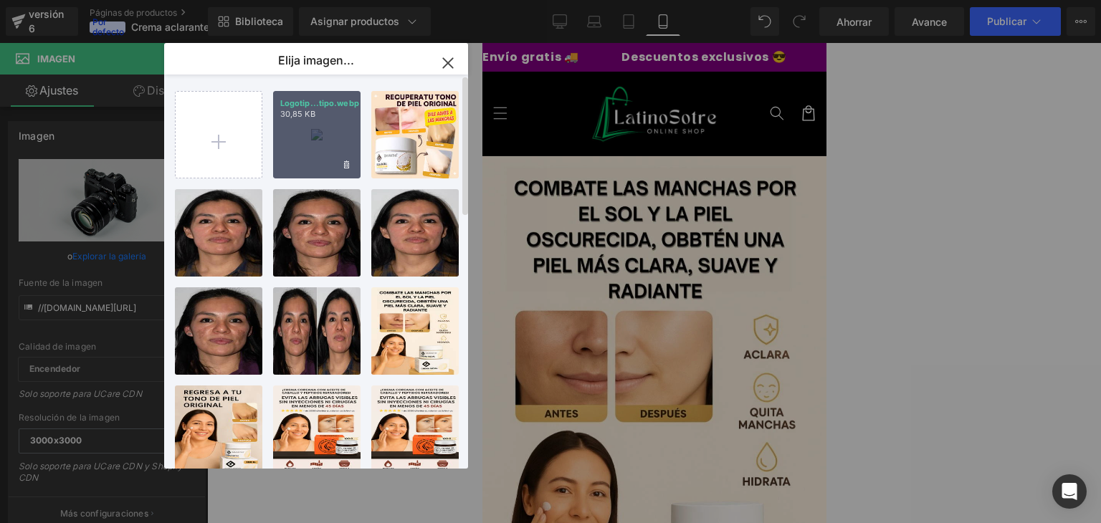
click at [333, 137] on div "Logotip...tipo.webp 30,85 KB" at bounding box center [316, 134] width 87 height 87
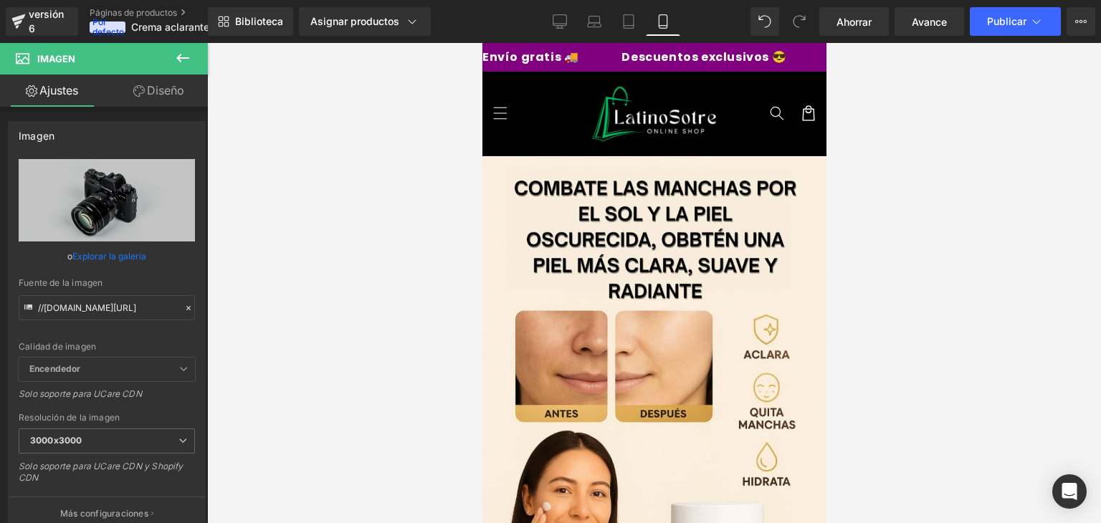
scroll to position [2877, 0]
click at [124, 249] on link "Explorar la galería" at bounding box center [109, 256] width 74 height 25
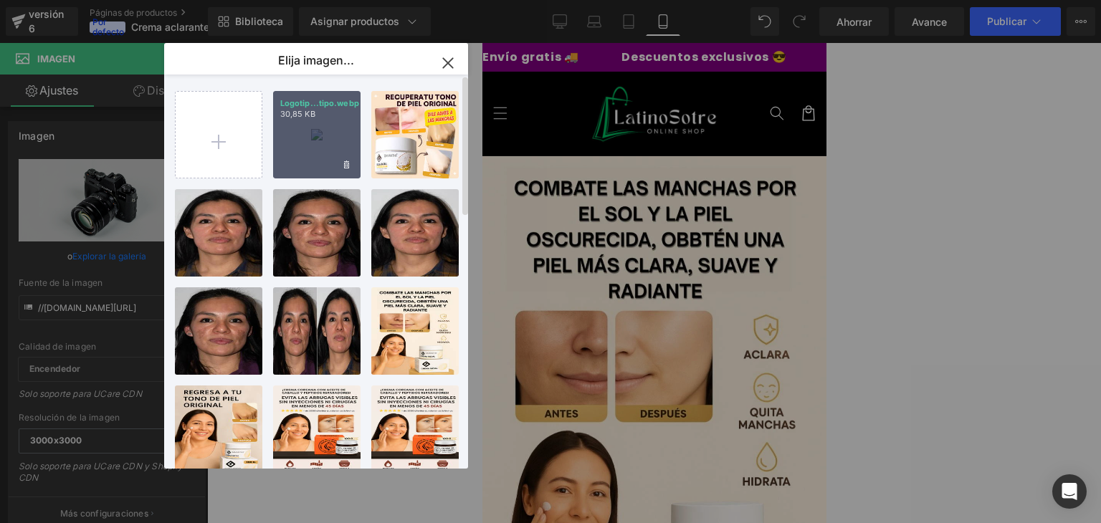
click at [326, 158] on div "Logotip...tipo.webp 30,85 KB" at bounding box center [316, 134] width 87 height 87
type input "https://ucarecdn.com/821eb55a-de65-452c-9569-3d02ab3205db/-/format/auto/-/previ…"
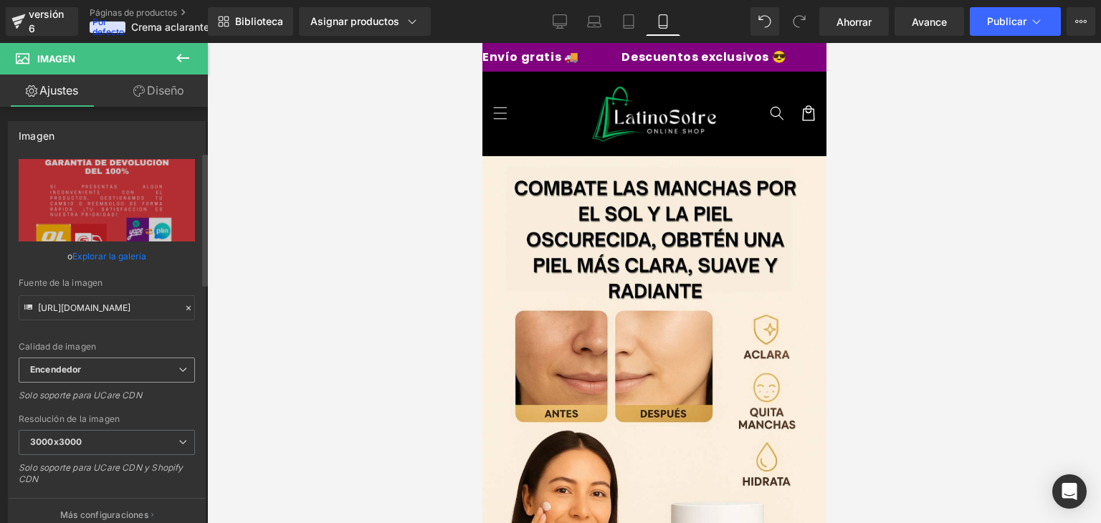
scroll to position [143, 0]
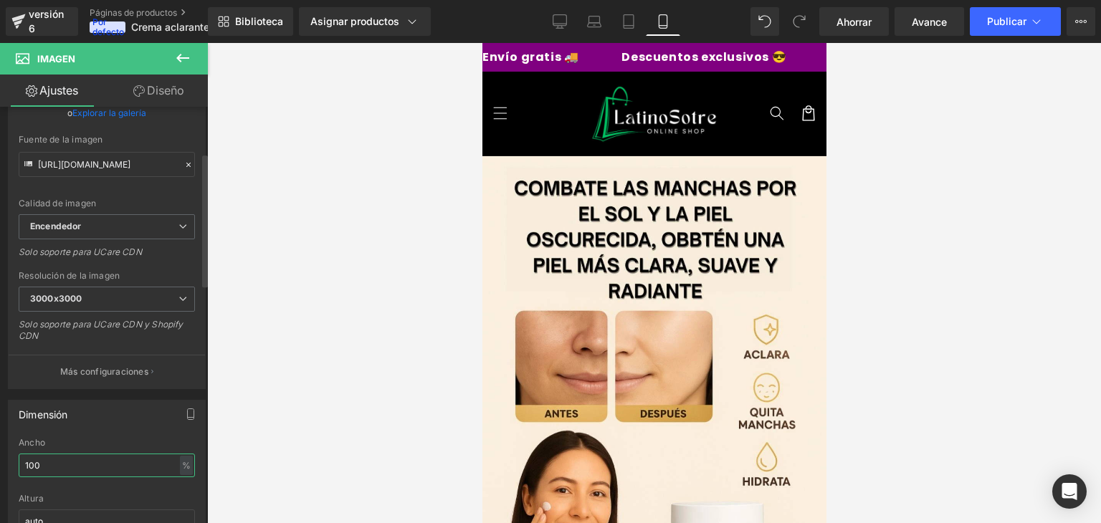
click at [60, 465] on input "100" at bounding box center [107, 466] width 176 height 24
type input "1"
type input "80"
click at [194, 65] on button at bounding box center [183, 59] width 50 height 32
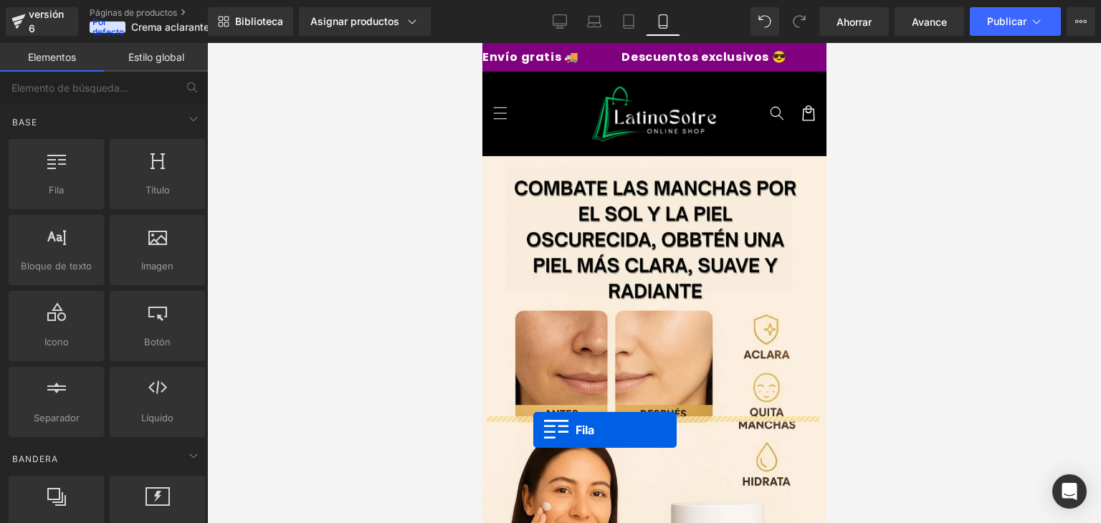
drag, startPoint x: 556, startPoint y: 233, endPoint x: 533, endPoint y: 430, distance: 198.6
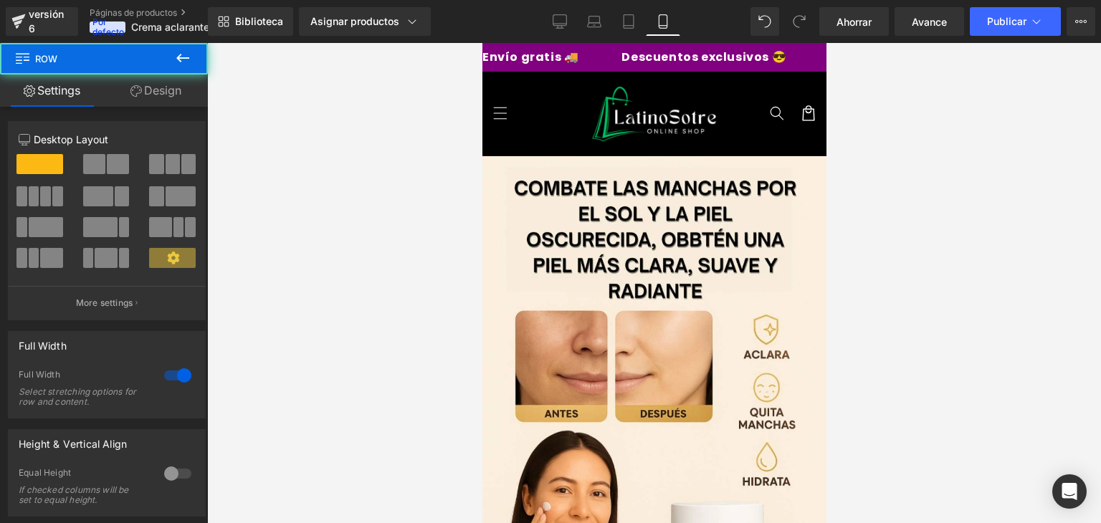
drag, startPoint x: 651, startPoint y: 121, endPoint x: 653, endPoint y: 112, distance: 9.4
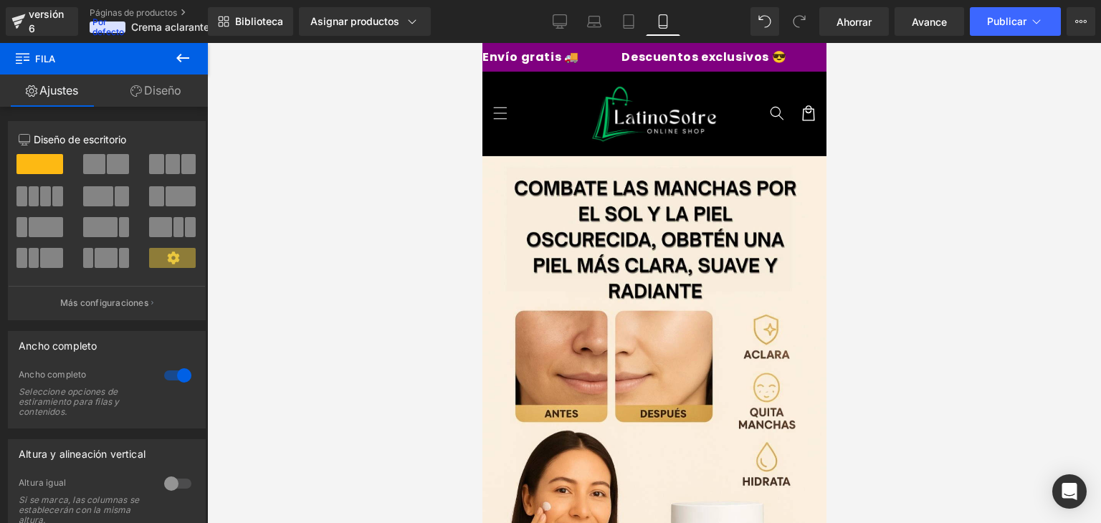
drag, startPoint x: 652, startPoint y: 121, endPoint x: 654, endPoint y: 368, distance: 246.7
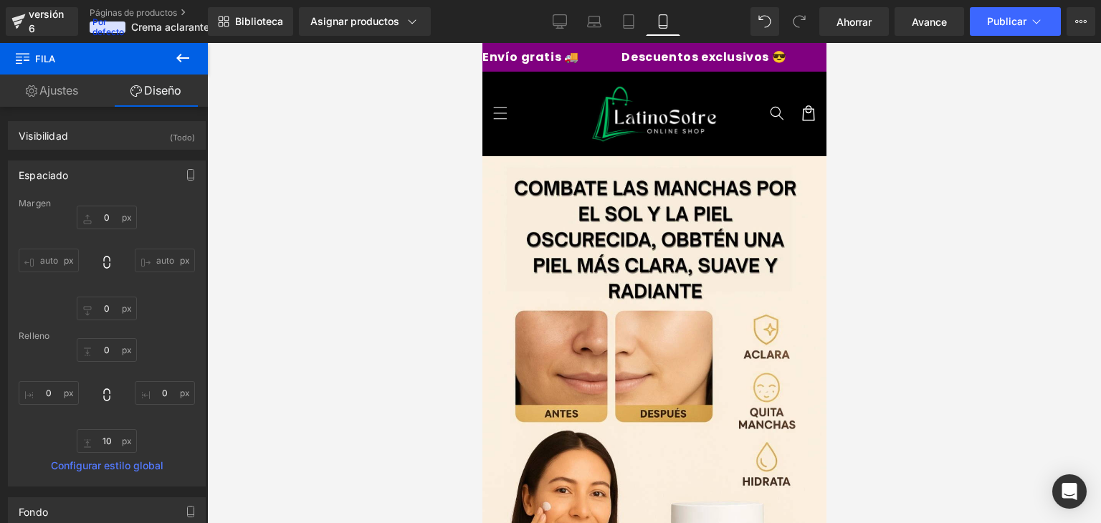
click at [63, 85] on font "Ajustes" at bounding box center [58, 90] width 39 height 14
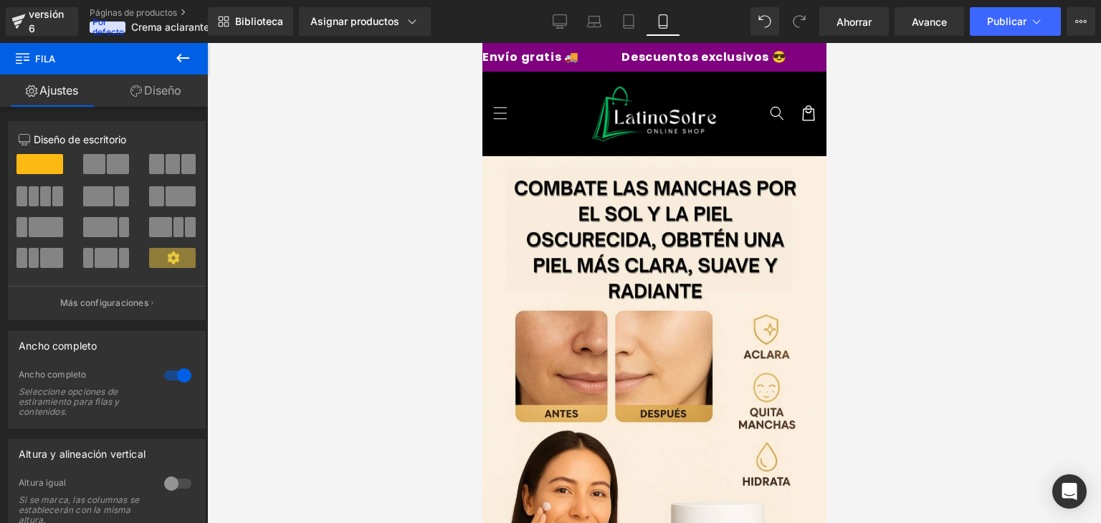
click at [170, 368] on div at bounding box center [178, 375] width 34 height 23
click at [189, 62] on icon at bounding box center [182, 57] width 17 height 17
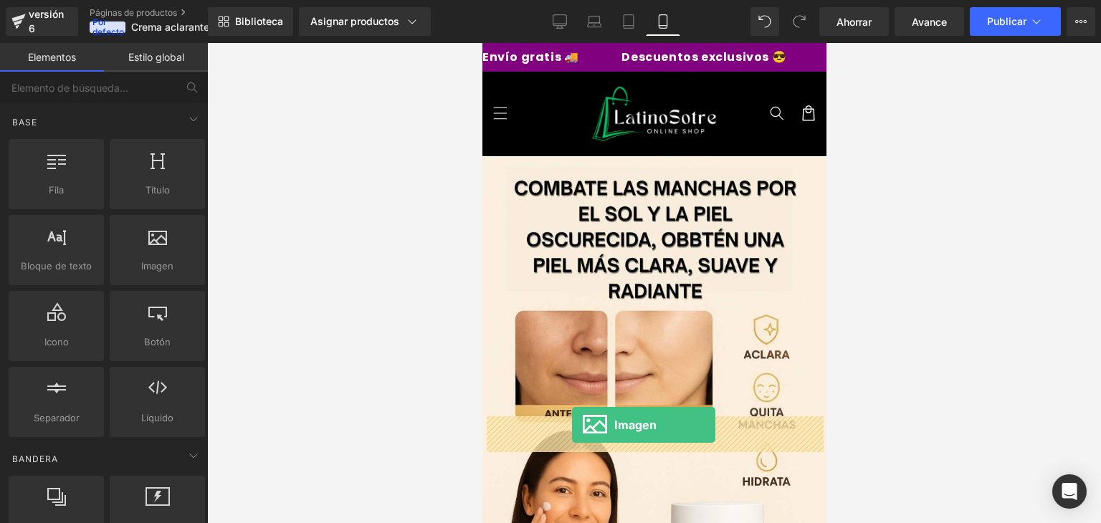
drag, startPoint x: 640, startPoint y: 319, endPoint x: 572, endPoint y: 425, distance: 126.1
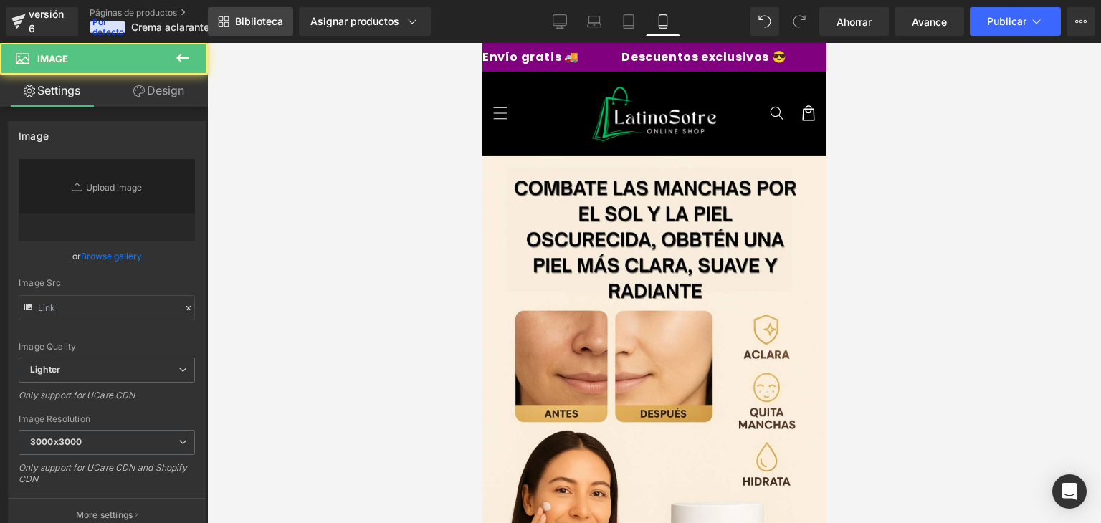
type input "//d1um8515vdn9kb.cloudfront.net/images/parallax.jpg"
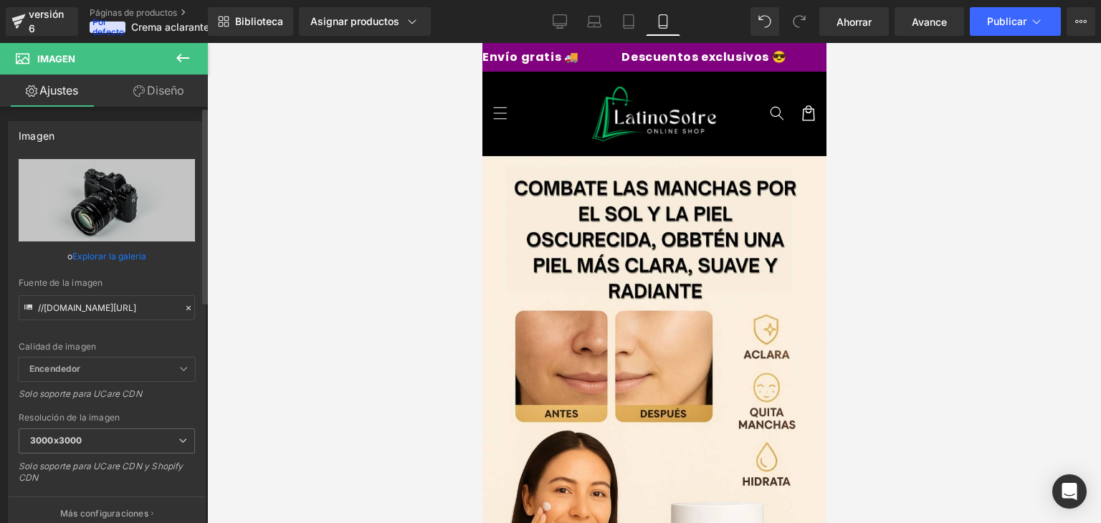
click at [184, 305] on icon at bounding box center [189, 308] width 10 height 10
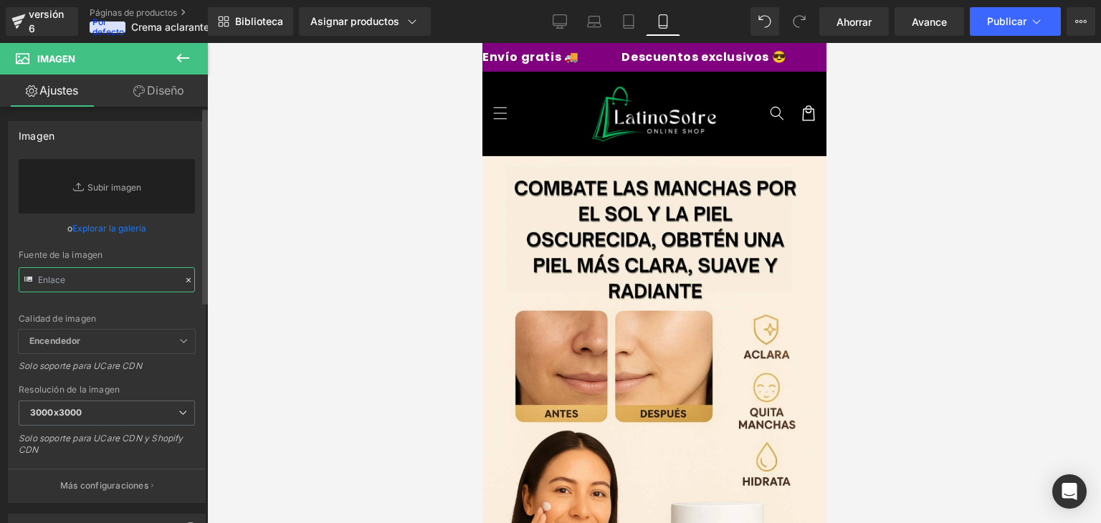
click at [128, 286] on input "text" at bounding box center [107, 279] width 176 height 25
paste input "https://cdn.shopify.com/s/files/1/0693/1657/5276/files/gempages_494726557303047…"
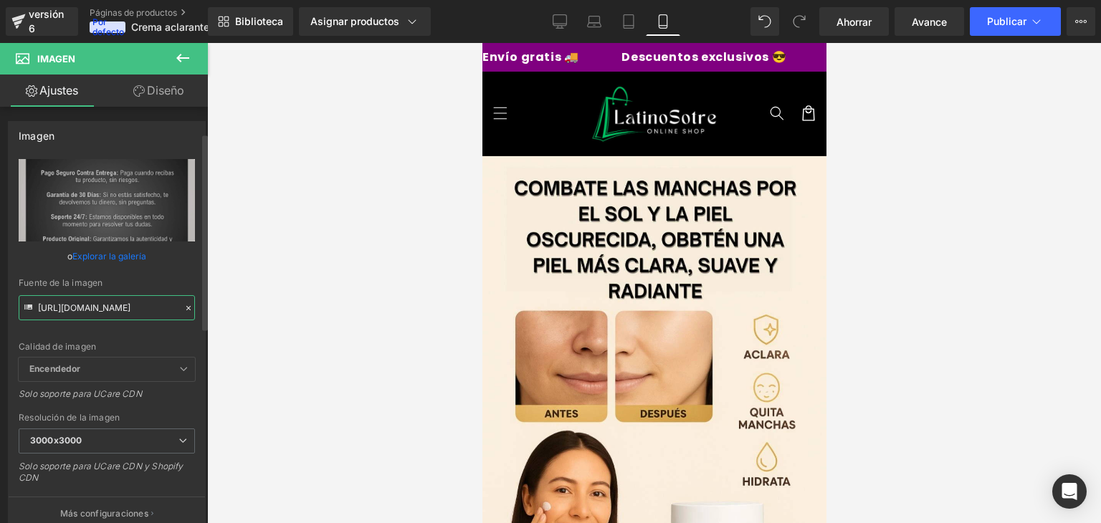
scroll to position [238, 0]
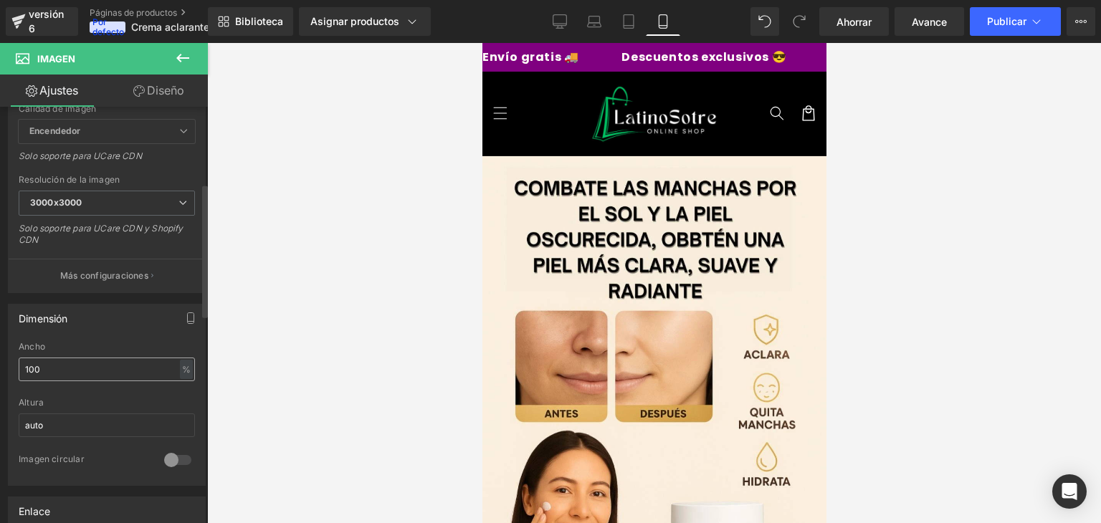
type input "https://cdn.shopify.com/s/files/1/0693/1657/5276/files/gempages_494726557303047…"
click at [107, 373] on input "100" at bounding box center [107, 370] width 176 height 24
drag, startPoint x: 107, startPoint y: 373, endPoint x: 11, endPoint y: 371, distance: 95.4
click at [11, 371] on div "100% Ancho 100 % % píxeles auto Altura auto 0 Imagen circular" at bounding box center [107, 413] width 196 height 143
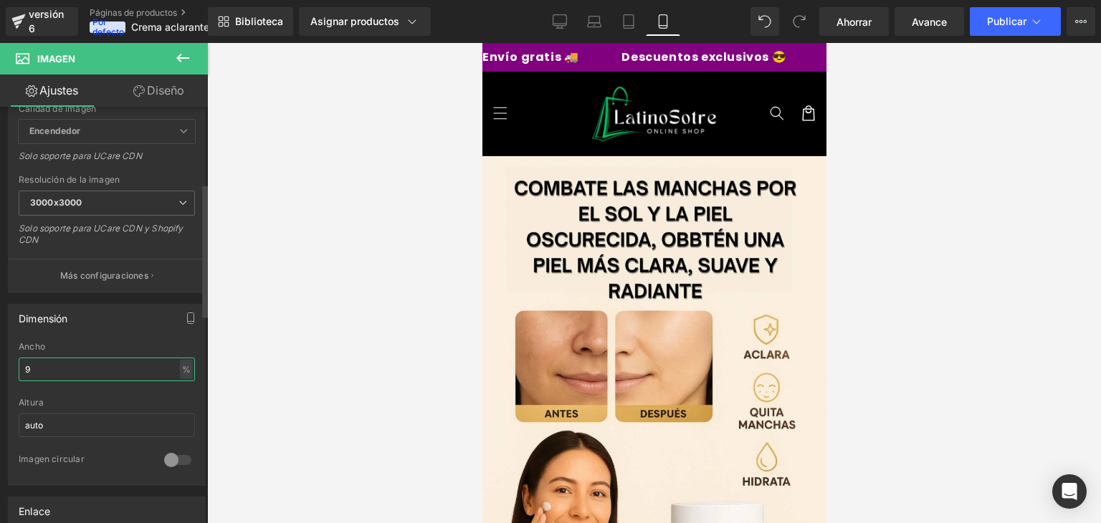
type input "90"
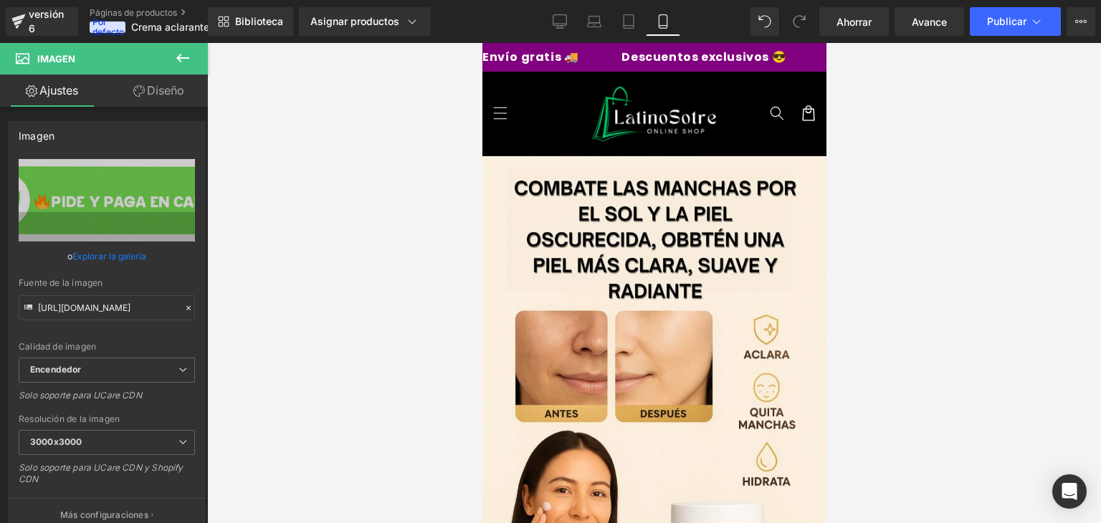
click at [141, 77] on link "Diseño" at bounding box center [159, 91] width 104 height 32
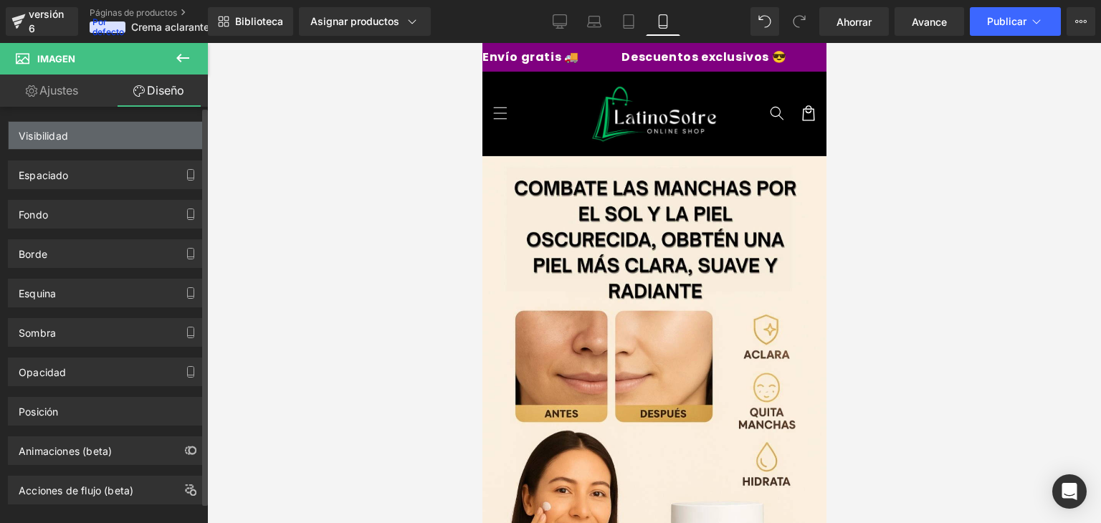
click at [86, 143] on div "Visibilidad" at bounding box center [107, 135] width 196 height 27
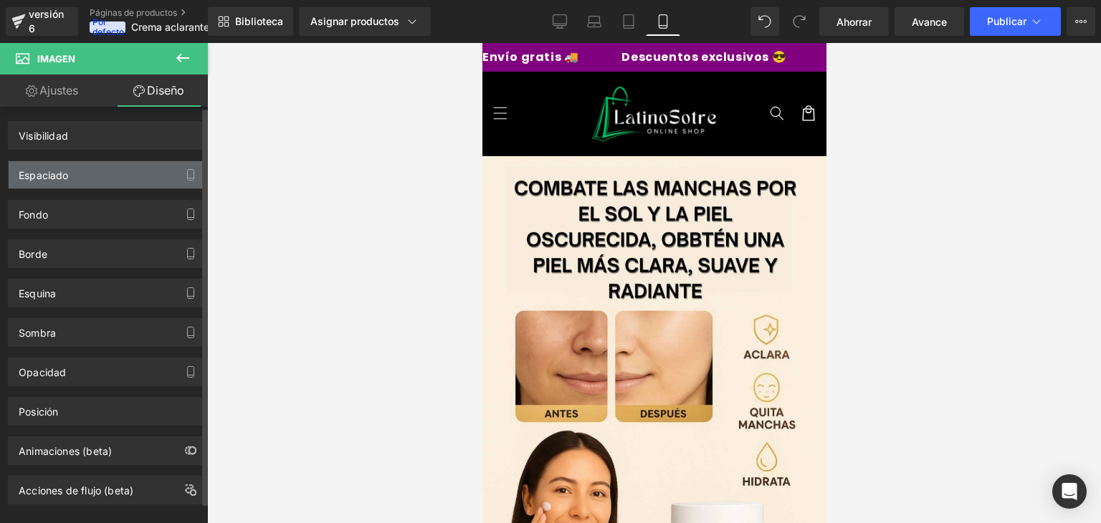
click at [163, 177] on div "Espaciado" at bounding box center [107, 174] width 196 height 27
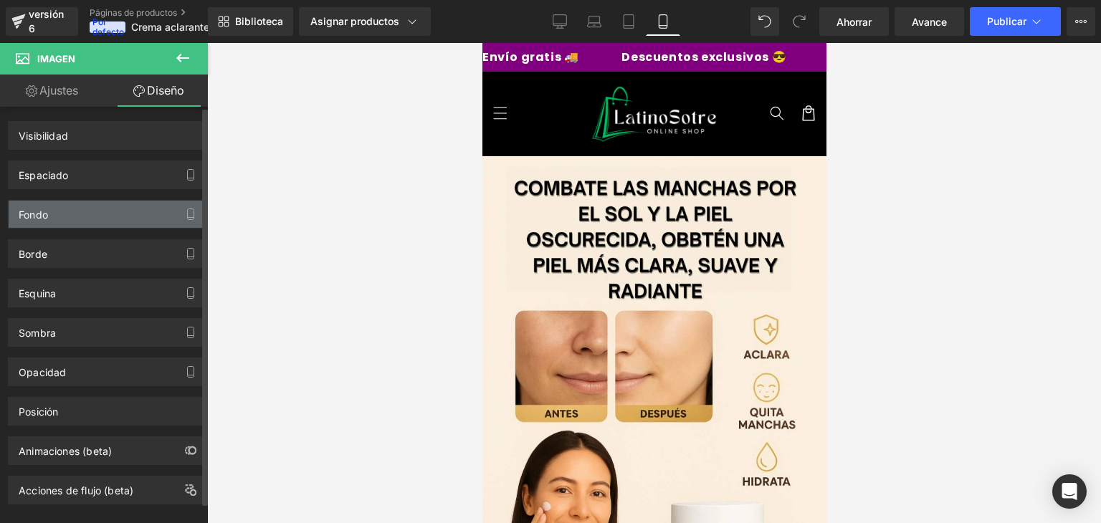
click at [132, 201] on div "Fondo" at bounding box center [107, 214] width 196 height 27
click at [132, 209] on div "Fondo" at bounding box center [107, 214] width 196 height 27
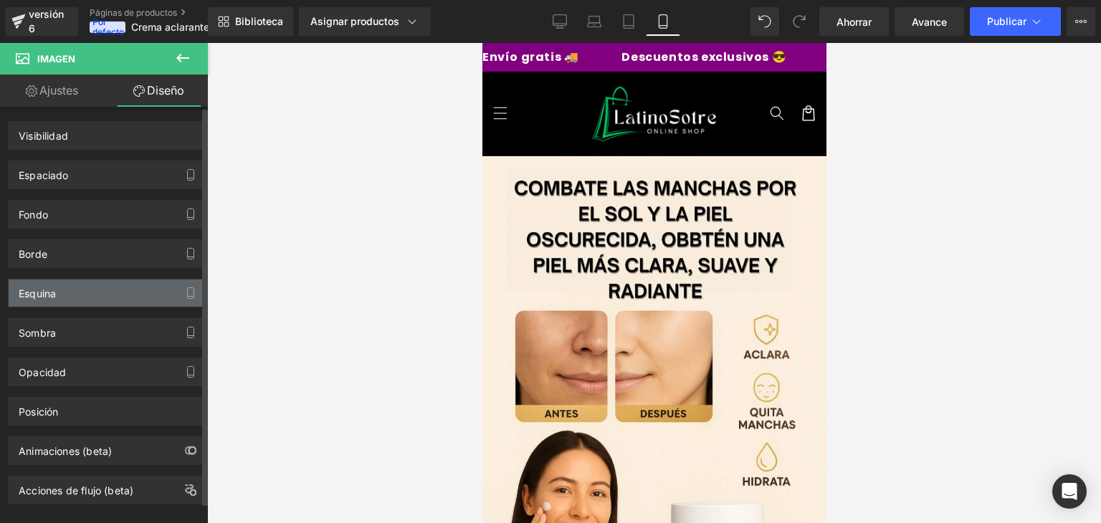
click at [125, 284] on div "Esquina" at bounding box center [107, 293] width 196 height 27
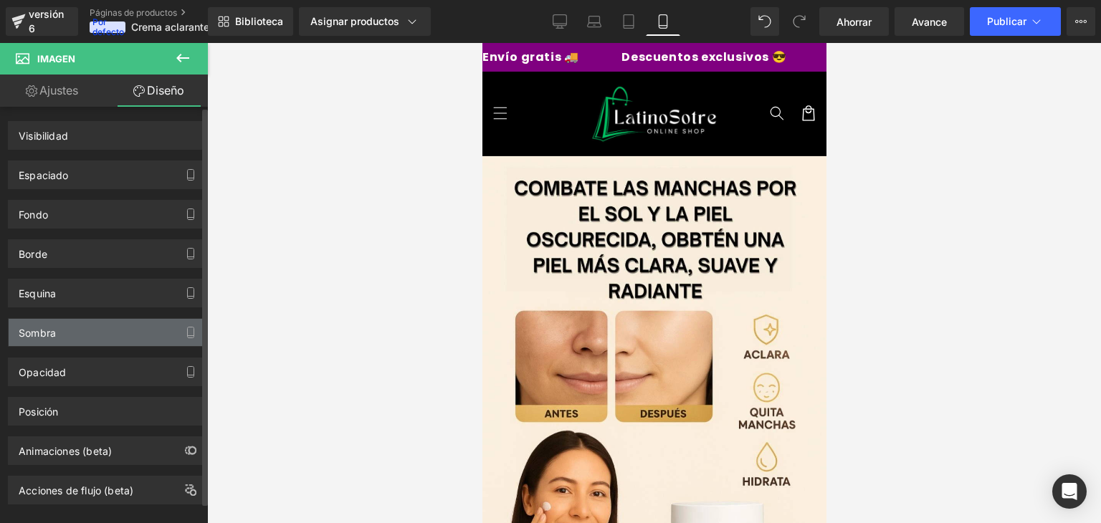
click at [126, 328] on div "Sombra" at bounding box center [107, 332] width 196 height 27
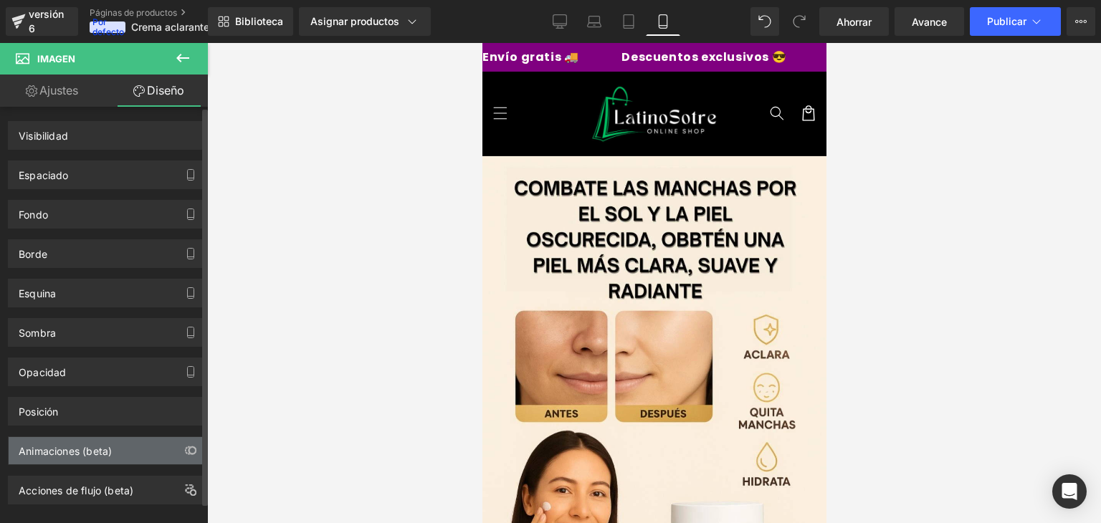
click at [153, 454] on div "Animaciones (beta)" at bounding box center [107, 450] width 196 height 27
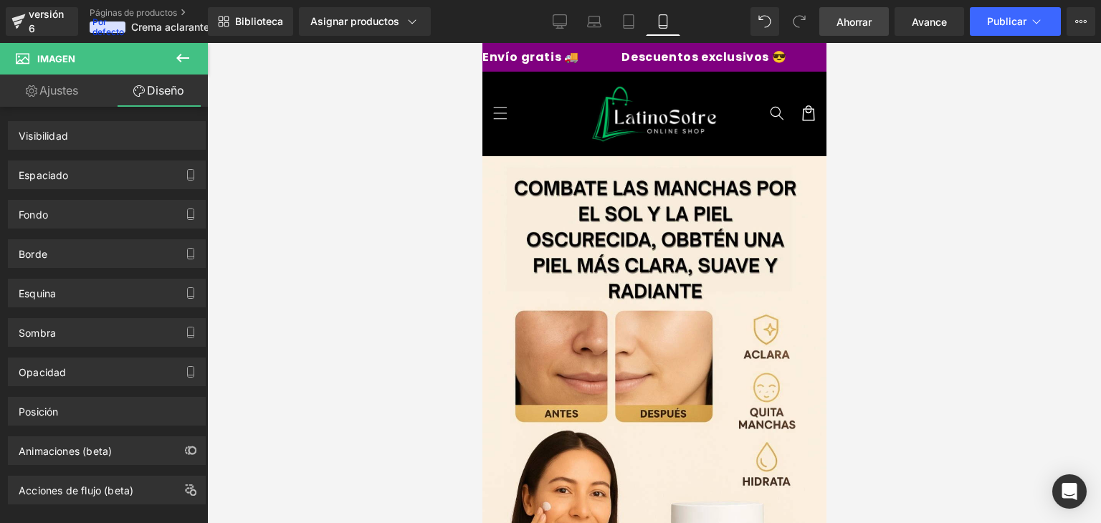
click at [867, 13] on link "Ahorrar" at bounding box center [855, 21] width 70 height 29
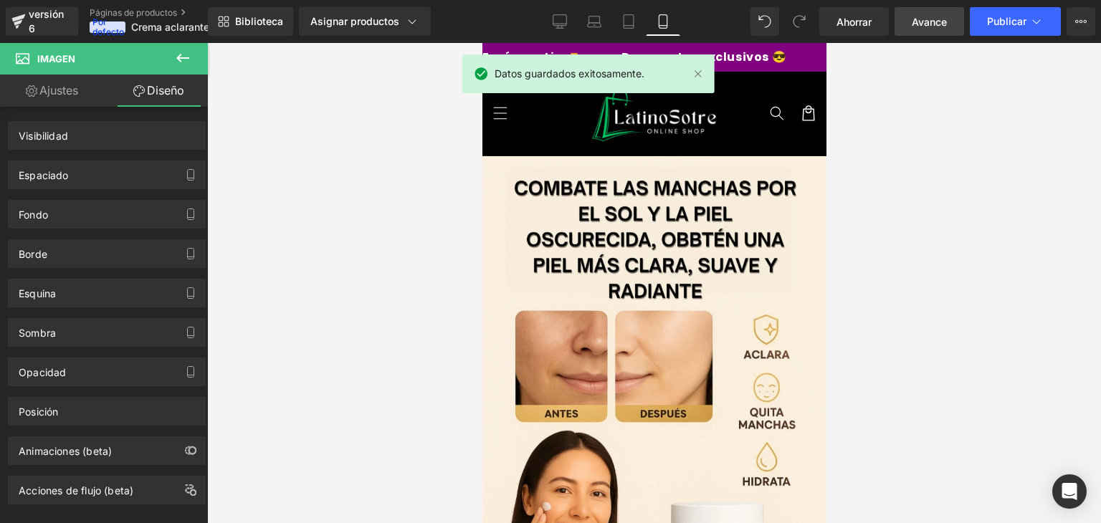
click at [947, 25] on font "Avance" at bounding box center [929, 22] width 35 height 12
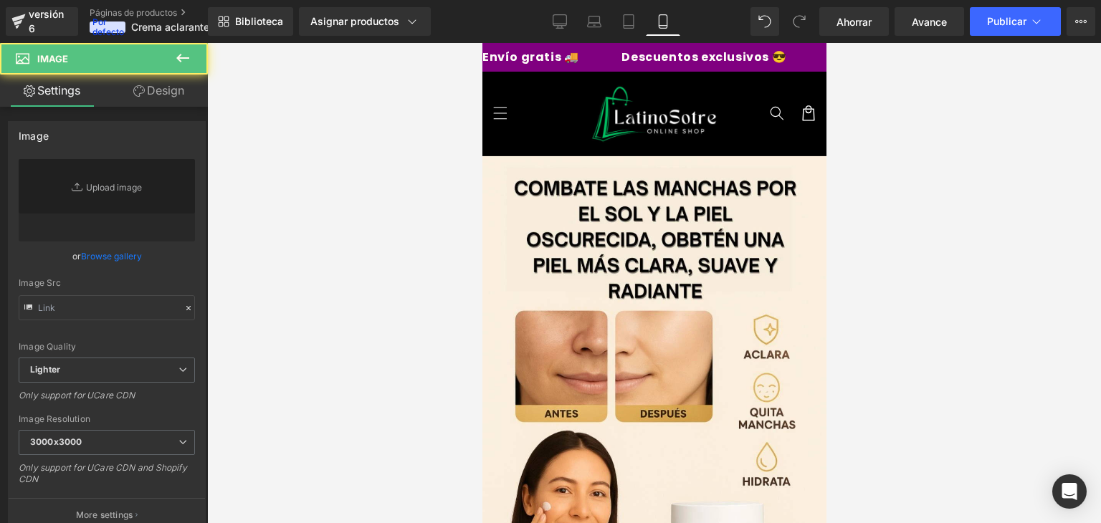
type input "[URL][DOMAIN_NAME]"
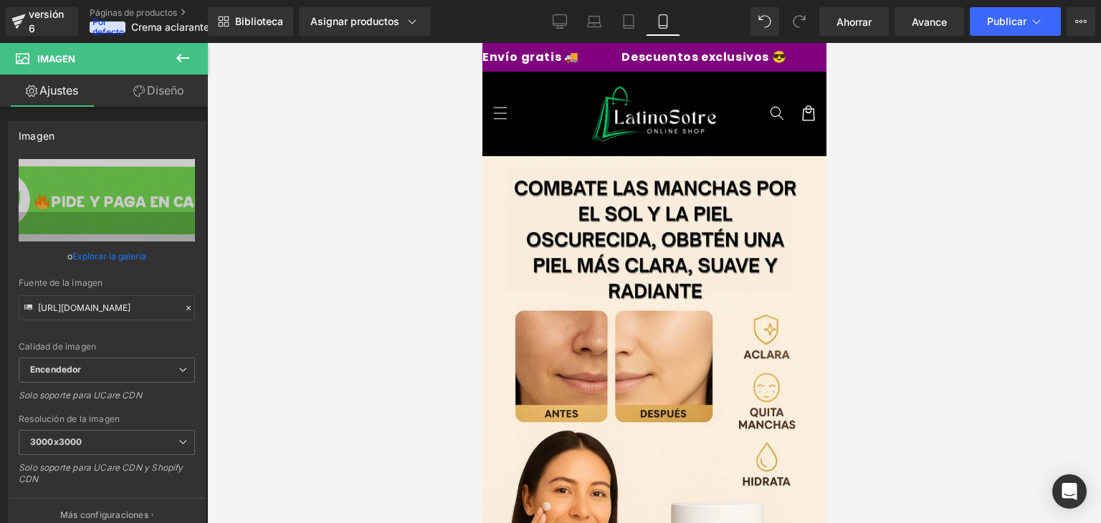
click at [172, 81] on link "Diseño" at bounding box center [159, 91] width 104 height 32
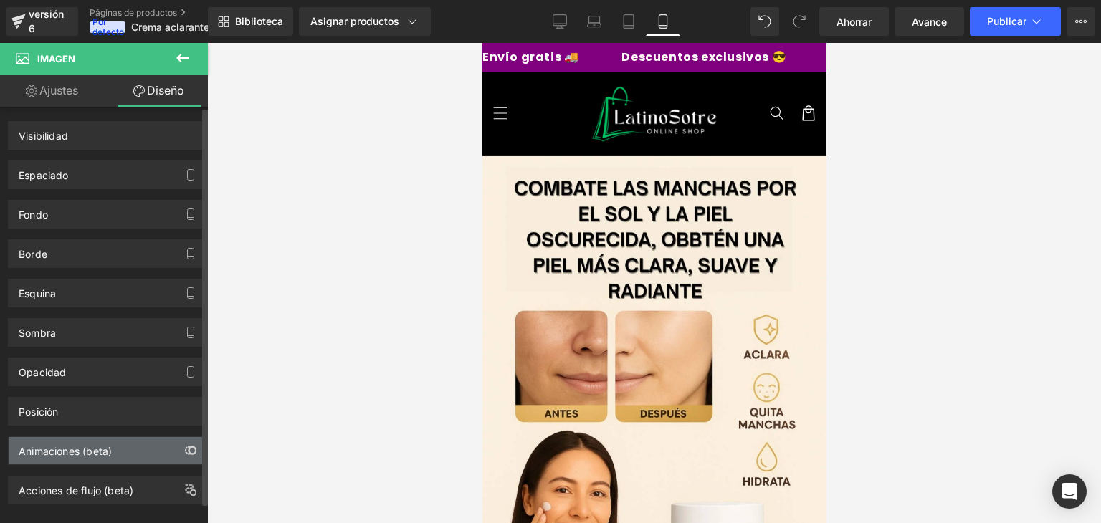
click at [185, 445] on icon "button" at bounding box center [190, 450] width 11 height 11
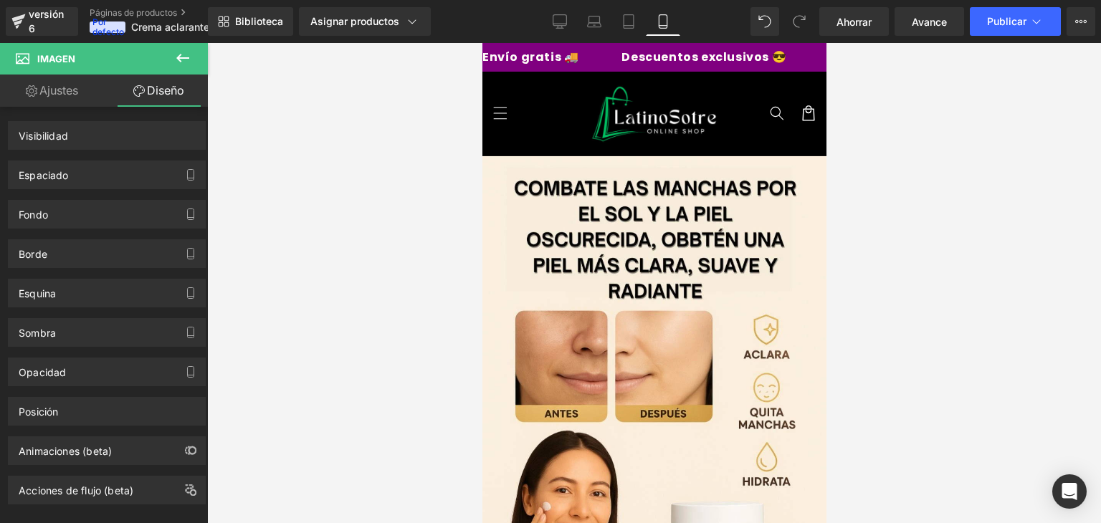
click at [1091, 491] on div at bounding box center [654, 283] width 894 height 480
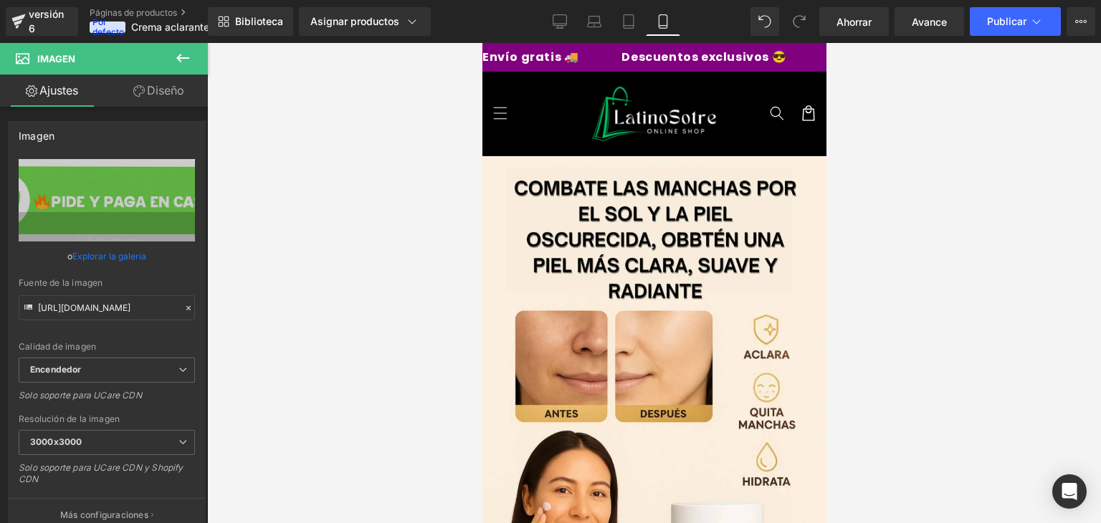
click at [165, 87] on font "Diseño" at bounding box center [165, 90] width 37 height 14
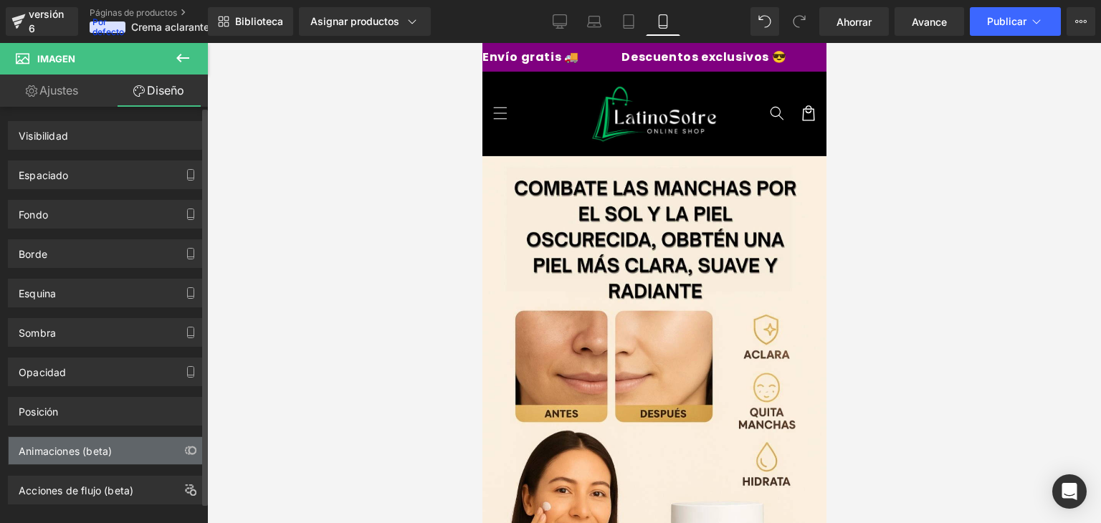
click at [146, 451] on div "Animaciones (beta)" at bounding box center [107, 450] width 196 height 27
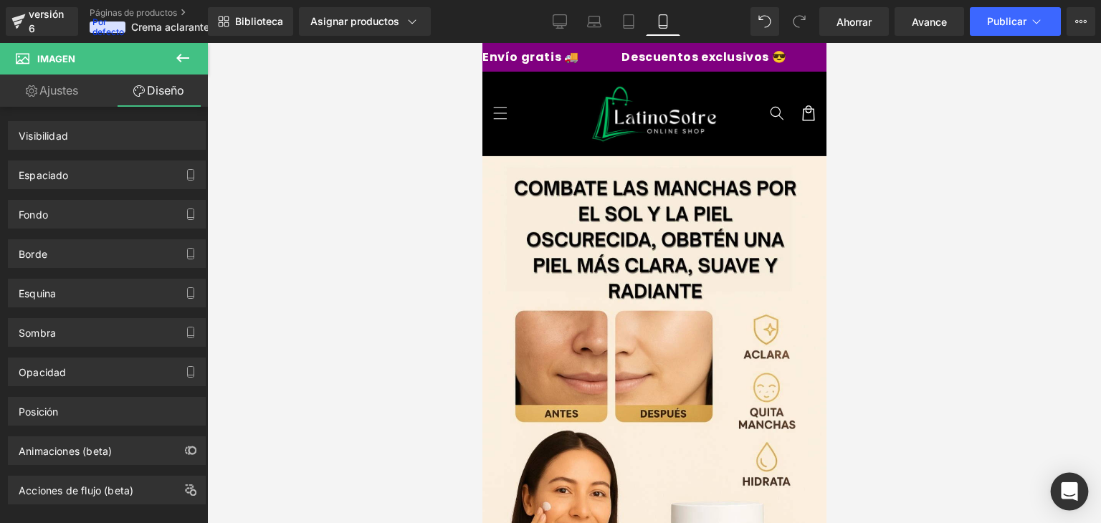
click at [1075, 481] on div "Abrir Intercom Messenger" at bounding box center [1070, 492] width 38 height 38
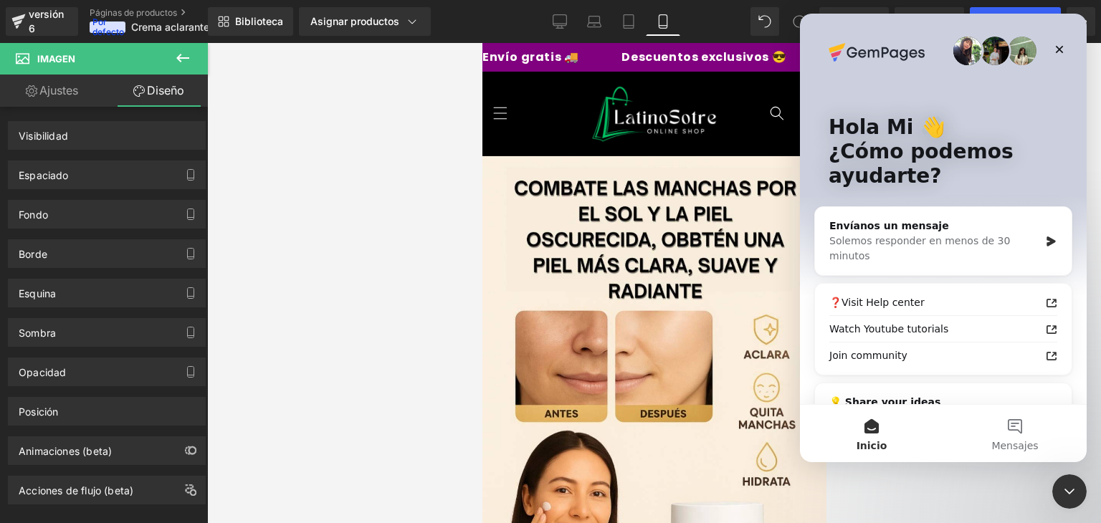
scroll to position [0, 0]
click at [941, 295] on div "❓Visit Help center" at bounding box center [935, 302] width 211 height 15
drag, startPoint x: 964, startPoint y: 234, endPoint x: 1537, endPoint y: 100, distance: 589.1
click at [964, 234] on div "Solemos responder en menos de 30 minutos" at bounding box center [935, 249] width 210 height 30
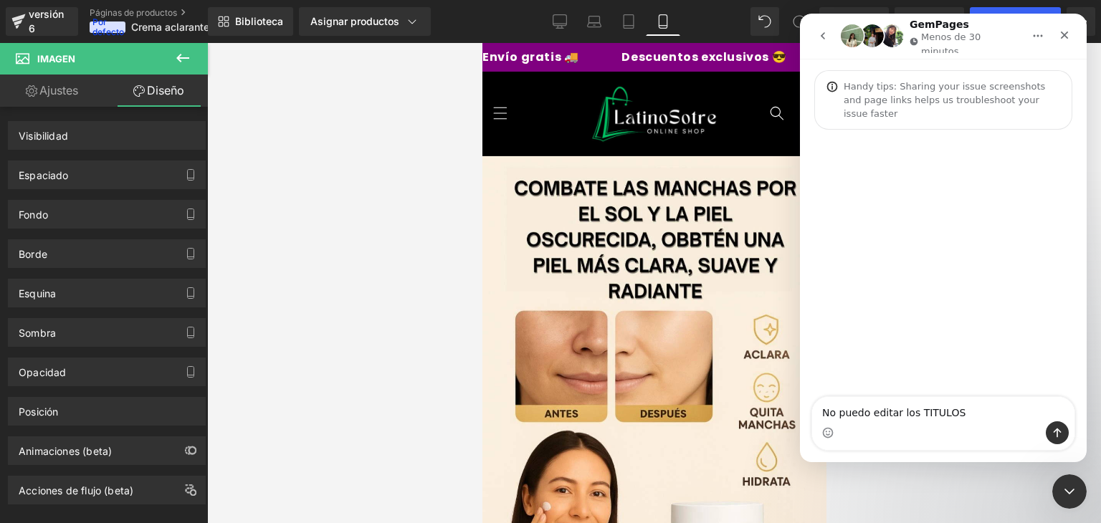
type textarea "No puedo editar los TITULOS"
click at [179, 65] on div at bounding box center [550, 240] width 1101 height 480
click at [181, 57] on div at bounding box center [550, 240] width 1101 height 480
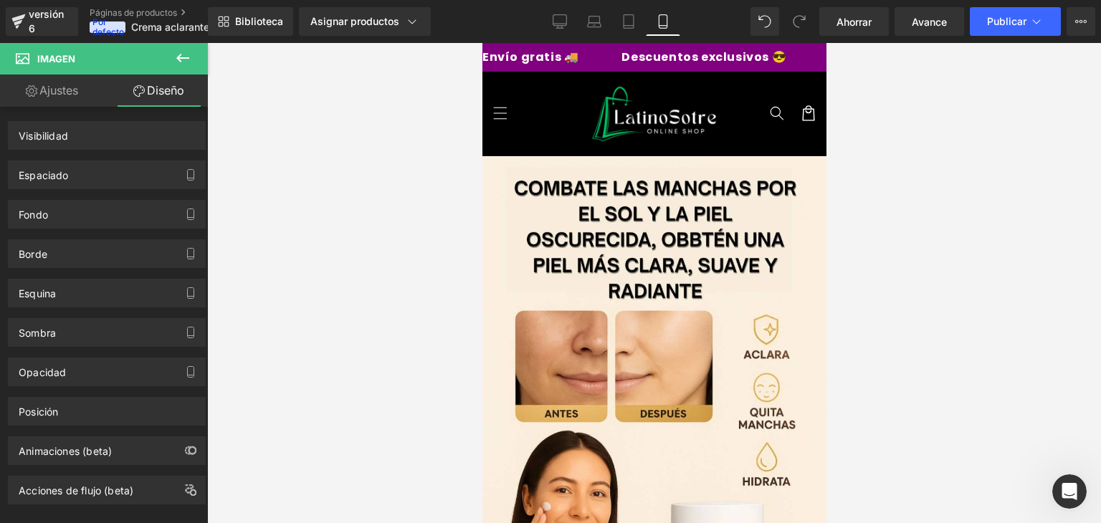
click at [189, 65] on icon at bounding box center [182, 57] width 17 height 17
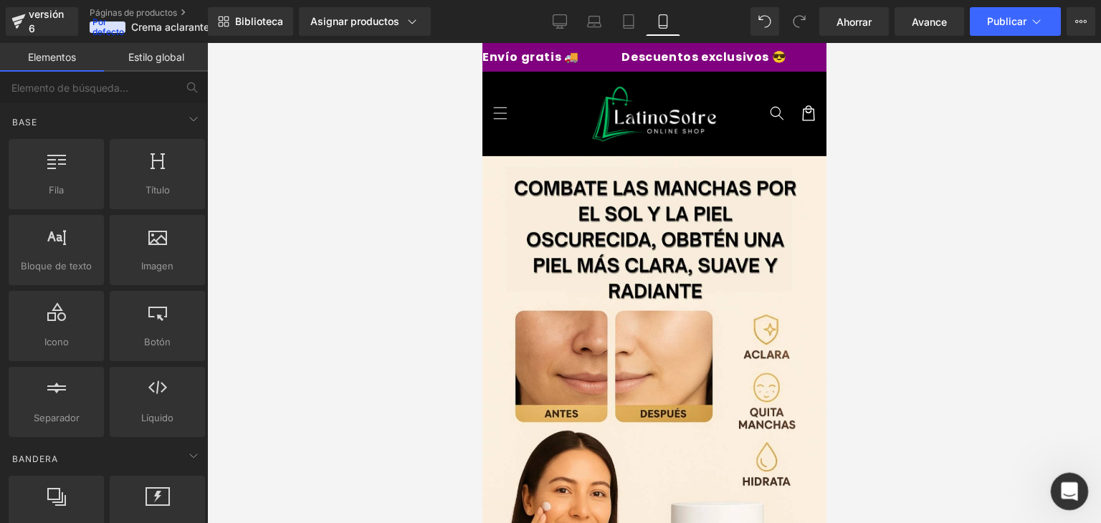
click at [1056, 487] on div "Abrir Intercom Messenger" at bounding box center [1067, 489] width 47 height 47
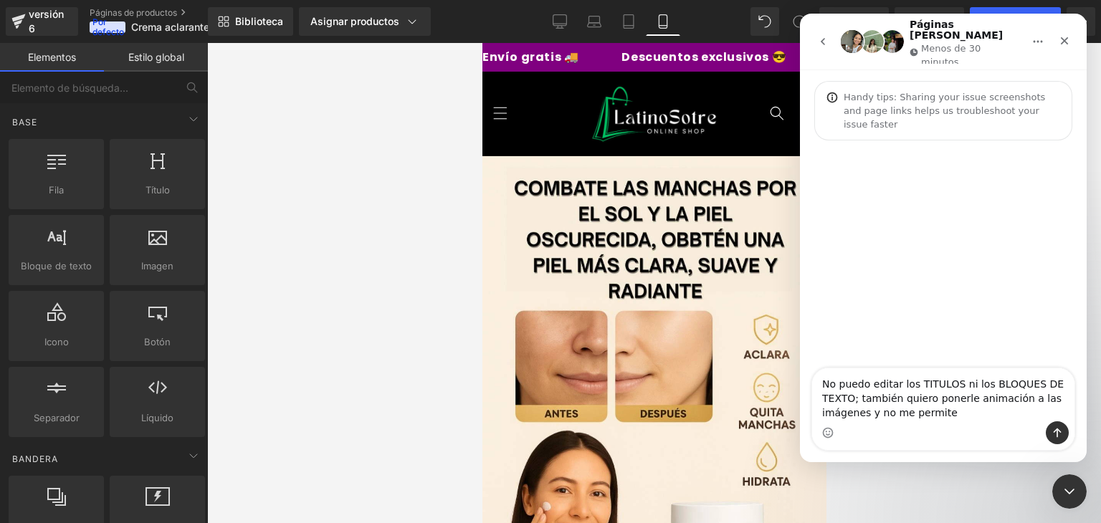
type textarea "No puedo editar los TITULOS ni los BLOQUES DE TEXTO; también quiero ponerle ani…"
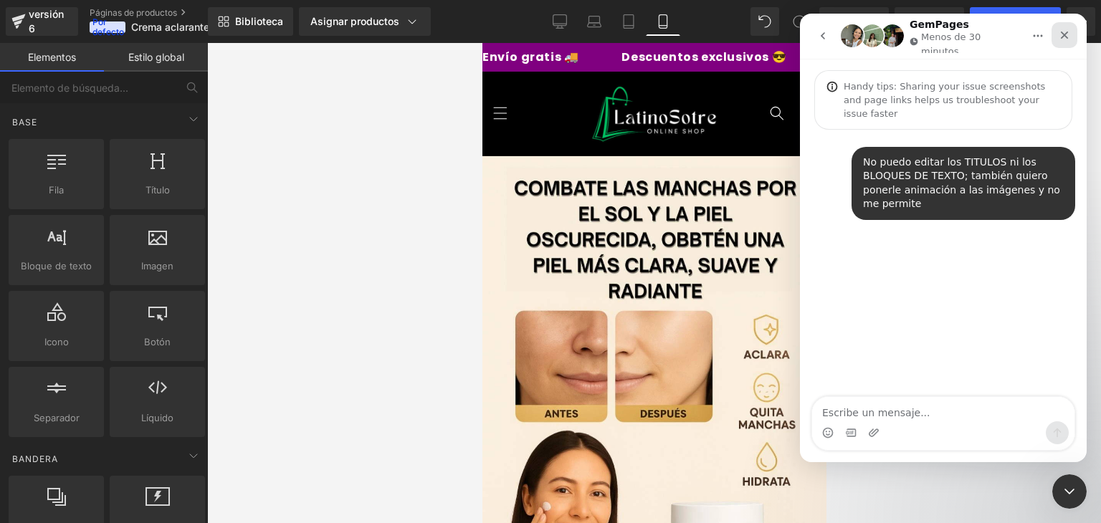
click at [1063, 32] on icon "Cerrar" at bounding box center [1065, 36] width 8 height 8
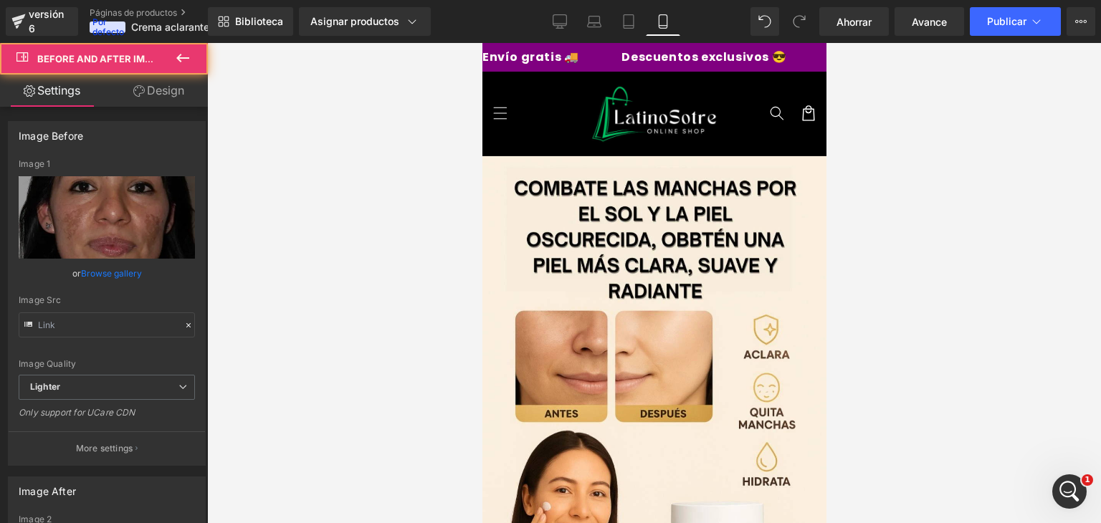
type input "https://ucarecdn.com/462f2f4c-62eb-4492-9e89-45f78d345c9c/-/format/auto/-/previ…"
type input "https://ucarecdn.com/f7da0d4b-6c76-456d-8e6f-079204280a14/-/format/auto/-/previ…"
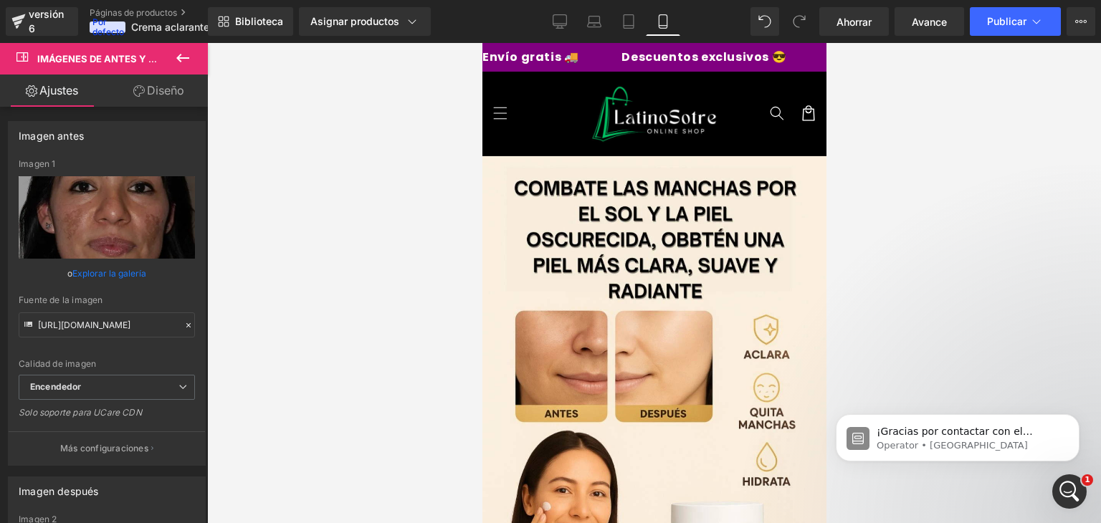
click at [158, 84] on font "Diseño" at bounding box center [165, 90] width 37 height 14
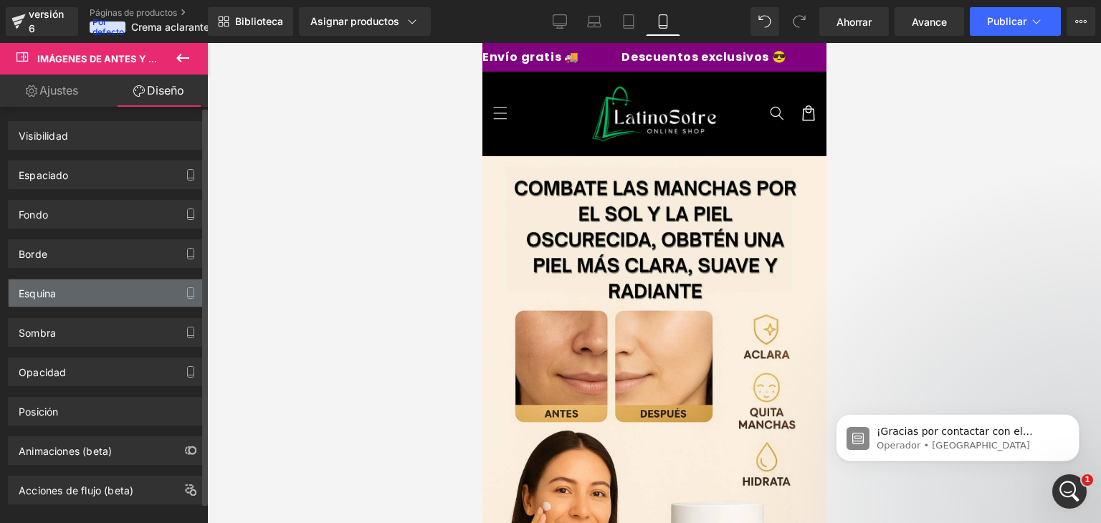
scroll to position [19, 0]
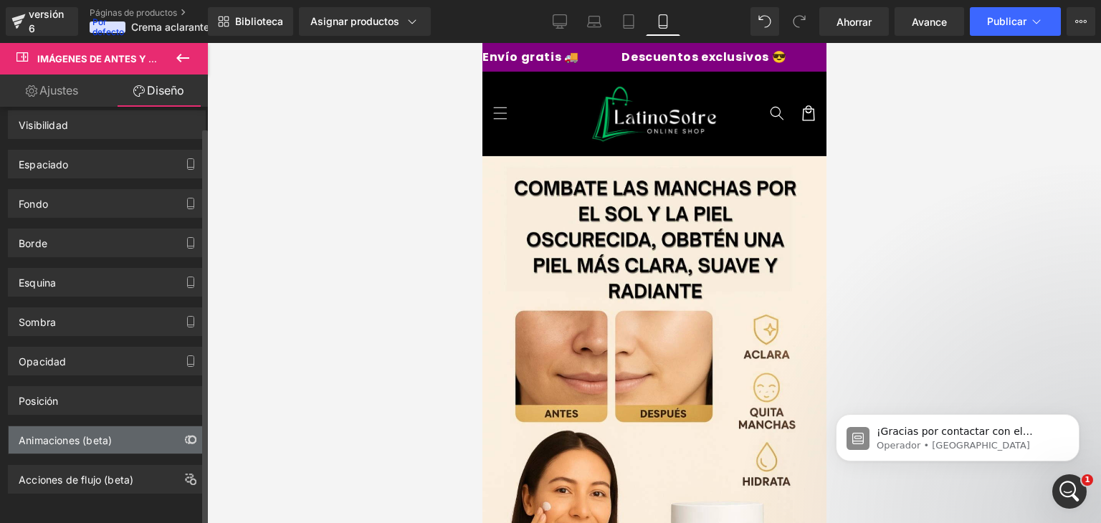
click at [179, 432] on button "button" at bounding box center [190, 440] width 23 height 27
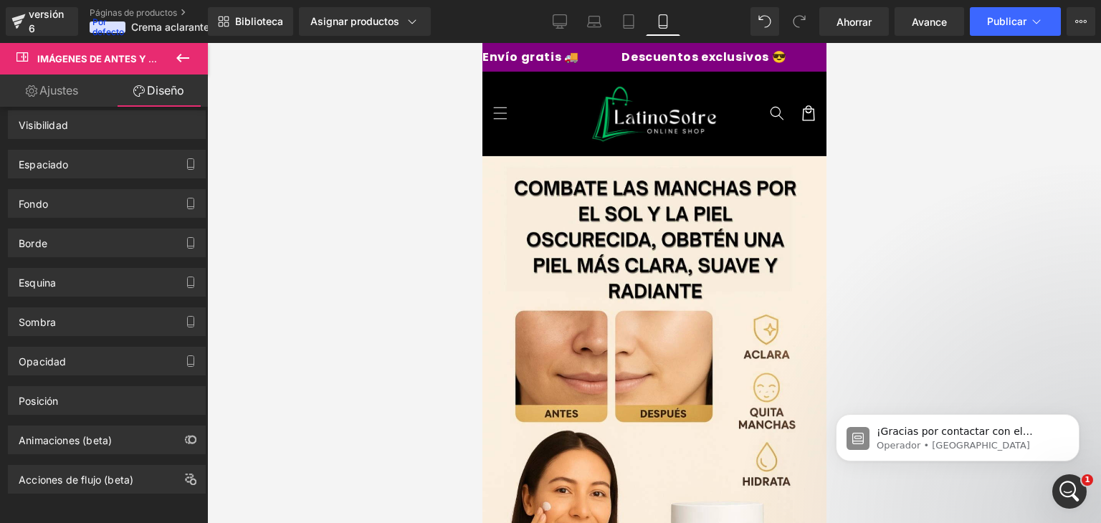
click at [182, 57] on icon at bounding box center [182, 58] width 13 height 9
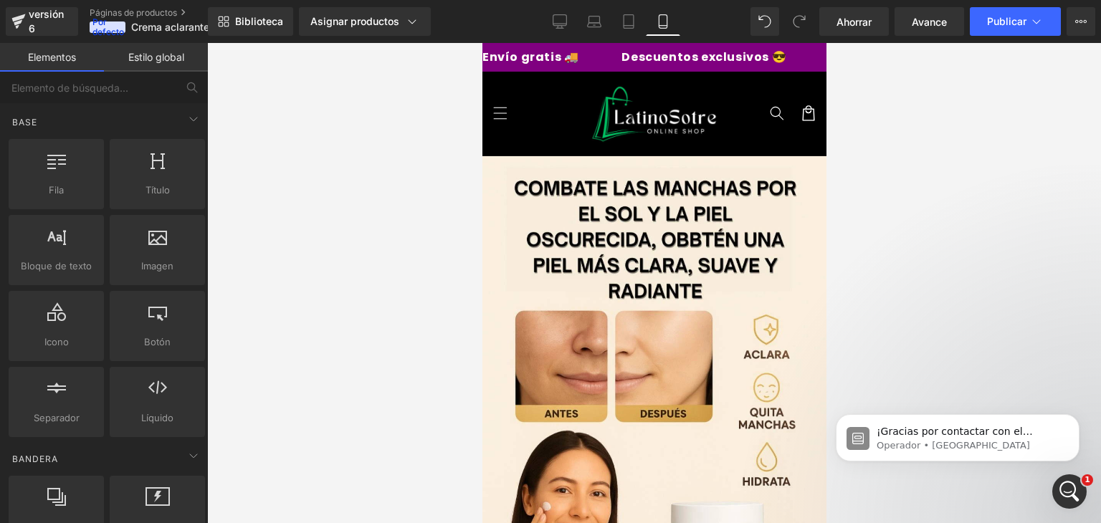
scroll to position [1890, 0]
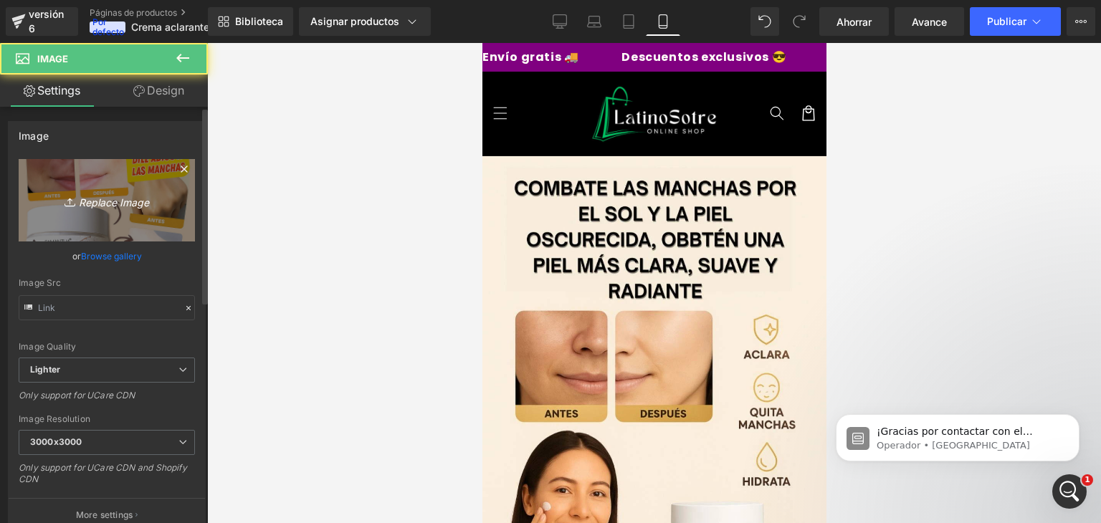
type input "https://ucarecdn.com/13eed30b-32f3-486e-9bcc-f0e15b892719/-/format/auto/-/previ…"
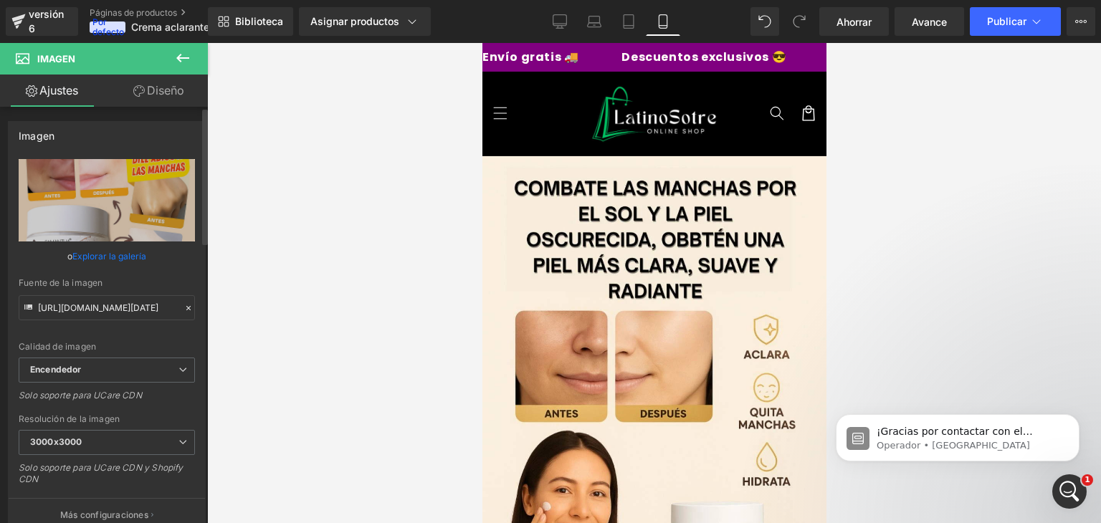
click at [159, 90] on font "Diseño" at bounding box center [165, 90] width 37 height 14
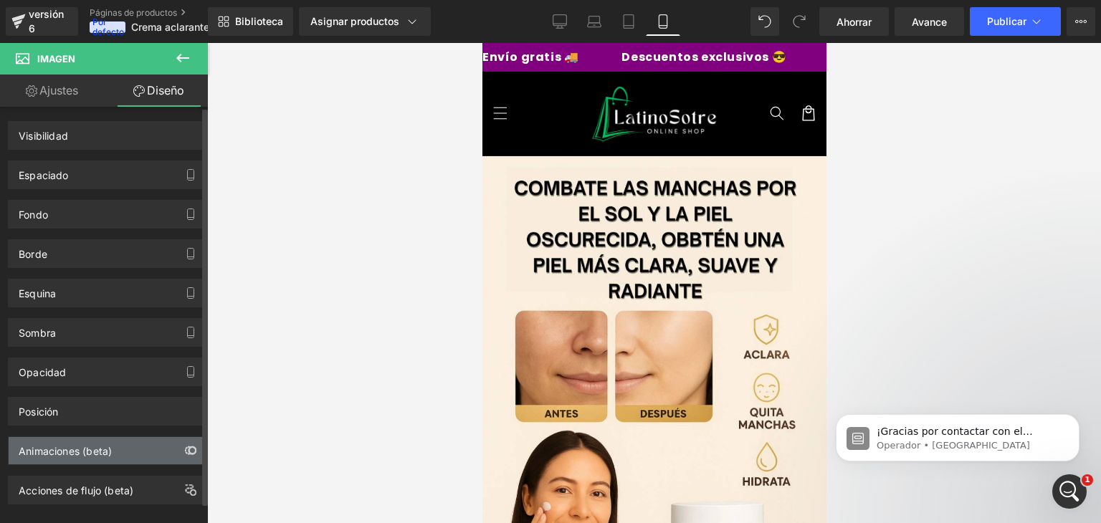
click at [179, 450] on button "button" at bounding box center [190, 450] width 23 height 27
click at [72, 437] on div "Animaciones (beta)" at bounding box center [65, 447] width 93 height 20
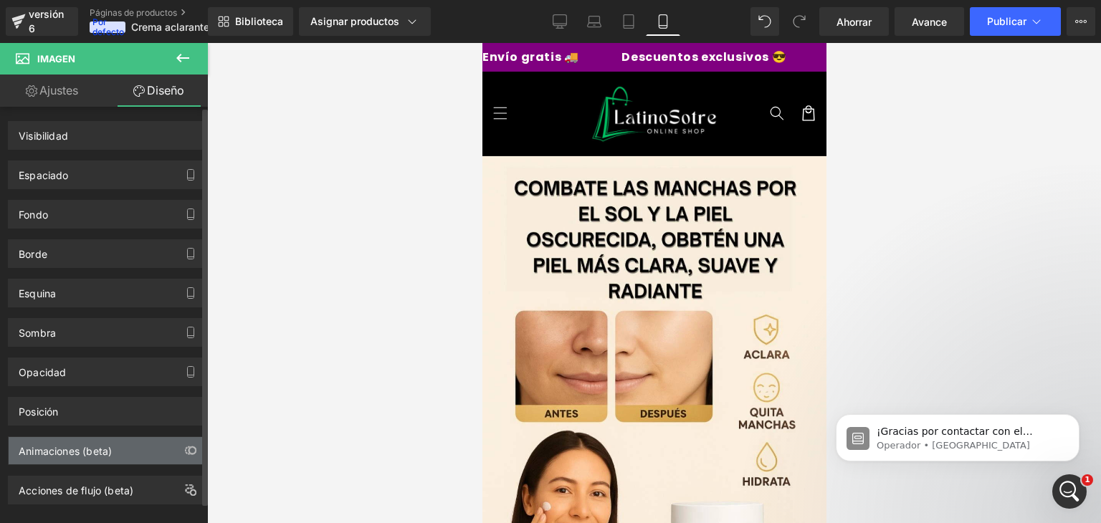
click at [72, 437] on div "Animaciones (beta)" at bounding box center [65, 447] width 93 height 20
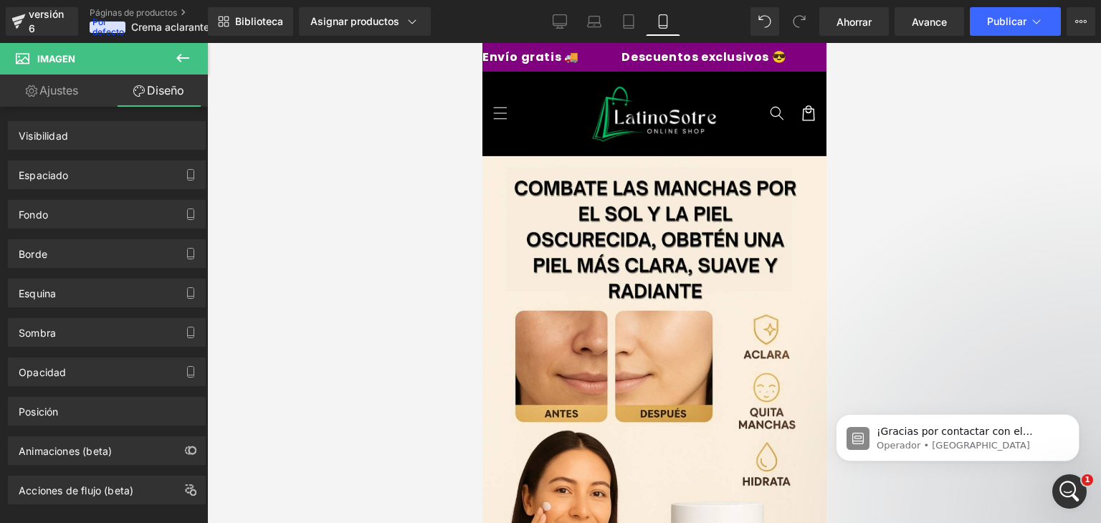
click at [75, 87] on font "Ajustes" at bounding box center [58, 90] width 39 height 14
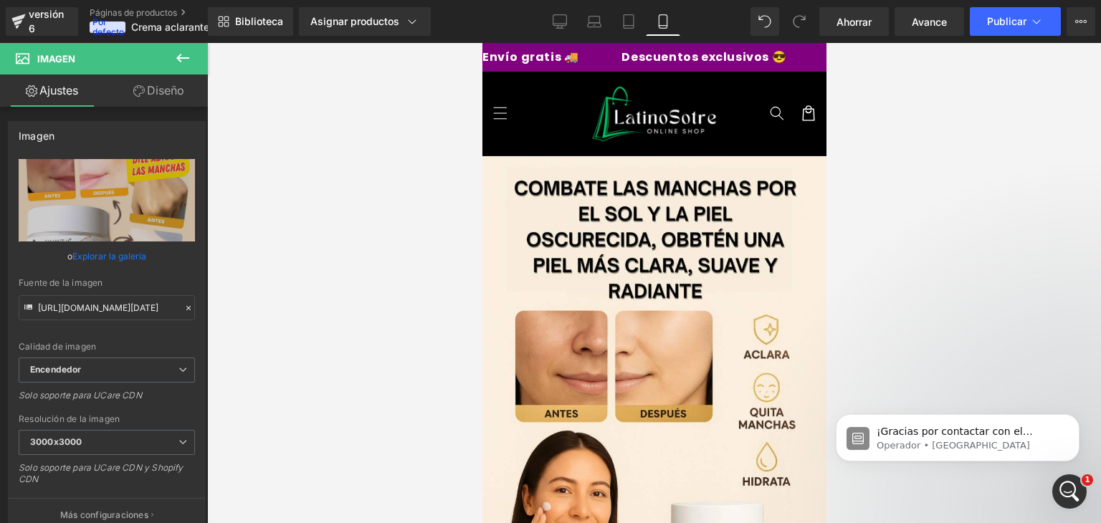
click at [196, 56] on button at bounding box center [183, 59] width 50 height 32
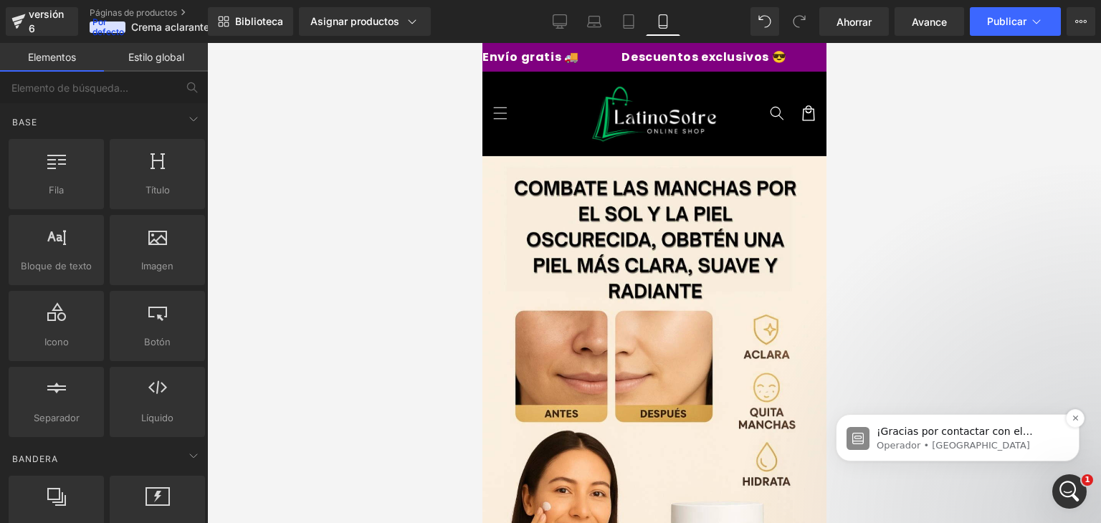
scroll to position [3496, 0]
click at [954, 440] on p "Operador • Ahora" at bounding box center [969, 446] width 185 height 13
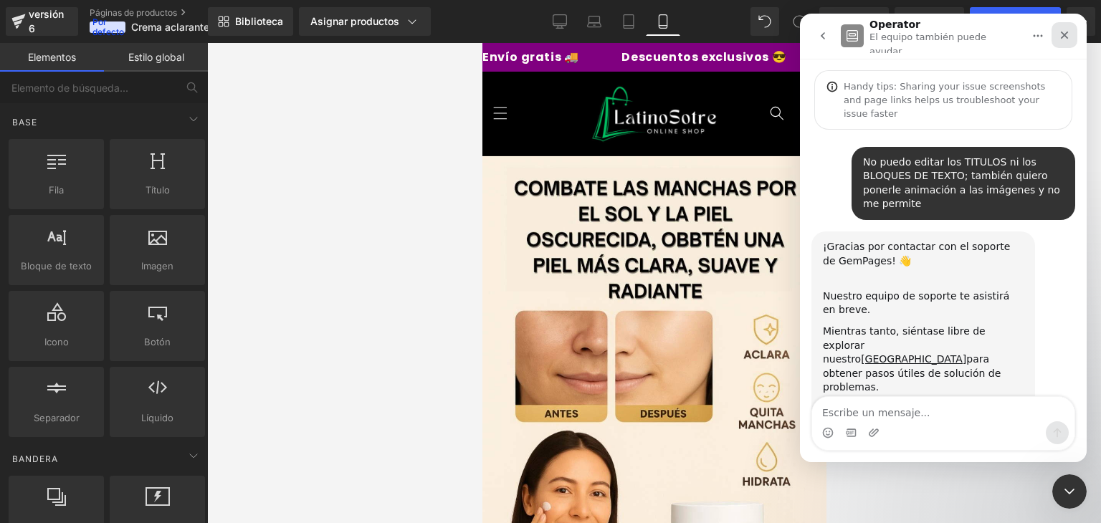
click at [1068, 34] on icon "Cerrar" at bounding box center [1064, 34] width 11 height 11
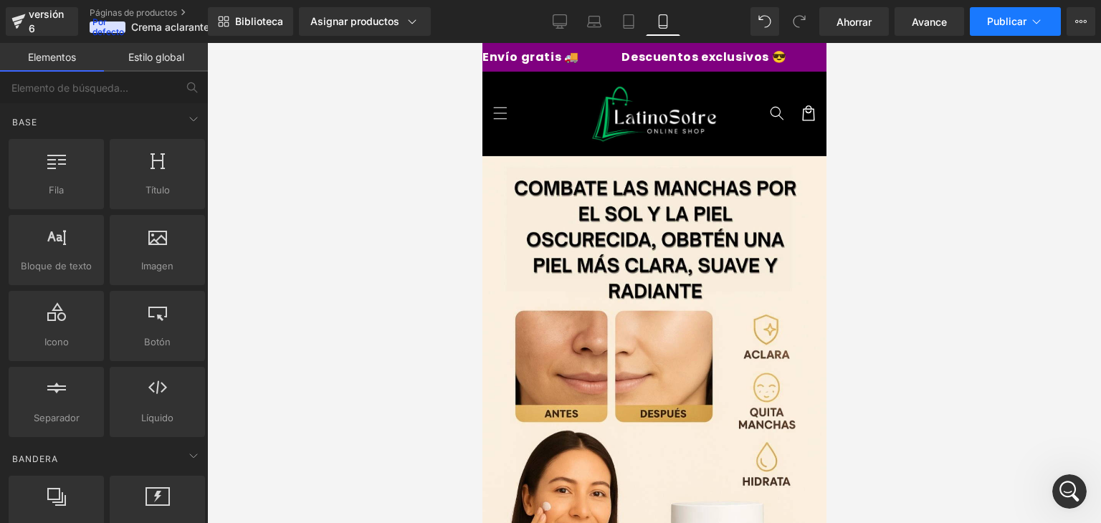
click at [1030, 29] on button "Publicar" at bounding box center [1015, 21] width 91 height 29
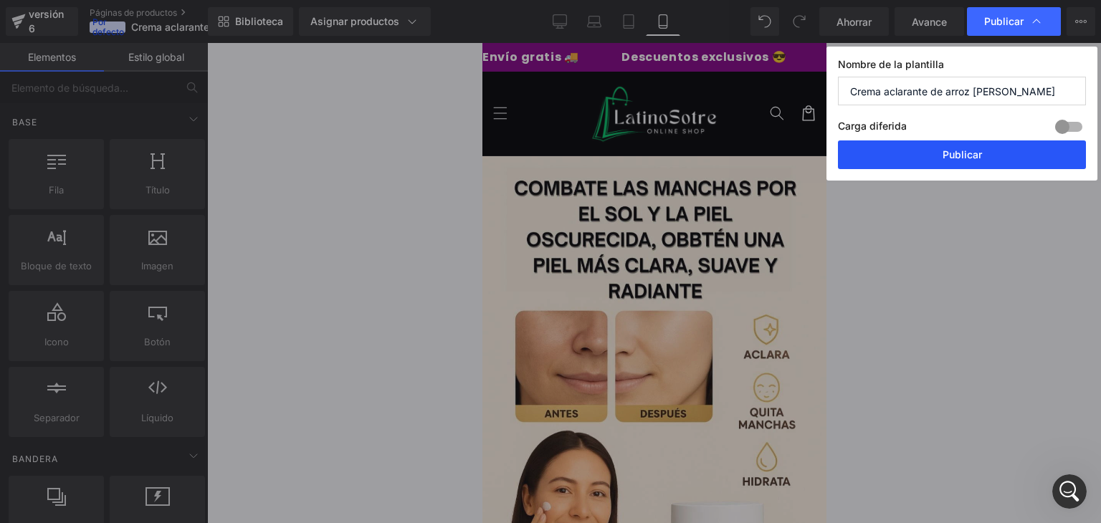
click at [964, 150] on font "Publicar" at bounding box center [962, 154] width 39 height 12
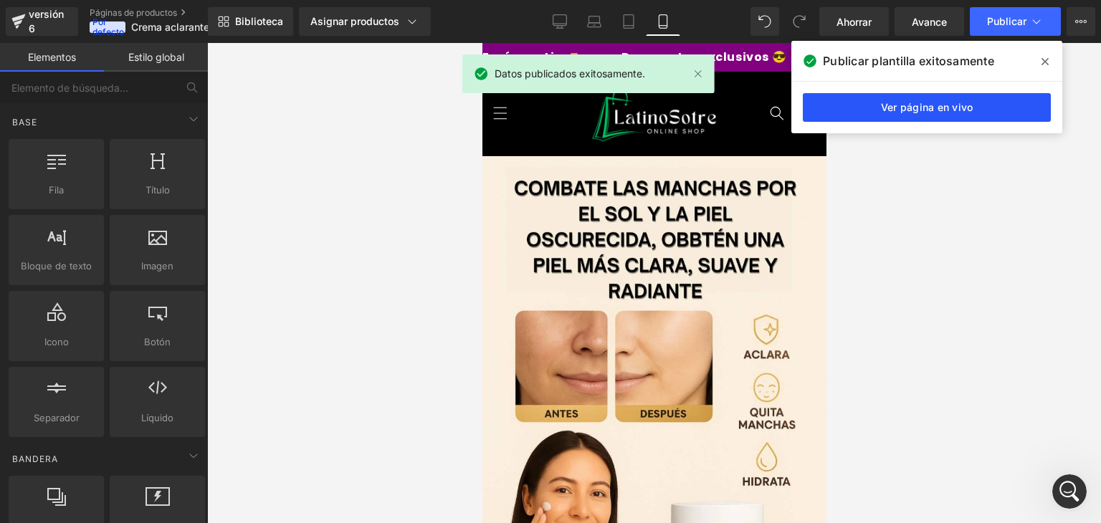
click at [957, 107] on font "Ver página en vivo" at bounding box center [927, 107] width 93 height 12
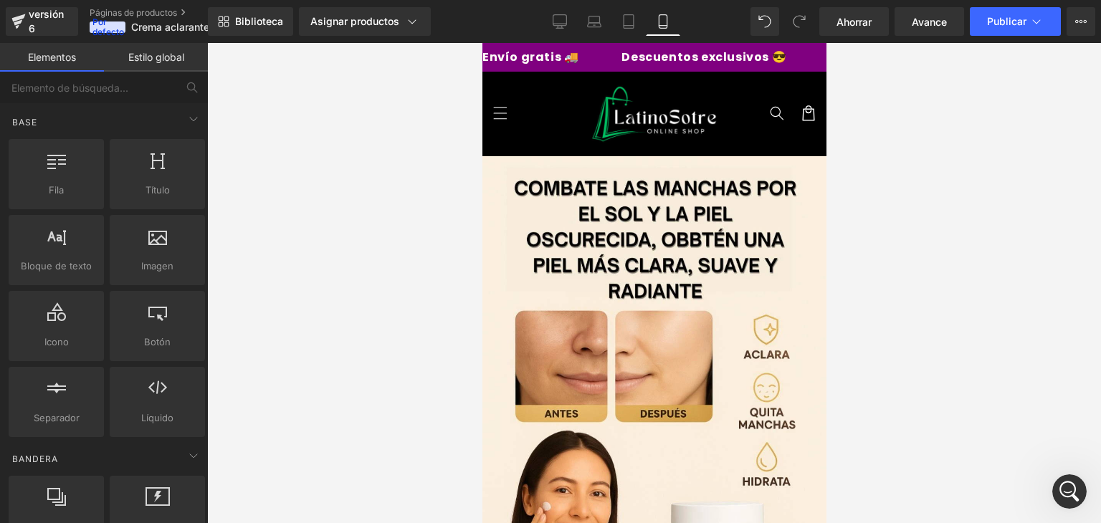
scroll to position [0, 0]
click at [170, 18] on font "Páginas de productos" at bounding box center [133, 12] width 87 height 11
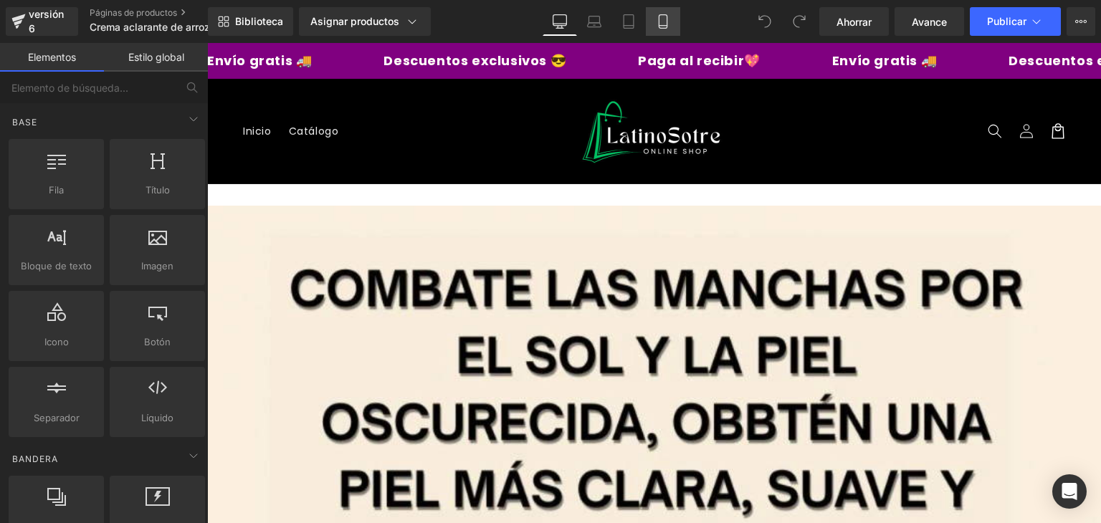
click at [663, 20] on icon at bounding box center [663, 21] width 14 height 14
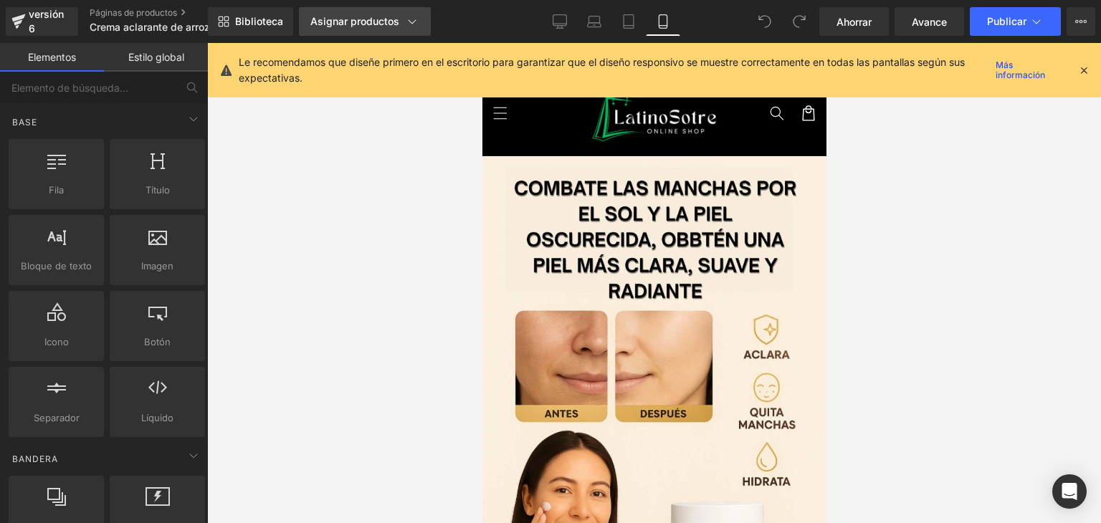
click at [369, 25] on font "Asignar productos" at bounding box center [354, 21] width 89 height 12
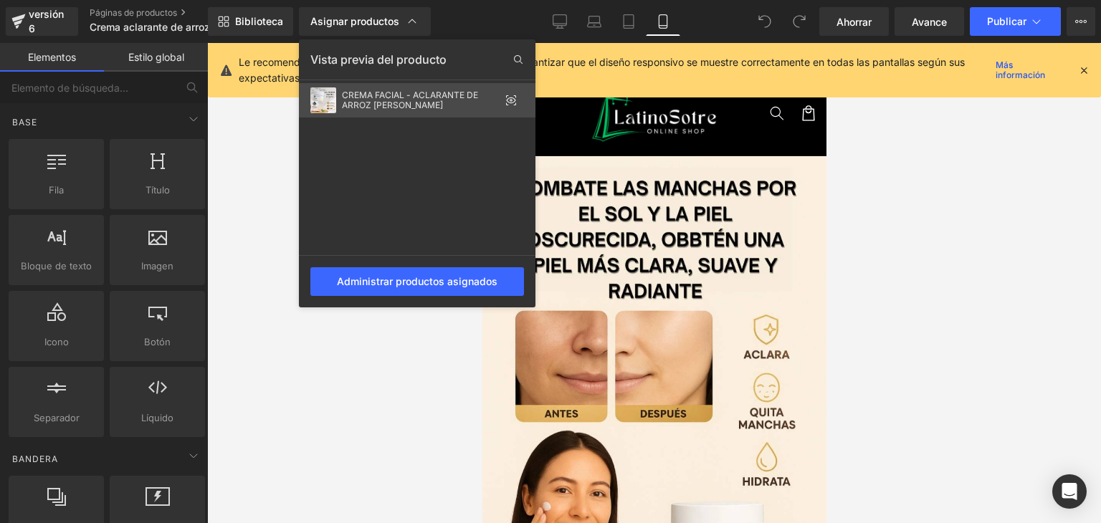
click at [484, 107] on div "CREMA FACIAL - ACLARANTE DE ARROZ SAMANTHA" at bounding box center [421, 100] width 158 height 20
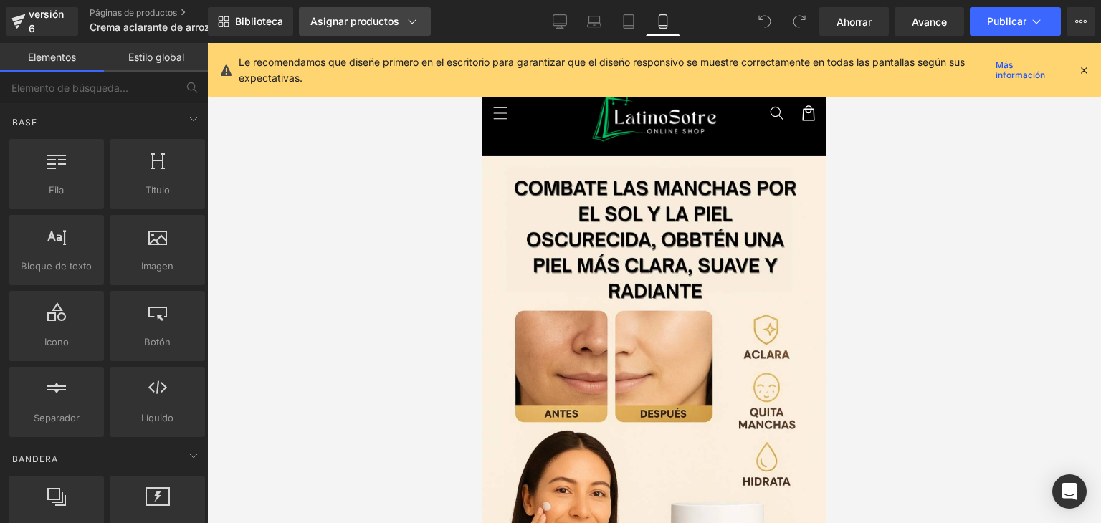
click at [388, 29] on link "Asignar productos" at bounding box center [365, 21] width 132 height 29
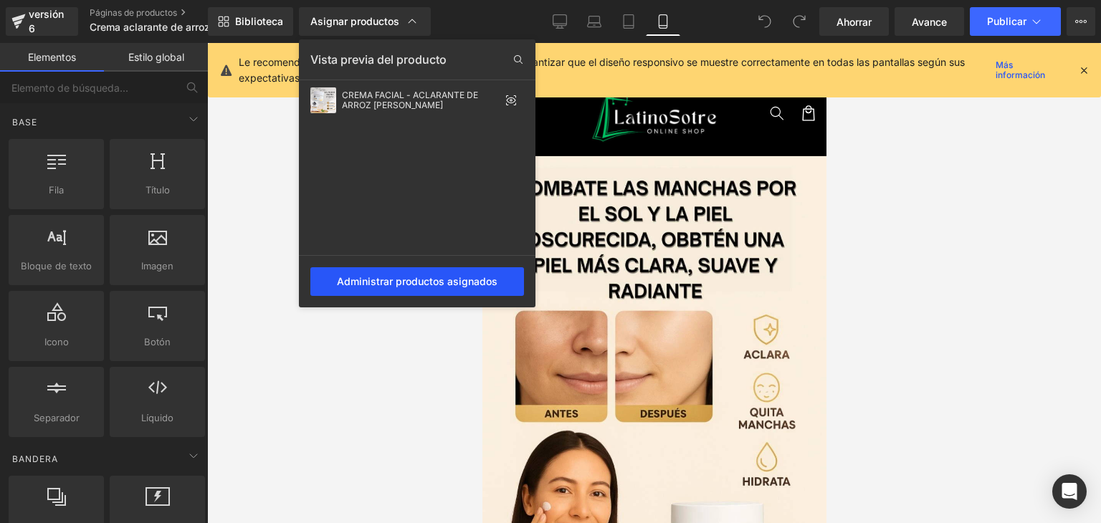
click at [432, 279] on font "Administrar productos asignados" at bounding box center [417, 281] width 161 height 12
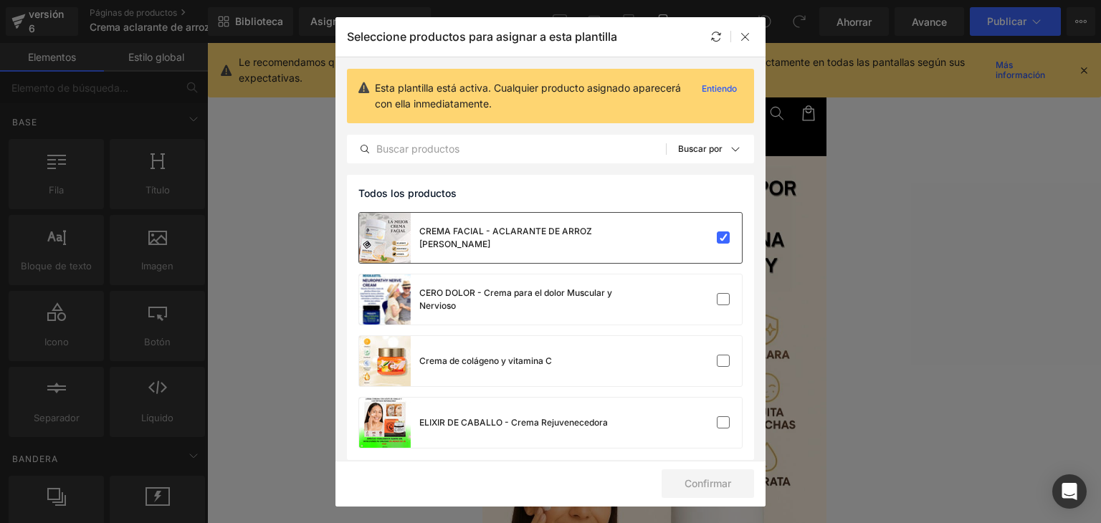
click at [706, 252] on div "CREMA FACIAL - ACLARANTE DE ARROZ SAMANTHA" at bounding box center [550, 238] width 383 height 50
click at [717, 237] on label at bounding box center [723, 238] width 13 height 13
click at [724, 238] on input "checkbox" at bounding box center [724, 238] width 0 height 0
click at [746, 38] on icon at bounding box center [745, 36] width 11 height 11
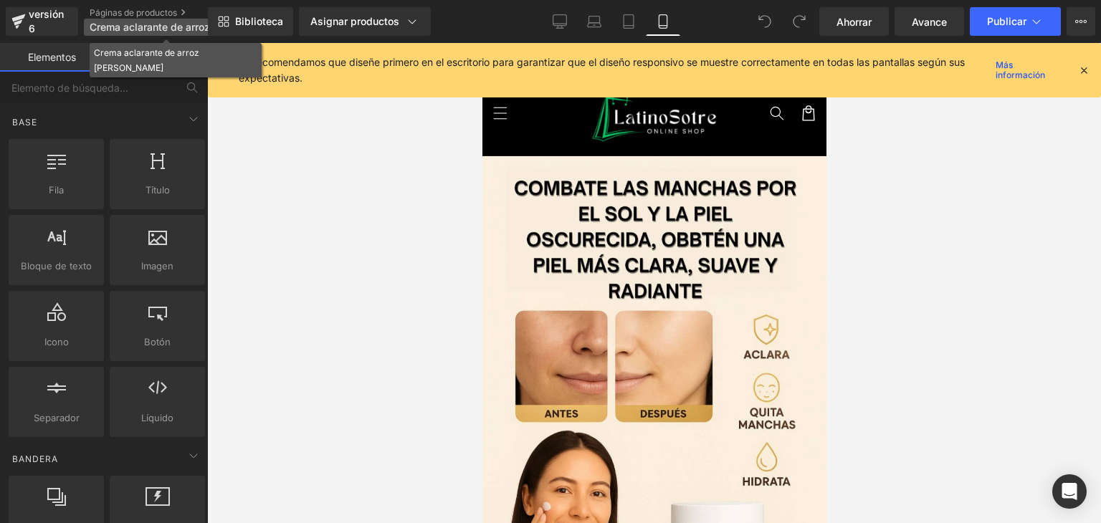
click at [188, 29] on font "Crema aclarante de arroz samantha" at bounding box center [193, 27] width 206 height 12
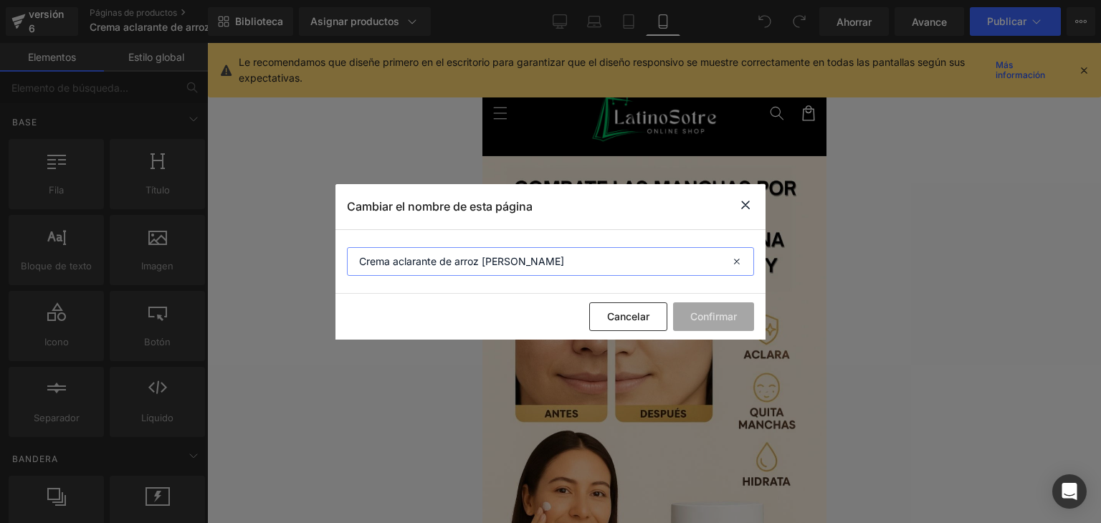
drag, startPoint x: 470, startPoint y: 254, endPoint x: 307, endPoint y: 252, distance: 162.8
click at [307, 252] on div "Cambiar el nombre de esta página Crema aclarante de arroz samantha Cancelar Con…" at bounding box center [550, 261] width 1101 height 523
type input "CREMA FACIAL - Aclarante de arroz [PERSON_NAME]"
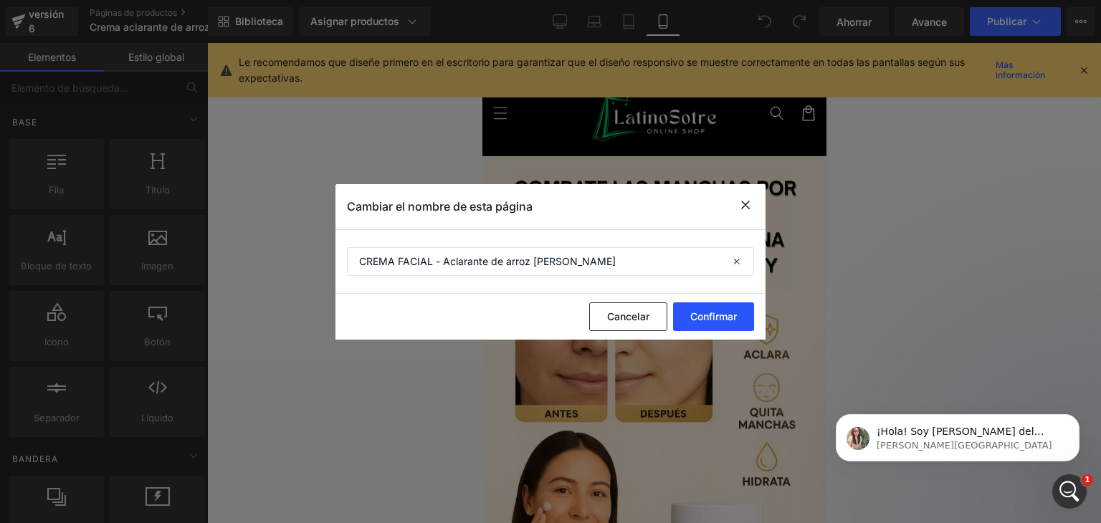
click at [719, 322] on button "Confirmar" at bounding box center [713, 317] width 81 height 29
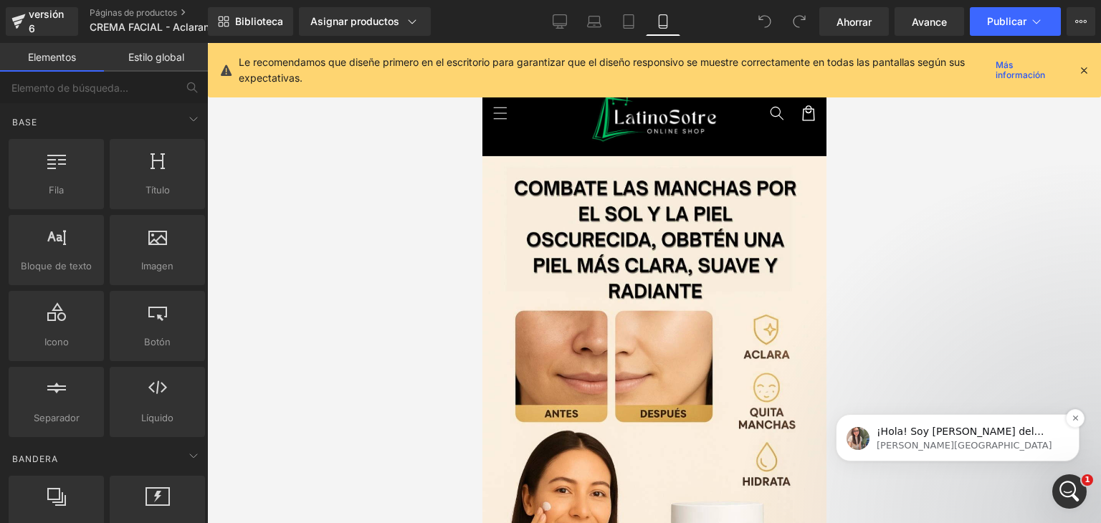
click at [968, 435] on font "¡Hola! Soy Ann del Equipo de Soporte de GemPages. ¡Gracias por contactarnos! ¿P…" at bounding box center [964, 460] width 174 height 69
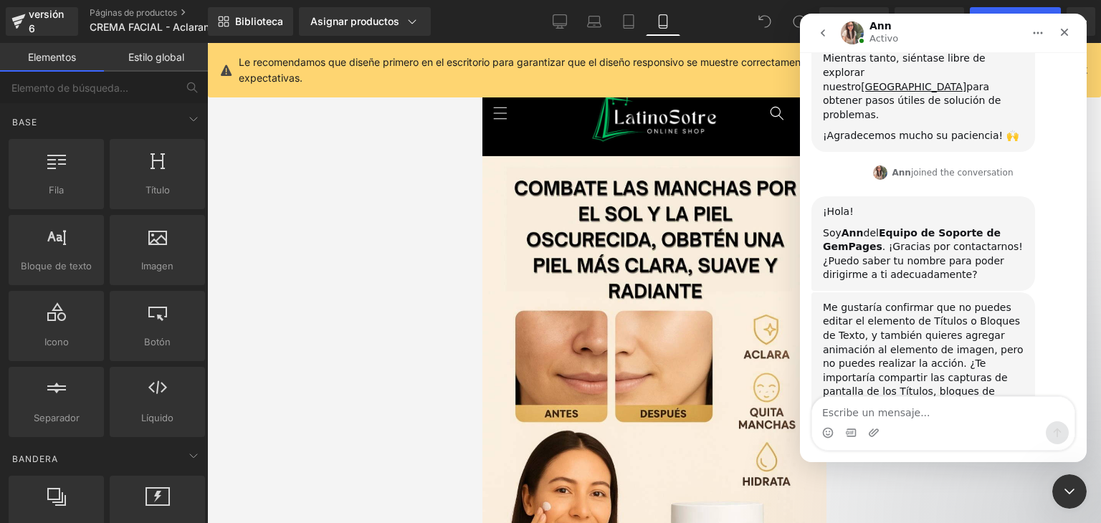
scroll to position [279, 0]
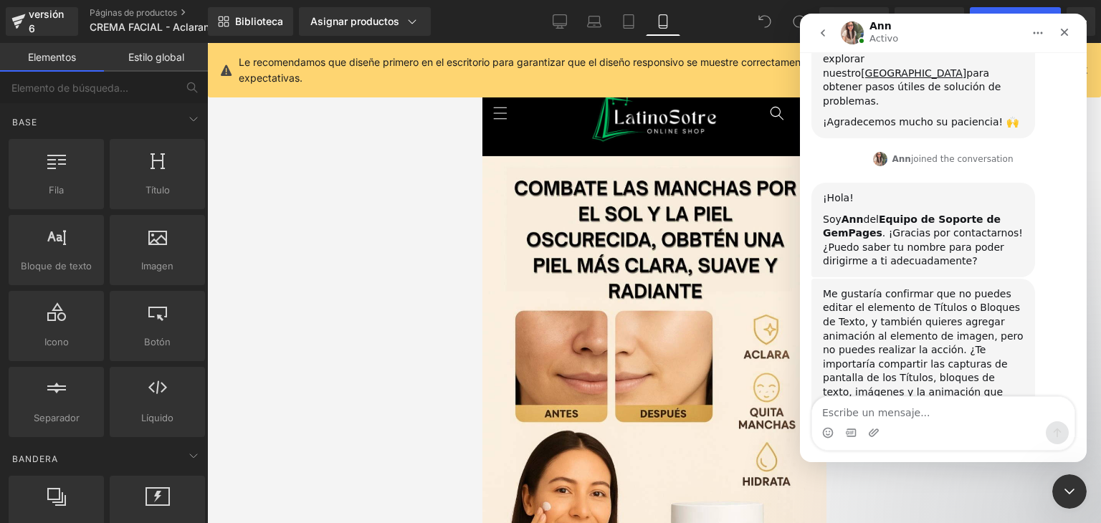
click at [651, 229] on div at bounding box center [550, 240] width 1101 height 480
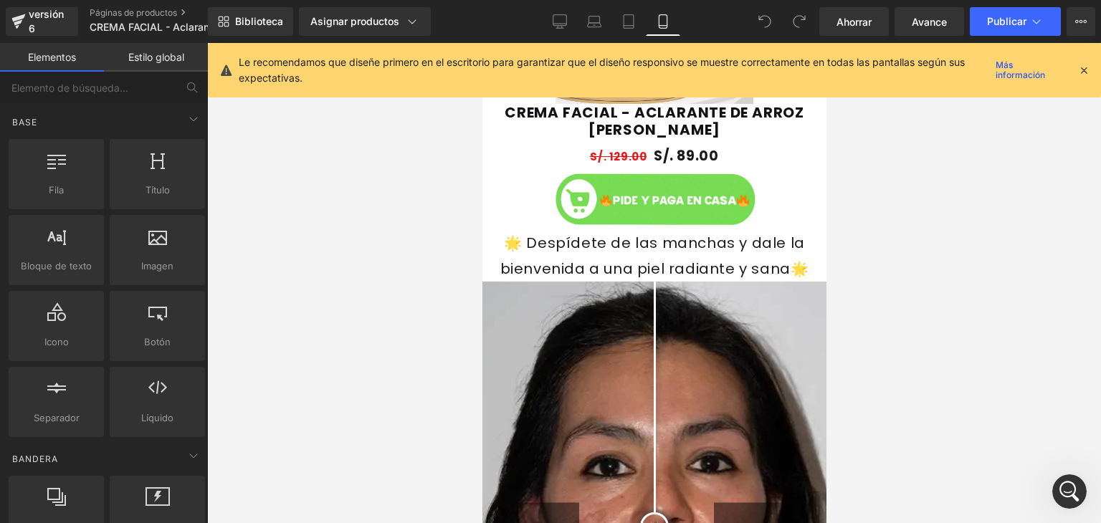
scroll to position [1127, 0]
click at [733, 266] on font "🌟 Despídete de las manchas y dale la bienvenida a una piel radiante y sana🌟" at bounding box center [654, 256] width 309 height 46
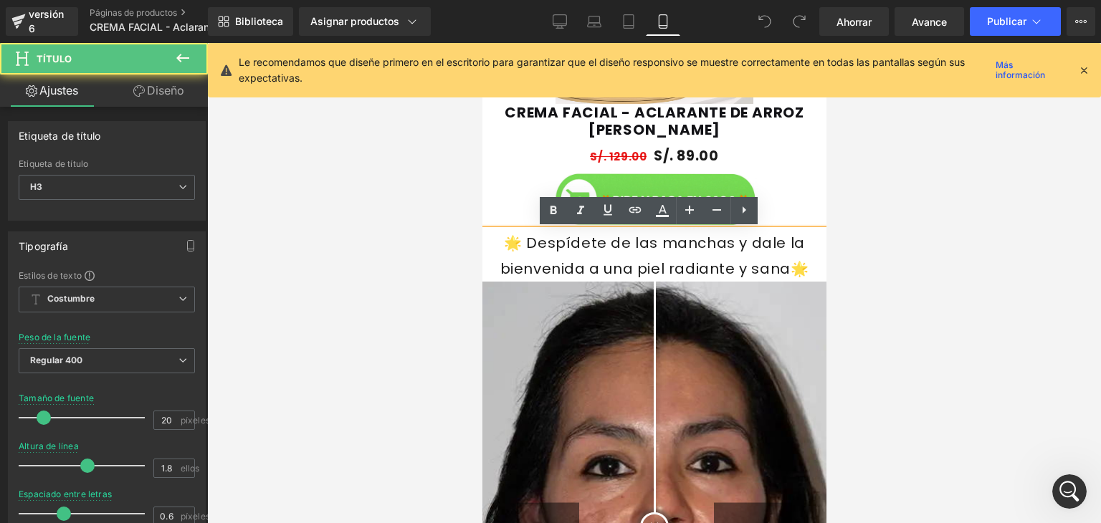
click at [660, 247] on font "🌟 Despídete de las manchas y dale la bienvenida a una piel radiante y sana🌟" at bounding box center [654, 256] width 309 height 46
click at [658, 247] on font "🌟 Despídete de las manchas y dale la bienvenida a una piel radiante y sana🌟" at bounding box center [654, 256] width 309 height 46
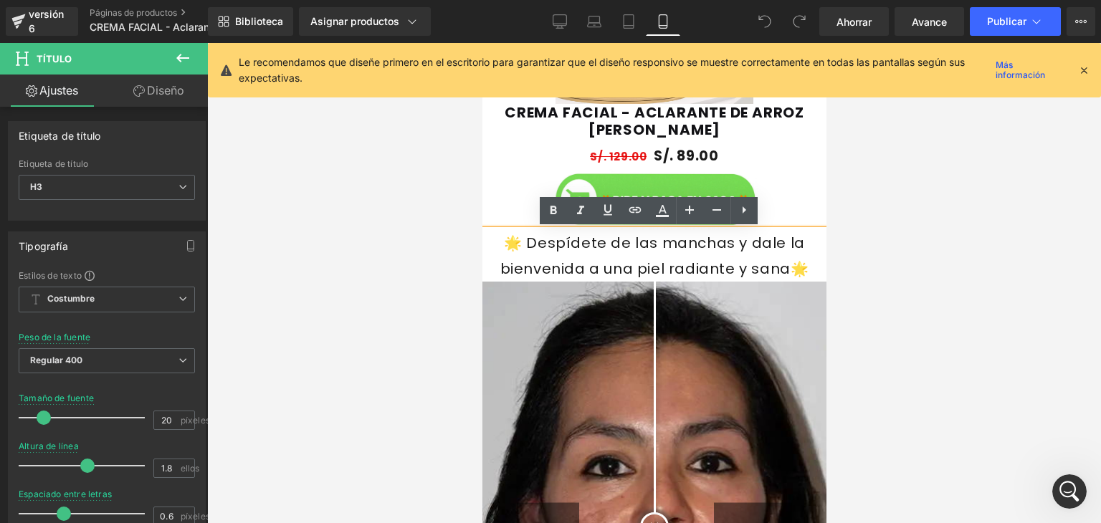
drag, startPoint x: 709, startPoint y: 251, endPoint x: 576, endPoint y: 251, distance: 133.4
click at [576, 251] on div "🌟 Despídete de las manchas y dale la bienvenida a una piel radiante y sana🌟" at bounding box center [654, 256] width 344 height 52
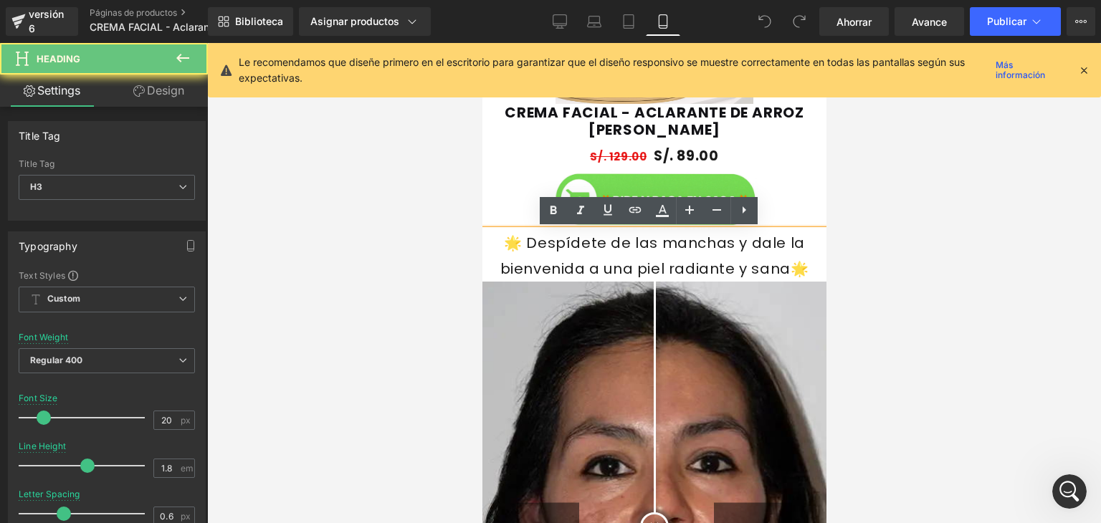
click at [576, 251] on div "🌟 Despídete de las manchas y dale la bienvenida a una piel radiante y sana🌟" at bounding box center [654, 256] width 344 height 52
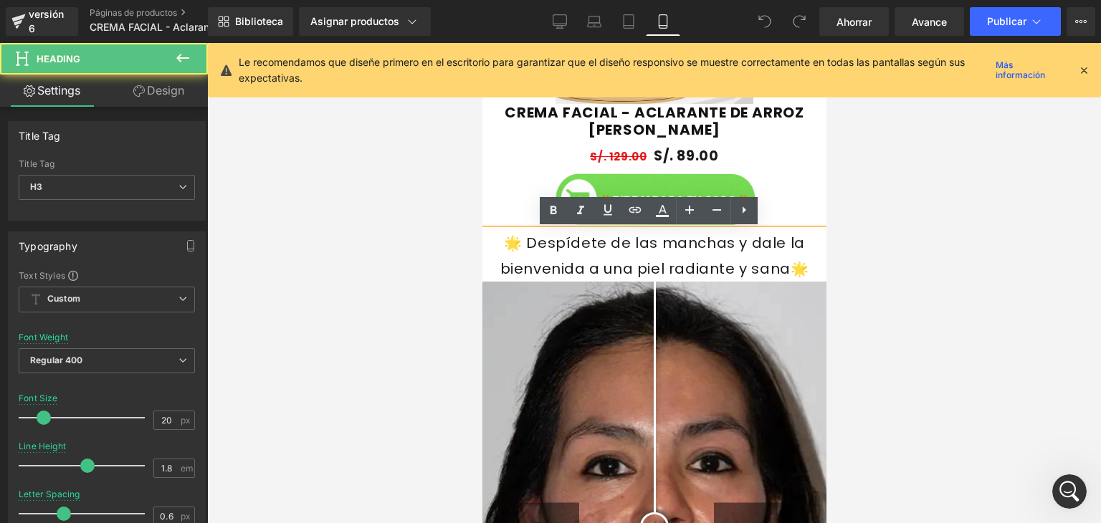
click at [576, 251] on div "🌟 Despídete de las manchas y dale la bienvenida a una piel radiante y sana🌟" at bounding box center [654, 256] width 344 height 52
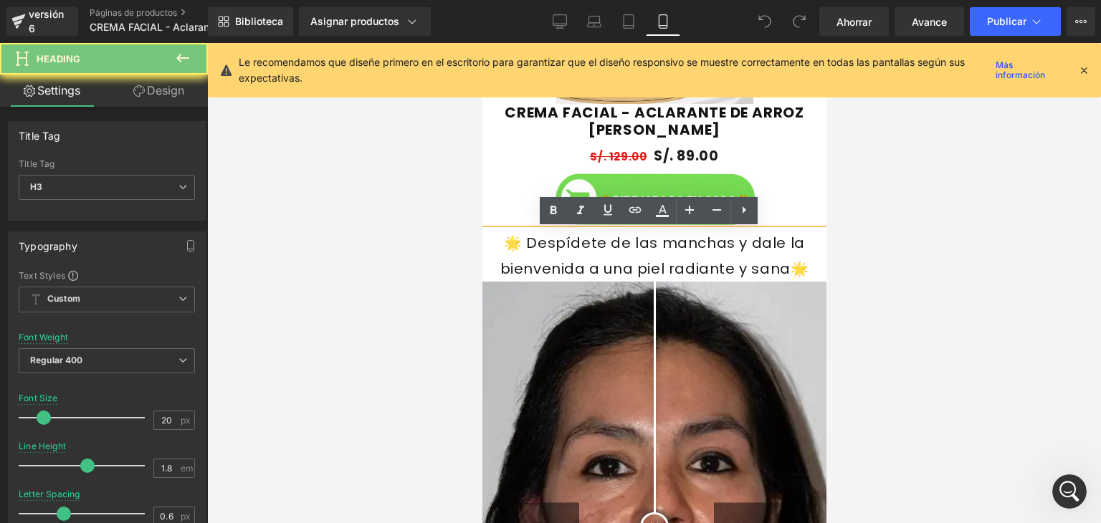
click at [576, 251] on div "🌟 Despídete de las manchas y dale la bienvenida a una piel radiante y sana🌟" at bounding box center [654, 256] width 344 height 52
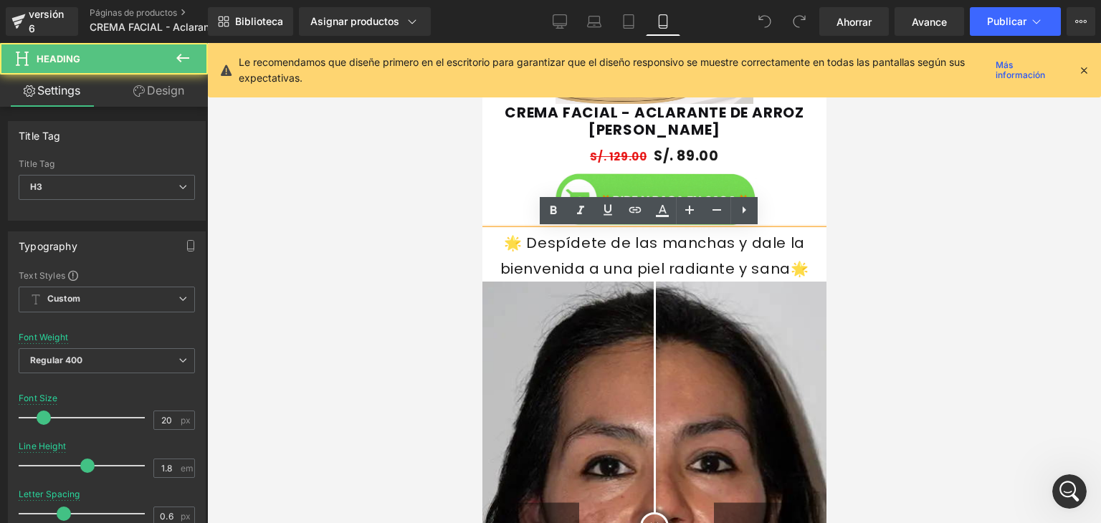
click at [576, 251] on div "🌟 Despídete de las manchas y dale la bienvenida a una piel radiante y sana🌟" at bounding box center [654, 256] width 344 height 52
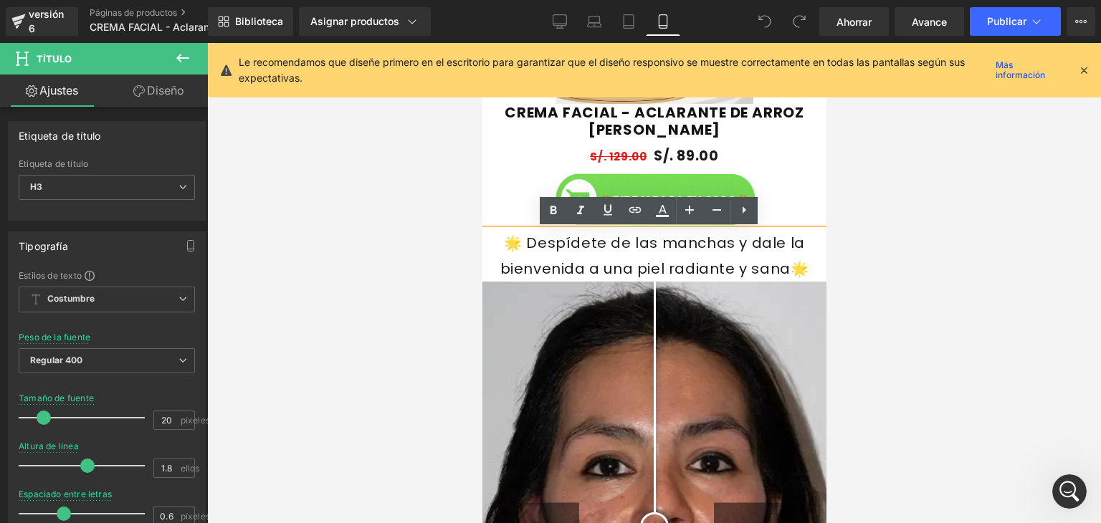
click at [576, 251] on div "🌟 Despídete de las manchas y dale la bienvenida a una piel radiante y sana🌟" at bounding box center [654, 256] width 344 height 52
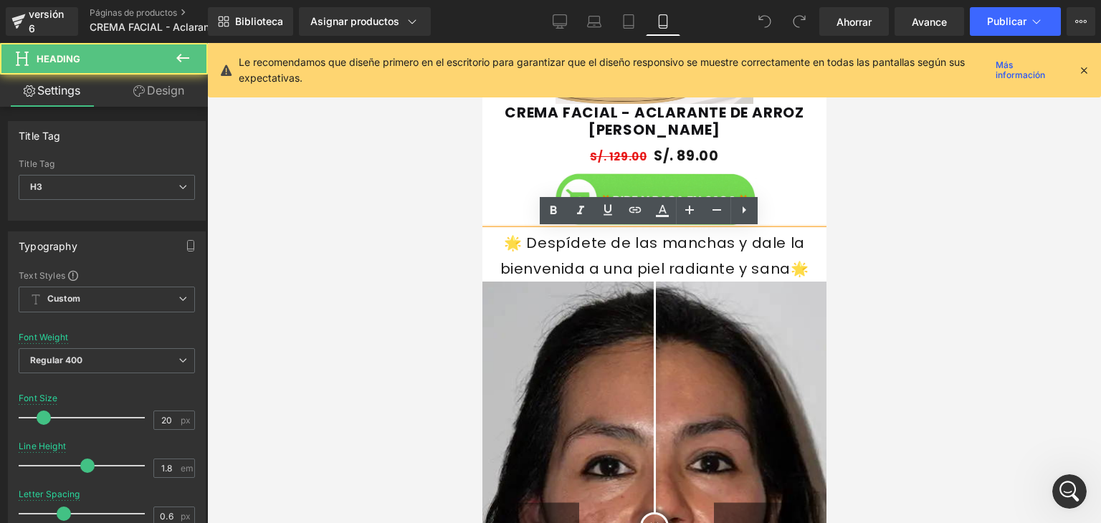
click at [576, 251] on div "🌟 Despídete de las manchas y dale la bienvenida a una piel radiante y sana🌟" at bounding box center [654, 256] width 344 height 52
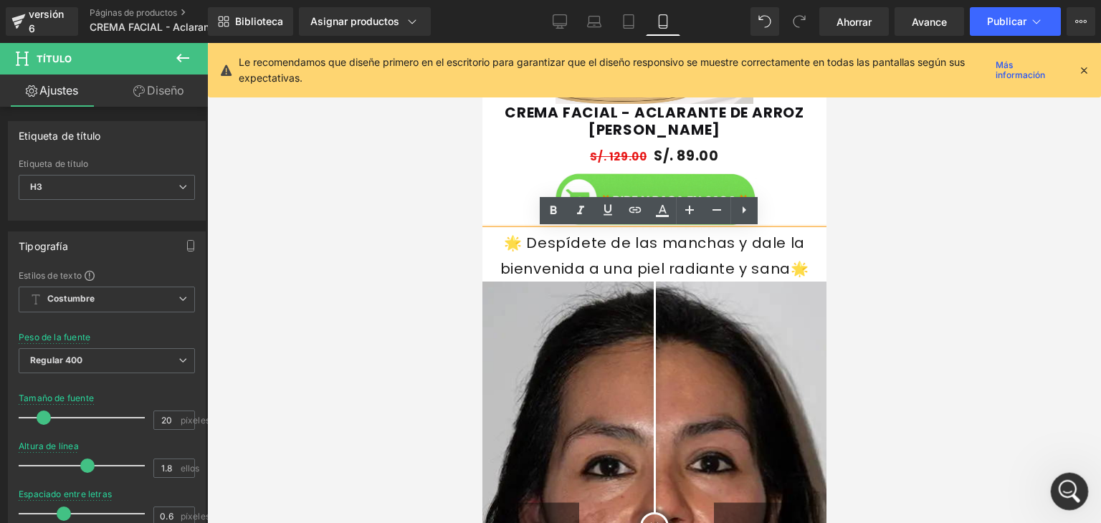
click at [1086, 476] on div at bounding box center [1070, 492] width 38 height 38
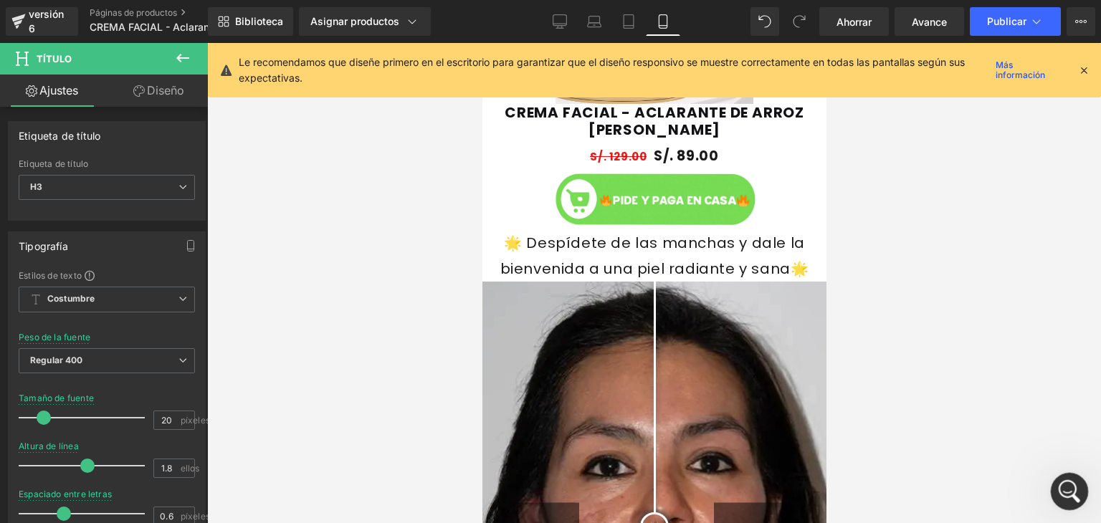
click at [1068, 491] on icon "Abrir Intercom Messenger" at bounding box center [1068, 489] width 10 height 11
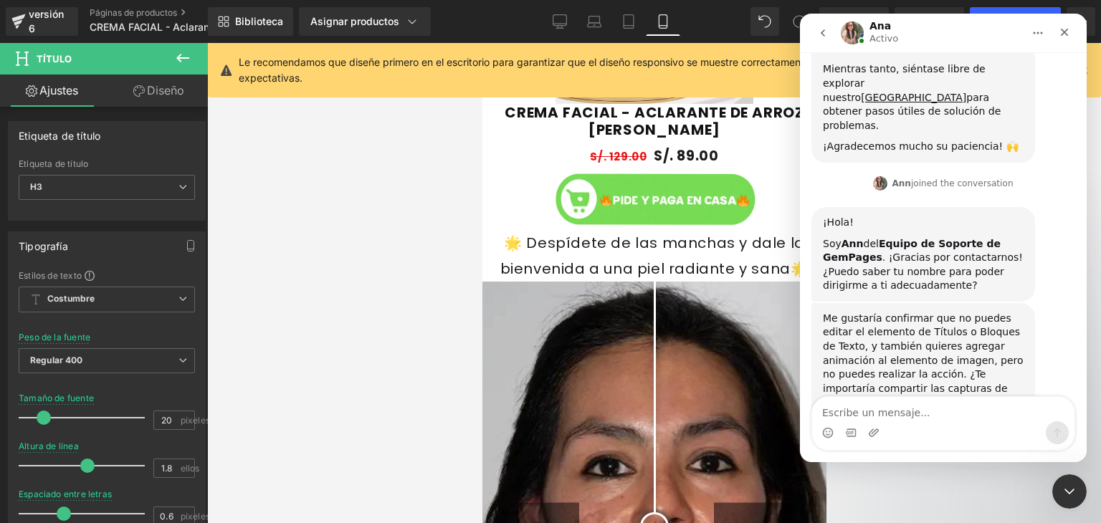
scroll to position [280, 0]
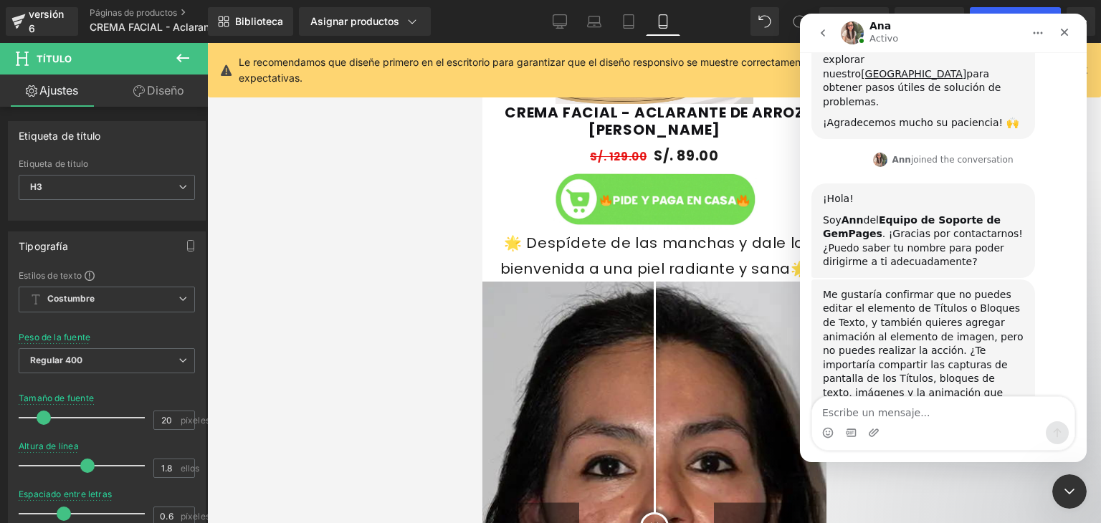
click at [900, 414] on textarea "Escribe un mensaje..." at bounding box center [943, 409] width 262 height 24
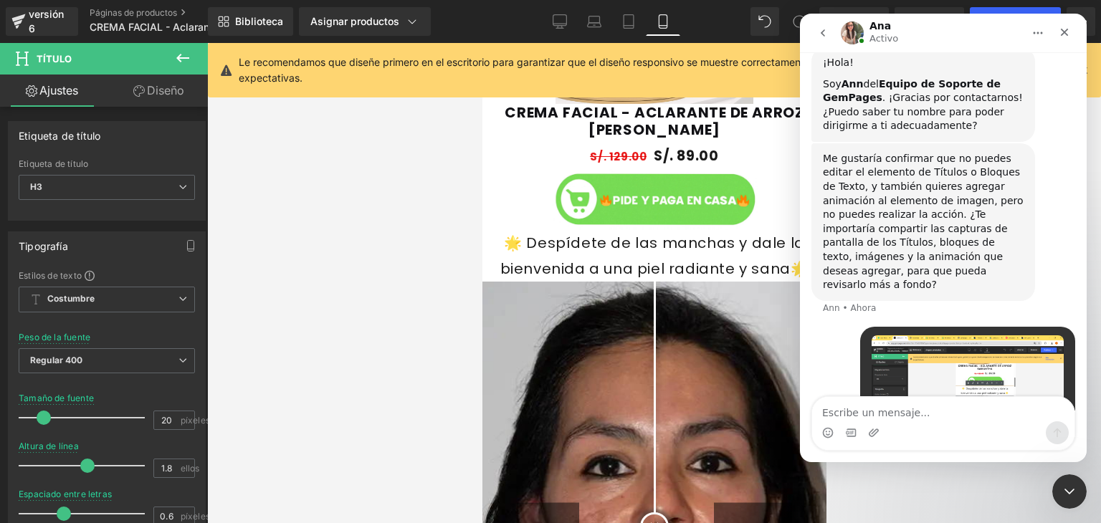
click at [916, 419] on textarea "Escribe un mensaje..." at bounding box center [943, 409] width 262 height 24
type textarea "N"
type textarea "Mi nombre es Aaron"
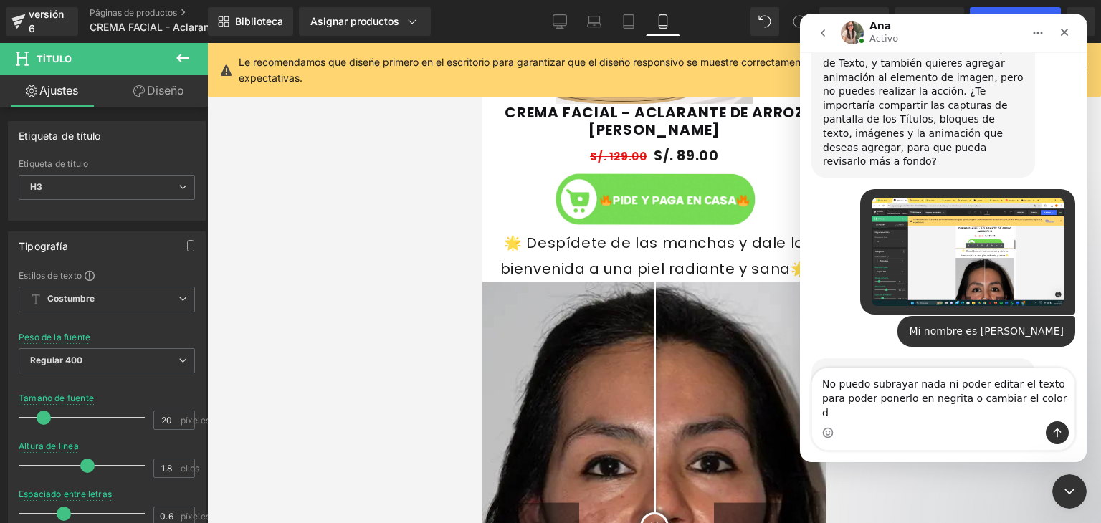
scroll to position [539, 0]
type textarea "No puedo subrayar nada ni poder editar el texto para poder ponerlo en negrita o…"
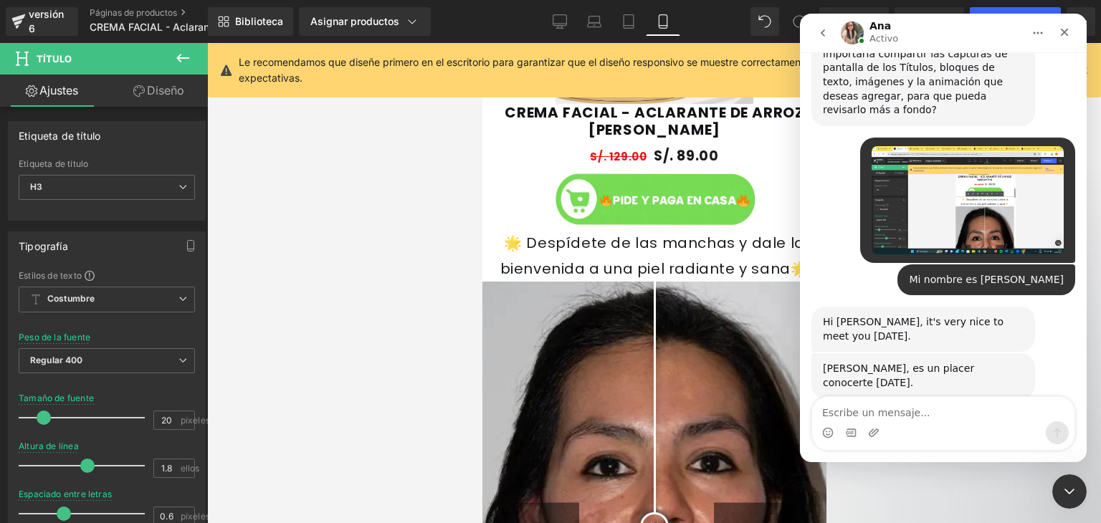
scroll to position [595, 0]
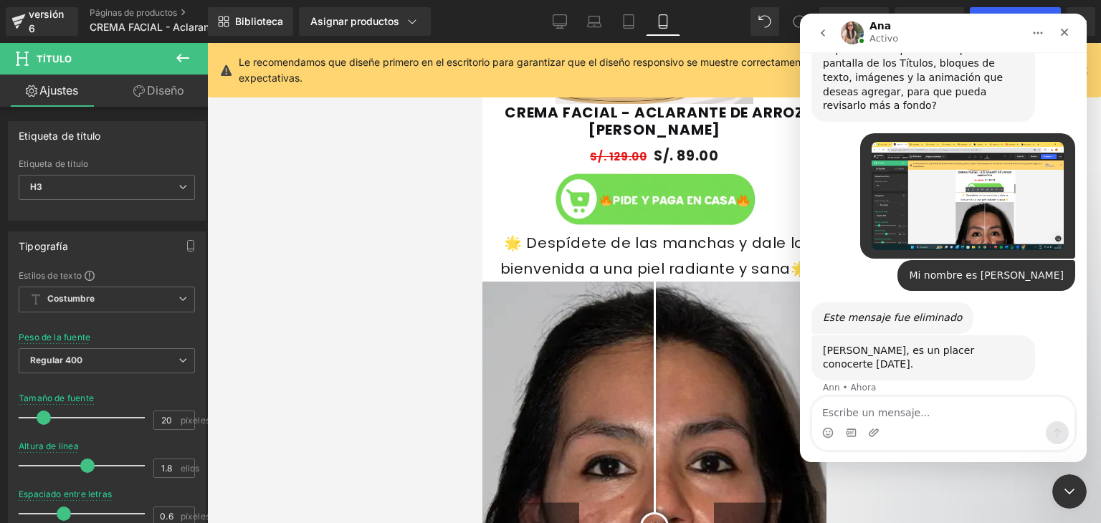
click at [442, 232] on div at bounding box center [550, 240] width 1101 height 480
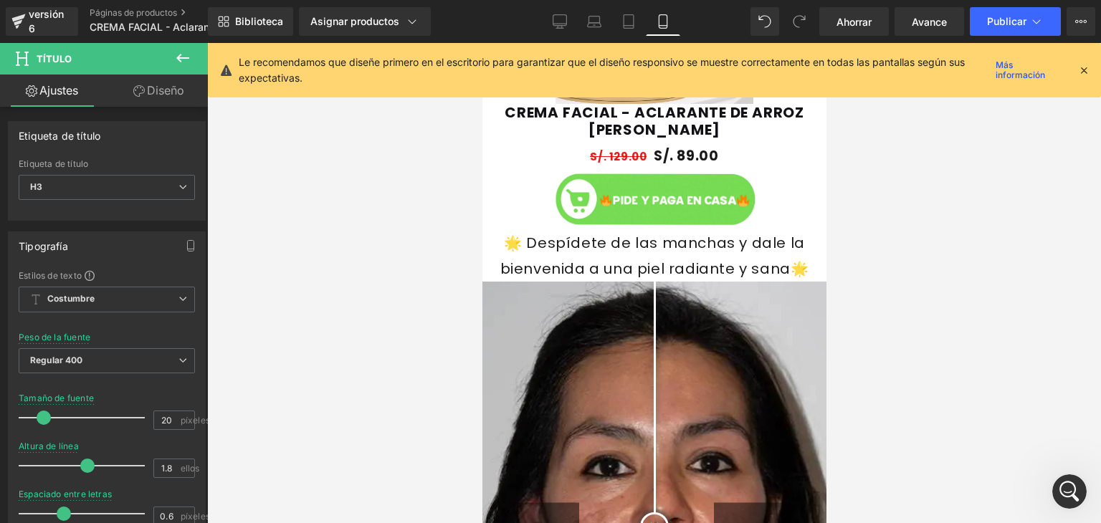
click at [1080, 74] on icon at bounding box center [1084, 70] width 13 height 13
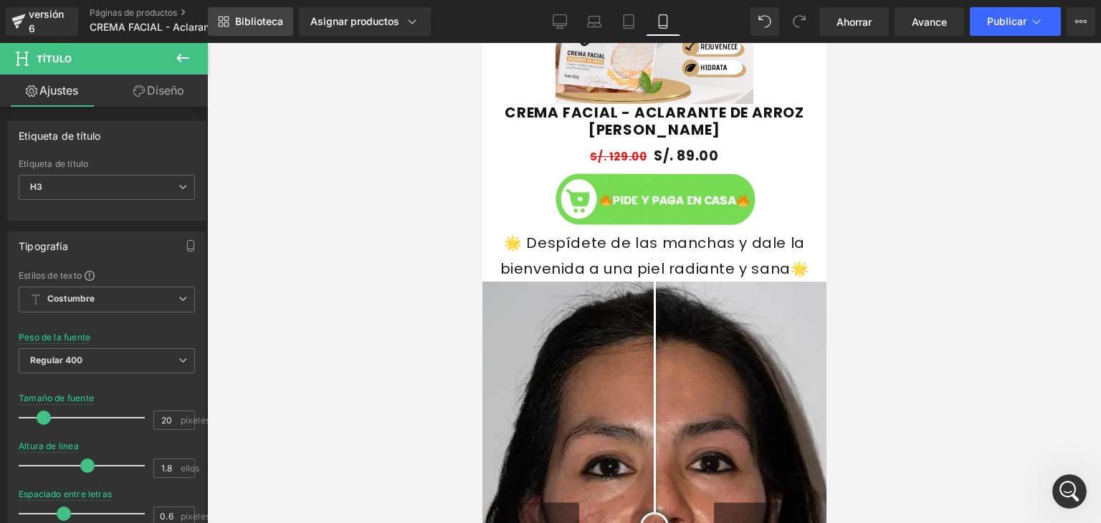
click at [240, 15] on font "Biblioteca" at bounding box center [259, 21] width 48 height 12
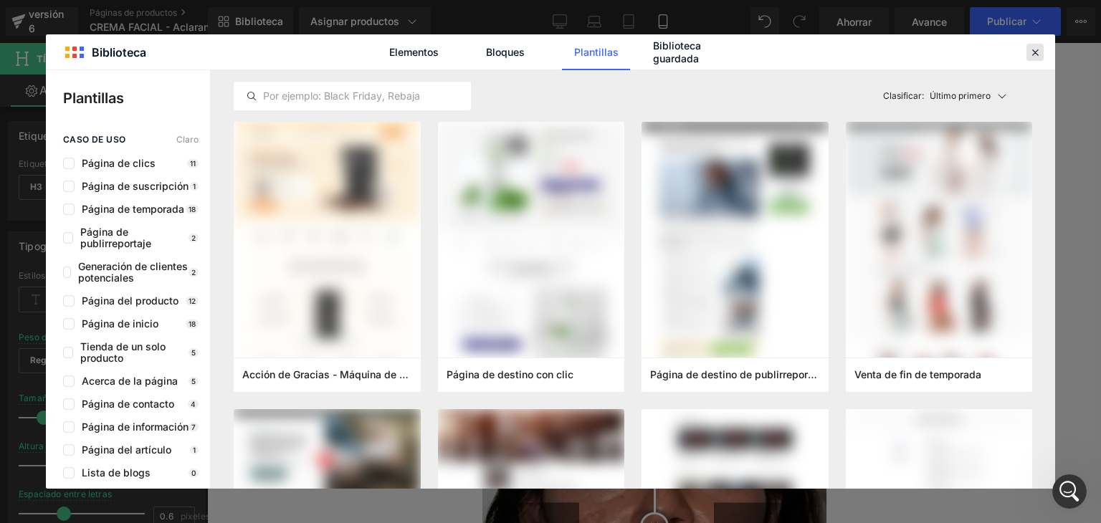
click at [1041, 54] on icon at bounding box center [1035, 52] width 13 height 13
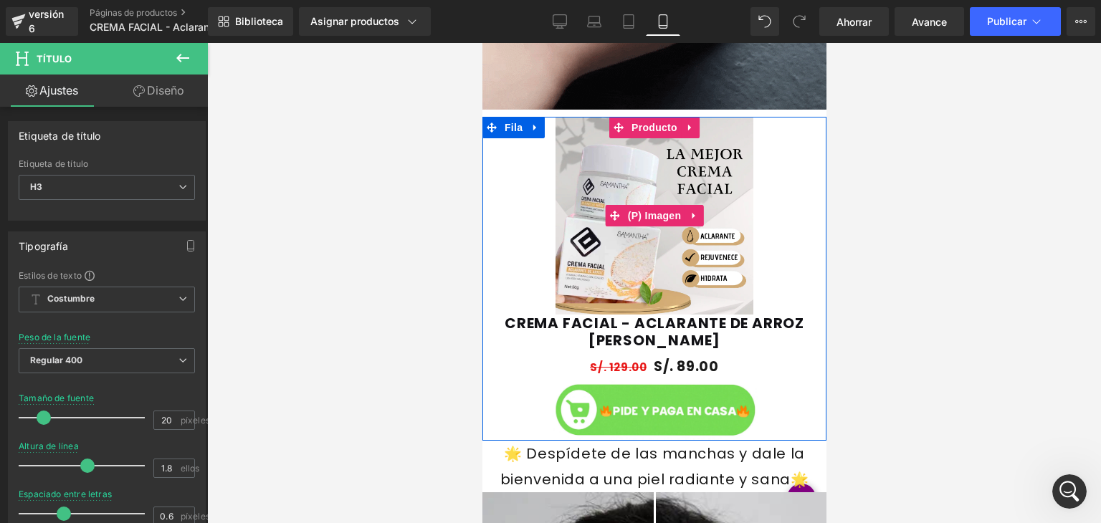
scroll to position [915, 0]
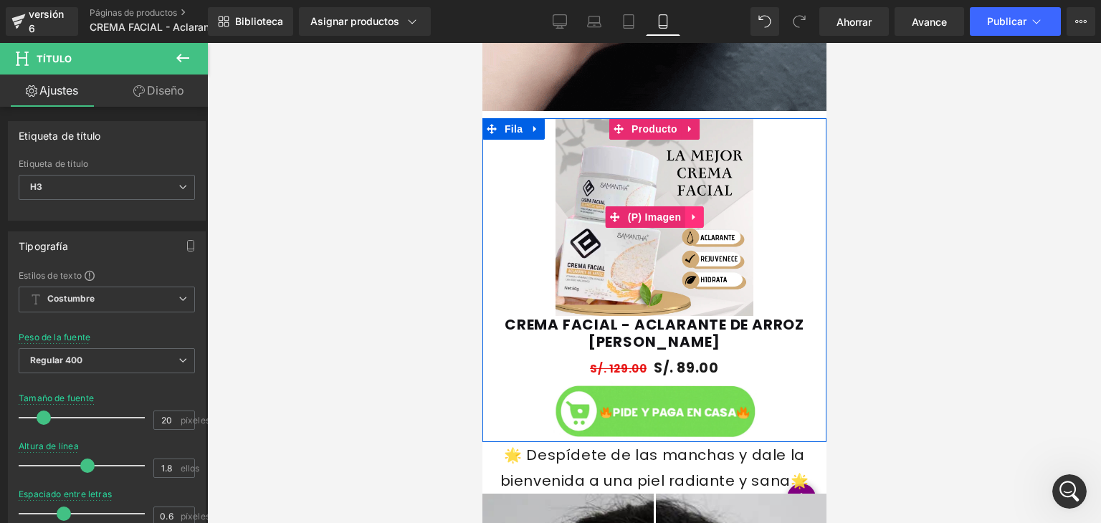
click at [688, 215] on icon at bounding box center [693, 217] width 10 height 11
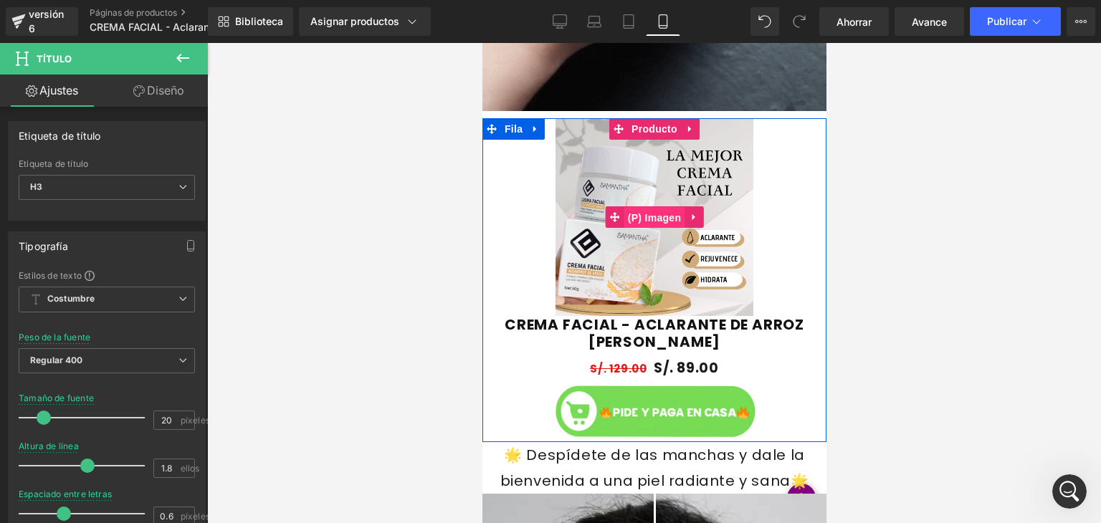
click at [615, 220] on link "(P) Imagen" at bounding box center [645, 218] width 80 height 22
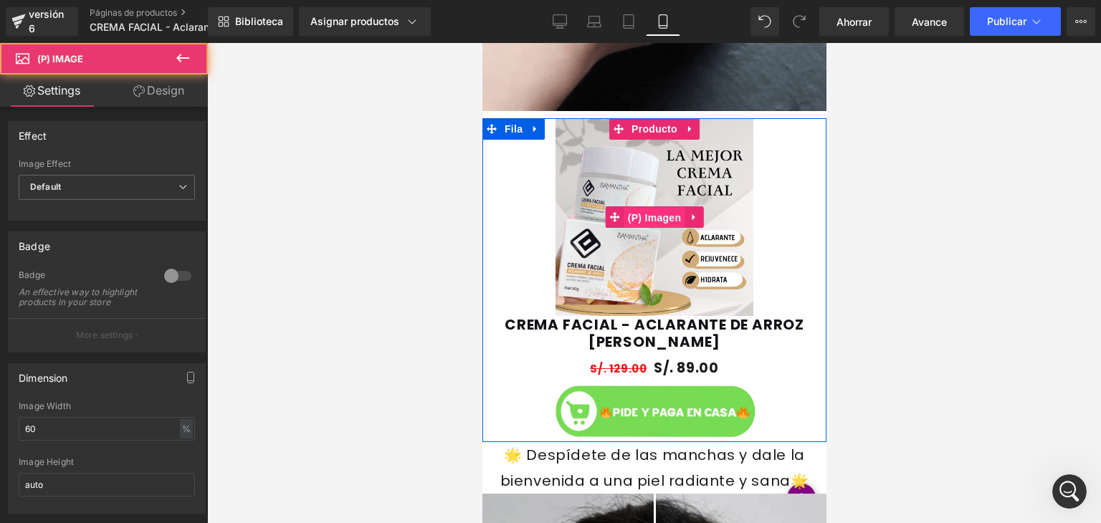
click at [659, 219] on font "(P) Imagen" at bounding box center [654, 217] width 54 height 11
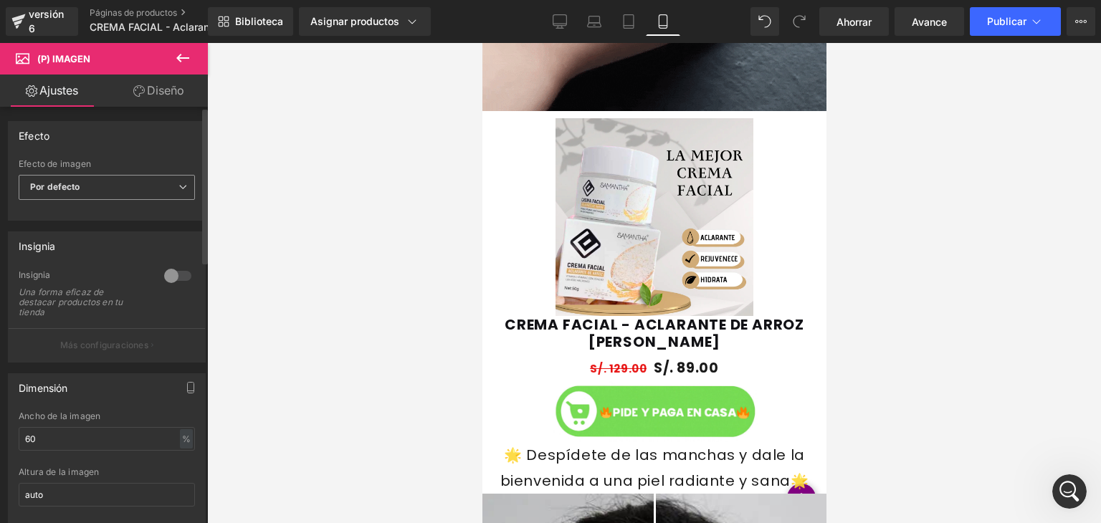
click at [180, 184] on icon at bounding box center [183, 187] width 9 height 9
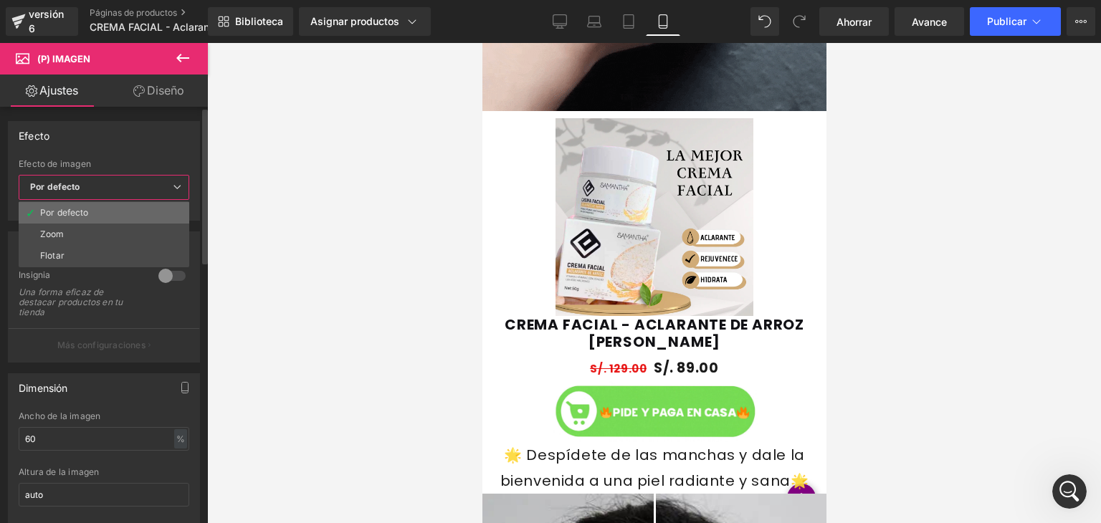
click at [106, 215] on li "Por defecto" at bounding box center [104, 213] width 171 height 22
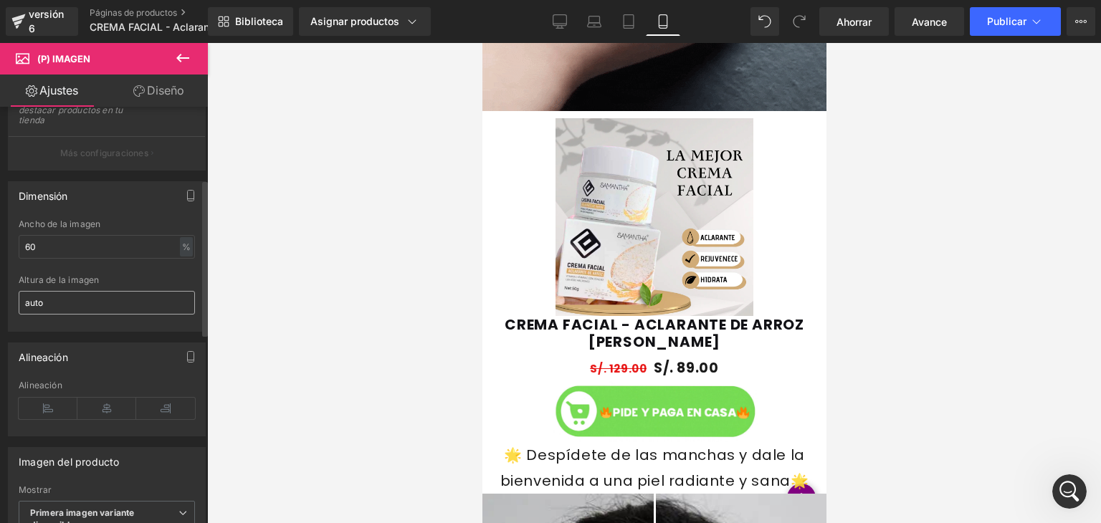
scroll to position [192, 0]
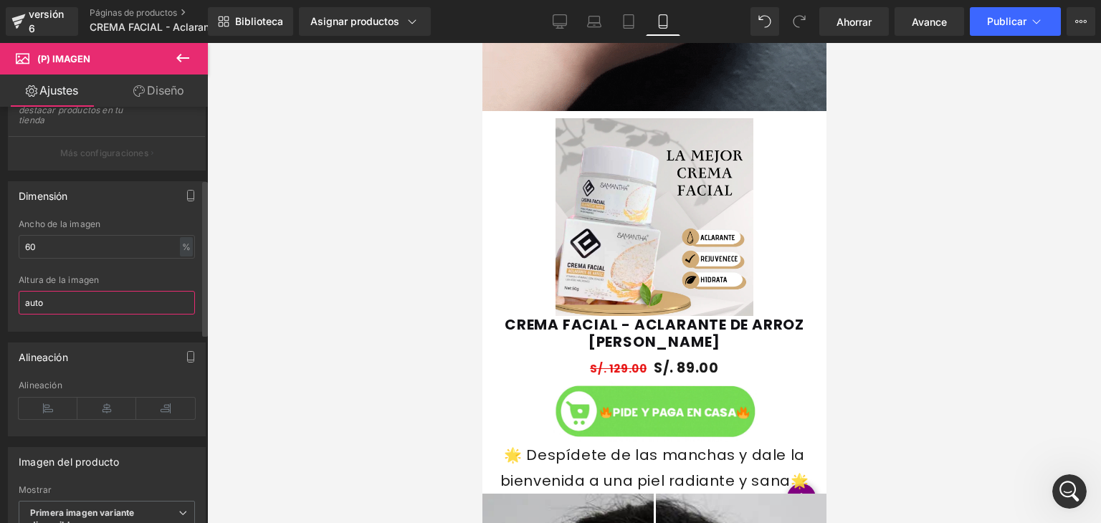
click at [138, 310] on input "auto" at bounding box center [107, 303] width 176 height 24
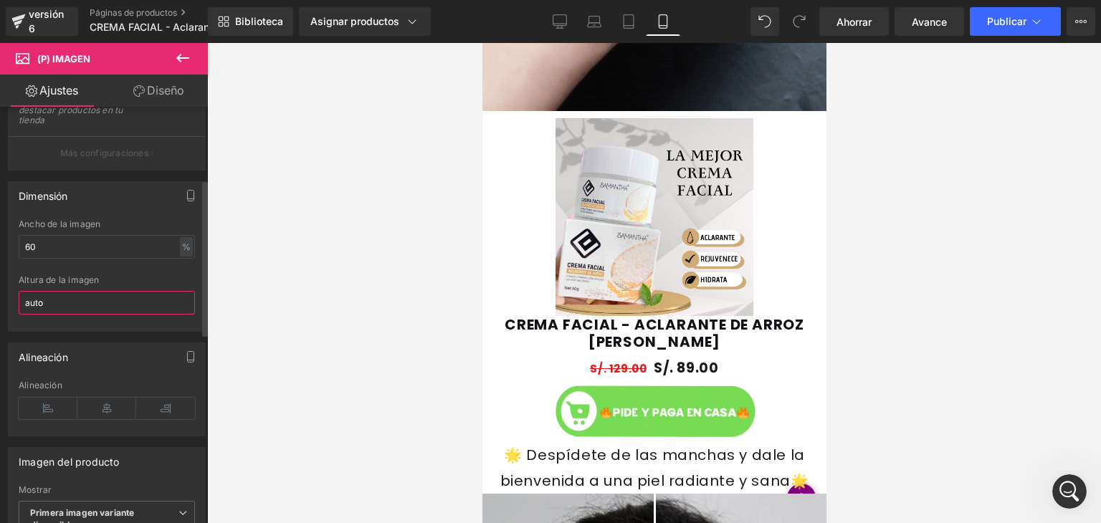
click at [138, 310] on input "auto" at bounding box center [107, 303] width 176 height 24
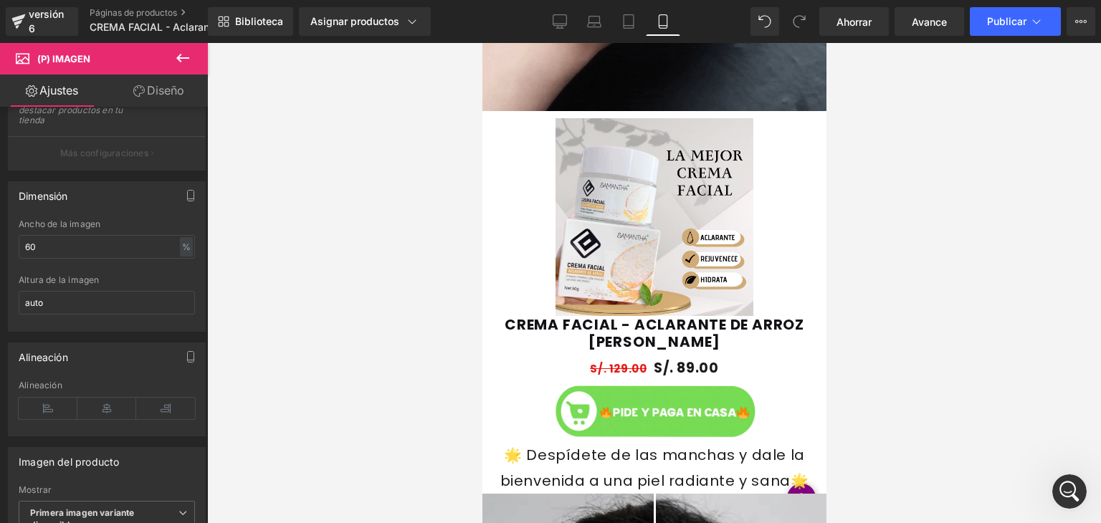
click at [161, 93] on font "Diseño" at bounding box center [165, 90] width 37 height 14
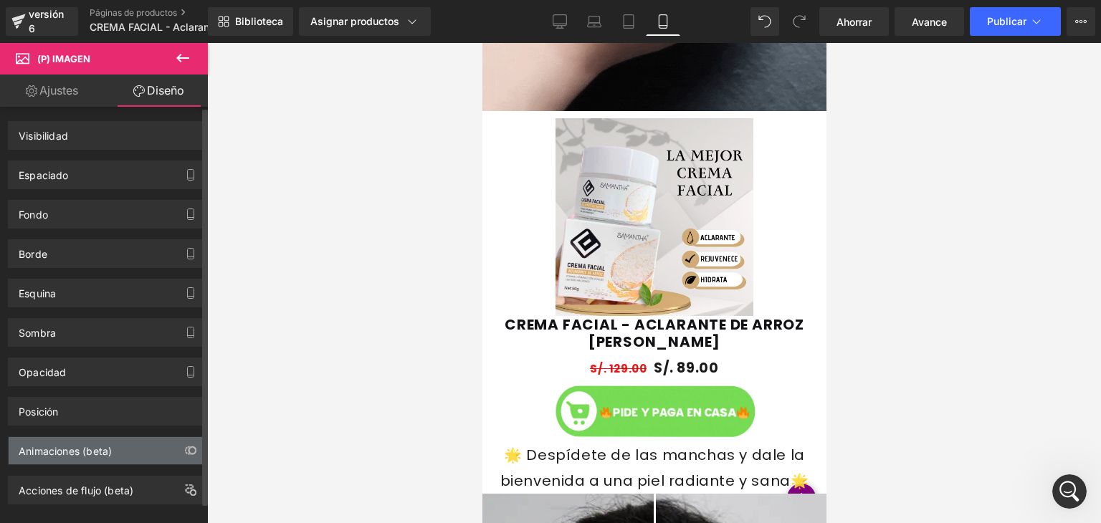
click at [171, 450] on div "Animaciones (beta)" at bounding box center [107, 450] width 196 height 27
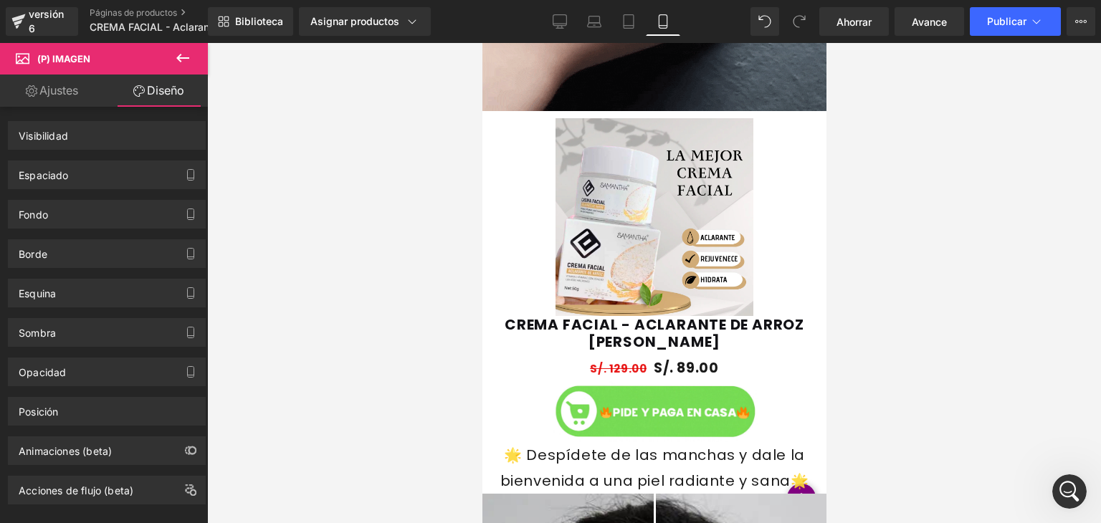
click at [66, 86] on font "Ajustes" at bounding box center [58, 90] width 39 height 14
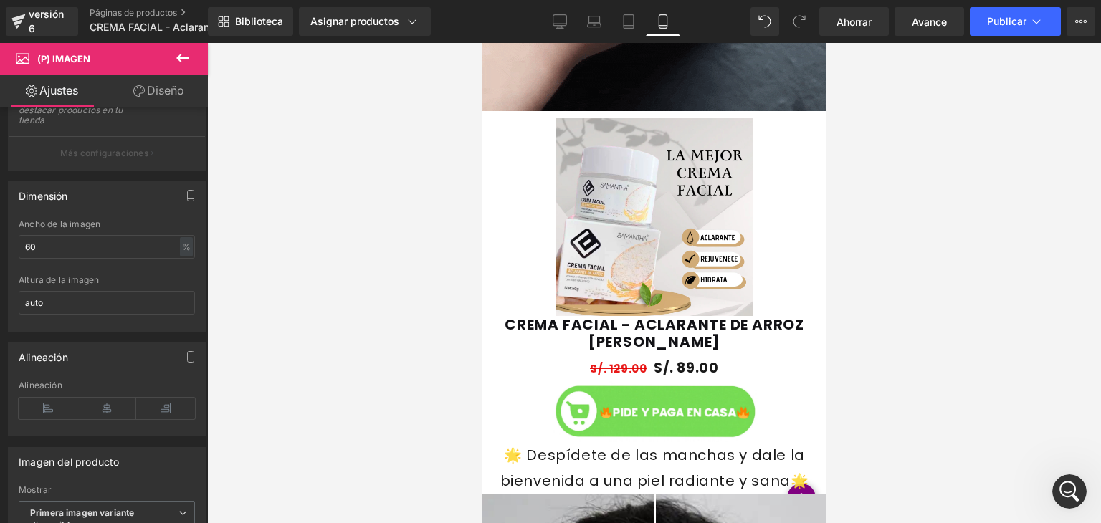
scroll to position [0, 0]
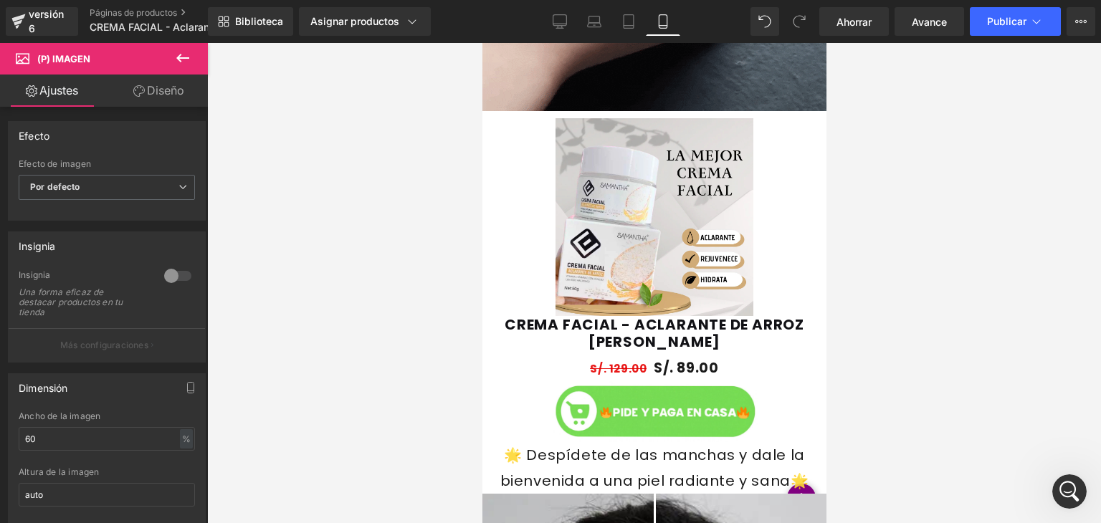
click at [174, 57] on icon at bounding box center [182, 57] width 17 height 17
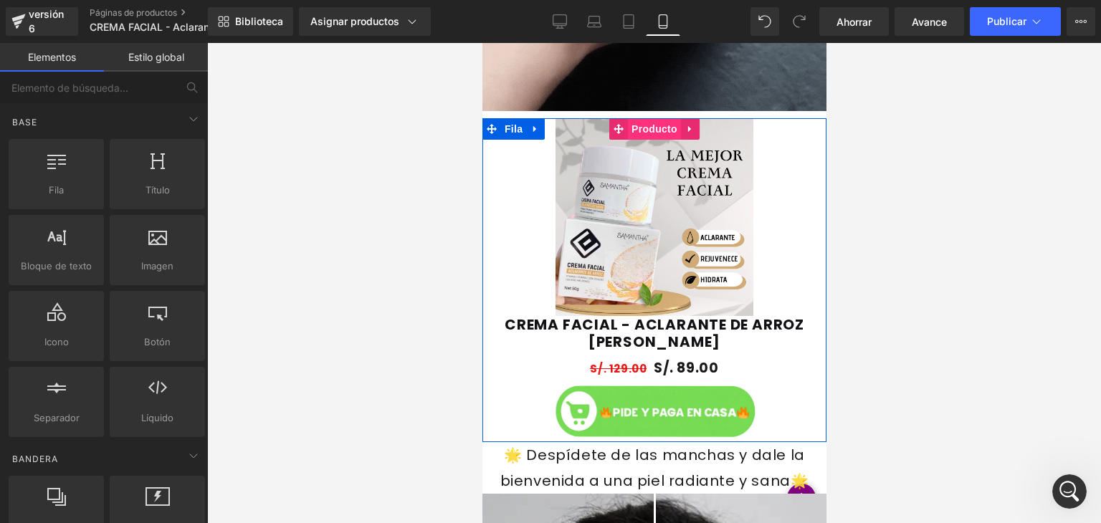
click at [642, 126] on font "Producto" at bounding box center [654, 128] width 46 height 11
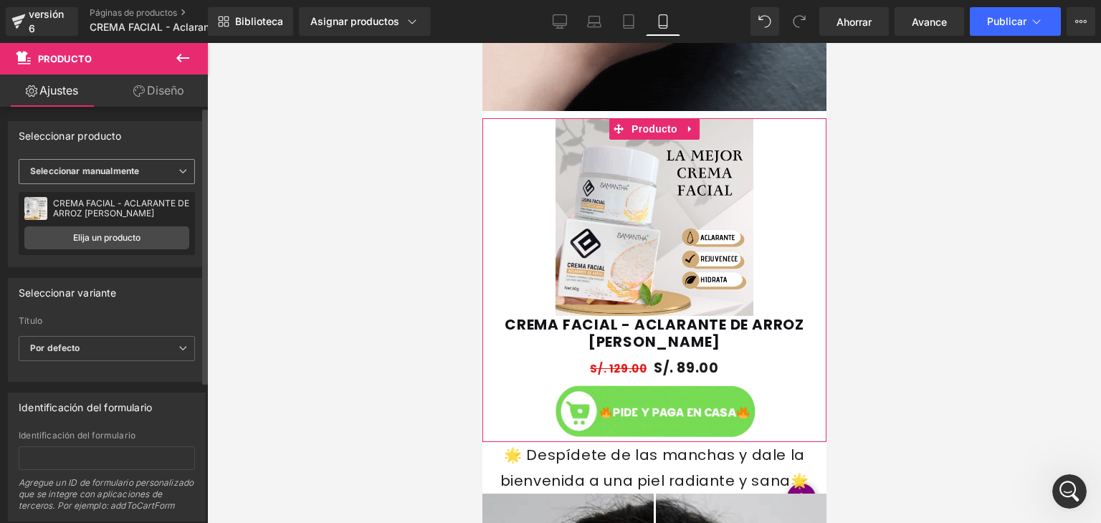
click at [148, 161] on span "Seleccionar manualmente" at bounding box center [107, 171] width 176 height 25
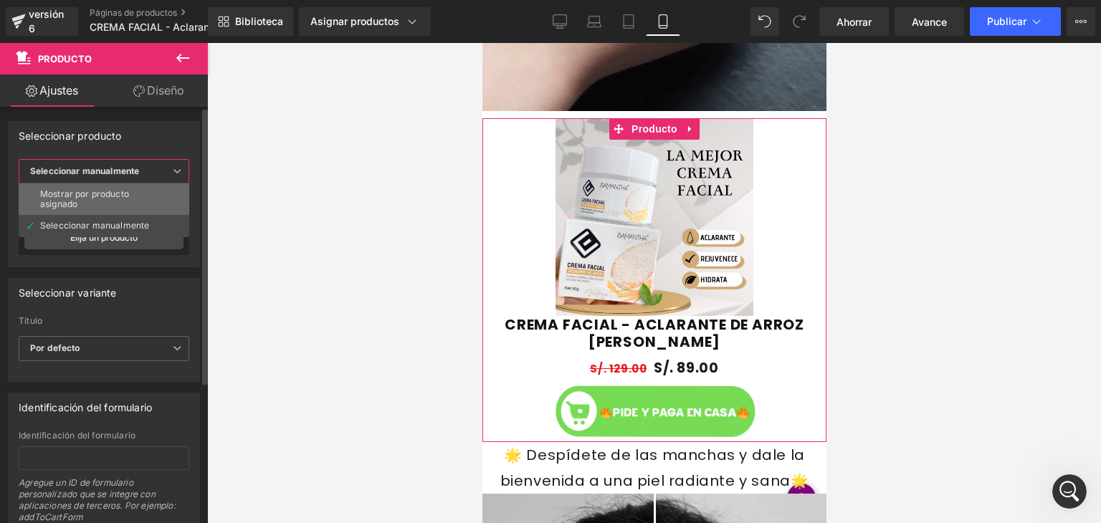
click at [116, 212] on li "Mostrar por producto asignado" at bounding box center [104, 200] width 171 height 32
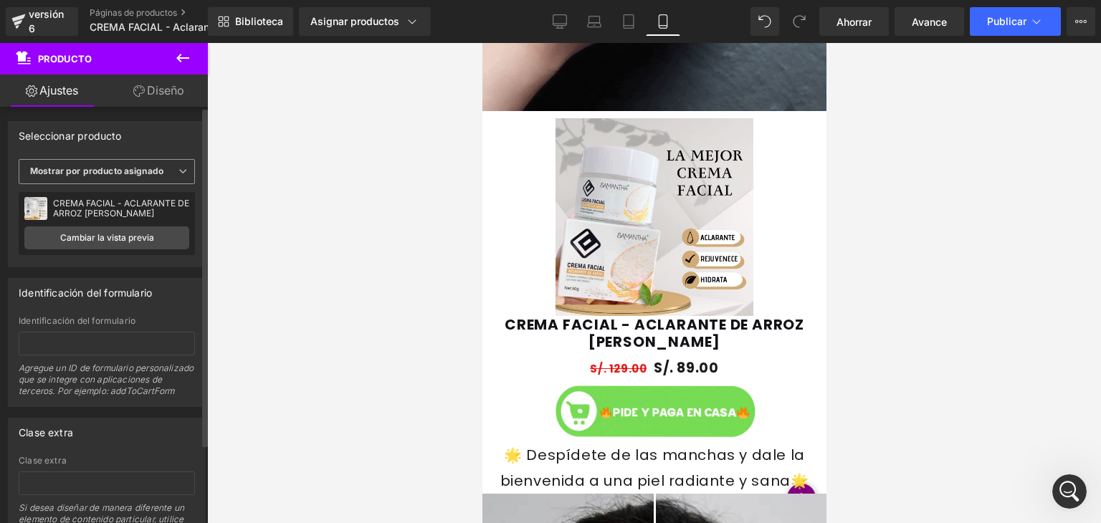
click at [166, 175] on span "Mostrar por producto asignado" at bounding box center [107, 171] width 176 height 25
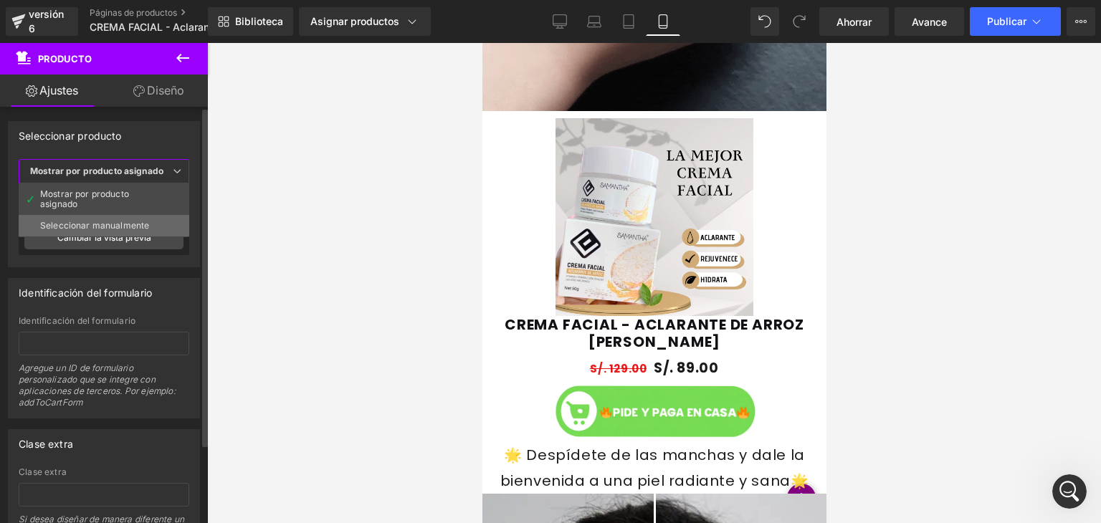
click at [131, 224] on font "Seleccionar manualmente" at bounding box center [94, 225] width 109 height 11
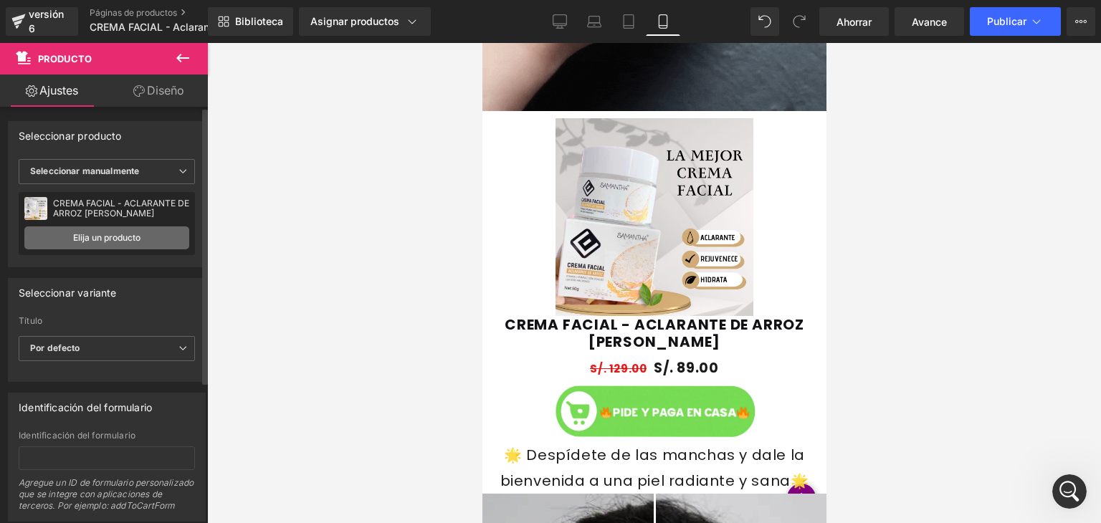
click at [146, 238] on link "Elija un producto" at bounding box center [106, 238] width 165 height 23
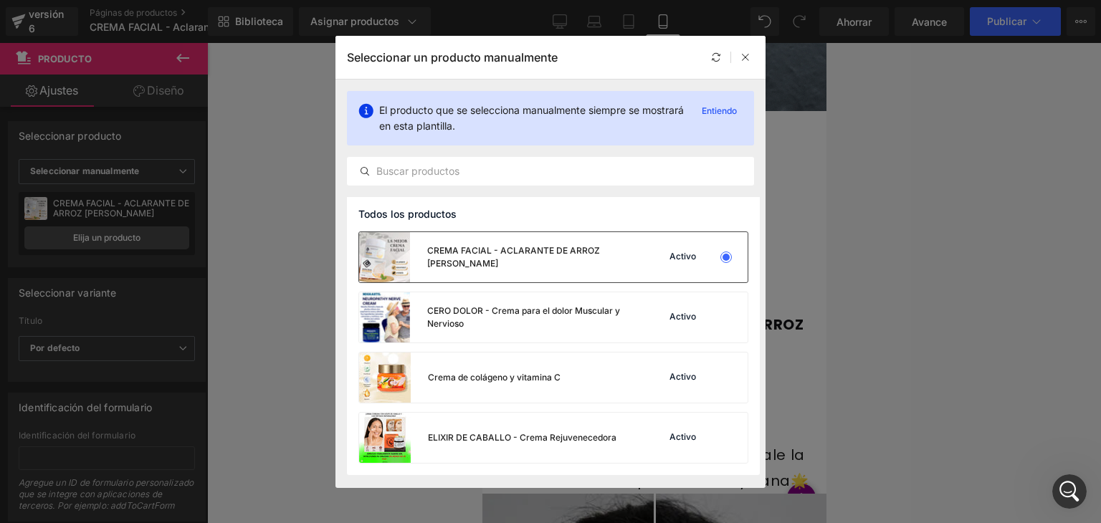
click at [660, 260] on div "Activo" at bounding box center [689, 257] width 98 height 20
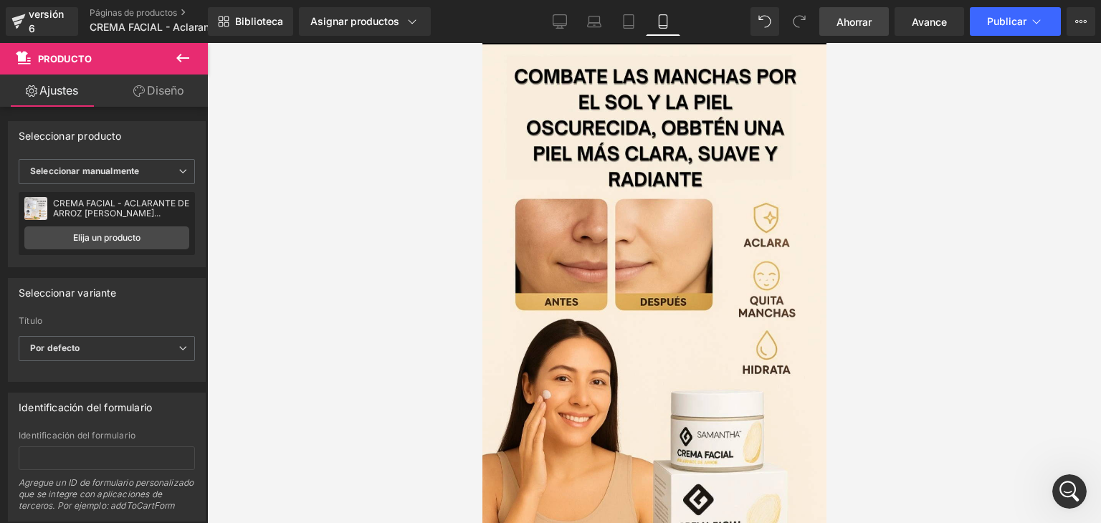
scroll to position [111, 0]
click at [860, 16] on font "Ahorrar" at bounding box center [854, 22] width 35 height 12
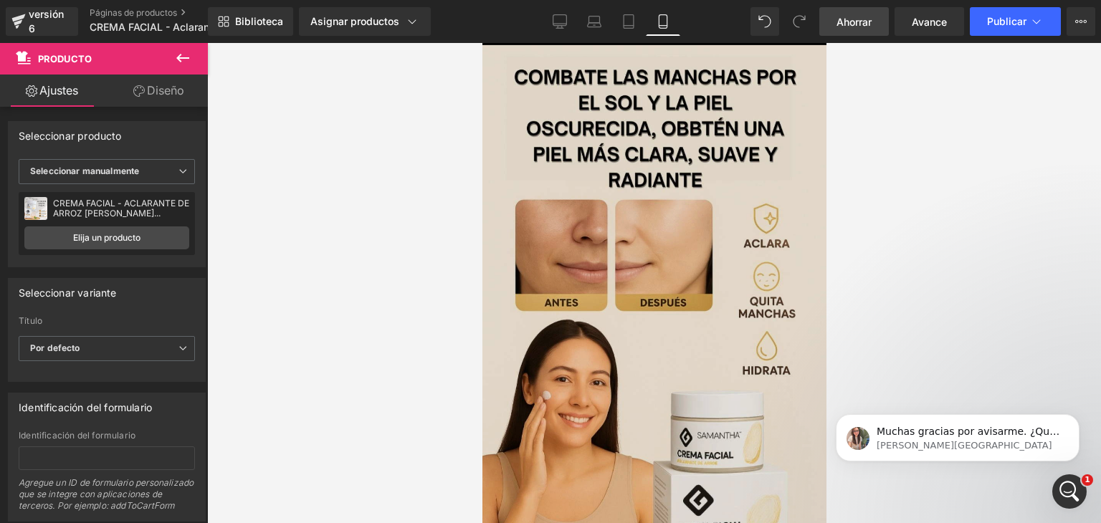
scroll to position [0, 0]
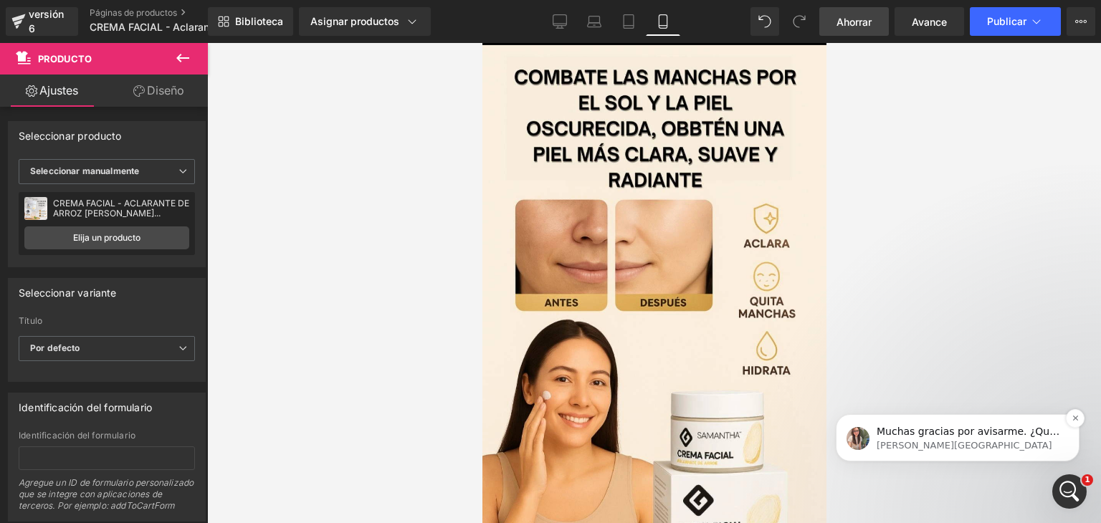
click at [1014, 437] on p "Muchas gracias por avisarme. ¿Qué tal la animación que quieres agregar, puedes …" at bounding box center [969, 432] width 185 height 14
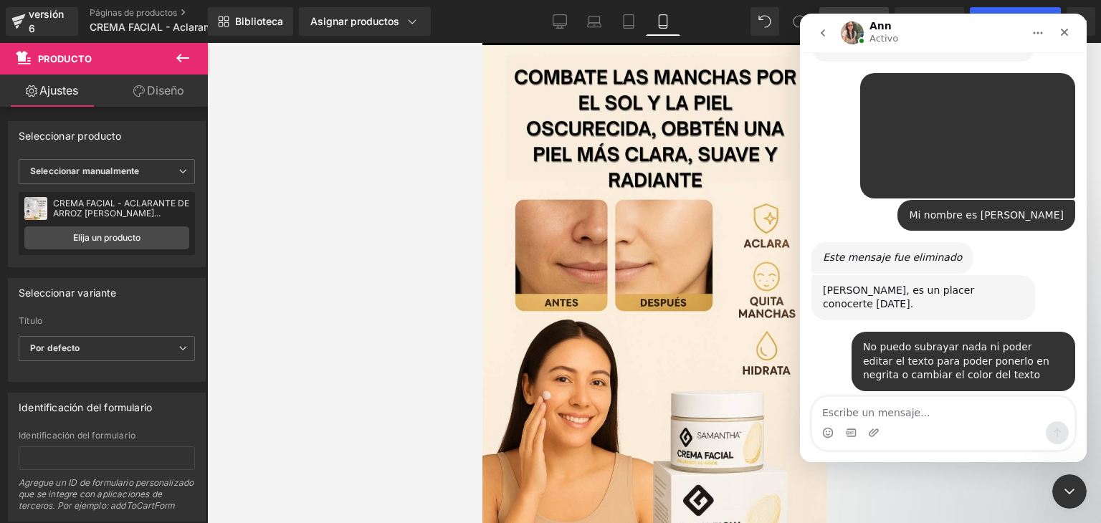
scroll to position [690, 0]
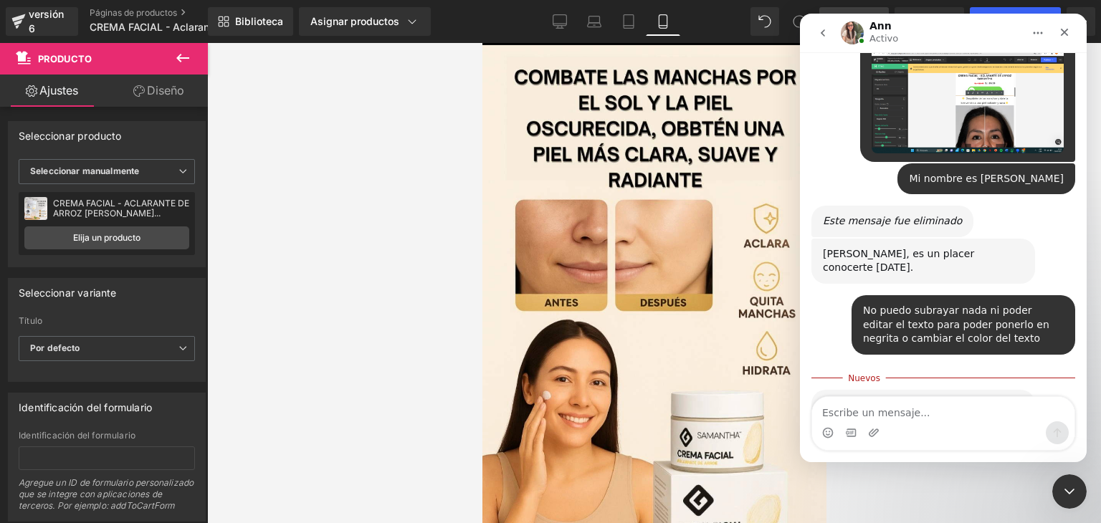
click at [181, 57] on div at bounding box center [550, 240] width 1101 height 480
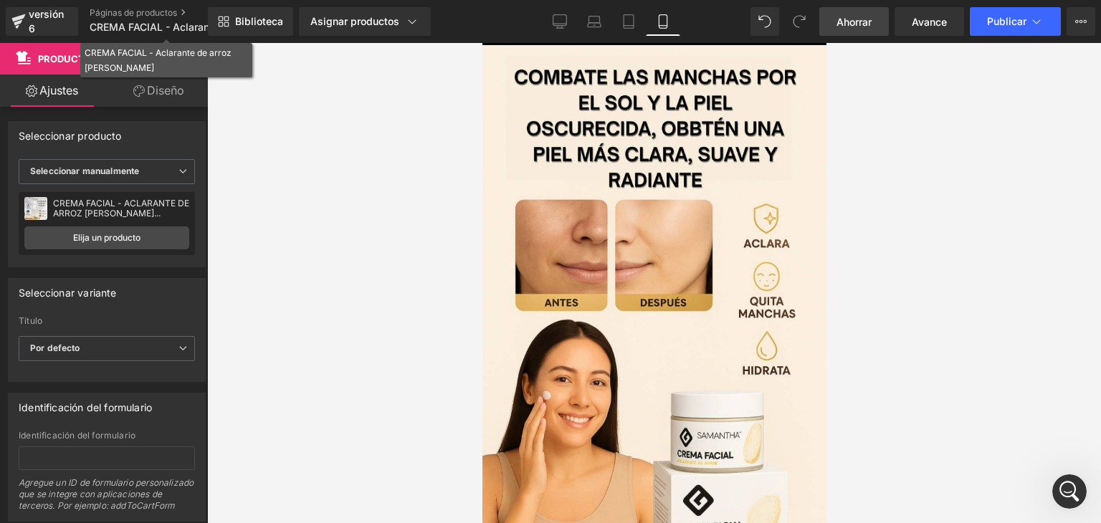
click at [189, 62] on div "CREMA FACIAL - Aclarante de arroz Samantha" at bounding box center [166, 60] width 163 height 30
click at [313, 121] on div at bounding box center [654, 283] width 894 height 480
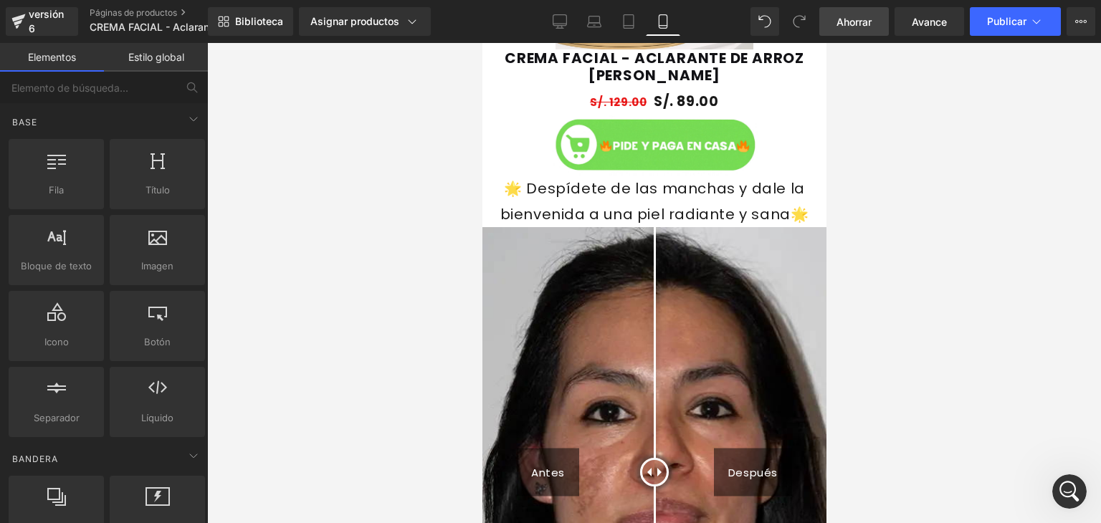
scroll to position [1184, 0]
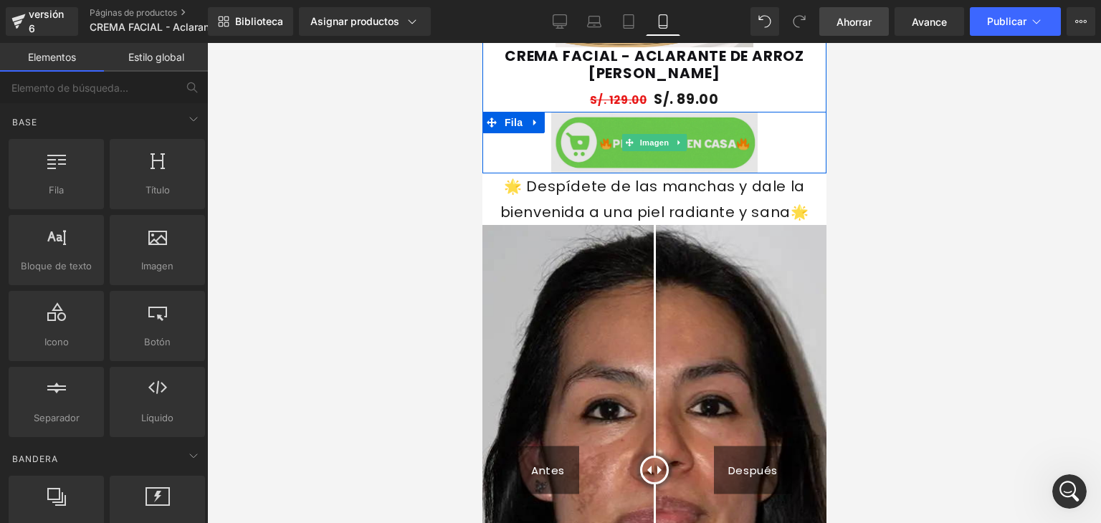
click at [681, 160] on img at bounding box center [654, 143] width 207 height 62
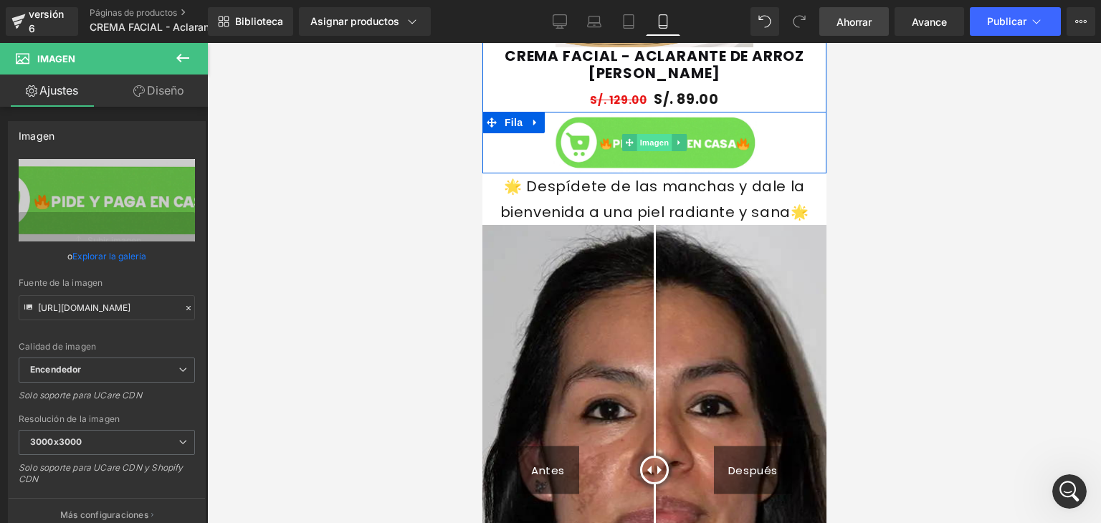
click at [660, 141] on font "Imagen" at bounding box center [654, 142] width 29 height 9
click at [172, 90] on font "Diseño" at bounding box center [165, 90] width 37 height 14
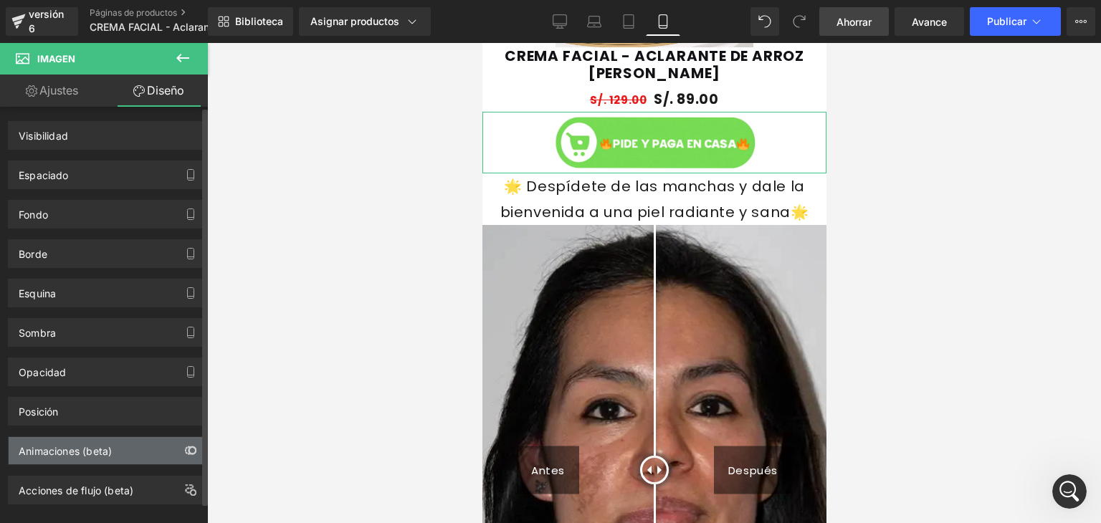
click at [185, 445] on icon "button" at bounding box center [190, 450] width 11 height 11
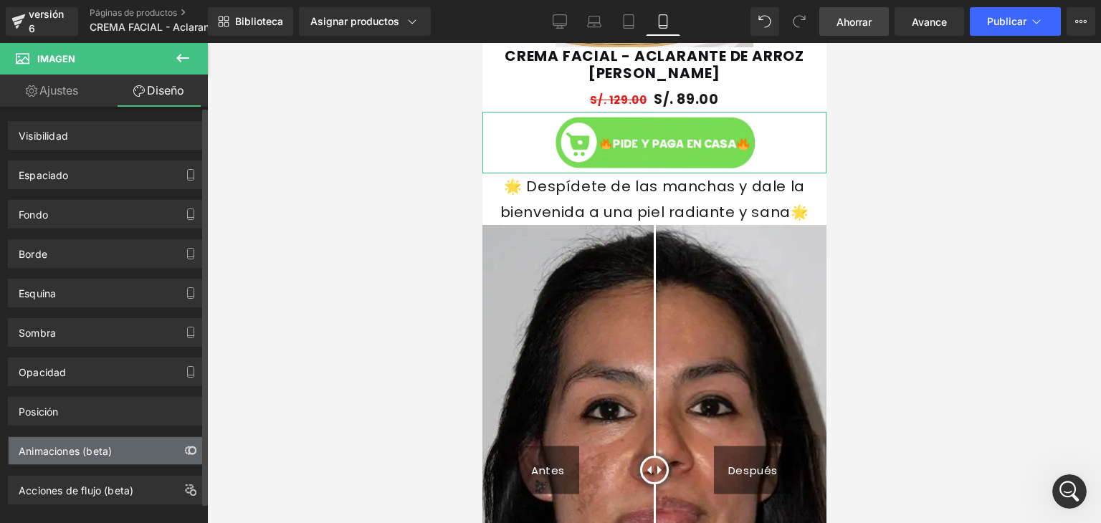
click at [185, 445] on icon "button" at bounding box center [190, 450] width 11 height 11
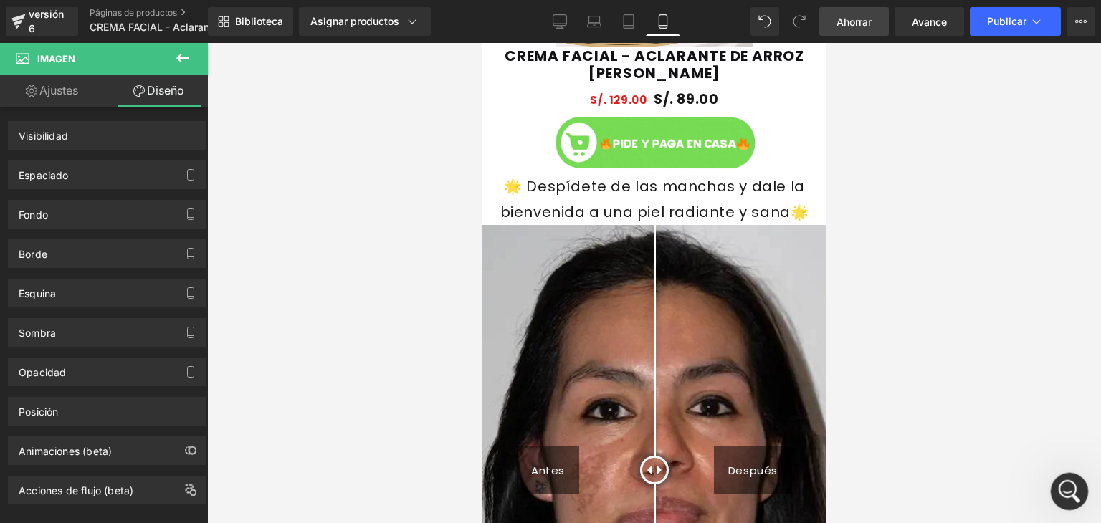
click at [1064, 483] on icon "Abrir Intercom Messenger" at bounding box center [1068, 490] width 24 height 24
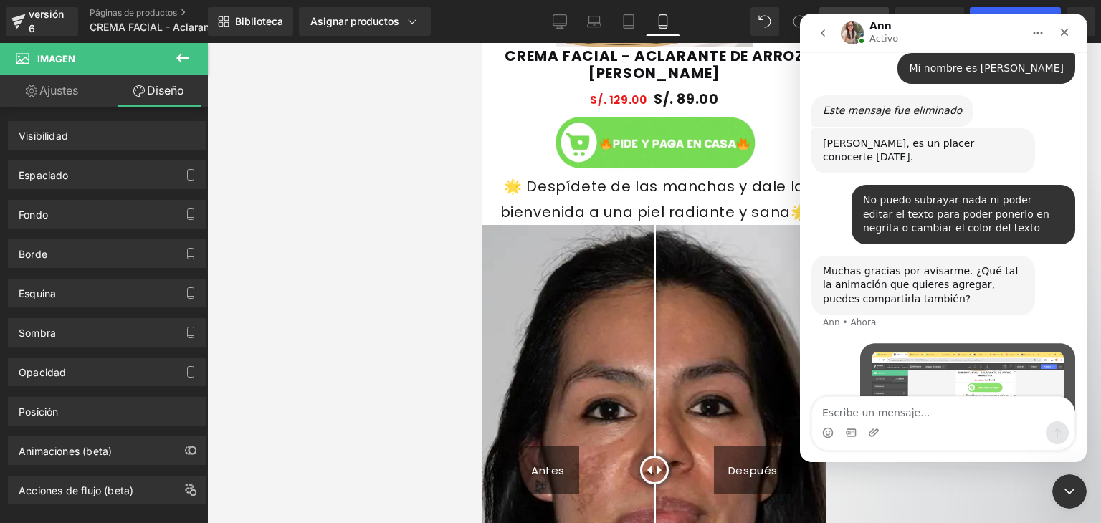
scroll to position [803, 0]
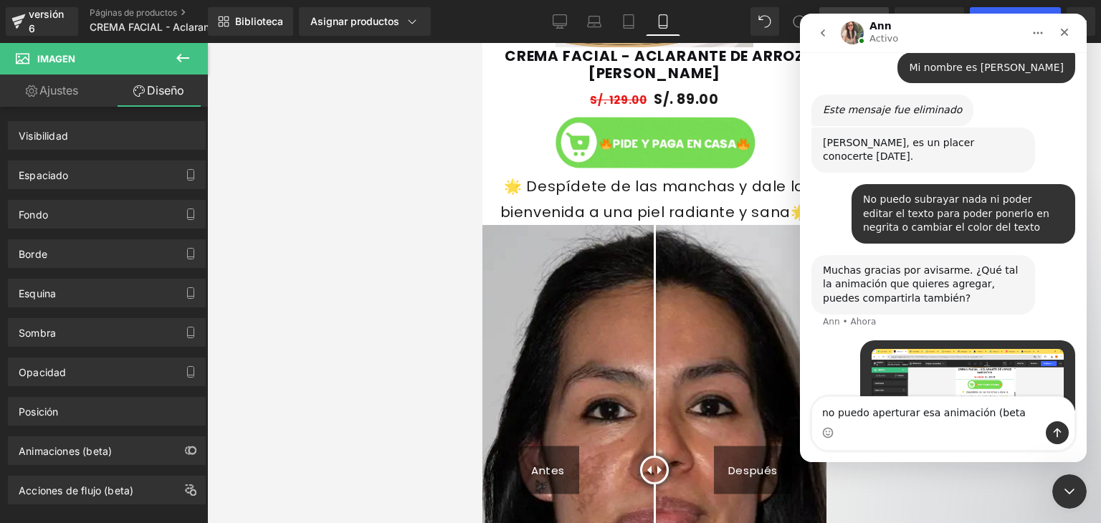
type textarea "no puedo aperturar esa animación (beta)"
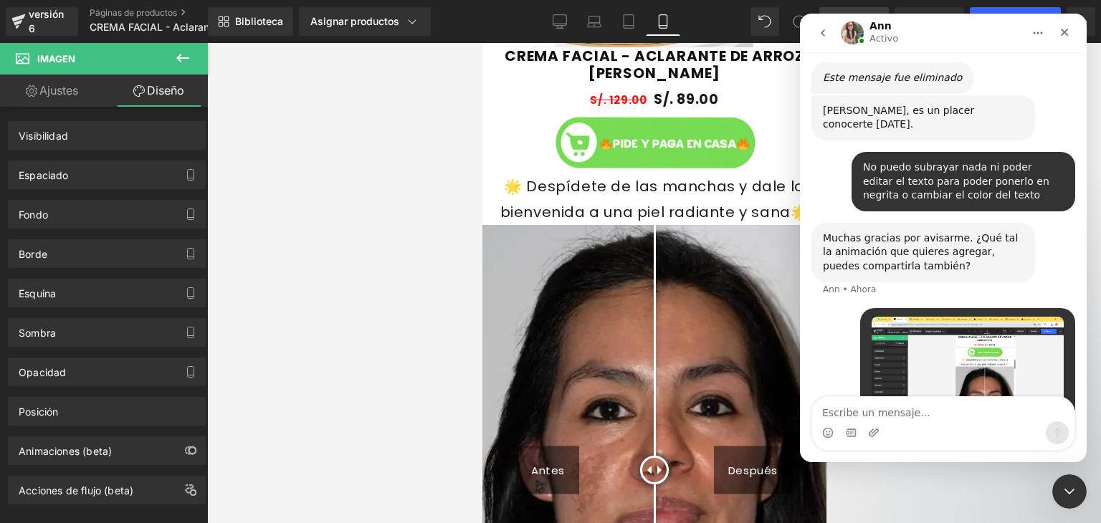
click at [384, 290] on div at bounding box center [550, 240] width 1101 height 480
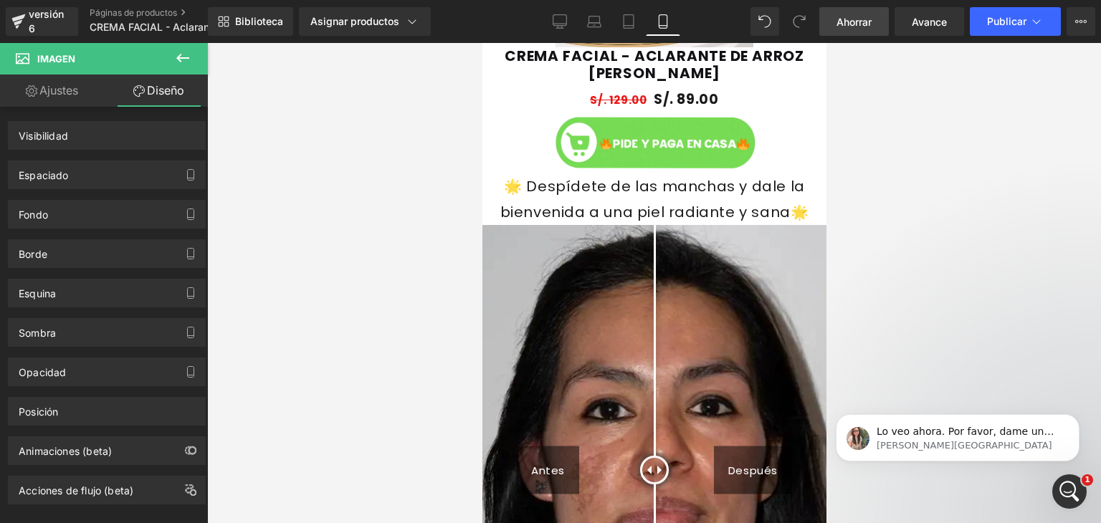
scroll to position [0, 0]
click at [925, 437] on p "Lo veo ahora. Por favor, dame un poco de tiempo para revisar." at bounding box center [969, 432] width 185 height 14
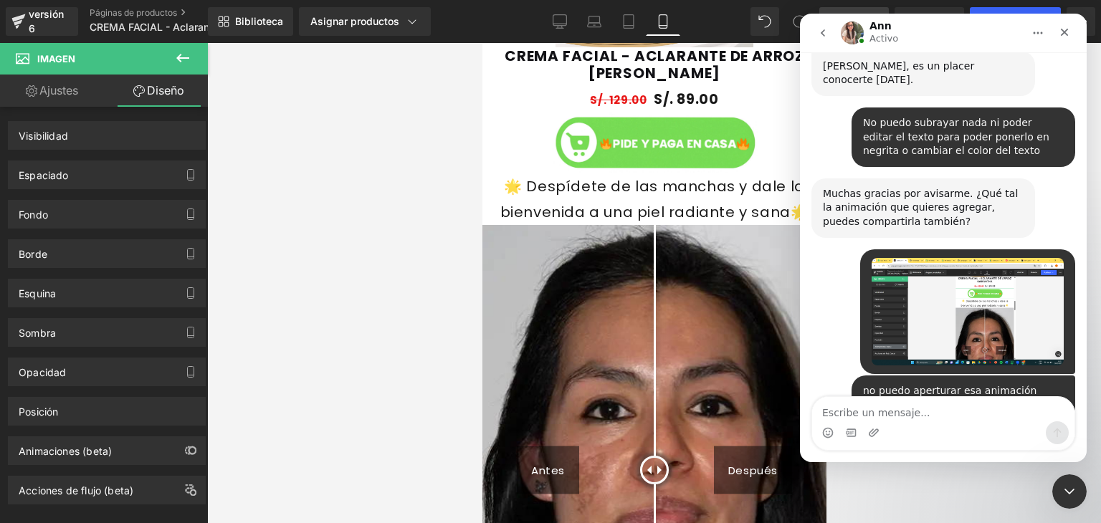
scroll to position [916, 0]
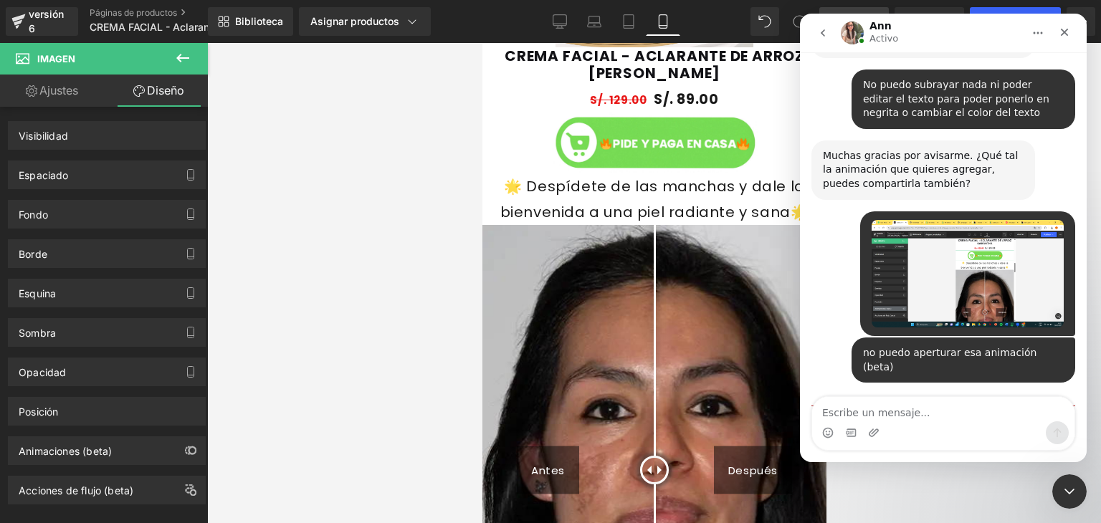
click at [917, 414] on textarea "Escribe un mensaje..." at bounding box center [943, 409] width 262 height 24
type textarea "listo"
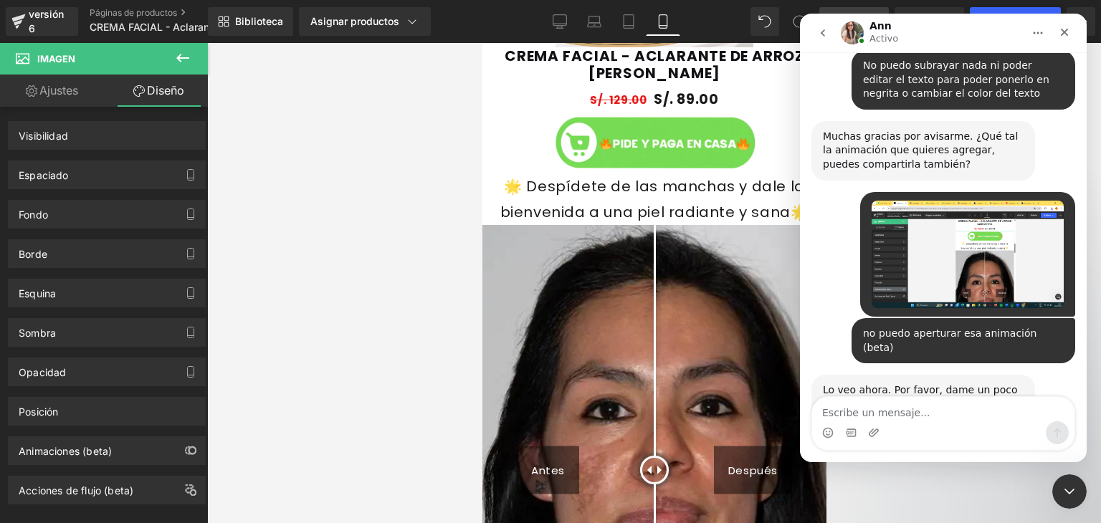
click at [274, 258] on div at bounding box center [550, 240] width 1101 height 480
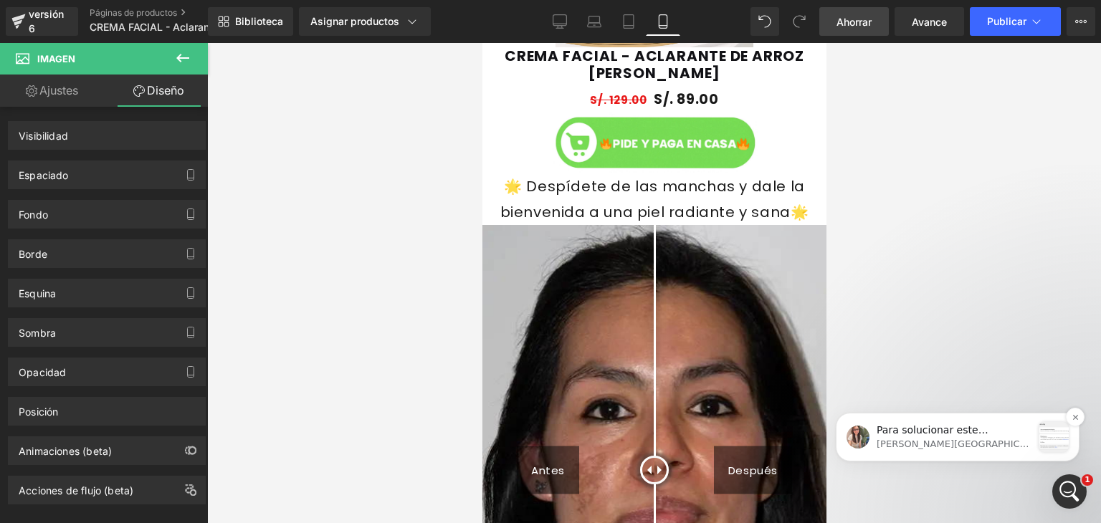
scroll to position [0, 0]
click at [947, 450] on p "Ann • Ahora" at bounding box center [954, 444] width 155 height 13
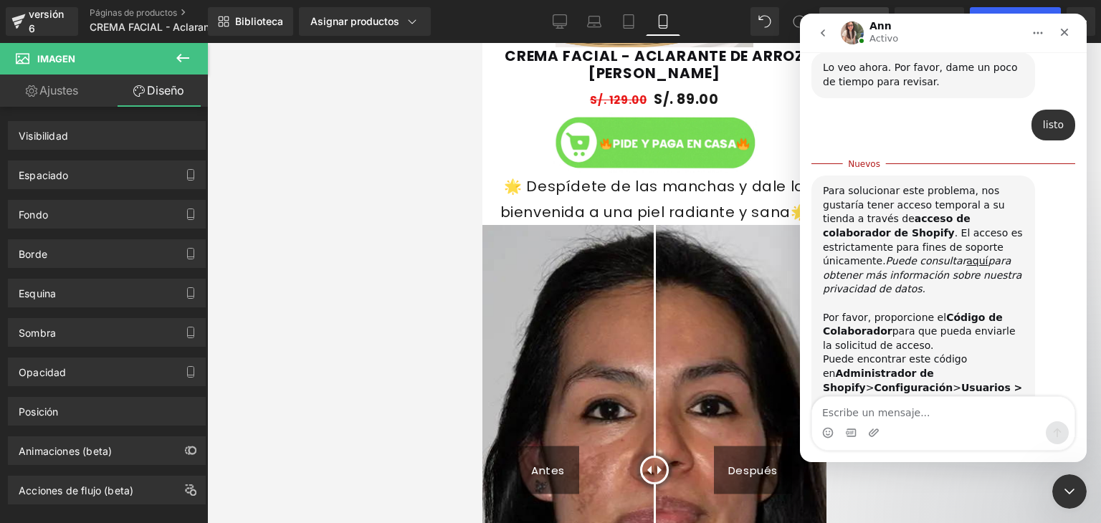
scroll to position [1281, 0]
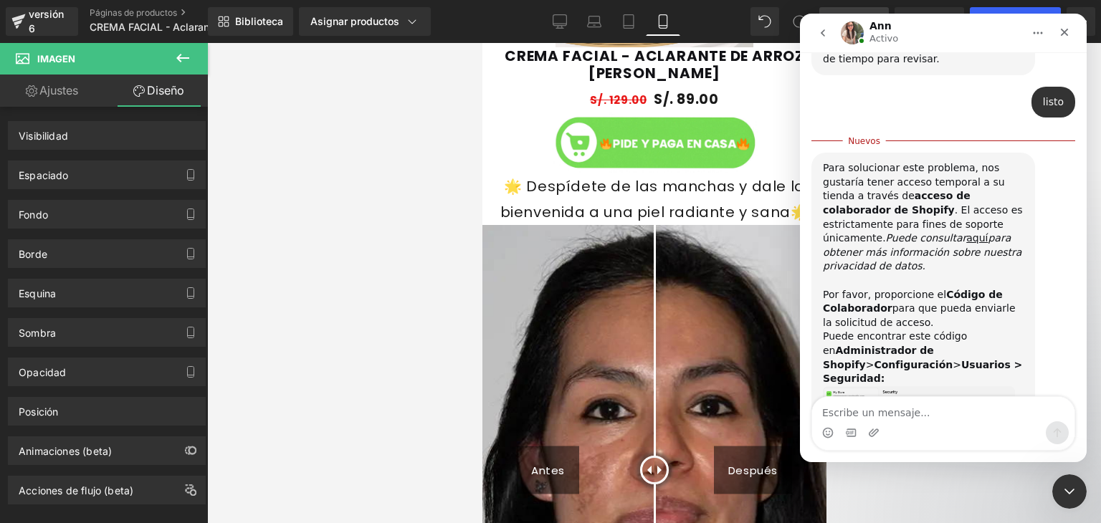
click at [906, 387] on img "Ann dice…" at bounding box center [919, 425] width 192 height 76
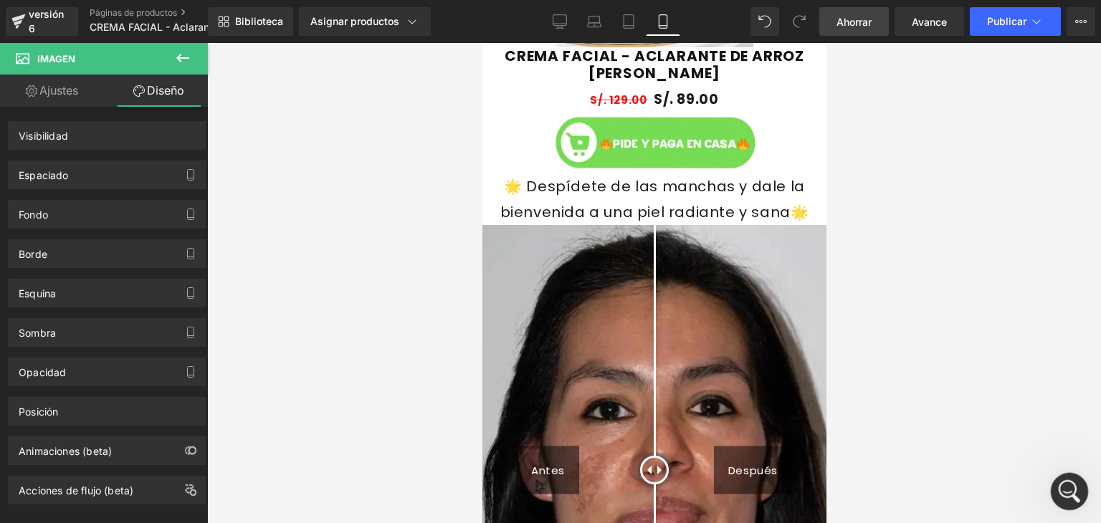
click at [1061, 480] on div "Abrir Intercom Messenger" at bounding box center [1067, 489] width 47 height 47
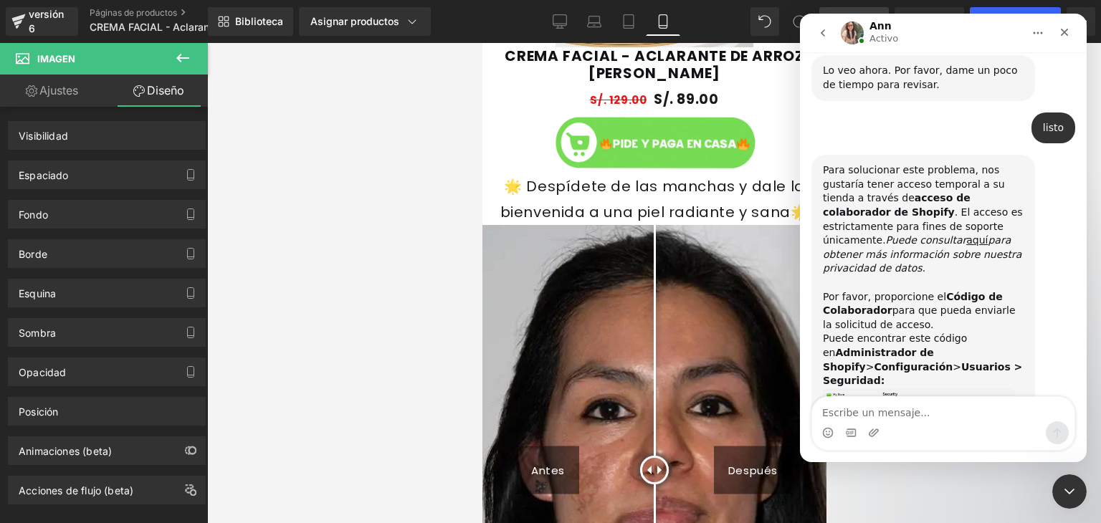
scroll to position [1258, 0]
click at [924, 420] on textarea "Escribe un mensaje..." at bounding box center [943, 409] width 262 height 24
type textarea "9882"
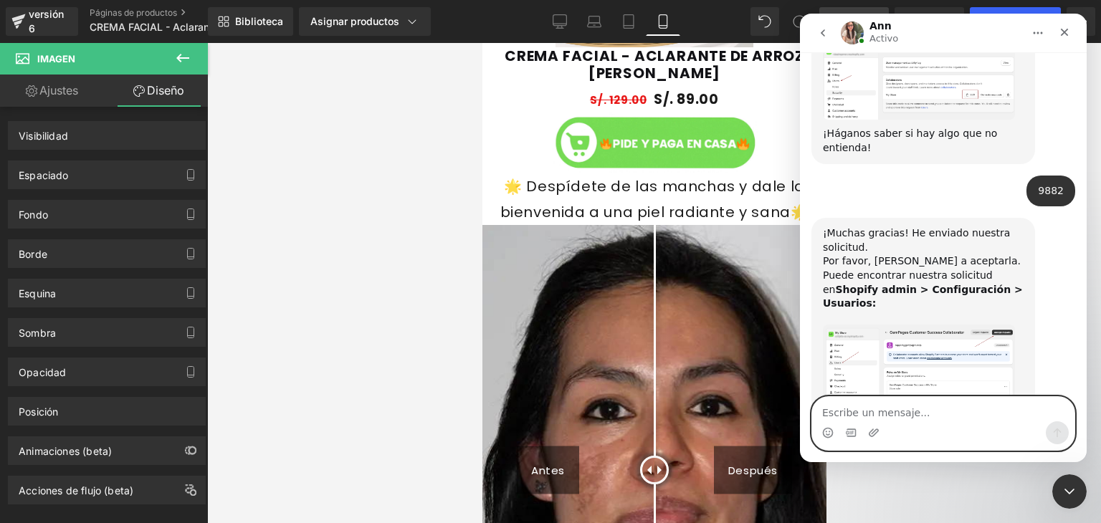
scroll to position [1601, 0]
click at [857, 325] on img "Ann dice…" at bounding box center [919, 366] width 192 height 83
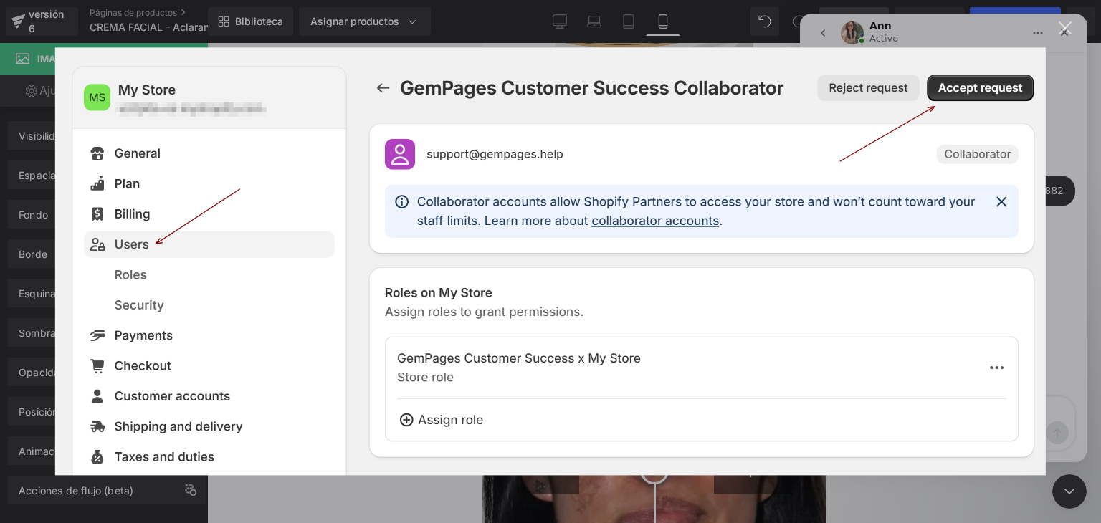
click at [892, 233] on img "Cerrar" at bounding box center [550, 261] width 991 height 428
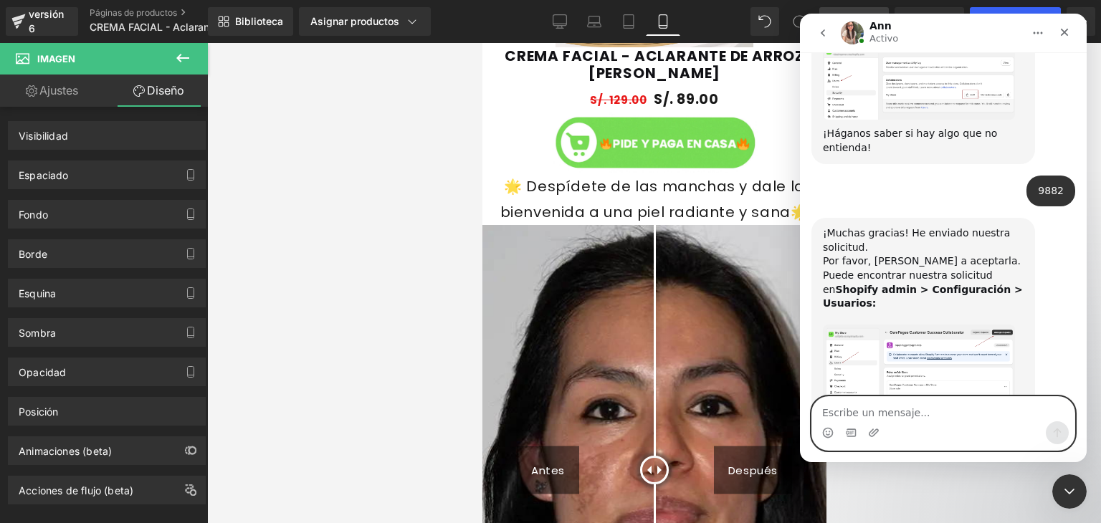
click at [886, 417] on textarea "Escribe un mensaje..." at bounding box center [943, 409] width 262 height 24
type textarea "listo"
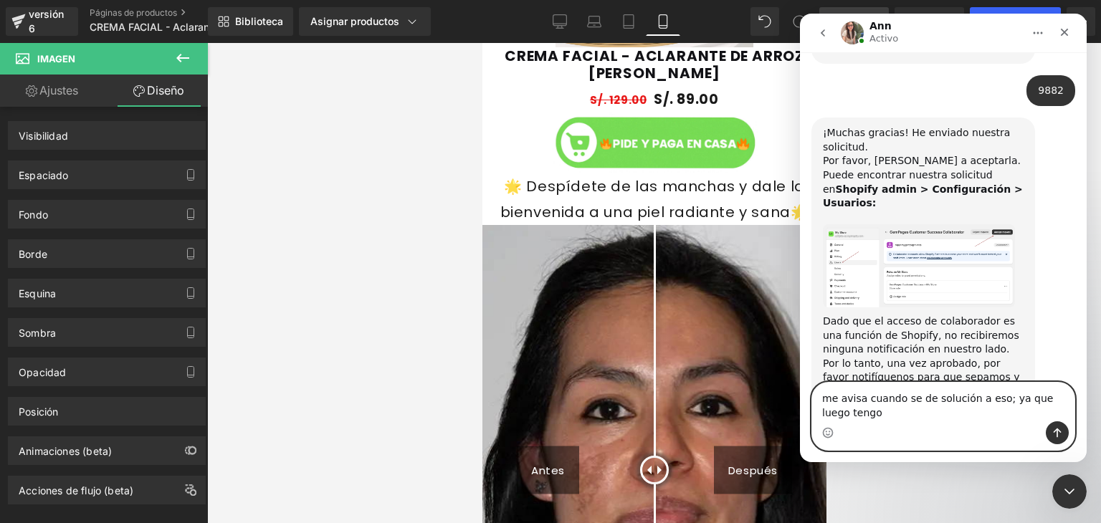
scroll to position [1715, 0]
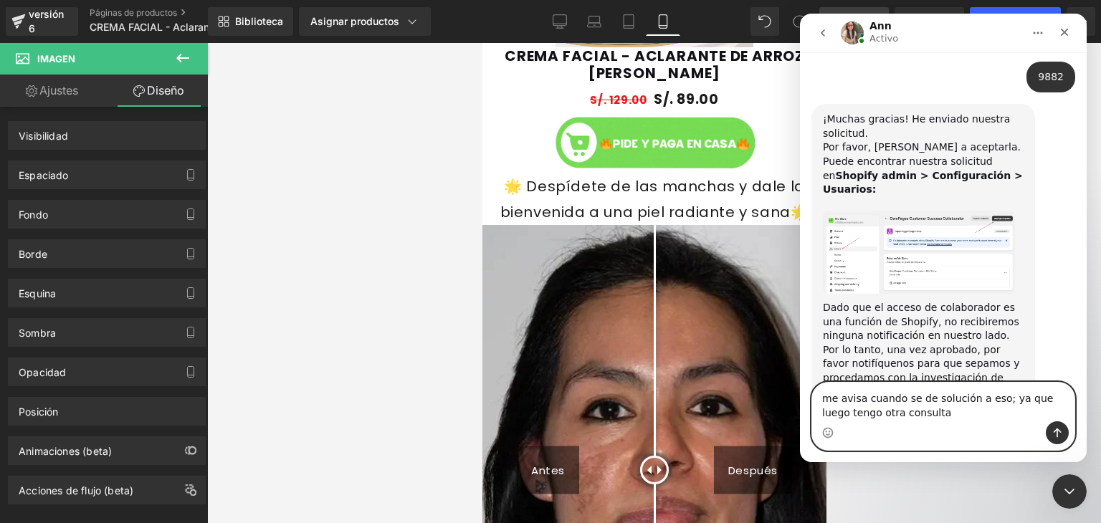
type textarea "me avisa cuando se de solución a eso; ya que luego tengo otra consulta"
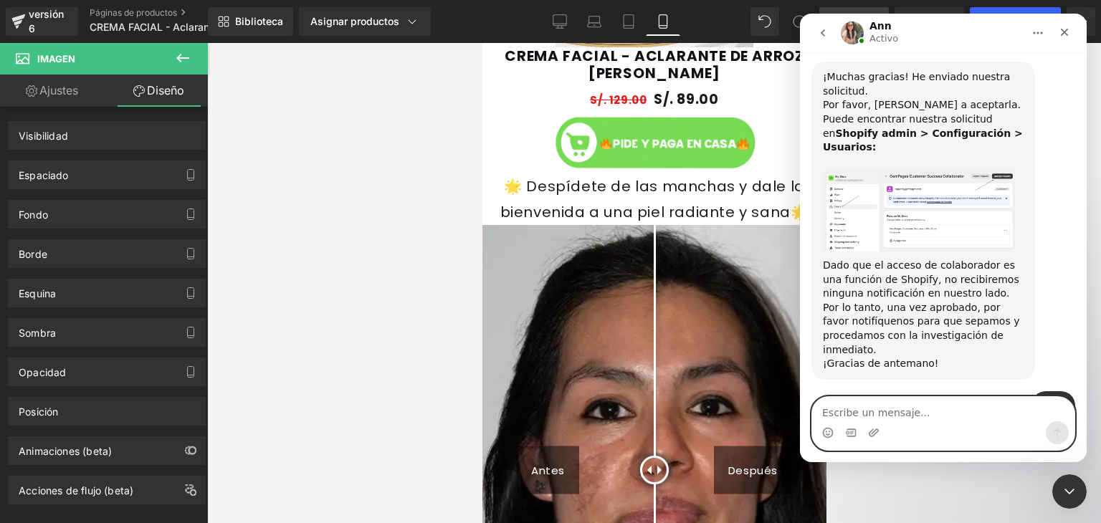
scroll to position [1758, 0]
click at [853, 32] on img "Intercom Messenger" at bounding box center [852, 33] width 23 height 23
click at [368, 127] on div at bounding box center [550, 240] width 1101 height 480
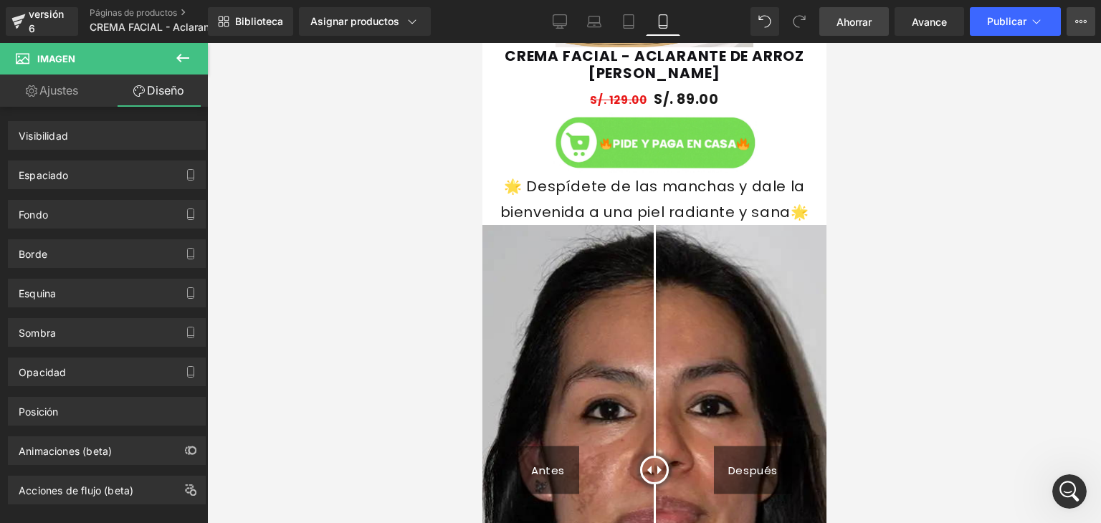
click at [1079, 26] on icon at bounding box center [1081, 21] width 11 height 11
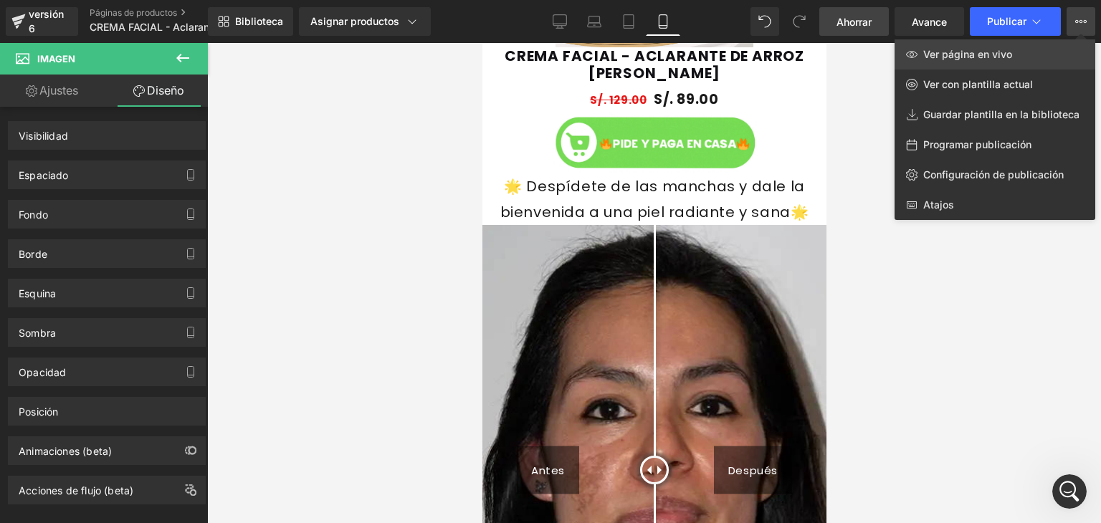
click at [1004, 58] on font "Ver página en vivo" at bounding box center [968, 54] width 89 height 12
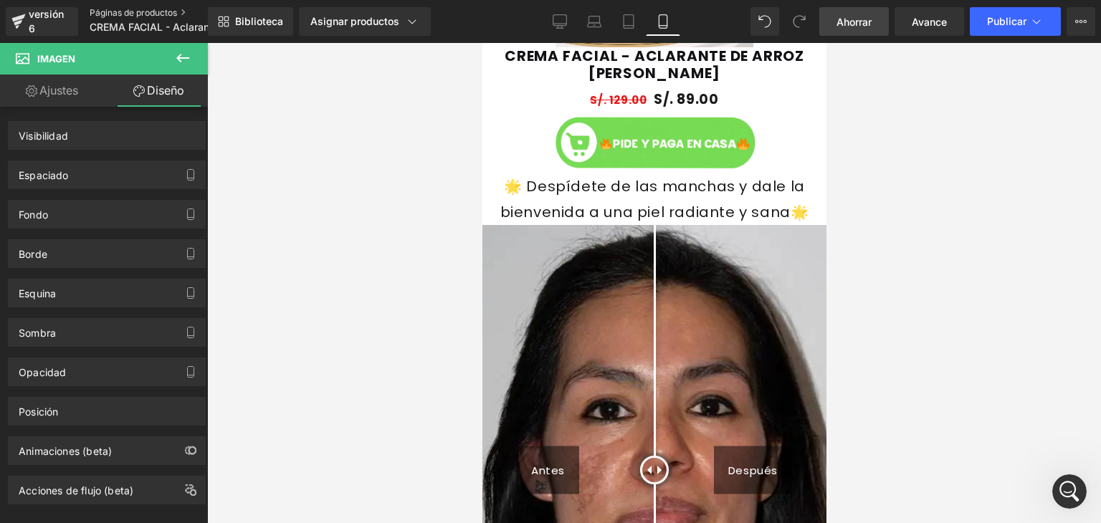
click at [174, 9] on font "Páginas de productos" at bounding box center [133, 12] width 87 height 11
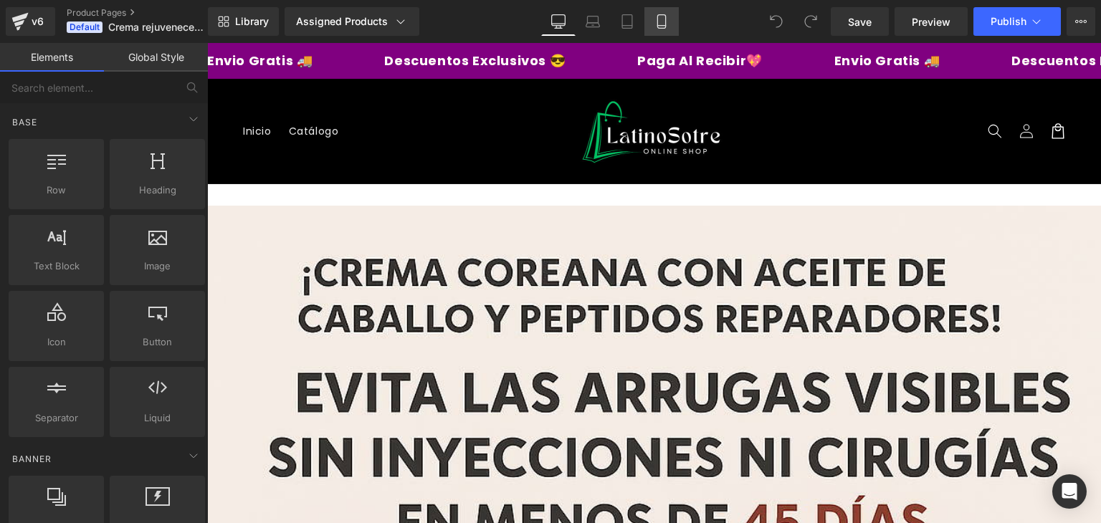
click at [658, 34] on link "Mobile" at bounding box center [662, 21] width 34 height 29
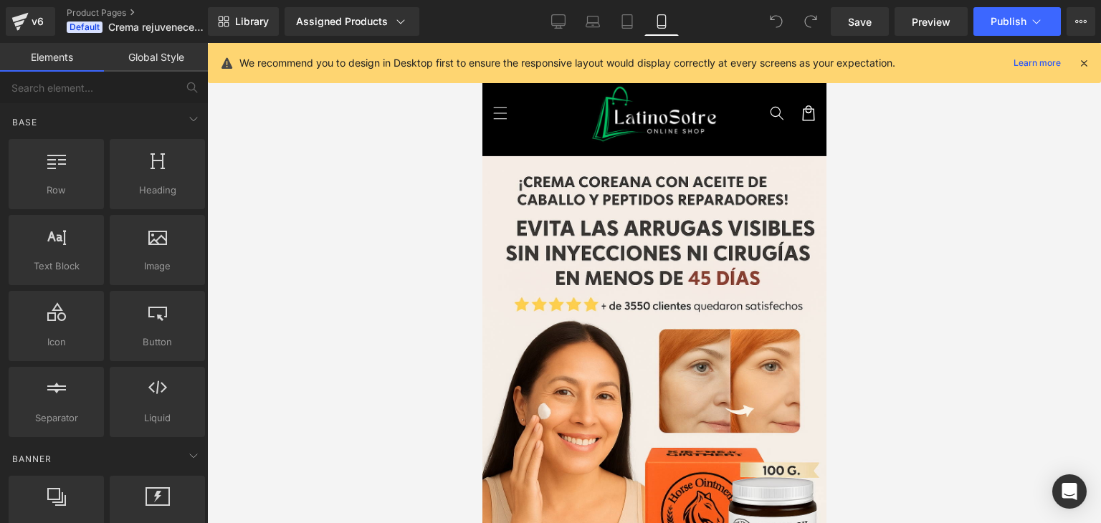
click at [1087, 64] on icon at bounding box center [1084, 63] width 13 height 13
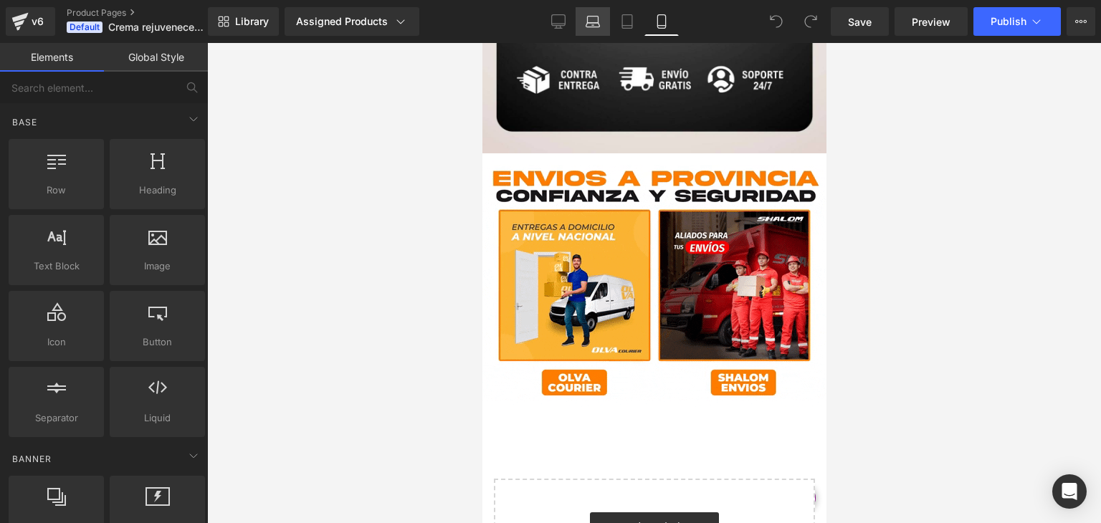
scroll to position [4759, 0]
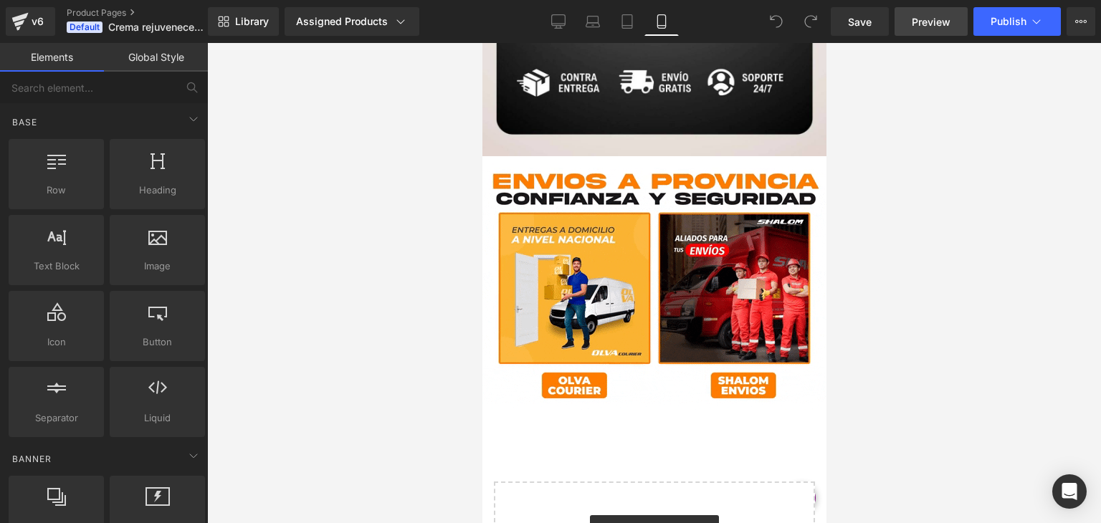
click at [929, 26] on span "Preview" at bounding box center [931, 21] width 39 height 15
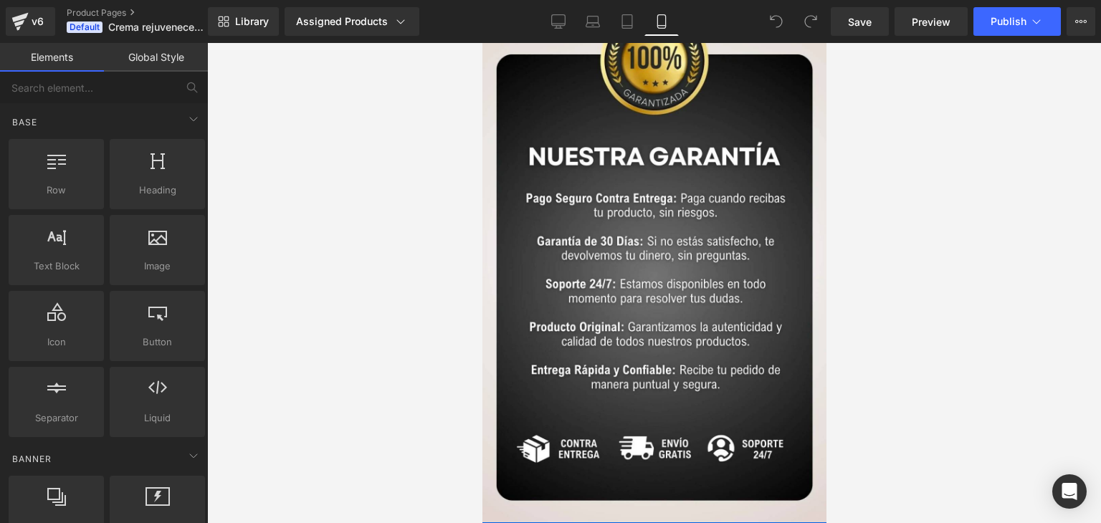
scroll to position [4371, 0]
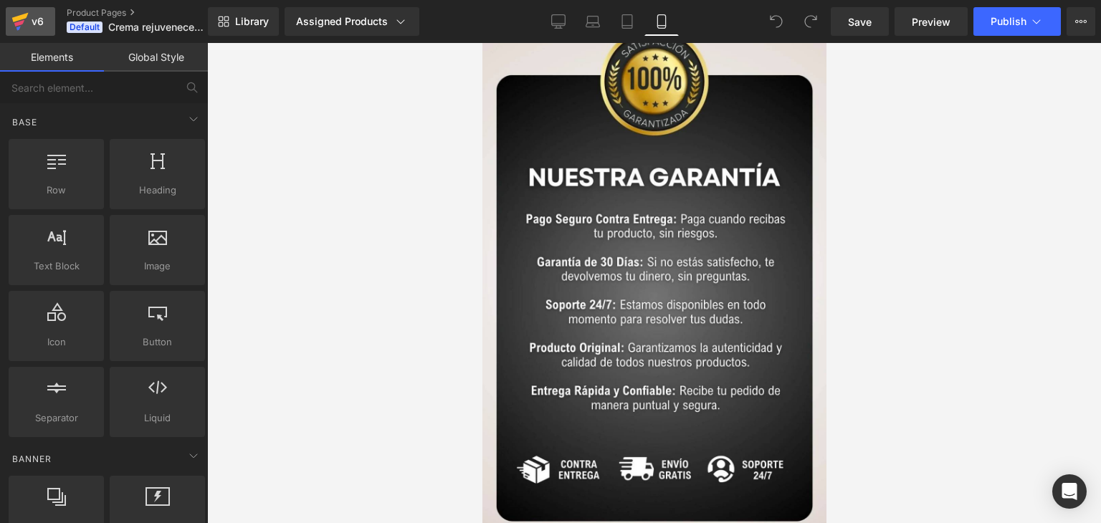
click at [27, 15] on icon at bounding box center [19, 22] width 17 height 36
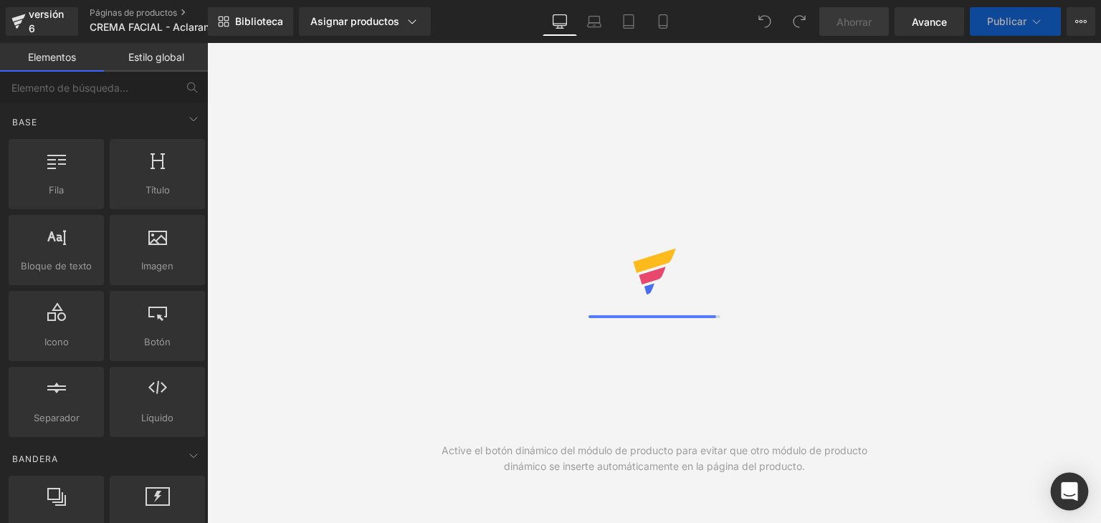
click at [1067, 476] on div "Abrir Intercom Messenger" at bounding box center [1070, 492] width 38 height 38
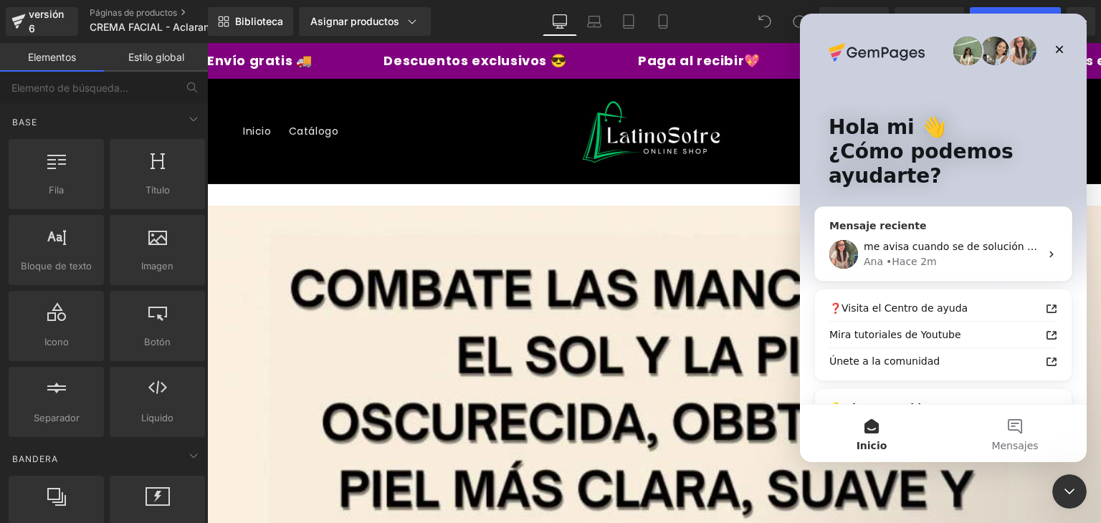
click at [911, 252] on font "me avisa cuando se de solución a eso; ya que luego tengo otra consulta" at bounding box center [1046, 246] width 364 height 11
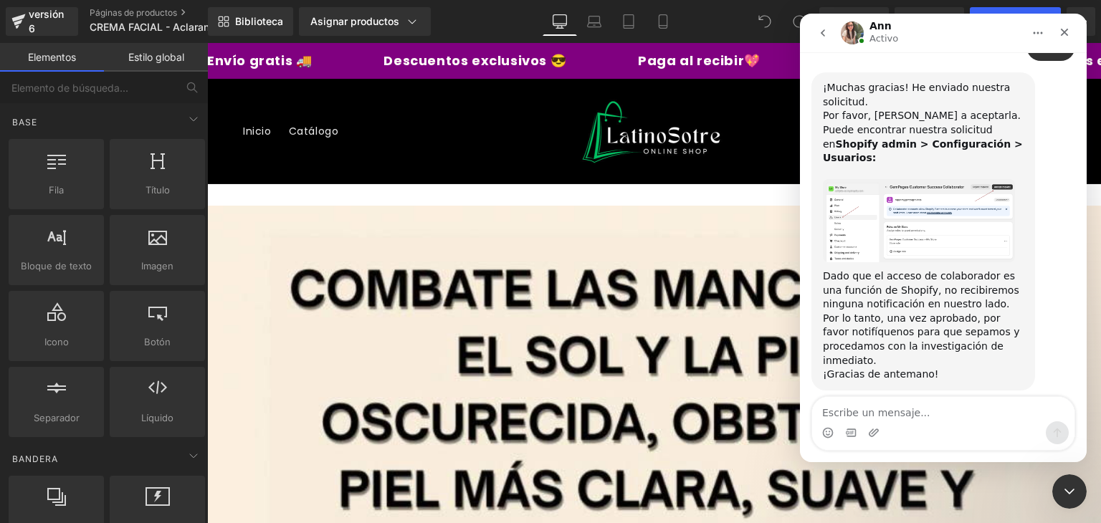
scroll to position [1758, 0]
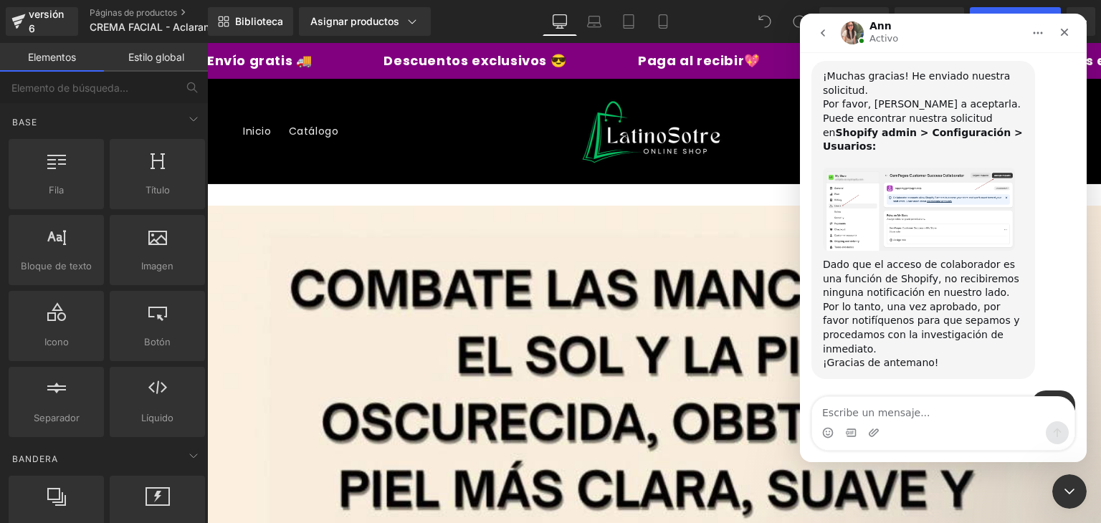
drag, startPoint x: 696, startPoint y: 201, endPoint x: 557, endPoint y: 39, distance: 213.1
click at [696, 201] on div at bounding box center [550, 240] width 1101 height 480
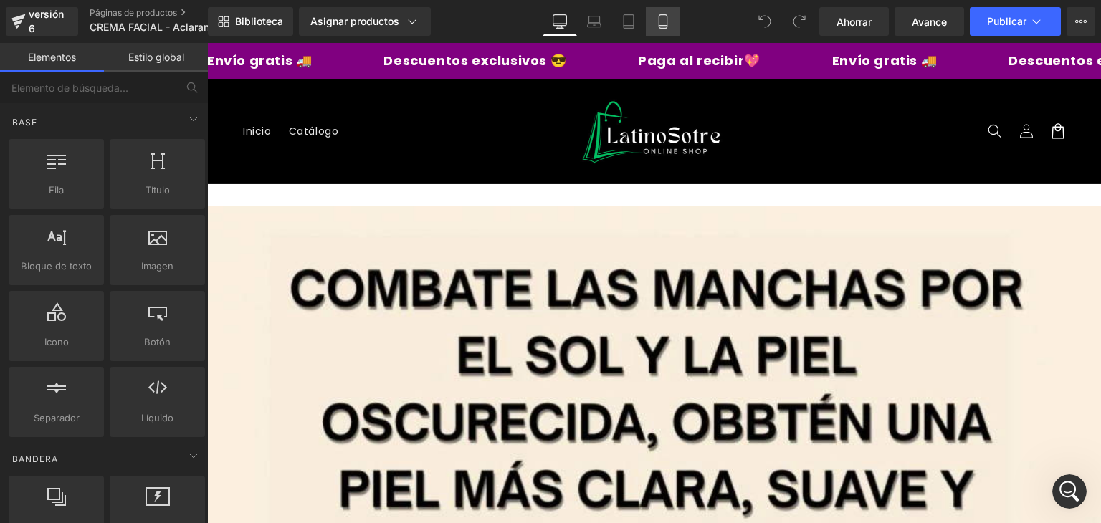
click at [656, 24] on icon at bounding box center [663, 21] width 14 height 14
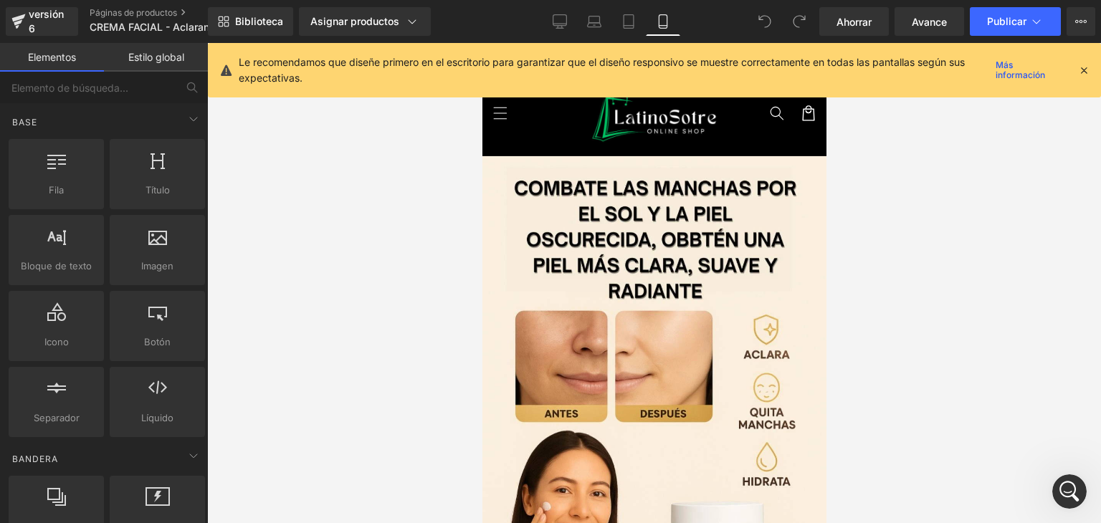
click at [1081, 70] on icon at bounding box center [1084, 70] width 13 height 13
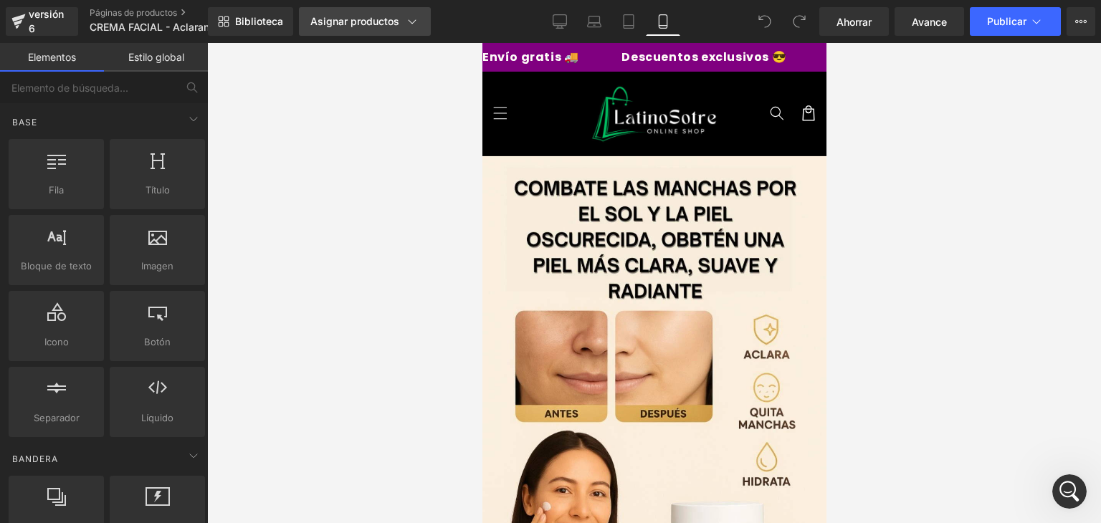
click at [392, 17] on font "Asignar productos" at bounding box center [354, 21] width 89 height 12
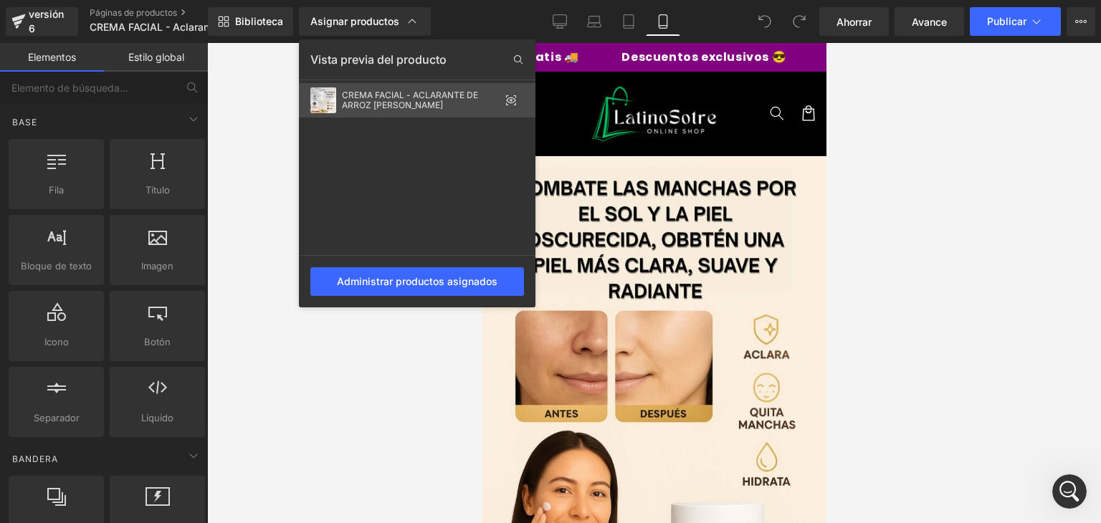
click at [445, 105] on div "CREMA FACIAL - ACLARANTE DE ARROZ [PERSON_NAME]" at bounding box center [421, 100] width 158 height 20
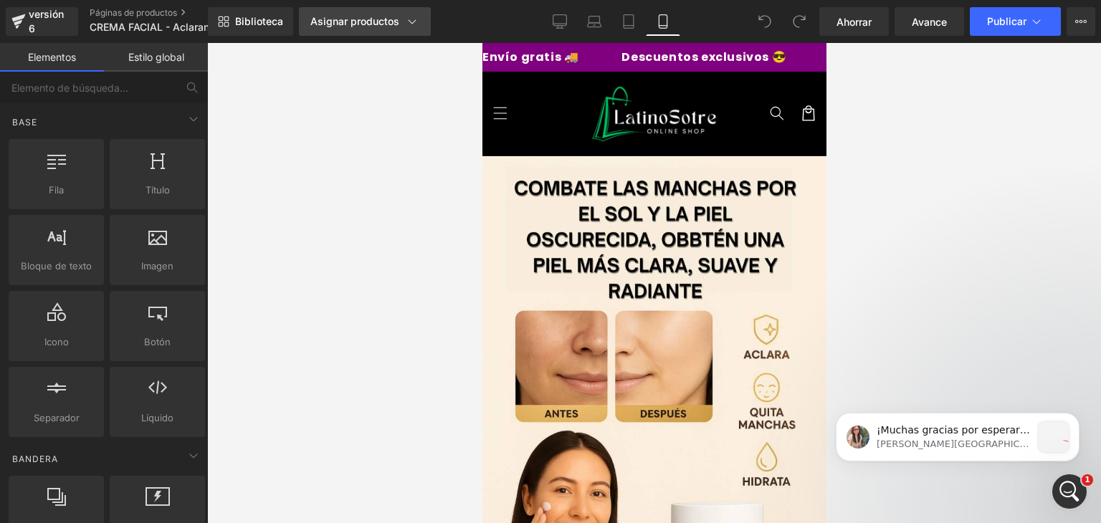
scroll to position [0, 0]
click at [350, 27] on div "Asignar productos" at bounding box center [364, 21] width 109 height 14
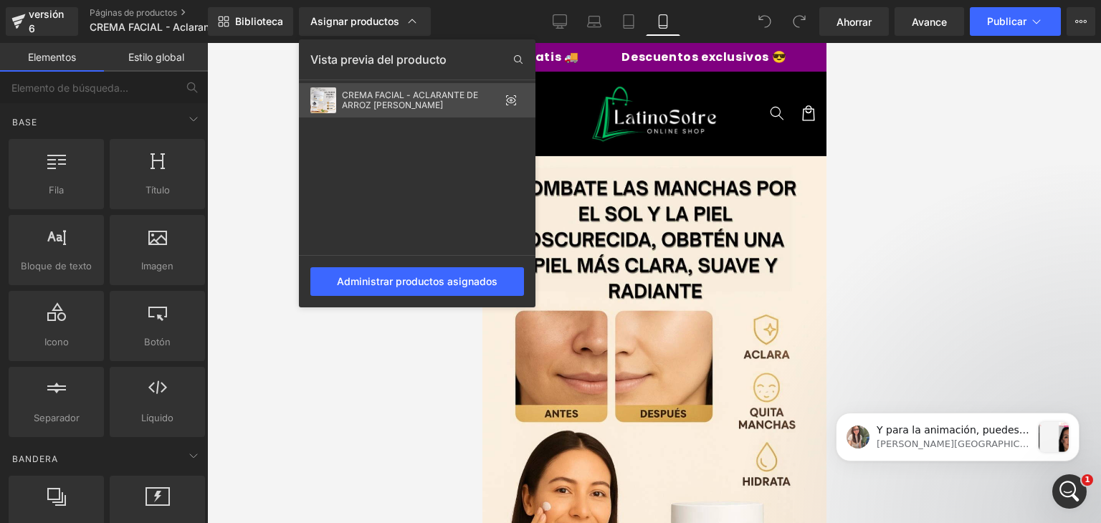
scroll to position [2341, 0]
click at [420, 110] on font "CREMA FACIAL - ACLARANTE DE ARROZ [PERSON_NAME]" at bounding box center [410, 100] width 136 height 21
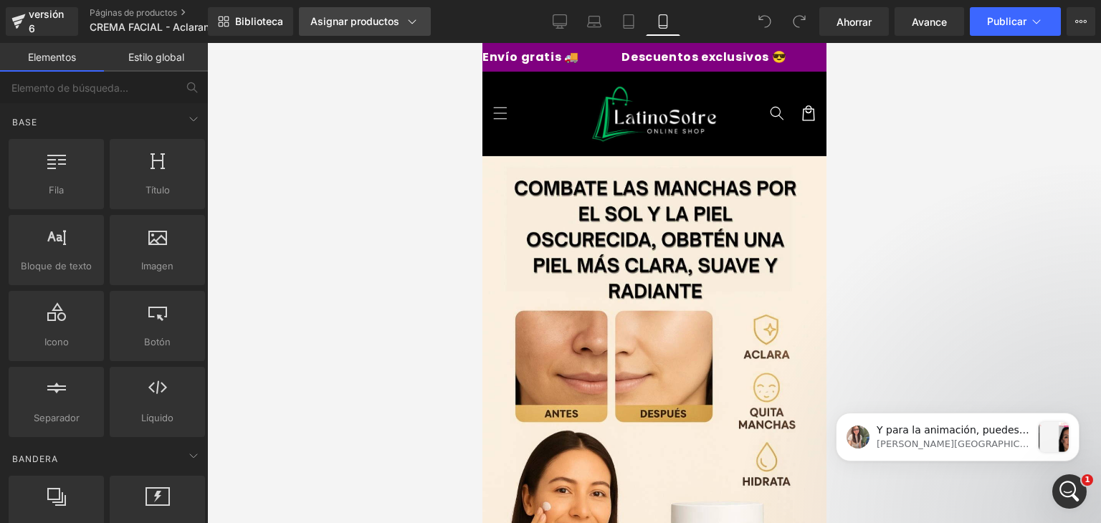
click at [391, 24] on font "Asignar productos" at bounding box center [354, 21] width 89 height 12
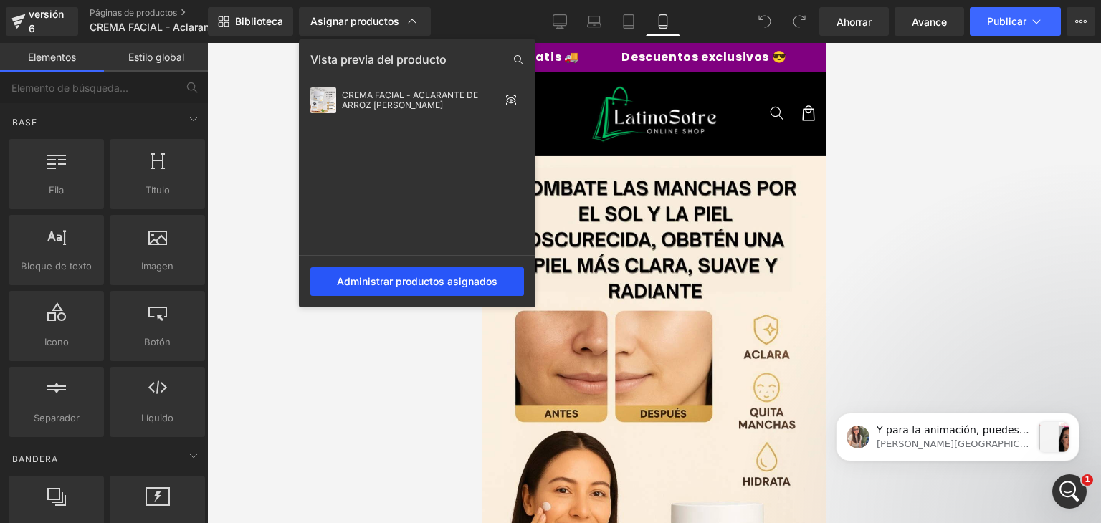
click at [445, 285] on font "Administrar productos asignados" at bounding box center [417, 281] width 161 height 12
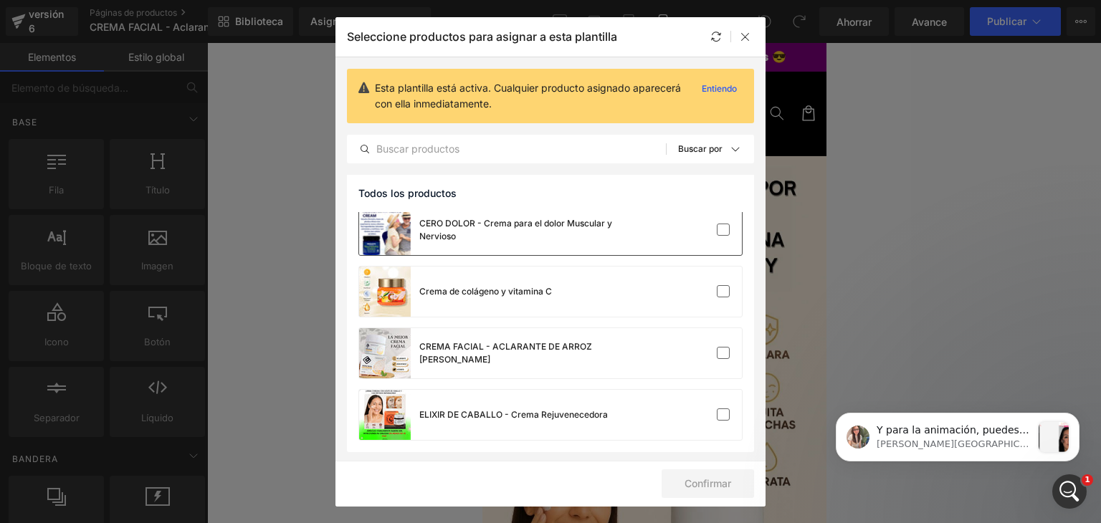
scroll to position [5, 0]
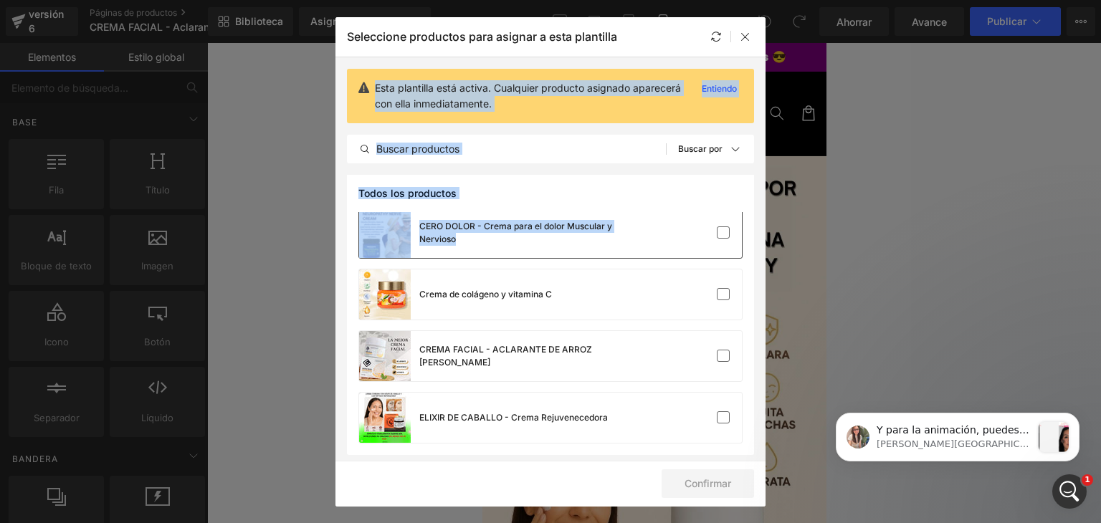
drag, startPoint x: 749, startPoint y: 37, endPoint x: 672, endPoint y: 236, distance: 213.6
click at [672, 236] on div "Seleccione productos para asignar a esta plantilla Esta plantilla está activa. …" at bounding box center [551, 262] width 430 height 490
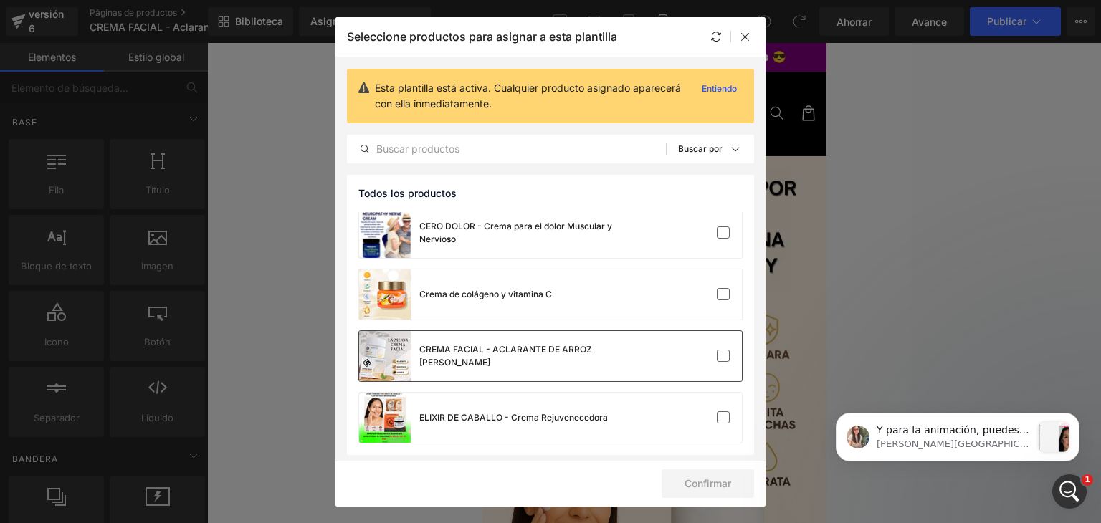
click at [729, 364] on div "CREMA FACIAL - ACLARANTE DE ARROZ [PERSON_NAME]" at bounding box center [550, 356] width 383 height 50
click at [705, 492] on button "Confirmar" at bounding box center [708, 484] width 93 height 29
click at [709, 483] on font "Éxito" at bounding box center [720, 484] width 24 height 12
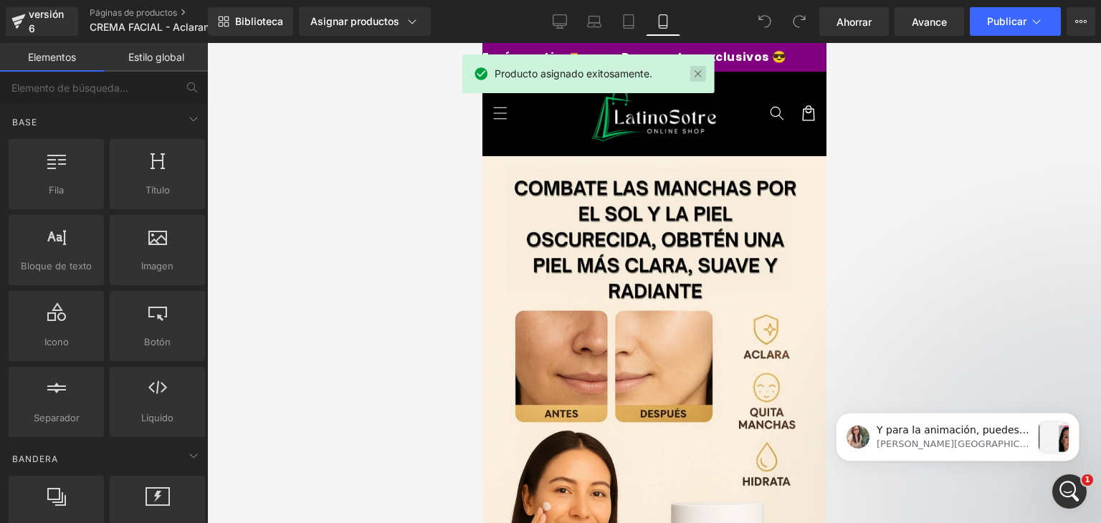
click at [691, 72] on link at bounding box center [699, 74] width 16 height 16
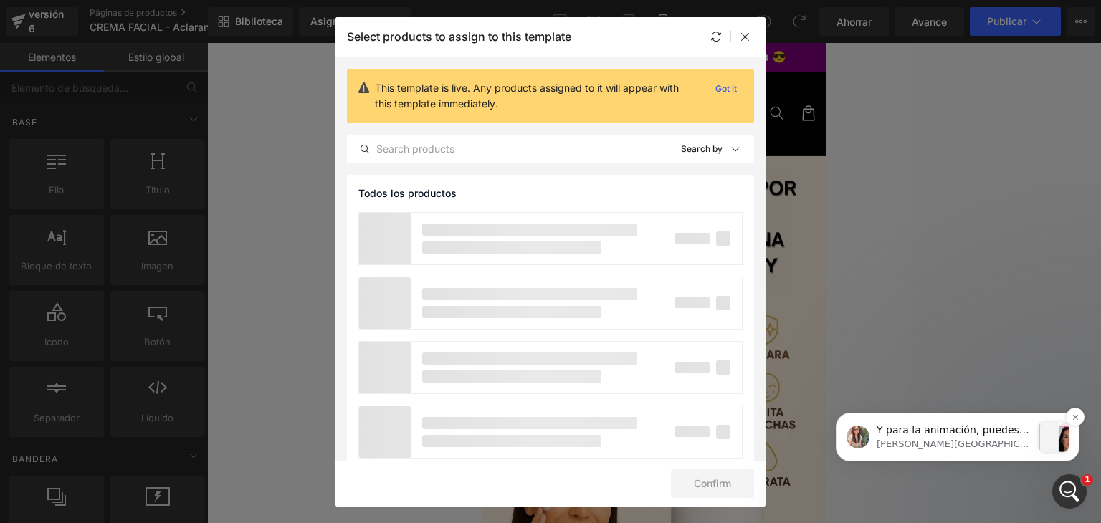
click at [997, 437] on p "Y para la animación, puedes considerar agregar animaciones para las acciones re…" at bounding box center [954, 431] width 155 height 14
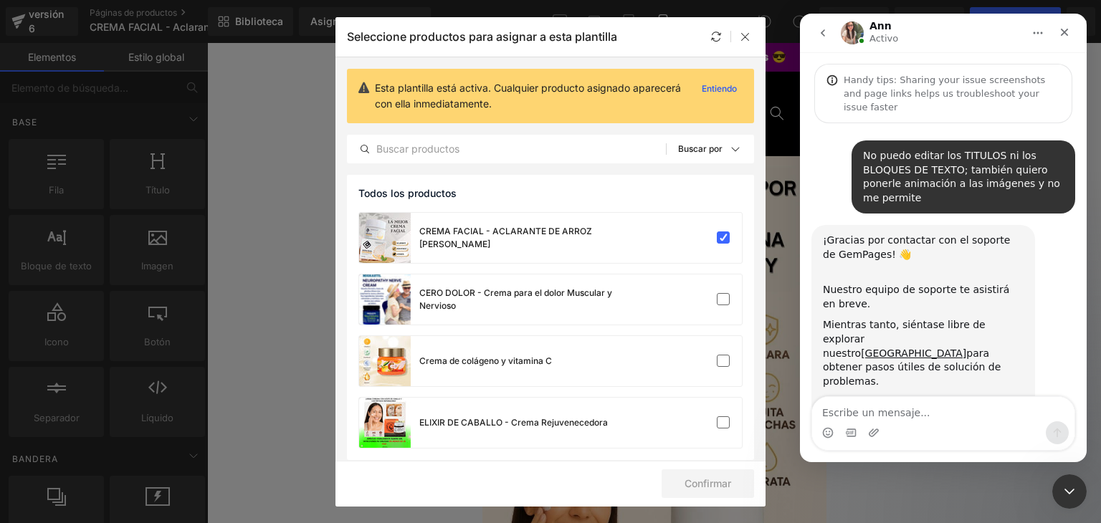
scroll to position [2, 0]
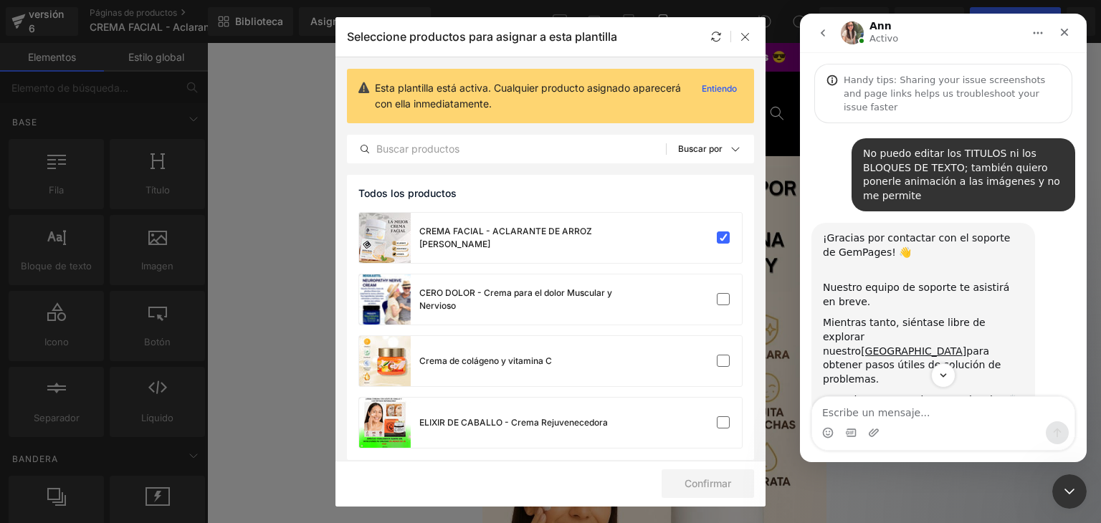
click at [744, 33] on div at bounding box center [550, 240] width 1101 height 480
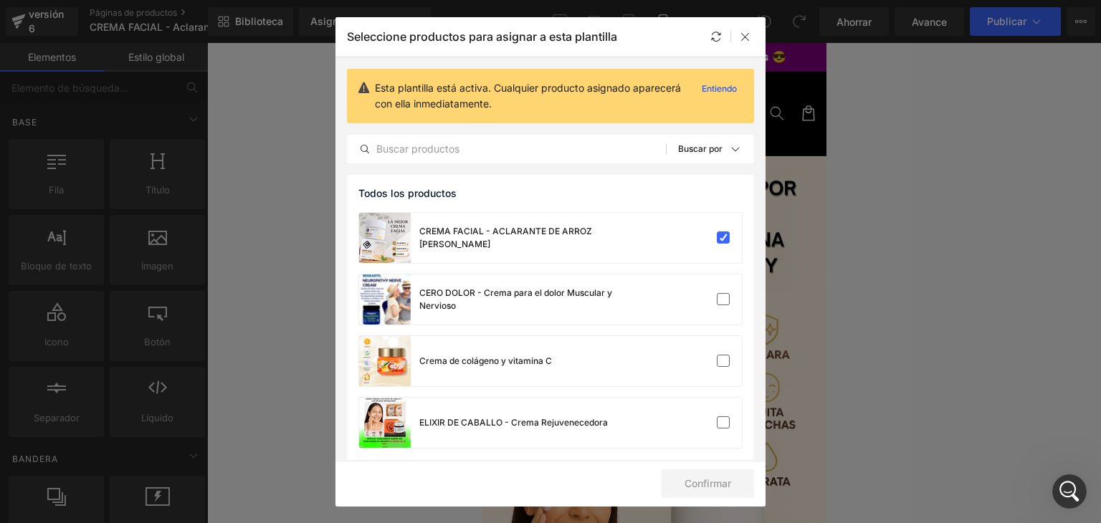
scroll to position [2087, 0]
click at [749, 35] on icon at bounding box center [745, 36] width 11 height 11
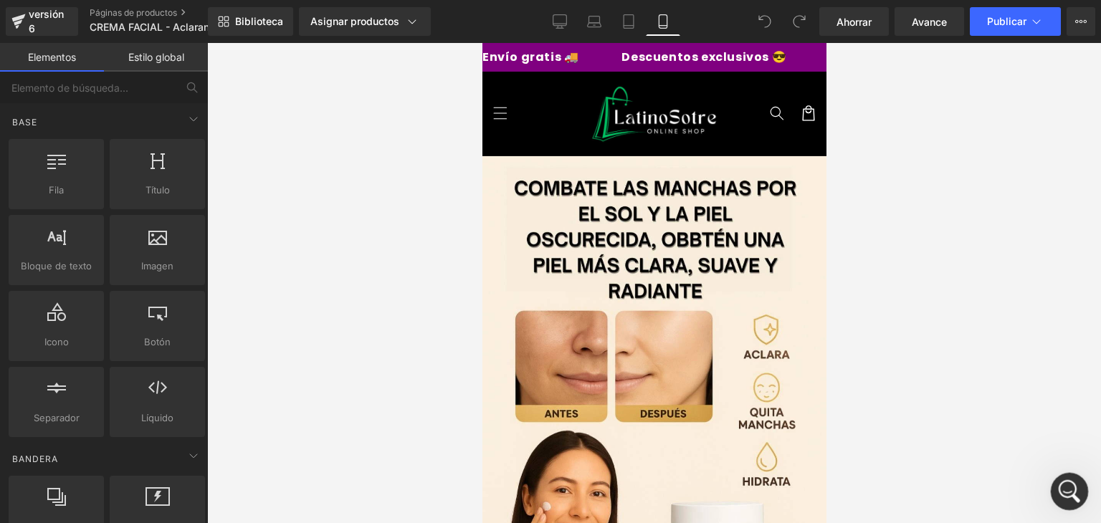
click at [1078, 490] on div "Abrir Intercom Messenger" at bounding box center [1067, 489] width 47 height 47
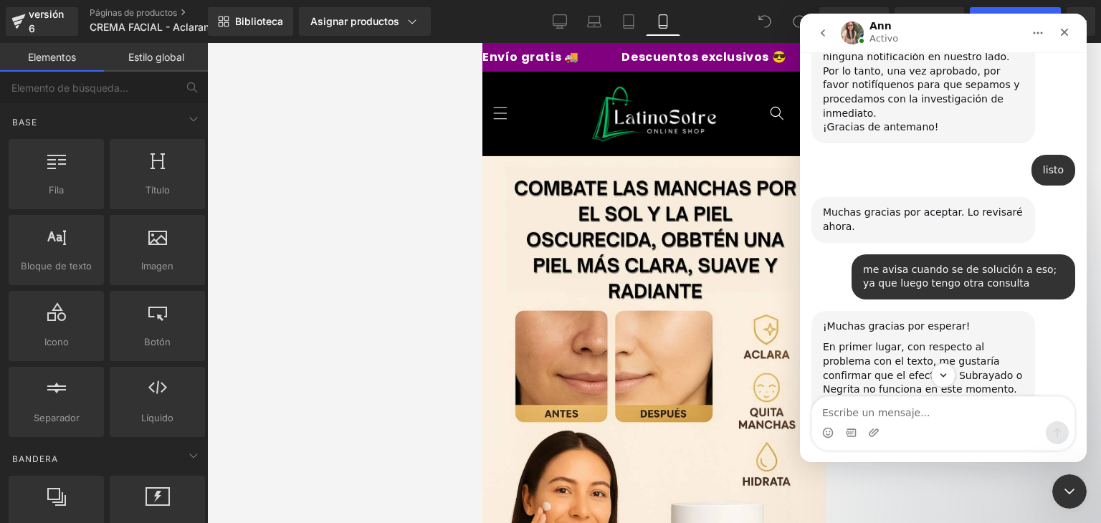
scroll to position [1993, 0]
click at [856, 440] on img "Ann dice…" at bounding box center [919, 456] width 192 height 33
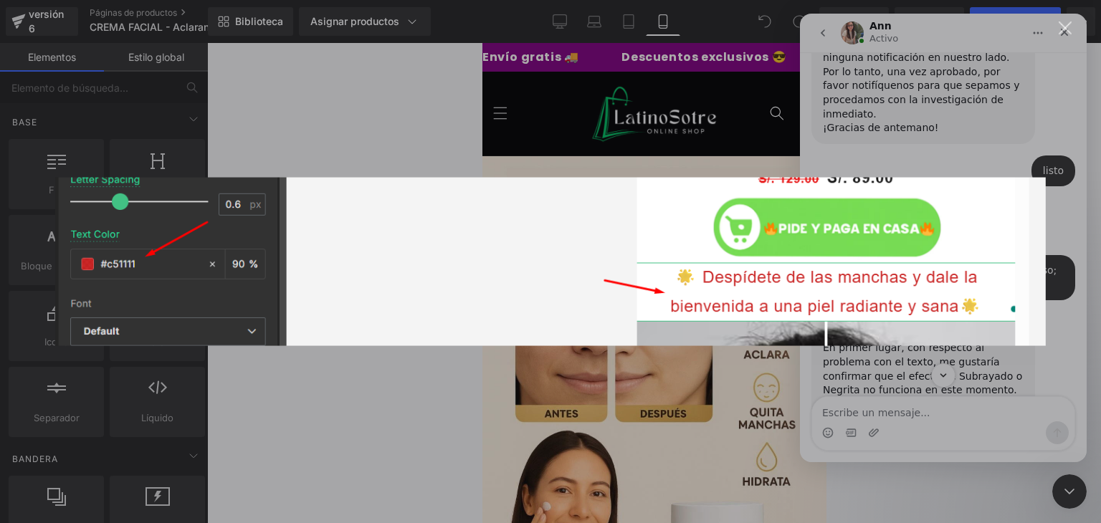
click at [674, 144] on div "Intercom Messenger" at bounding box center [550, 261] width 1101 height 523
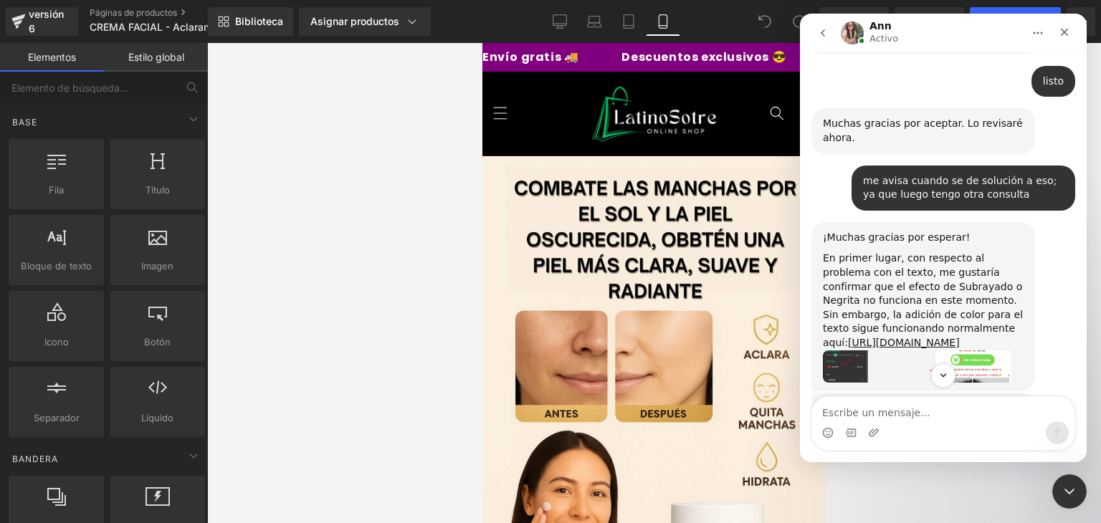
scroll to position [2085, 0]
drag, startPoint x: 863, startPoint y: 322, endPoint x: 848, endPoint y: 313, distance: 17.7
click at [848, 450] on img "Ann dice…" at bounding box center [919, 503] width 192 height 107
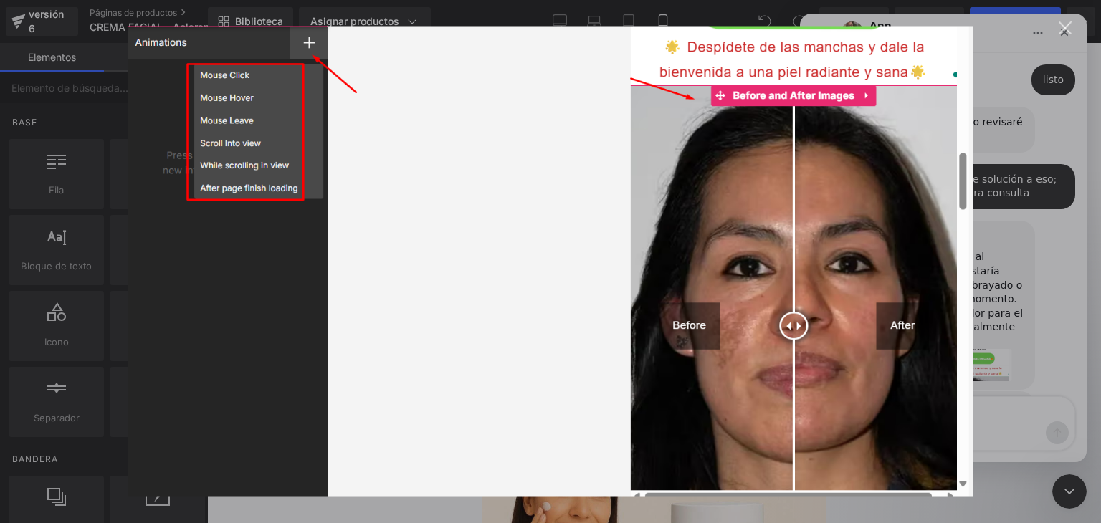
click at [1062, 42] on div "Intercom Messenger" at bounding box center [550, 261] width 1101 height 523
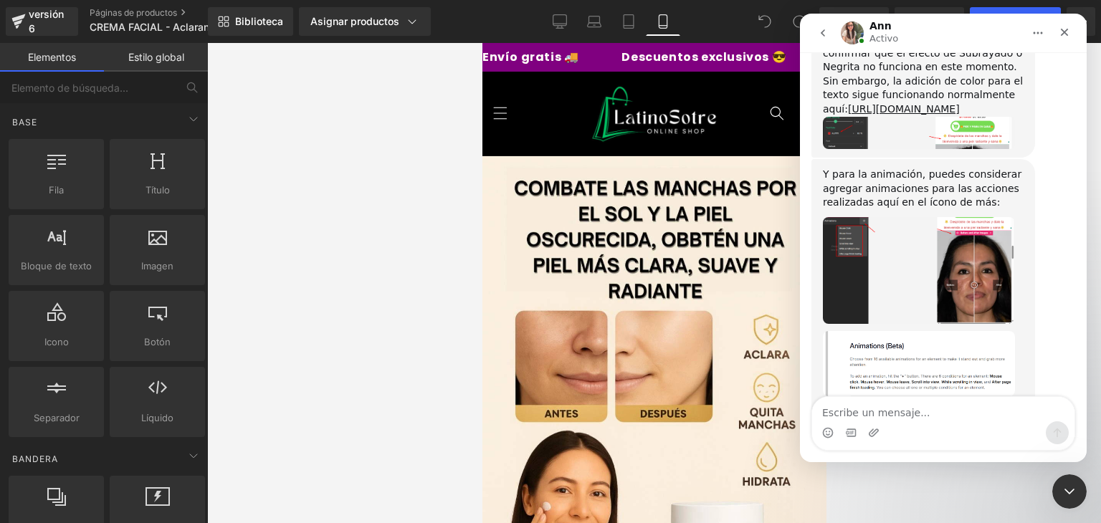
scroll to position [2341, 0]
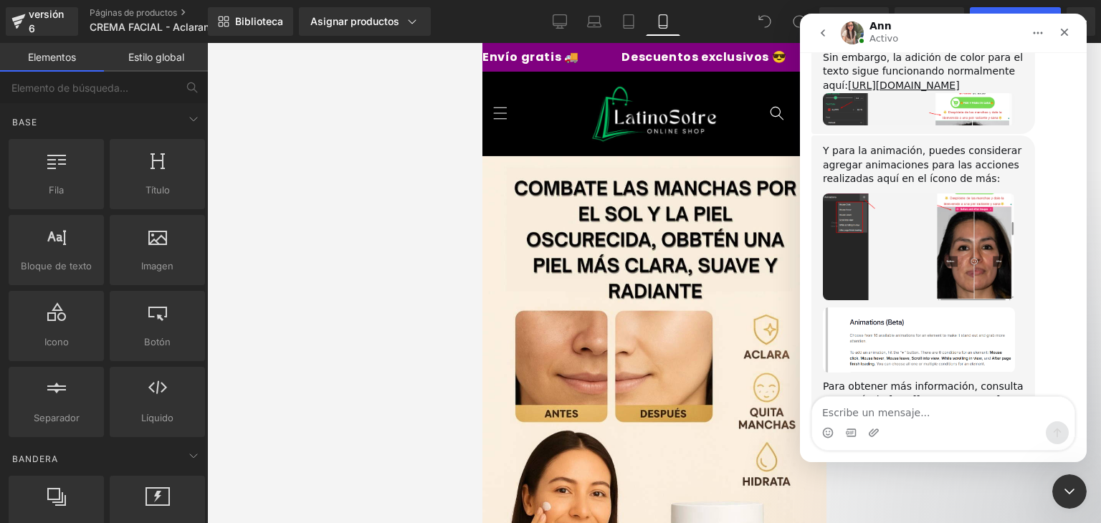
click at [485, 316] on div at bounding box center [550, 240] width 1101 height 480
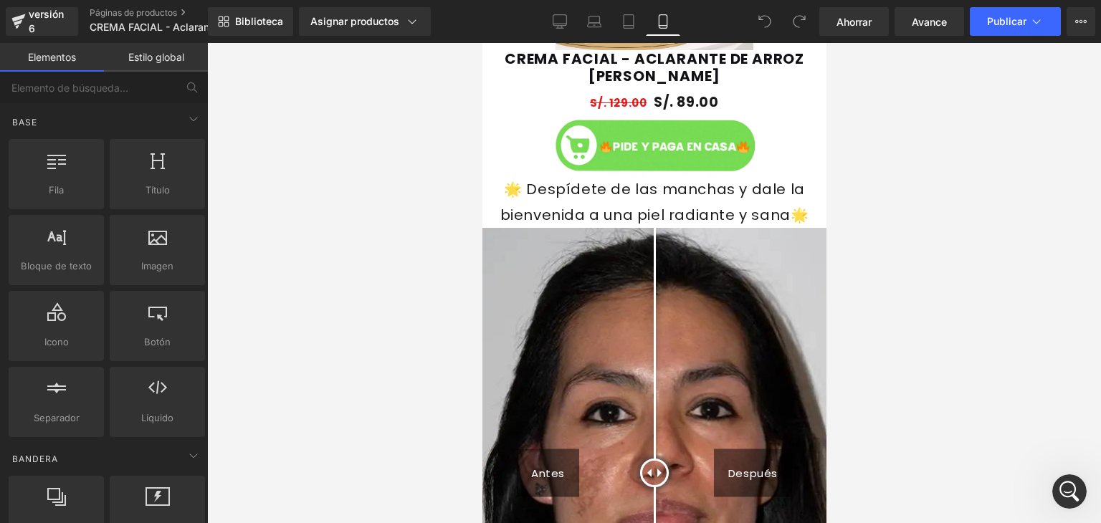
scroll to position [1179, 0]
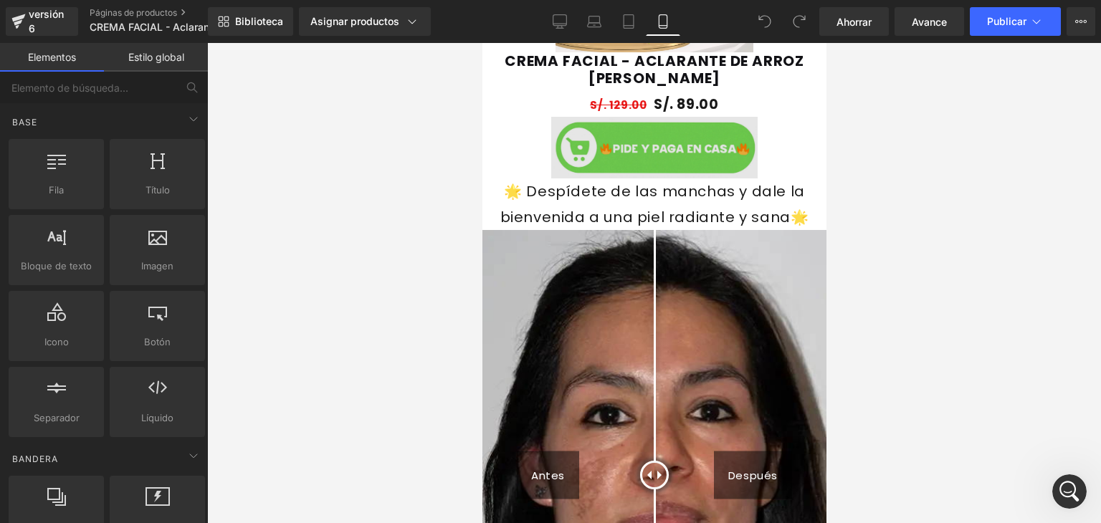
click at [656, 141] on div "Imagen" at bounding box center [654, 148] width 344 height 62
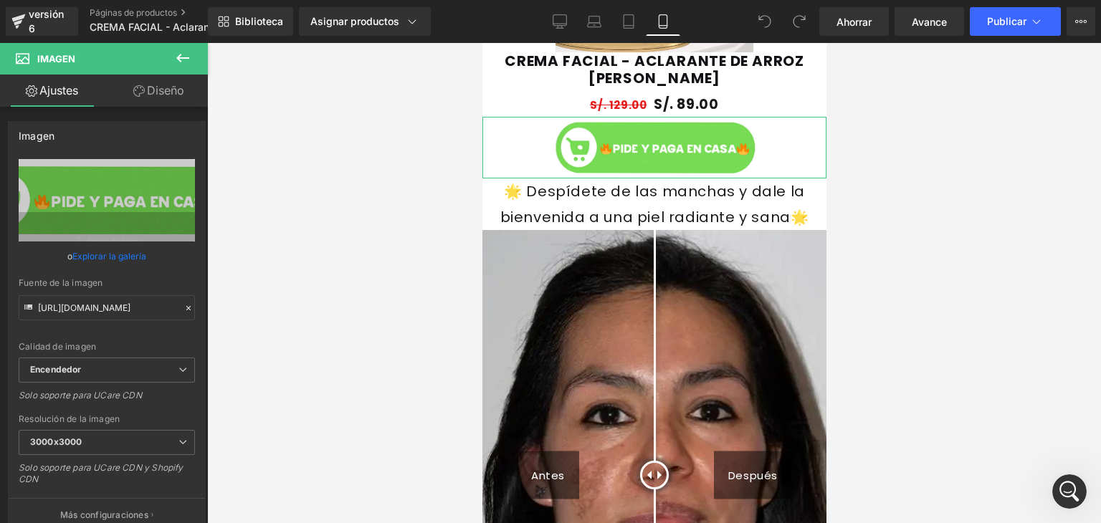
click at [169, 100] on link "Diseño" at bounding box center [159, 91] width 104 height 32
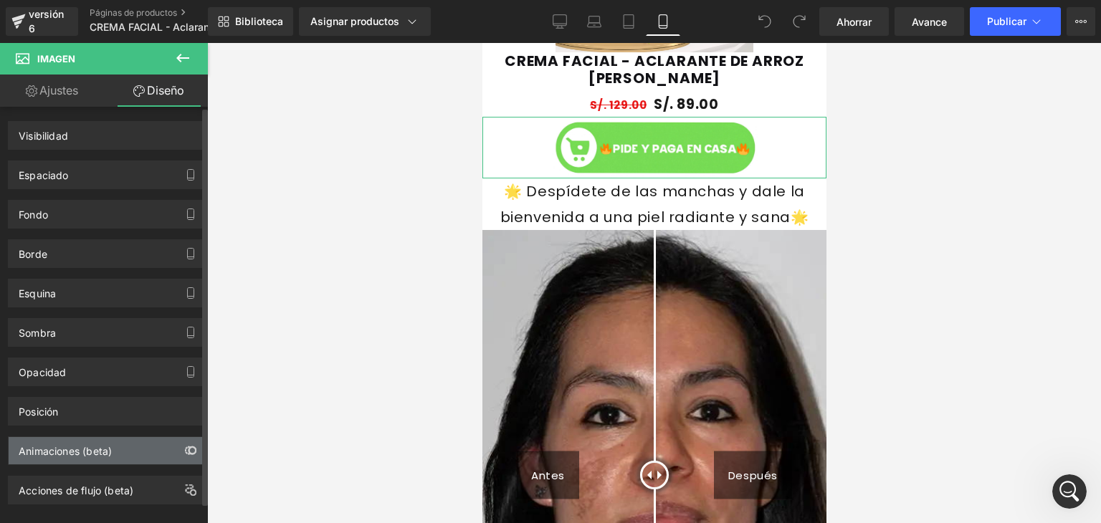
click at [181, 457] on button "button" at bounding box center [190, 450] width 23 height 27
drag, startPoint x: 181, startPoint y: 457, endPoint x: 162, endPoint y: 451, distance: 20.4
click at [162, 451] on div "Animaciones (beta)" at bounding box center [107, 450] width 196 height 27
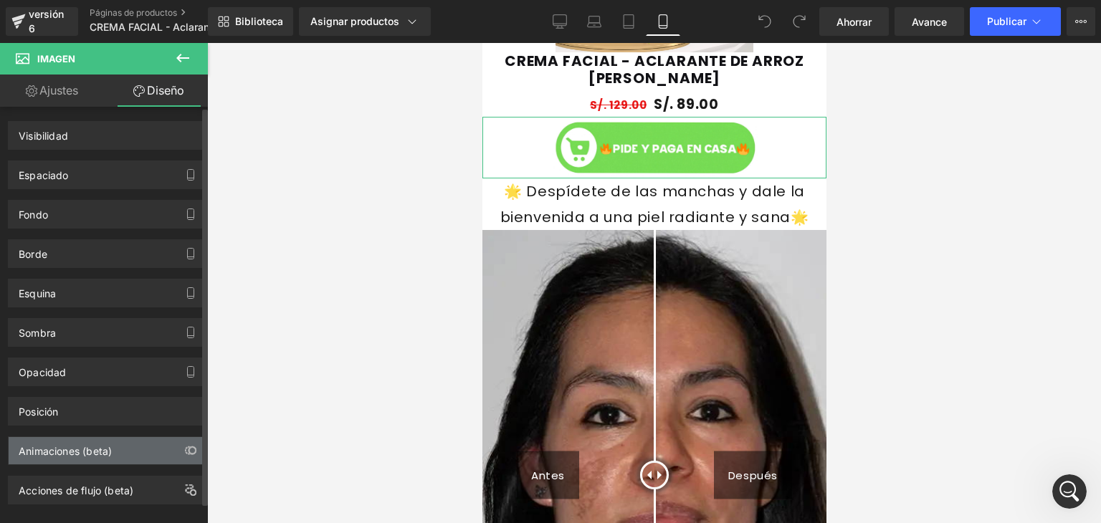
click at [162, 451] on div "Animaciones (beta)" at bounding box center [107, 450] width 196 height 27
click at [95, 450] on font "Animaciones (beta)" at bounding box center [65, 451] width 93 height 12
click at [123, 447] on div "Animaciones (beta)" at bounding box center [107, 450] width 196 height 27
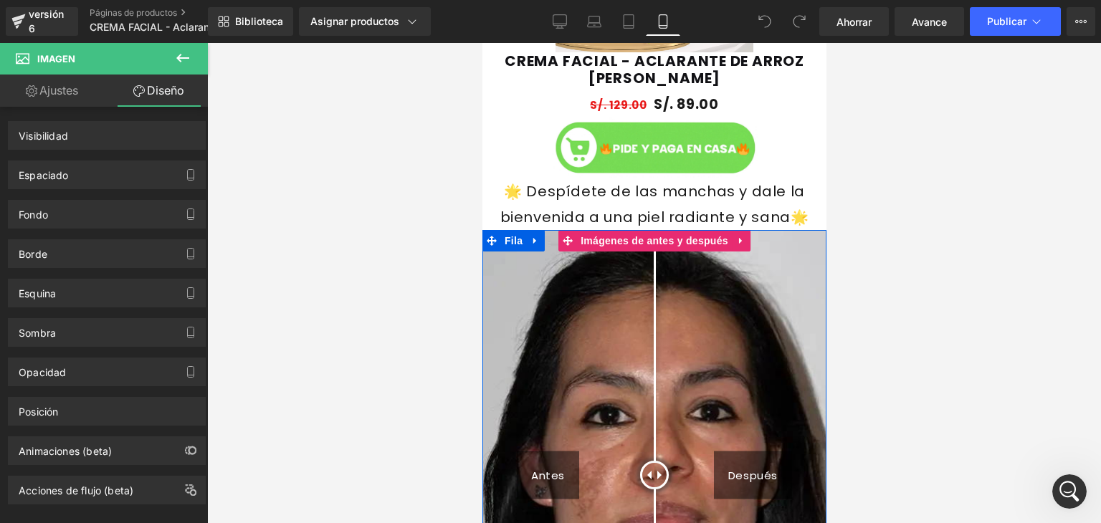
click at [636, 336] on img at bounding box center [654, 475] width 344 height 490
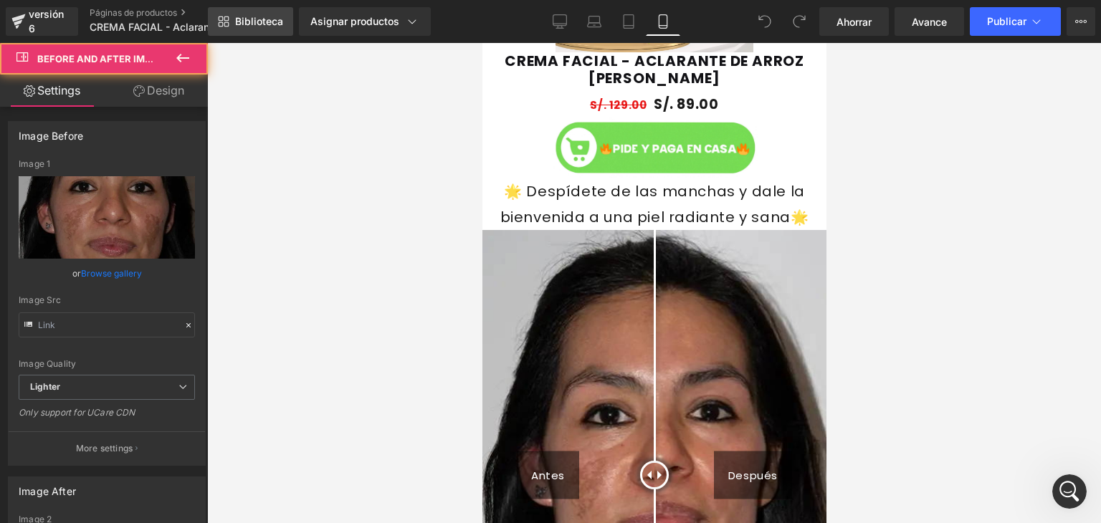
type input "[URL][DOMAIN_NAME]"
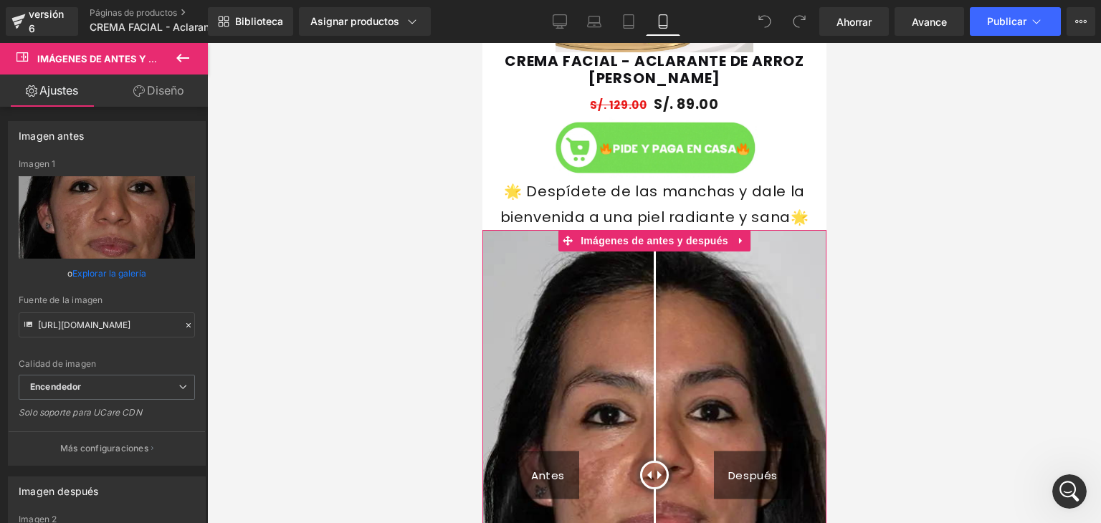
click at [169, 78] on link "Diseño" at bounding box center [159, 91] width 104 height 32
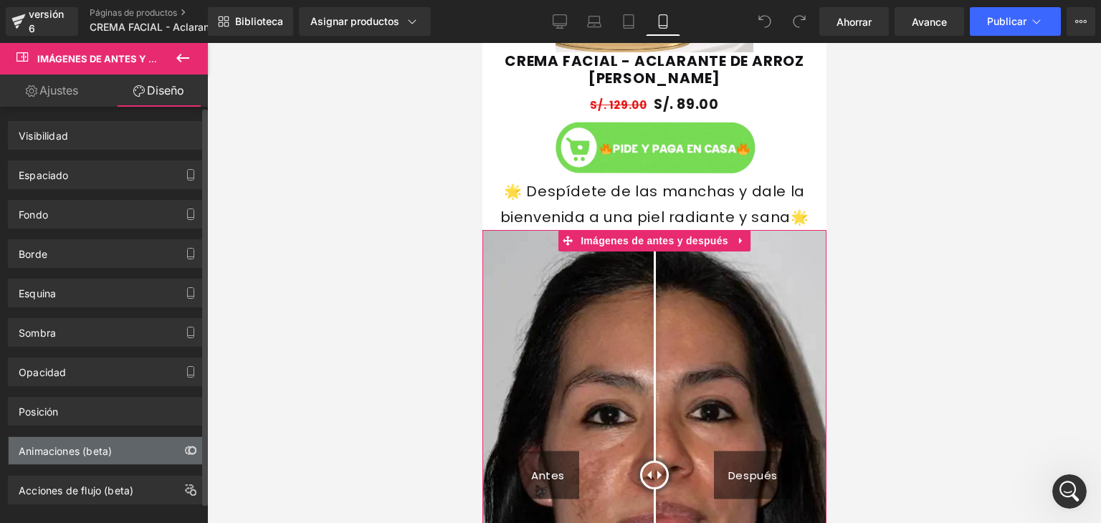
click at [185, 447] on icon "button" at bounding box center [188, 451] width 6 height 8
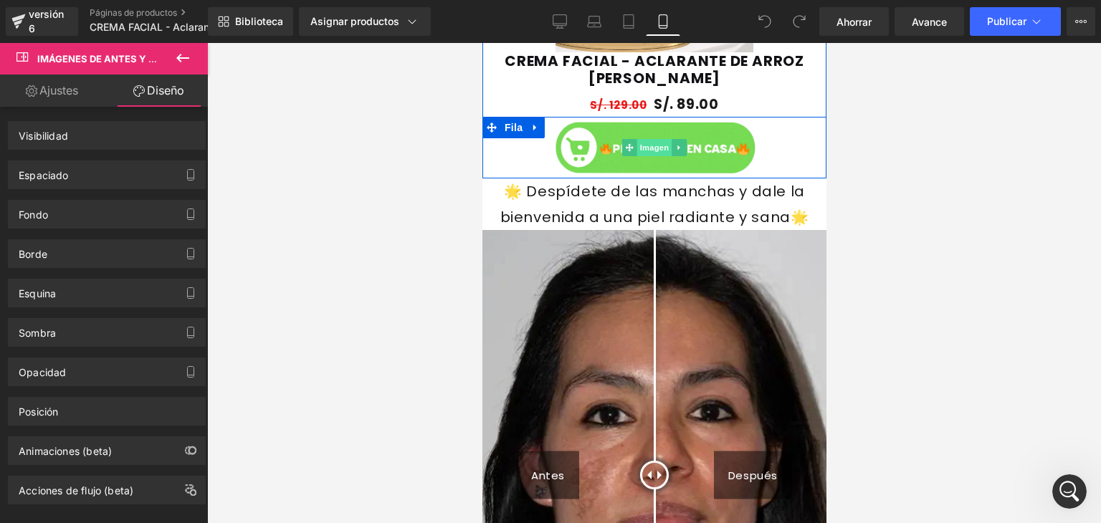
click at [637, 154] on span "Imagen" at bounding box center [654, 147] width 35 height 17
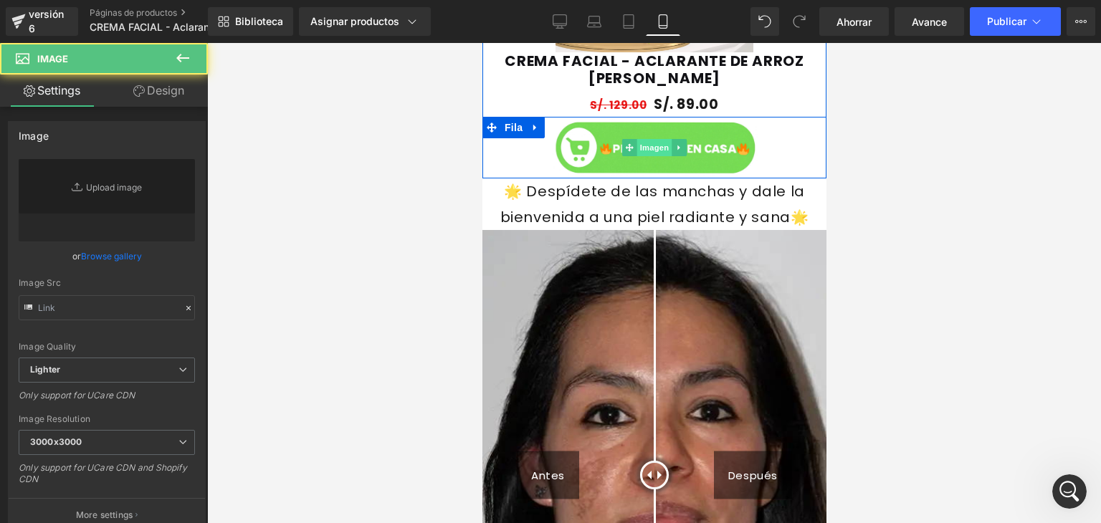
type input "[URL][DOMAIN_NAME]"
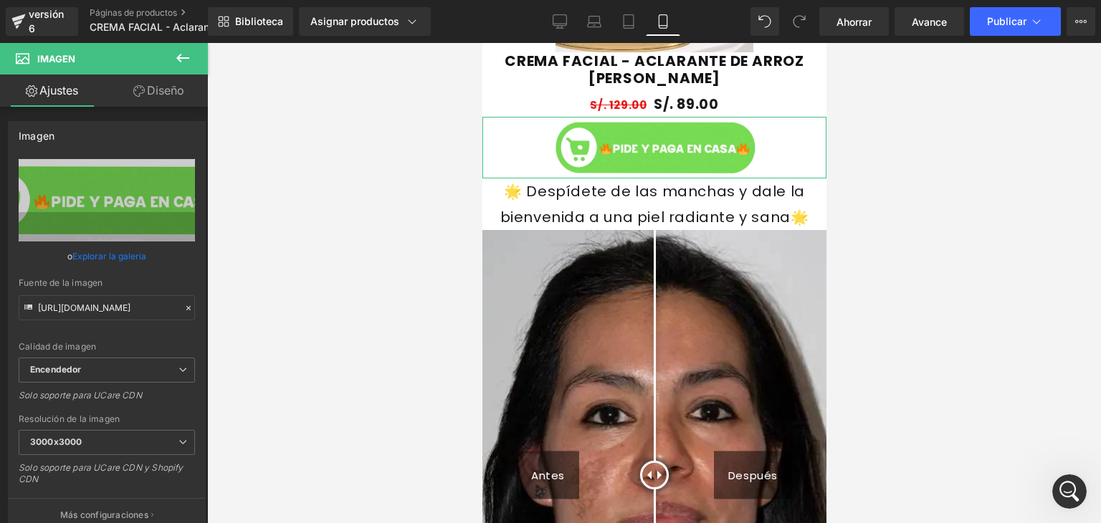
click at [152, 98] on link "Diseño" at bounding box center [159, 91] width 104 height 32
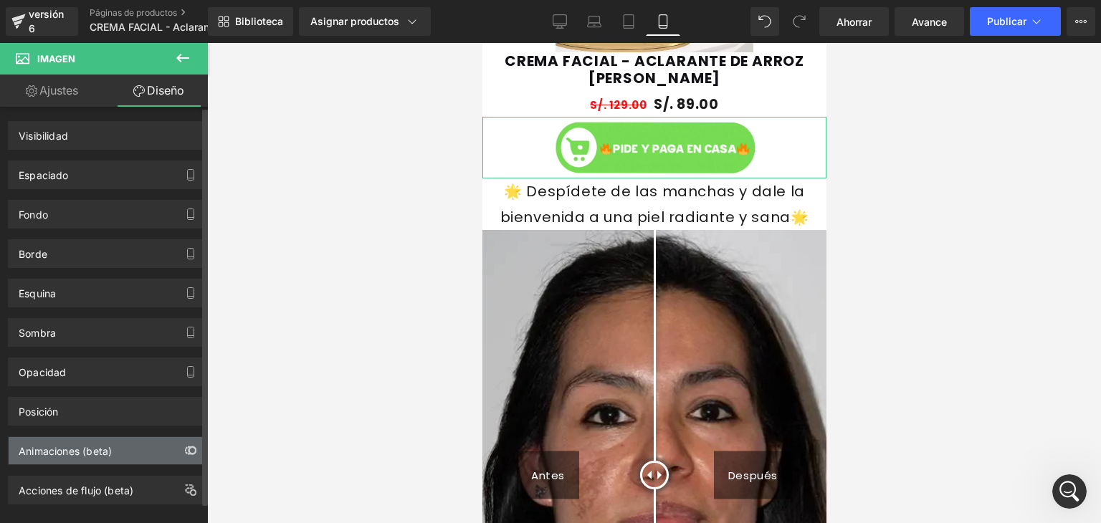
click at [179, 450] on button "button" at bounding box center [190, 450] width 23 height 27
click at [185, 452] on icon "button" at bounding box center [190, 450] width 11 height 11
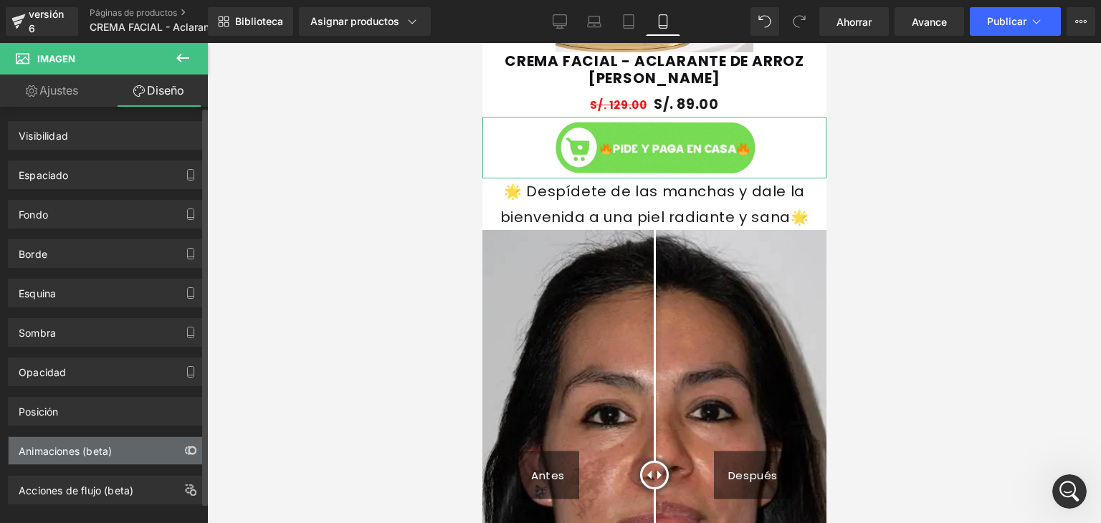
click at [185, 452] on icon "button" at bounding box center [190, 450] width 11 height 11
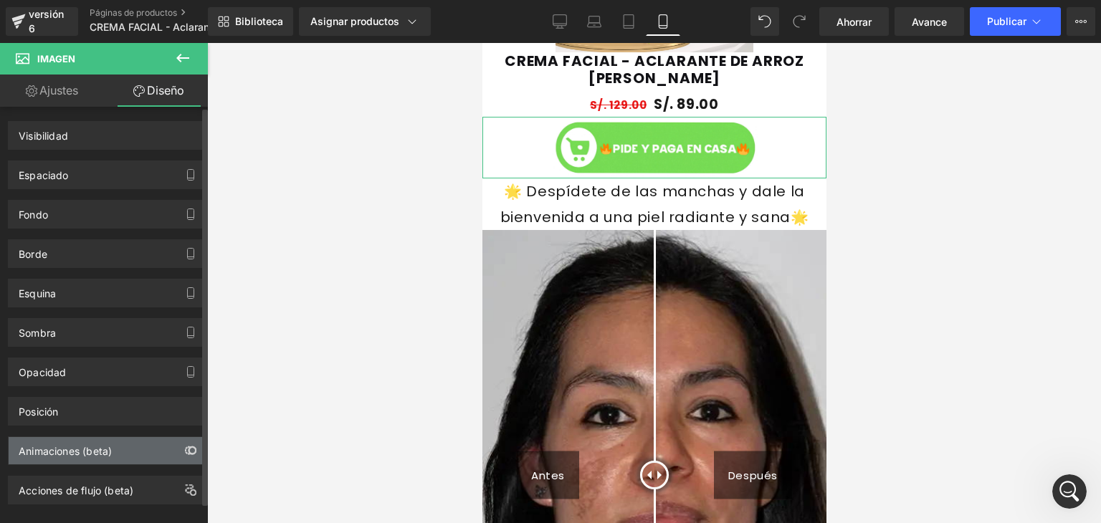
click at [185, 452] on icon "button" at bounding box center [190, 450] width 11 height 11
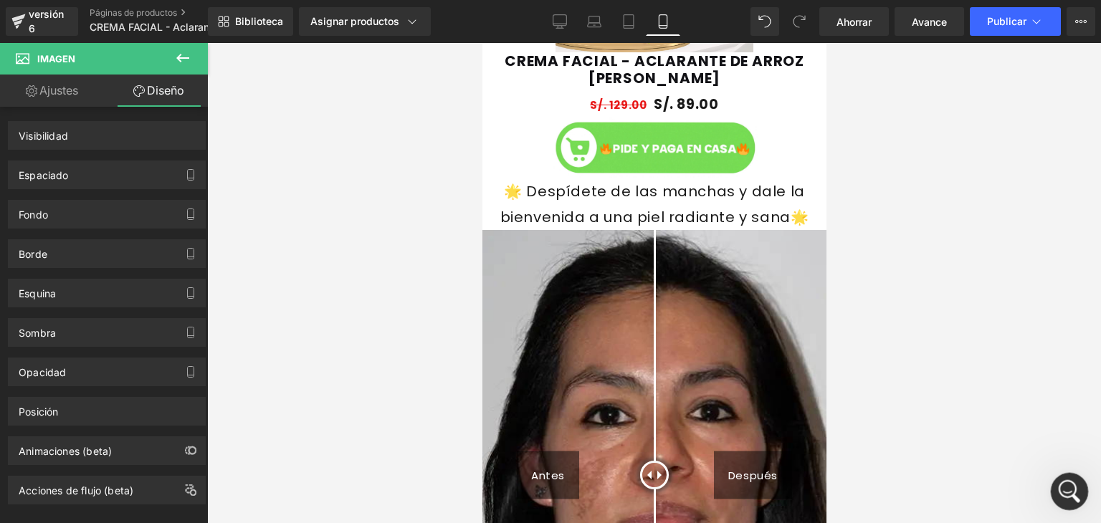
click at [1063, 490] on icon "Abrir Intercom Messenger" at bounding box center [1068, 490] width 24 height 24
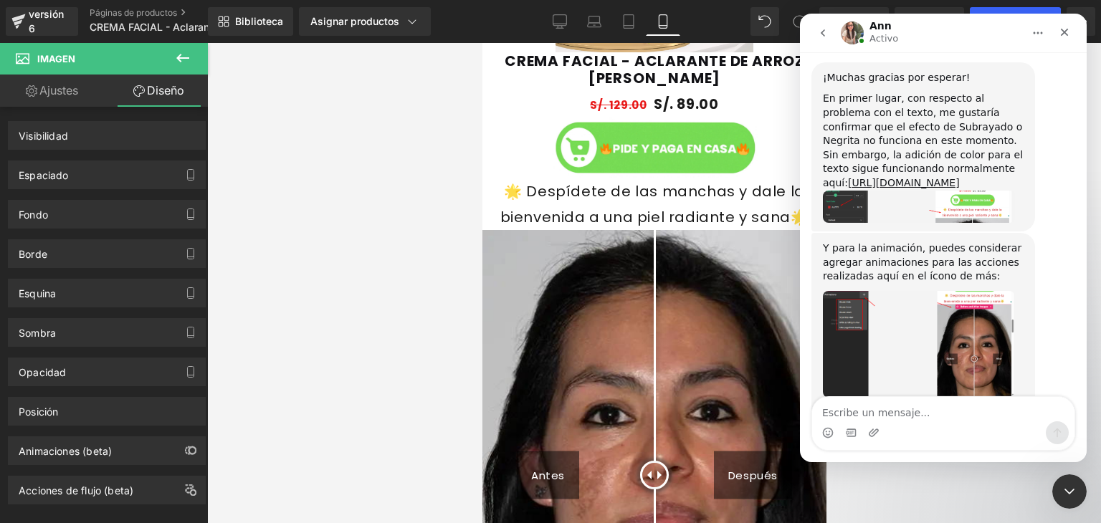
scroll to position [2237, 0]
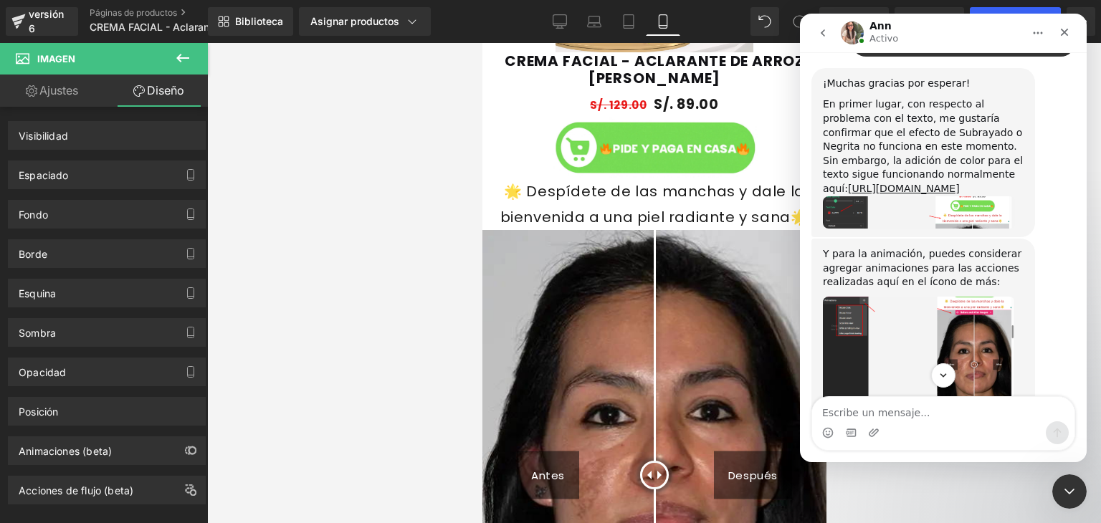
click at [1021, 247] on div "Y para la animación, puedes considerar agregar animaciones para las acciones re…" at bounding box center [923, 268] width 201 height 42
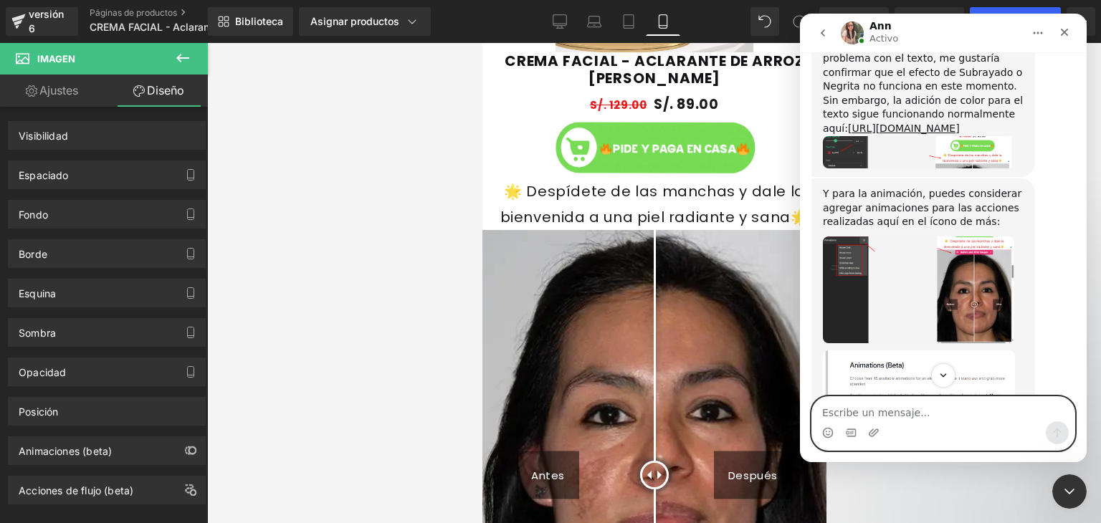
click at [891, 407] on textarea "Escribe un mensaje..." at bounding box center [943, 409] width 262 height 24
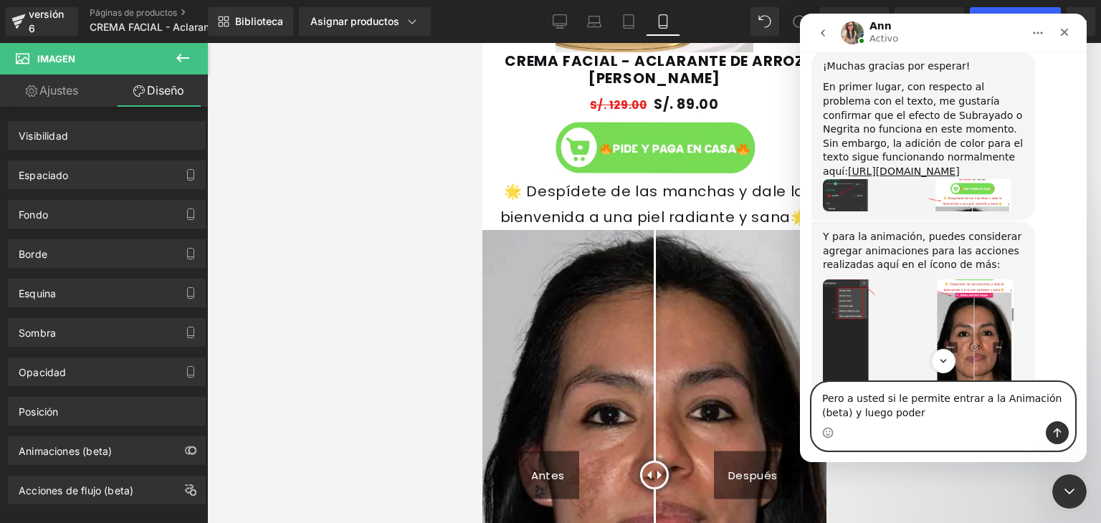
scroll to position [2254, 0]
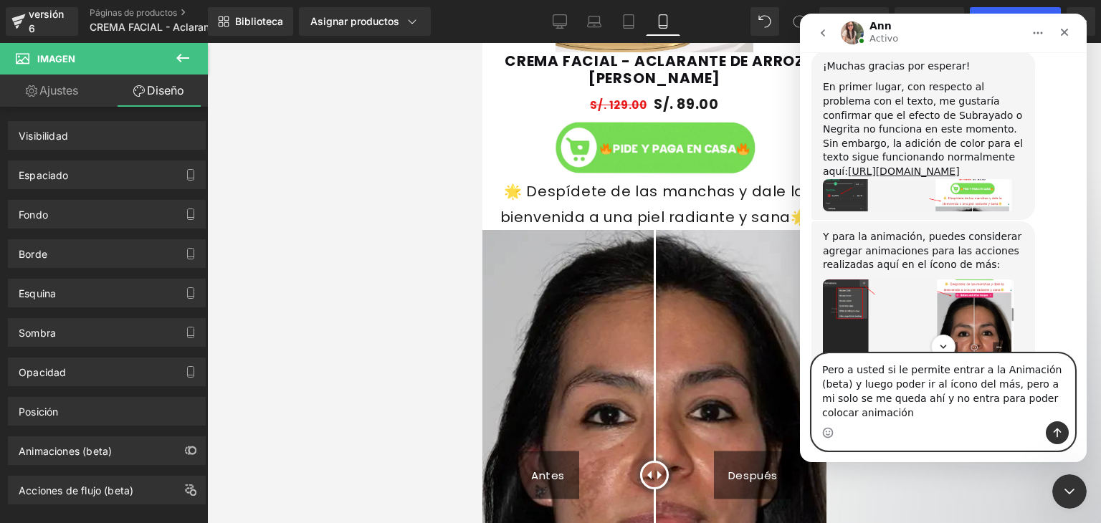
type textarea "Pero a usted si le permite entrar a la Animación (beta) y luego poder ir al íco…"
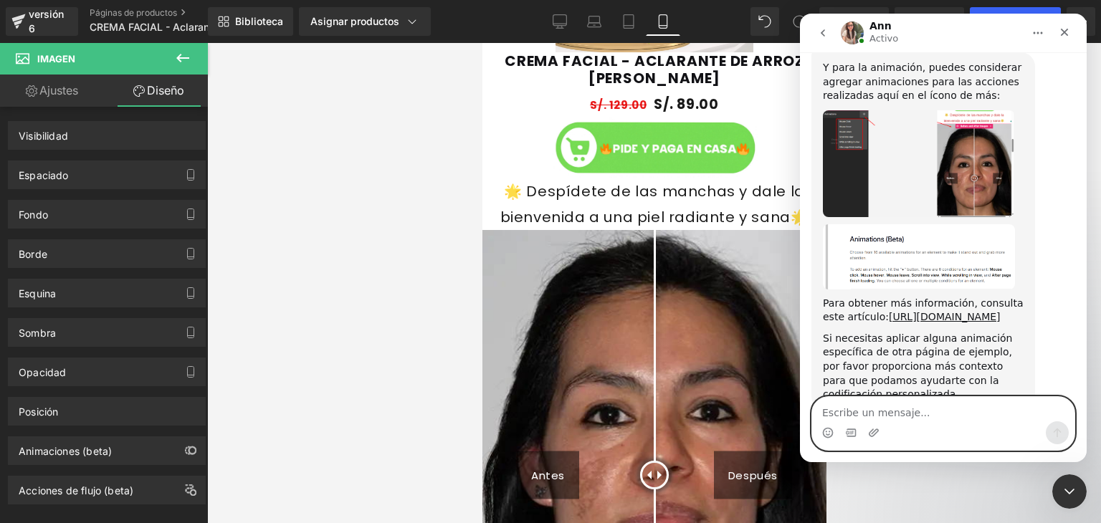
scroll to position [2426, 0]
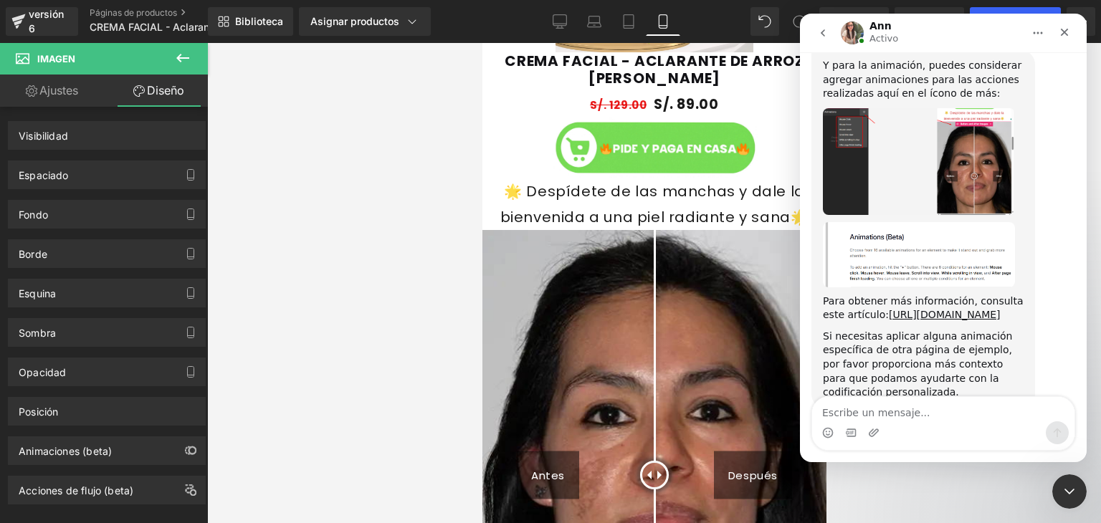
click at [170, 441] on div at bounding box center [550, 240] width 1101 height 480
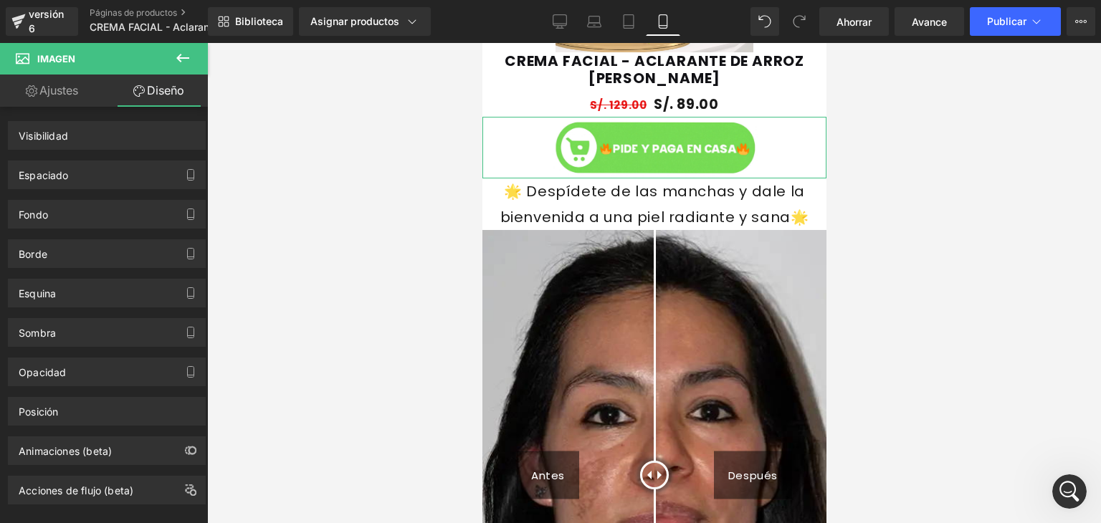
click at [170, 441] on div "Animaciones (beta)" at bounding box center [107, 450] width 196 height 27
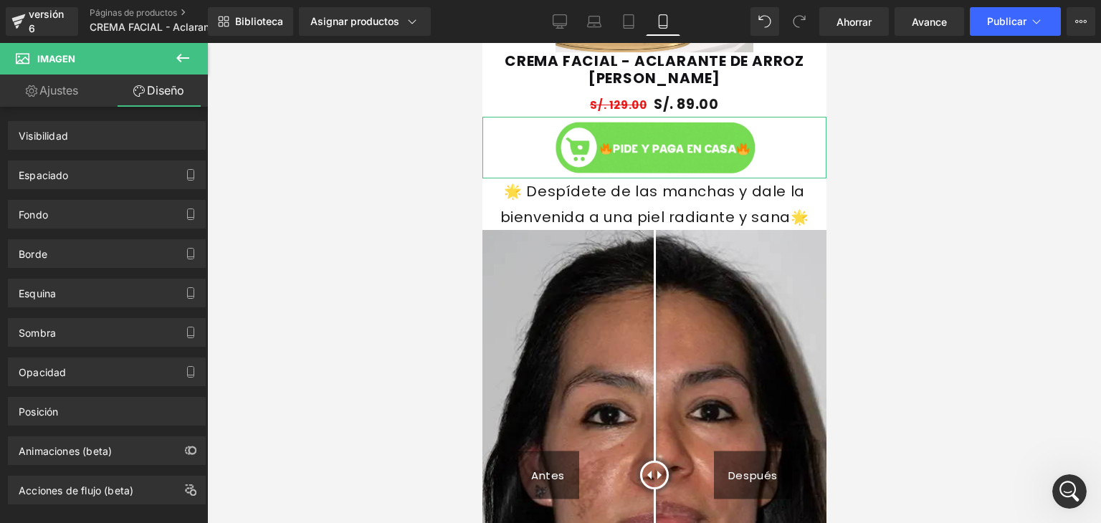
click at [170, 441] on div "Animaciones (beta)" at bounding box center [107, 450] width 196 height 27
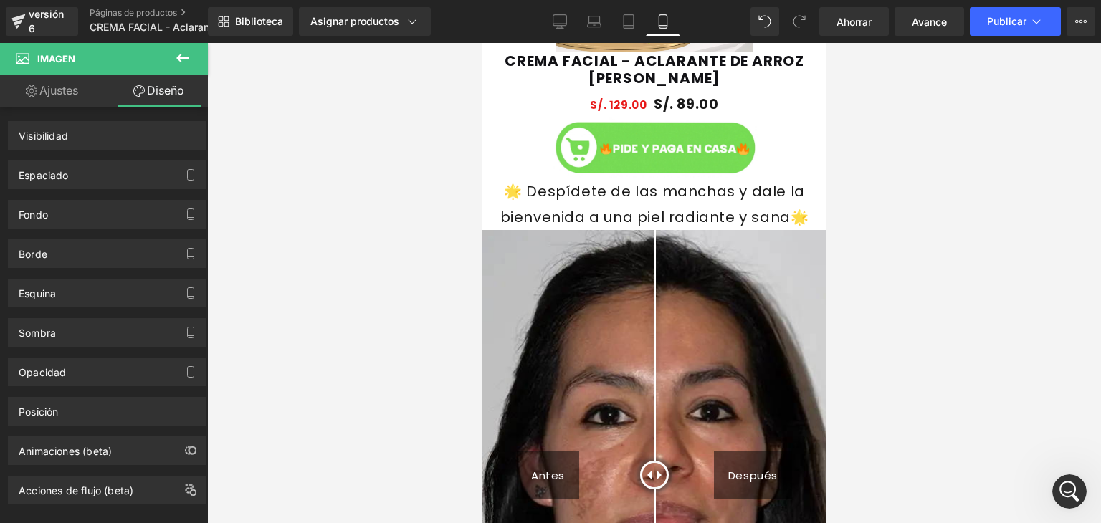
click at [1098, 501] on div at bounding box center [654, 283] width 894 height 480
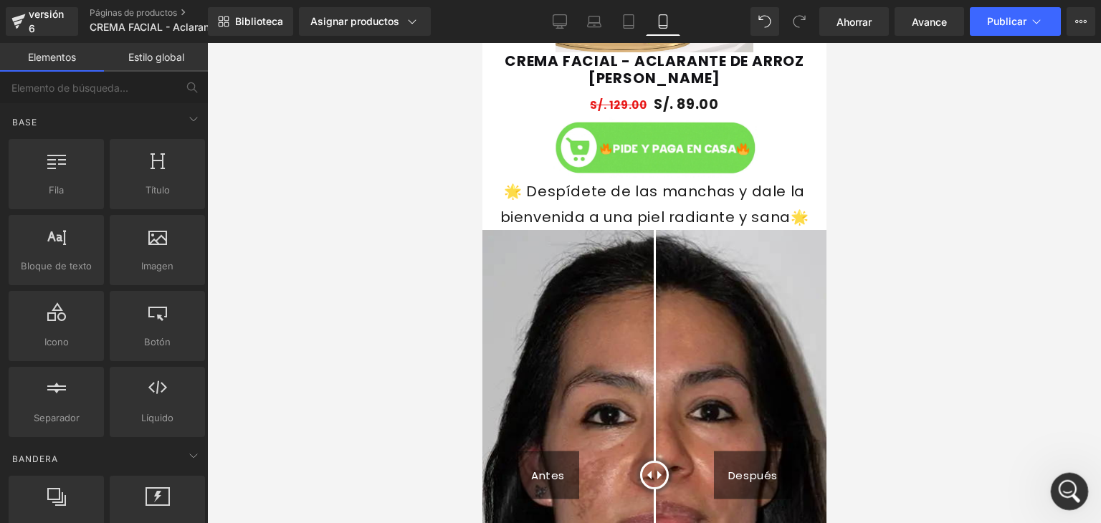
click at [1063, 482] on icon "Abrir Intercom Messenger" at bounding box center [1068, 490] width 24 height 24
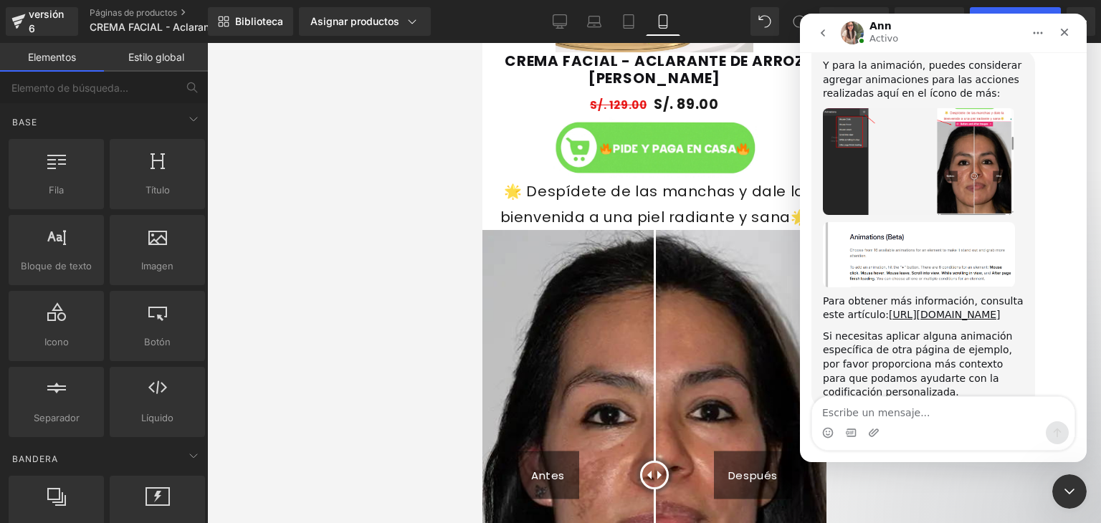
click at [906, 401] on textarea "Escribe un mensaje..." at bounding box center [943, 409] width 262 height 24
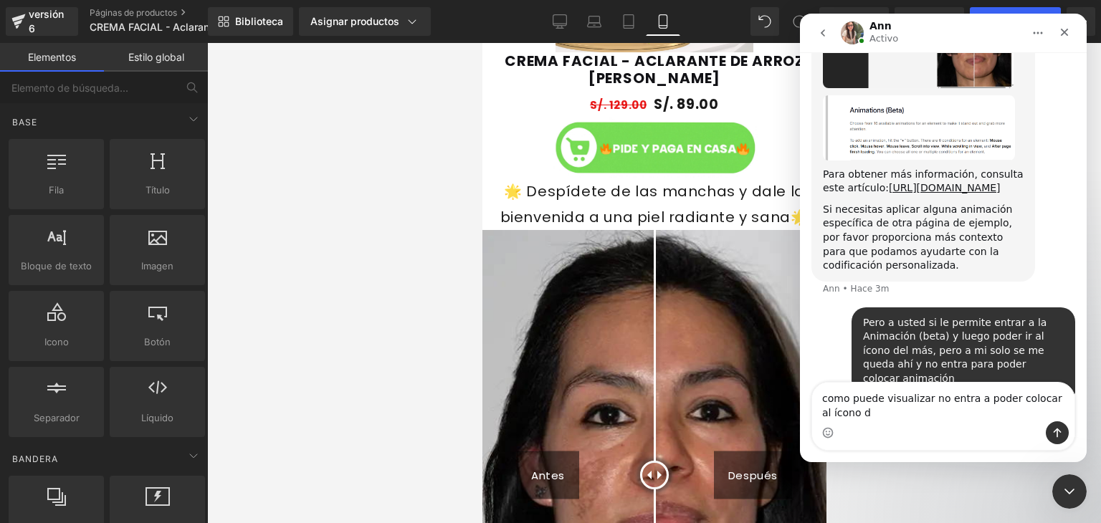
scroll to position [2567, 0]
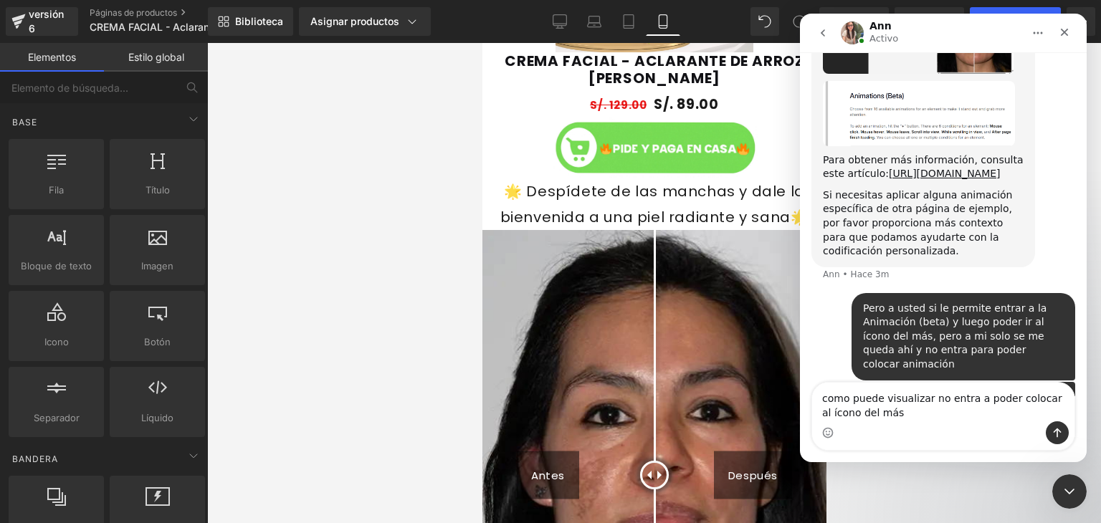
type textarea "como puede visualizar no entra a poder colocar al ícono del más"
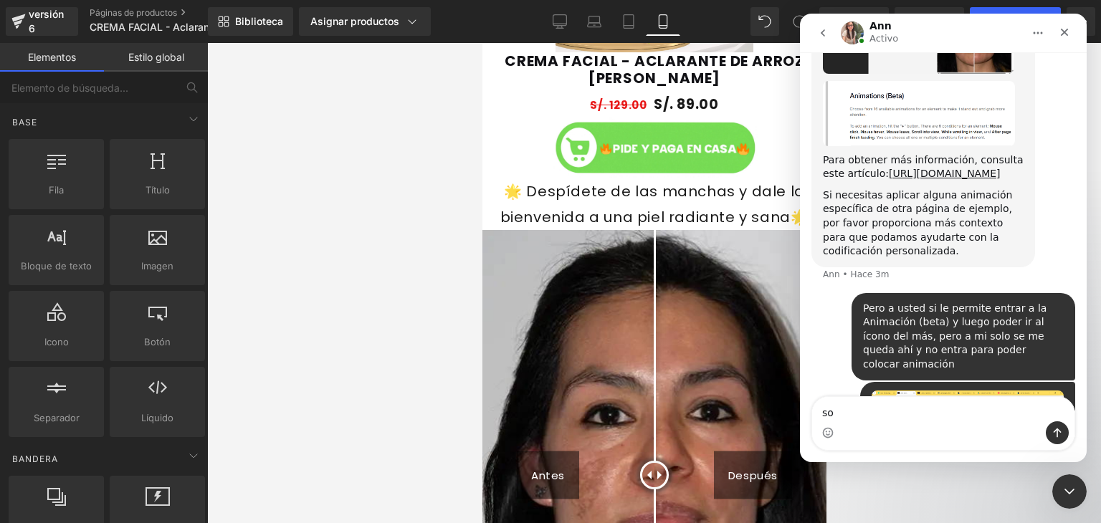
scroll to position [2599, 0]
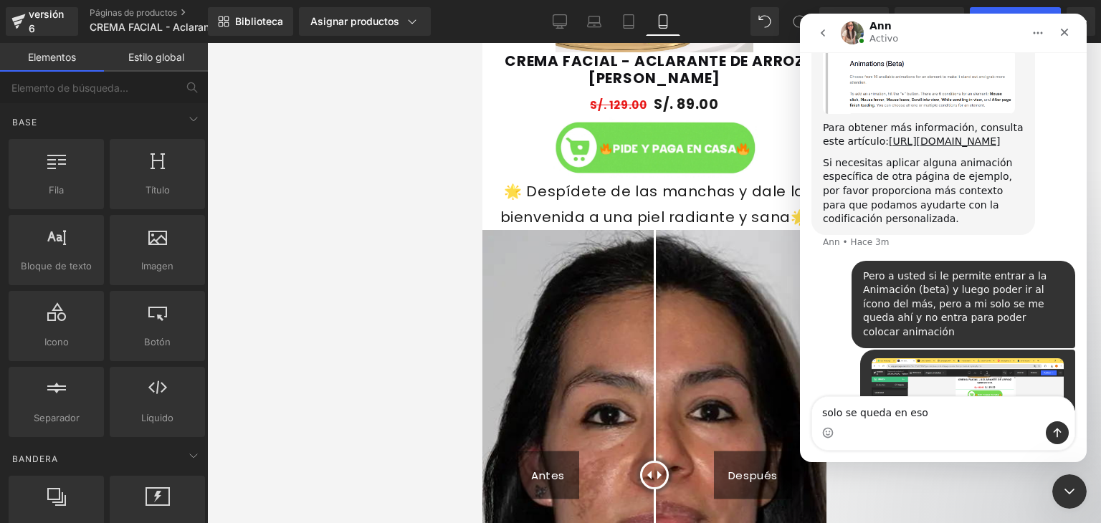
type textarea "solo se queda en eso"
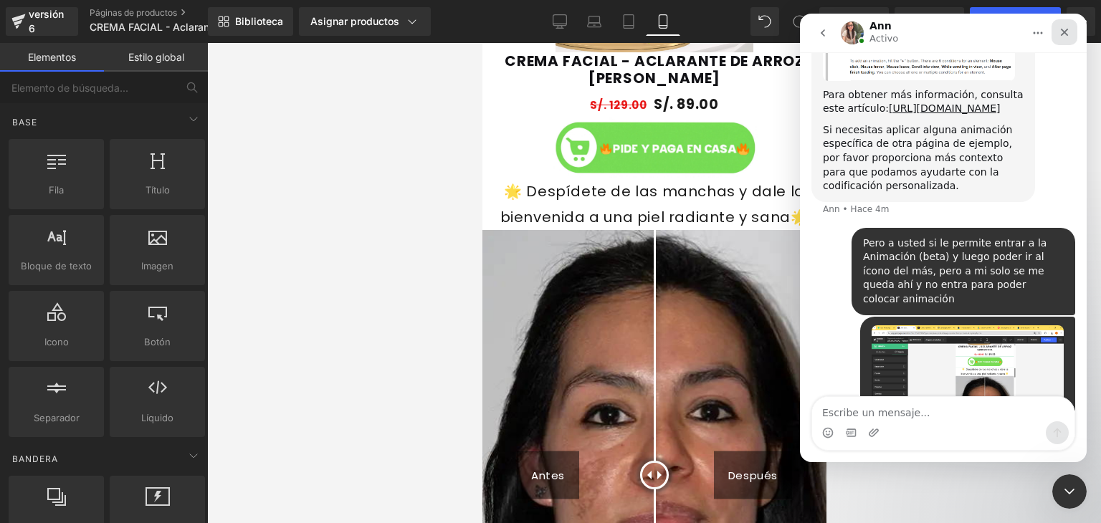
click at [1067, 39] on div "Cerrar" at bounding box center [1065, 32] width 26 height 26
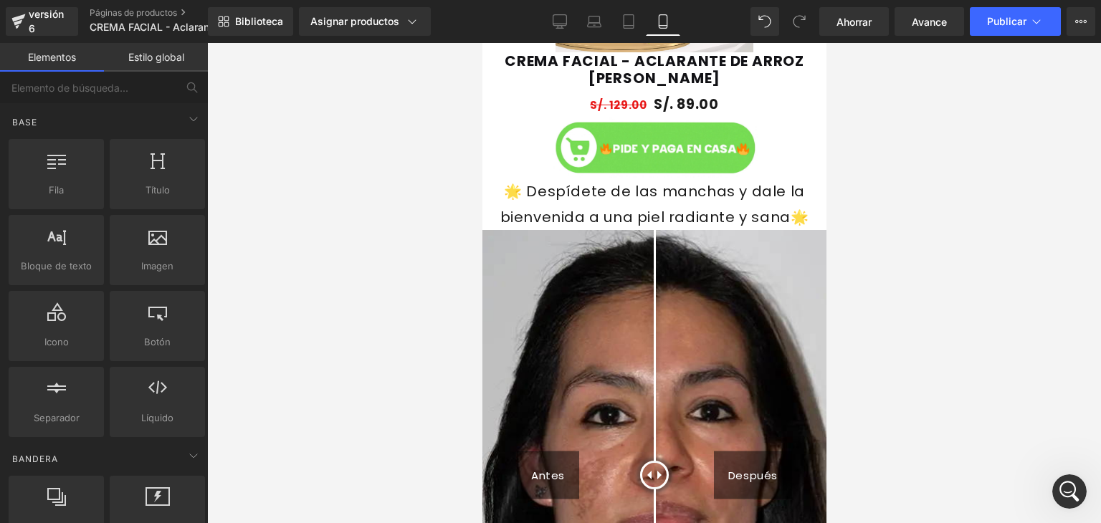
click at [646, 144] on font "Imagen" at bounding box center [654, 147] width 29 height 9
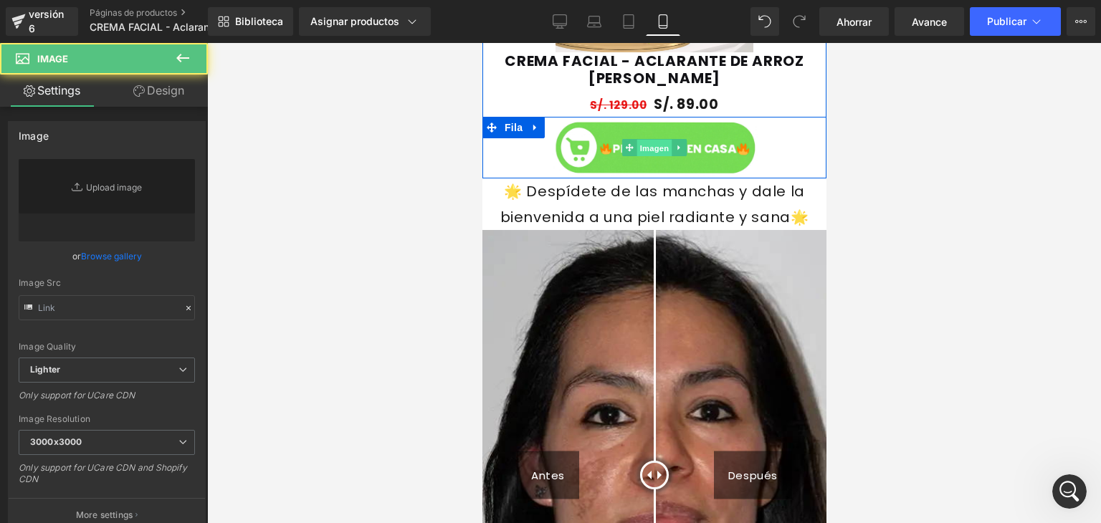
type input "[URL][DOMAIN_NAME]"
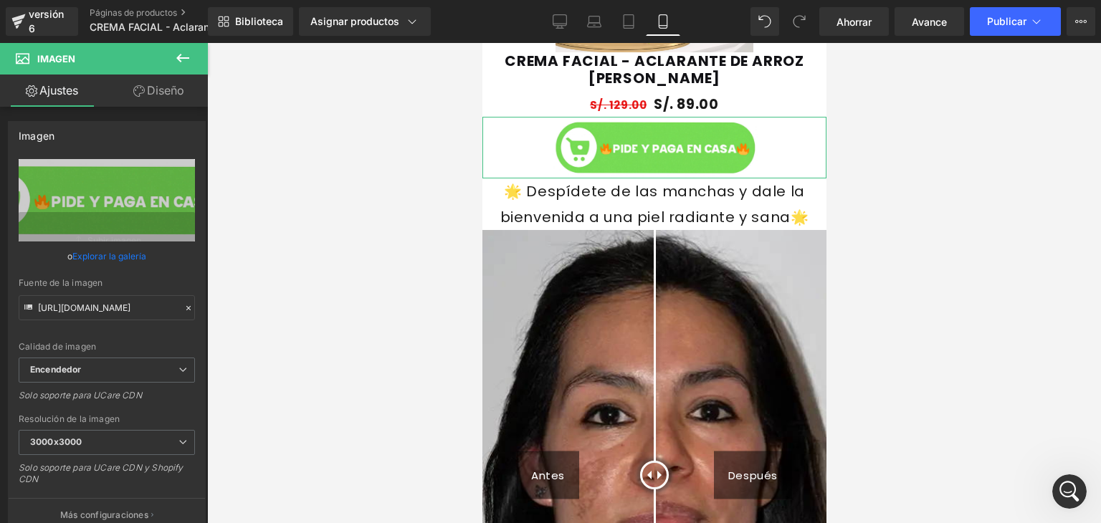
click at [149, 103] on link "Diseño" at bounding box center [159, 91] width 104 height 32
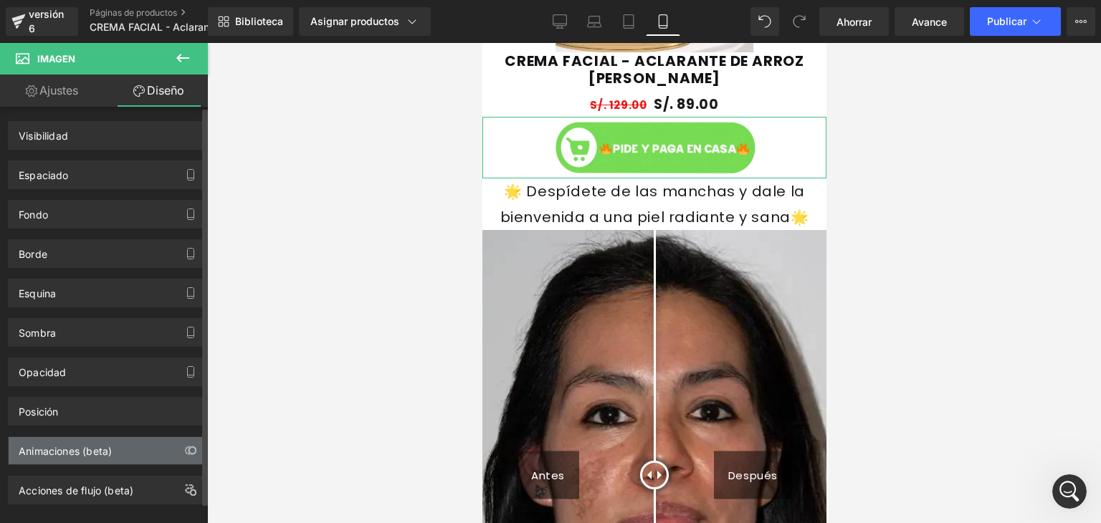
click at [172, 462] on div "Animaciones (beta)" at bounding box center [107, 450] width 196 height 27
click at [189, 452] on icon "button" at bounding box center [190, 450] width 11 height 11
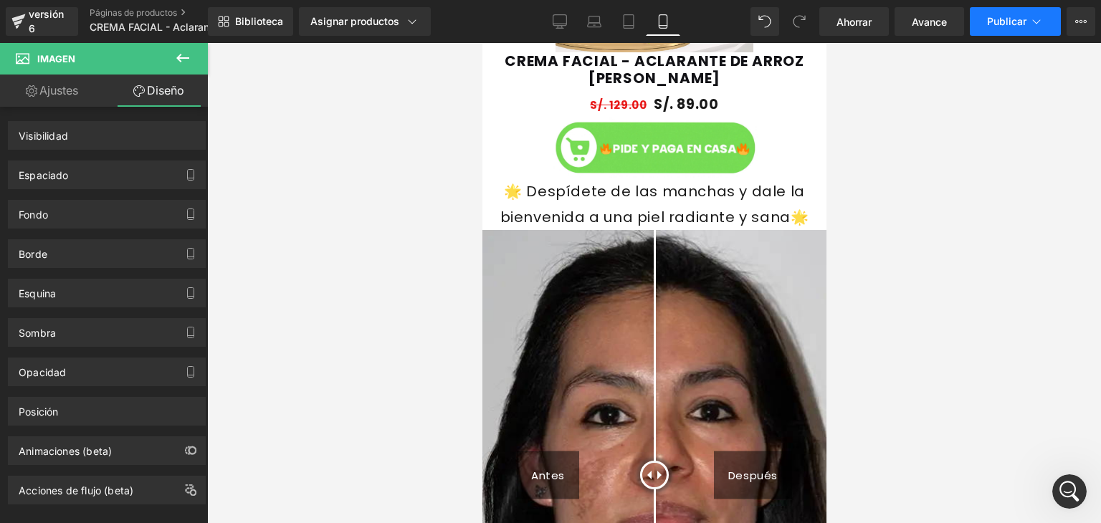
click at [992, 27] on font "Publicar" at bounding box center [1006, 21] width 39 height 12
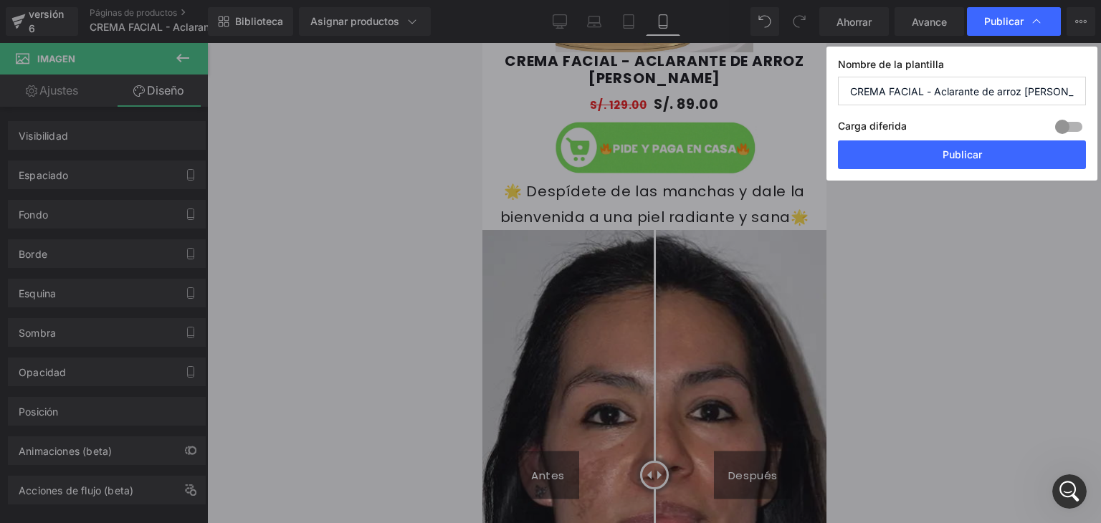
click at [1068, 123] on div at bounding box center [1069, 126] width 34 height 23
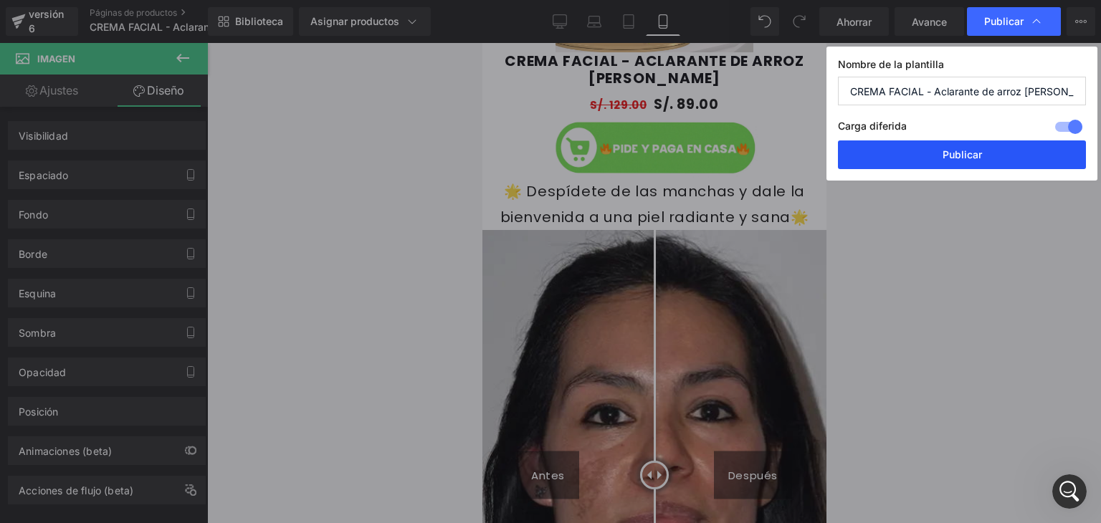
click at [1015, 153] on button "Publicar" at bounding box center [962, 155] width 248 height 29
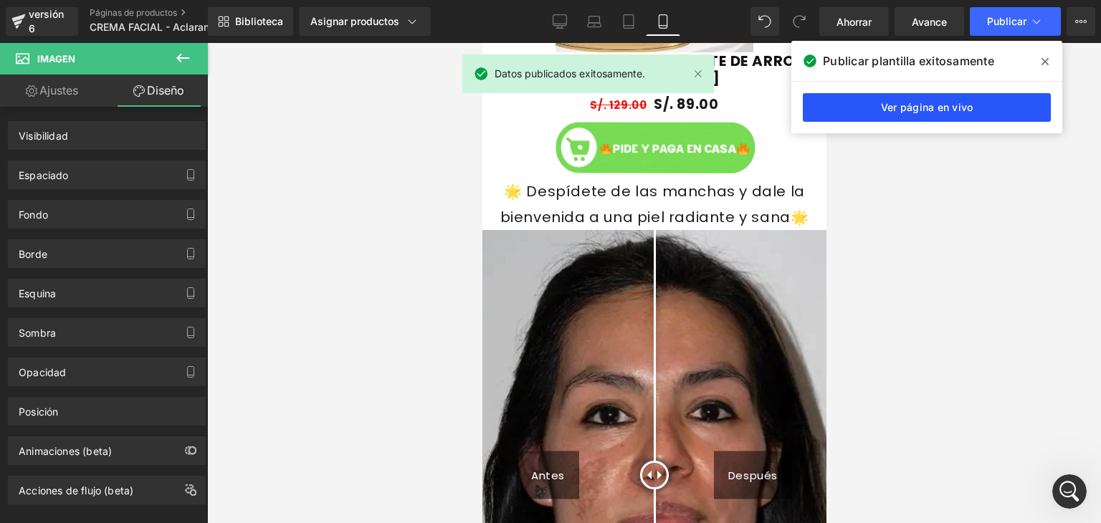
click at [881, 107] on font "Ver página en vivo" at bounding box center [927, 107] width 93 height 12
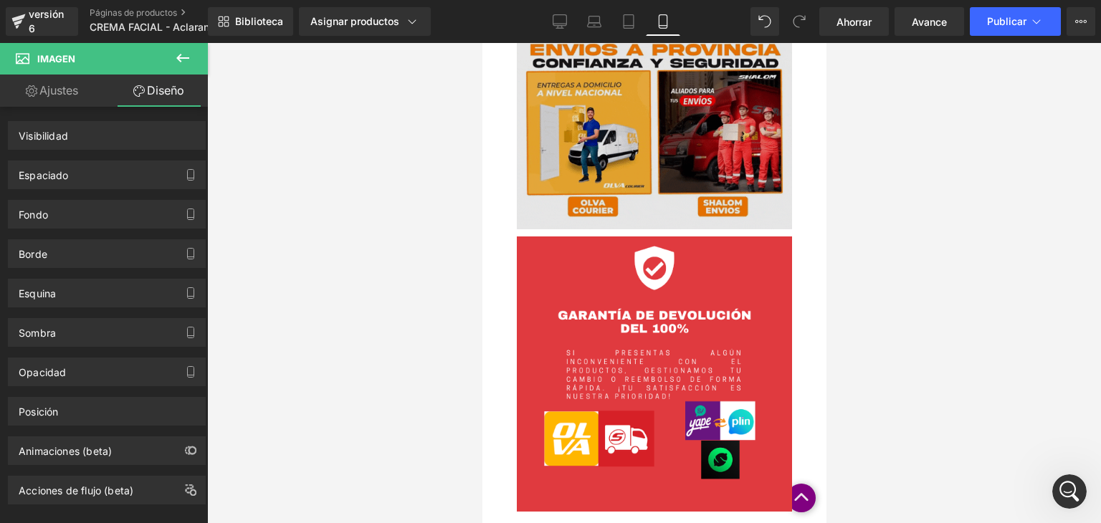
scroll to position [2754, 0]
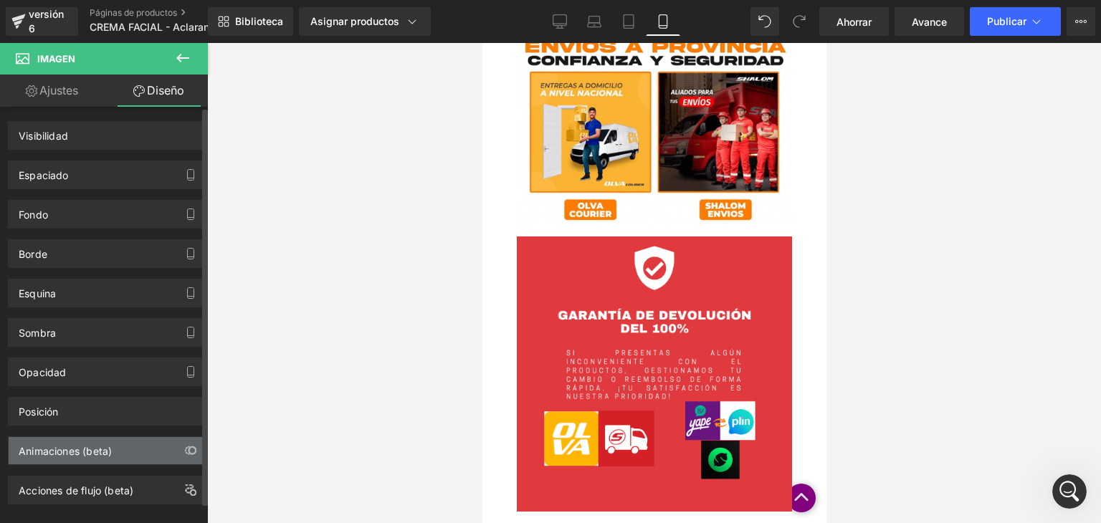
click at [158, 437] on div "Animaciones (beta)" at bounding box center [107, 450] width 196 height 27
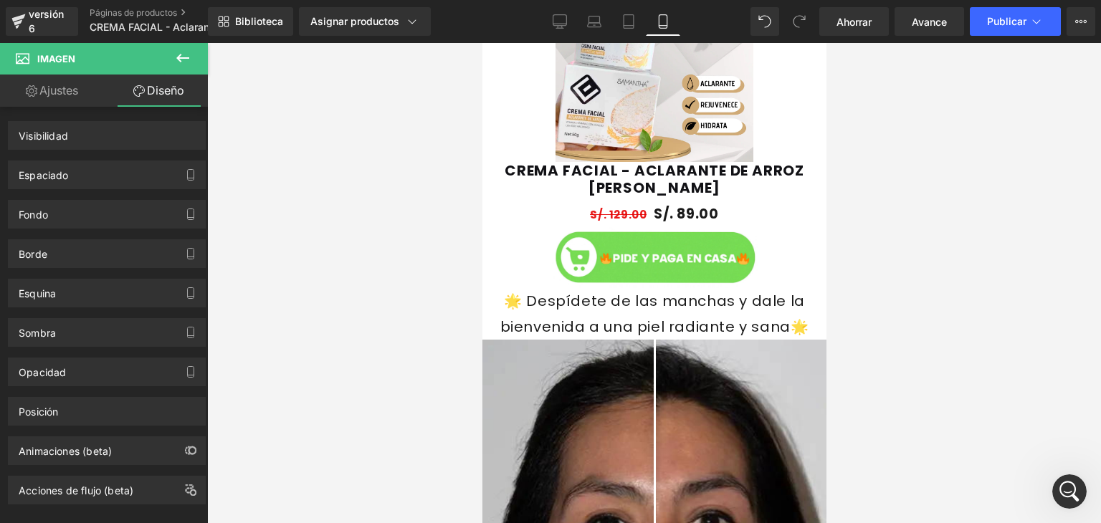
scroll to position [1068, 0]
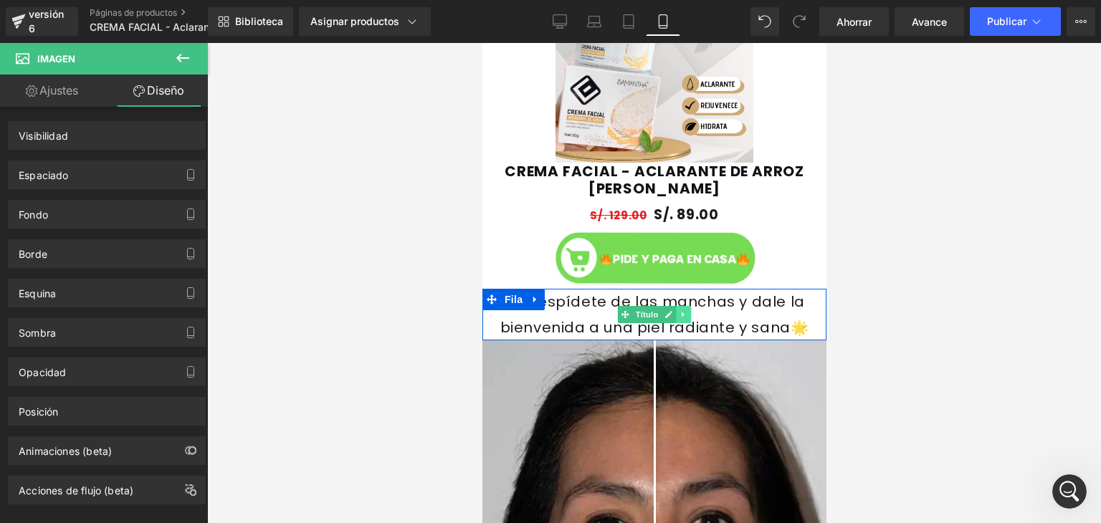
click at [681, 316] on icon at bounding box center [683, 314] width 8 height 9
click at [643, 313] on icon at bounding box center [646, 314] width 7 height 7
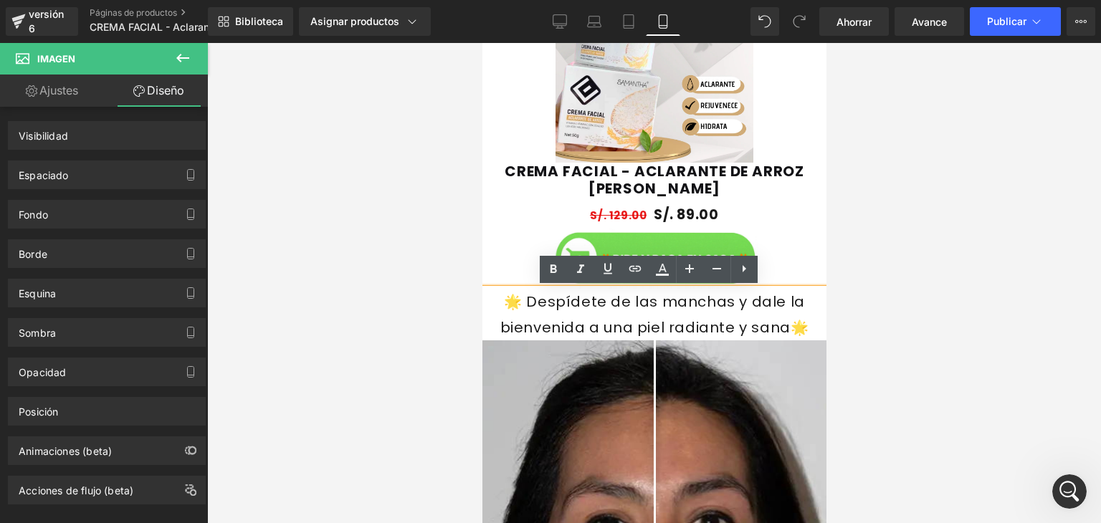
click at [571, 309] on font "🌟 Despídete de las manchas y dale la bienvenida a una piel radiante y sana🌟" at bounding box center [654, 315] width 309 height 46
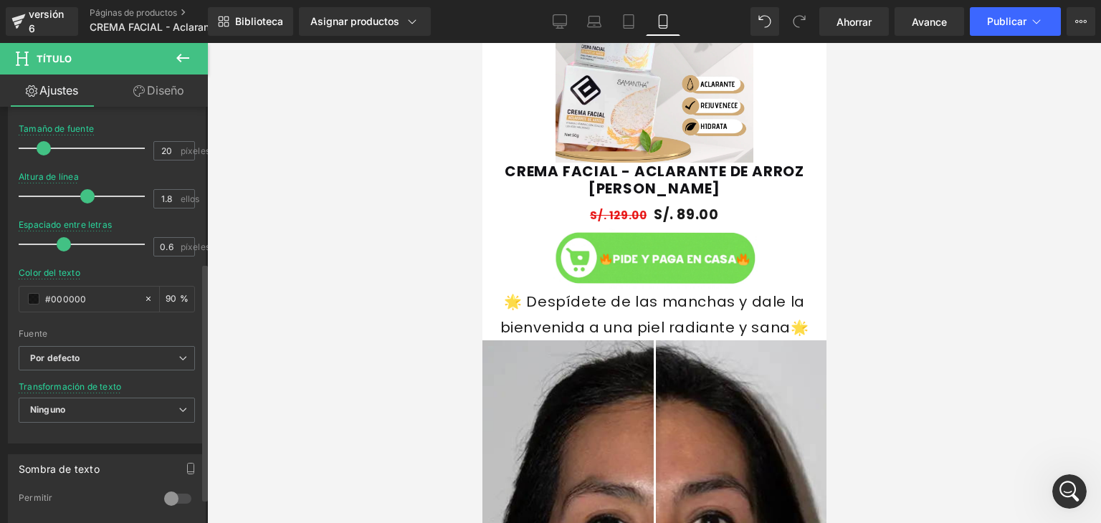
scroll to position [272, 0]
click at [34, 293] on span at bounding box center [33, 295] width 11 height 11
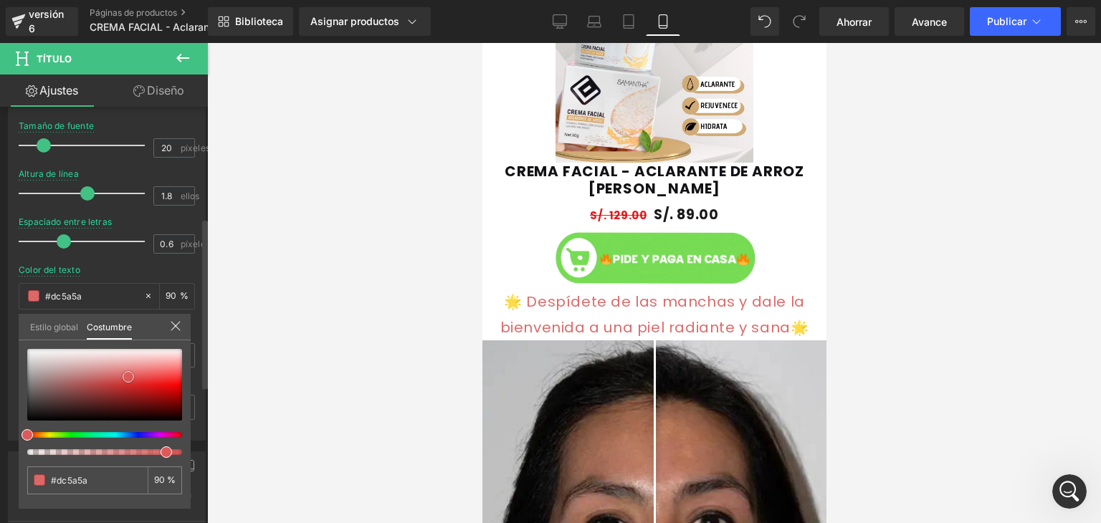
type input "#dc5a5a"
type input "#dd5959"
type input "#db3d3d"
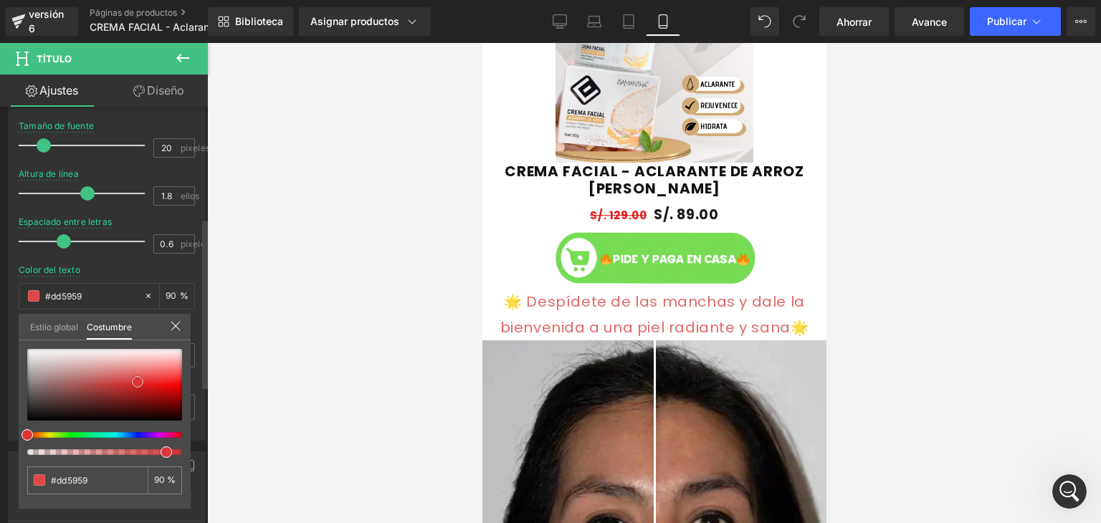
type input "#db3d3d"
type input "#de3535"
type input "#e13131"
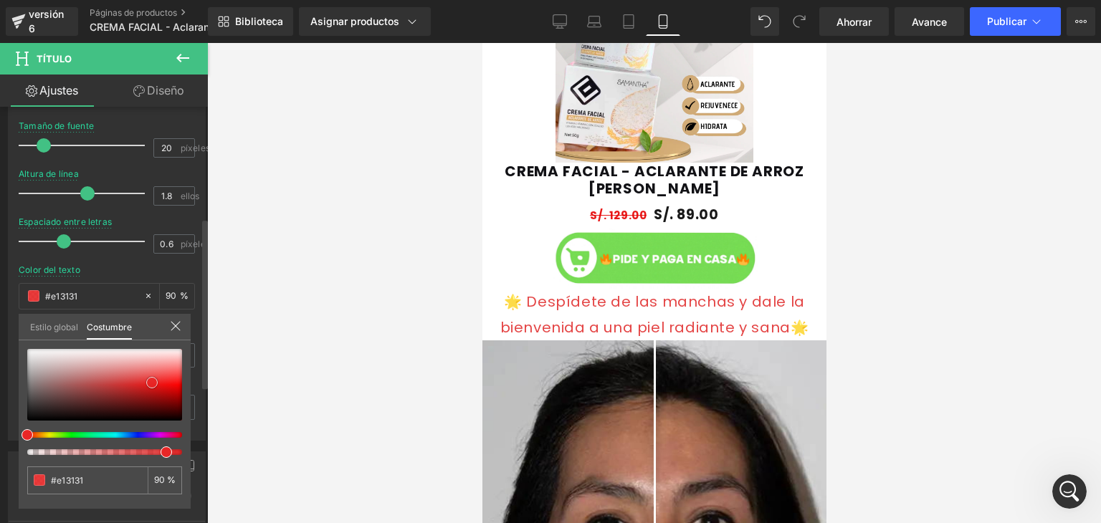
type input "#e62d2d"
type input "#e82626"
type input "#ec1717"
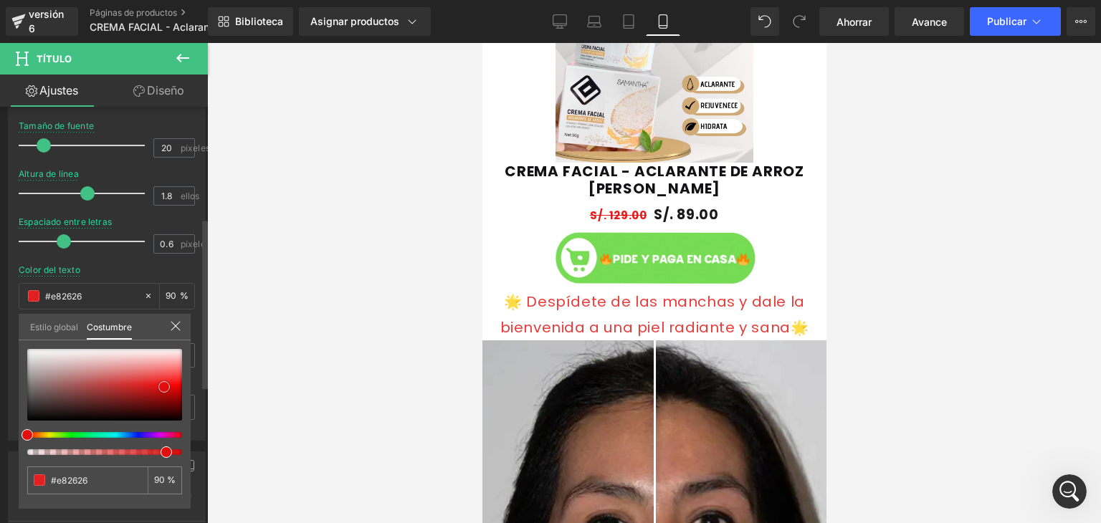
type input "#ec1717"
type input "#da0b0b"
type input "#c80808"
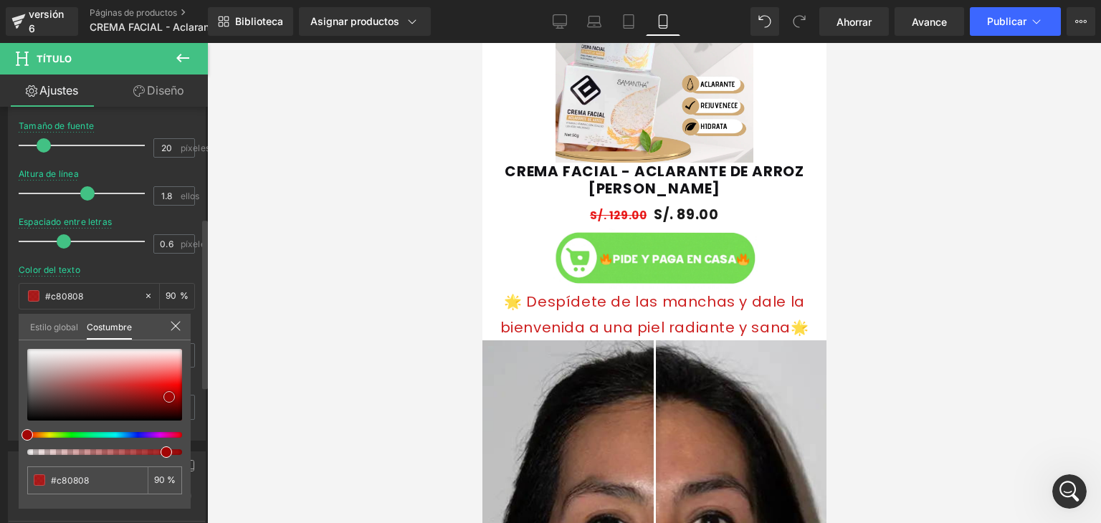
type input "#b10606"
type input "#a20505"
type input "#8e0505"
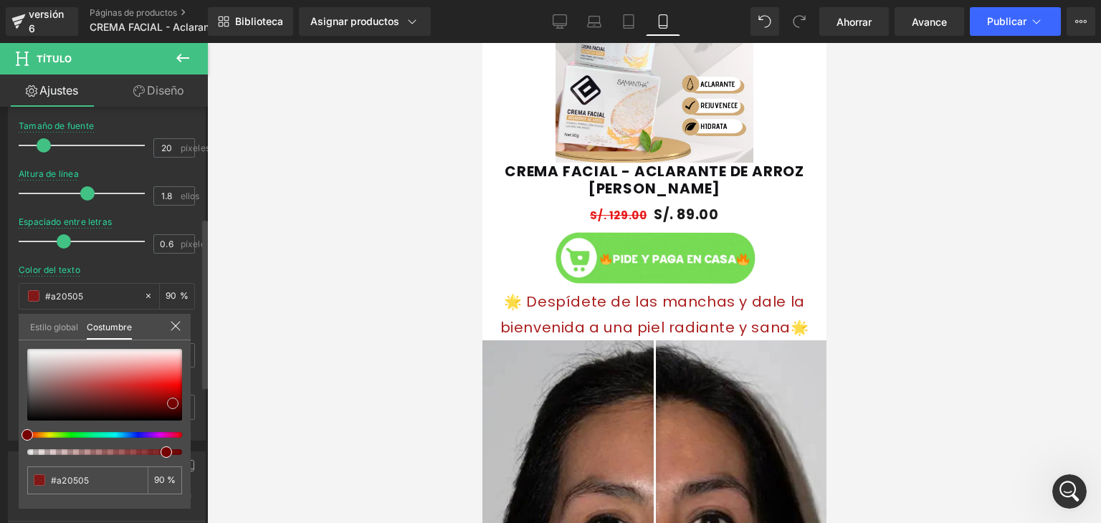
type input "#8e0505"
type input "#770303"
type input "#790101"
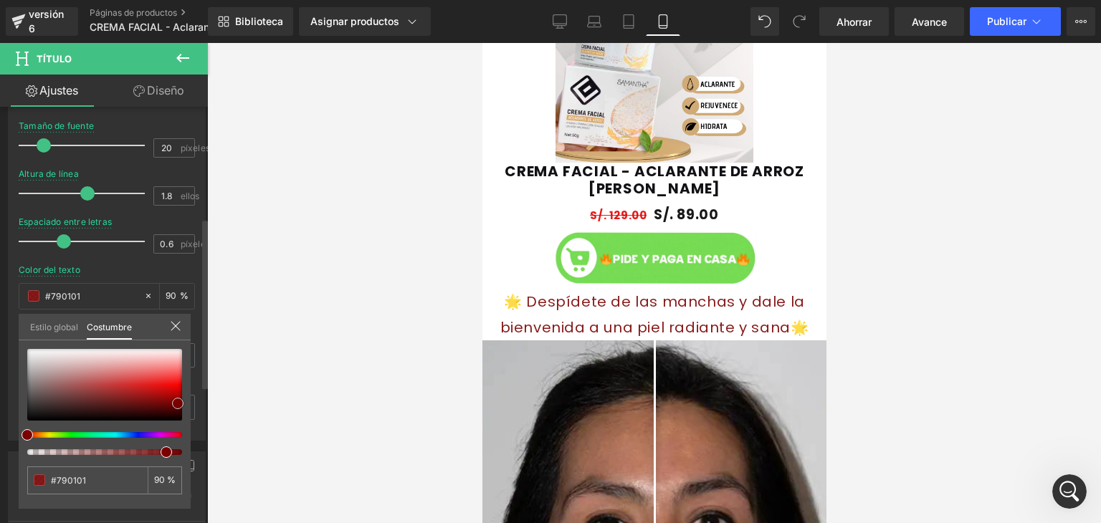
type input "#7a0000"
type input "#7f0000"
type input "#a80000"
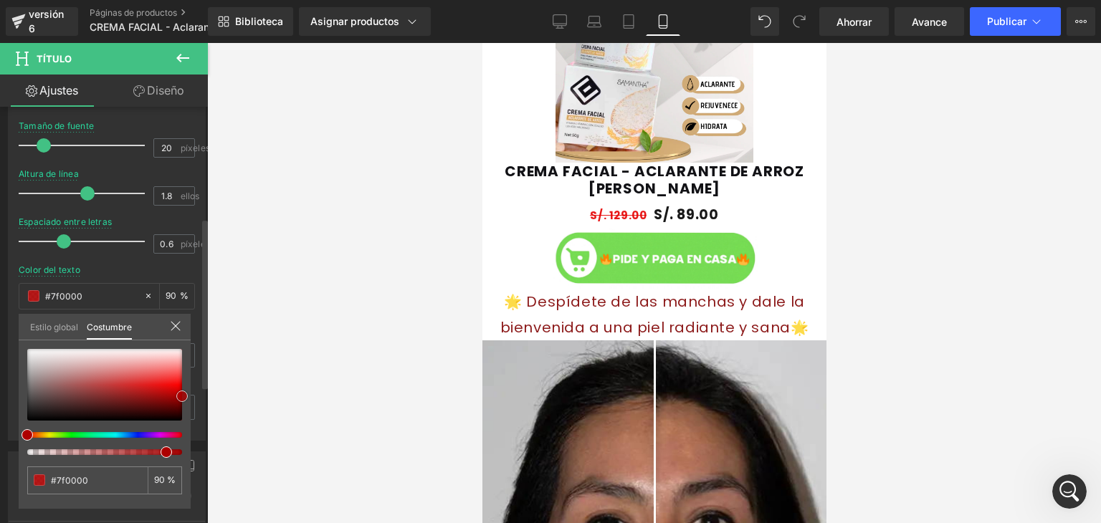
type input "#a80000"
type input "#c60000"
type input "#db0000"
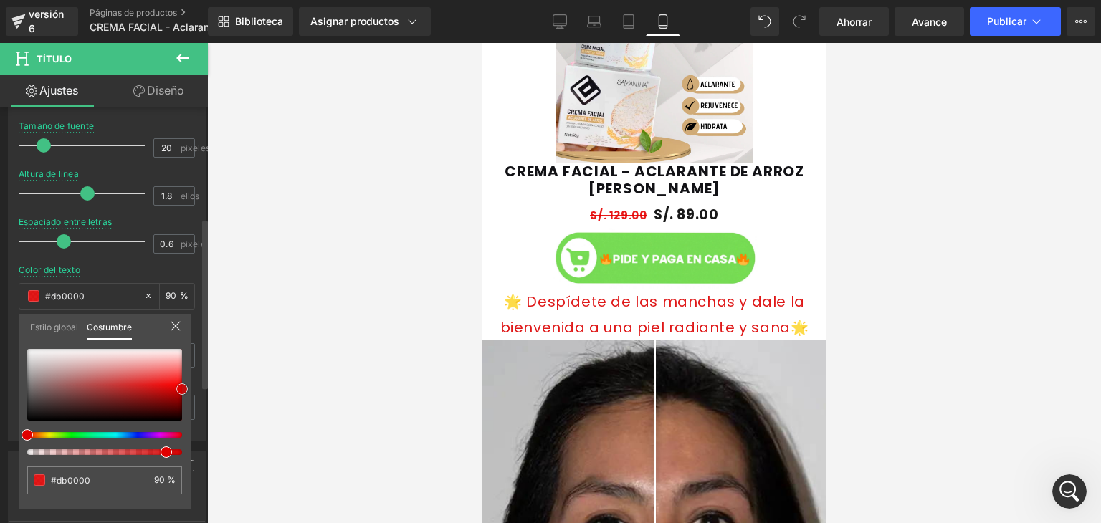
type input "#e00000"
type input "#db0000"
type input "#c10000"
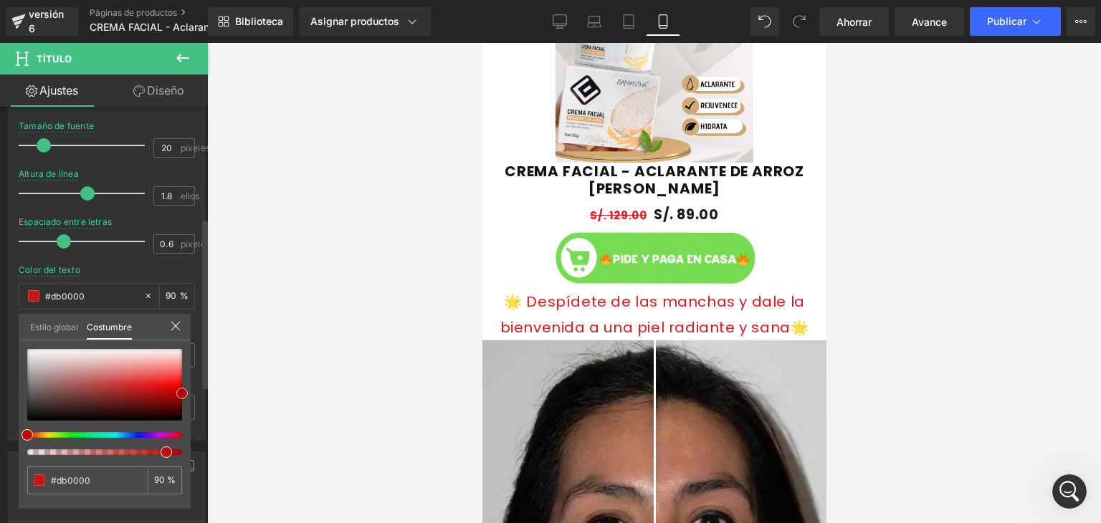
type input "#c10000"
type input "#bc0000"
type input "#d60000"
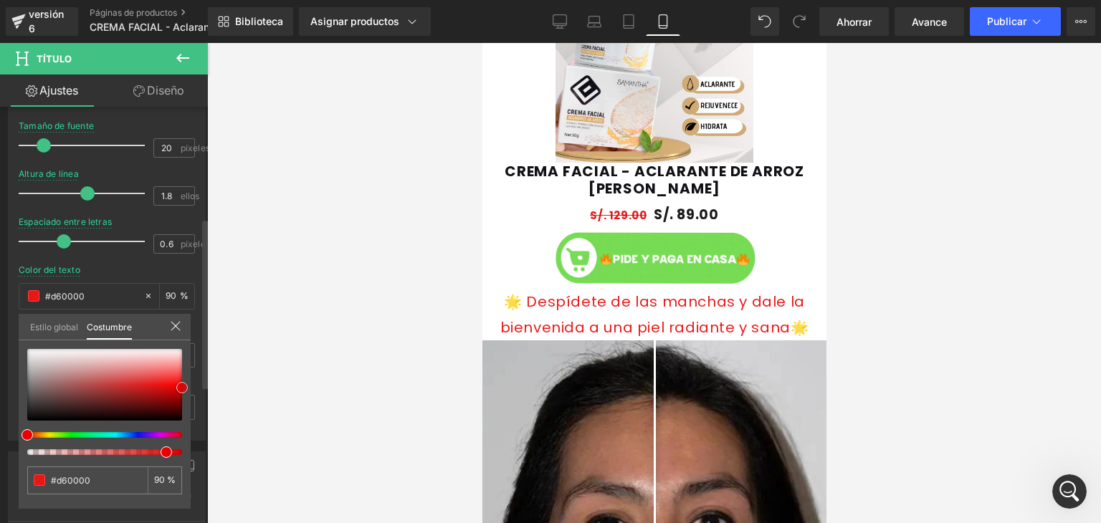
type input "#ea0000"
type input "#e50000"
type input "#e00000"
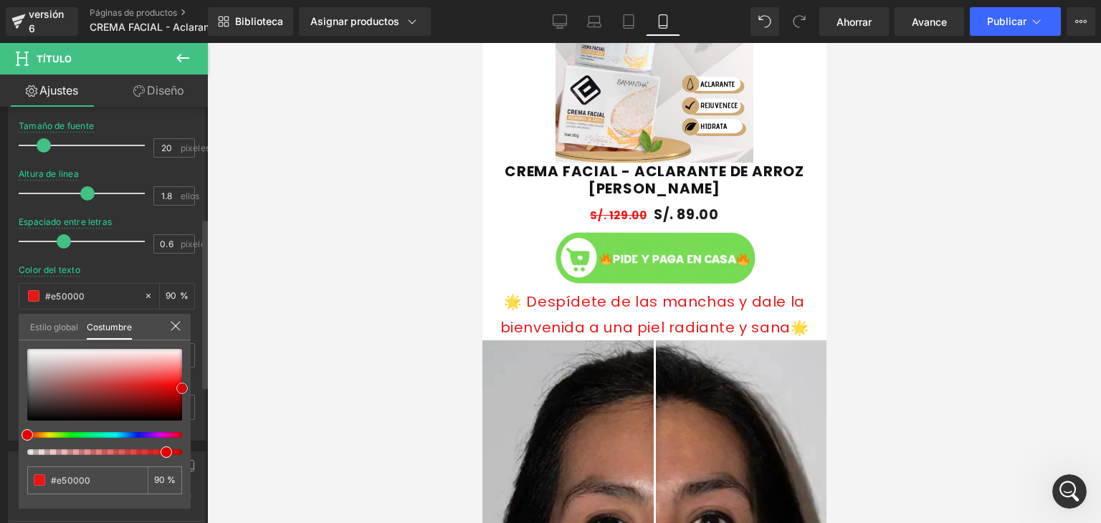
type input "#e00000"
type input "#db0000"
type input "#d10000"
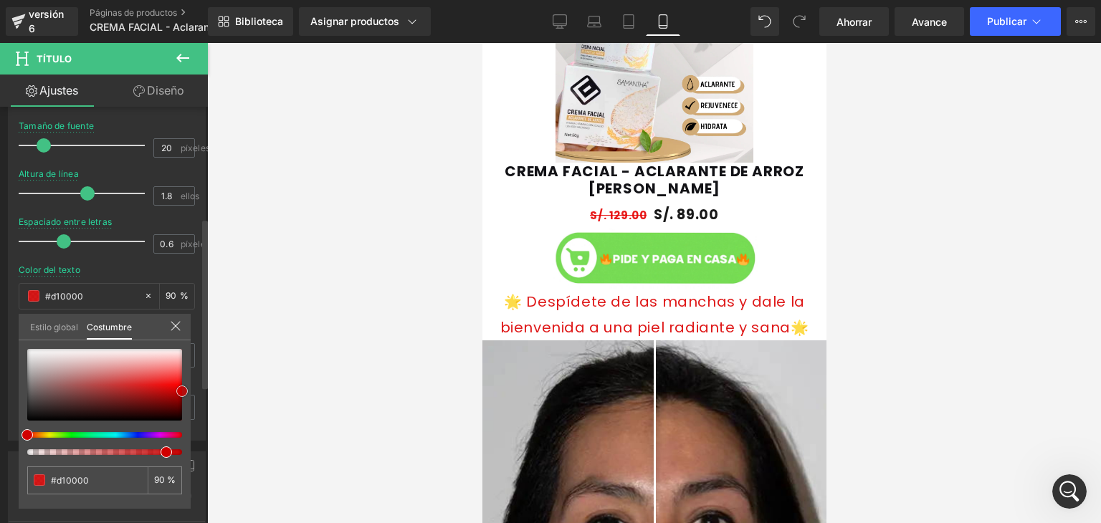
type input "#c60000"
type input "#c10000"
type input "#bc0000"
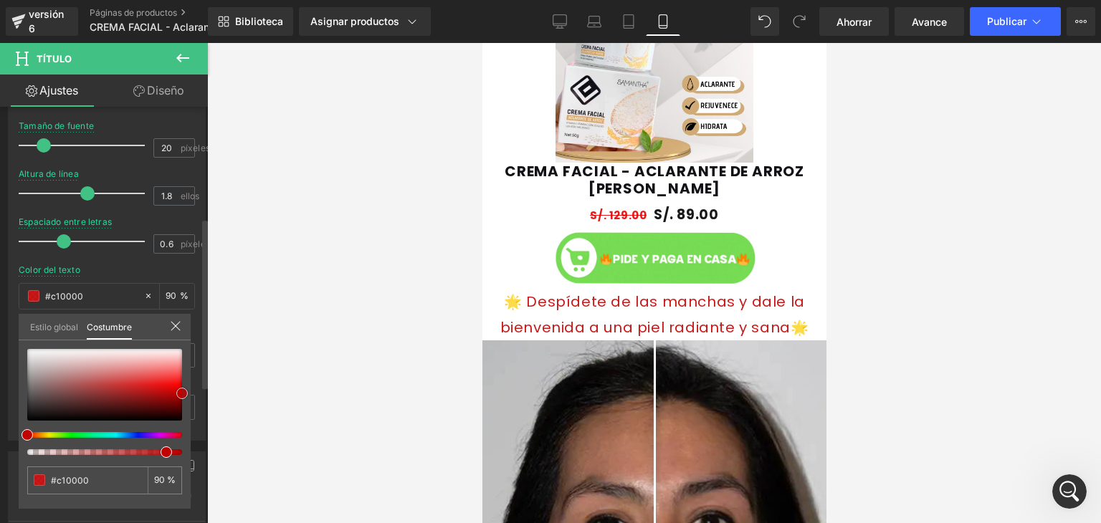
type input "#bc0000"
type input "#b70000"
type input "#bc0000"
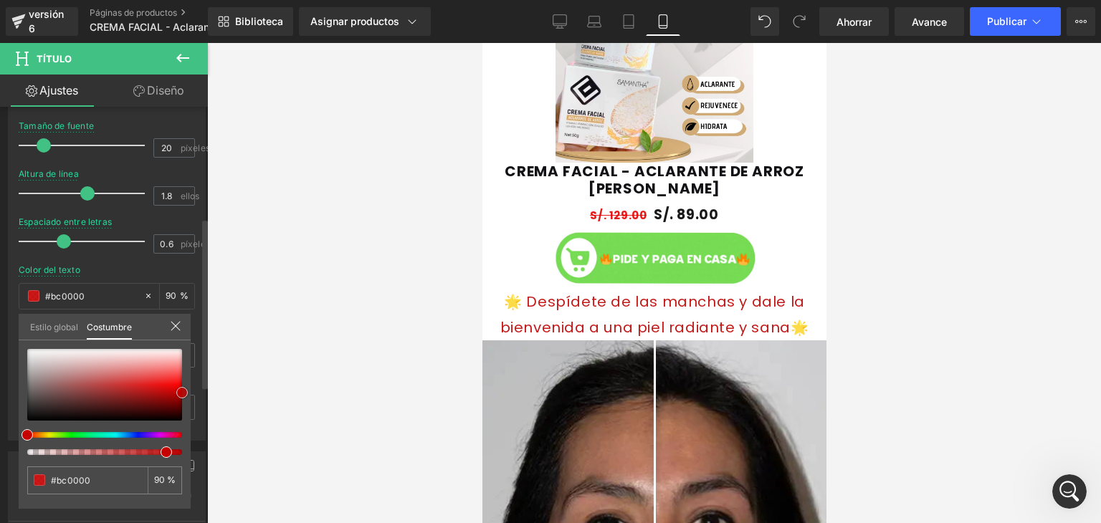
drag, startPoint x: 128, startPoint y: 376, endPoint x: 192, endPoint y: 392, distance: 65.7
click at [192, 392] on div "Tipografía Estilos de texto Costumbre Costumbre Configurar estilo global Costum…" at bounding box center [107, 194] width 214 height 493
type input "#c60000"
click at [180, 329] on icon at bounding box center [175, 326] width 11 height 11
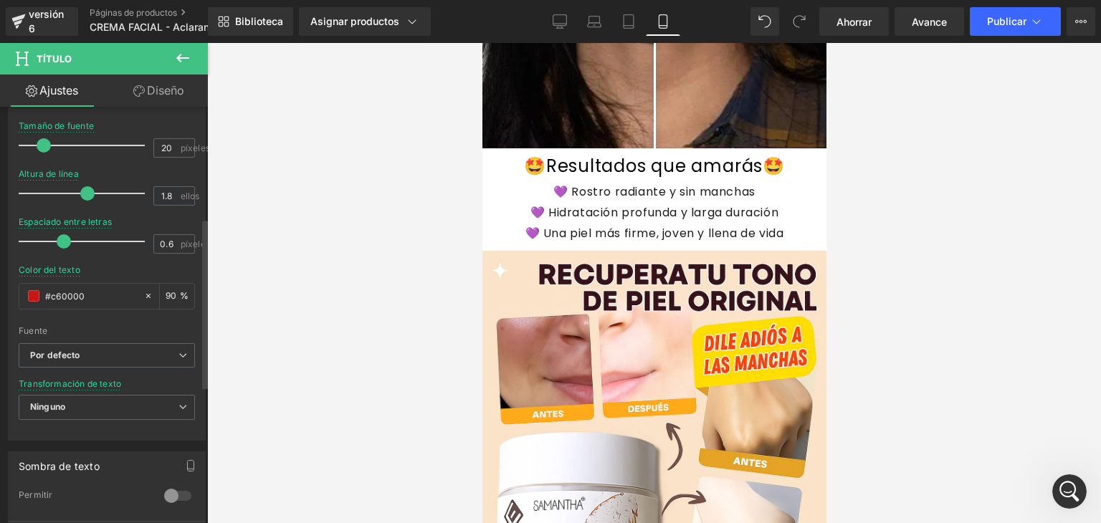
scroll to position [1758, 0]
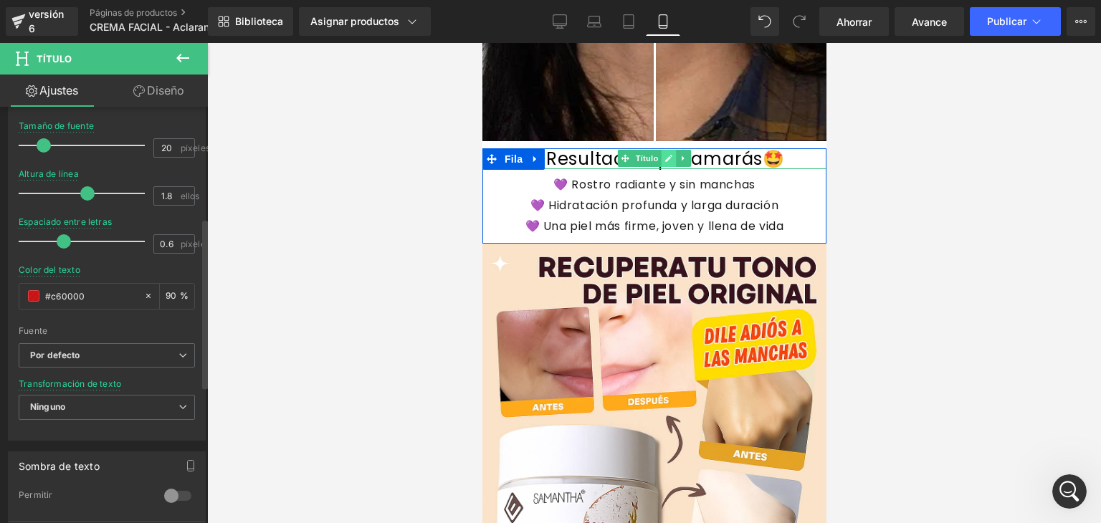
click at [665, 158] on icon at bounding box center [668, 158] width 7 height 7
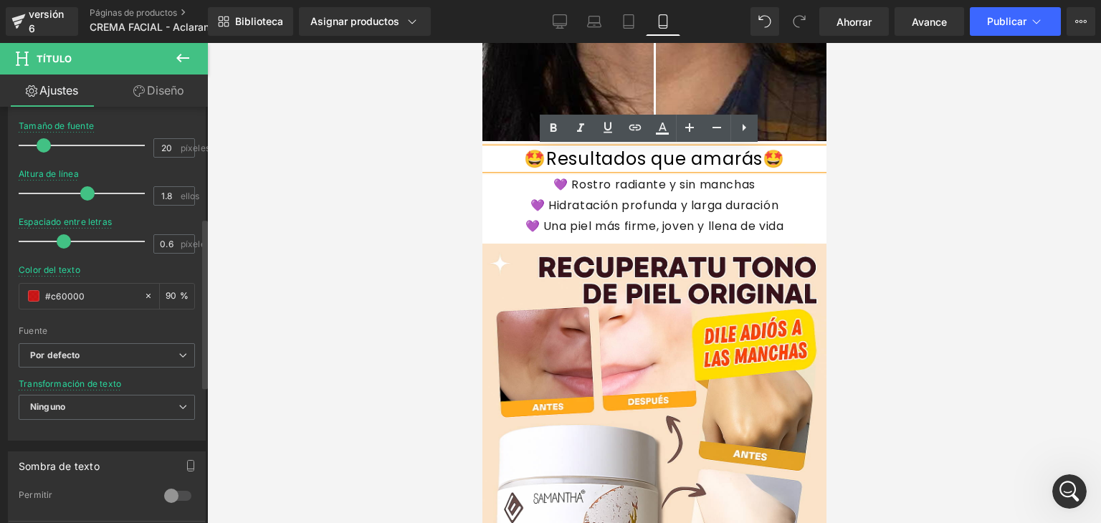
click at [472, 184] on div at bounding box center [654, 283] width 894 height 480
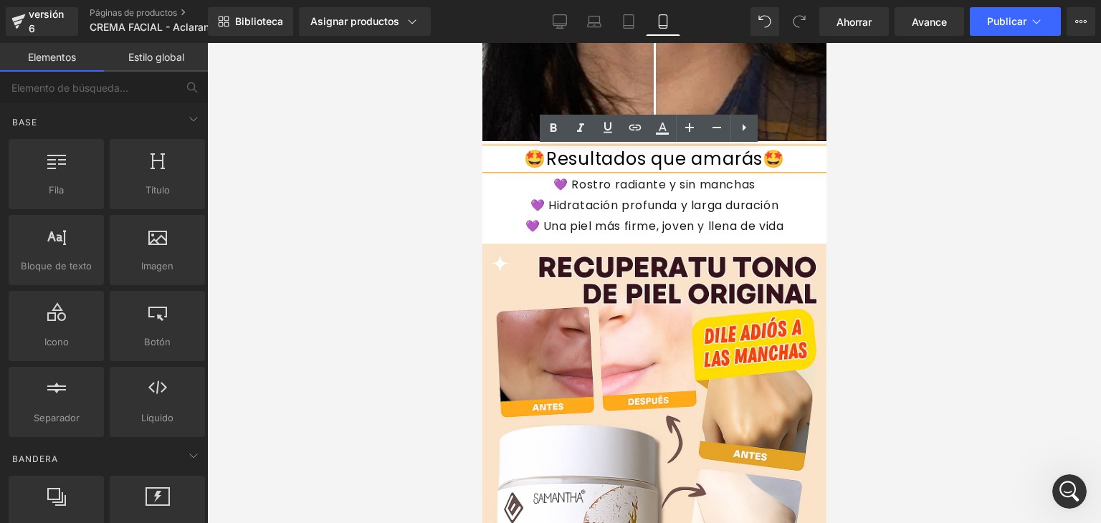
click at [683, 156] on font "🤩Resultados que amarás🤩" at bounding box center [653, 159] width 261 height 24
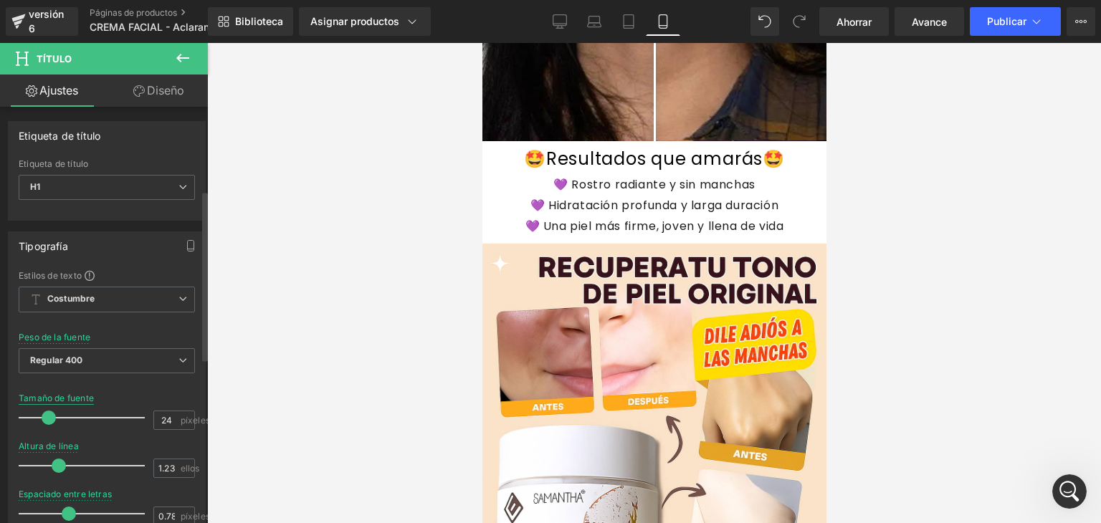
scroll to position [204, 0]
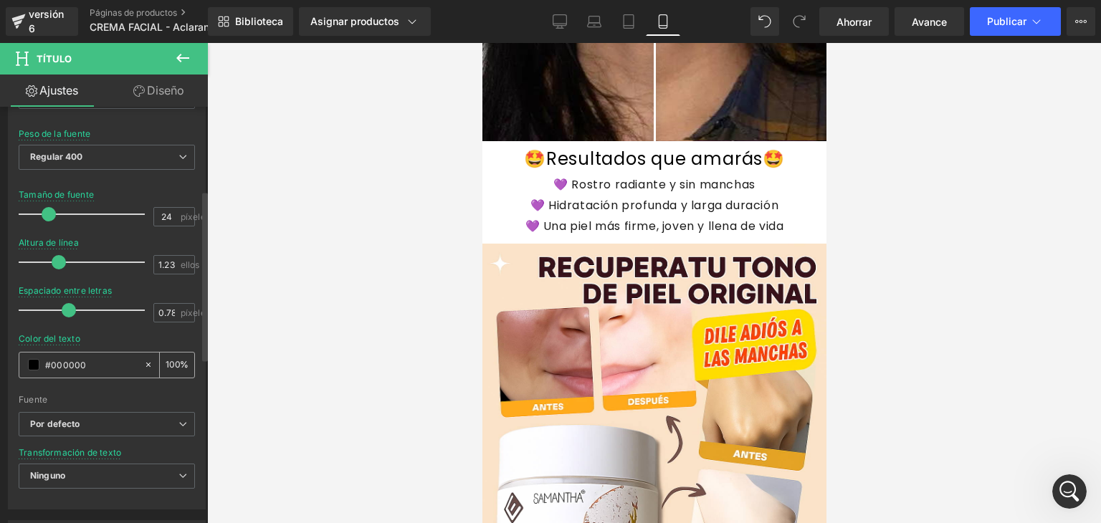
click at [113, 364] on input "#000000" at bounding box center [91, 365] width 92 height 16
click at [30, 364] on span at bounding box center [33, 364] width 11 height 11
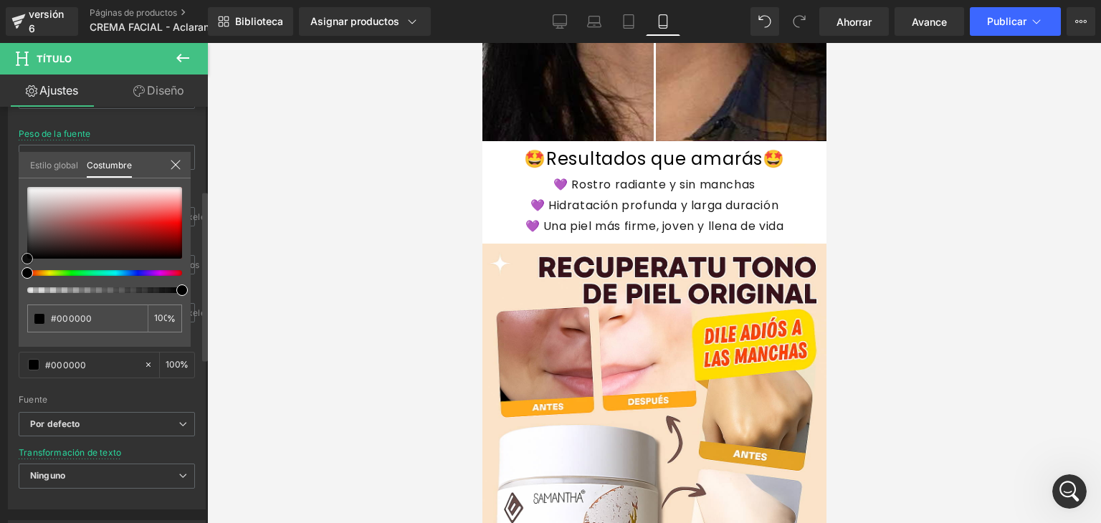
type input "#be0d0d"
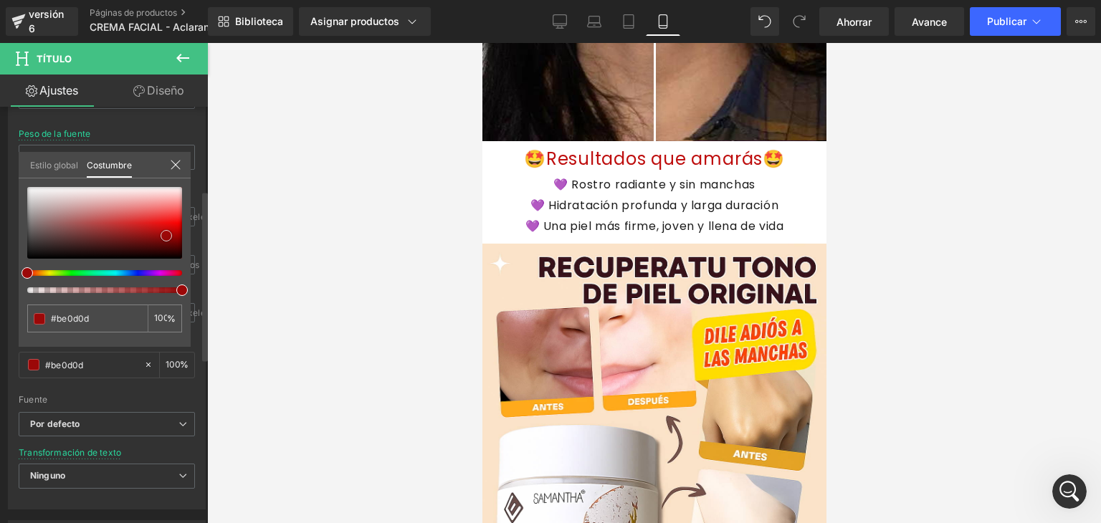
type input "#bf0c0c"
type input "#960707"
type input "#a50707"
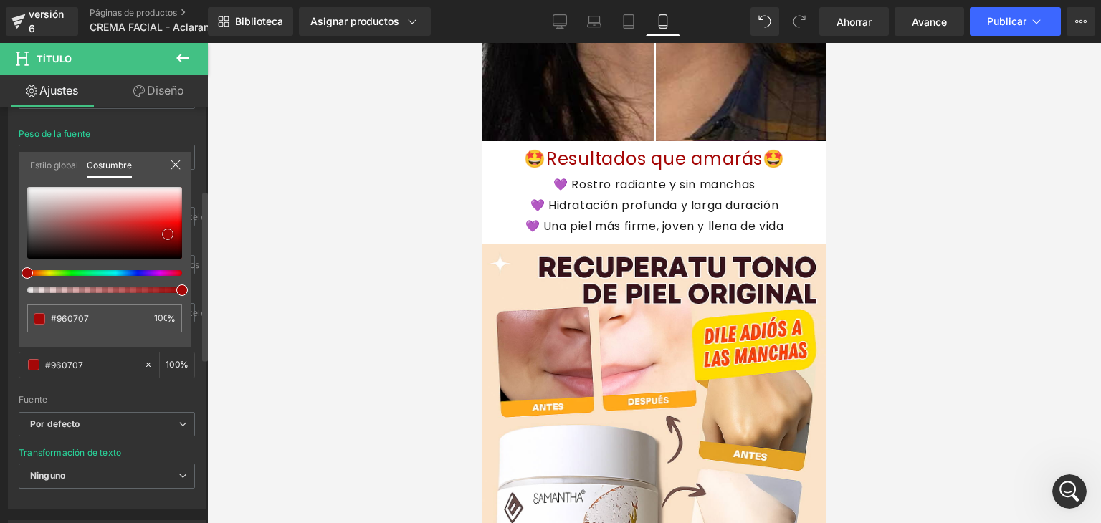
type input "#a50707"
type input "#b00707"
type input "#c00505"
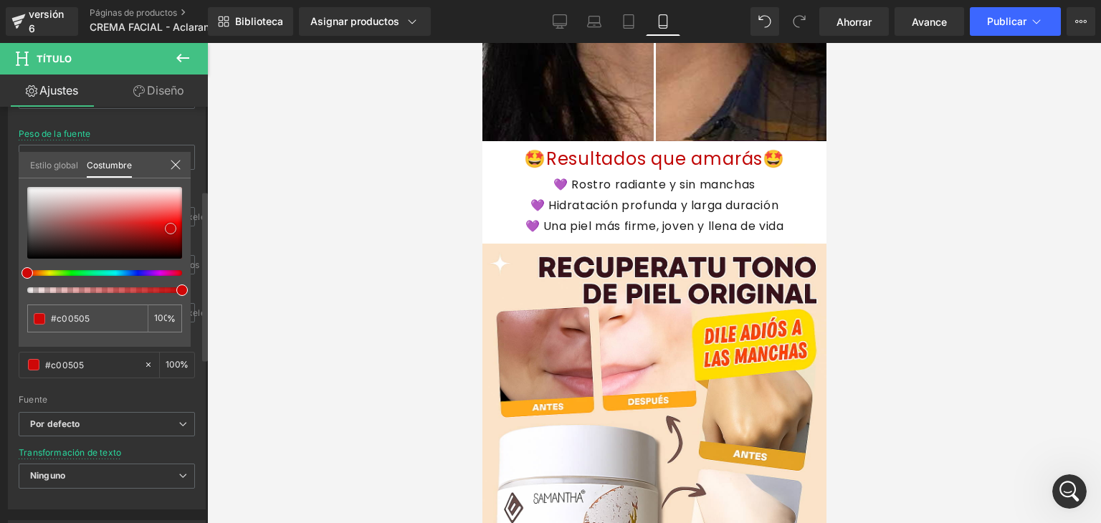
type input "#d30707"
type input "#d40606"
type input "#cf0606"
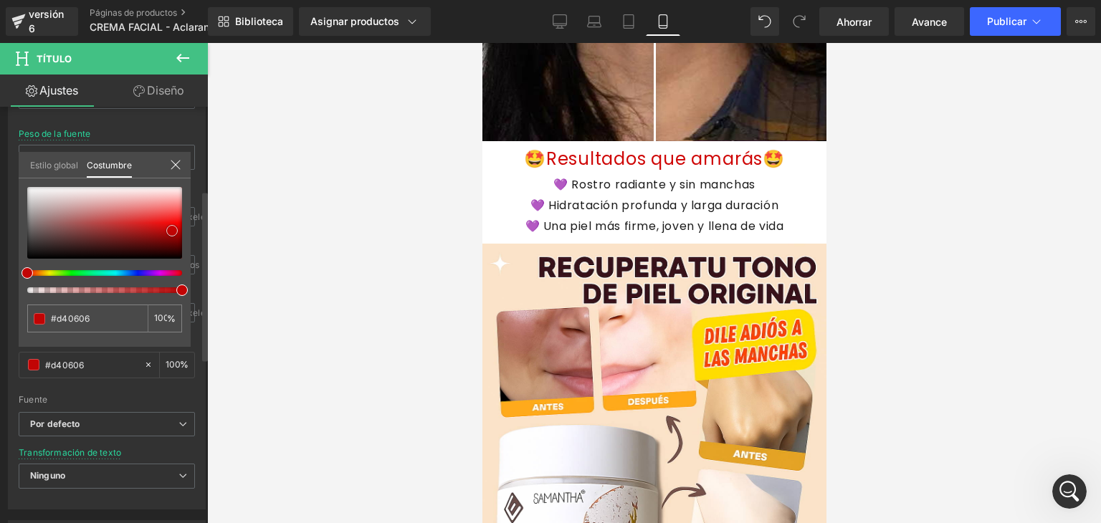
type input "#cf0606"
type input "#c00505"
type input "#ae0404"
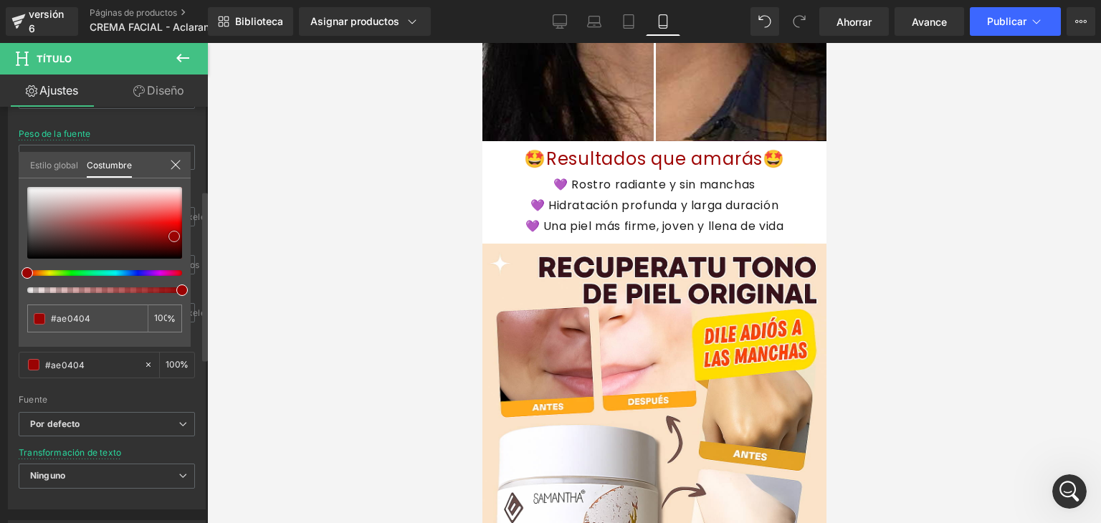
type input "#9e0404"
type input "#9a0303"
type input "#950303"
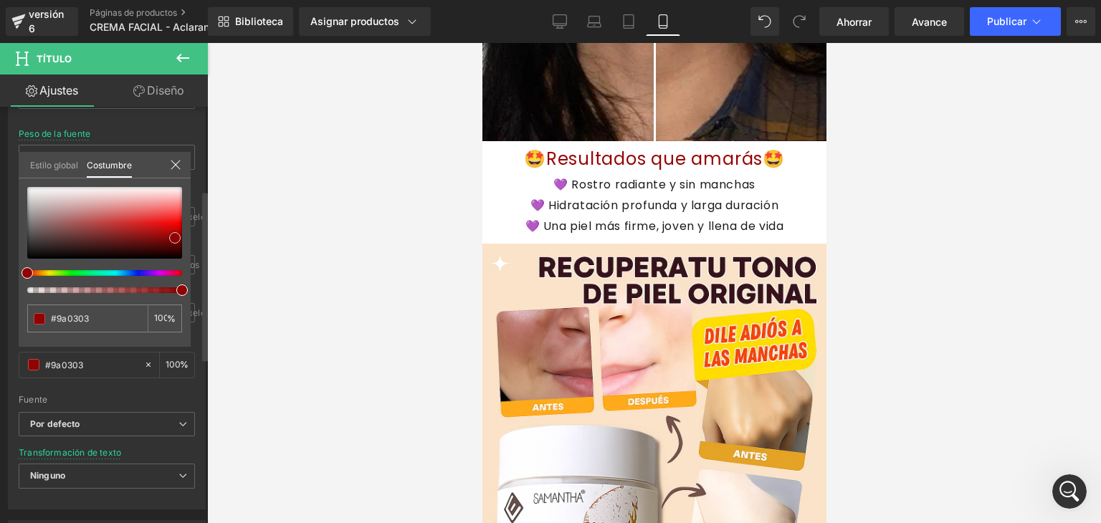
type input "#950303"
type input "#900202"
type input "#910202"
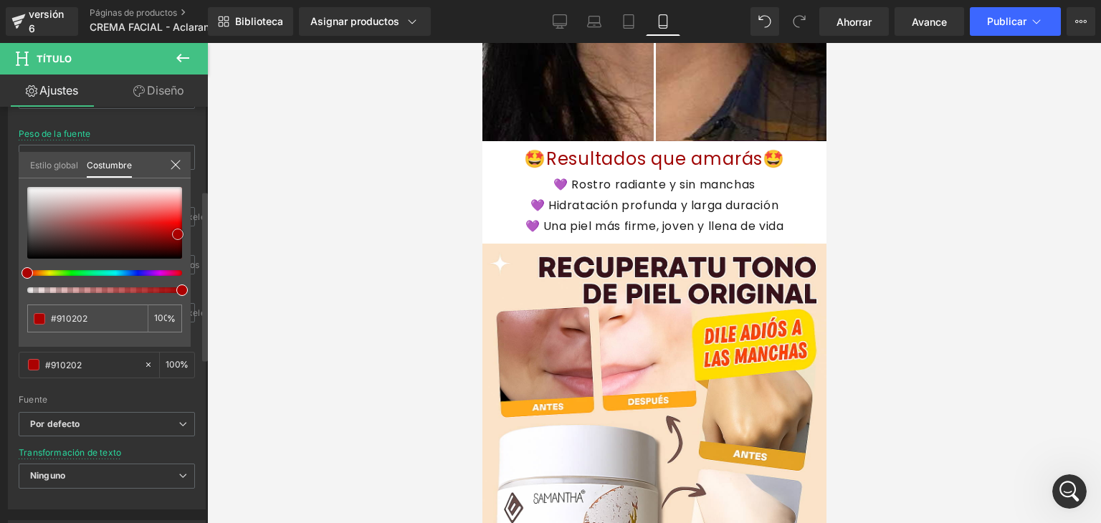
type input "#9f0303"
type input "#b00101"
type input "#b50101"
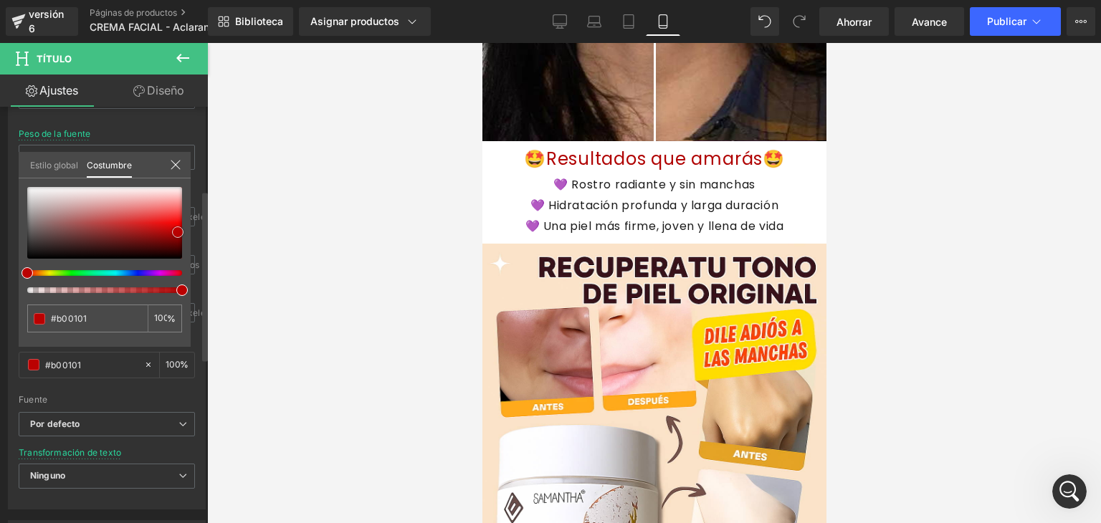
type input "#b50101"
type input "#c40101"
type input "#e70303"
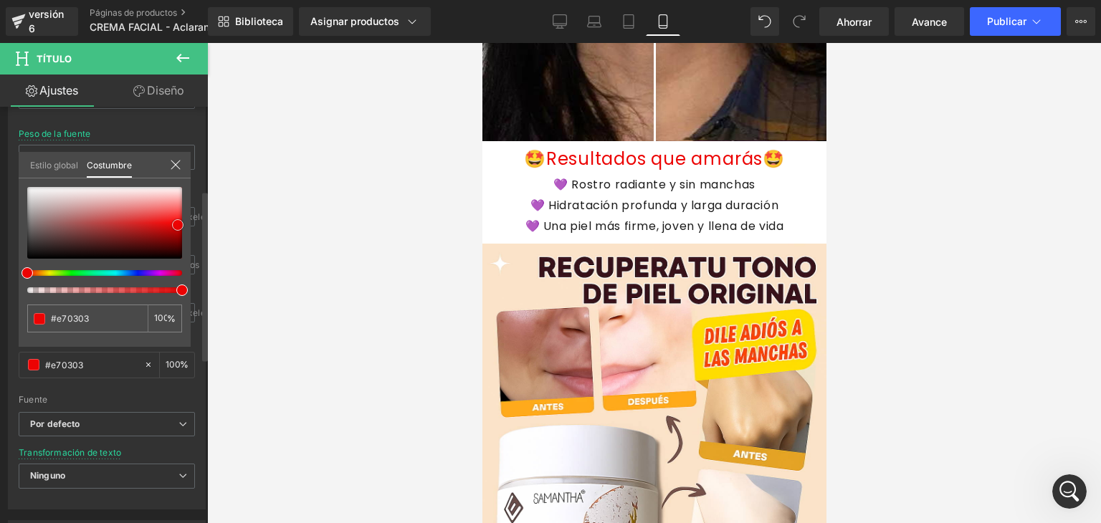
type input "#ec0303"
type input "#e80707"
type input "#e70808"
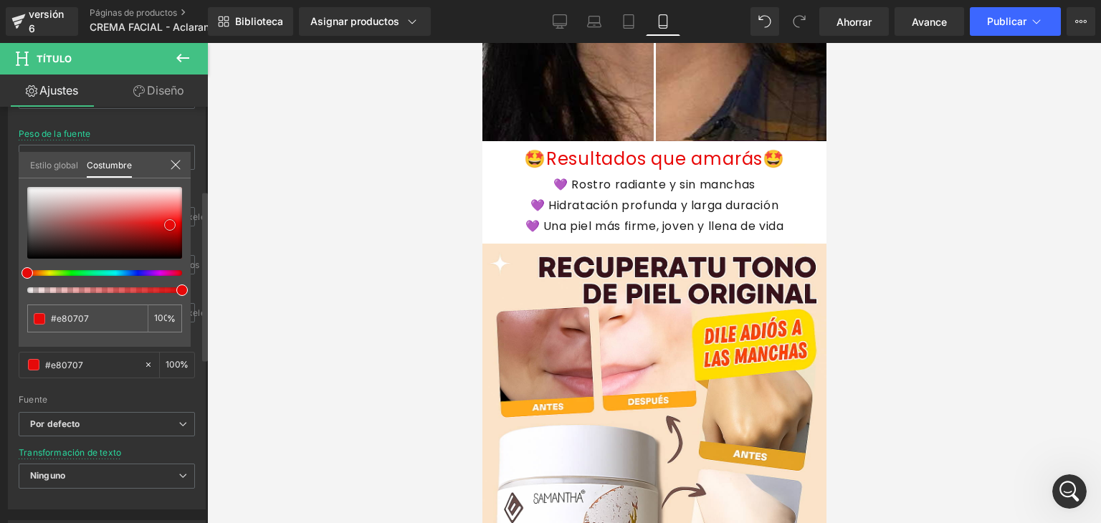
type input "#e70808"
type input "#bc0404"
type input "#b30404"
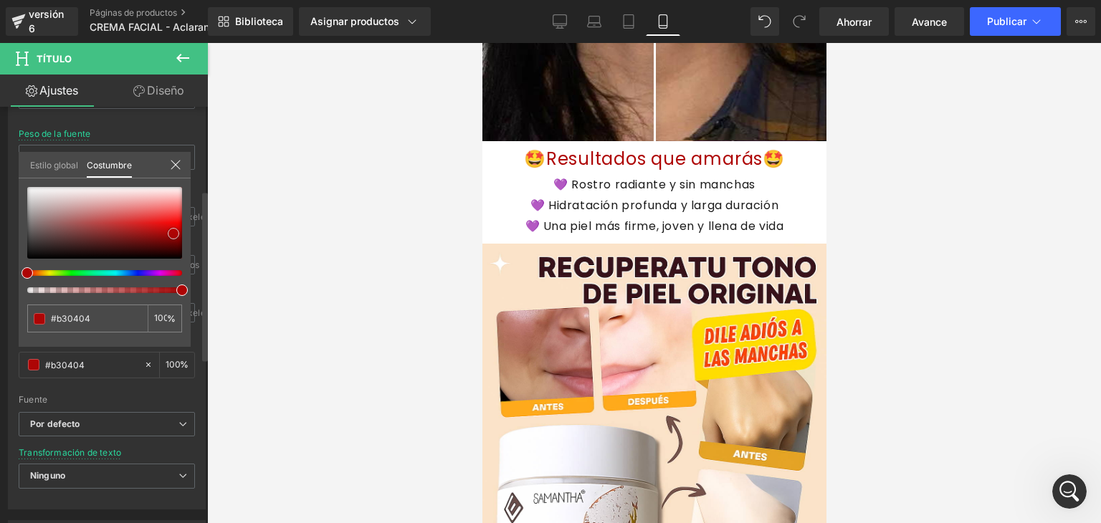
type input "#ae0404"
type input "#a90303"
type input "#a90404"
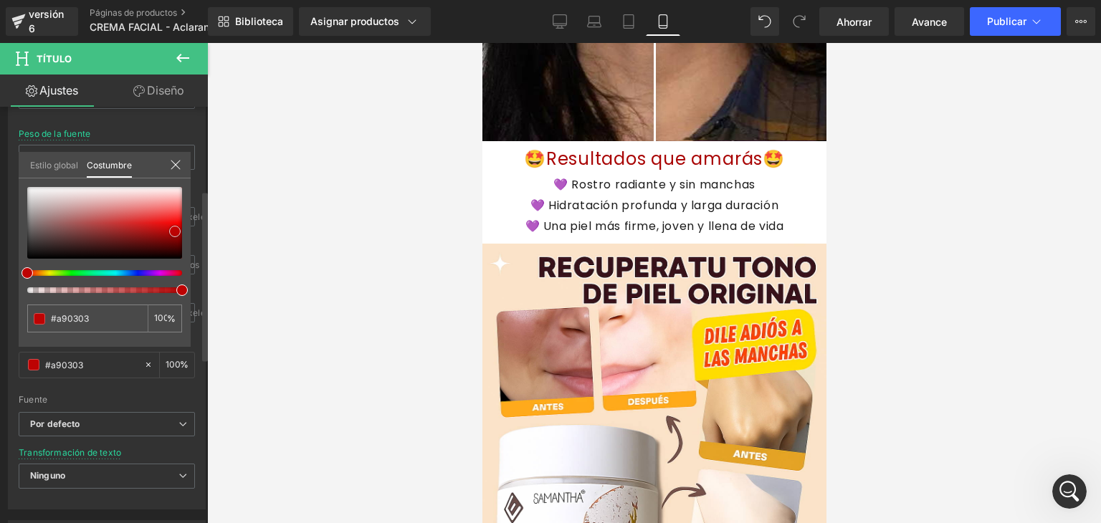
type input "#a90404"
type input "#bd0303"
type input "#c20303"
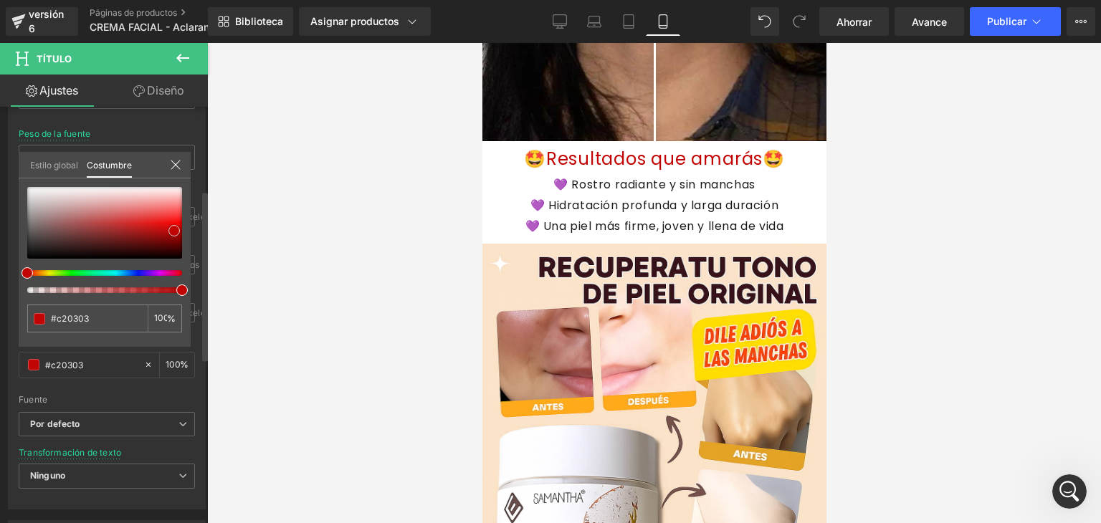
type input "#c10404"
type input "#c20303"
type input "#bd0303"
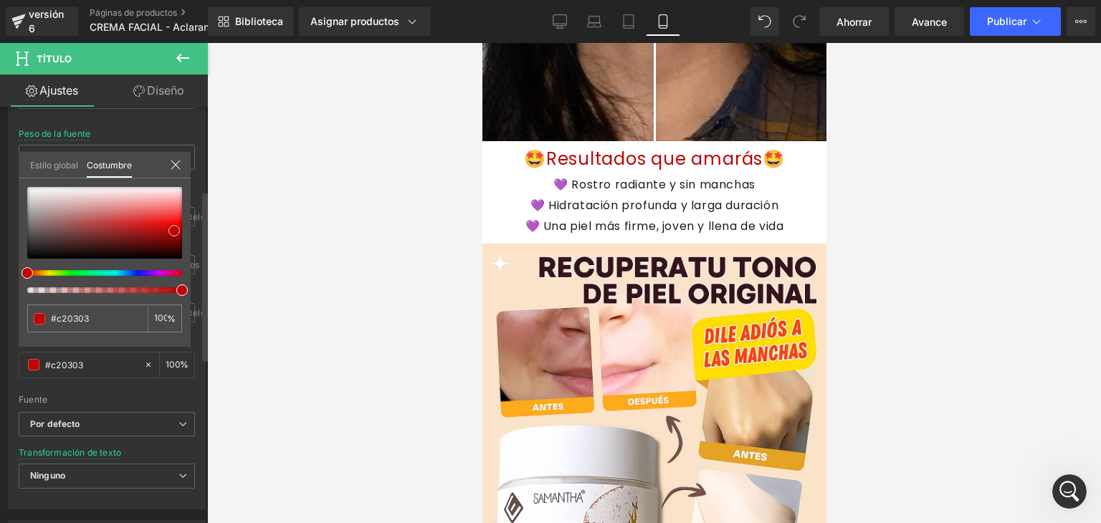
type input "#bd0303"
type input "#b80303"
drag, startPoint x: 163, startPoint y: 229, endPoint x: 174, endPoint y: 231, distance: 10.9
click at [174, 231] on div at bounding box center [104, 223] width 155 height 72
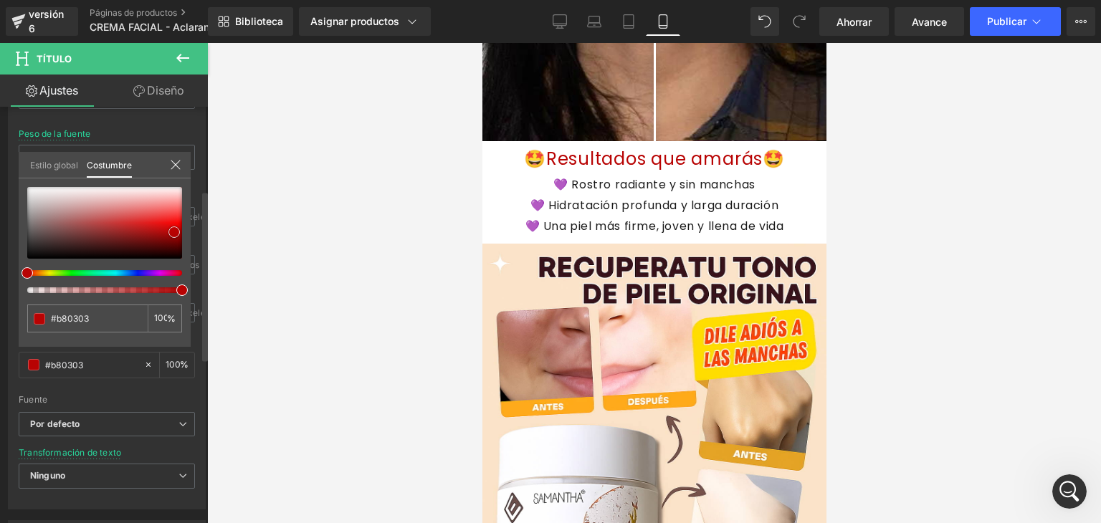
type input "#bd0303"
click at [369, 229] on div at bounding box center [654, 283] width 894 height 480
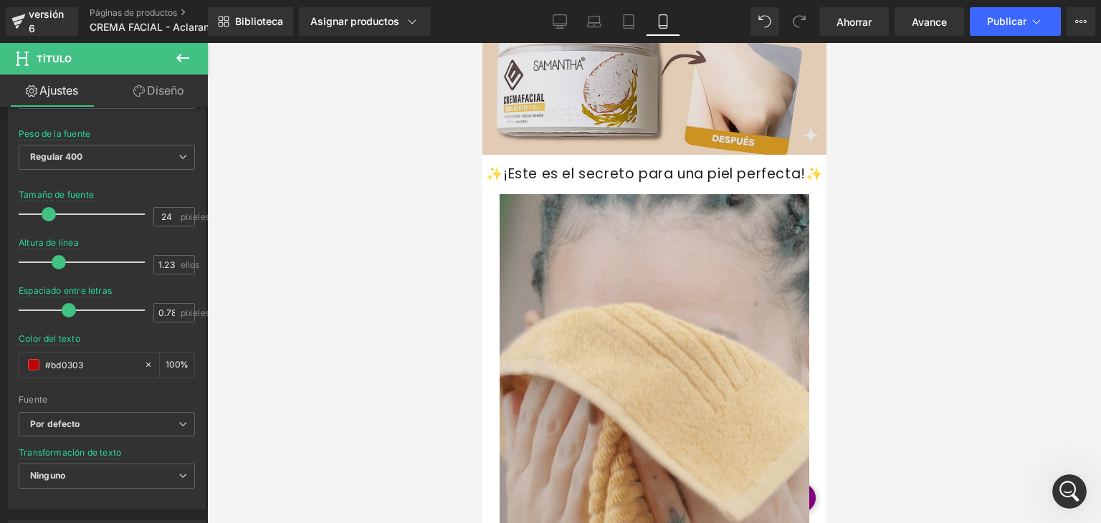
scroll to position [2190, 0]
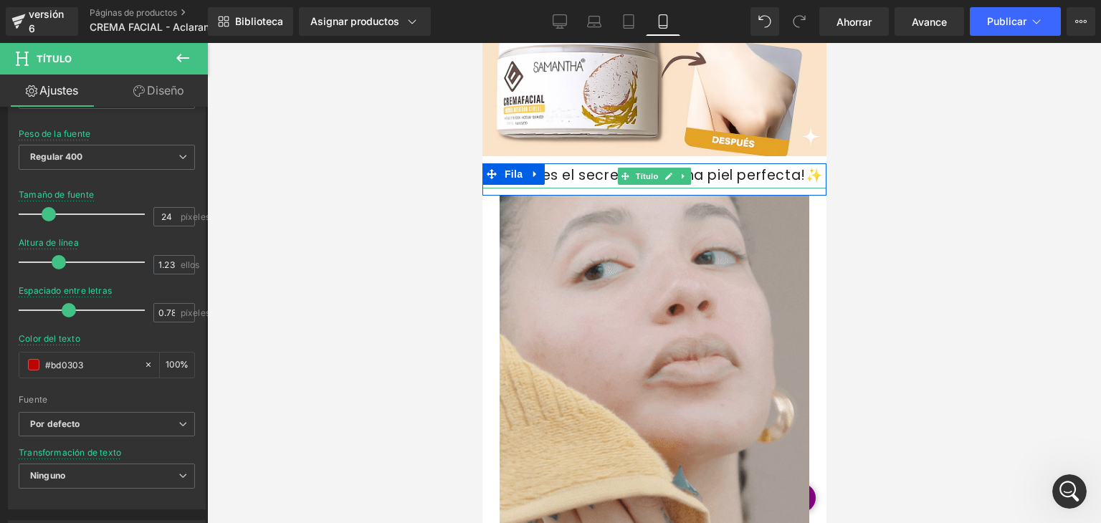
click at [752, 179] on font "✨¡Este es el secreto para una piel perfecta!✨" at bounding box center [654, 175] width 338 height 19
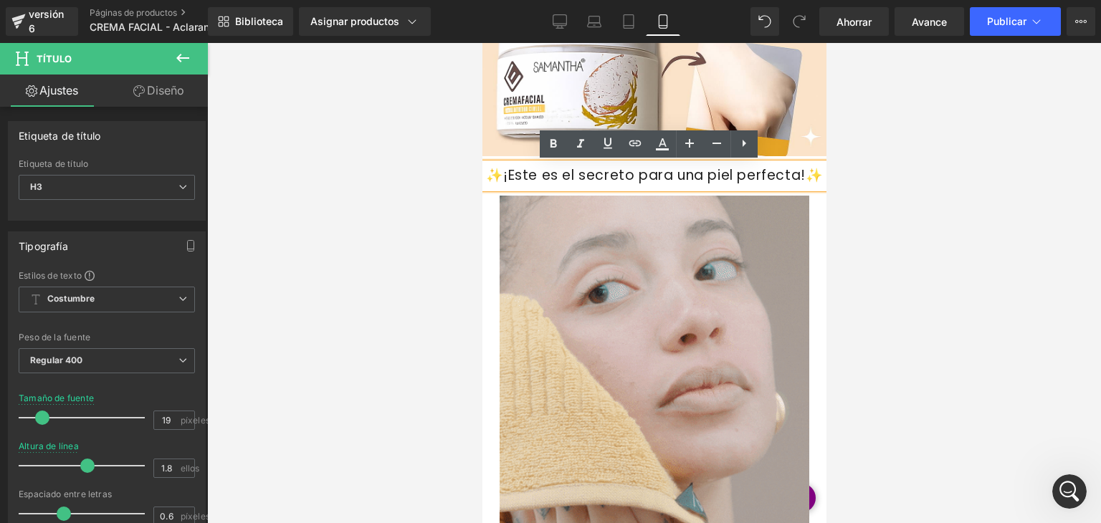
scroll to position [2688, 0]
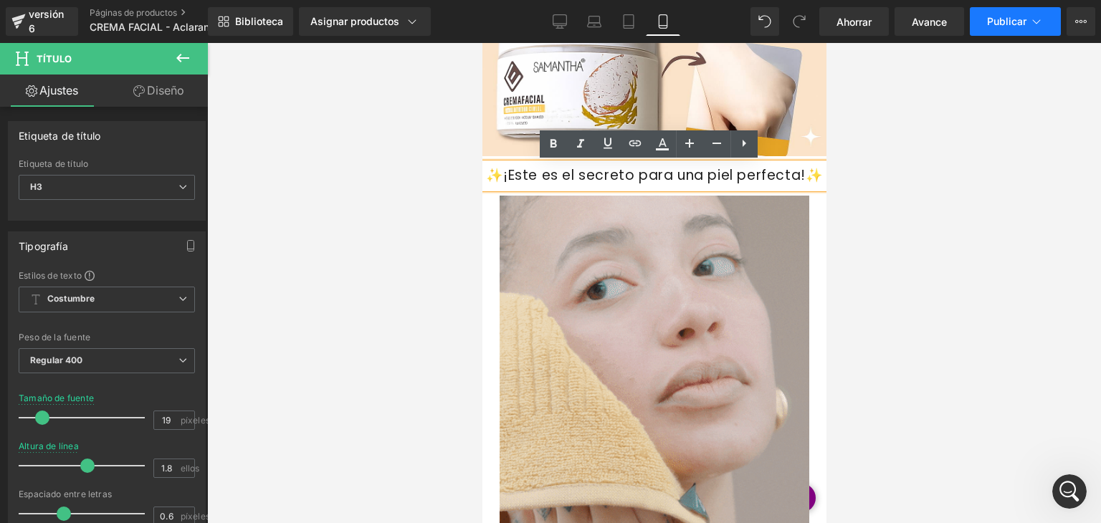
click at [1018, 21] on font "Publicar" at bounding box center [1006, 21] width 39 height 12
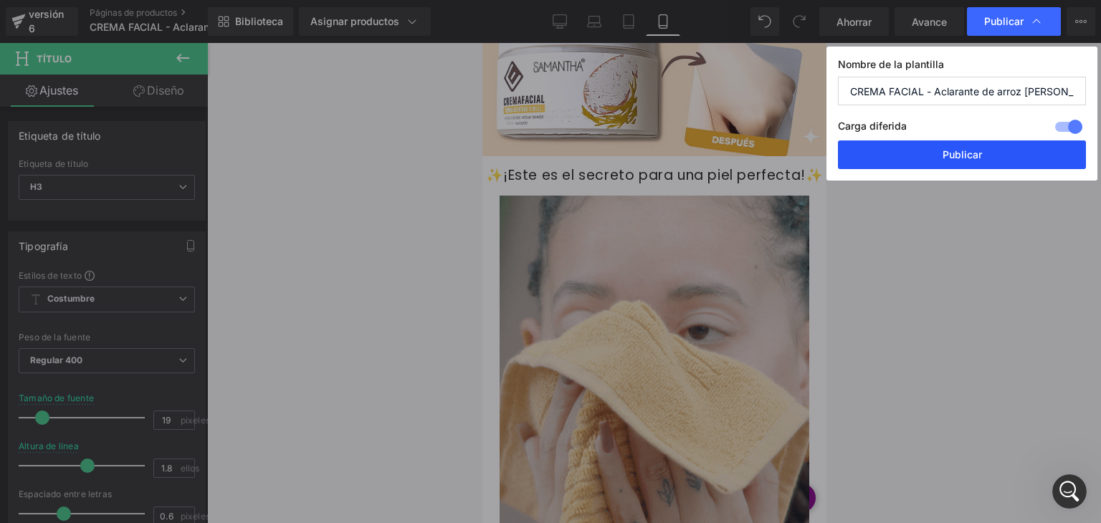
click at [911, 150] on button "Publicar" at bounding box center [962, 155] width 248 height 29
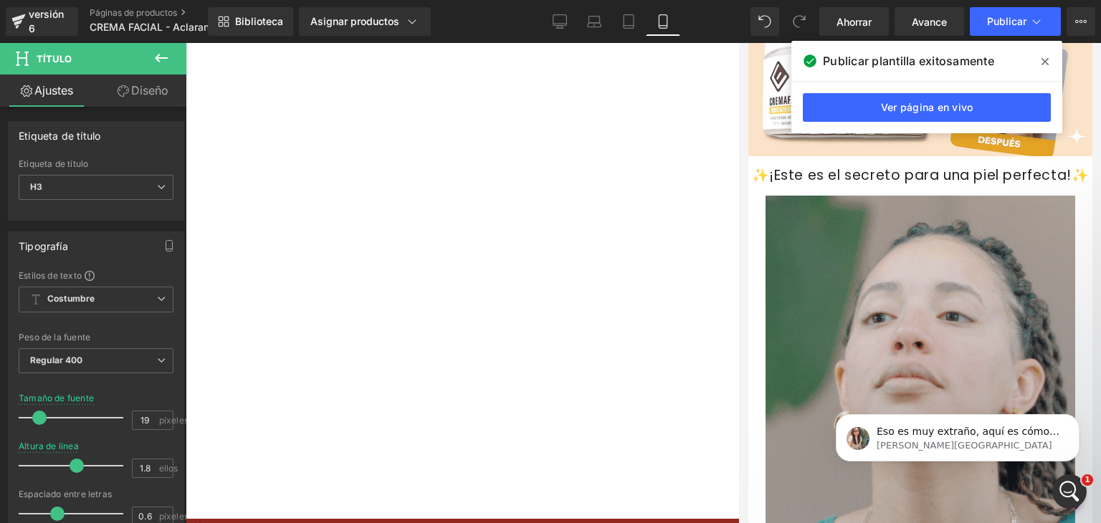
scroll to position [2766, 0]
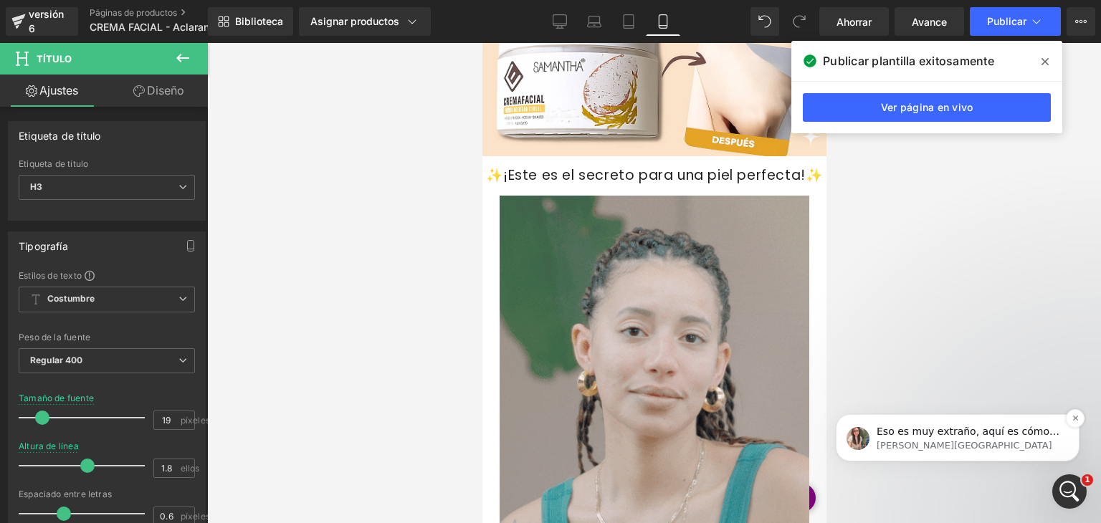
click at [986, 440] on p "[PERSON_NAME][GEOGRAPHIC_DATA]" at bounding box center [969, 446] width 185 height 13
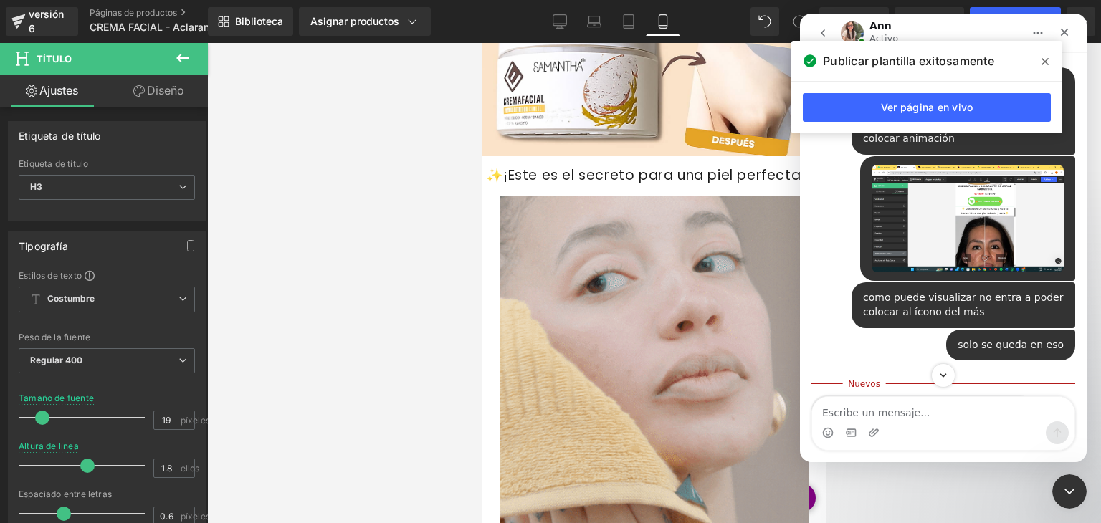
scroll to position [2790, 0]
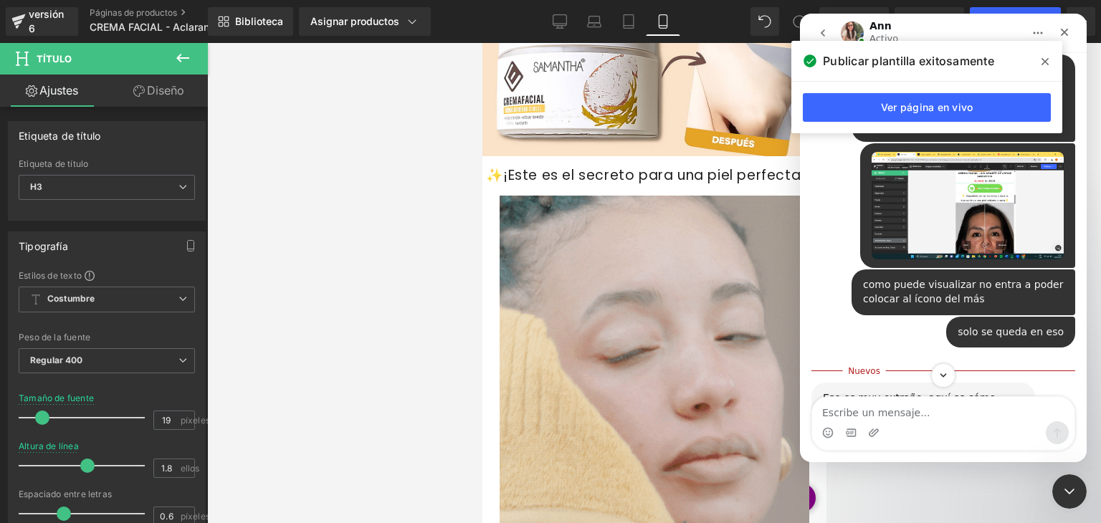
click at [1044, 62] on icon at bounding box center [1045, 61] width 7 height 7
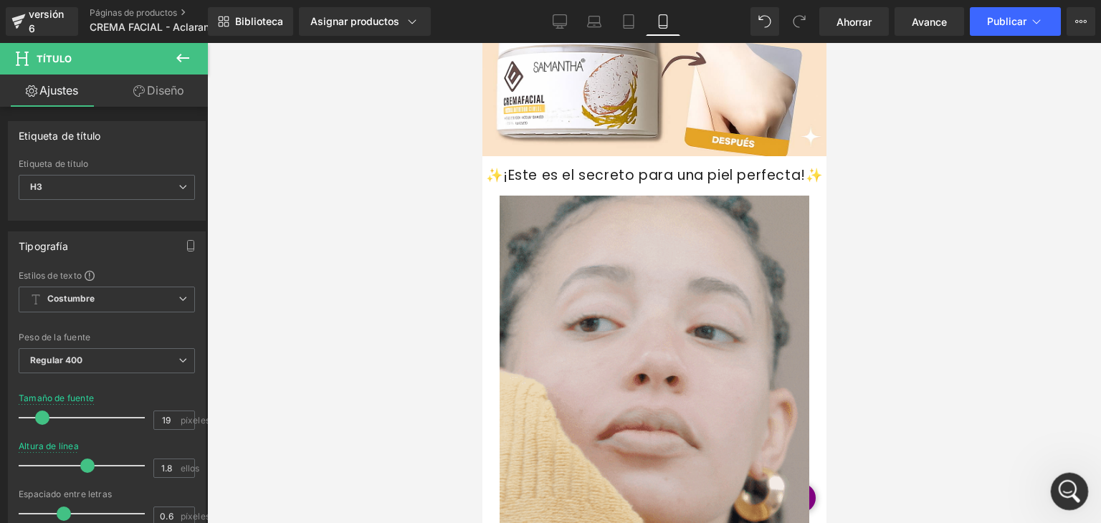
click at [1074, 496] on div "Abrir Intercom Messenger" at bounding box center [1067, 489] width 47 height 47
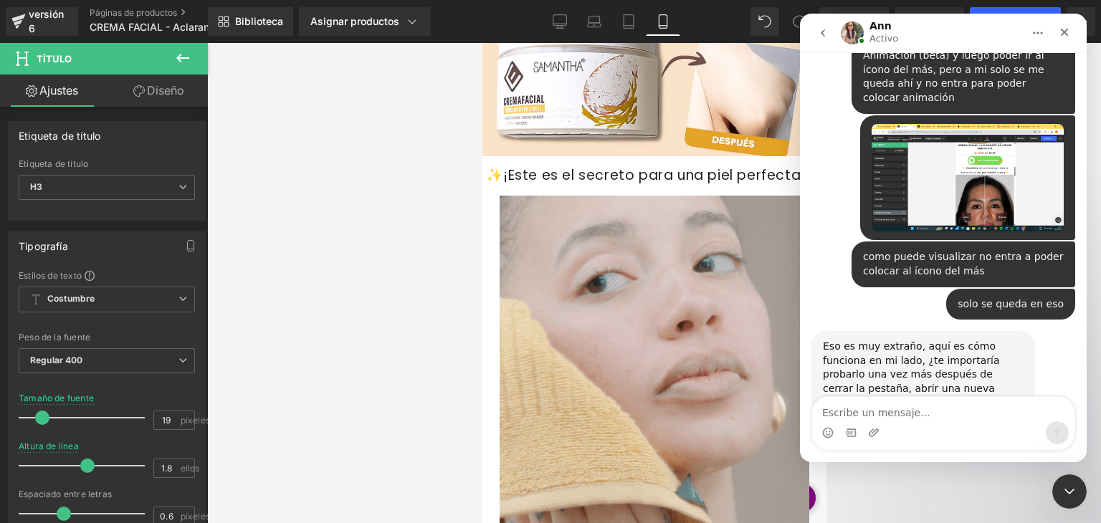
scroll to position [2822, 0]
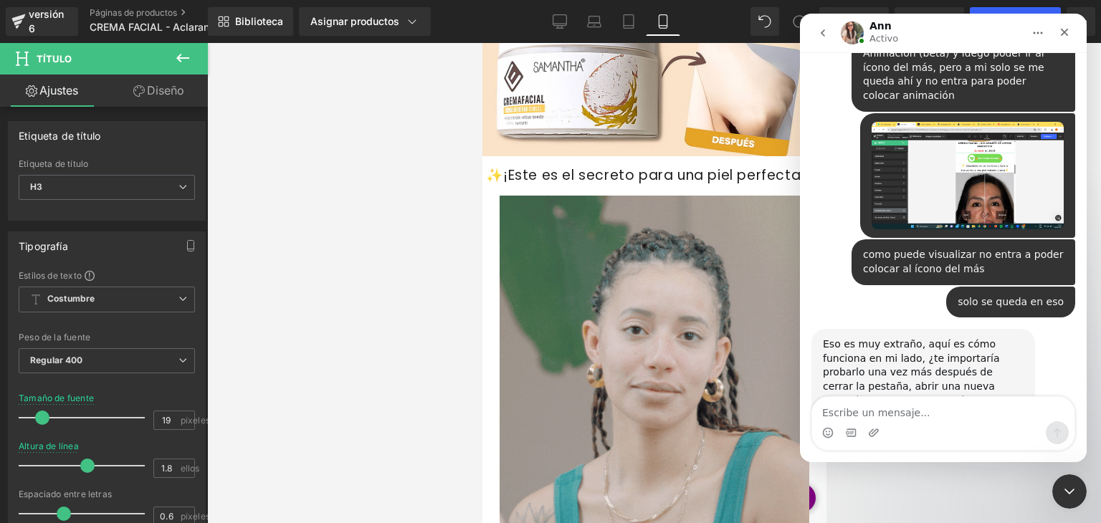
click at [917, 430] on link "https://www.loom.com/share/4f2d0b0369f04dfbadb00cced432fbed" at bounding box center [879, 435] width 112 height 11
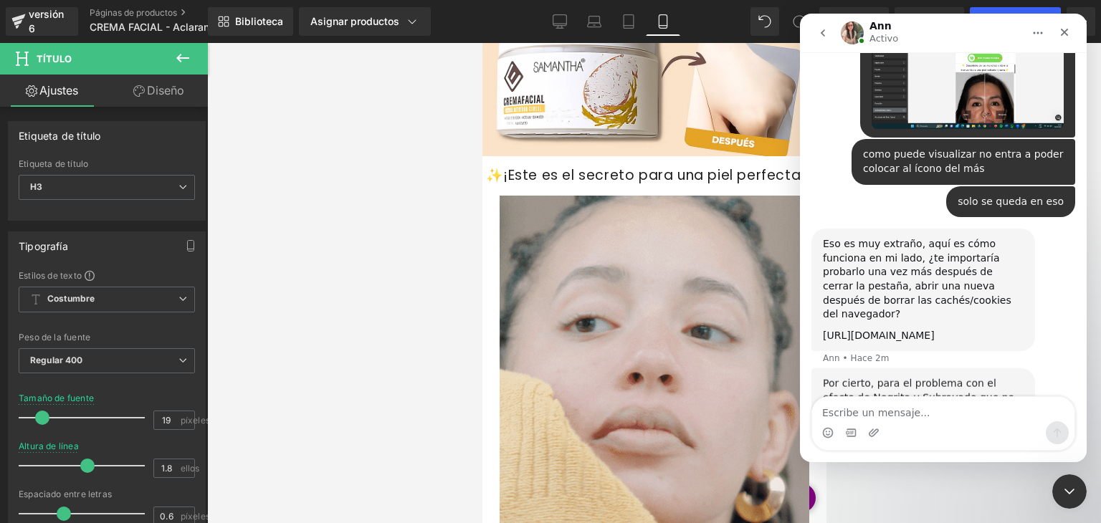
scroll to position [2940, 0]
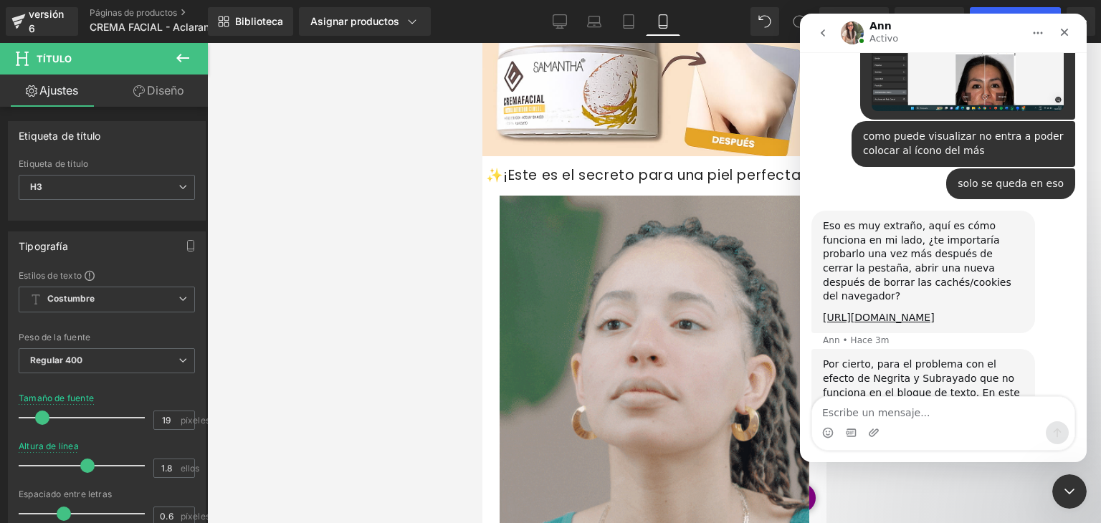
click at [425, 146] on div at bounding box center [550, 240] width 1101 height 480
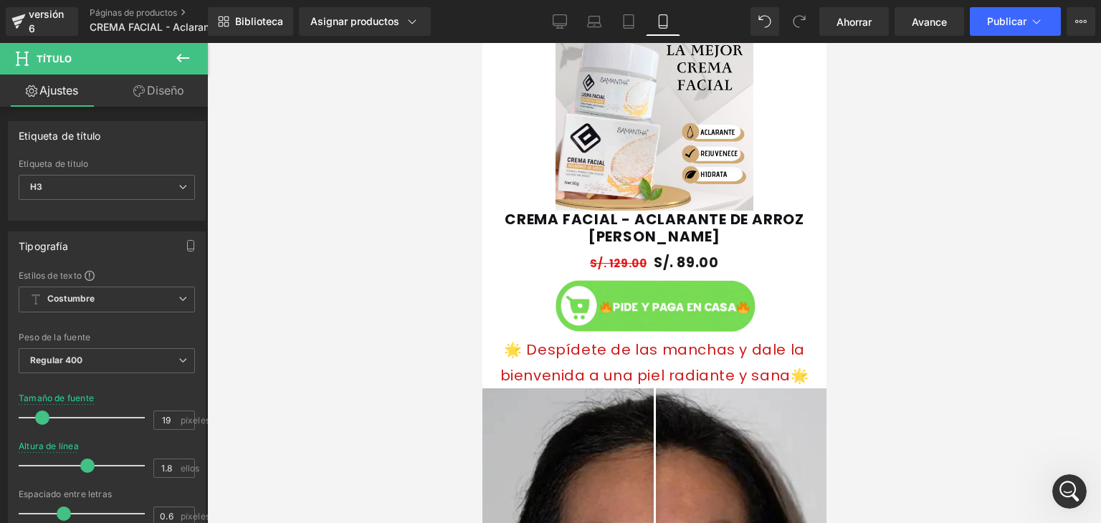
scroll to position [1030, 0]
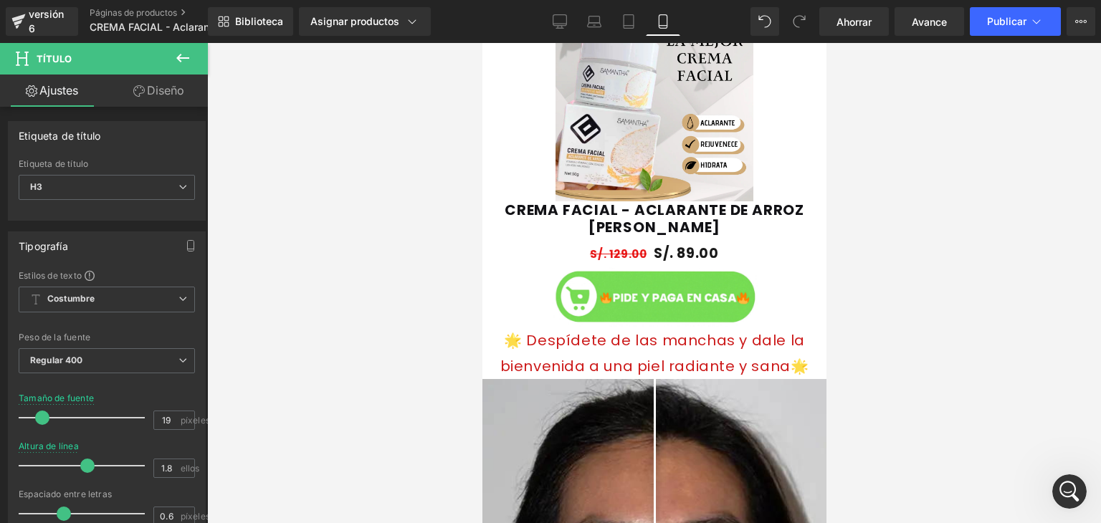
click at [661, 299] on div "Imagen" at bounding box center [654, 297] width 344 height 62
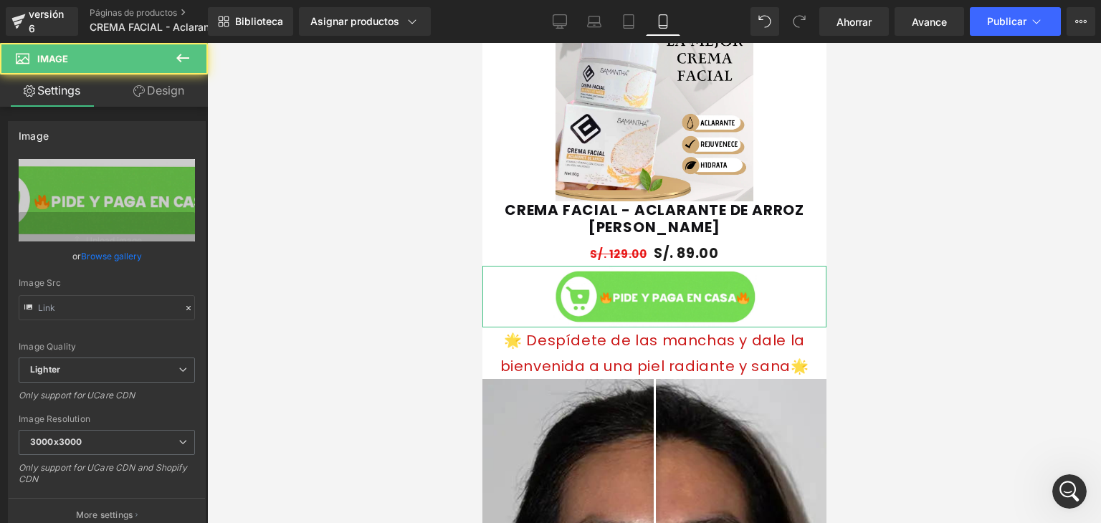
type input "https://ucarecdn.com/04dc0988-9d8f-46fa-948c-ab05d220fbbf/-/format/auto/-/previ…"
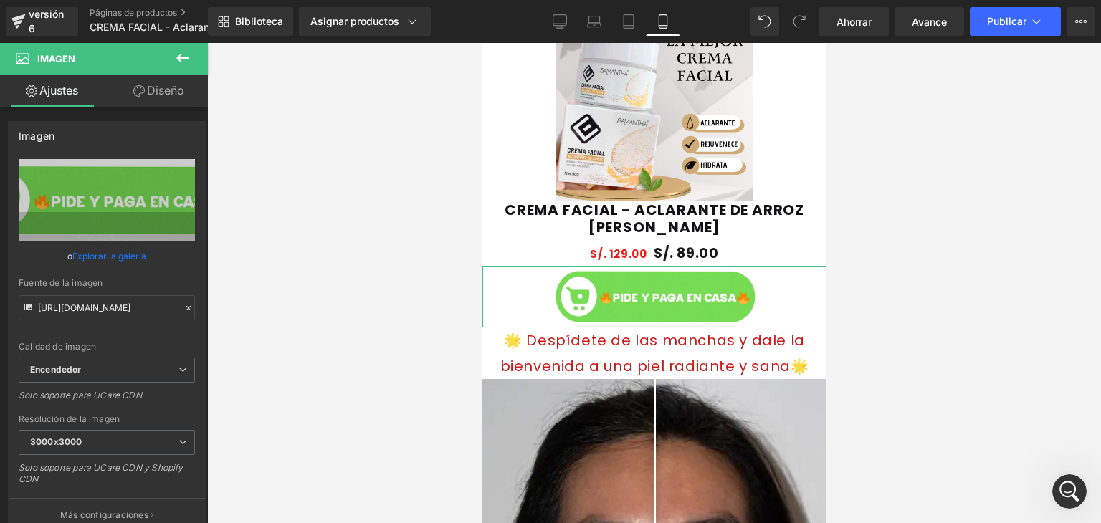
click at [172, 93] on font "Diseño" at bounding box center [165, 90] width 37 height 14
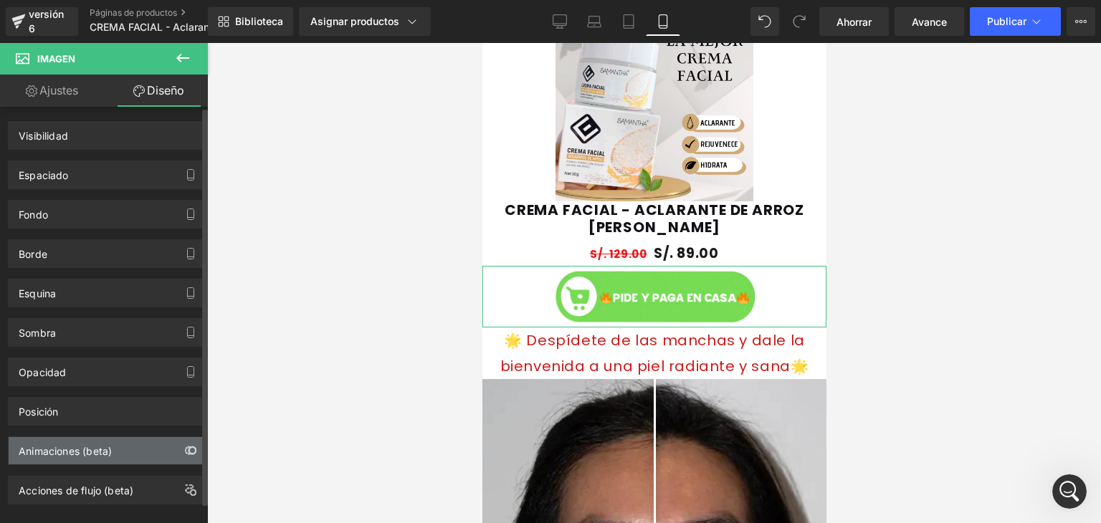
click at [186, 457] on button "button" at bounding box center [190, 450] width 23 height 27
click at [170, 440] on div "Animaciones (beta)" at bounding box center [107, 450] width 196 height 27
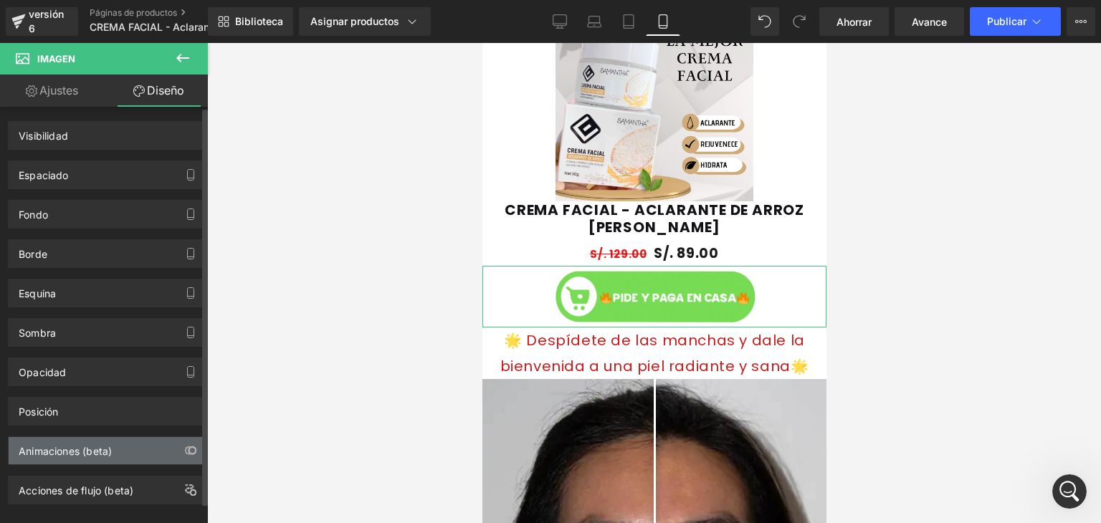
click at [170, 440] on div "Animaciones (beta)" at bounding box center [107, 450] width 196 height 27
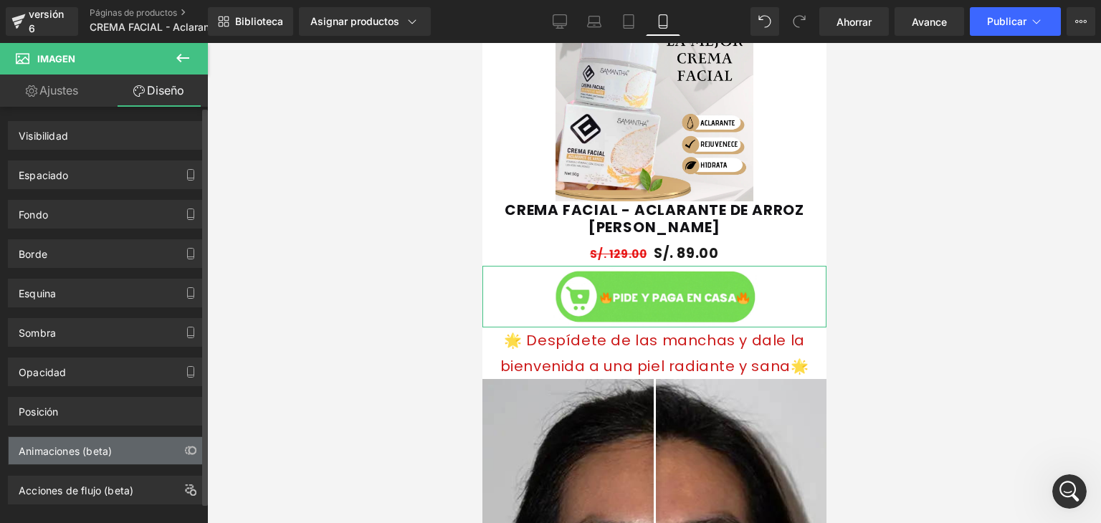
click at [170, 440] on div "Animaciones (beta)" at bounding box center [107, 450] width 196 height 27
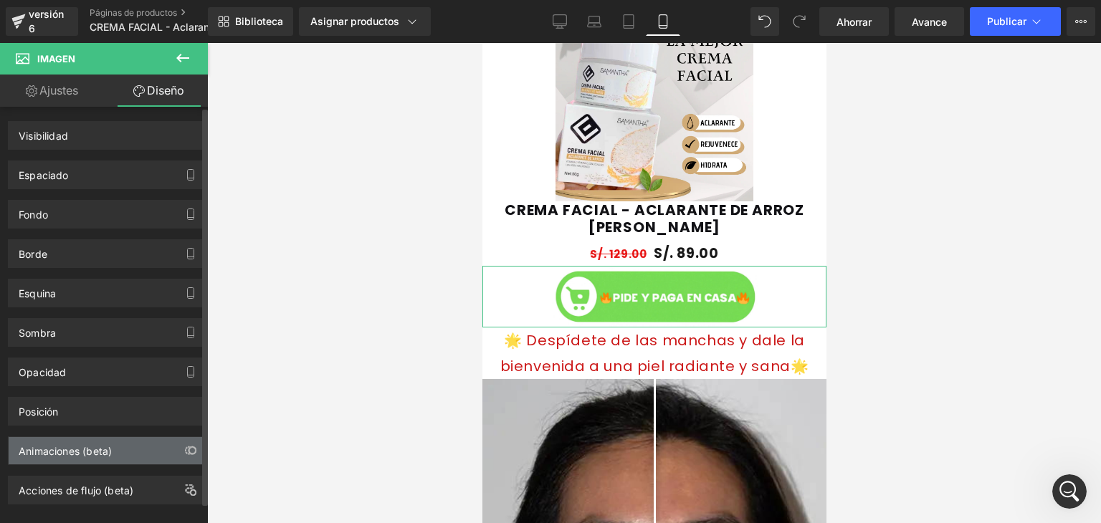
click at [170, 440] on div "Animaciones (beta)" at bounding box center [107, 450] width 196 height 27
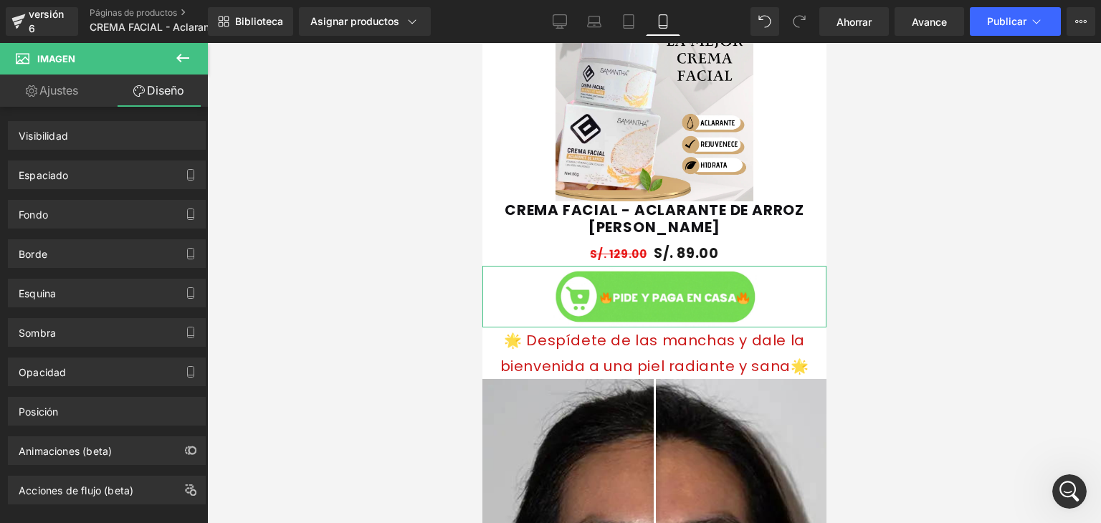
click at [75, 100] on link "Ajustes" at bounding box center [52, 91] width 104 height 32
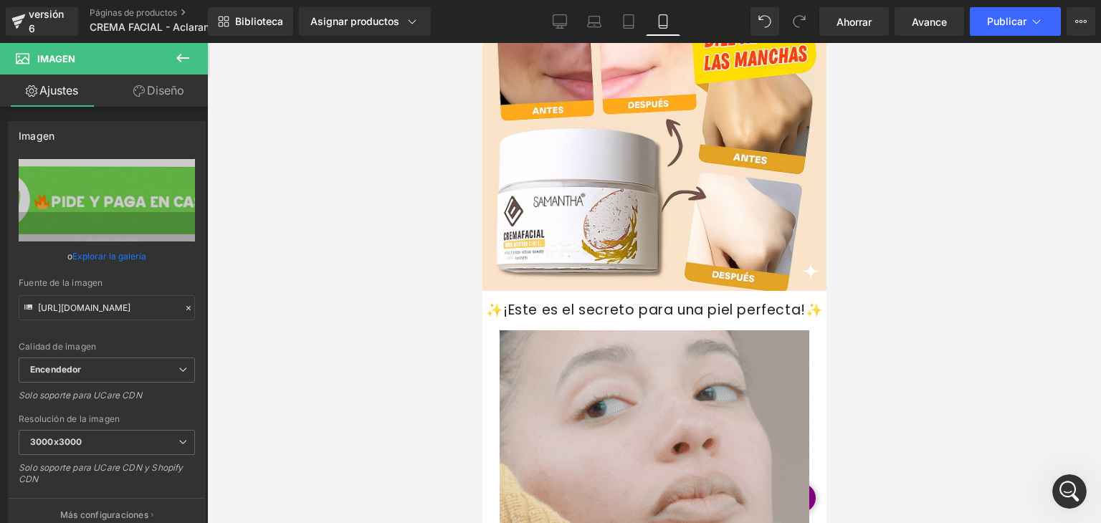
scroll to position [2068, 0]
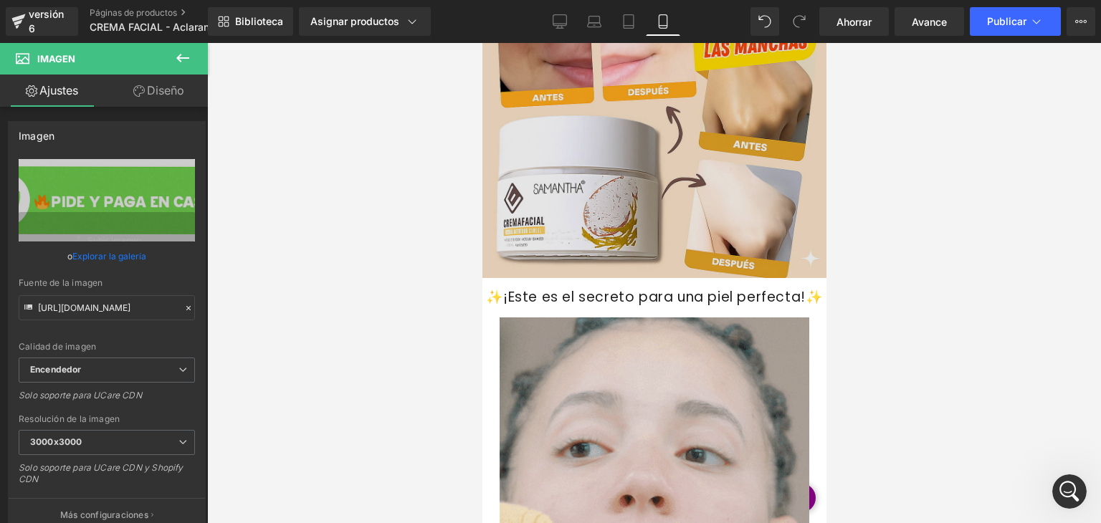
click at [594, 181] on img at bounding box center [654, 106] width 344 height 344
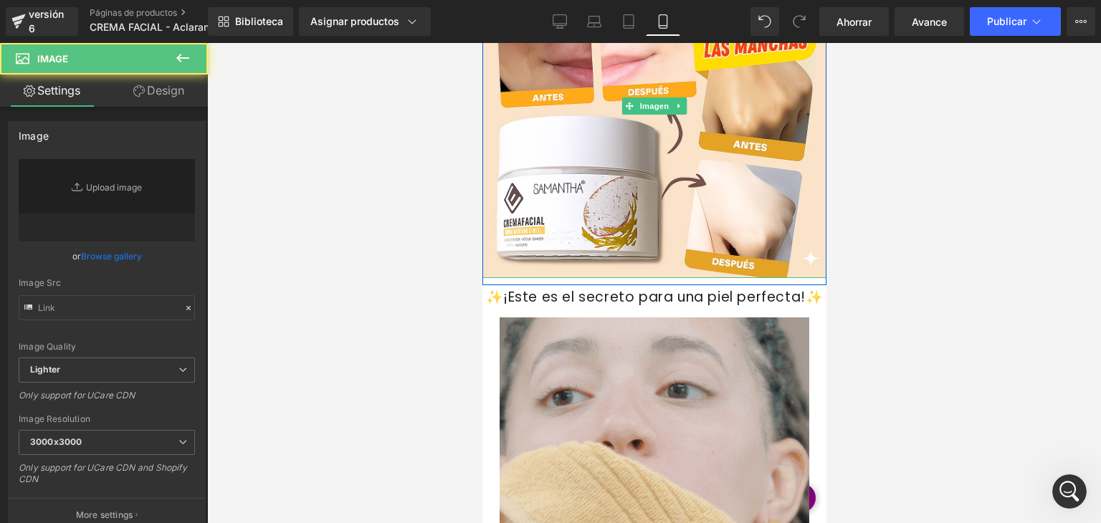
type input "https://ucarecdn.com/13eed30b-32f3-486e-9bcc-f0e15b892719/-/format/auto/-/previ…"
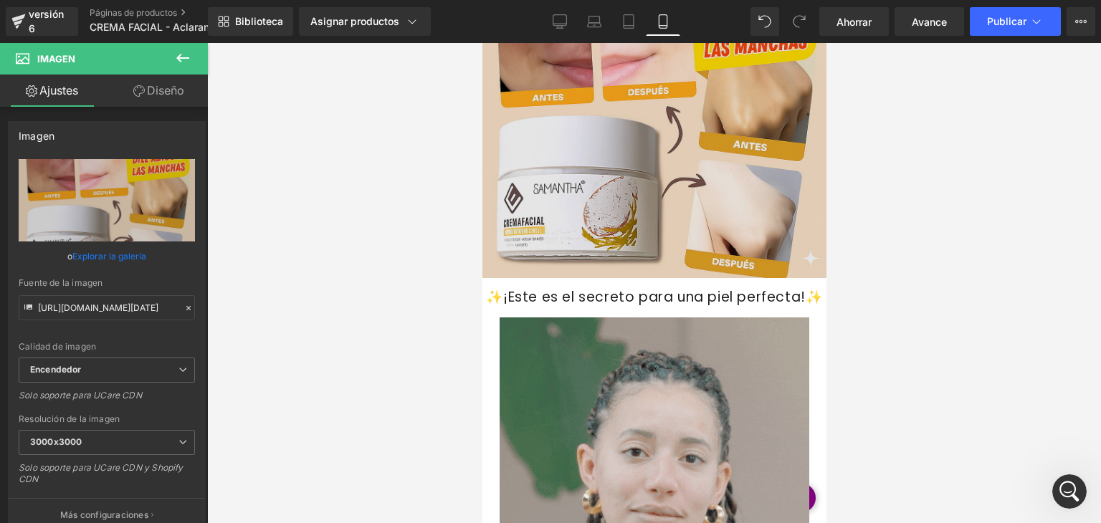
click at [640, 152] on img at bounding box center [654, 106] width 344 height 344
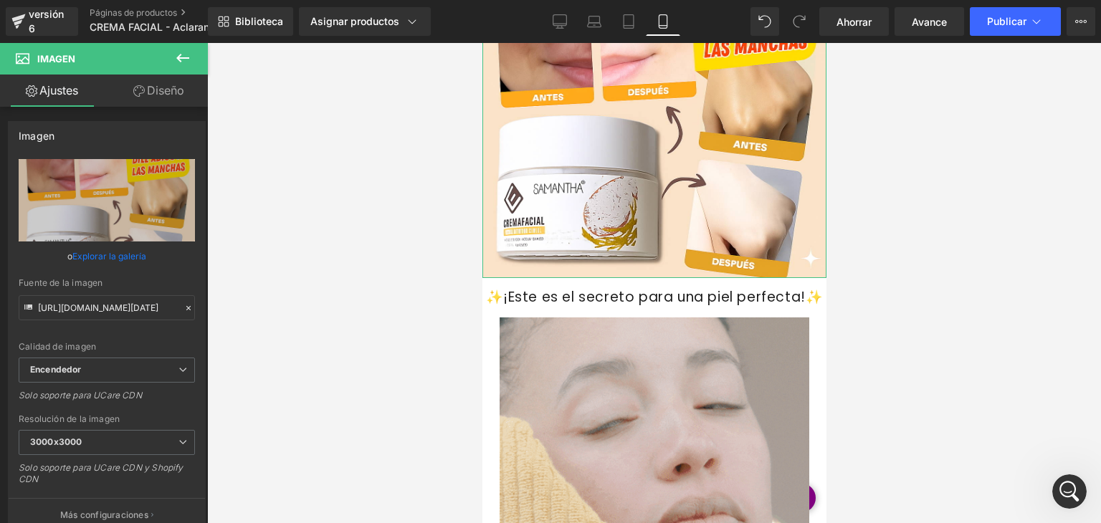
click at [176, 95] on font "Diseño" at bounding box center [165, 90] width 37 height 14
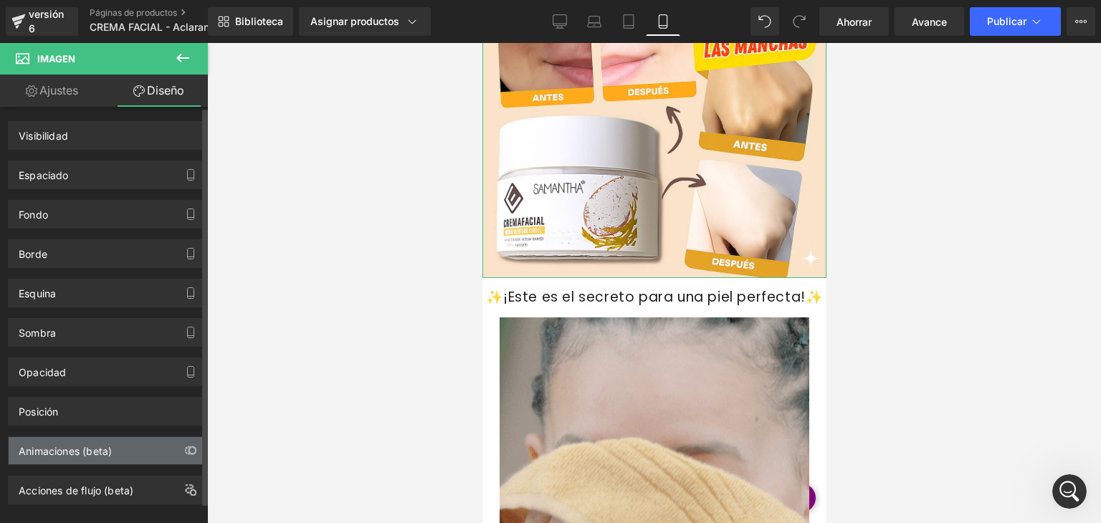
click at [166, 447] on div "Animaciones (beta)" at bounding box center [107, 450] width 196 height 27
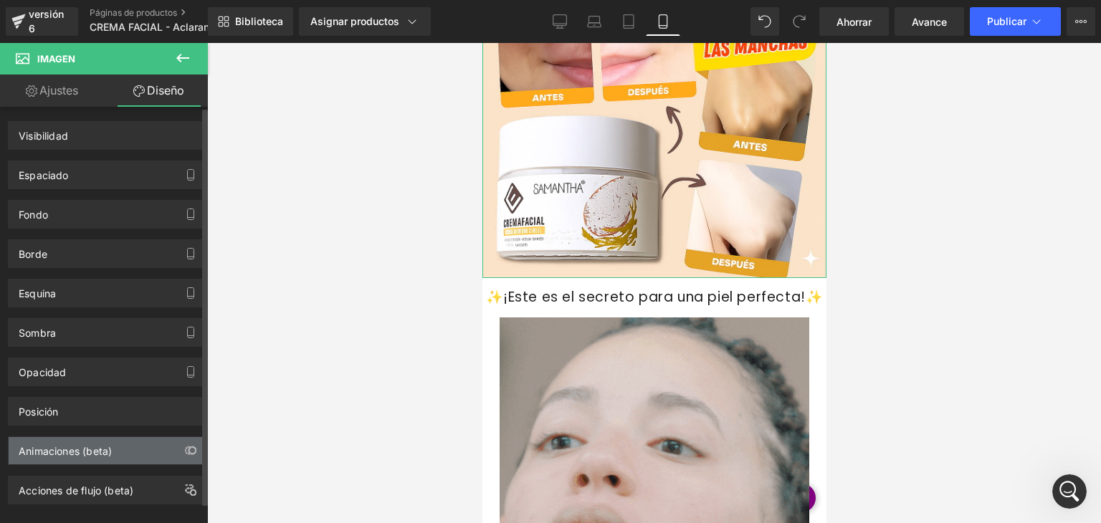
scroll to position [2997, 0]
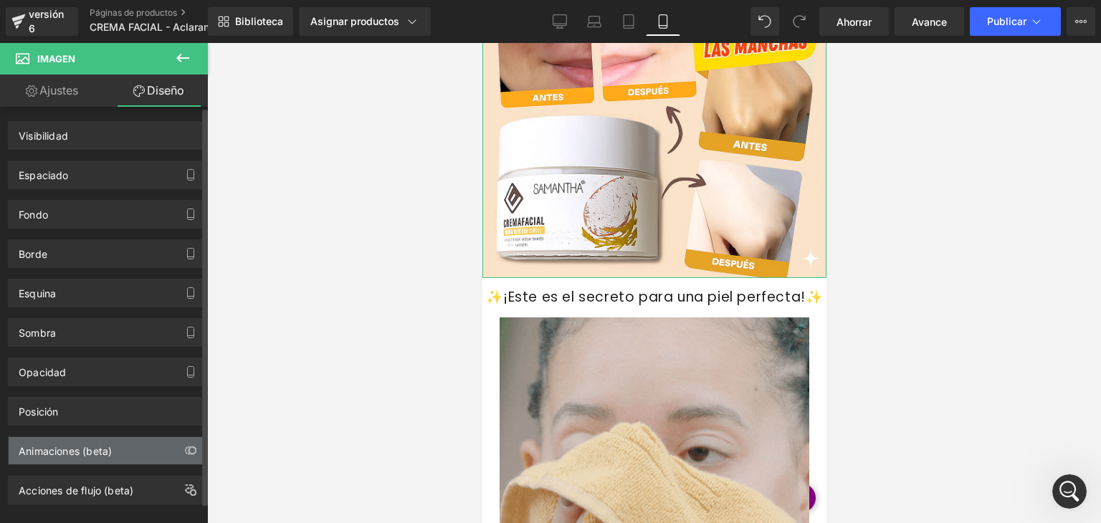
click at [166, 447] on div "Animaciones (beta)" at bounding box center [107, 450] width 196 height 27
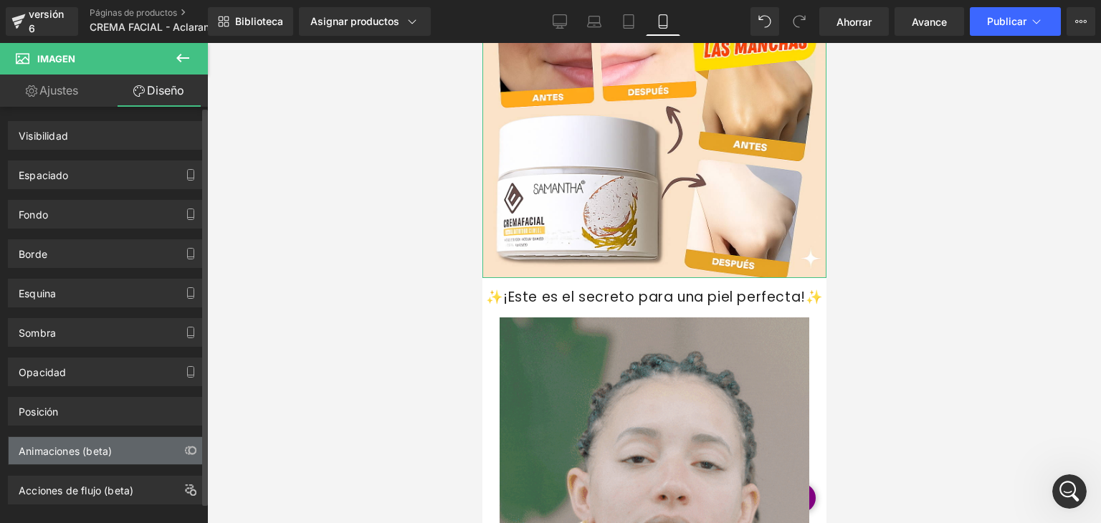
click at [166, 447] on div "Animaciones (beta)" at bounding box center [107, 450] width 196 height 27
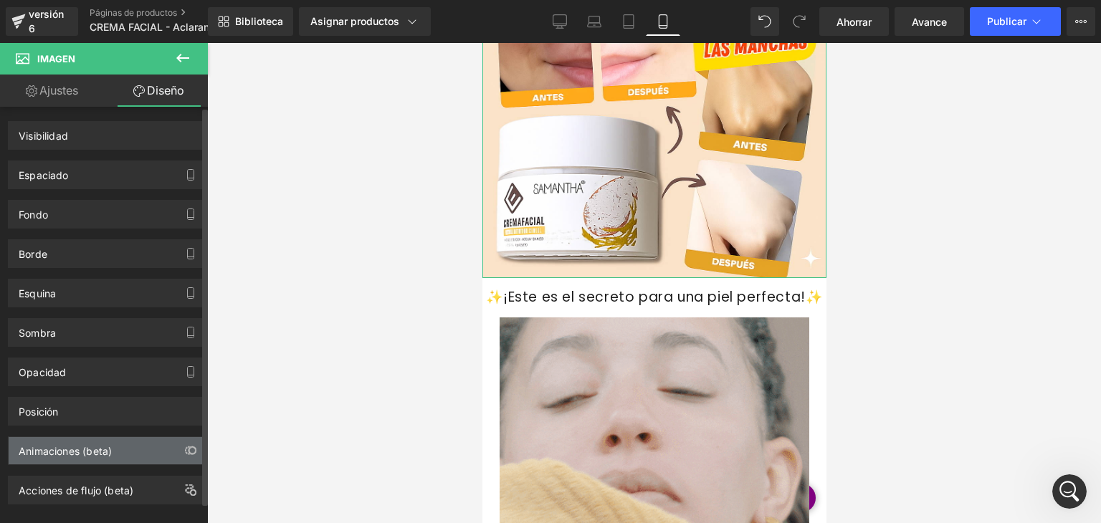
click at [166, 447] on div "Animaciones (beta)" at bounding box center [107, 450] width 196 height 27
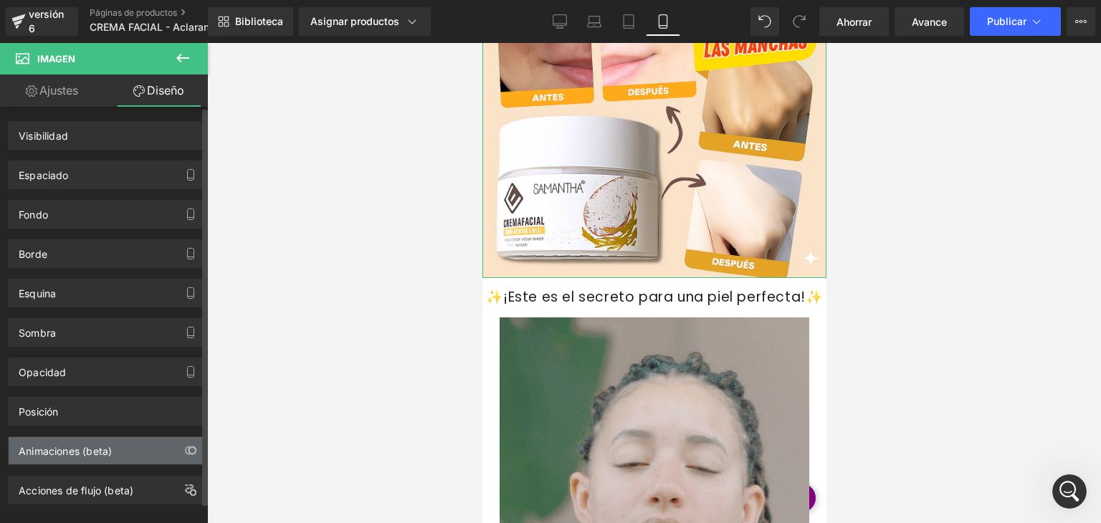
click at [166, 447] on div "Animaciones (beta)" at bounding box center [107, 450] width 196 height 27
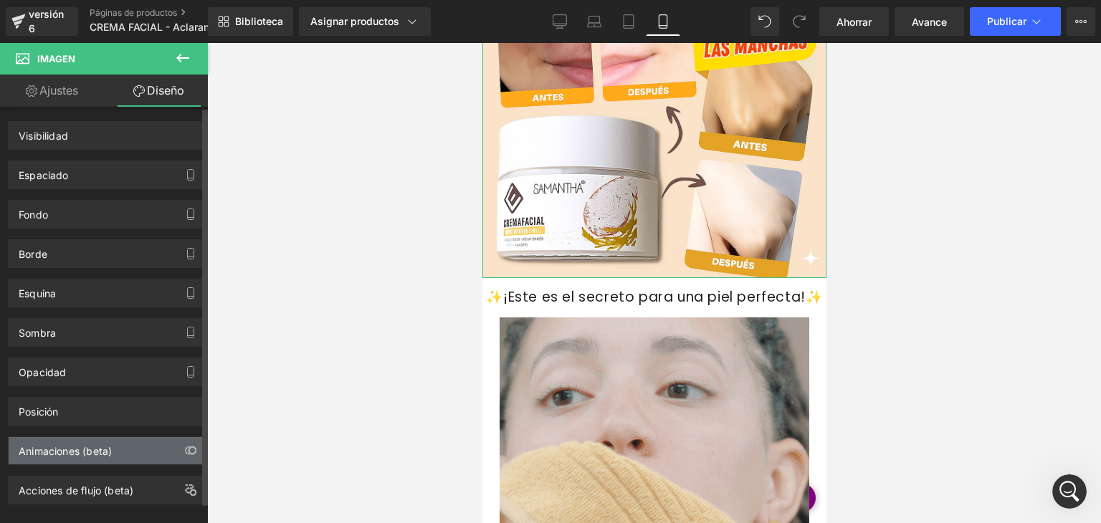
click at [166, 447] on div "Animaciones (beta)" at bounding box center [107, 450] width 196 height 27
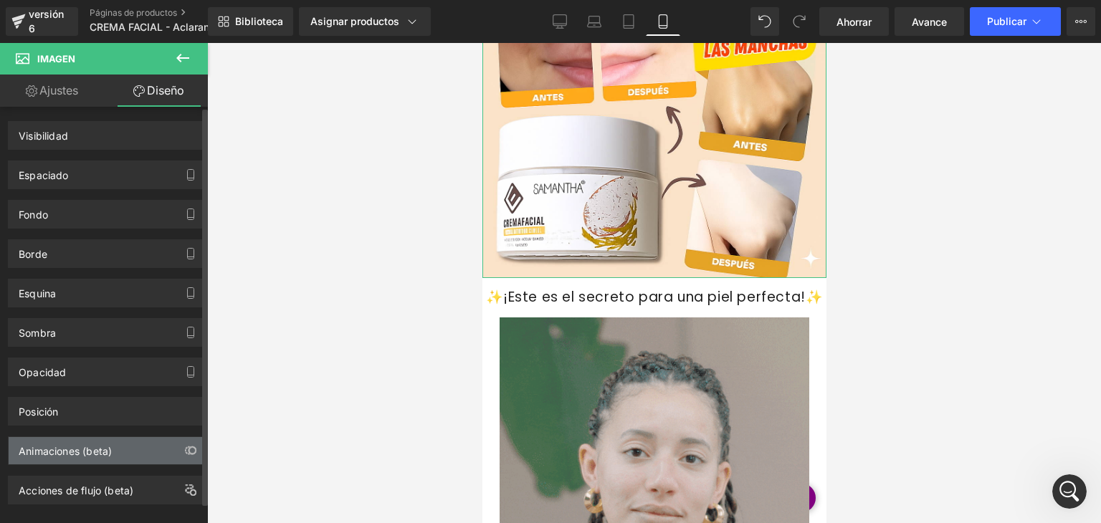
click at [166, 447] on div "Animaciones (beta)" at bounding box center [107, 450] width 196 height 27
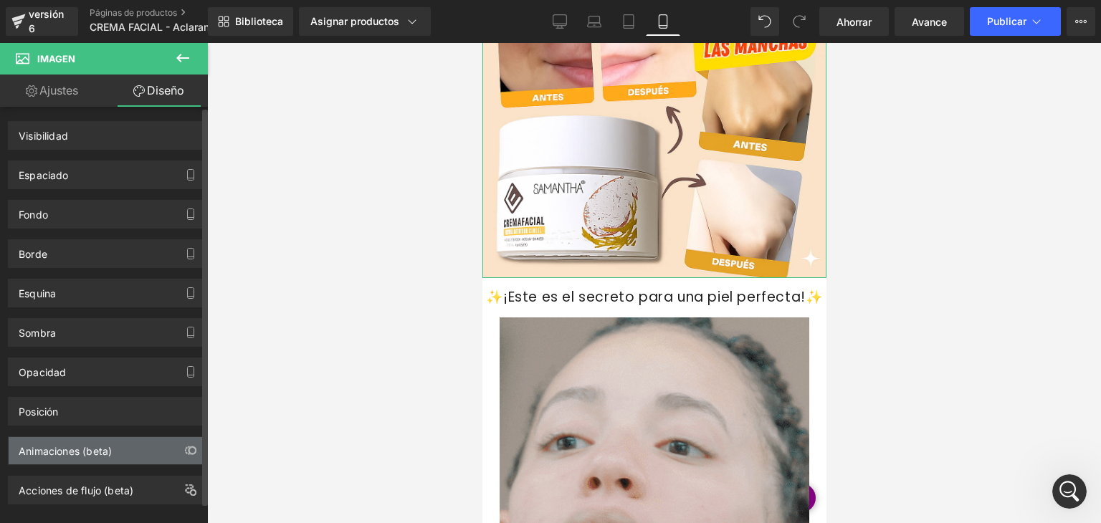
click at [166, 447] on div "Animaciones (beta)" at bounding box center [107, 450] width 196 height 27
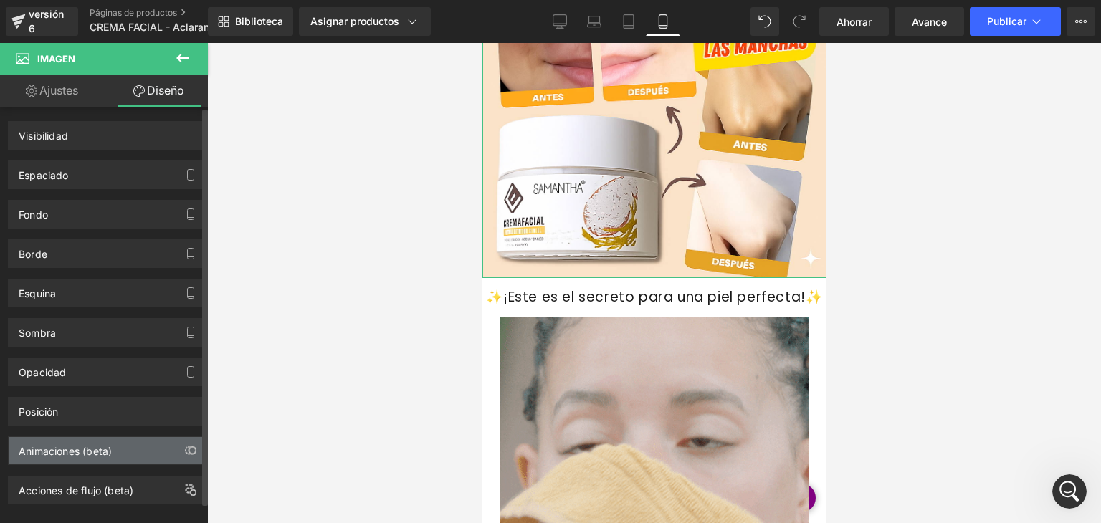
click at [166, 447] on div "Animaciones (beta)" at bounding box center [107, 450] width 196 height 27
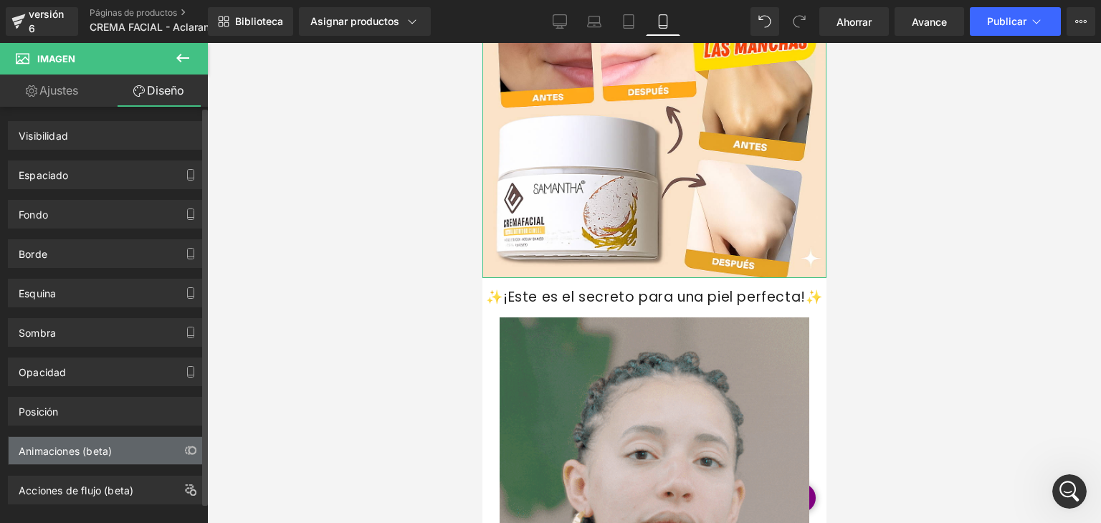
click at [166, 447] on div "Animaciones (beta)" at bounding box center [107, 450] width 196 height 27
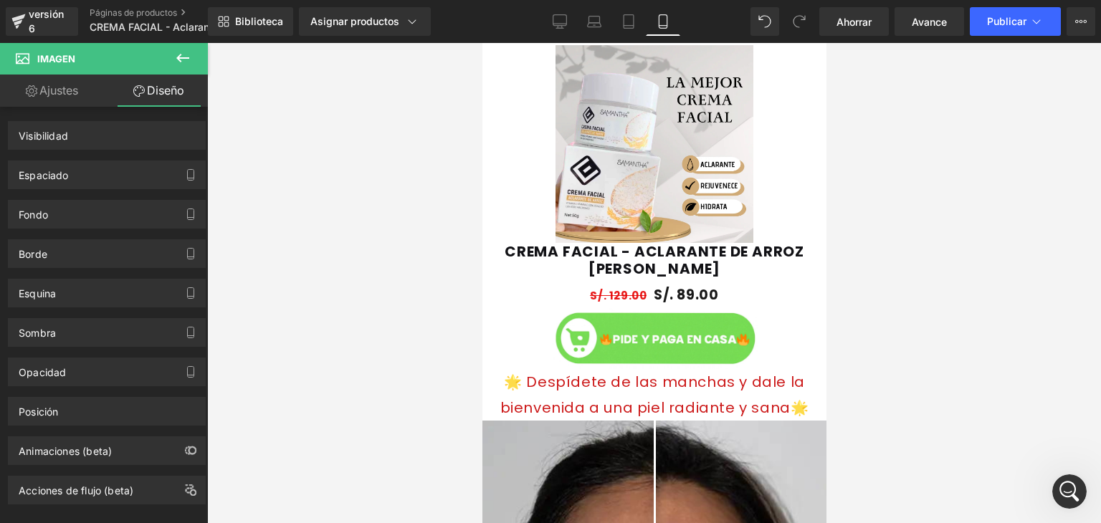
scroll to position [995, 0]
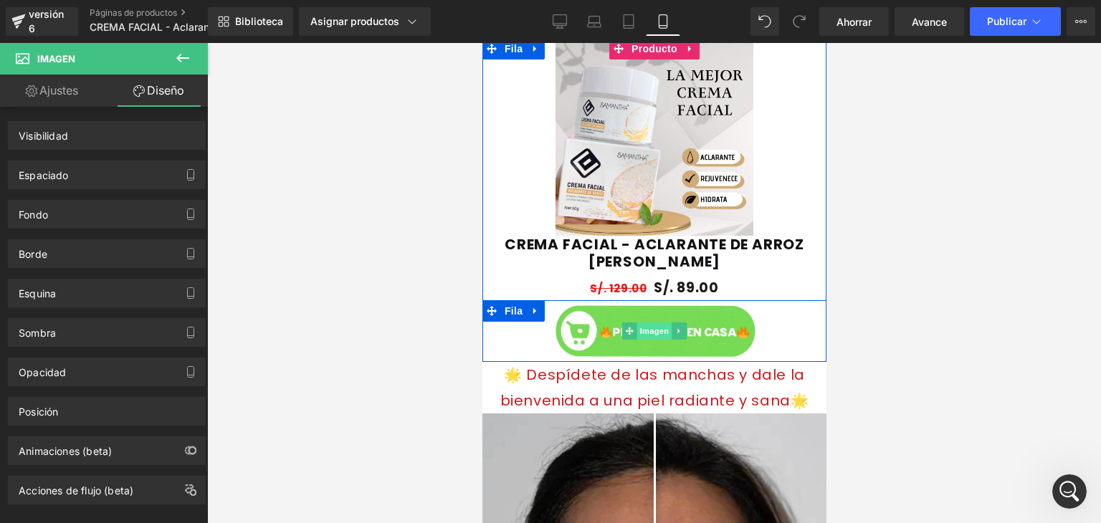
click at [663, 330] on span "Imagen" at bounding box center [654, 331] width 35 height 17
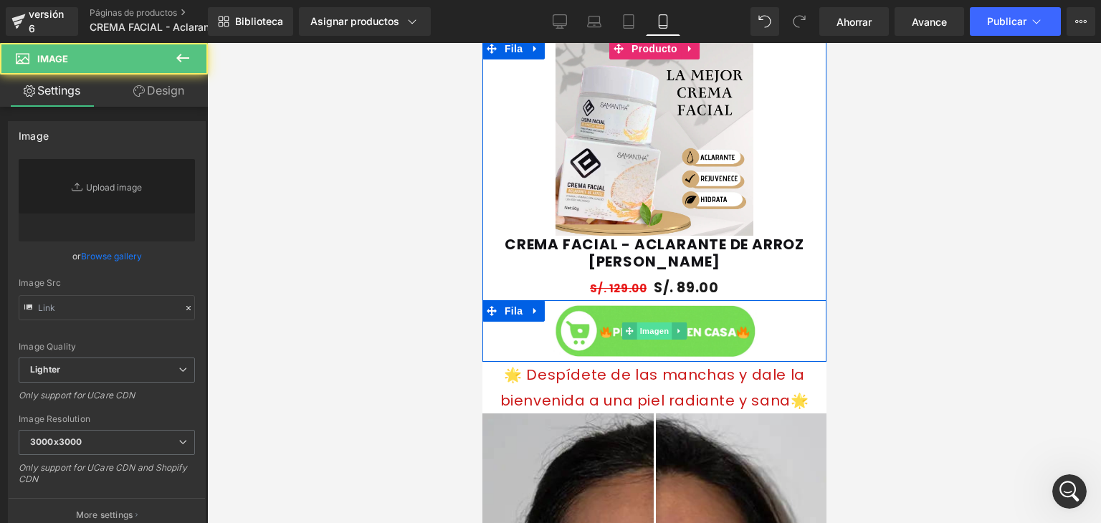
type input "https://ucarecdn.com/04dc0988-9d8f-46fa-948c-ab05d220fbbf/-/format/auto/-/previ…"
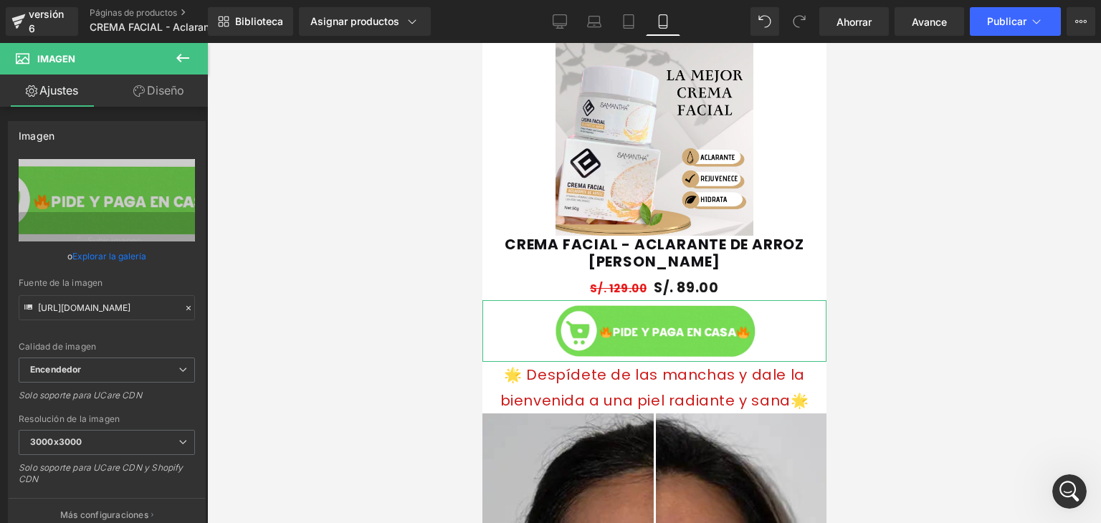
click at [163, 84] on font "Diseño" at bounding box center [165, 90] width 37 height 14
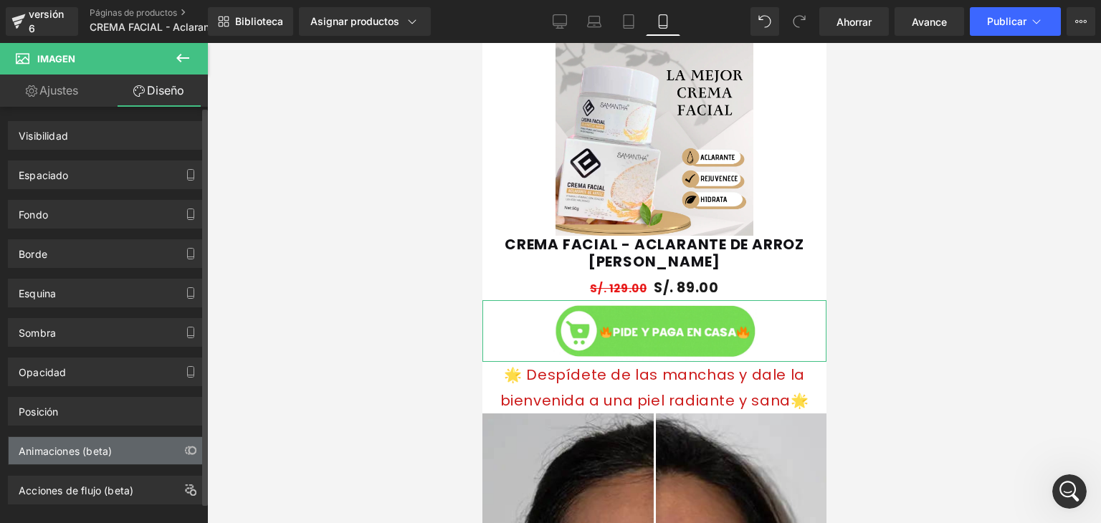
click at [170, 437] on div "Animaciones (beta)" at bounding box center [107, 450] width 196 height 27
click at [185, 447] on icon "button" at bounding box center [190, 450] width 11 height 11
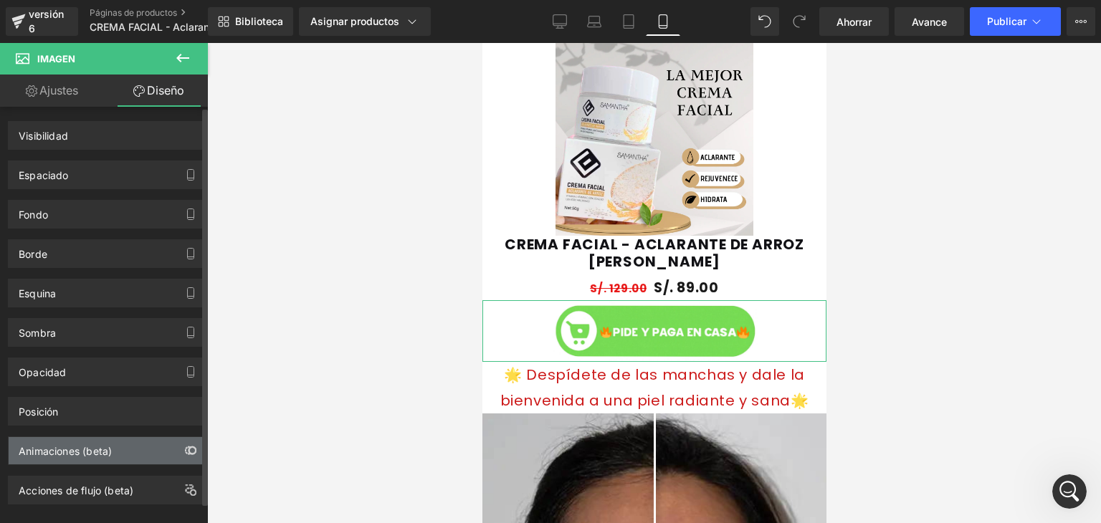
click at [185, 447] on icon "button" at bounding box center [190, 450] width 11 height 11
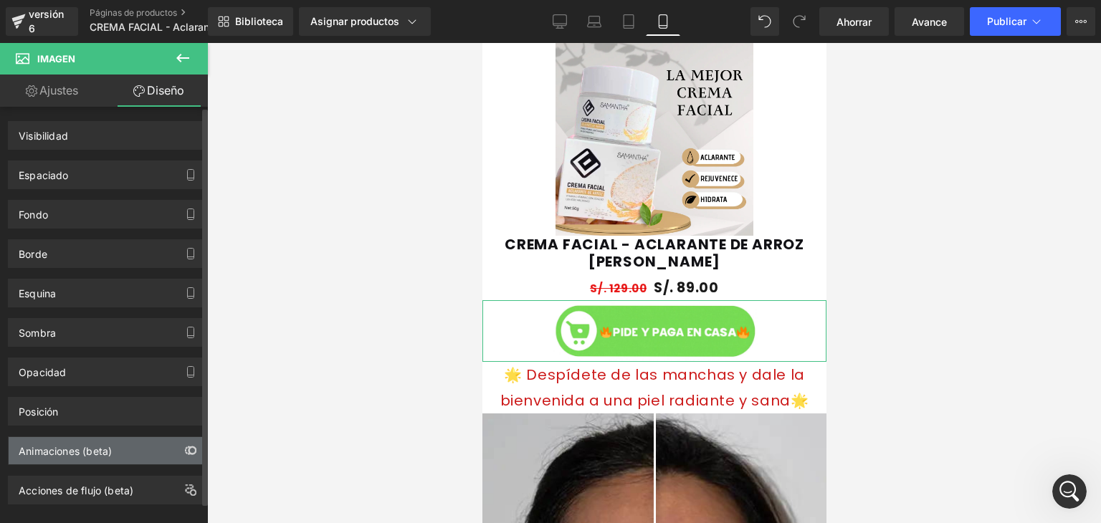
click at [185, 447] on icon "button" at bounding box center [190, 450] width 11 height 11
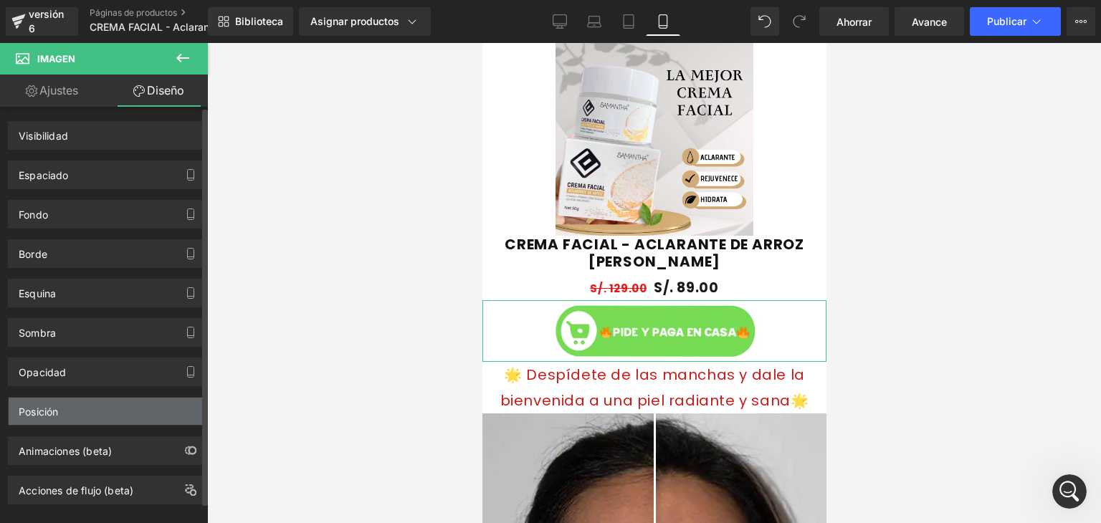
click at [172, 408] on div "Posición" at bounding box center [107, 411] width 196 height 27
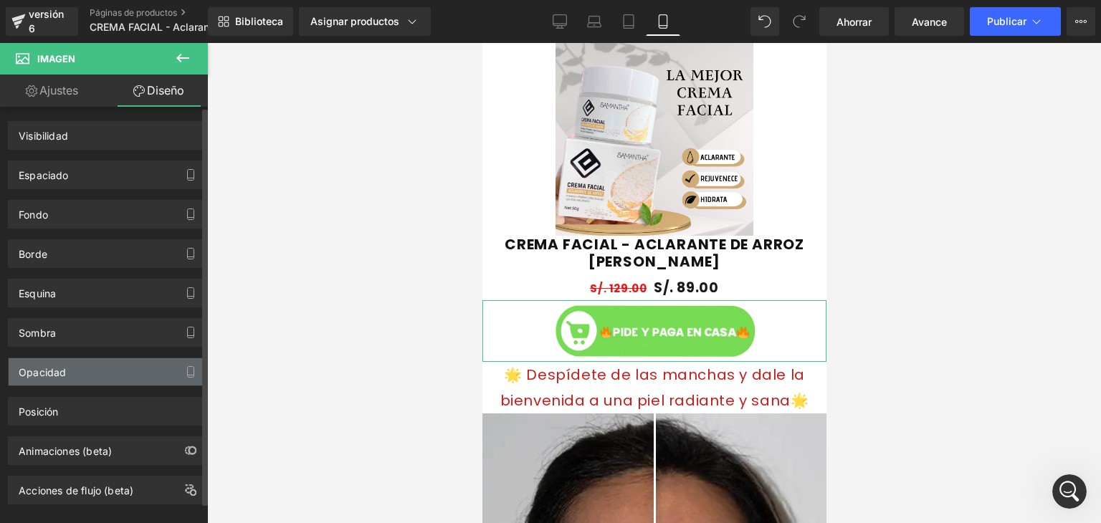
click at [159, 369] on div "Opacidad" at bounding box center [107, 372] width 196 height 27
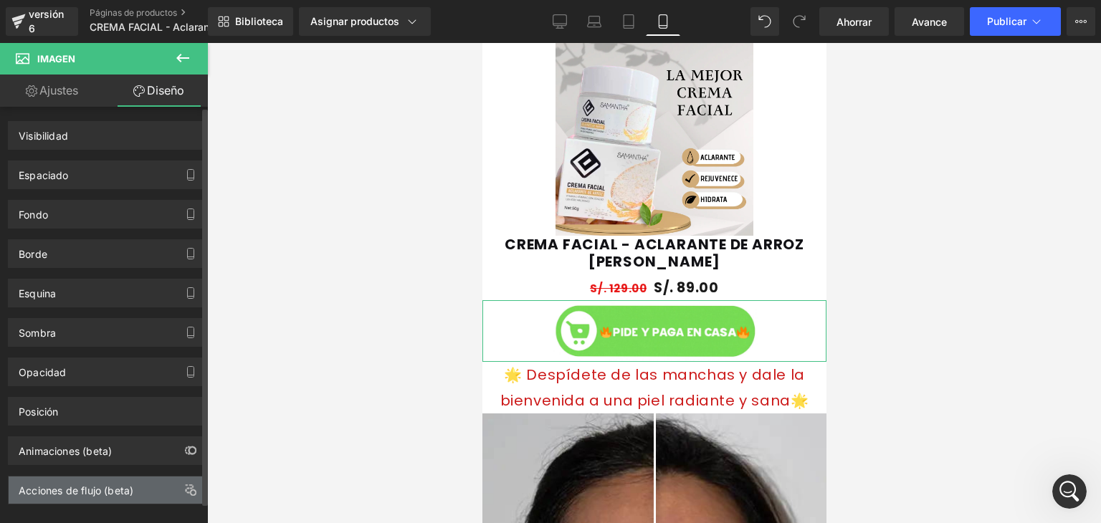
click at [161, 483] on div "Acciones de flujo (beta)" at bounding box center [107, 490] width 196 height 27
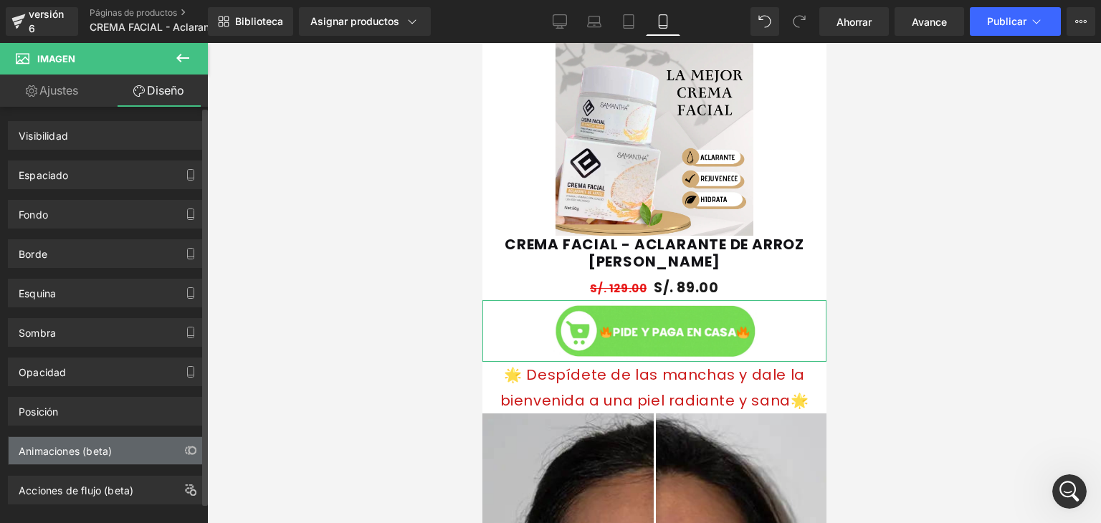
click at [163, 442] on div "Animaciones (beta)" at bounding box center [107, 450] width 196 height 27
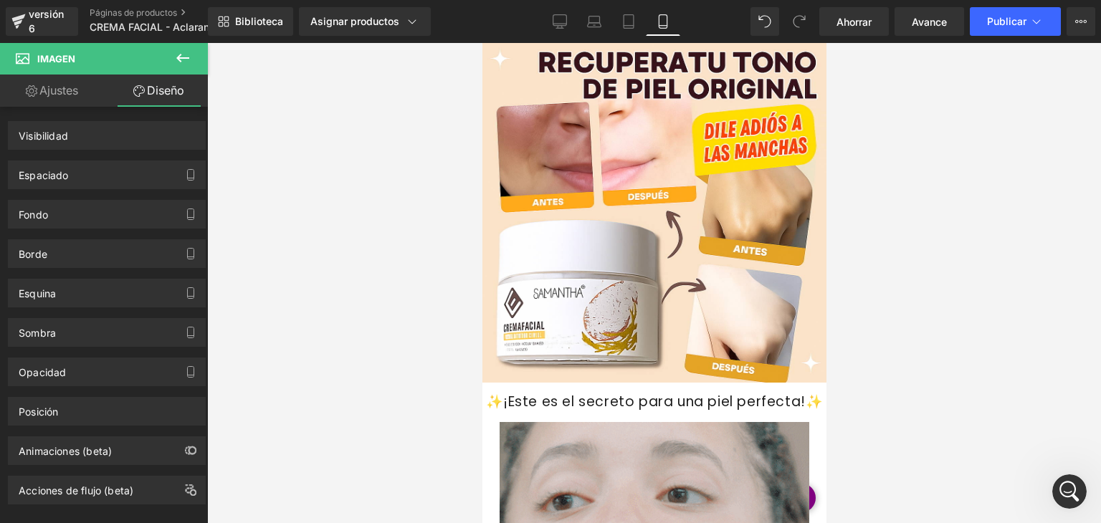
scroll to position [1965, 0]
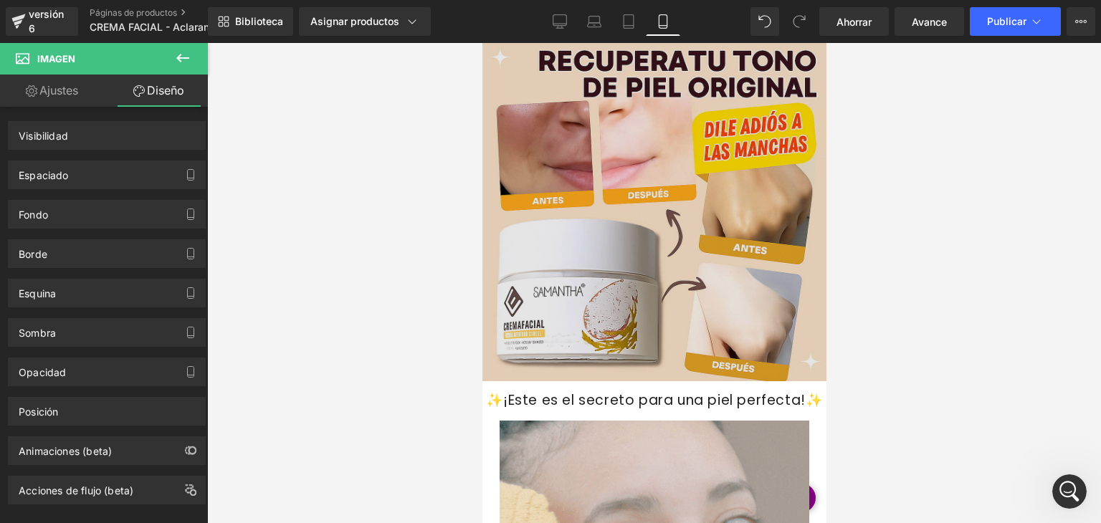
click at [606, 196] on img at bounding box center [654, 209] width 344 height 344
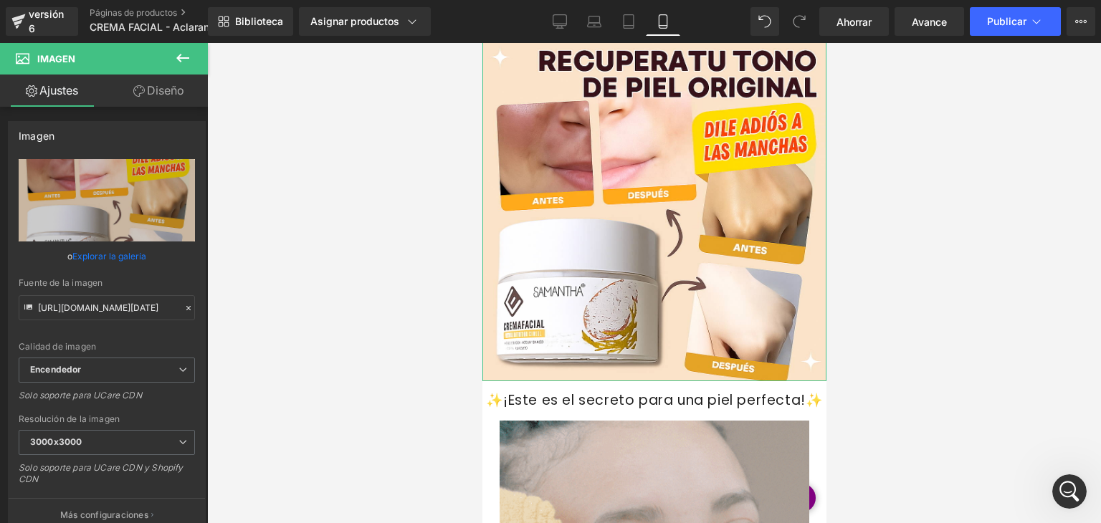
click at [176, 93] on font "Diseño" at bounding box center [165, 90] width 37 height 14
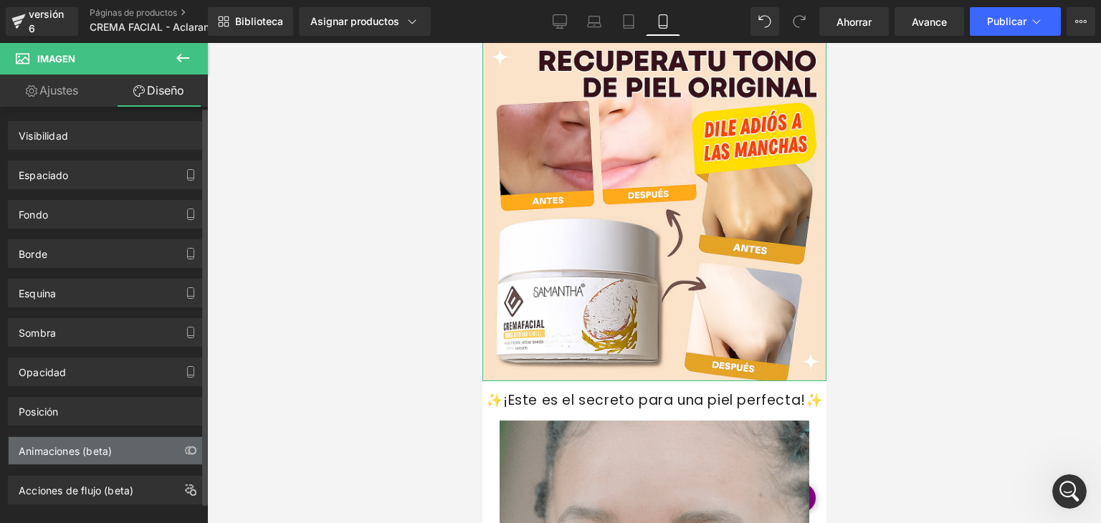
click at [151, 443] on div "Animaciones (beta)" at bounding box center [107, 450] width 196 height 27
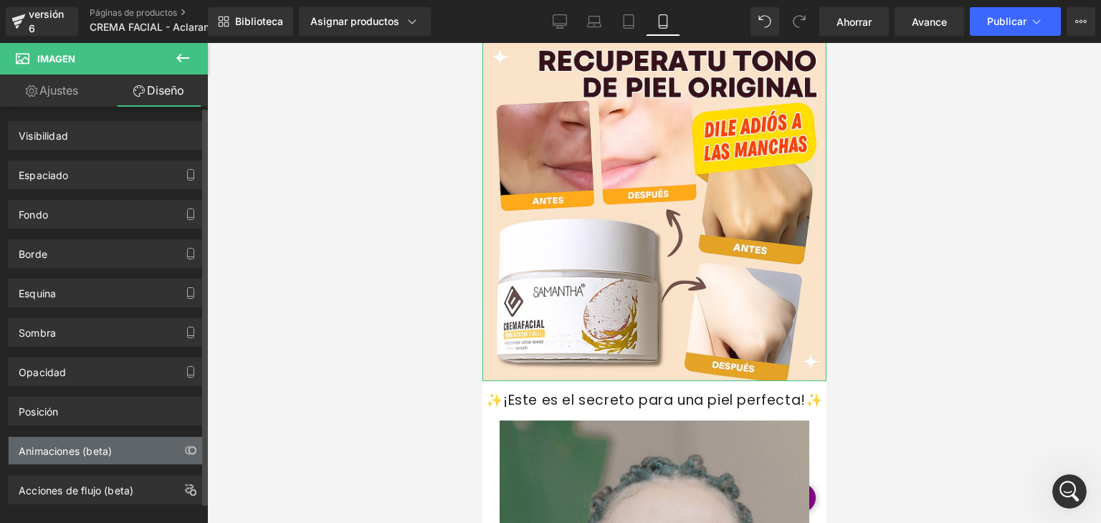
click at [151, 443] on div "Animaciones (beta)" at bounding box center [107, 450] width 196 height 27
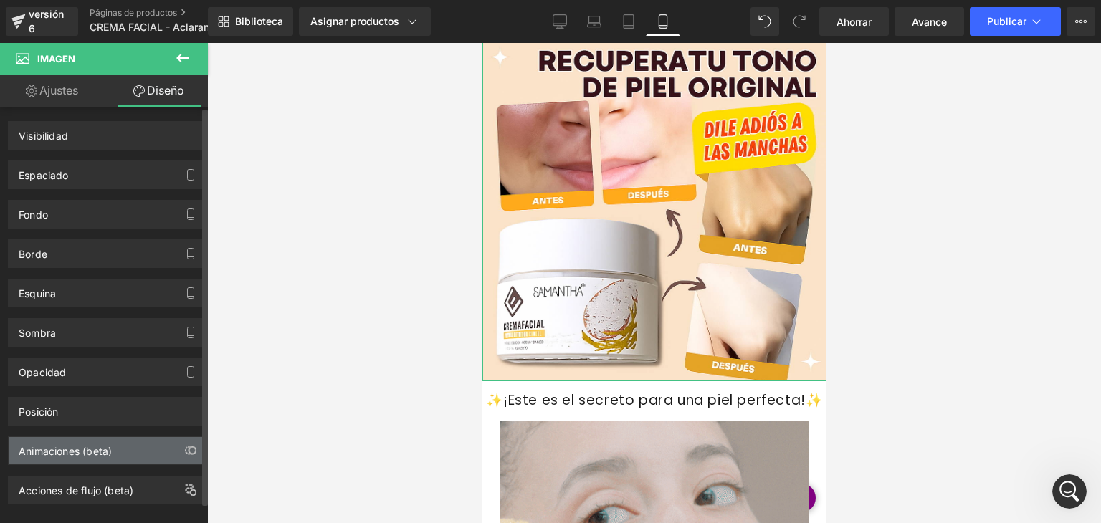
click at [151, 443] on div "Animaciones (beta)" at bounding box center [107, 450] width 196 height 27
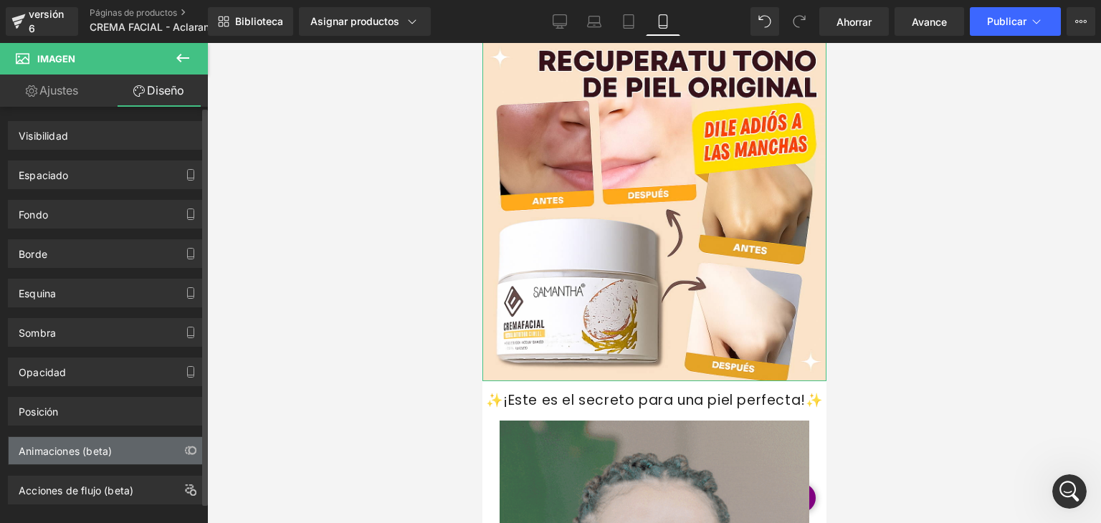
click at [151, 443] on div "Animaciones (beta)" at bounding box center [107, 450] width 196 height 27
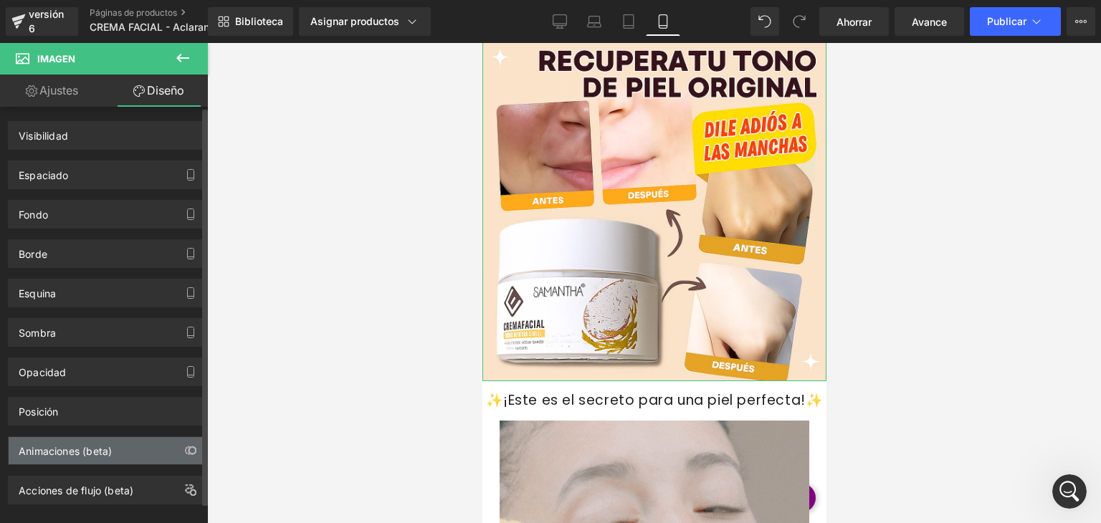
click at [151, 443] on div "Animaciones (beta)" at bounding box center [107, 450] width 196 height 27
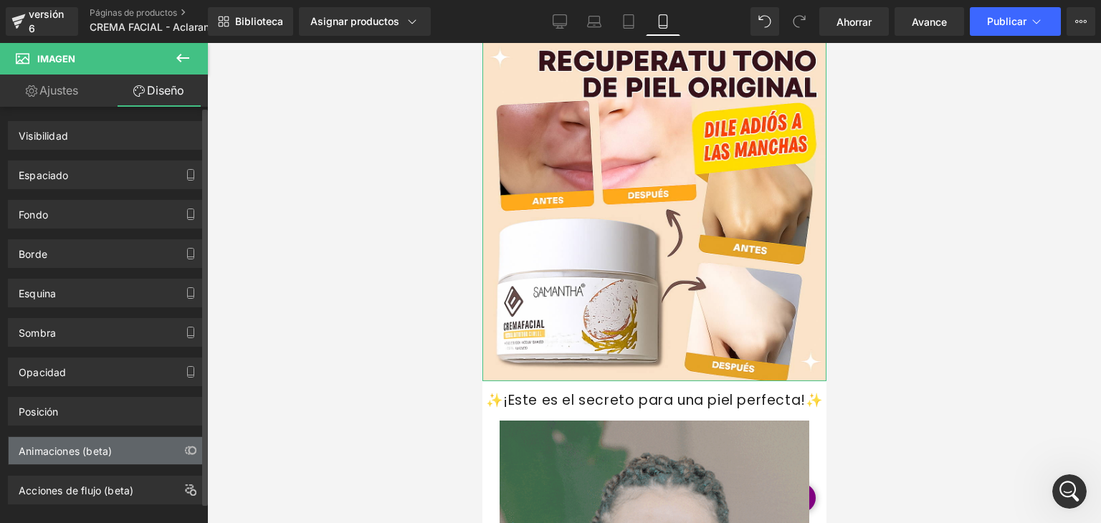
click at [151, 443] on div "Animaciones (beta)" at bounding box center [107, 450] width 196 height 27
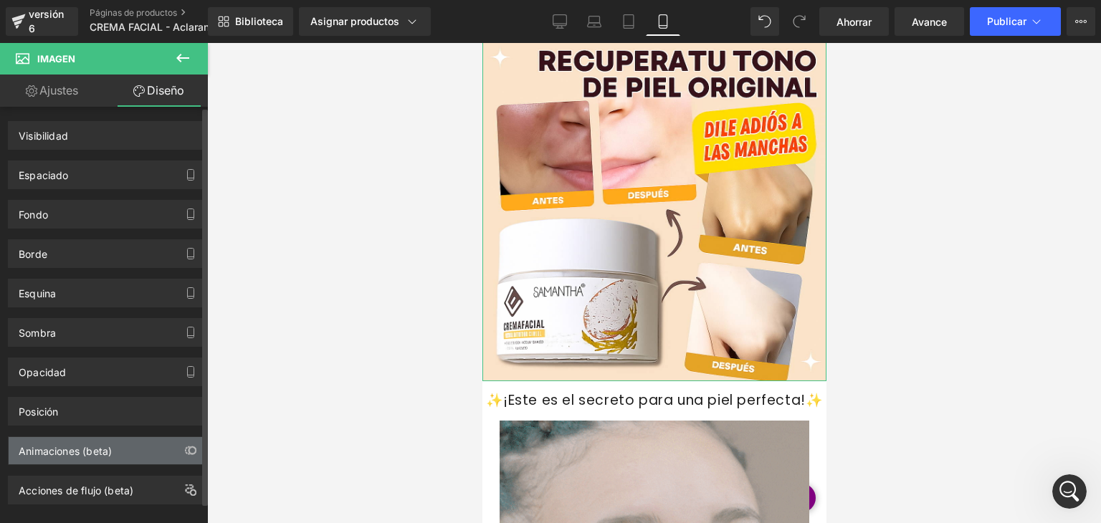
click at [151, 443] on div "Animaciones (beta)" at bounding box center [107, 450] width 196 height 27
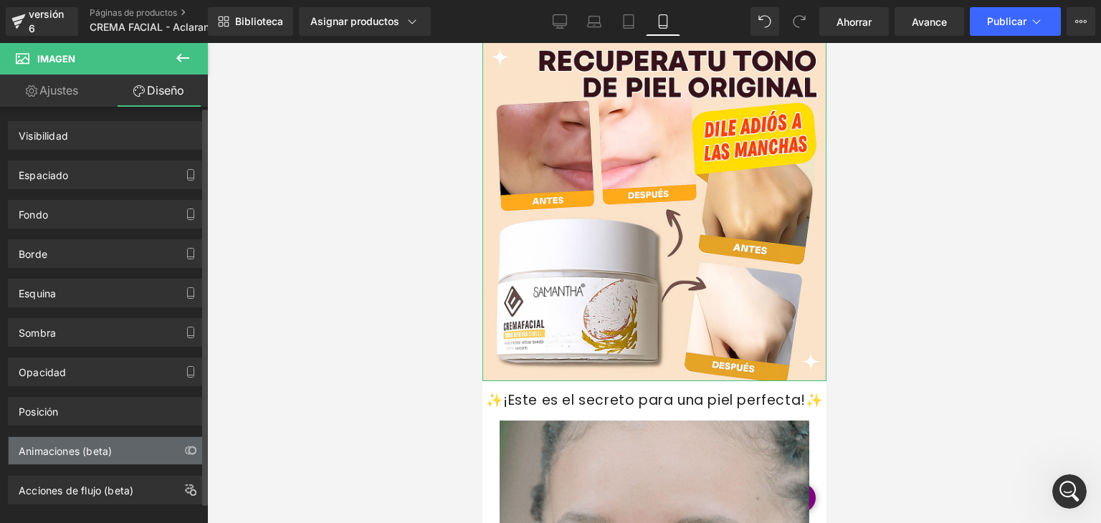
click at [151, 443] on div "Animaciones (beta)" at bounding box center [107, 450] width 196 height 27
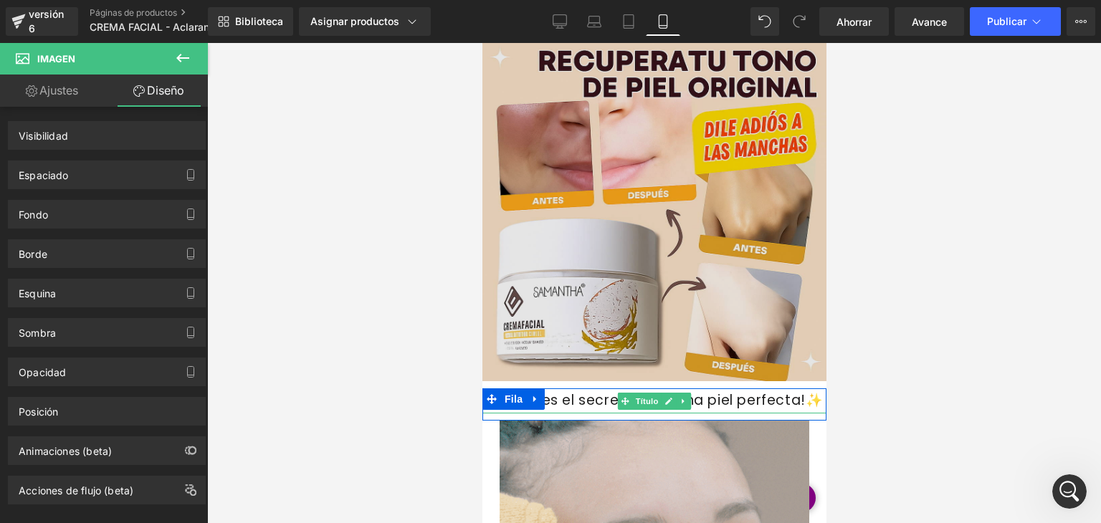
click at [546, 289] on img at bounding box center [654, 209] width 344 height 344
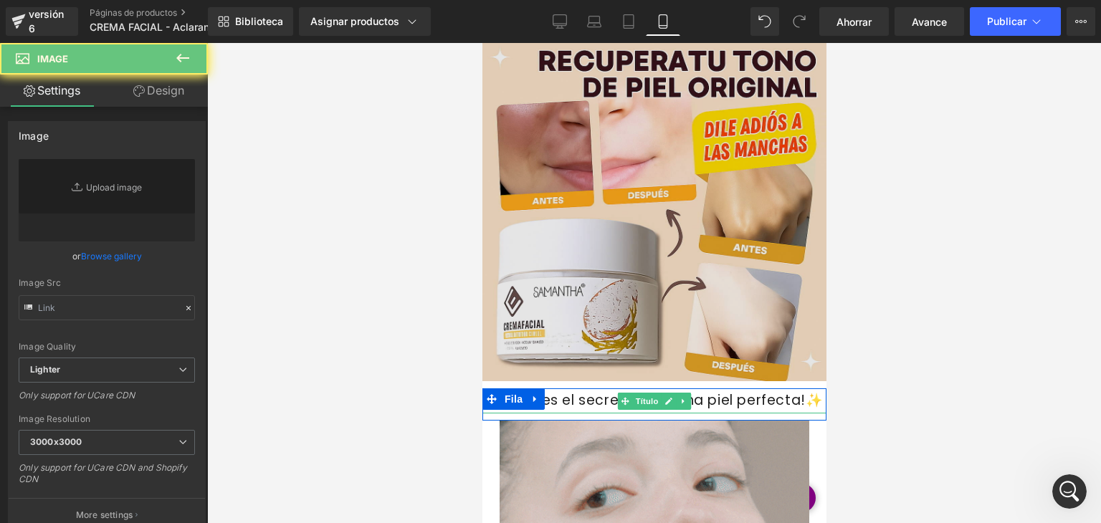
click at [546, 289] on img at bounding box center [654, 209] width 344 height 344
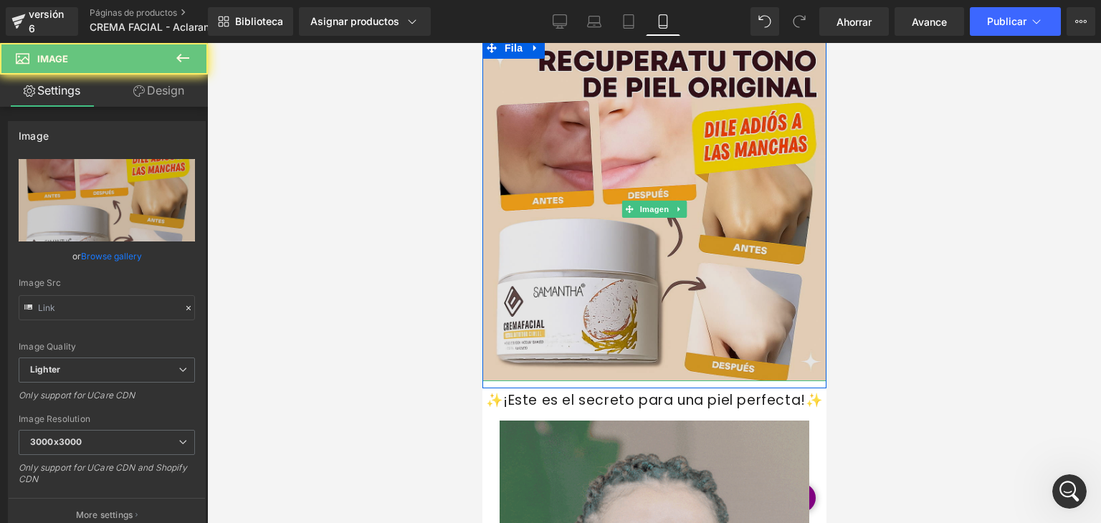
type input "https://ucarecdn.com/13eed30b-32f3-486e-9bcc-f0e15b892719/-/format/auto/-/previ…"
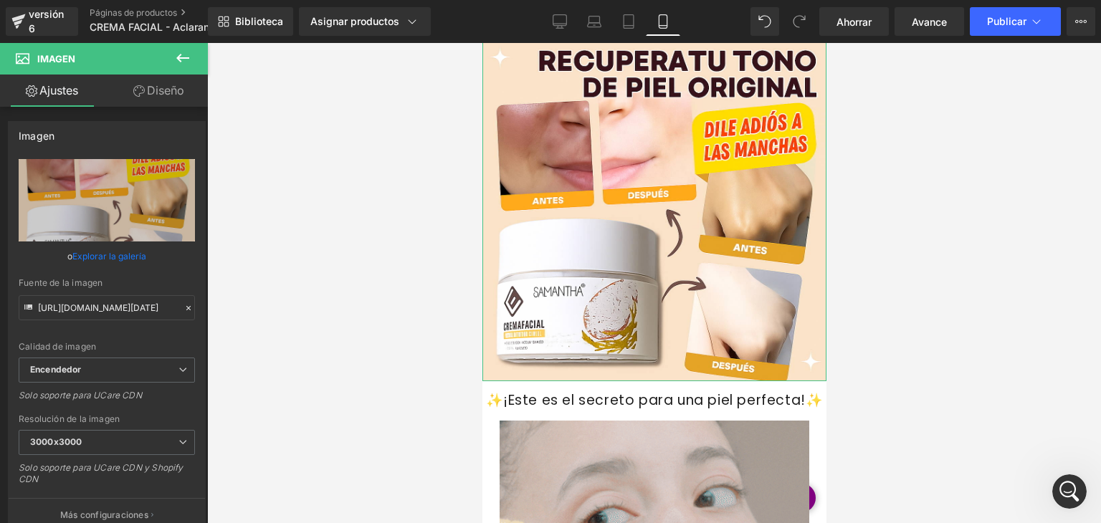
click at [160, 93] on font "Diseño" at bounding box center [165, 90] width 37 height 14
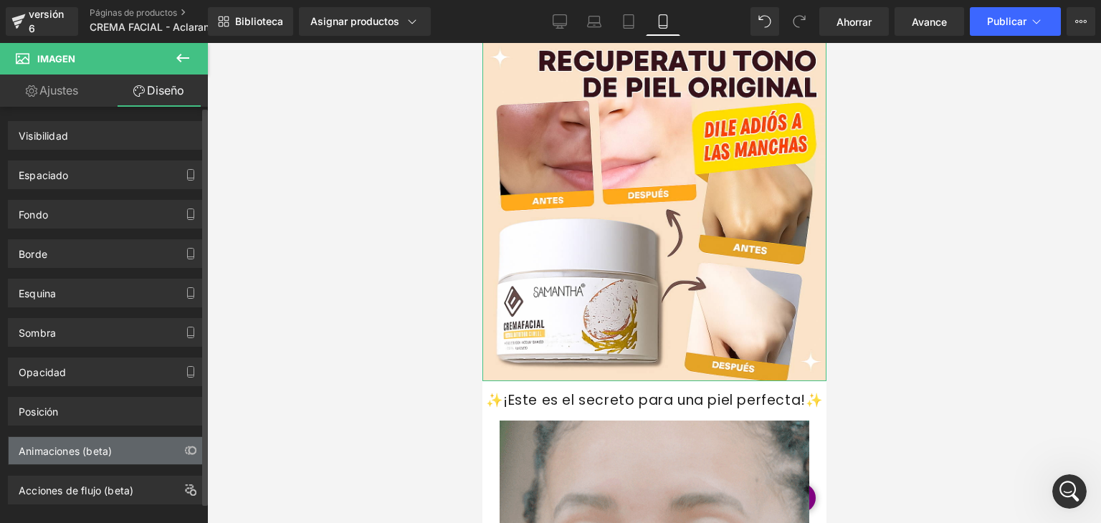
click at [136, 440] on div "Animaciones (beta)" at bounding box center [107, 450] width 196 height 27
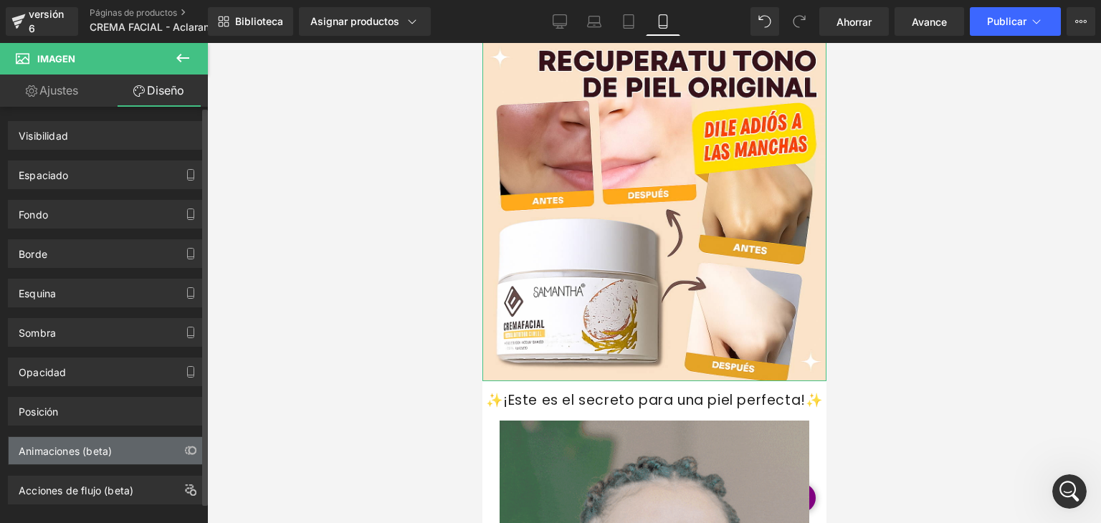
click at [136, 440] on div "Animaciones (beta)" at bounding box center [107, 450] width 196 height 27
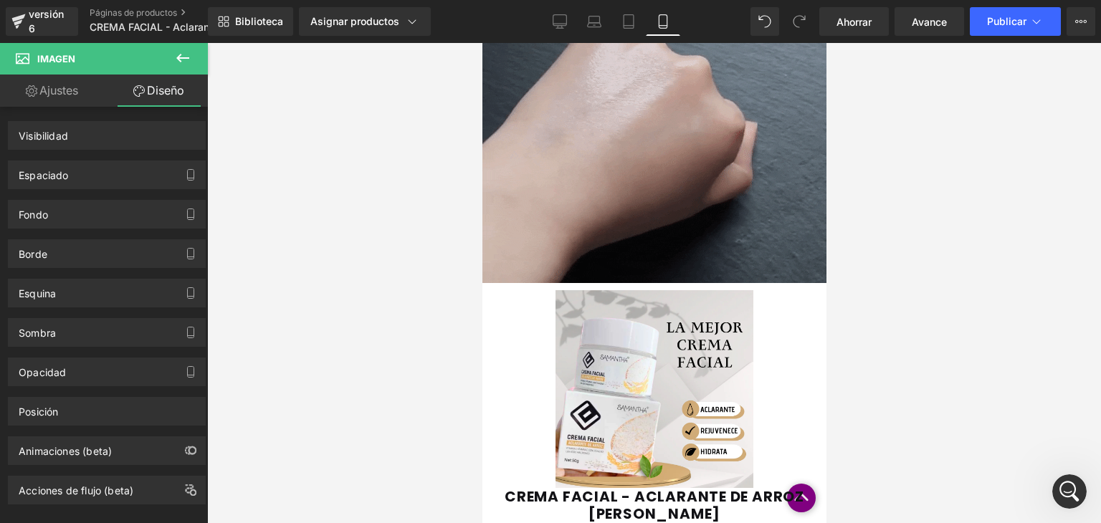
scroll to position [1058, 0]
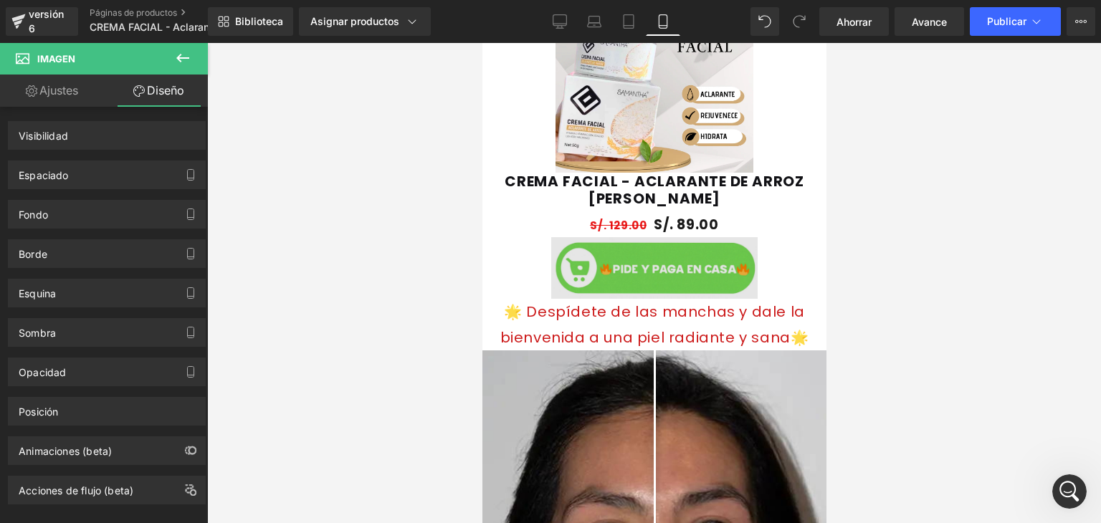
click at [695, 255] on img at bounding box center [654, 268] width 207 height 62
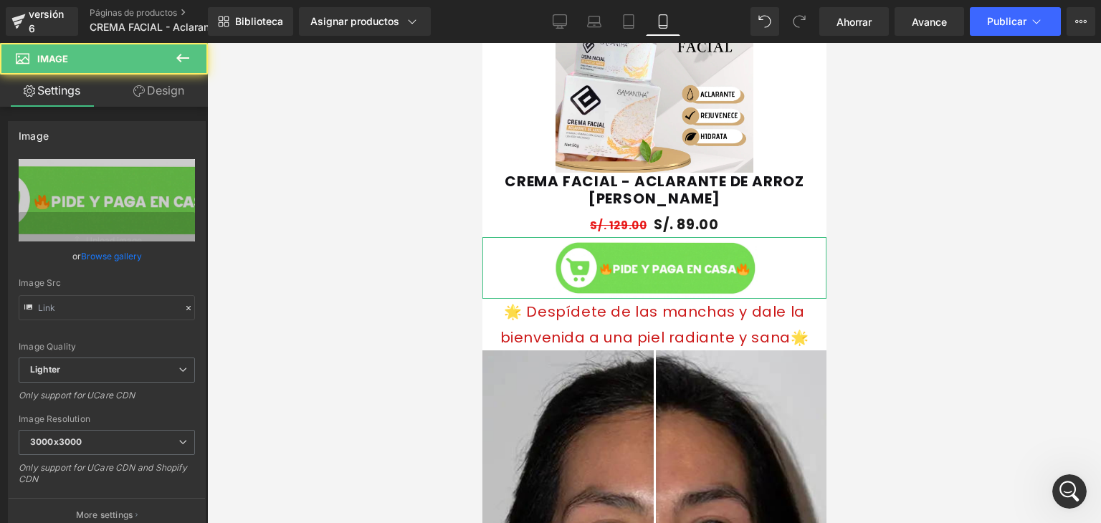
type input "https://ucarecdn.com/04dc0988-9d8f-46fa-948c-ab05d220fbbf/-/format/auto/-/previ…"
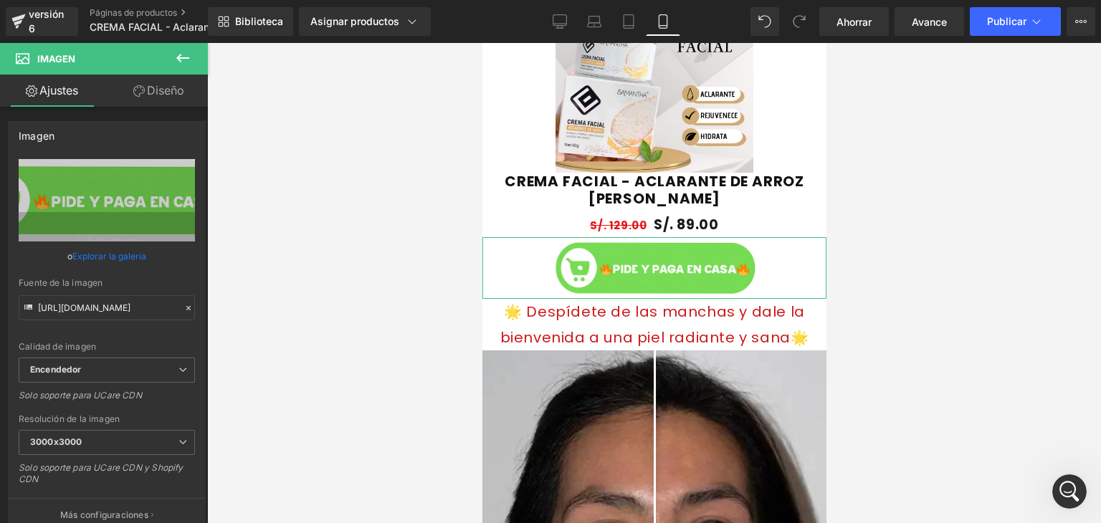
click at [171, 90] on font "Diseño" at bounding box center [165, 90] width 37 height 14
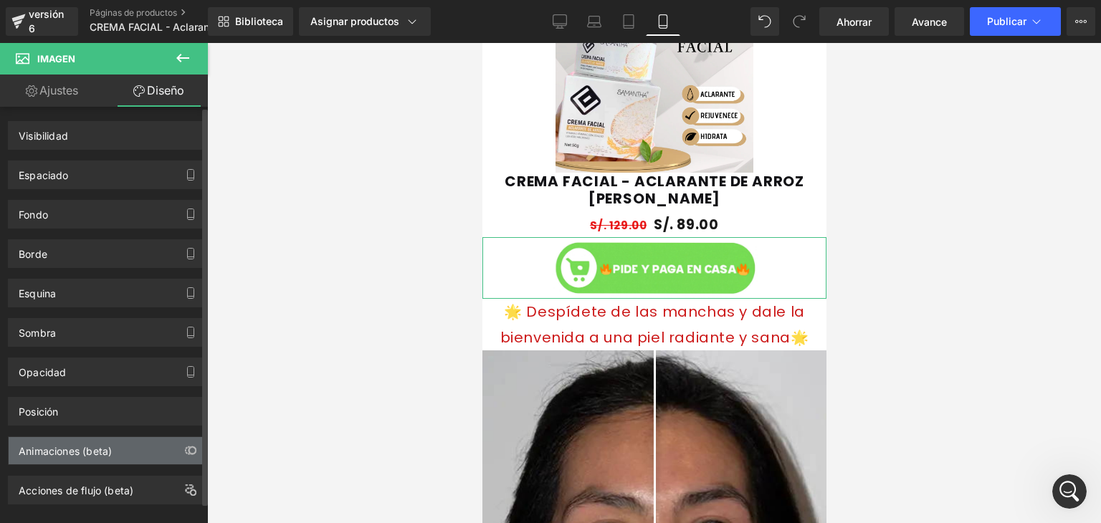
click at [153, 441] on div "Animaciones (beta)" at bounding box center [107, 450] width 196 height 27
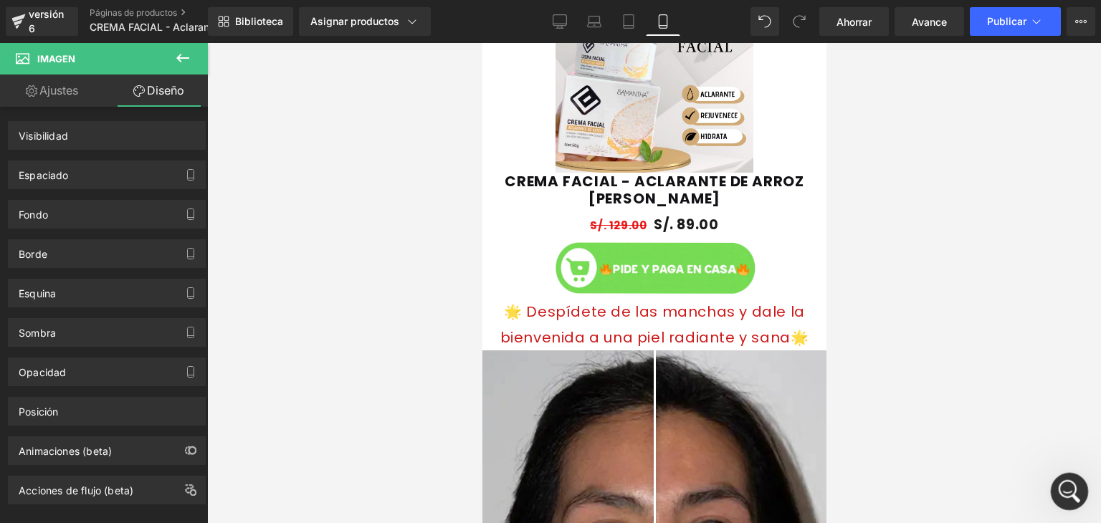
click at [1068, 501] on div "Abrir Intercom Messenger" at bounding box center [1067, 489] width 47 height 47
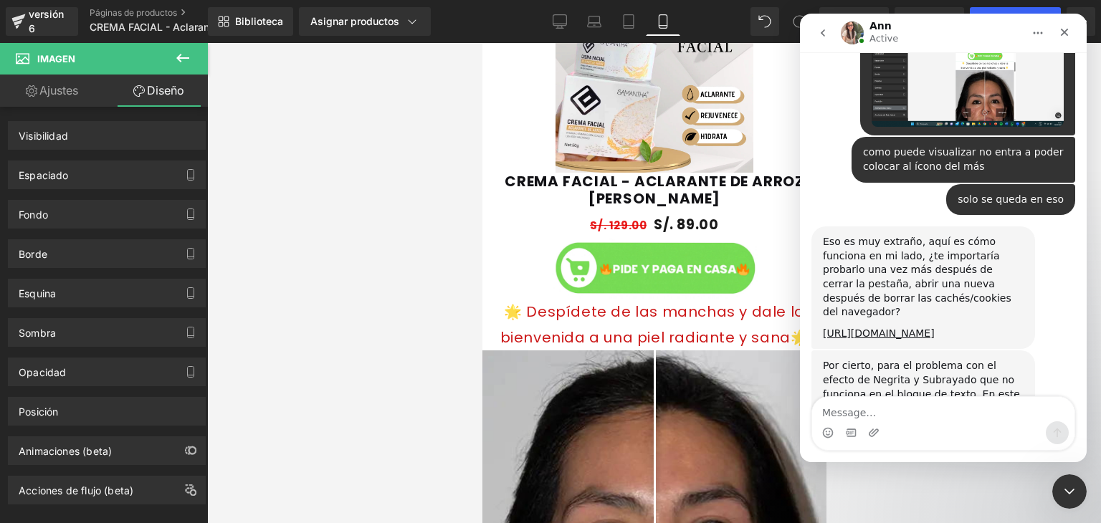
scroll to position [2982, 0]
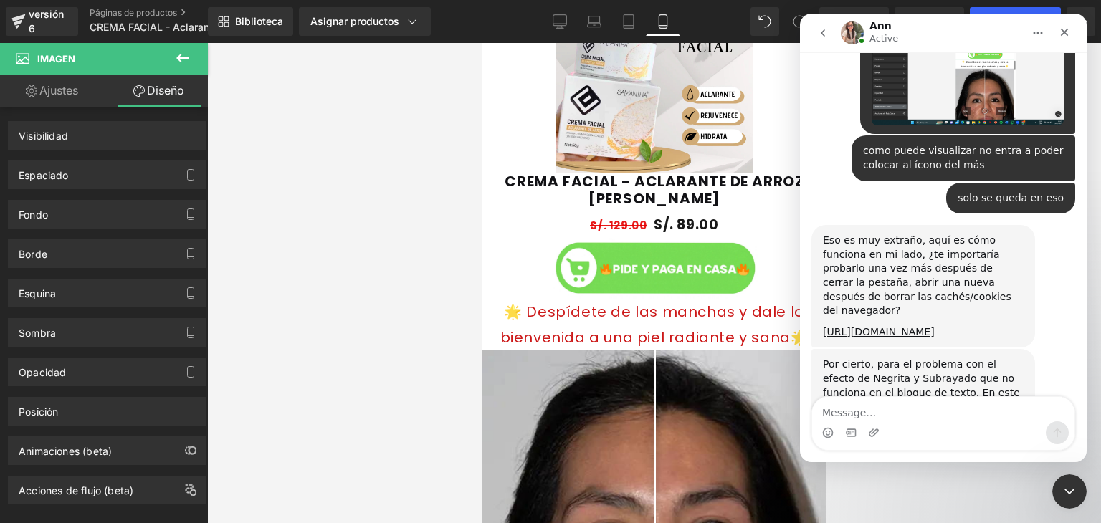
click at [912, 422] on div "Intercom Messenger" at bounding box center [943, 433] width 262 height 23
click at [890, 411] on textarea "Message…" at bounding box center [943, 409] width 262 height 24
paste textarea "https://www.loom.com/share/2a073b540a9f4cfdbde46081dd437732?sid=f9d638ef-a489-4…"
type textarea "https://www.loom.com/share/2a073b540a9f4cfdbde46081dd437732?sid=f9d638ef-a489-4…"
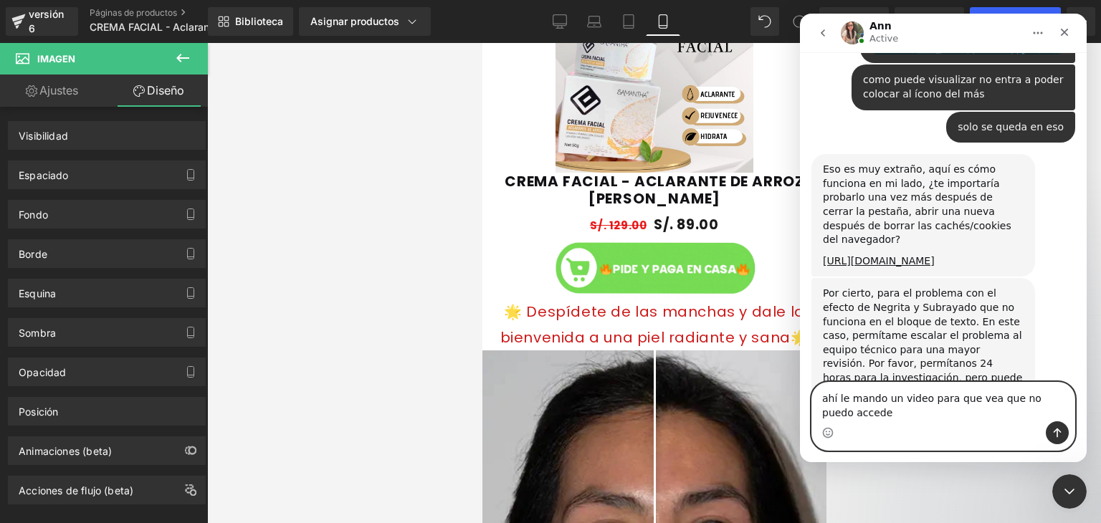
scroll to position [3068, 0]
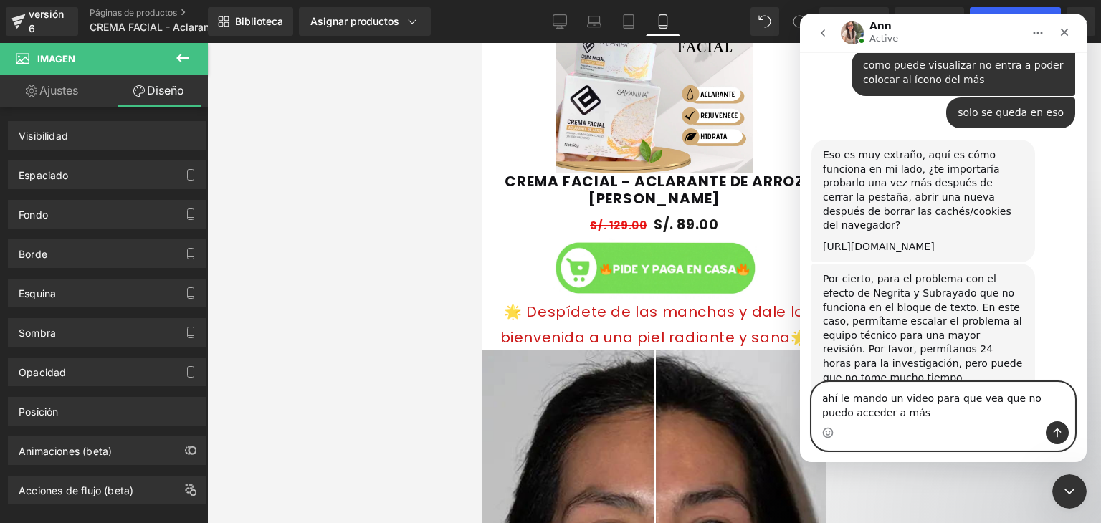
type textarea "ahí le mando un video para que vea que no puedo acceder a más"
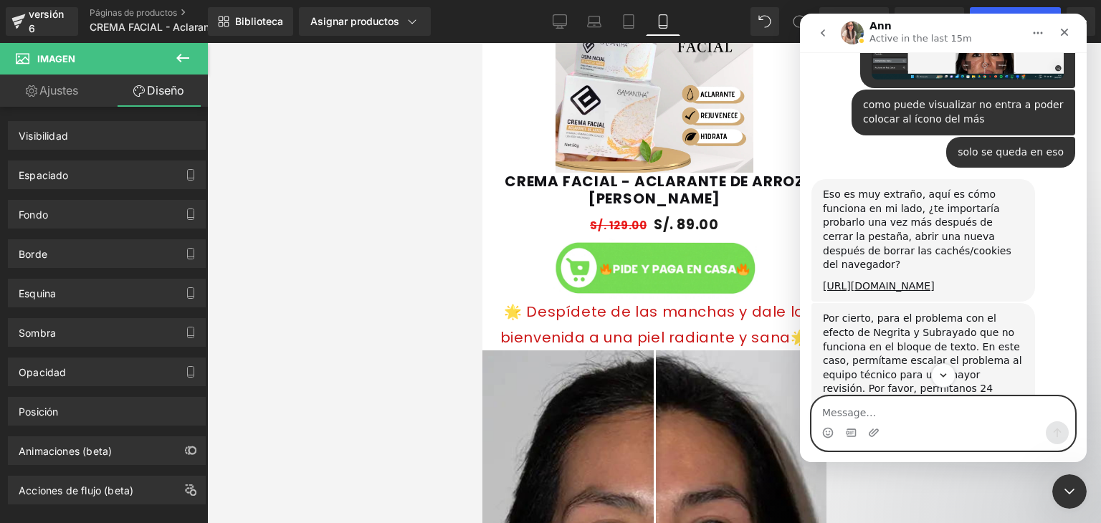
scroll to position [3100, 0]
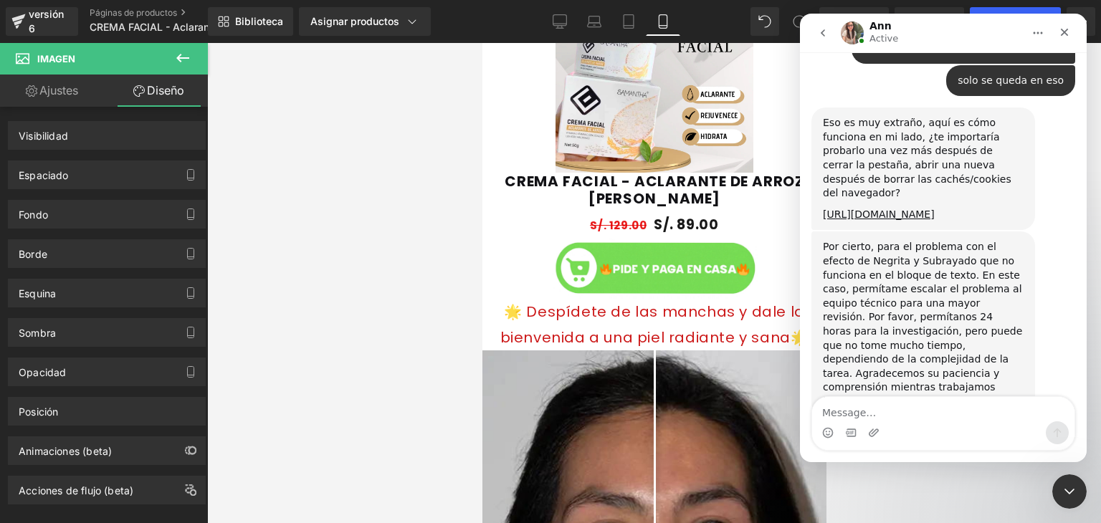
click at [367, 304] on div at bounding box center [550, 240] width 1101 height 480
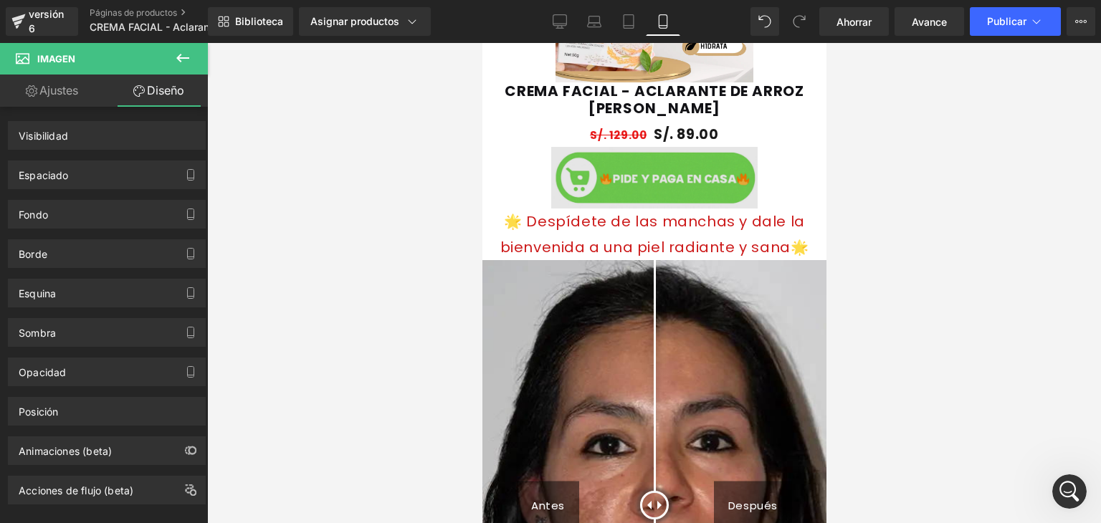
scroll to position [1153, 0]
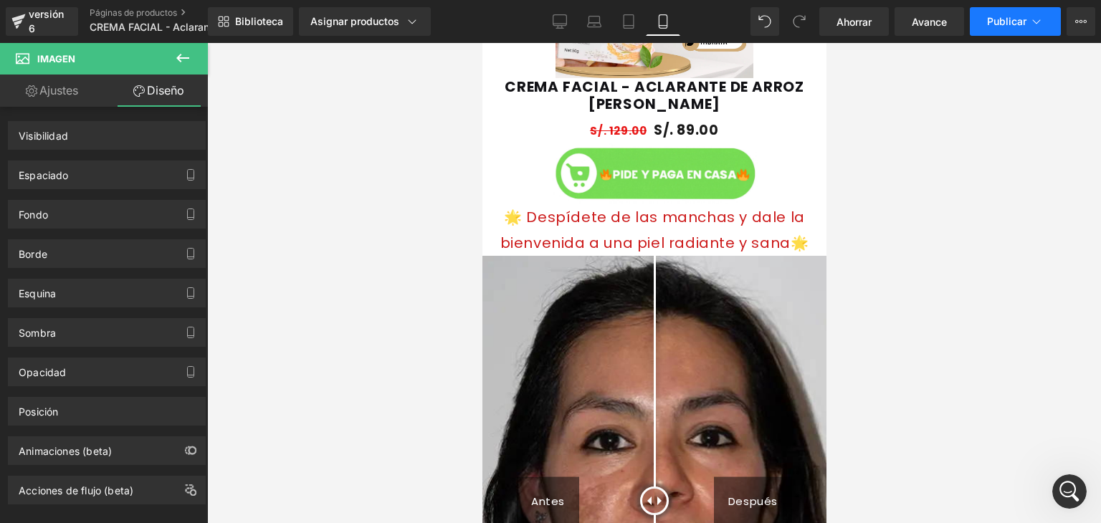
click at [1025, 31] on button "Publicar" at bounding box center [1015, 21] width 91 height 29
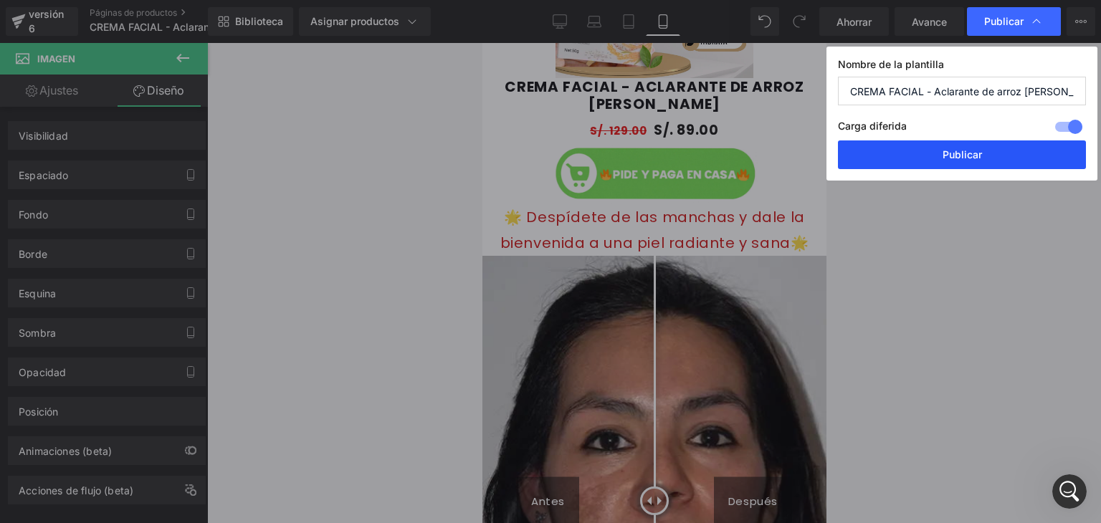
click at [941, 161] on button "Publicar" at bounding box center [962, 155] width 248 height 29
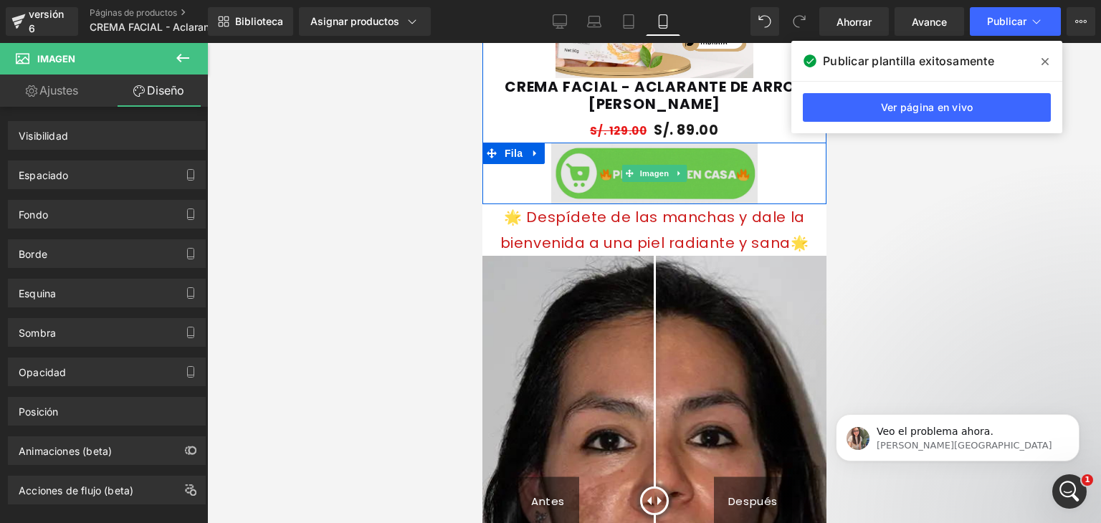
scroll to position [0, 0]
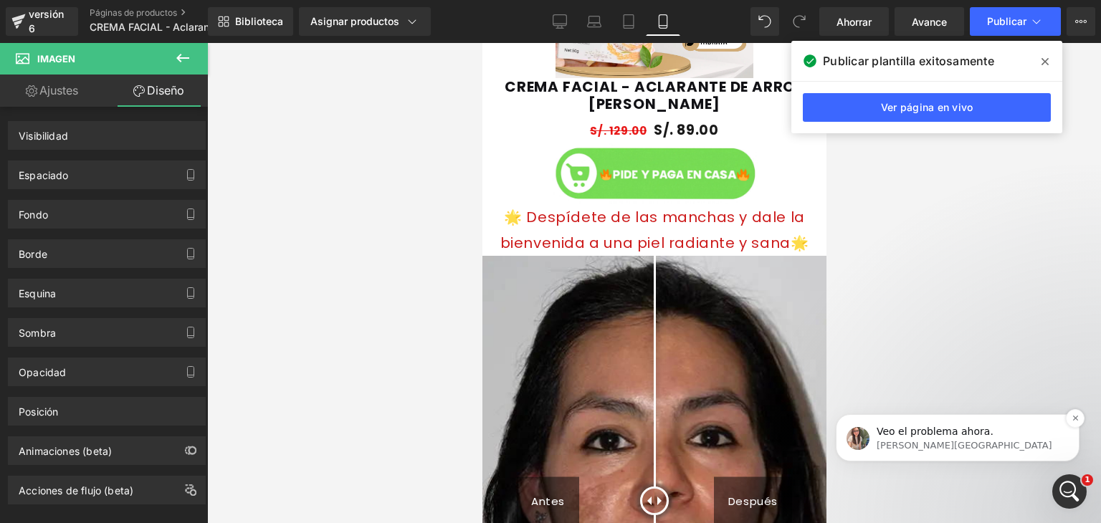
click at [985, 436] on p "Veo el problema ahora." at bounding box center [969, 432] width 185 height 14
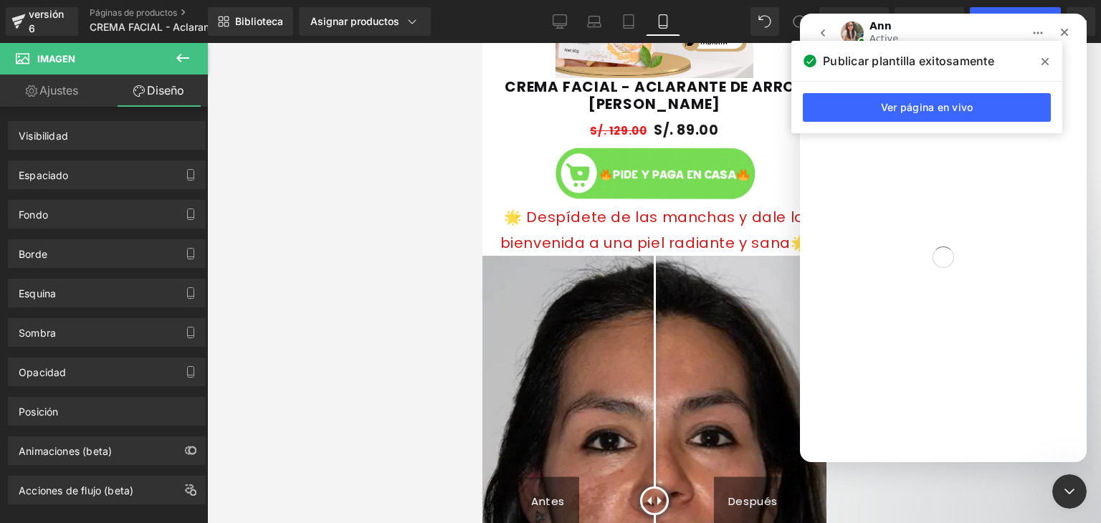
click at [1046, 66] on icon at bounding box center [1045, 61] width 7 height 11
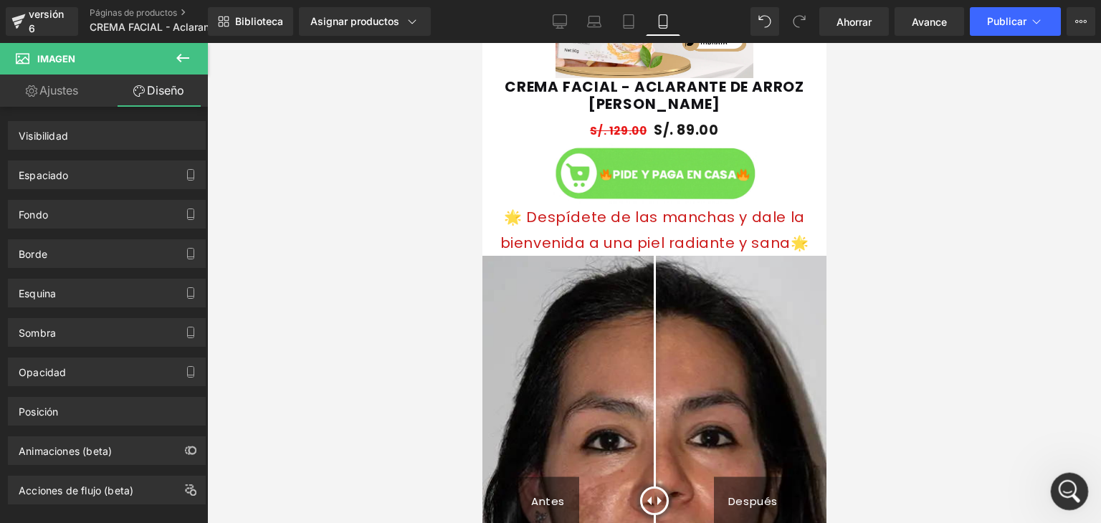
scroll to position [3166, 0]
click at [1069, 485] on icon "Abrir Intercom Messenger" at bounding box center [1068, 490] width 24 height 24
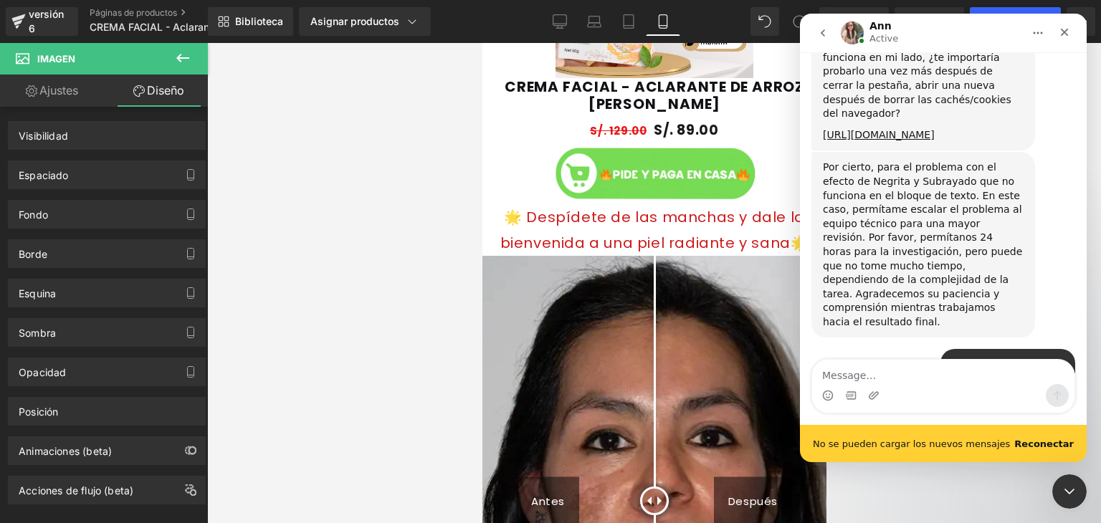
scroll to position [3180, 0]
click at [925, 381] on textarea "Message…" at bounding box center [943, 372] width 262 height 24
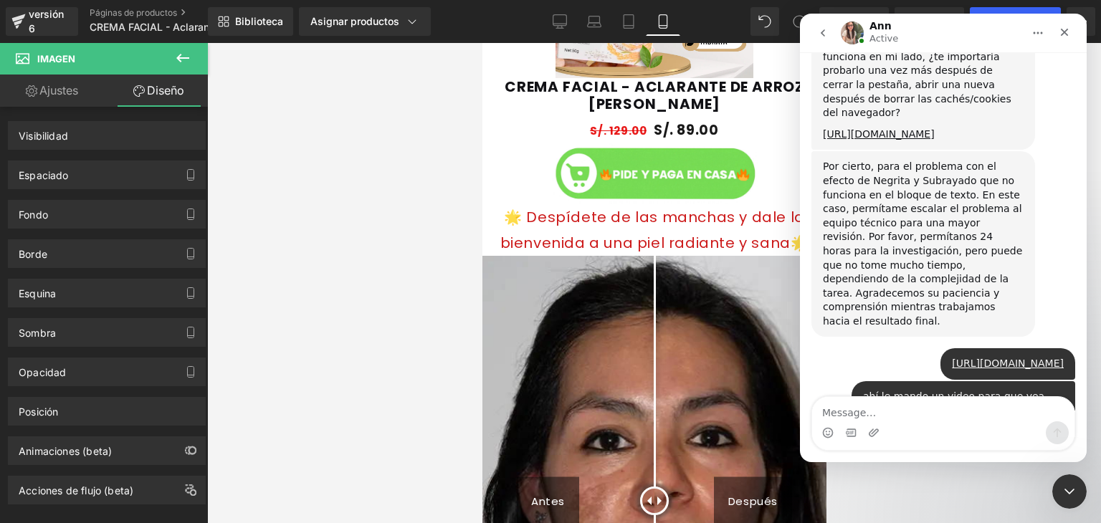
click at [1056, 463] on div "Se ha reconectado correctamente" at bounding box center [943, 463] width 287 height 0
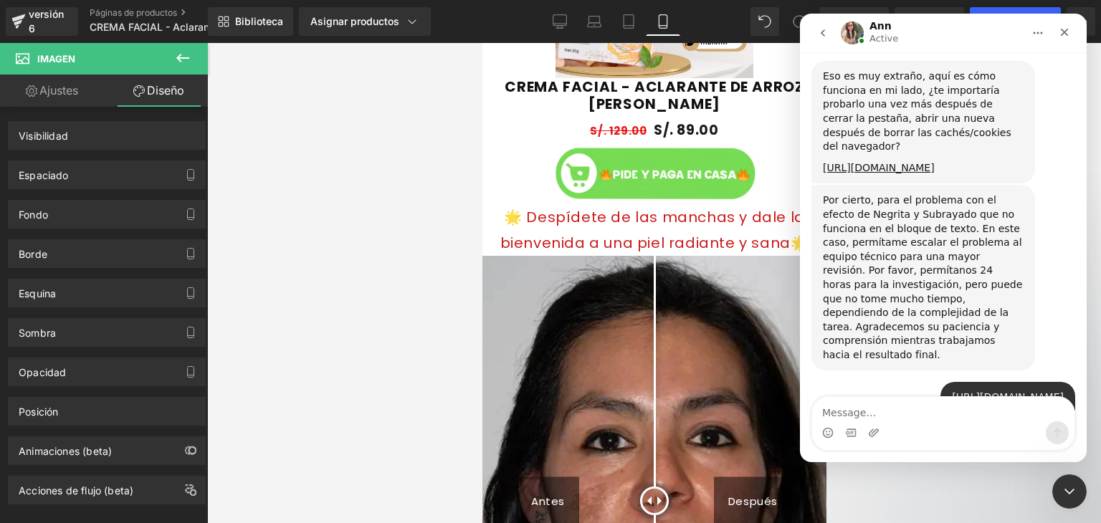
scroll to position [3143, 0]
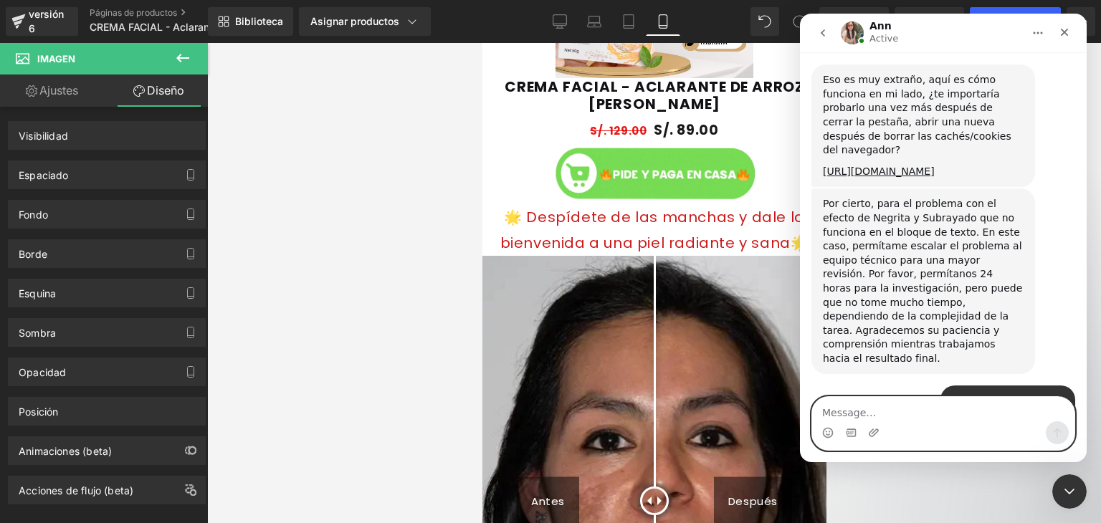
click at [862, 413] on textarea "Message…" at bounding box center [943, 409] width 262 height 24
type textarea "n"
type textarea "No me permite a mi poder ingresar"
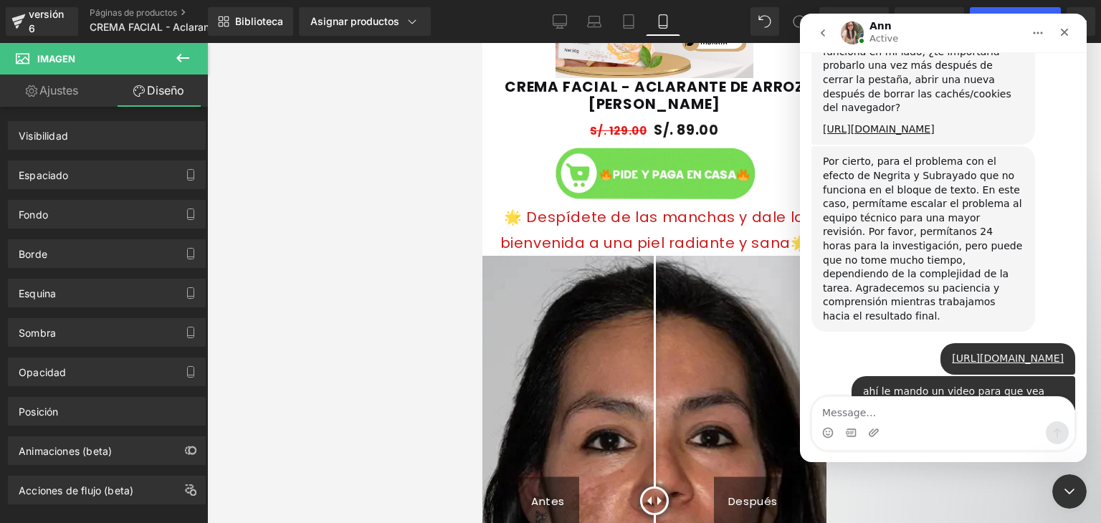
click at [828, 37] on icon "go back" at bounding box center [822, 32] width 11 height 11
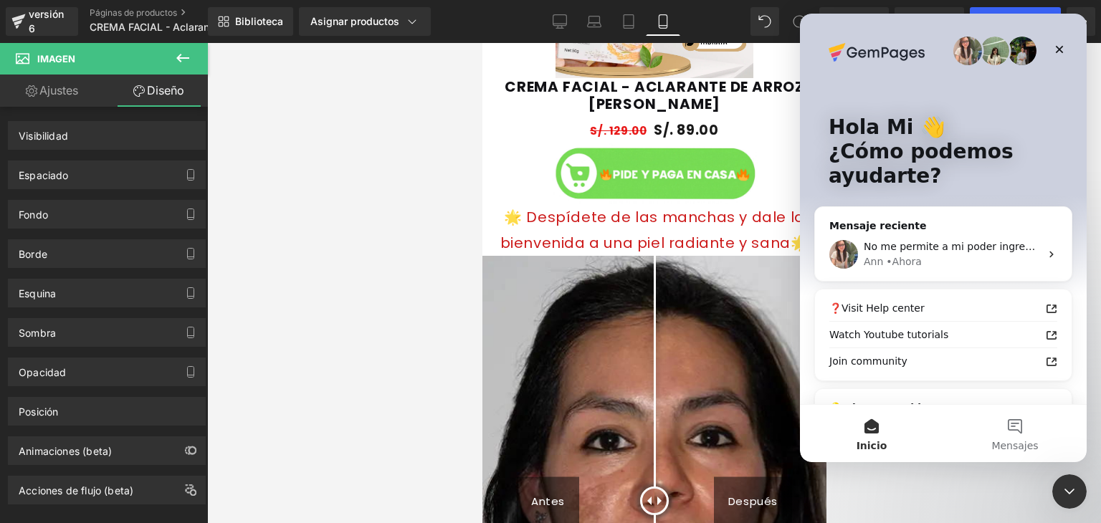
scroll to position [0, 0]
click at [911, 255] on div "• Ahora" at bounding box center [904, 262] width 36 height 15
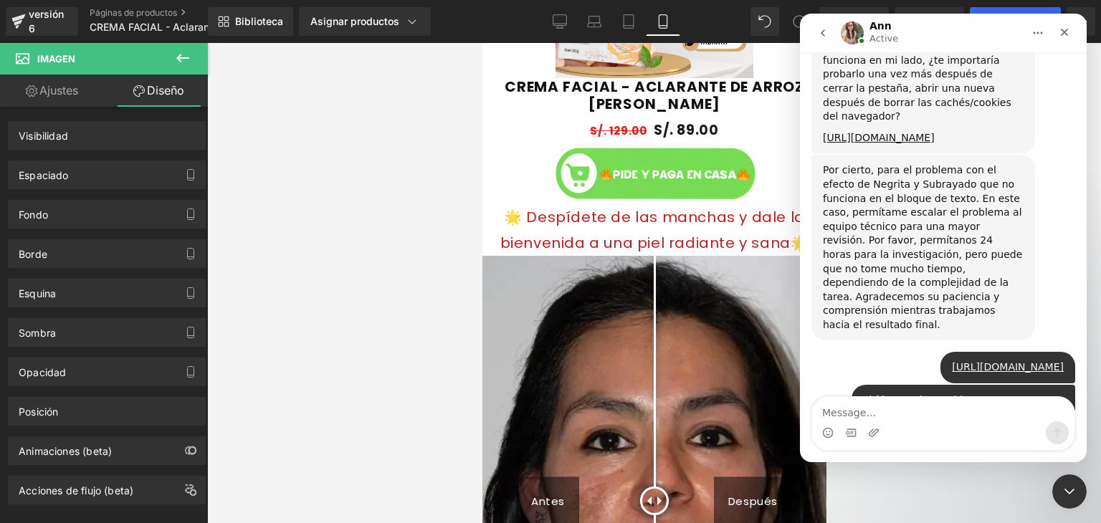
scroll to position [3185, 0]
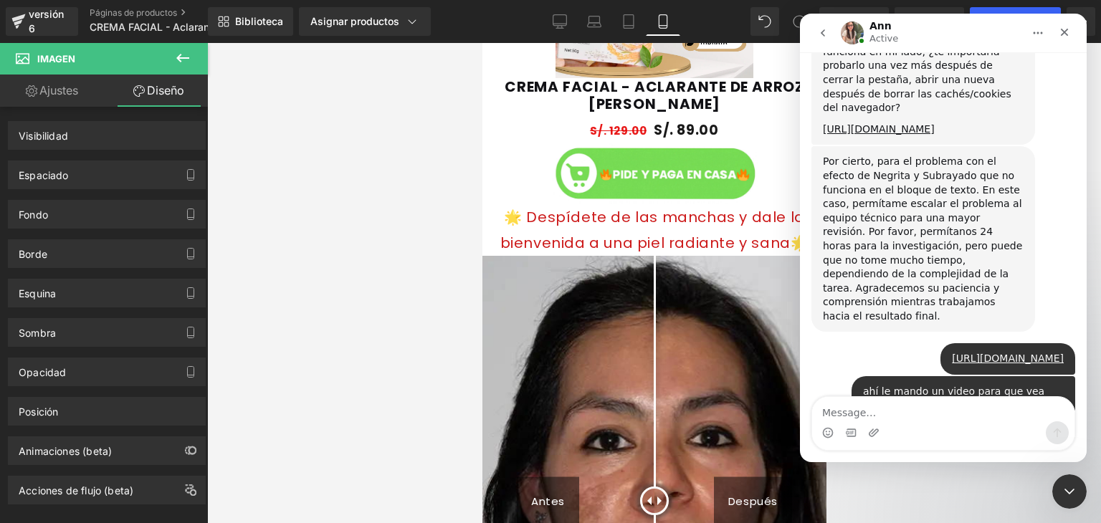
click at [398, 138] on div at bounding box center [550, 240] width 1101 height 480
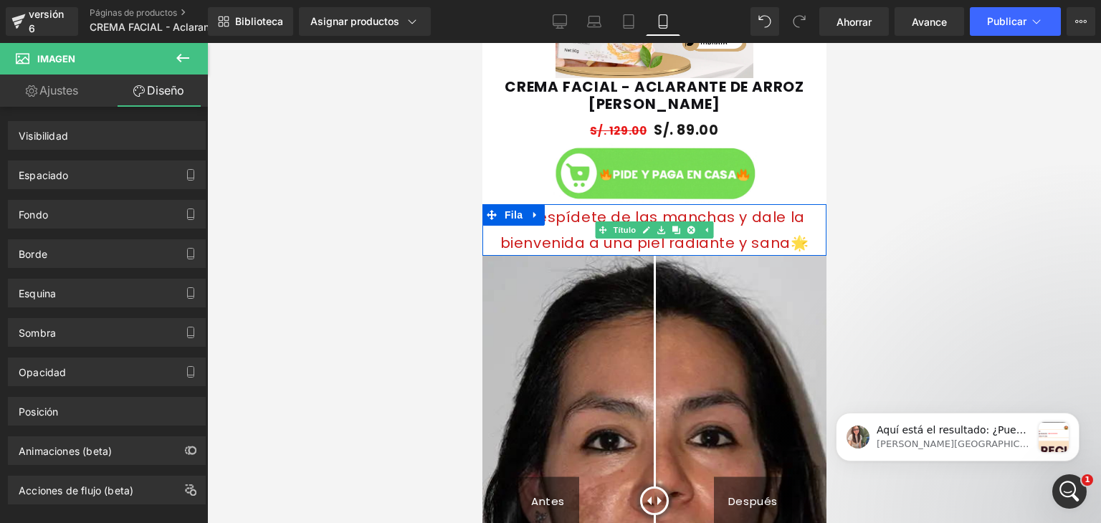
scroll to position [3695, 0]
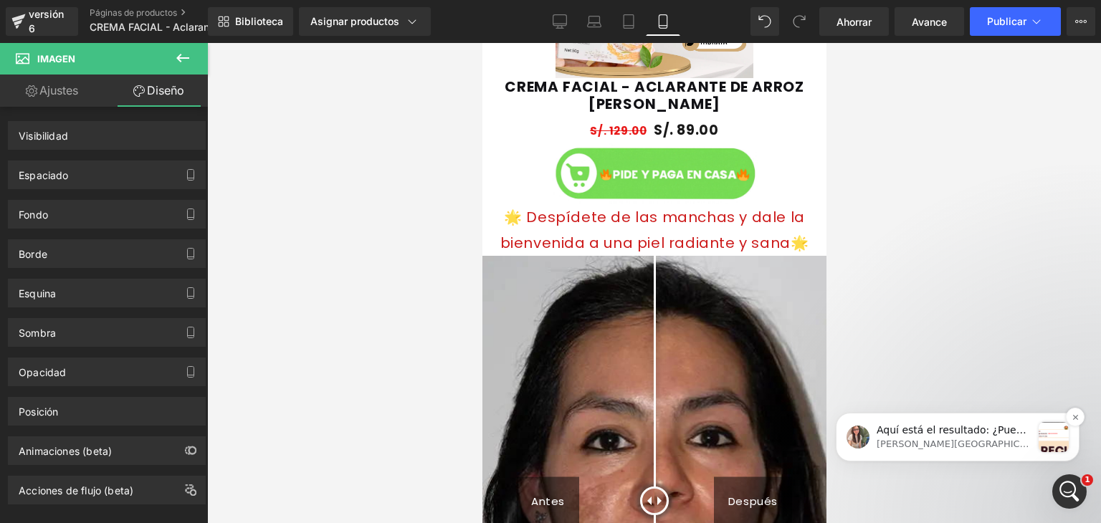
click at [964, 427] on p "Aquí está el resultado: ¿Puede cerrar la pestaña del editor y volver a verifica…" at bounding box center [954, 431] width 155 height 14
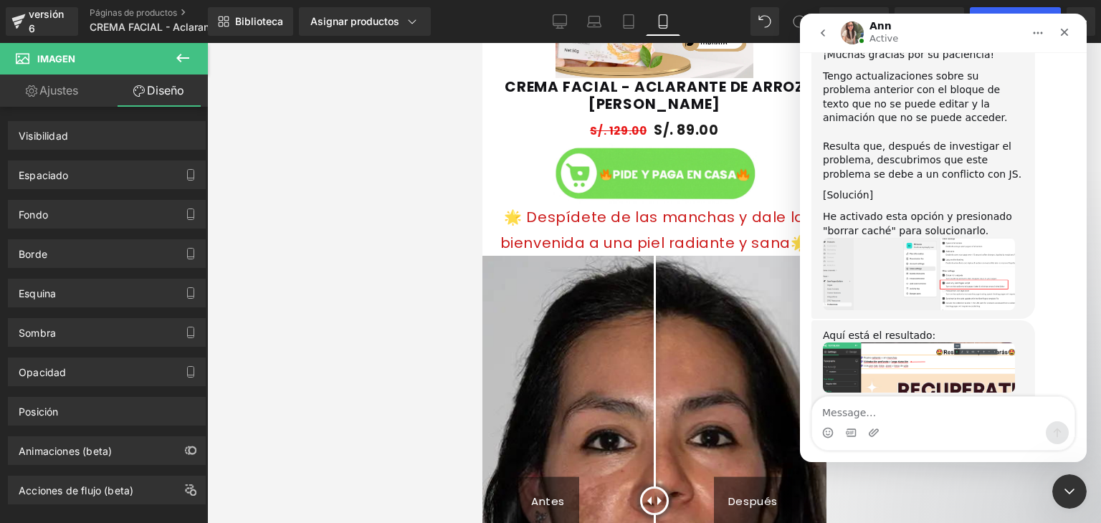
scroll to position [3707, 0]
click at [893, 343] on img "Ann dice…" at bounding box center [919, 367] width 192 height 49
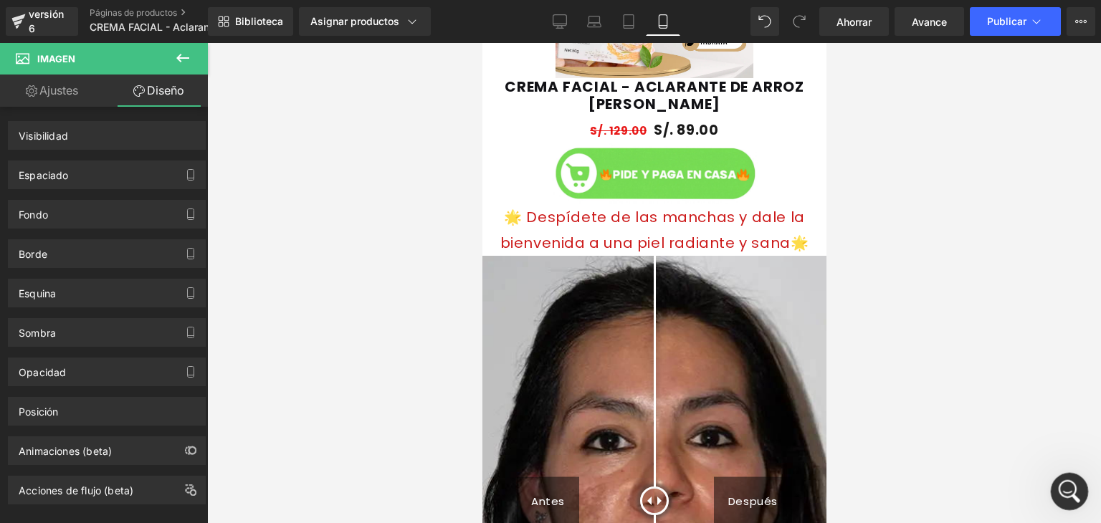
click at [1075, 501] on div "Abrir Intercom Messenger" at bounding box center [1067, 489] width 47 height 47
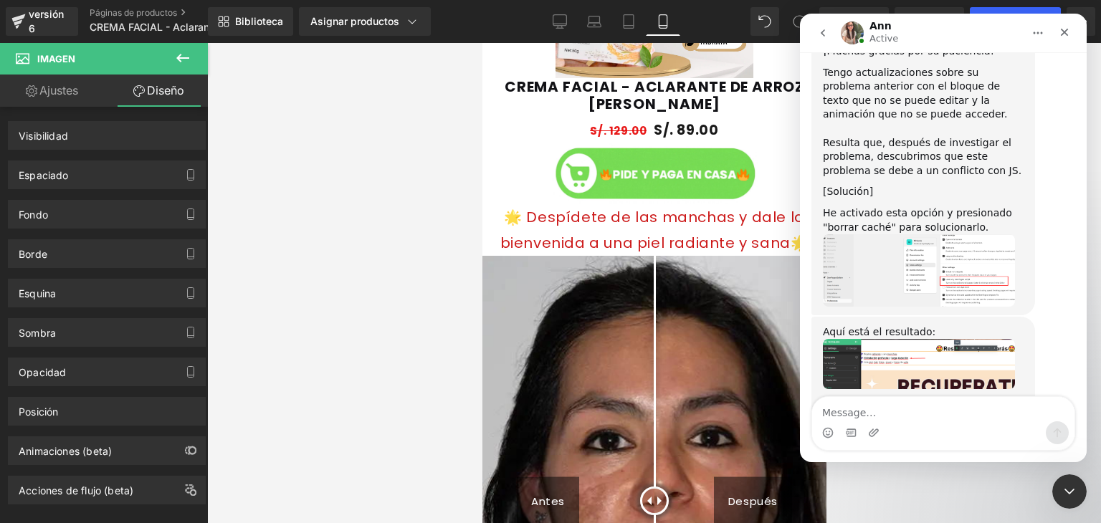
scroll to position [3695, 0]
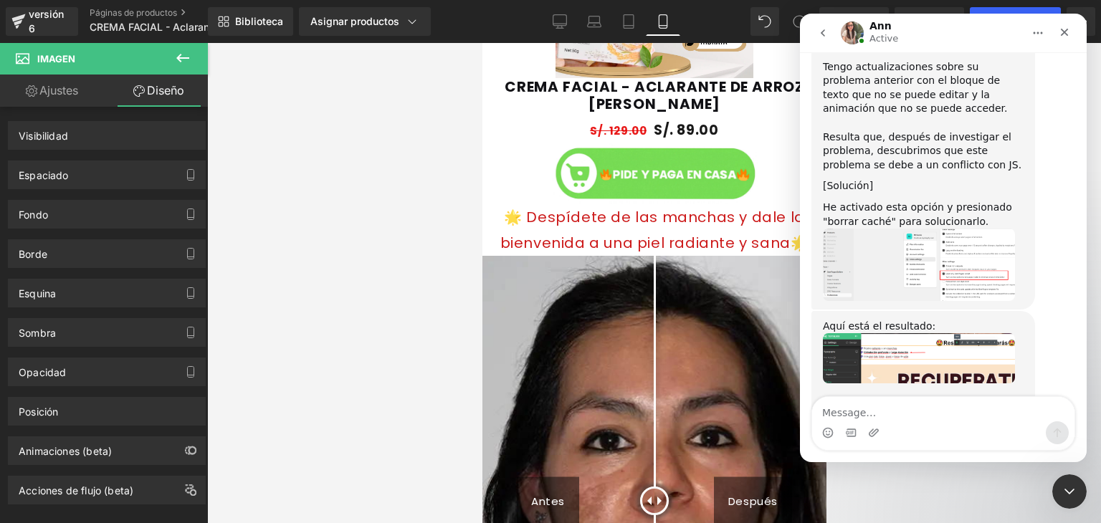
click at [930, 229] on img "Ann dice…" at bounding box center [919, 265] width 192 height 72
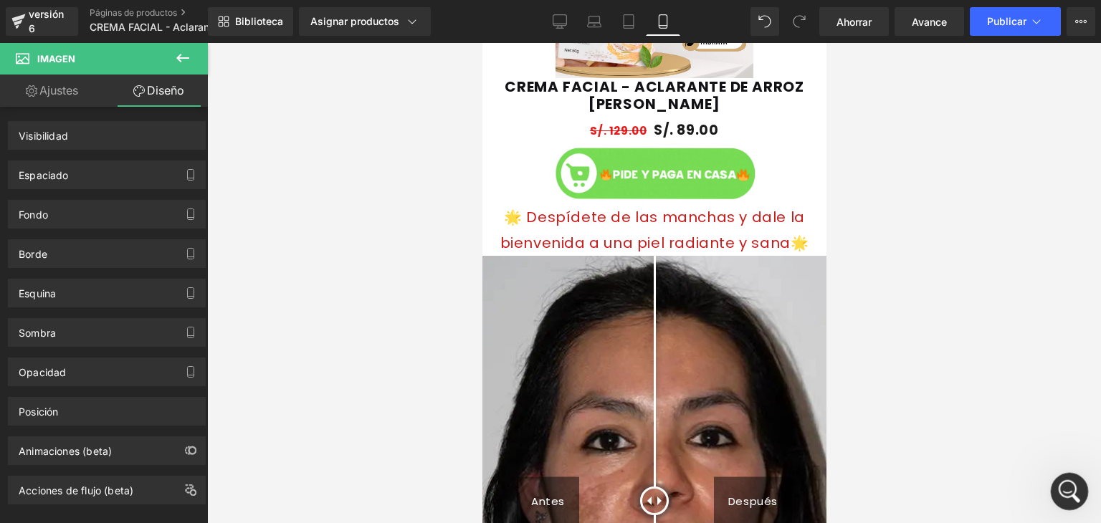
click at [1067, 495] on icon "Abrir Intercom Messenger" at bounding box center [1068, 490] width 24 height 24
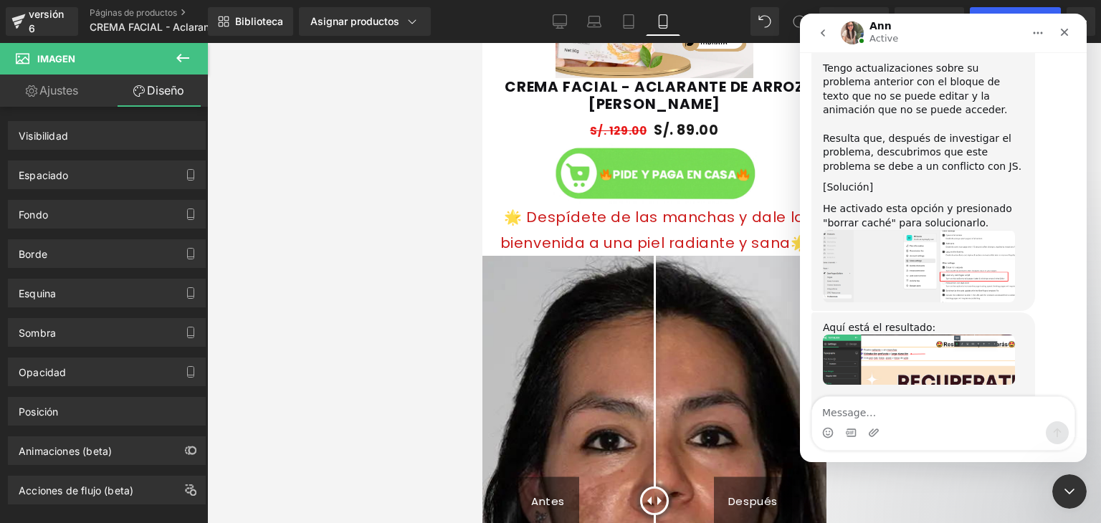
scroll to position [3695, 0]
click at [922, 398] on img "Ann dice…" at bounding box center [919, 431] width 192 height 66
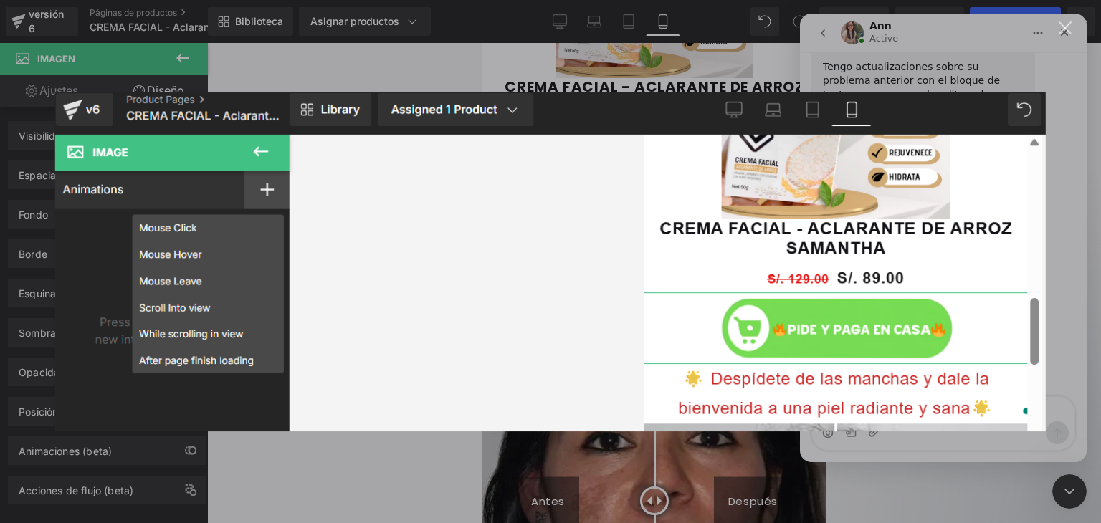
scroll to position [0, 0]
click at [981, 67] on div "Intercom Messenger" at bounding box center [550, 261] width 1101 height 523
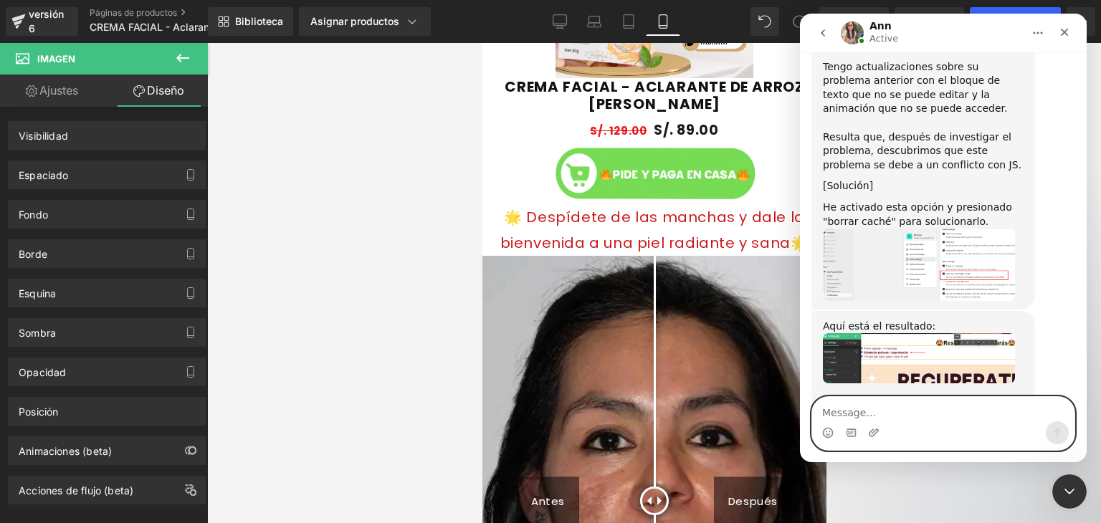
click at [886, 414] on textarea "Message…" at bounding box center [943, 409] width 262 height 24
type textarea "un momento ahora lo verifico"
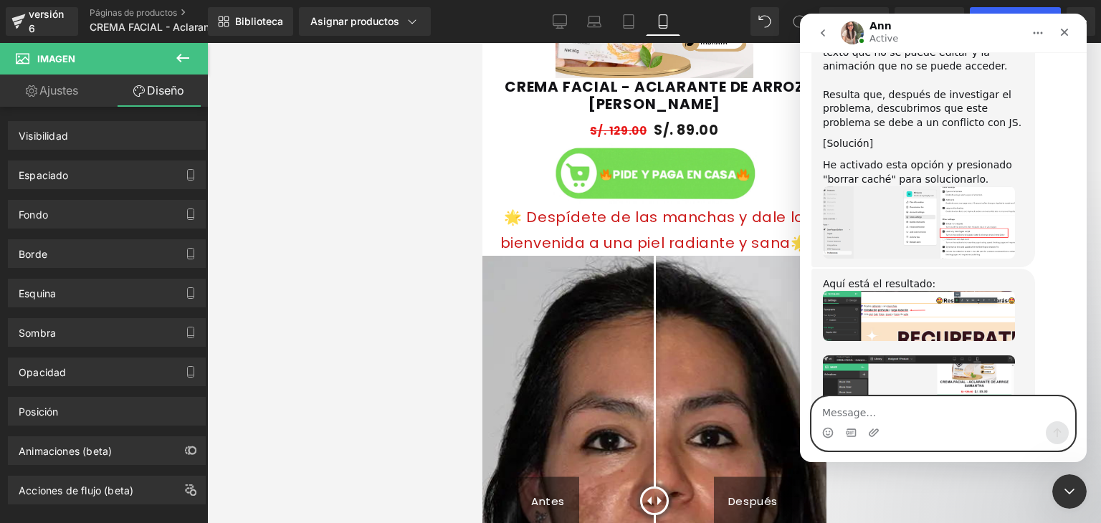
scroll to position [3738, 0]
click at [34, 21] on div at bounding box center [550, 240] width 1101 height 480
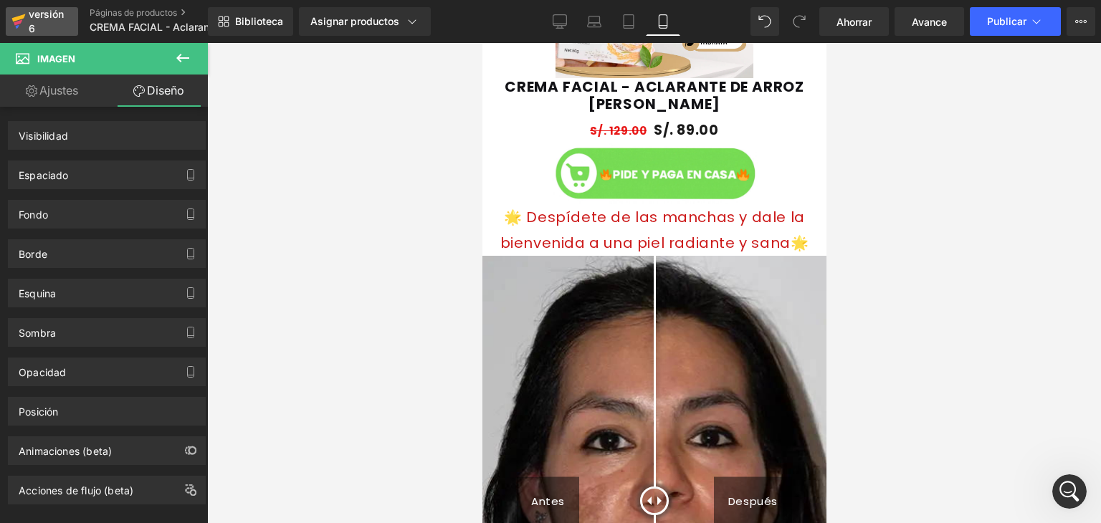
click at [42, 23] on div "versión 6" at bounding box center [48, 21] width 44 height 33
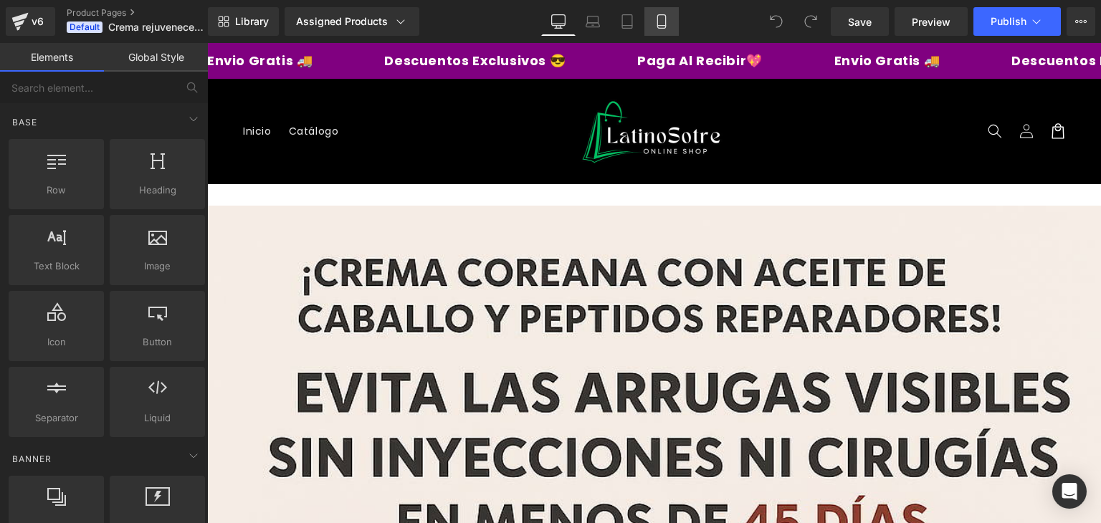
click at [664, 27] on icon at bounding box center [662, 21] width 14 height 14
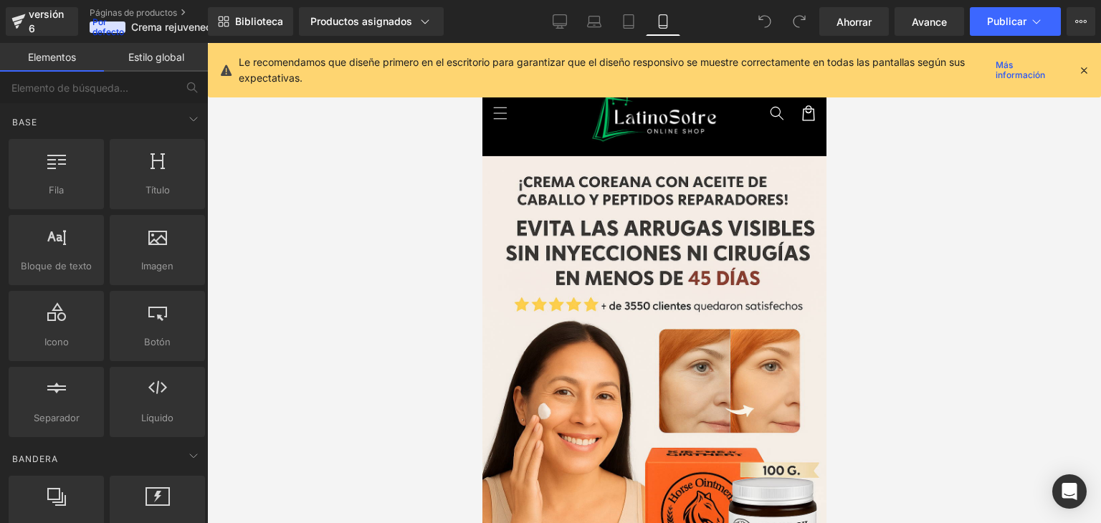
click at [347, 227] on div at bounding box center [654, 283] width 894 height 480
click at [407, 29] on link "Productos asignados" at bounding box center [371, 21] width 145 height 29
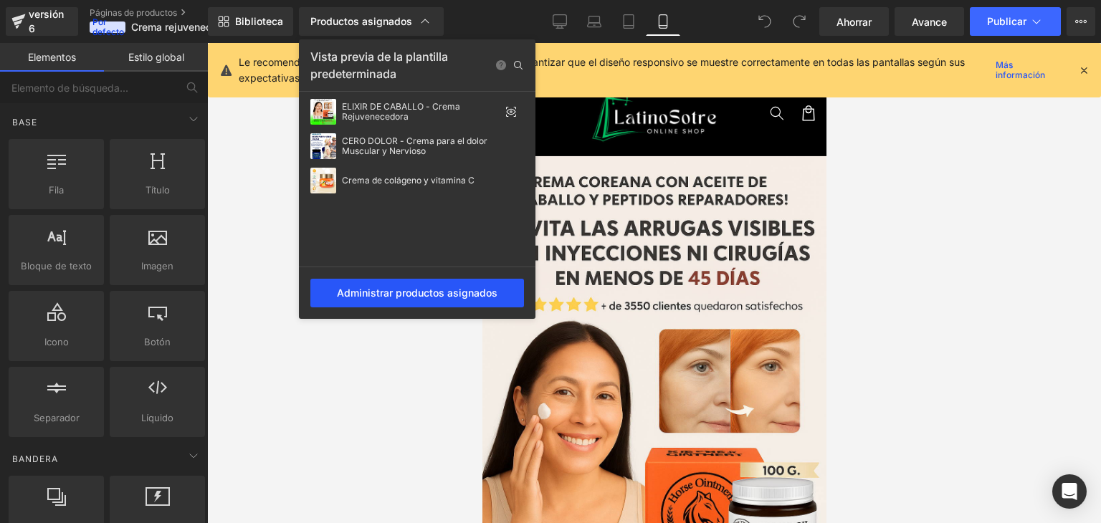
click at [434, 293] on font "Administrar productos asignados" at bounding box center [417, 293] width 161 height 12
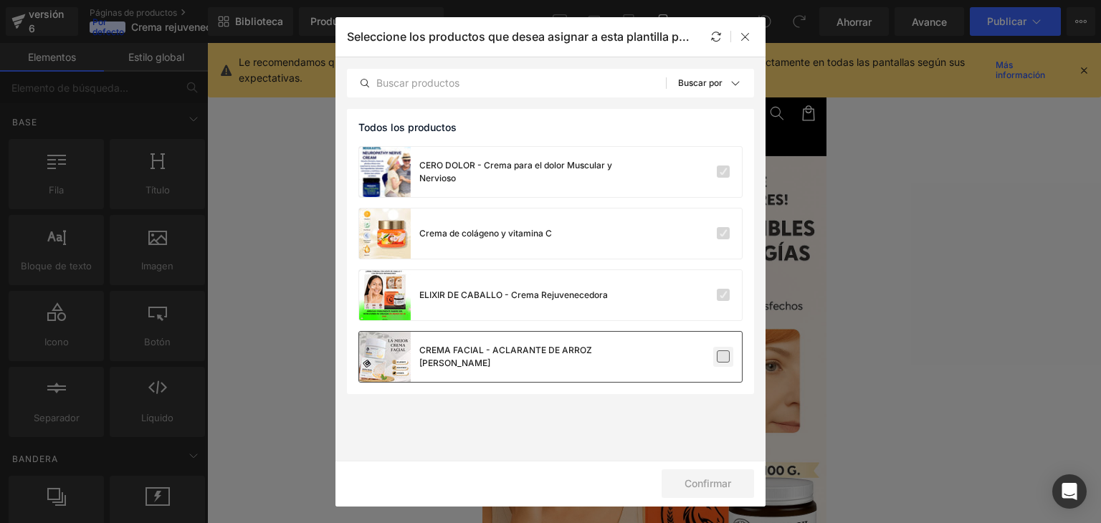
click at [728, 359] on label at bounding box center [723, 357] width 13 height 13
click at [724, 357] on input "checkbox" at bounding box center [724, 357] width 0 height 0
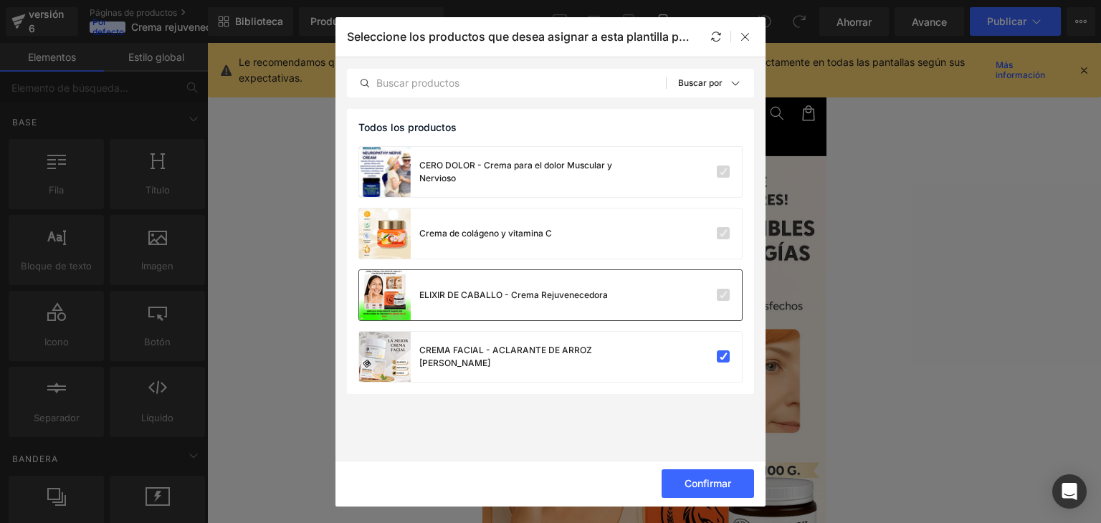
click at [701, 295] on div at bounding box center [699, 295] width 64 height 14
click at [700, 224] on div "Crema de colágeno y vitamina C" at bounding box center [550, 234] width 383 height 50
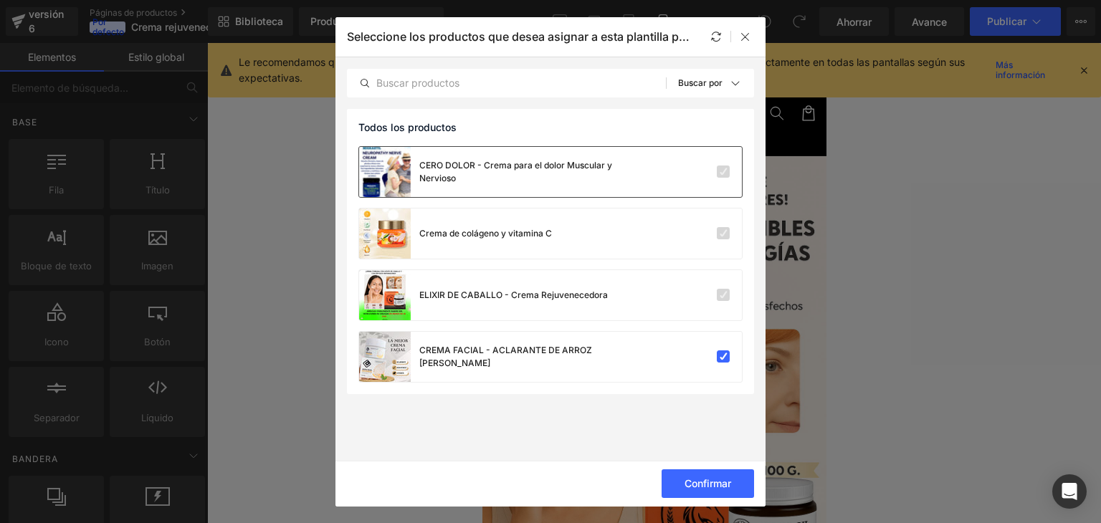
click at [703, 171] on div at bounding box center [699, 172] width 64 height 14
click at [744, 45] on div "Seleccione los productos que desea asignar a esta plantilla predeterminada" at bounding box center [551, 36] width 430 height 39
click at [746, 43] on div at bounding box center [745, 36] width 17 height 17
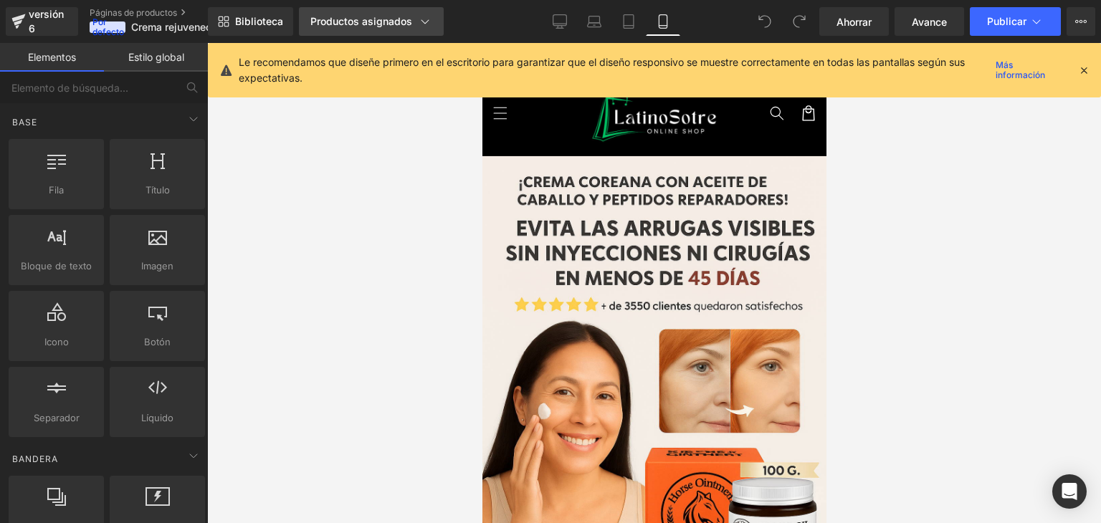
click at [367, 14] on div "Productos asignados" at bounding box center [371, 21] width 122 height 14
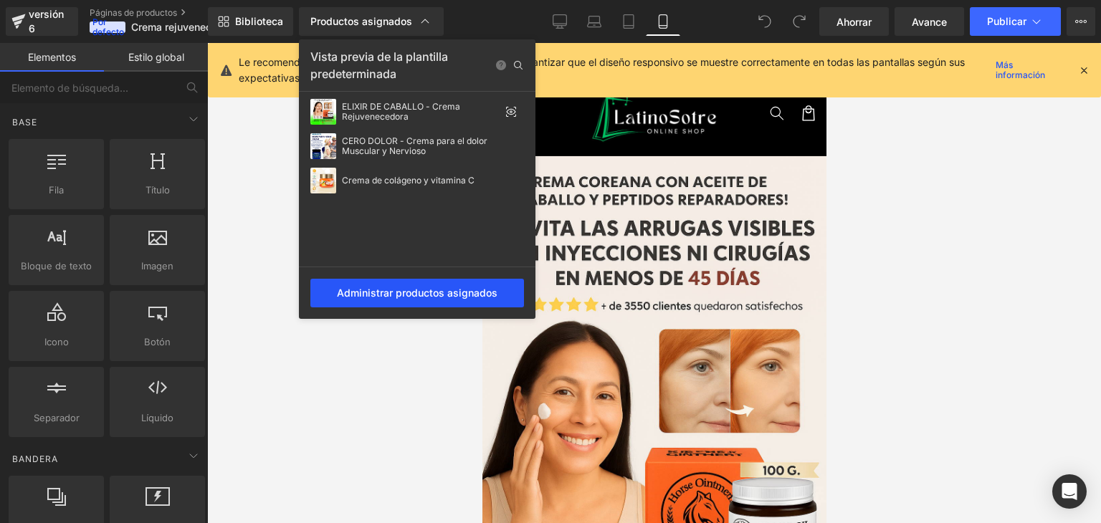
click at [442, 295] on font "Administrar productos asignados" at bounding box center [417, 293] width 161 height 12
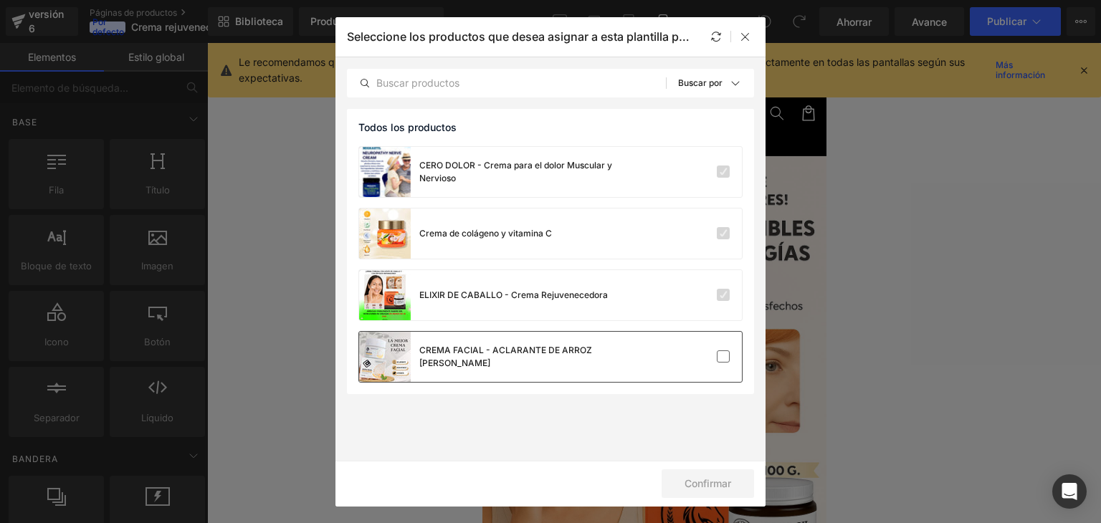
click at [719, 345] on div "CREMA FACIAL - ACLARANTE DE ARROZ [PERSON_NAME]" at bounding box center [550, 357] width 383 height 50
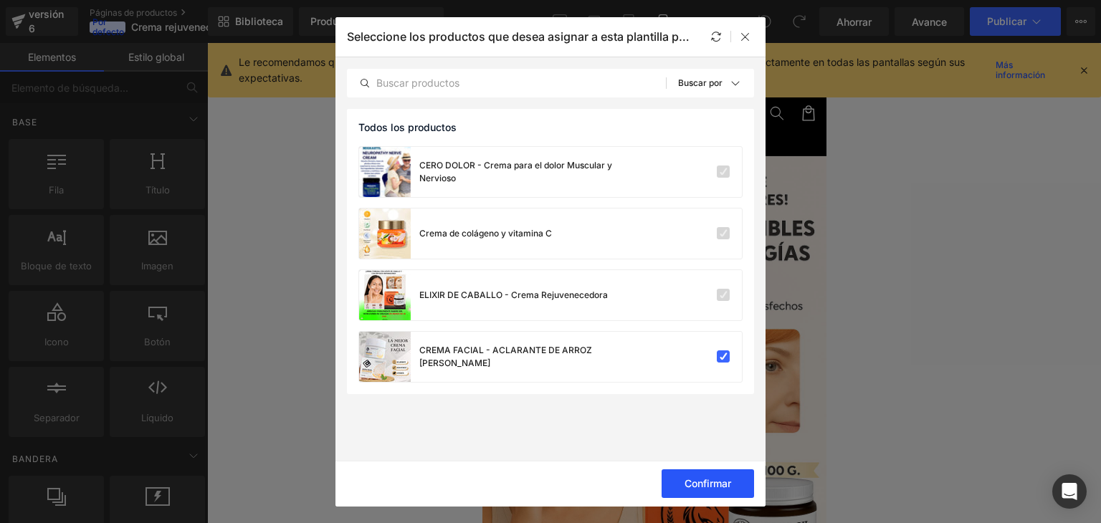
click at [713, 486] on font "Confirmar" at bounding box center [708, 484] width 47 height 12
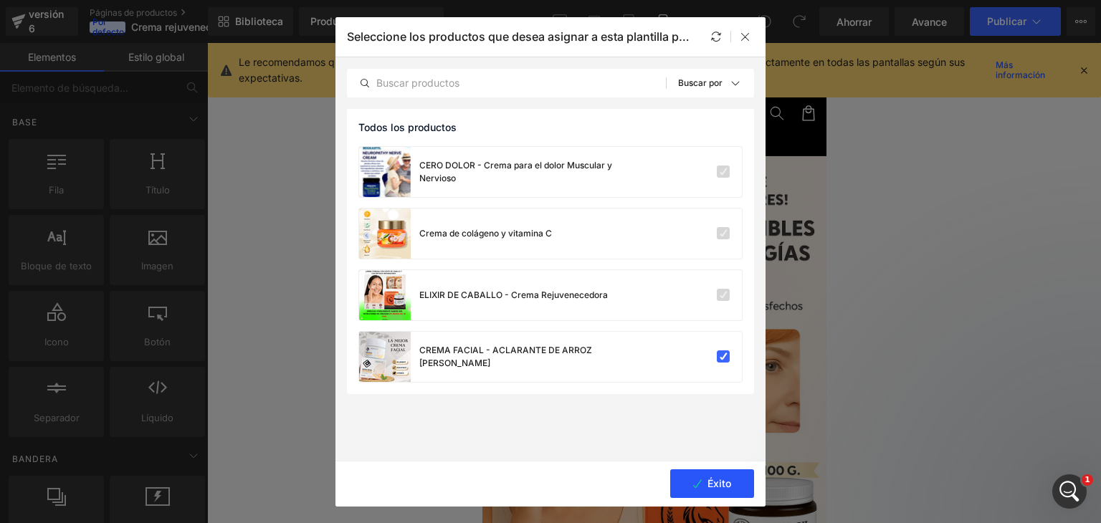
click at [692, 486] on img at bounding box center [654, 414] width 344 height 516
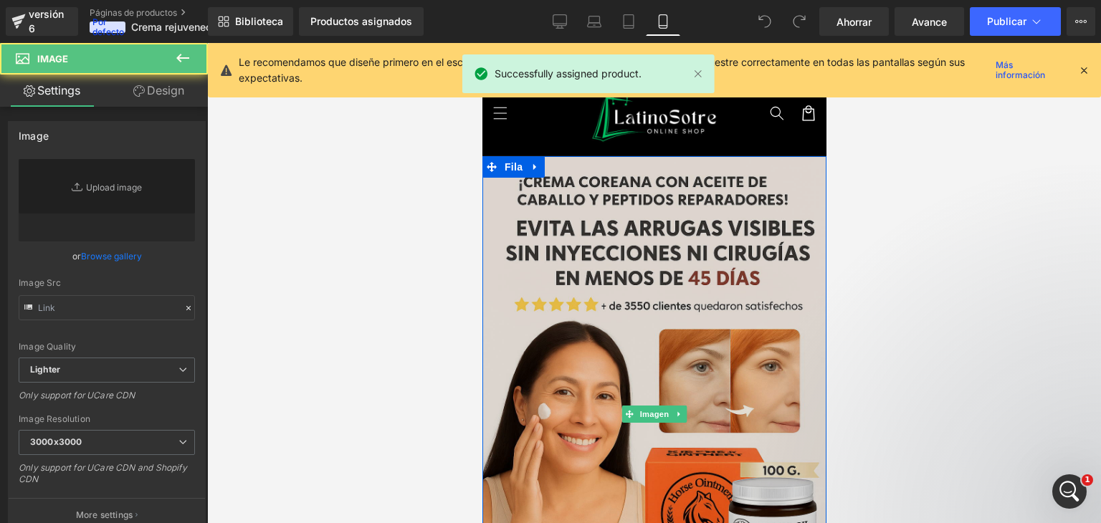
type input "https://ucarecdn.com/66a2c48f-9bc1-493e-847e-af6ef9dc6e51/-/format/auto/-/previ…"
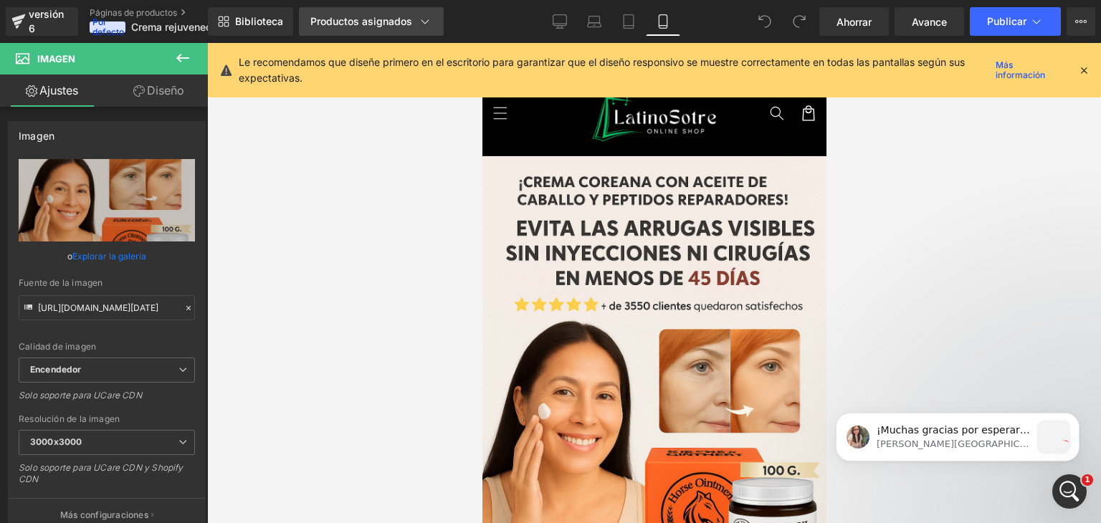
click at [387, 29] on link "Productos asignados" at bounding box center [371, 21] width 145 height 29
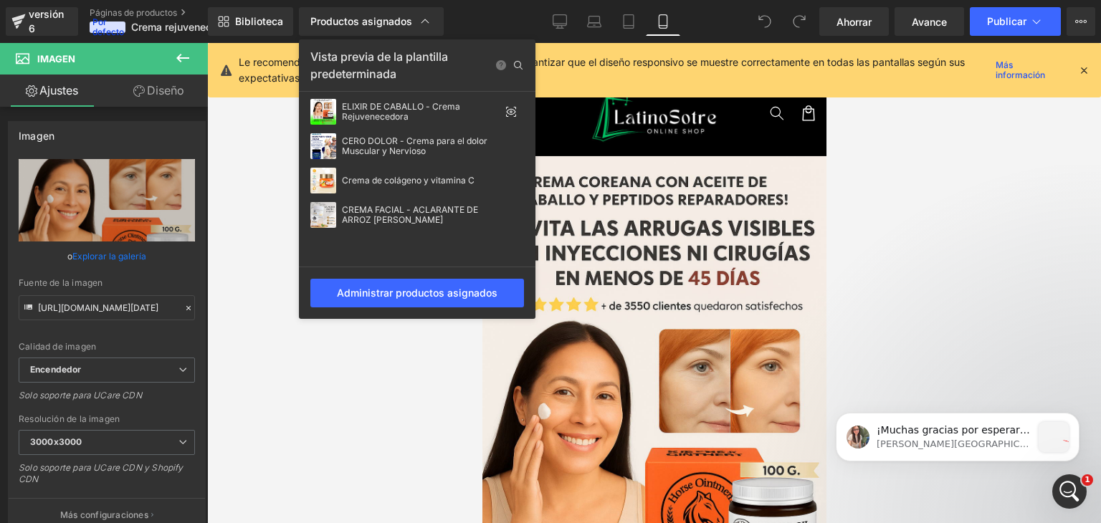
click at [264, 187] on div at bounding box center [654, 283] width 894 height 480
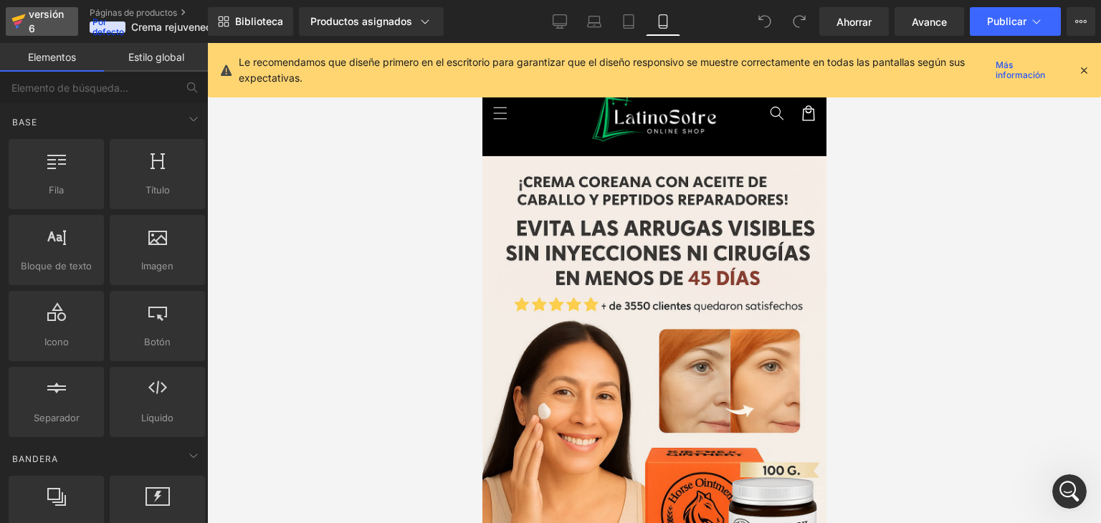
click at [47, 22] on div "versión 6" at bounding box center [48, 21] width 44 height 33
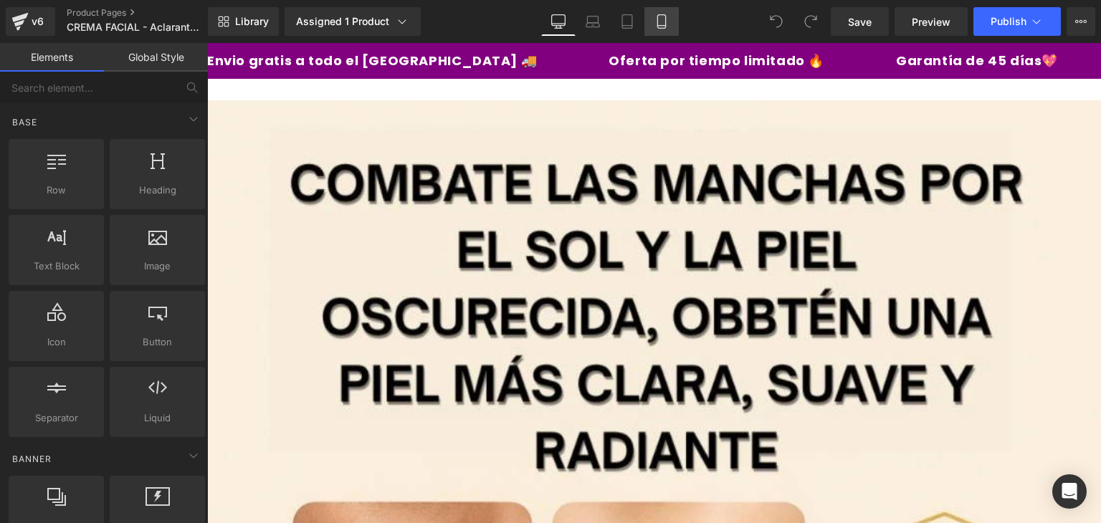
click at [668, 29] on link "Mobile" at bounding box center [662, 21] width 34 height 29
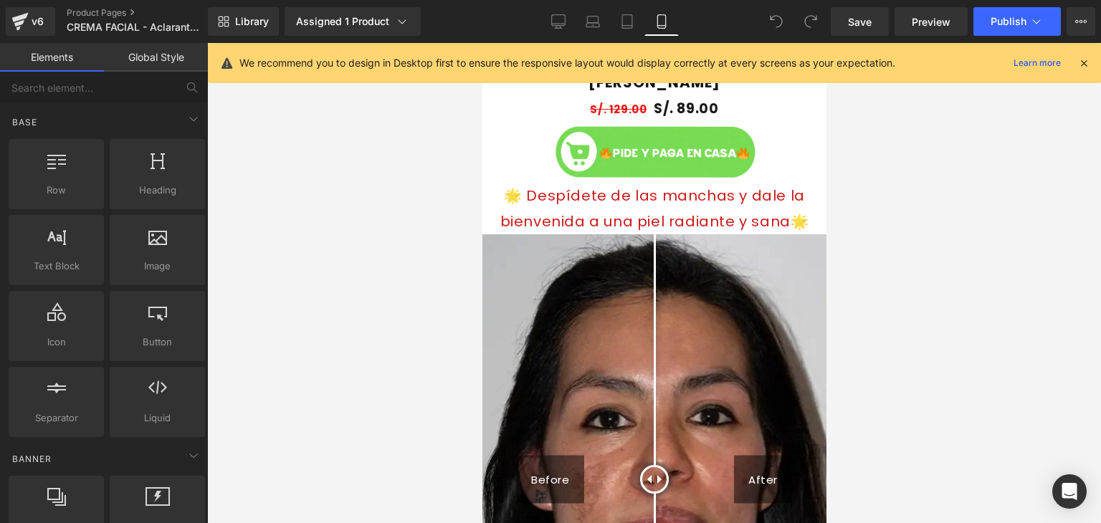
scroll to position [1089, 0]
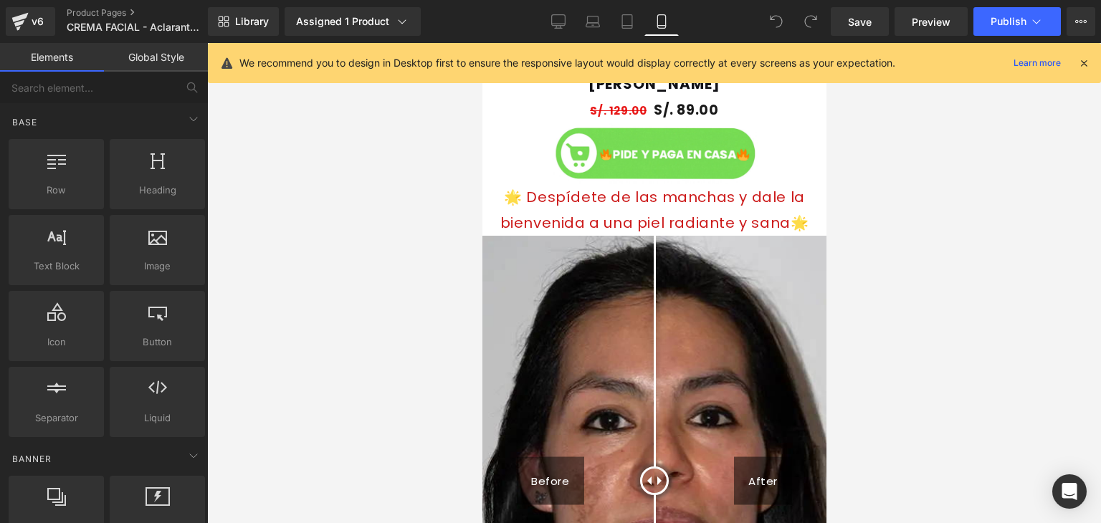
click at [1084, 57] on icon at bounding box center [1084, 63] width 13 height 13
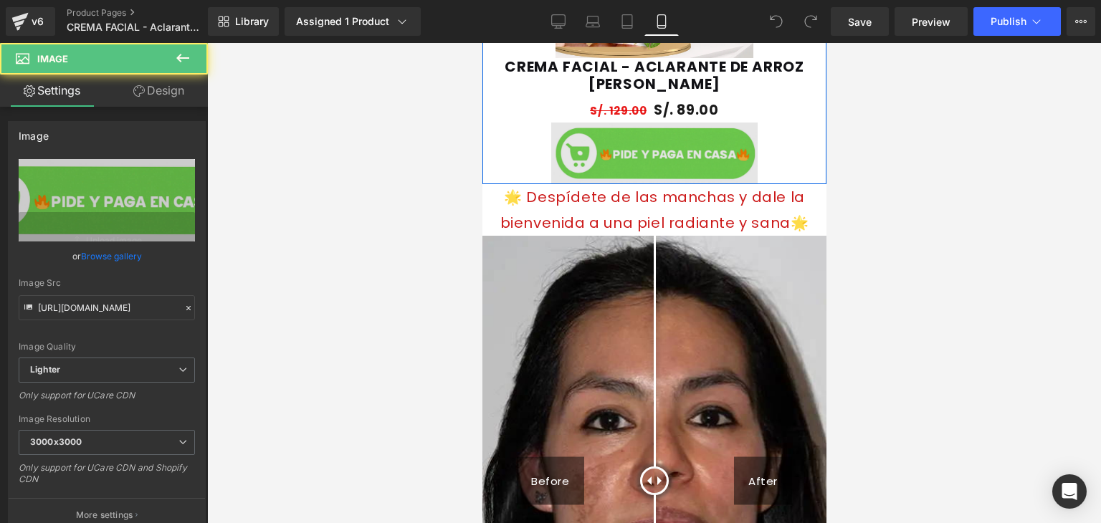
click at [680, 149] on img at bounding box center [654, 154] width 207 height 62
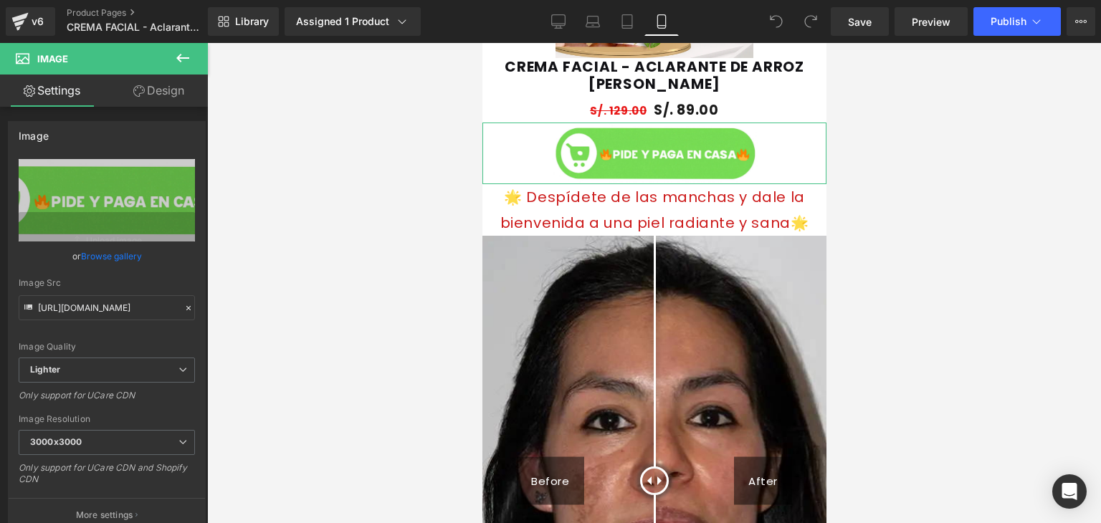
click at [156, 99] on link "Design" at bounding box center [159, 91] width 104 height 32
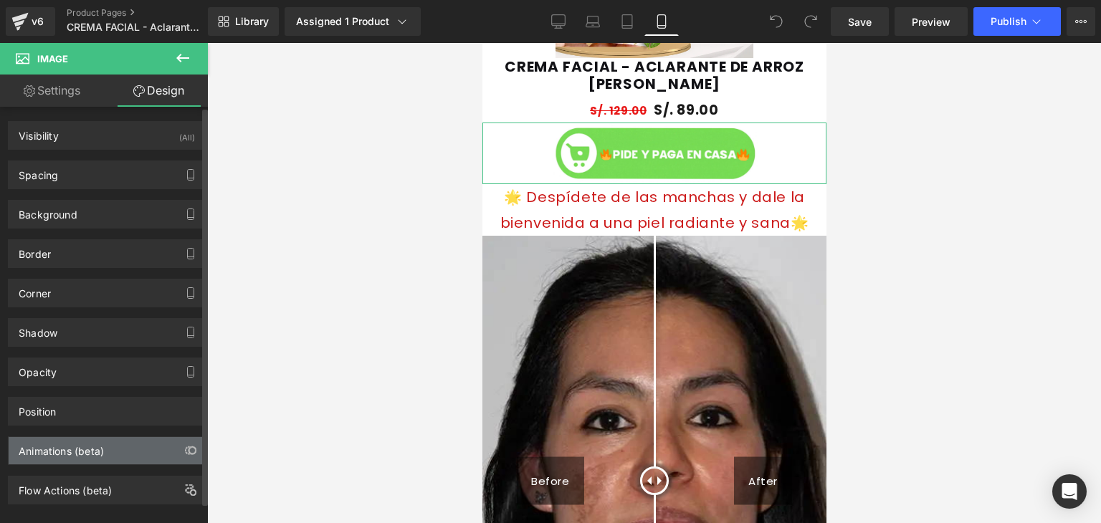
click at [160, 437] on div "Animations (beta)" at bounding box center [107, 450] width 196 height 27
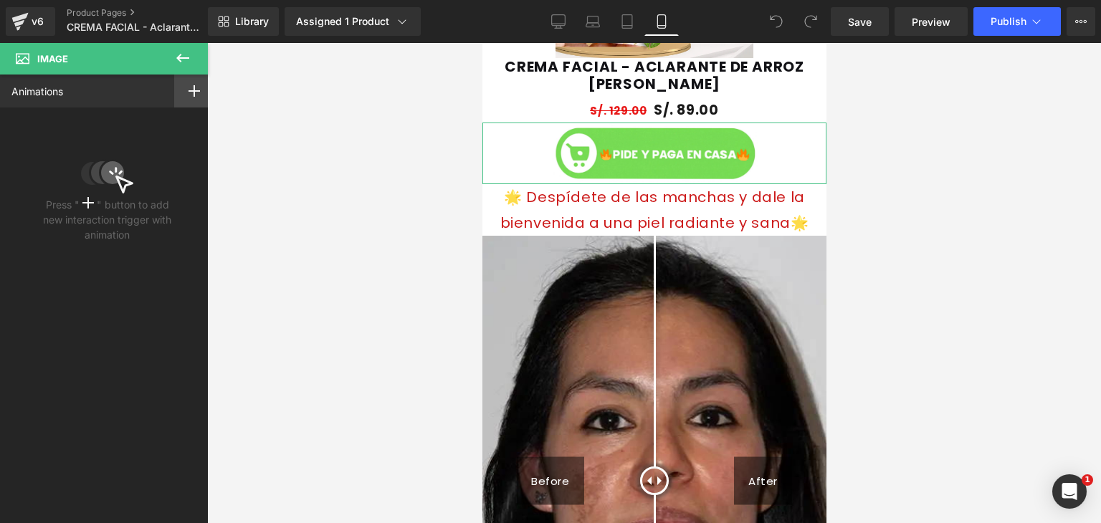
click at [194, 85] on div at bounding box center [194, 91] width 40 height 33
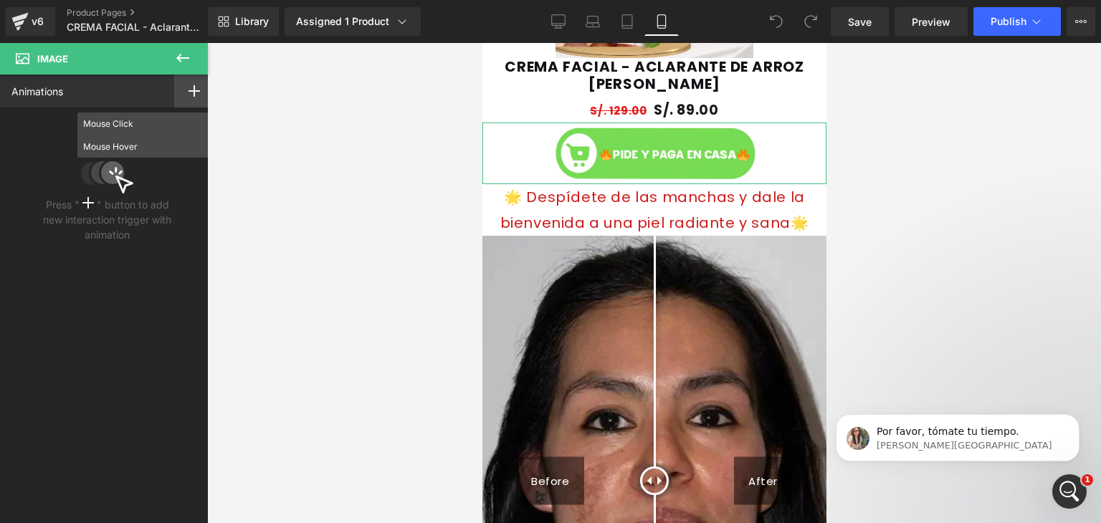
scroll to position [0, 0]
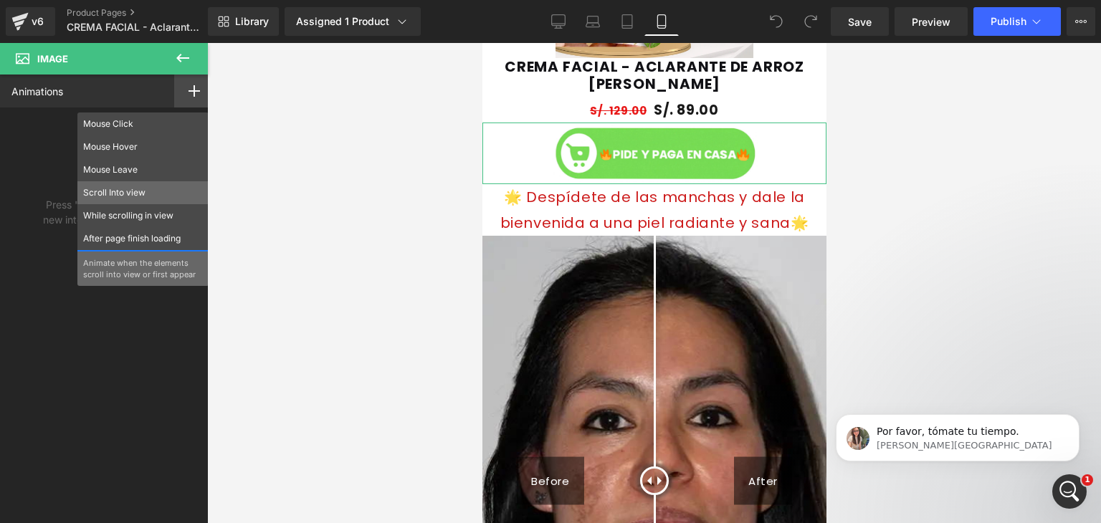
click at [151, 199] on p "Scroll Into view" at bounding box center [143, 192] width 120 height 13
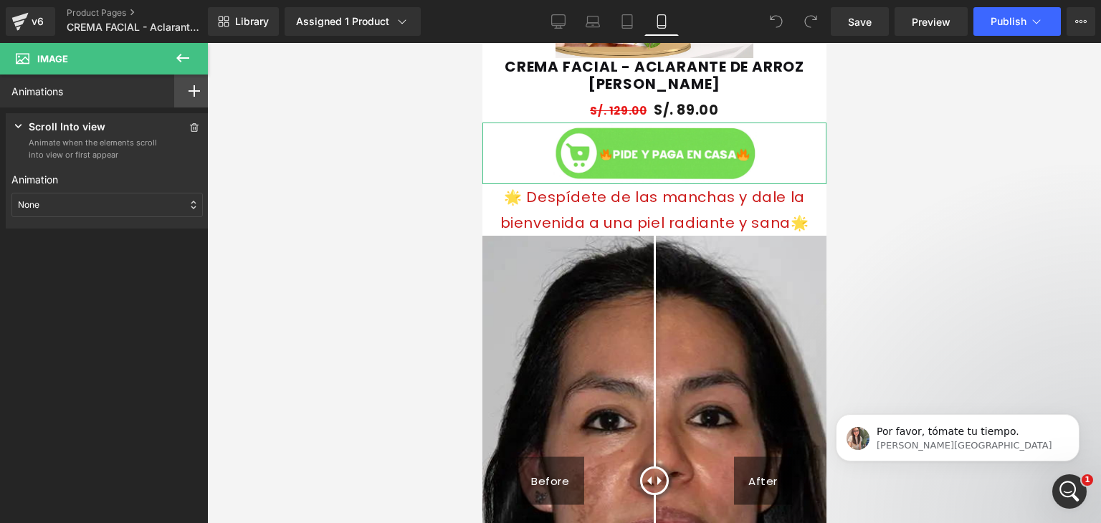
click at [192, 99] on div at bounding box center [194, 91] width 40 height 33
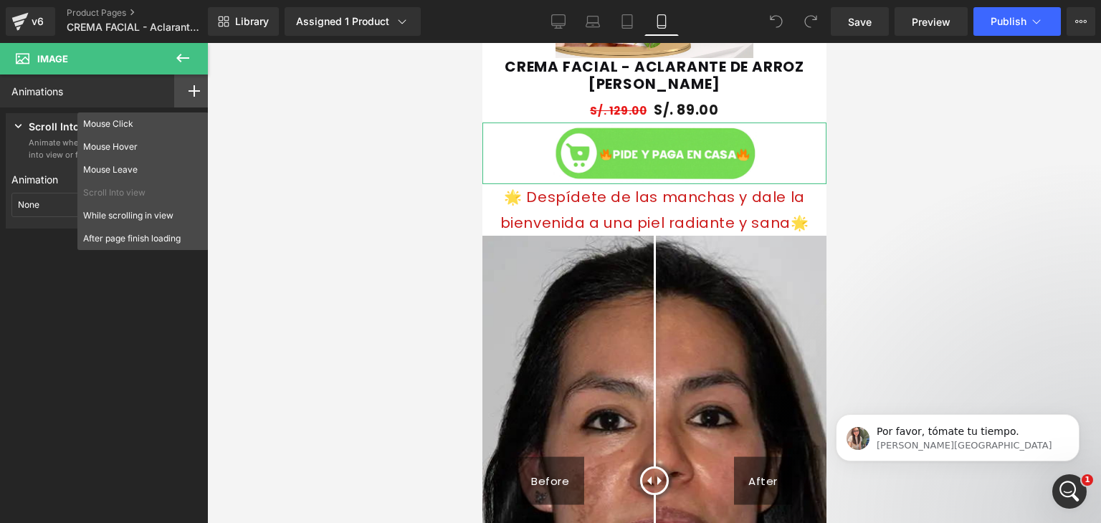
click at [24, 176] on p "Animation" at bounding box center [106, 179] width 191 height 15
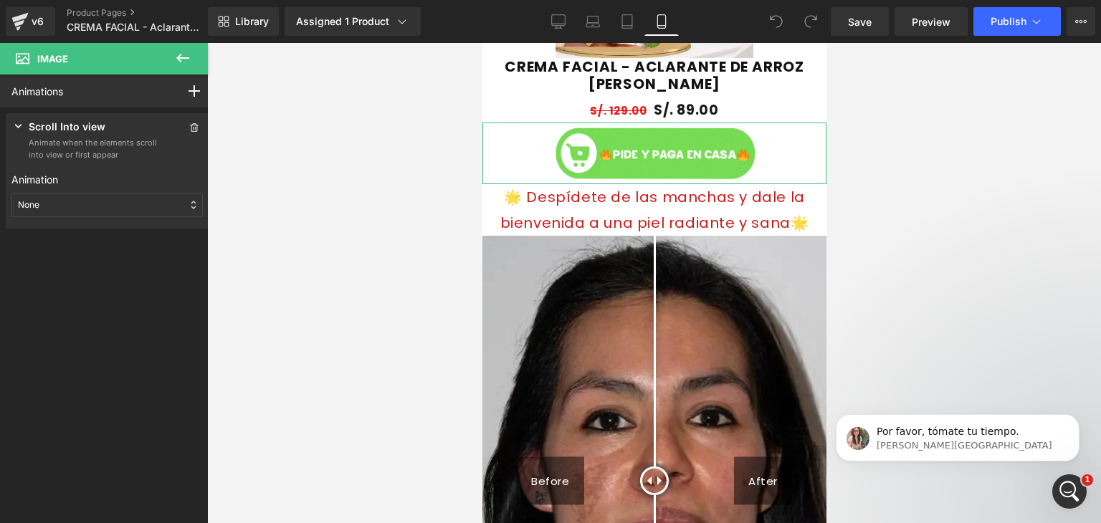
click at [83, 207] on div "None" at bounding box center [106, 205] width 191 height 24
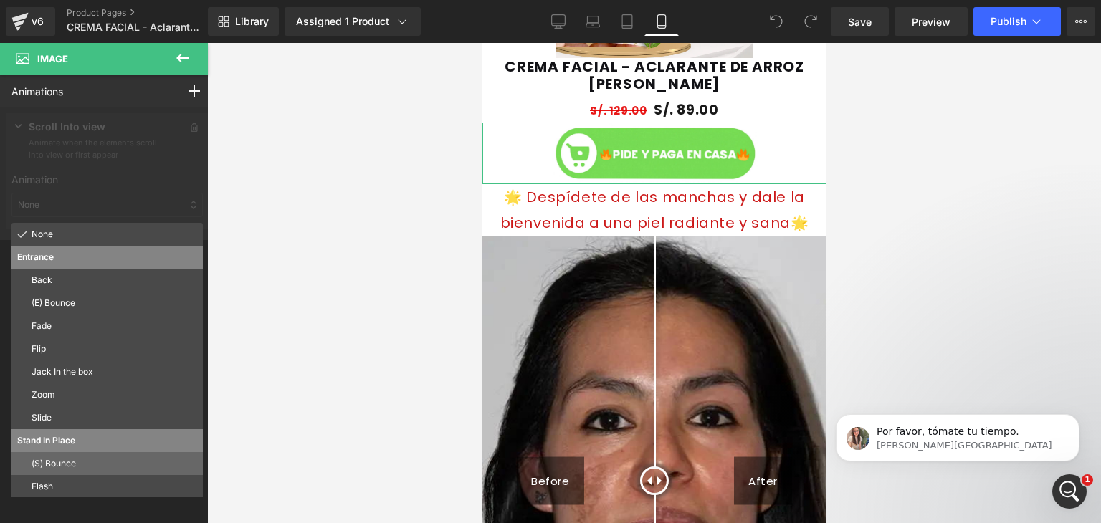
click at [89, 457] on p "(S) Bounce" at bounding box center [115, 463] width 166 height 13
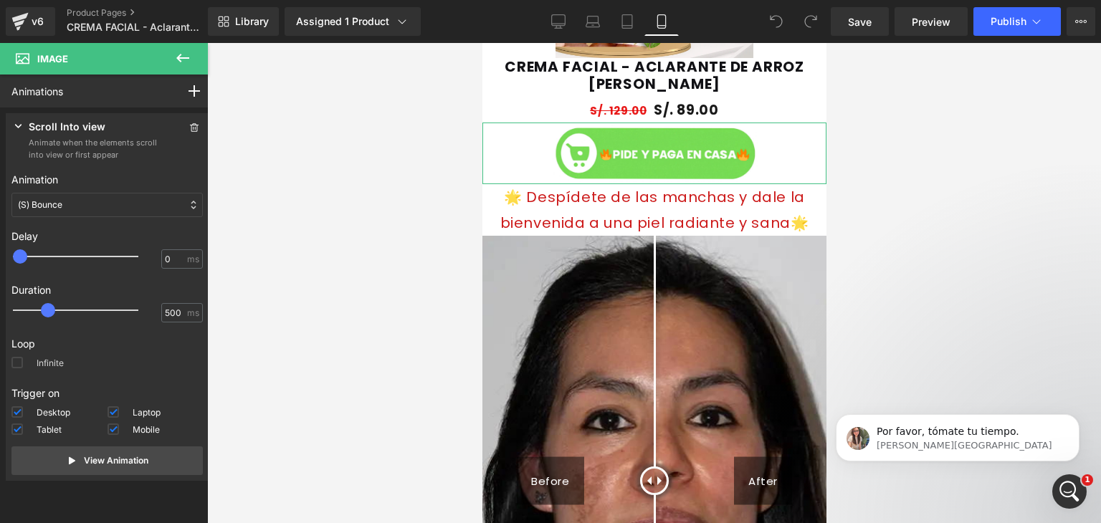
click at [23, 362] on label "Infinite" at bounding box center [37, 365] width 52 height 17
click at [0, 0] on input "Infinite" at bounding box center [0, 0] width 0 height 0
click at [184, 55] on icon at bounding box center [182, 57] width 17 height 17
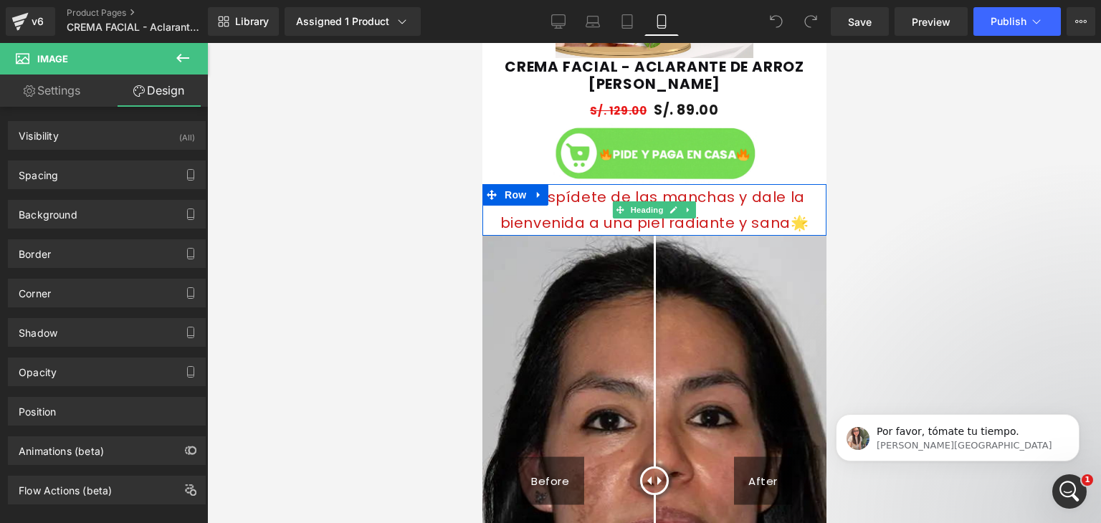
click at [564, 204] on font "🌟 Despídete de las manchas y dale la bienvenida a una piel radiante y sana🌟" at bounding box center [654, 210] width 309 height 46
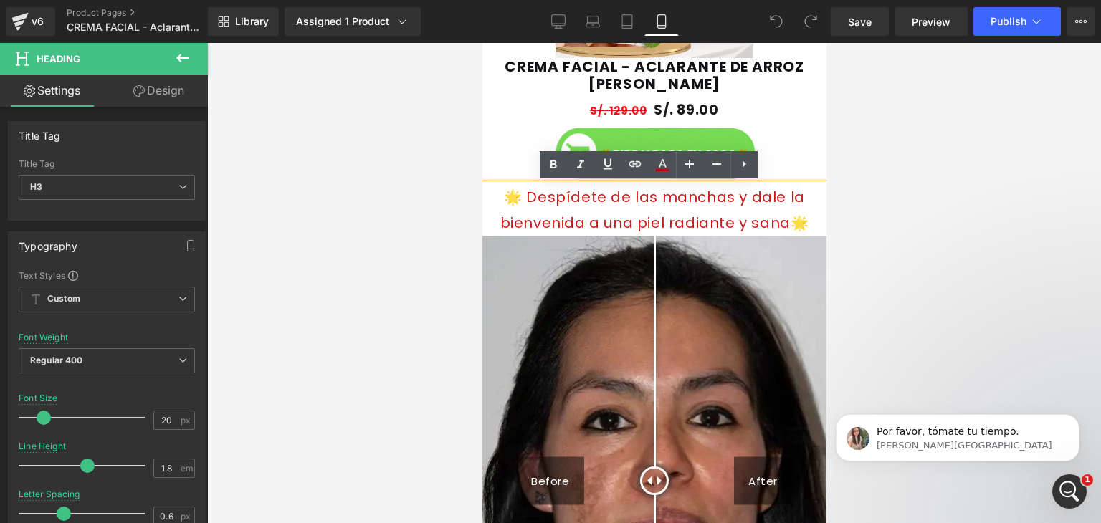
click at [687, 222] on font "🌟 Despídete de las manchas y dale la bienvenida a una piel radiante y sana🌟" at bounding box center [654, 210] width 309 height 46
click at [744, 221] on font "🌟 Despídete de las manchas y dale la bienvenida a una piel radiante y sana🌟" at bounding box center [654, 210] width 309 height 46
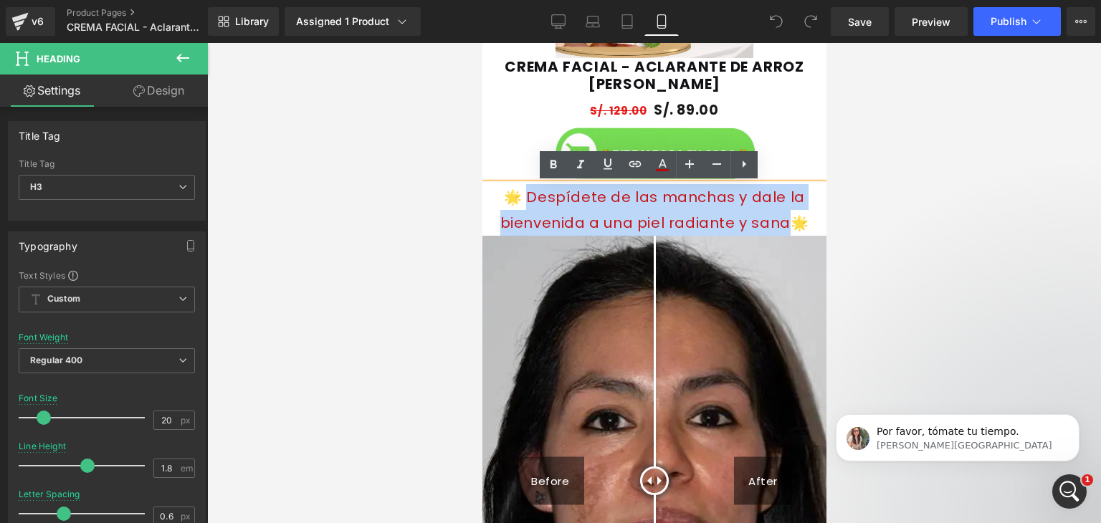
drag, startPoint x: 767, startPoint y: 226, endPoint x: 541, endPoint y: 196, distance: 227.9
click at [541, 196] on font "🌟 Despídete de las manchas y dale la bienvenida a una piel radiante y sana🌟" at bounding box center [654, 210] width 309 height 46
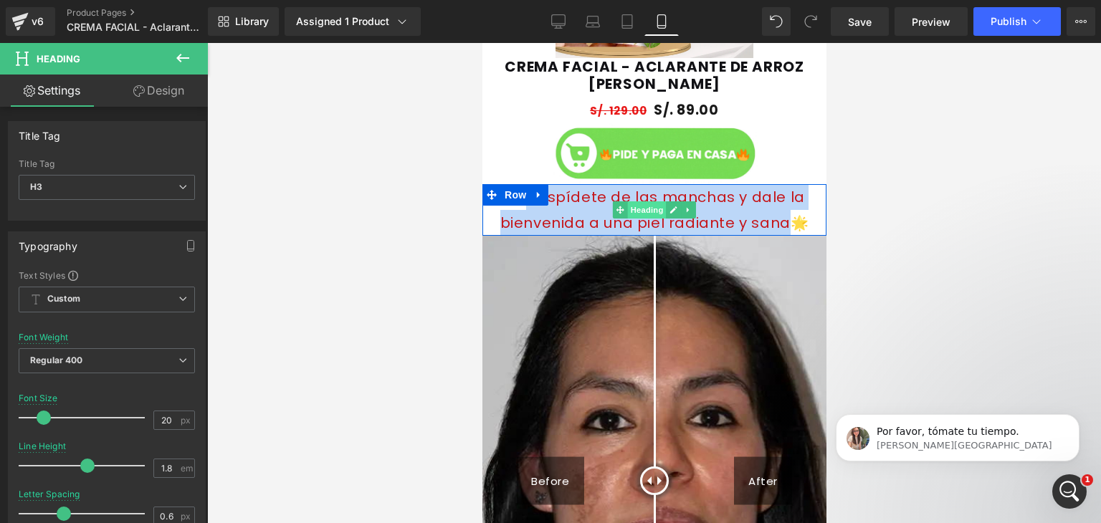
click at [659, 207] on span "Heading" at bounding box center [646, 209] width 39 height 17
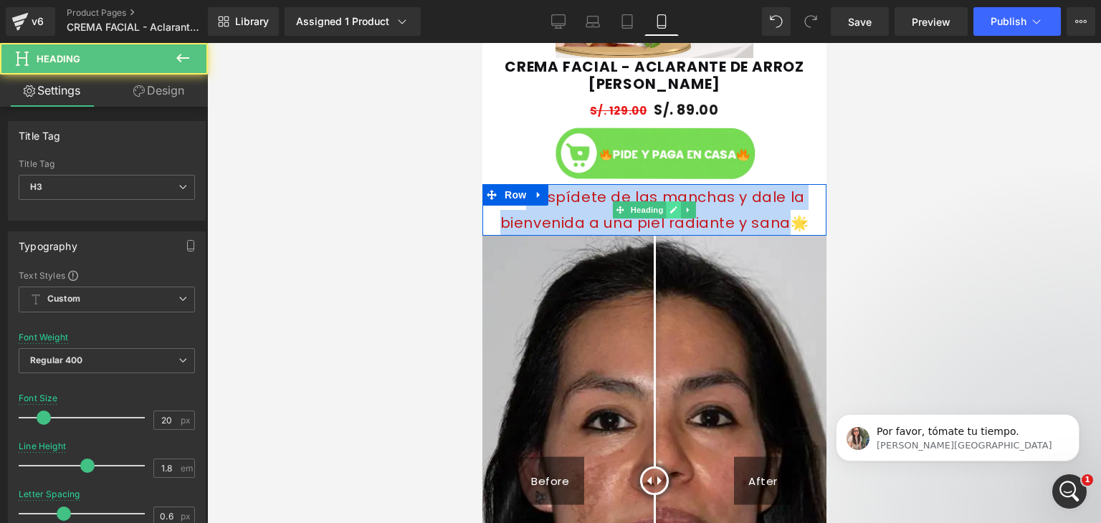
click at [666, 207] on link at bounding box center [673, 209] width 15 height 17
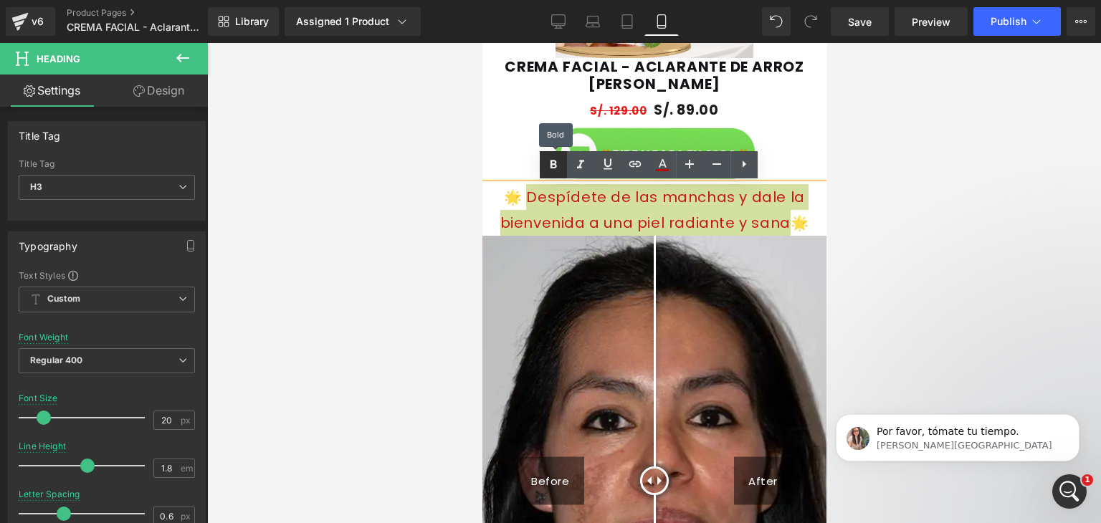
click at [561, 154] on link at bounding box center [553, 164] width 27 height 27
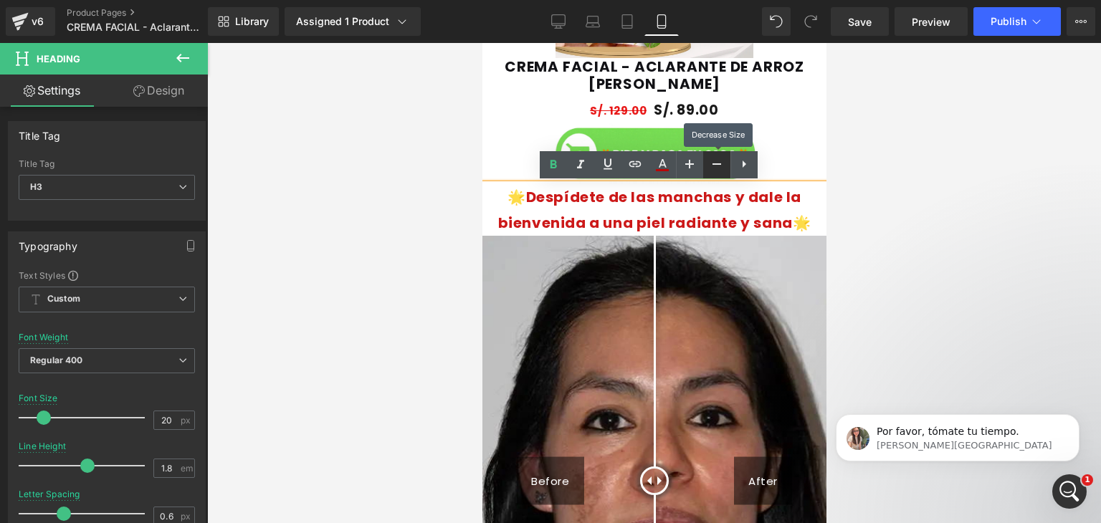
click at [706, 163] on link at bounding box center [716, 164] width 27 height 27
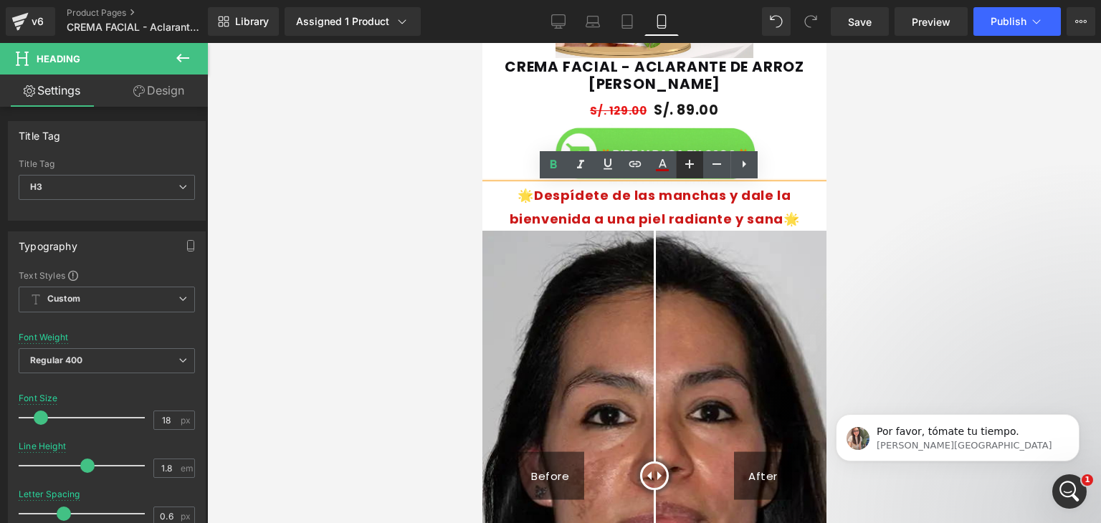
click at [698, 163] on icon at bounding box center [689, 164] width 17 height 17
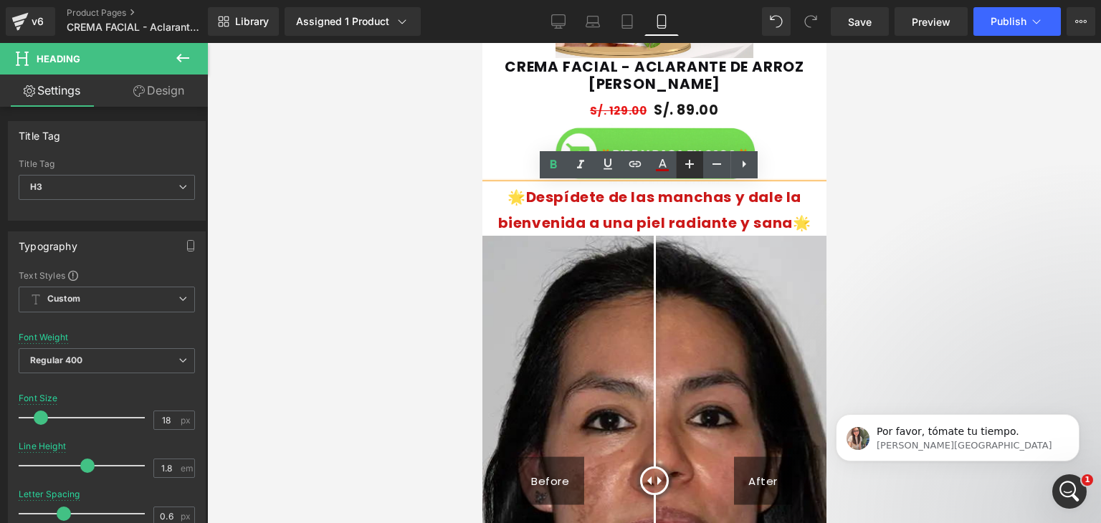
type input "20"
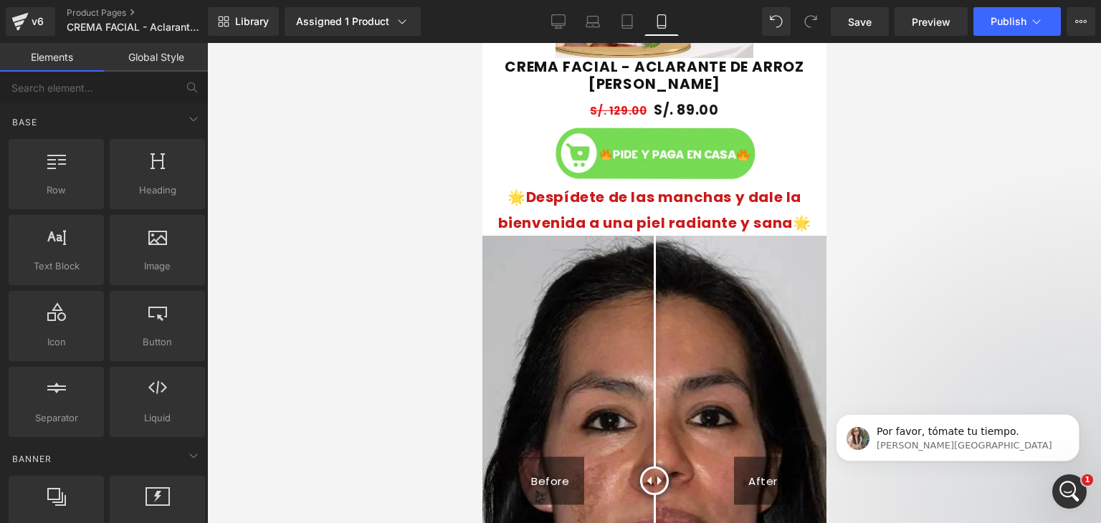
click at [853, 305] on div at bounding box center [654, 283] width 894 height 480
click at [968, 440] on p "[PERSON_NAME][GEOGRAPHIC_DATA]" at bounding box center [969, 446] width 185 height 13
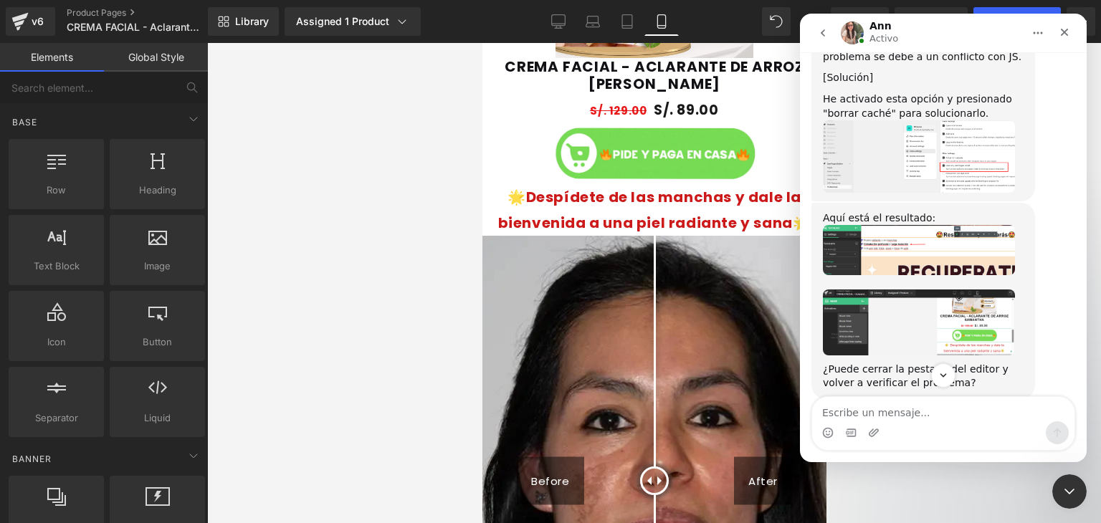
scroll to position [3748, 0]
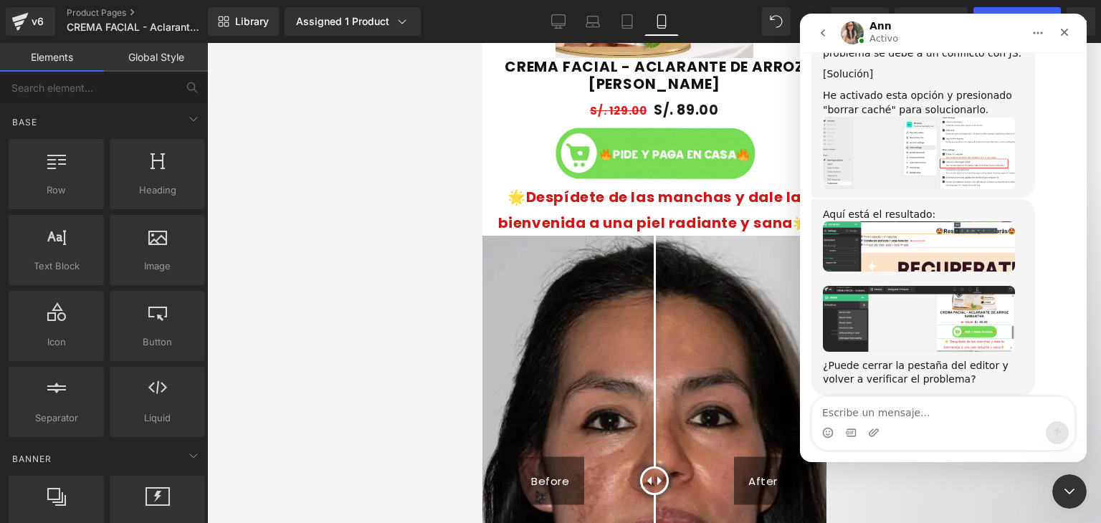
click at [911, 411] on textarea "Escribe un mensaje..." at bounding box center [943, 409] width 262 height 24
type textarea "Sí ya se puede editar; muchas gracias por su tiempo"
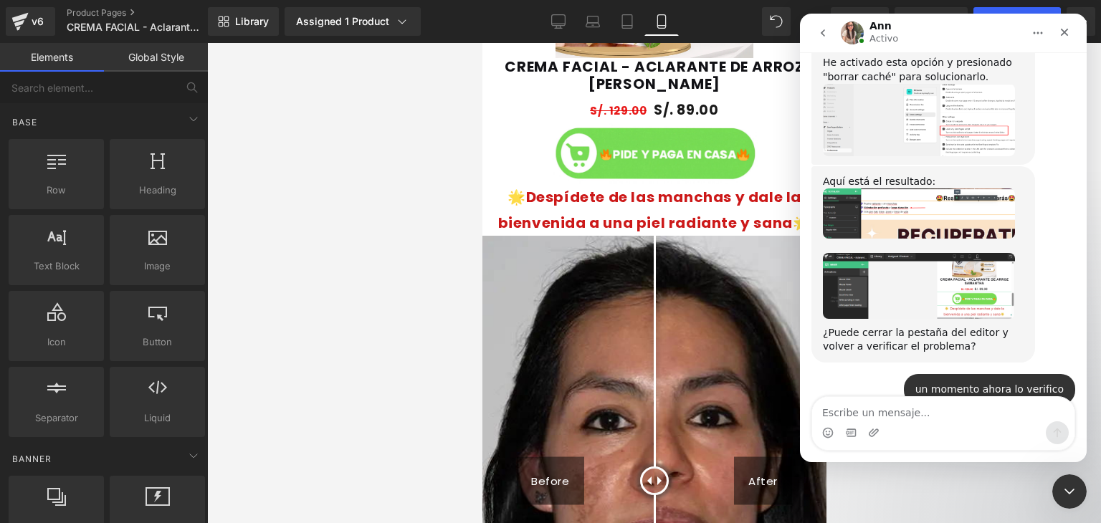
click at [344, 293] on div at bounding box center [550, 240] width 1101 height 480
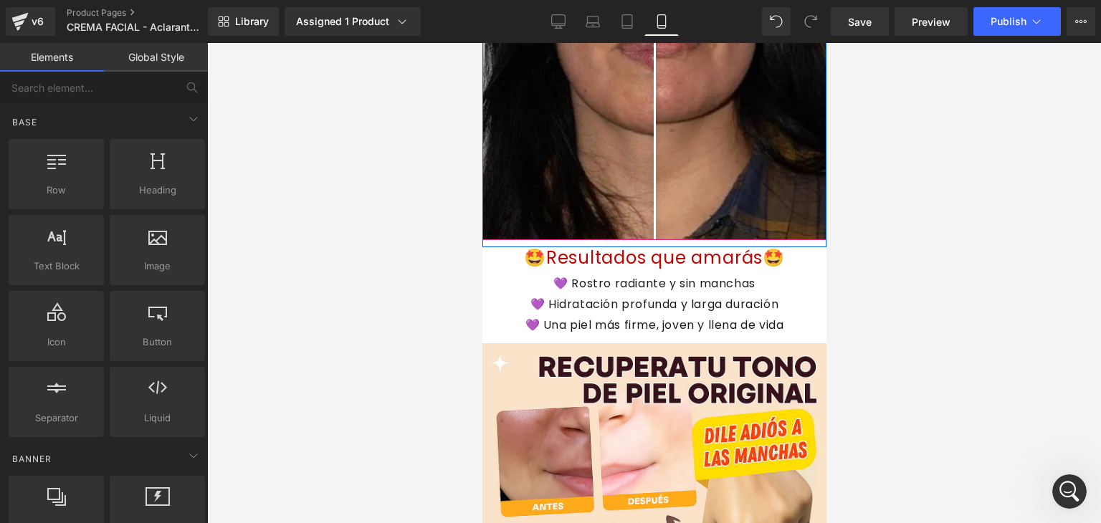
scroll to position [1576, 0]
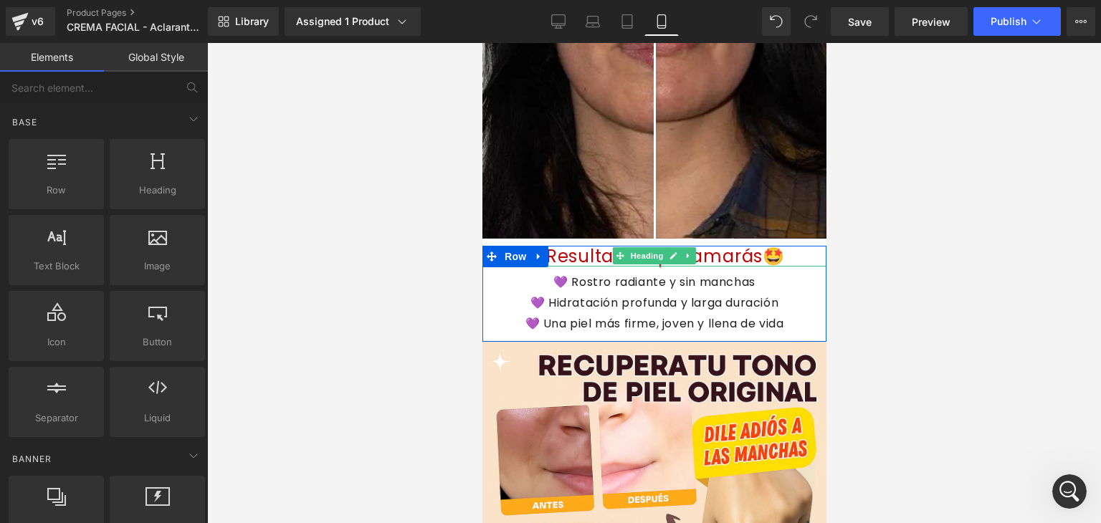
click at [708, 262] on font "🤩Resultados que amarás🤩" at bounding box center [653, 257] width 261 height 24
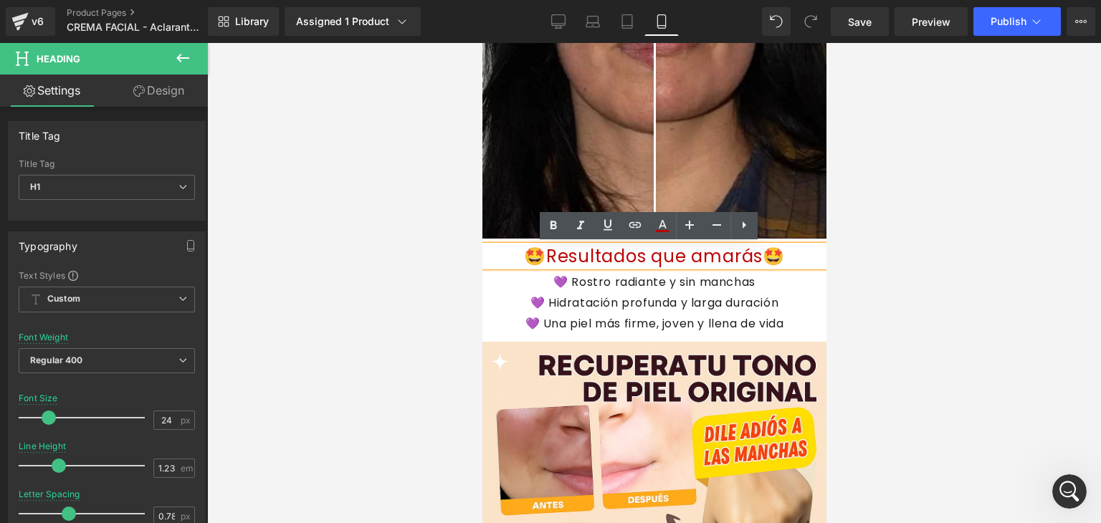
click at [707, 249] on font "🤩Resultados que amarás🤩" at bounding box center [653, 257] width 261 height 24
drag, startPoint x: 744, startPoint y: 256, endPoint x: 554, endPoint y: 256, distance: 189.3
click at [554, 256] on font "🤩Resultados que amarás🤩" at bounding box center [653, 257] width 261 height 24
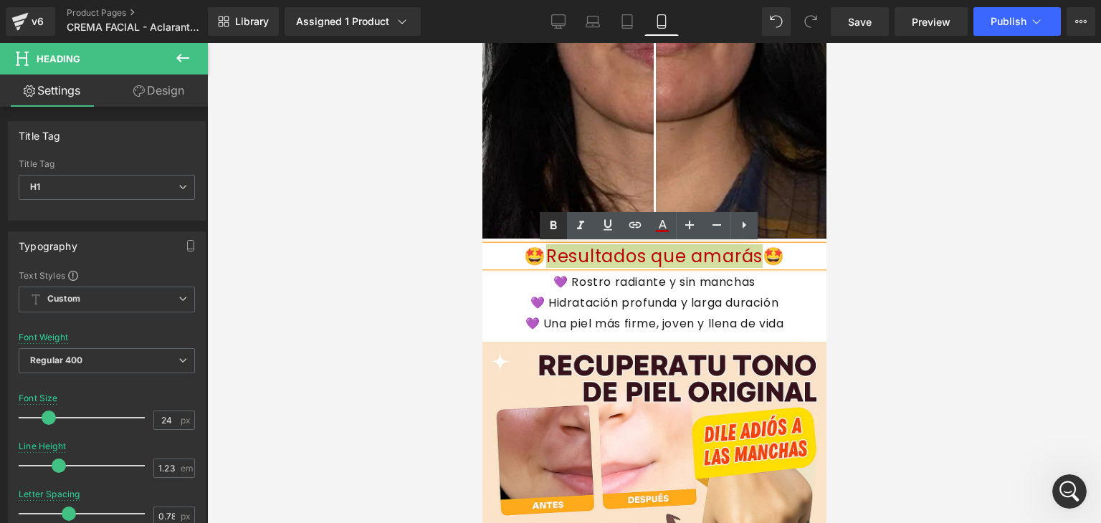
click at [556, 227] on icon at bounding box center [554, 226] width 6 height 9
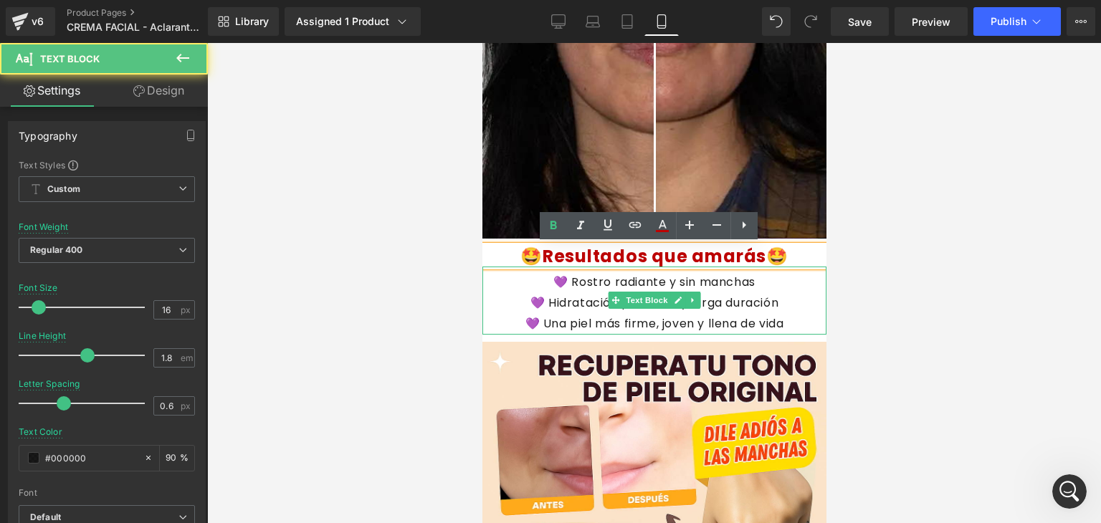
click at [666, 327] on font "💜 Una piel más firme, joven y llena de vida" at bounding box center [654, 324] width 259 height 16
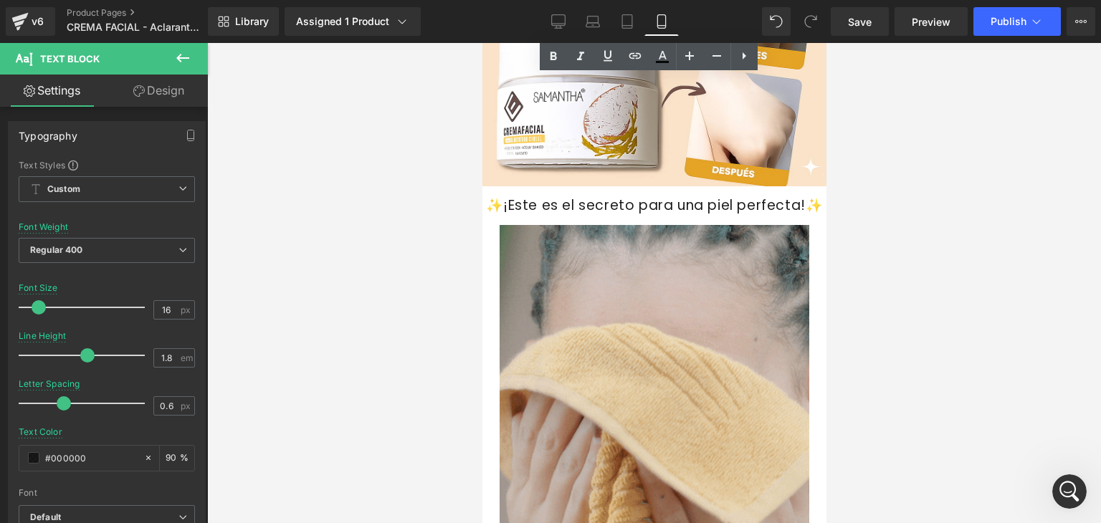
scroll to position [2073, 0]
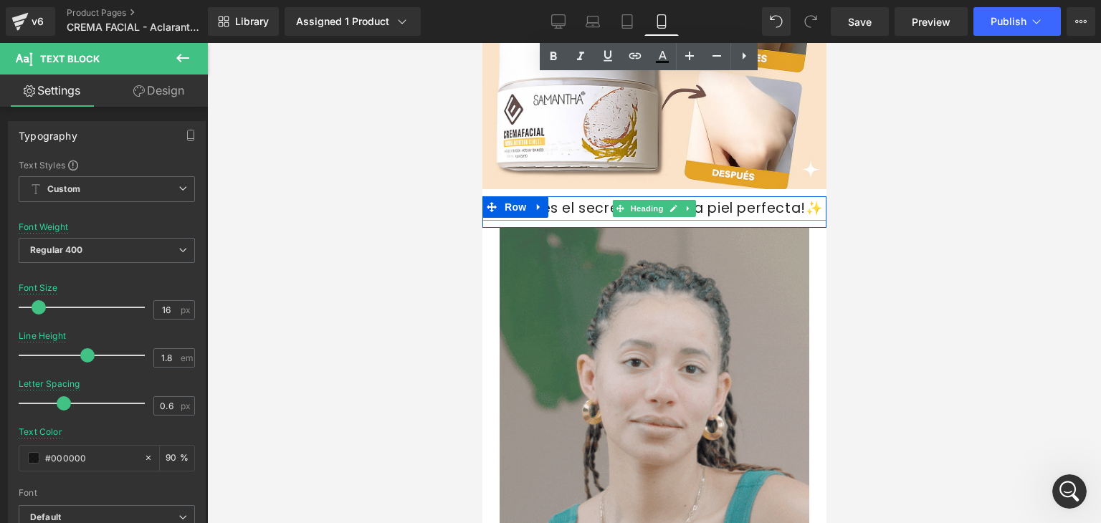
click at [774, 204] on font "✨¡Este es el secreto para una piel perfecta!✨" at bounding box center [654, 208] width 338 height 19
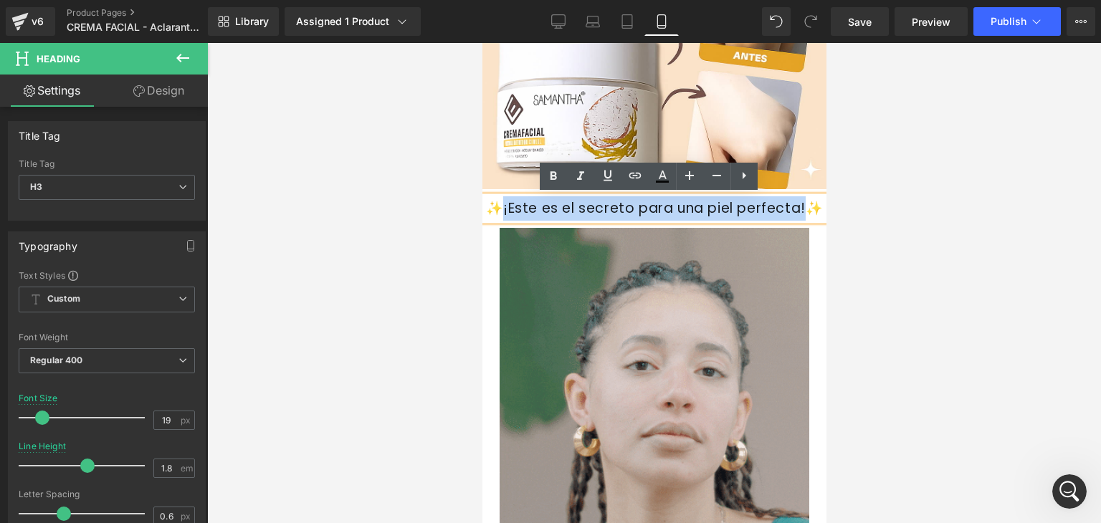
drag, startPoint x: 786, startPoint y: 207, endPoint x: 513, endPoint y: 206, distance: 273.2
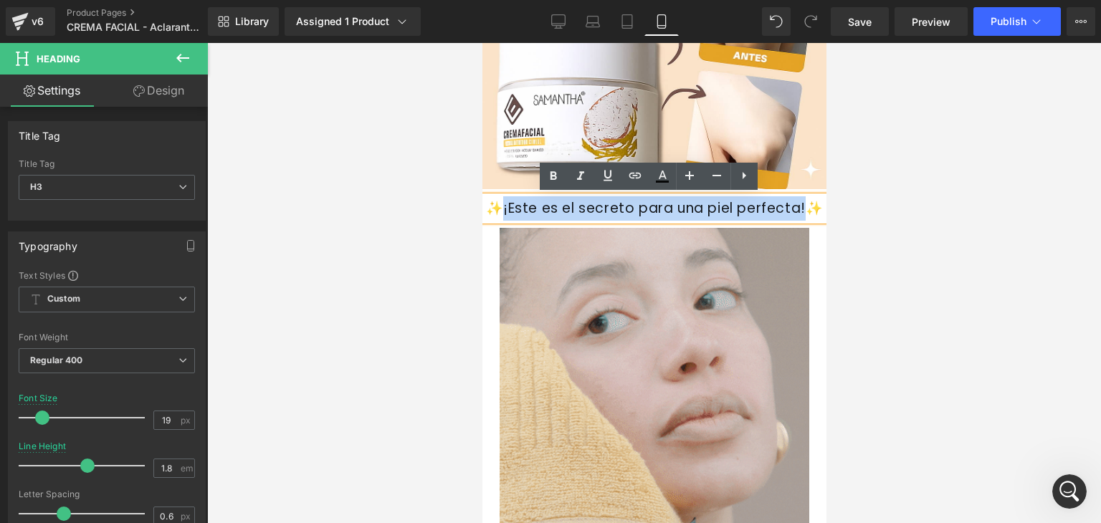
click at [513, 206] on font "✨¡Este es el secreto para una piel perfecta!✨" at bounding box center [654, 208] width 338 height 19
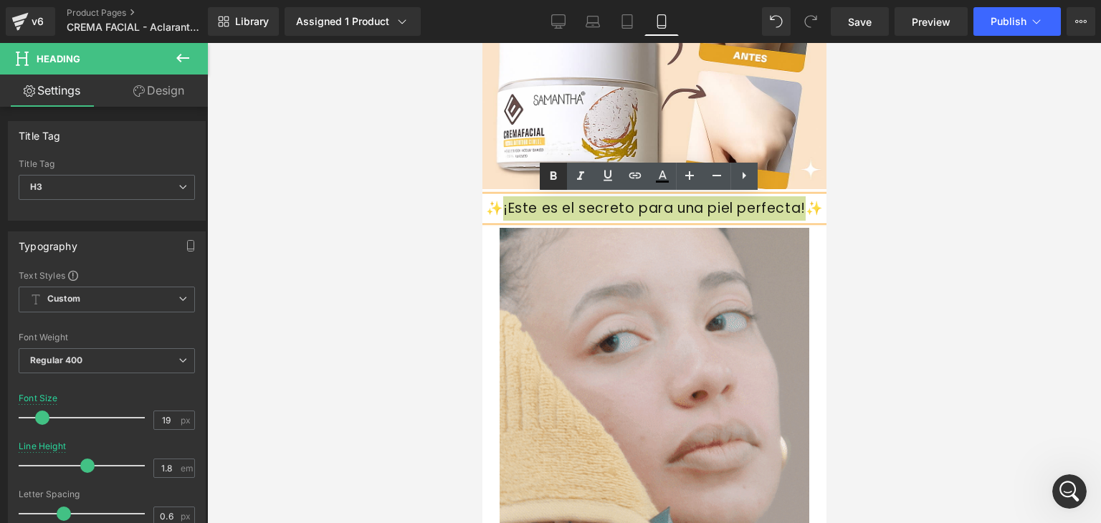
click at [561, 173] on icon at bounding box center [553, 176] width 17 height 17
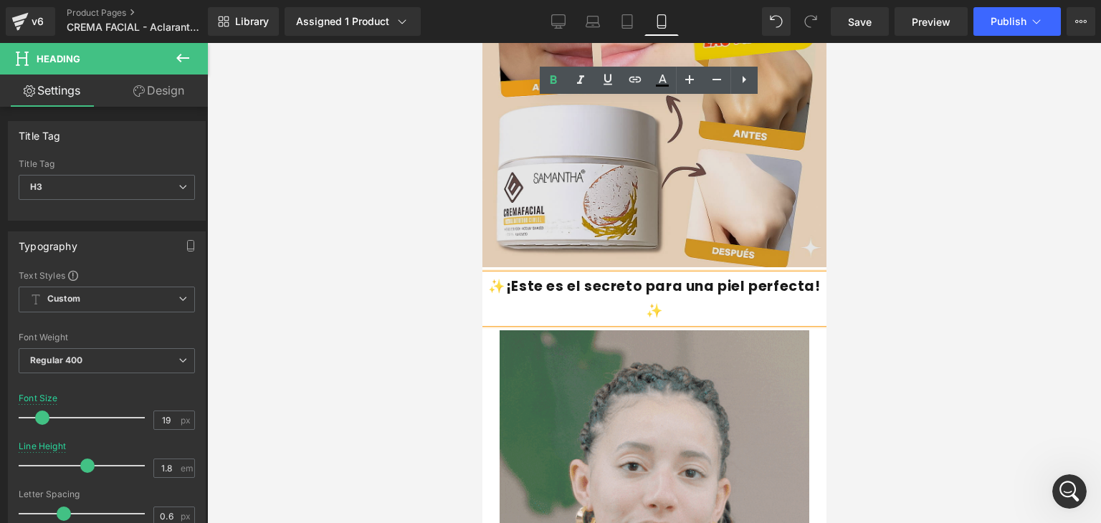
scroll to position [1962, 0]
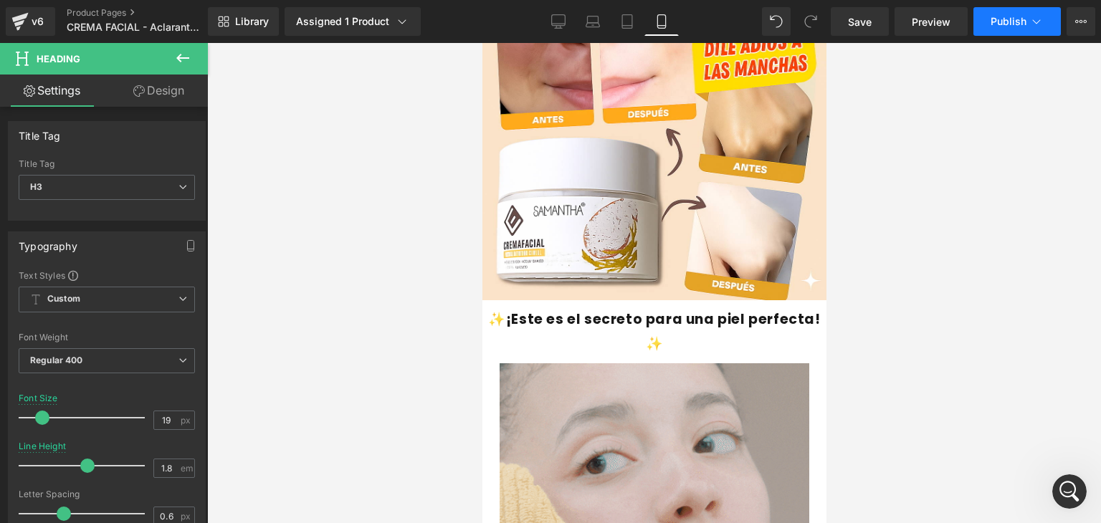
click at [1009, 24] on span "Publish" at bounding box center [1009, 21] width 36 height 11
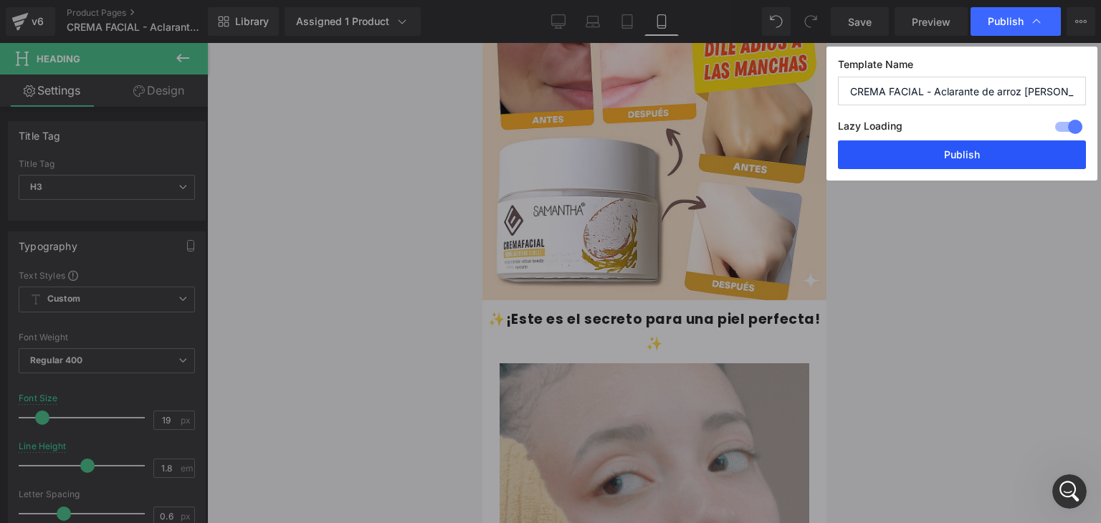
click at [970, 156] on button "Publish" at bounding box center [962, 155] width 248 height 29
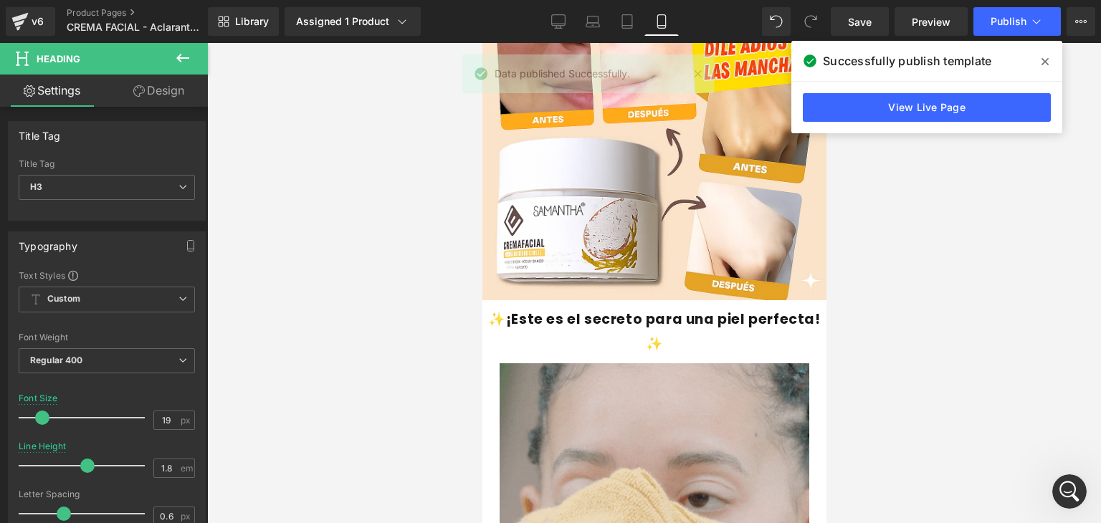
click at [1048, 56] on icon at bounding box center [1045, 61] width 7 height 11
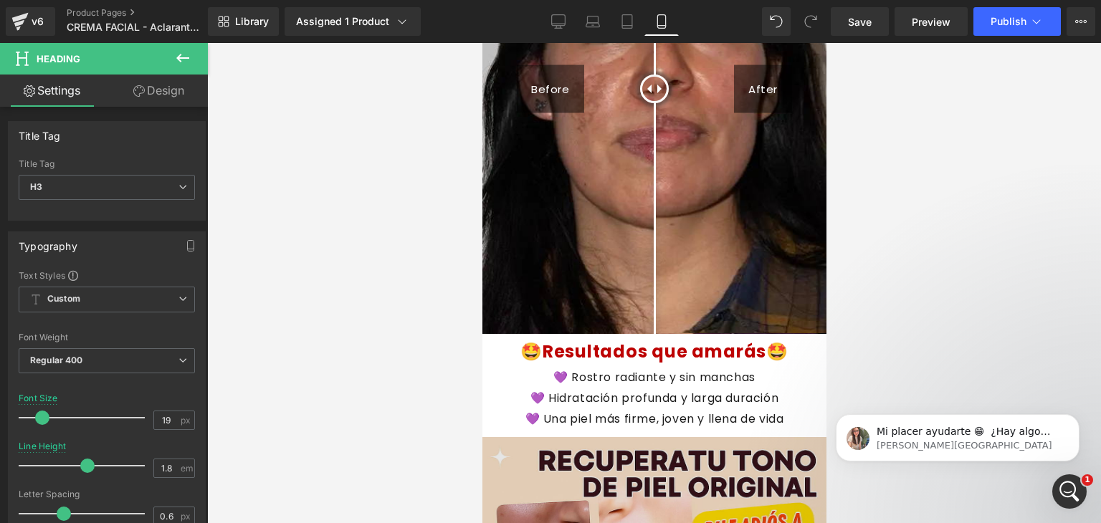
scroll to position [1480, 0]
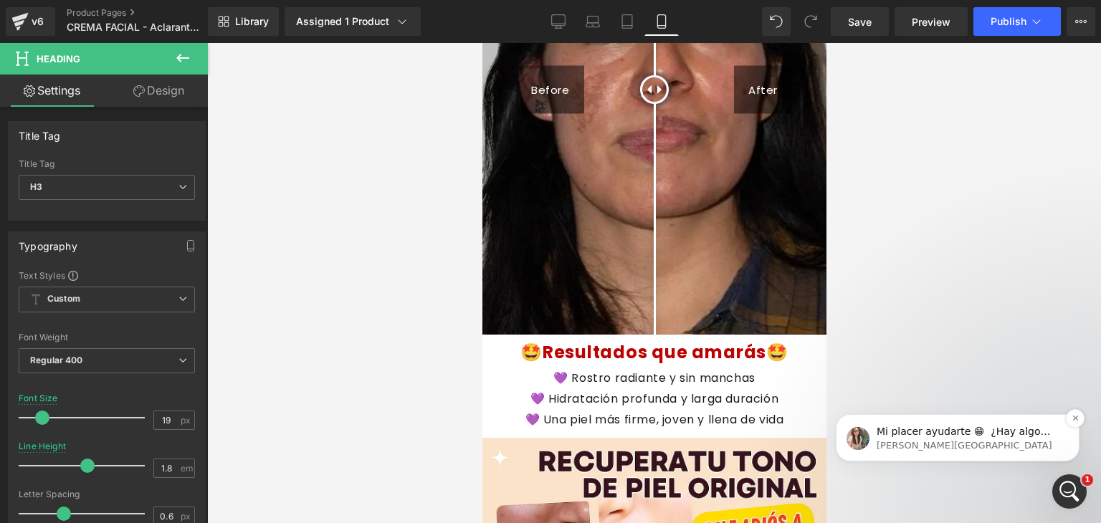
click at [931, 447] on p "Ann • Ahora" at bounding box center [969, 446] width 185 height 13
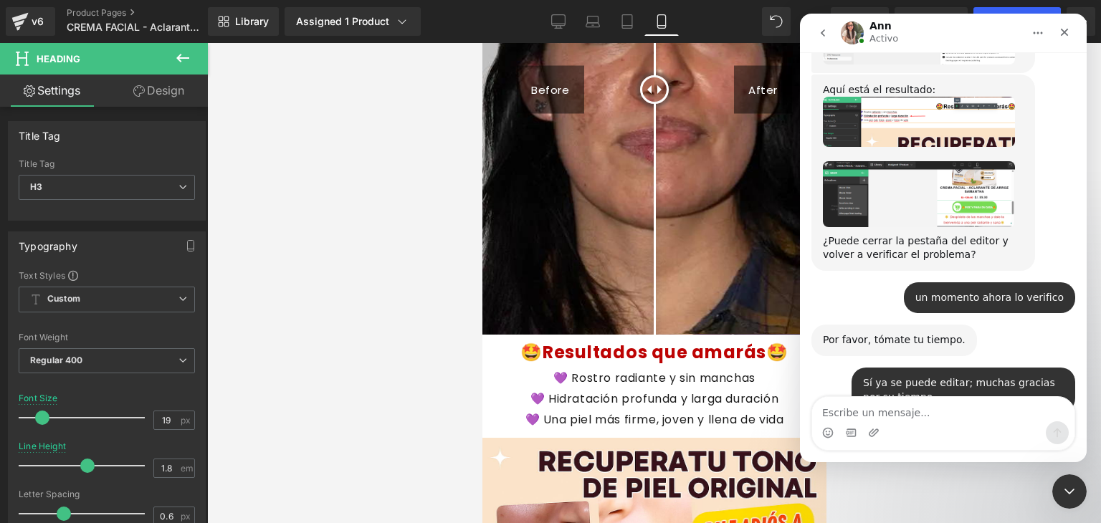
scroll to position [3875, 0]
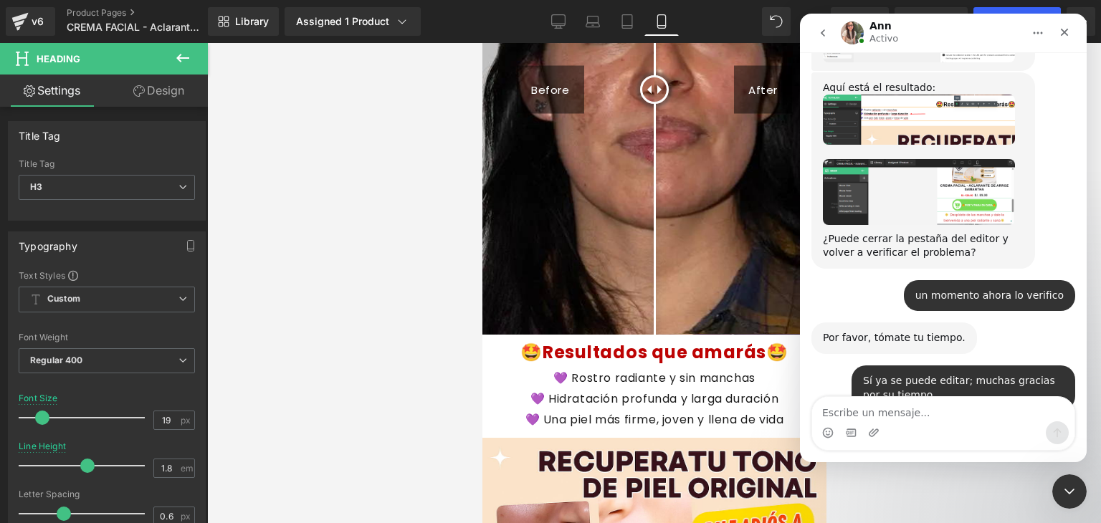
click at [912, 407] on textarea "Escribe un mensaje..." at bounding box center [943, 409] width 262 height 24
type textarea "p"
type textarea "Por el momento eso es todo"
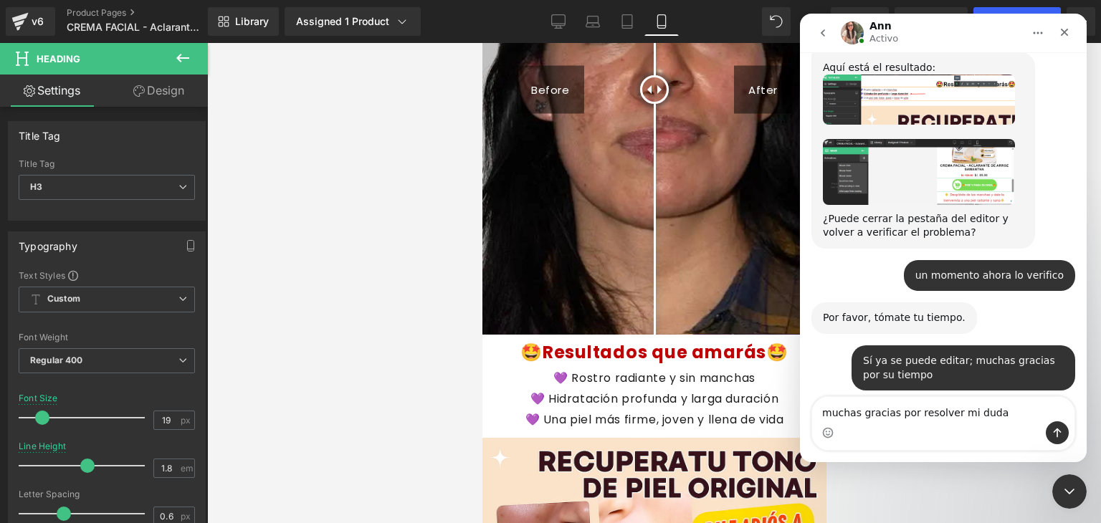
type textarea "muchas gracias por resolver mi duda"
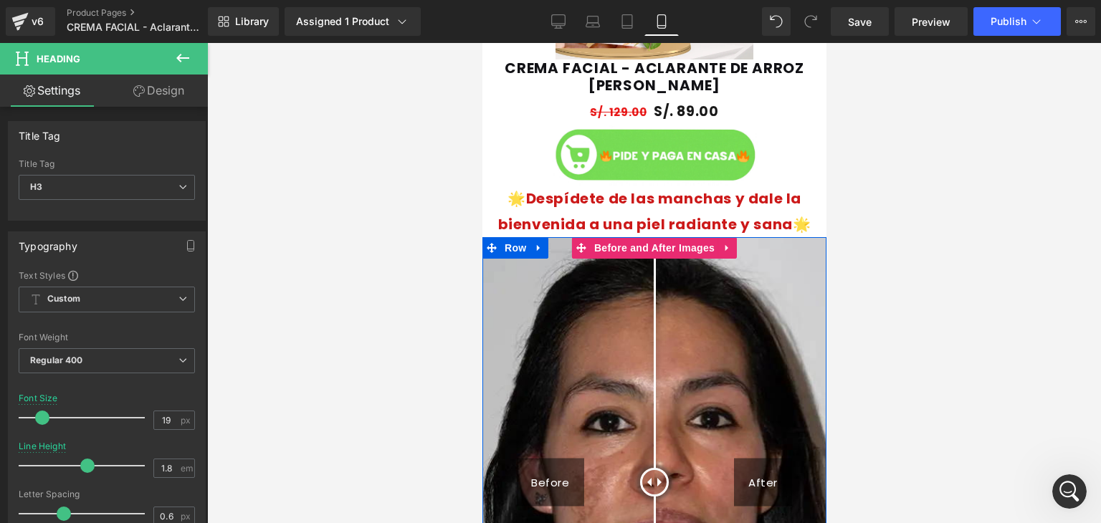
scroll to position [1083, 0]
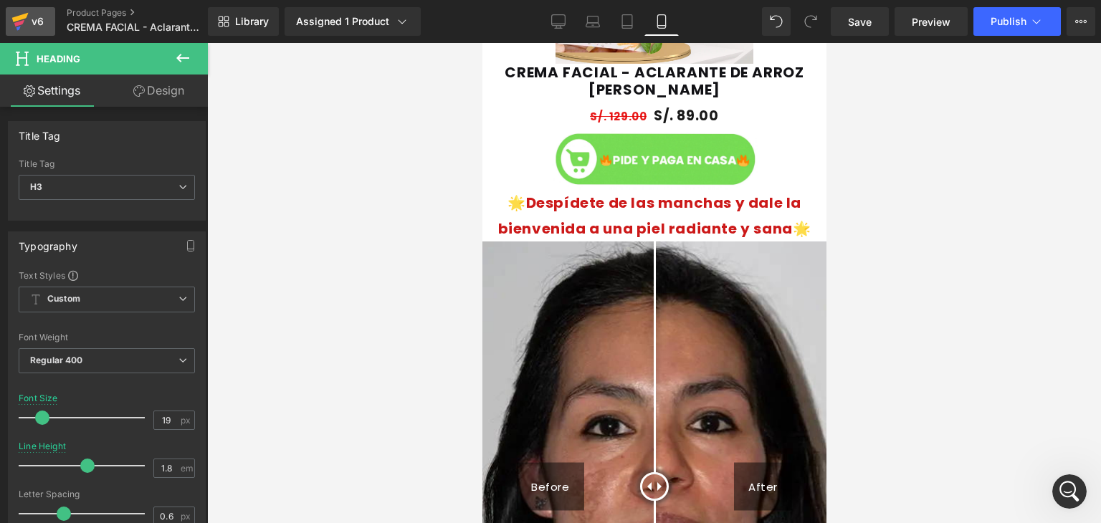
click at [32, 16] on div "v6" at bounding box center [38, 21] width 18 height 19
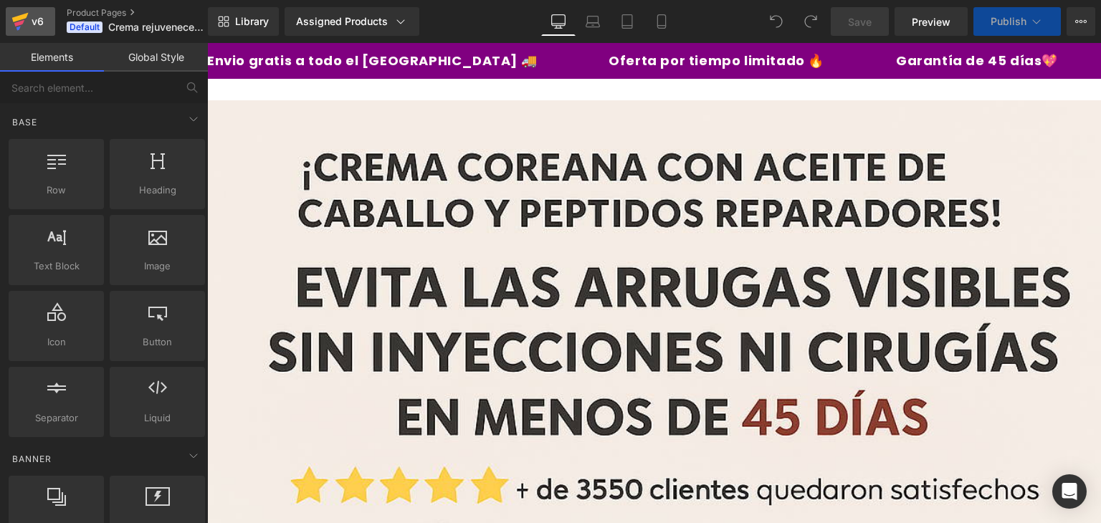
click at [23, 19] on icon at bounding box center [19, 22] width 17 height 36
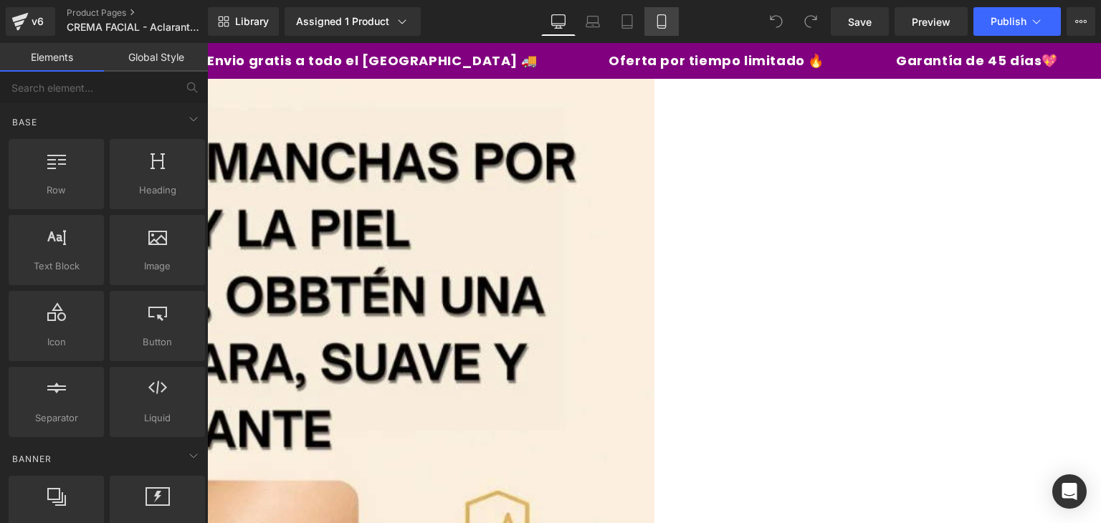
click at [671, 21] on link "Mobile" at bounding box center [662, 21] width 34 height 29
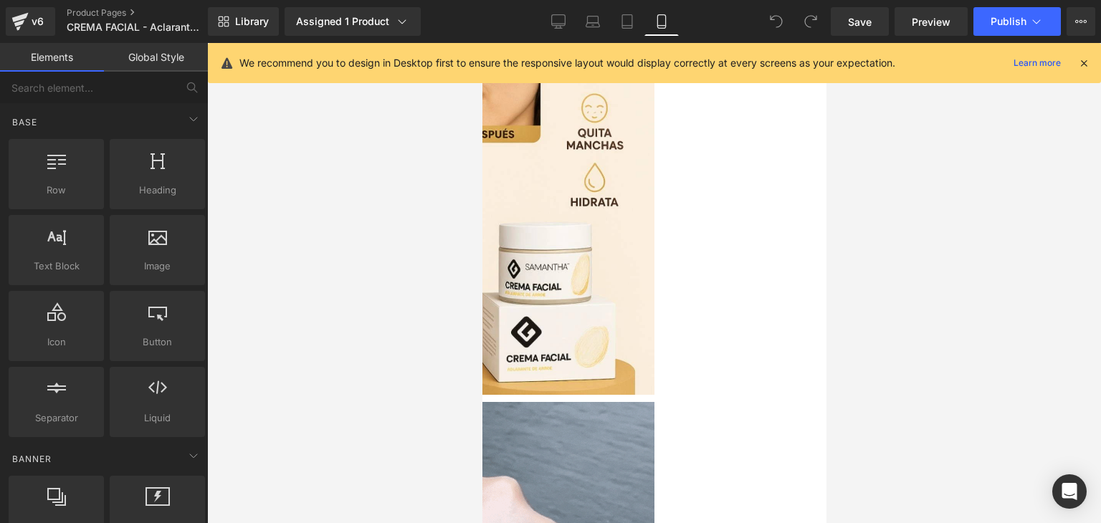
scroll to position [221, 0]
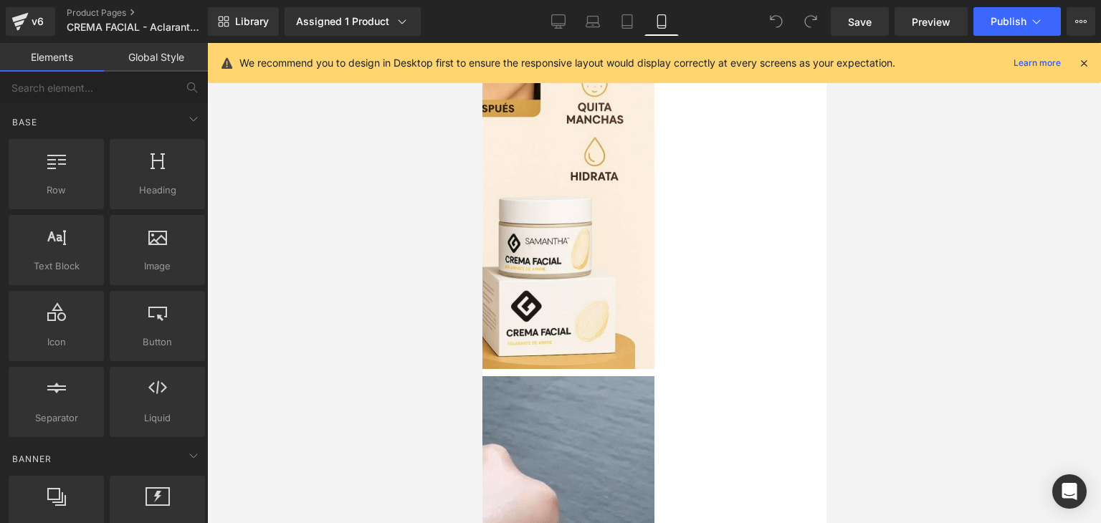
click at [1083, 64] on icon at bounding box center [1084, 63] width 13 height 13
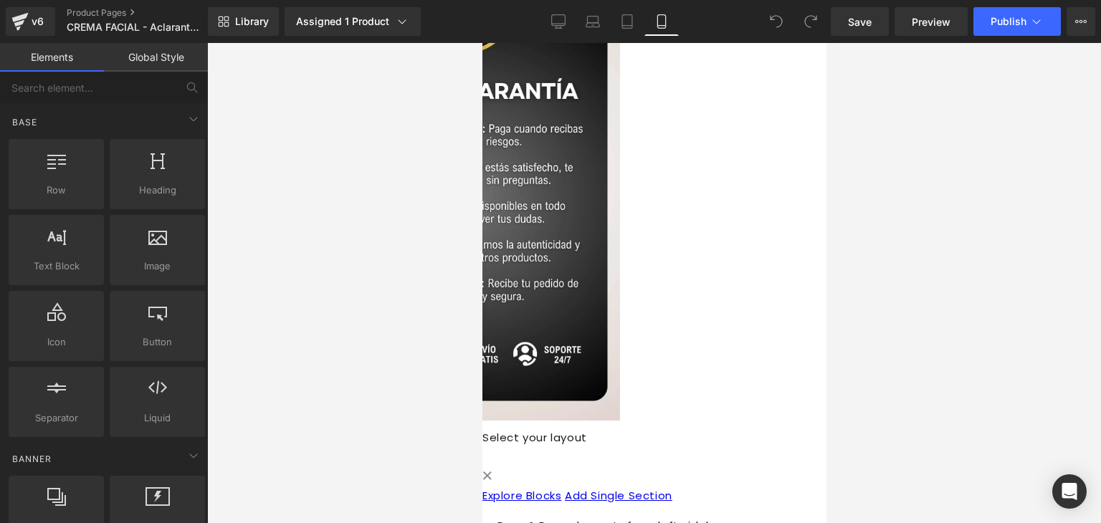
scroll to position [3431, 0]
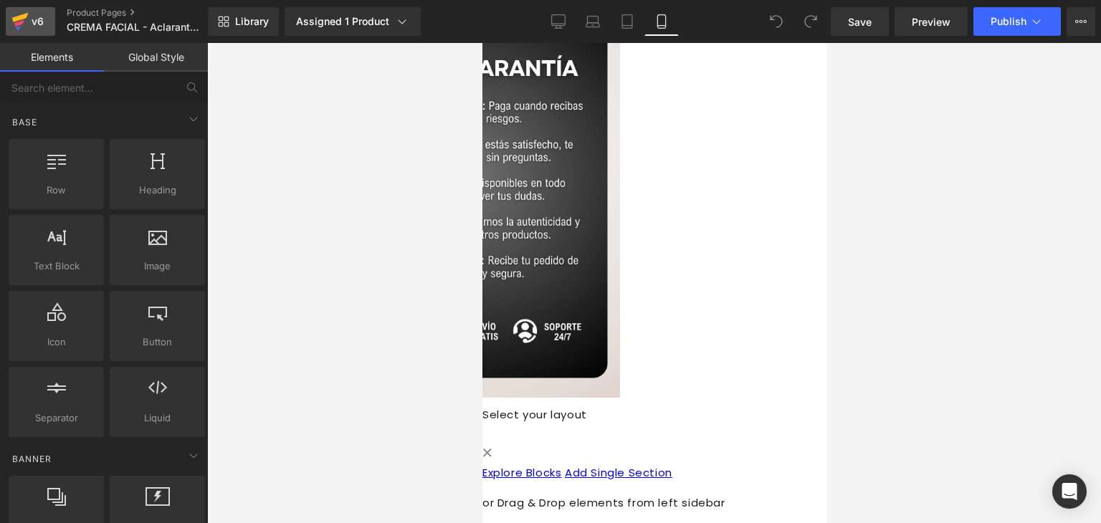
click at [17, 32] on icon at bounding box center [19, 22] width 17 height 36
